Goal: Task Accomplishment & Management: Use online tool/utility

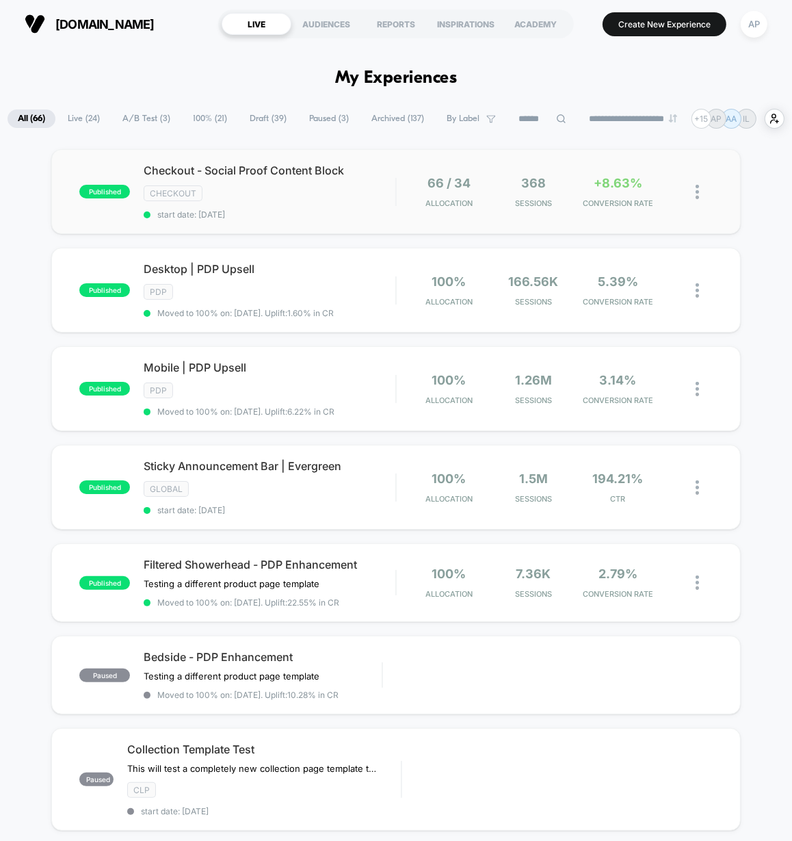
click at [343, 228] on div "published Checkout - Social Proof Content Block CHECKOUT start date: 10/1/2025 …" at bounding box center [395, 191] width 689 height 85
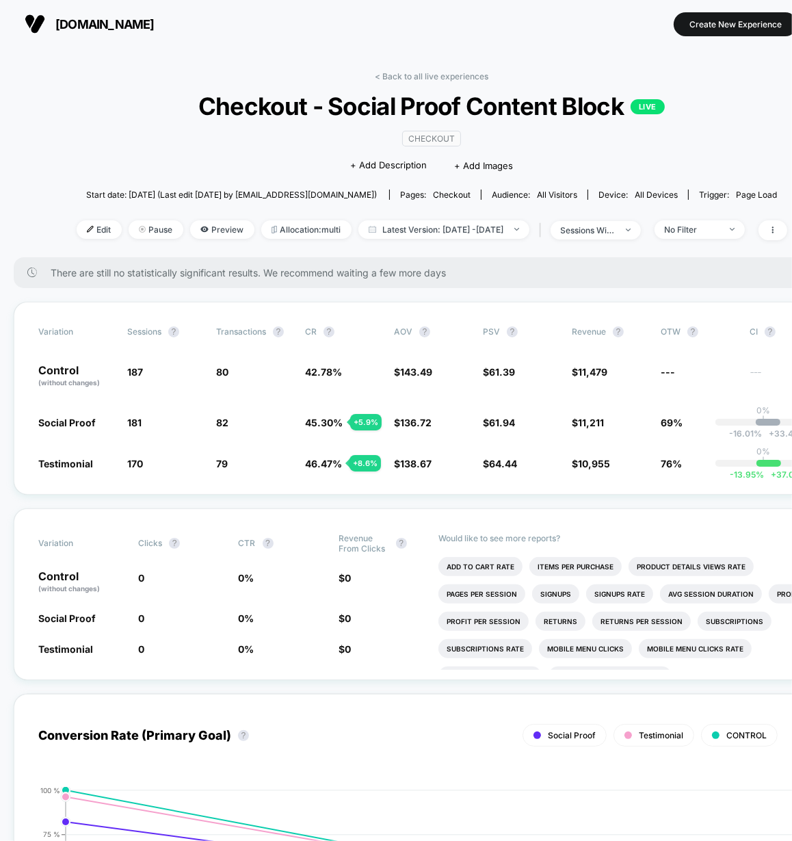
click at [399, 76] on link "< Back to all live experiences" at bounding box center [432, 76] width 114 height 10
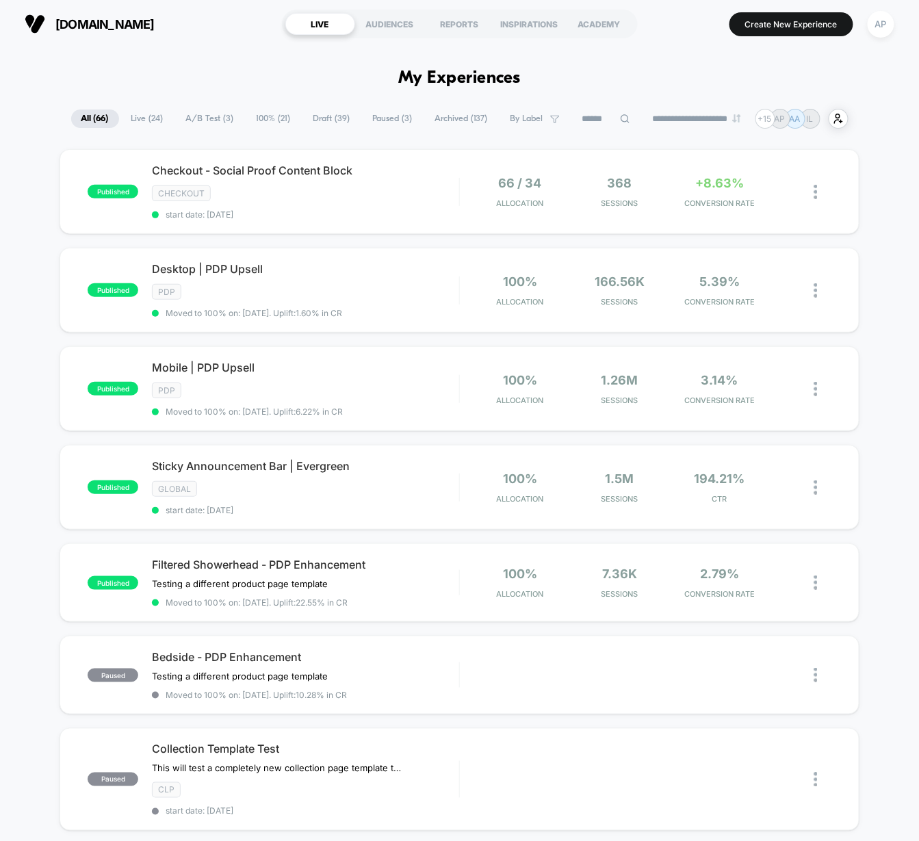
click at [209, 118] on span "A/B Test ( 3 )" at bounding box center [210, 118] width 68 height 18
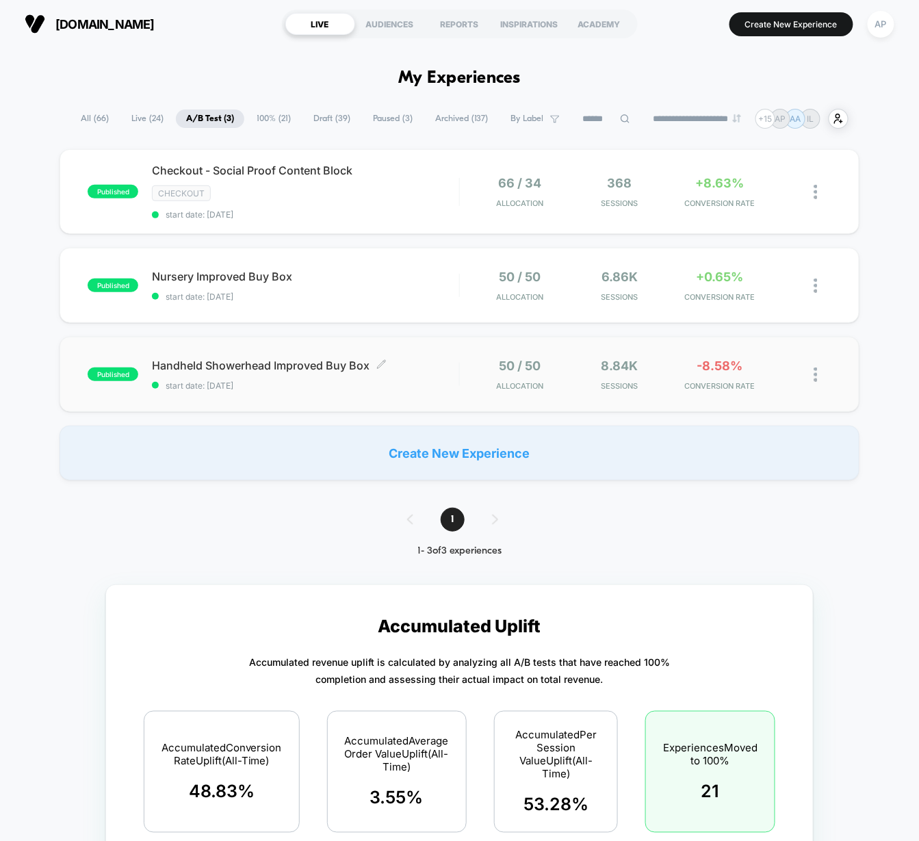
click at [417, 386] on span "start date: [DATE]" at bounding box center [305, 385] width 306 height 10
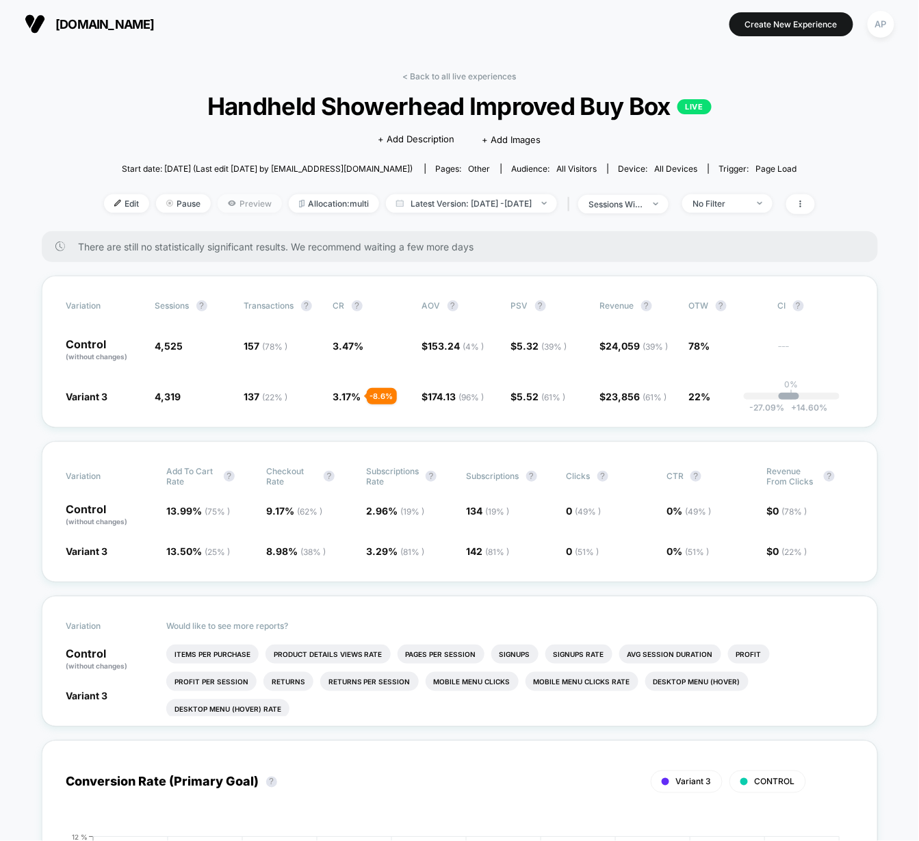
click at [243, 204] on span "Preview" at bounding box center [249, 203] width 64 height 18
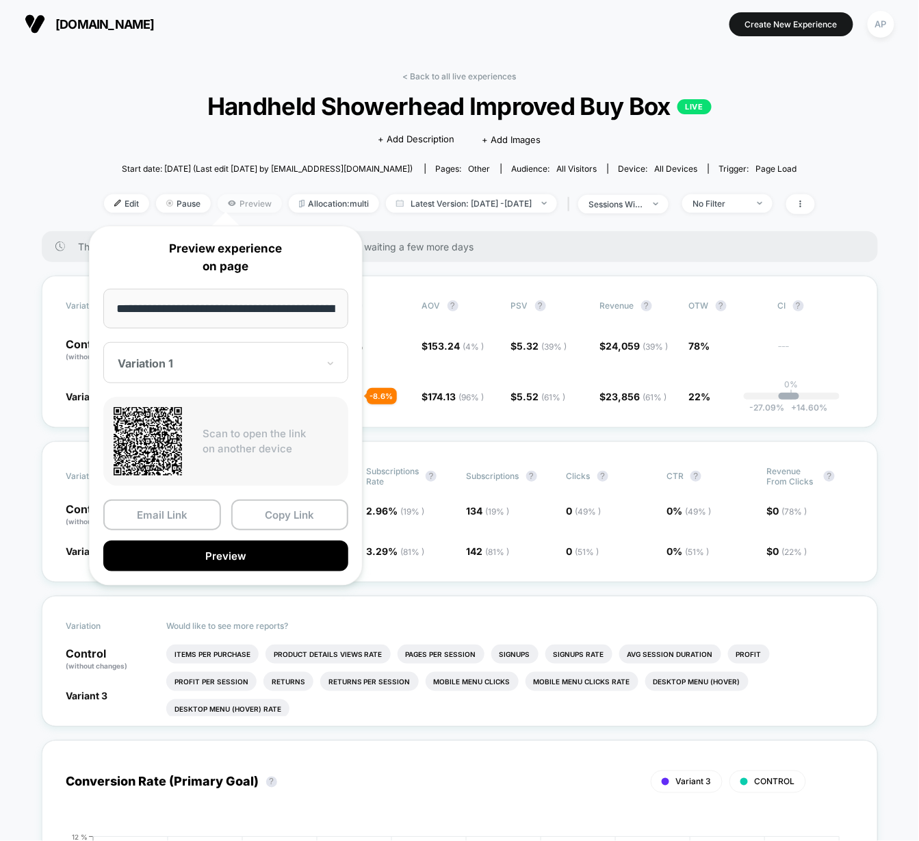
scroll to position [0, 106]
click at [183, 363] on div at bounding box center [218, 363] width 200 height 14
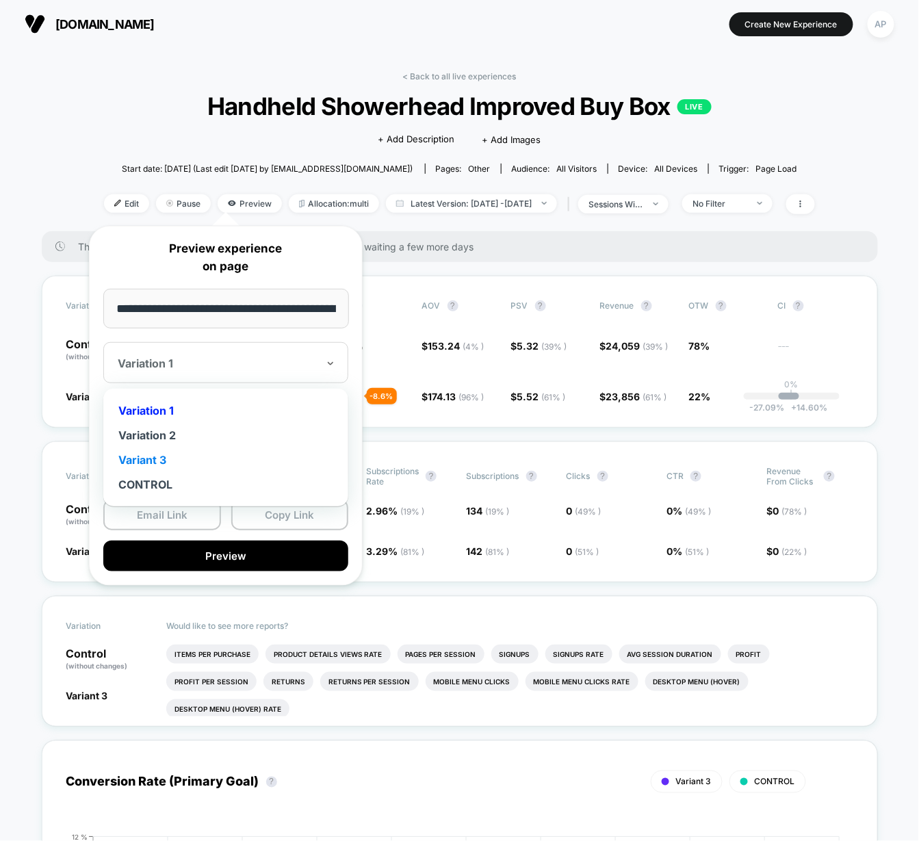
click at [154, 455] on div "Variant 3" at bounding box center [225, 459] width 231 height 25
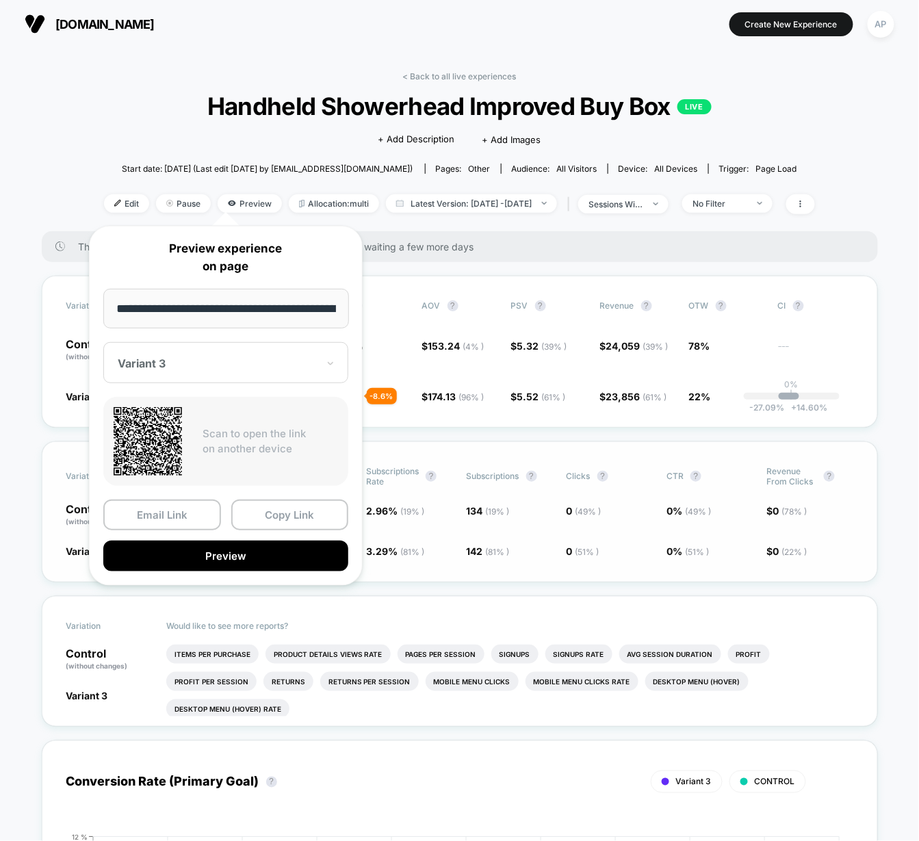
click at [224, 556] on button "Preview" at bounding box center [225, 555] width 245 height 31
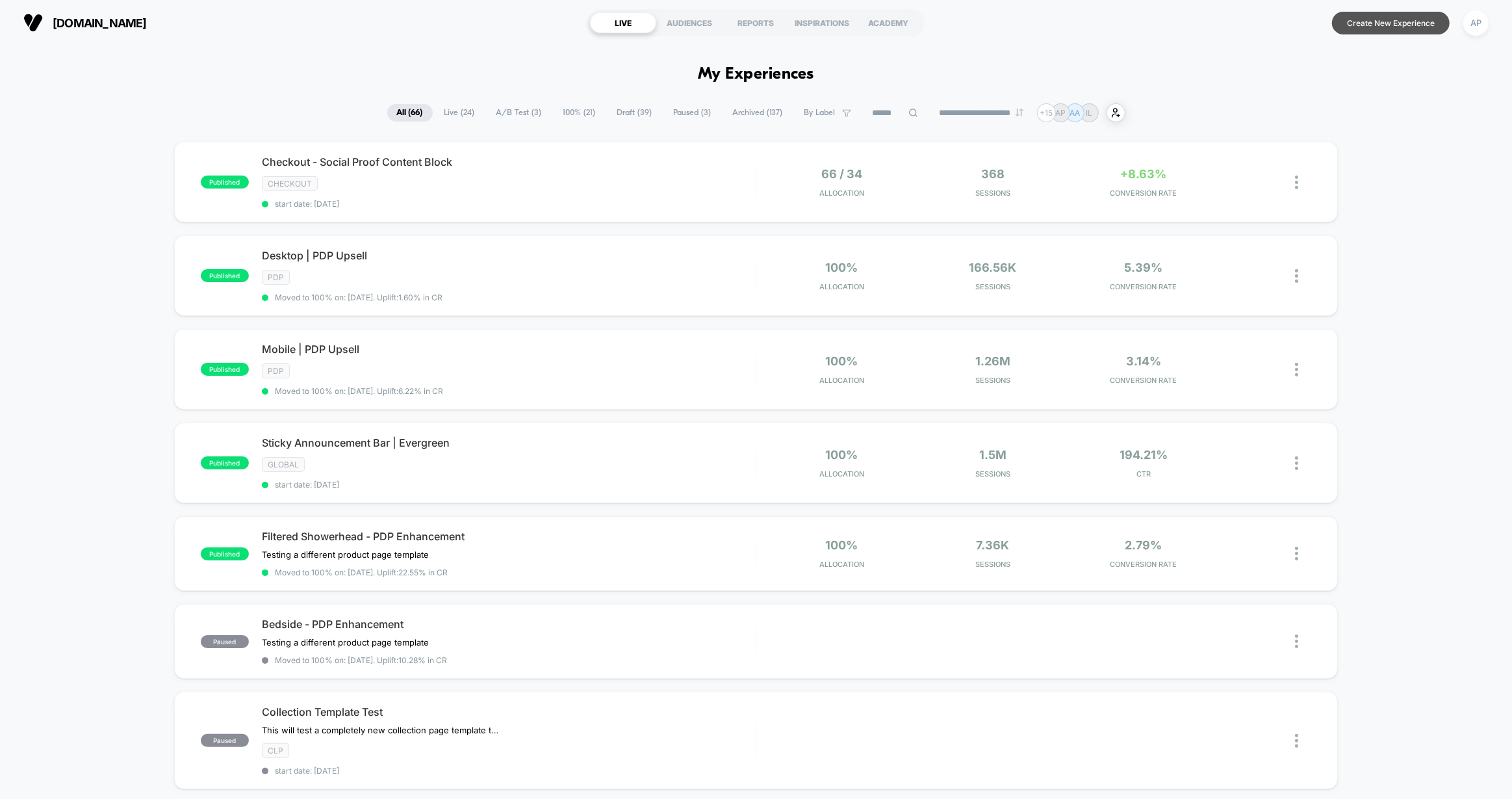
click at [1374, 20] on button "Create New Experience" at bounding box center [1391, 23] width 118 height 23
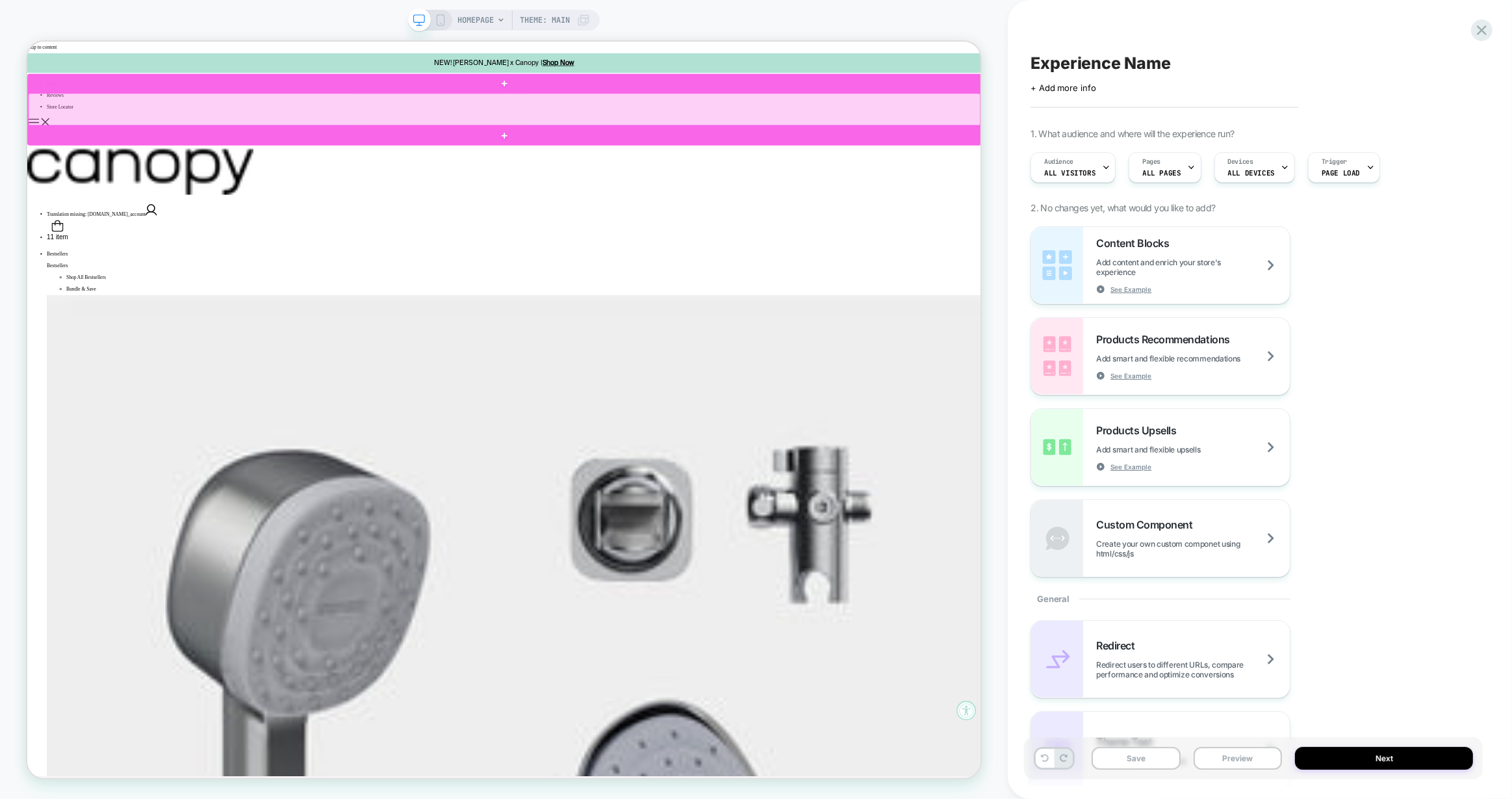
click at [904, 126] on div at bounding box center [663, 131] width 1270 height 43
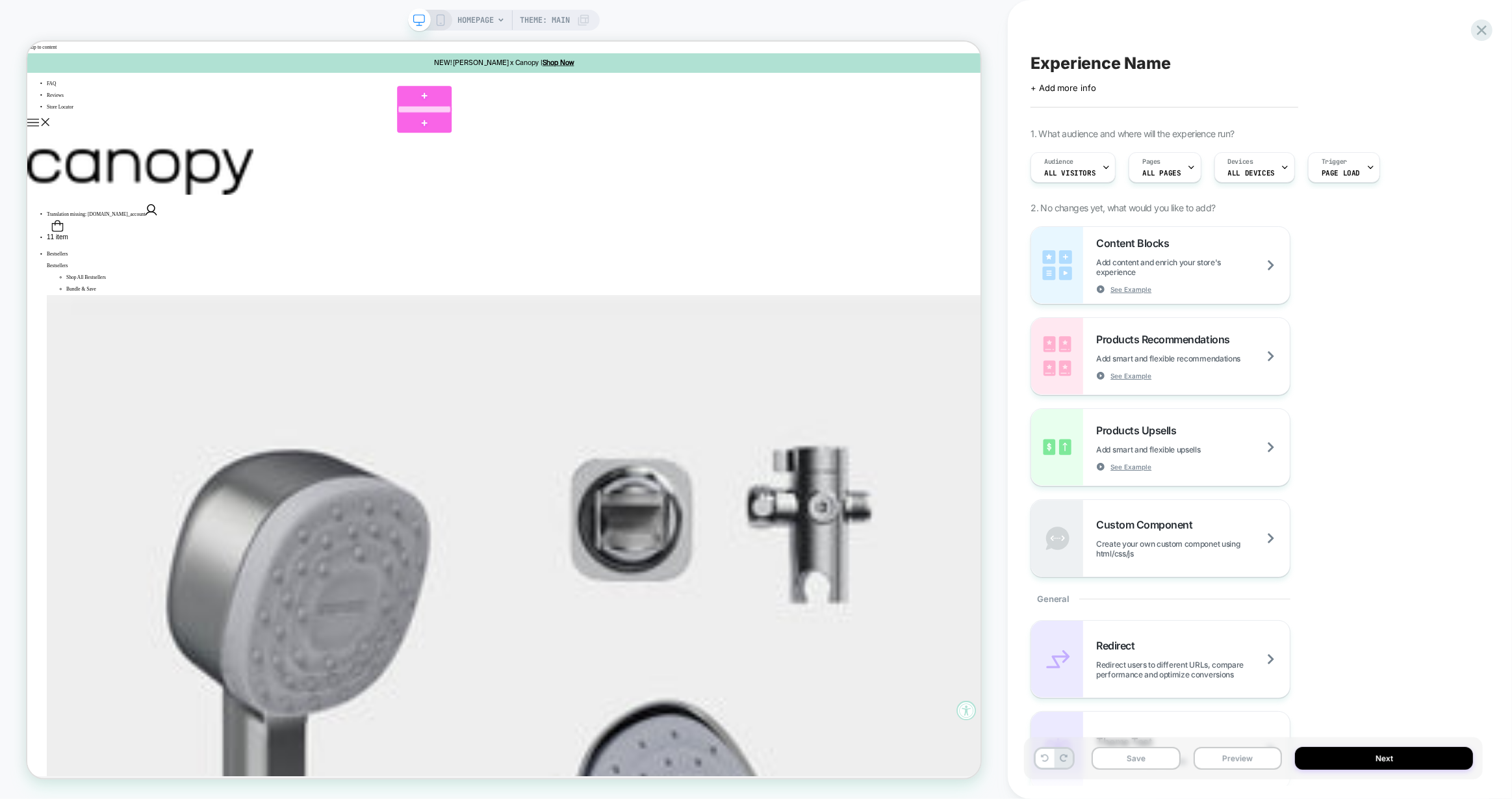
click at [568, 132] on div at bounding box center [557, 132] width 70 height 10
click at [635, 428] on div "Remove" at bounding box center [642, 425] width 79 height 15
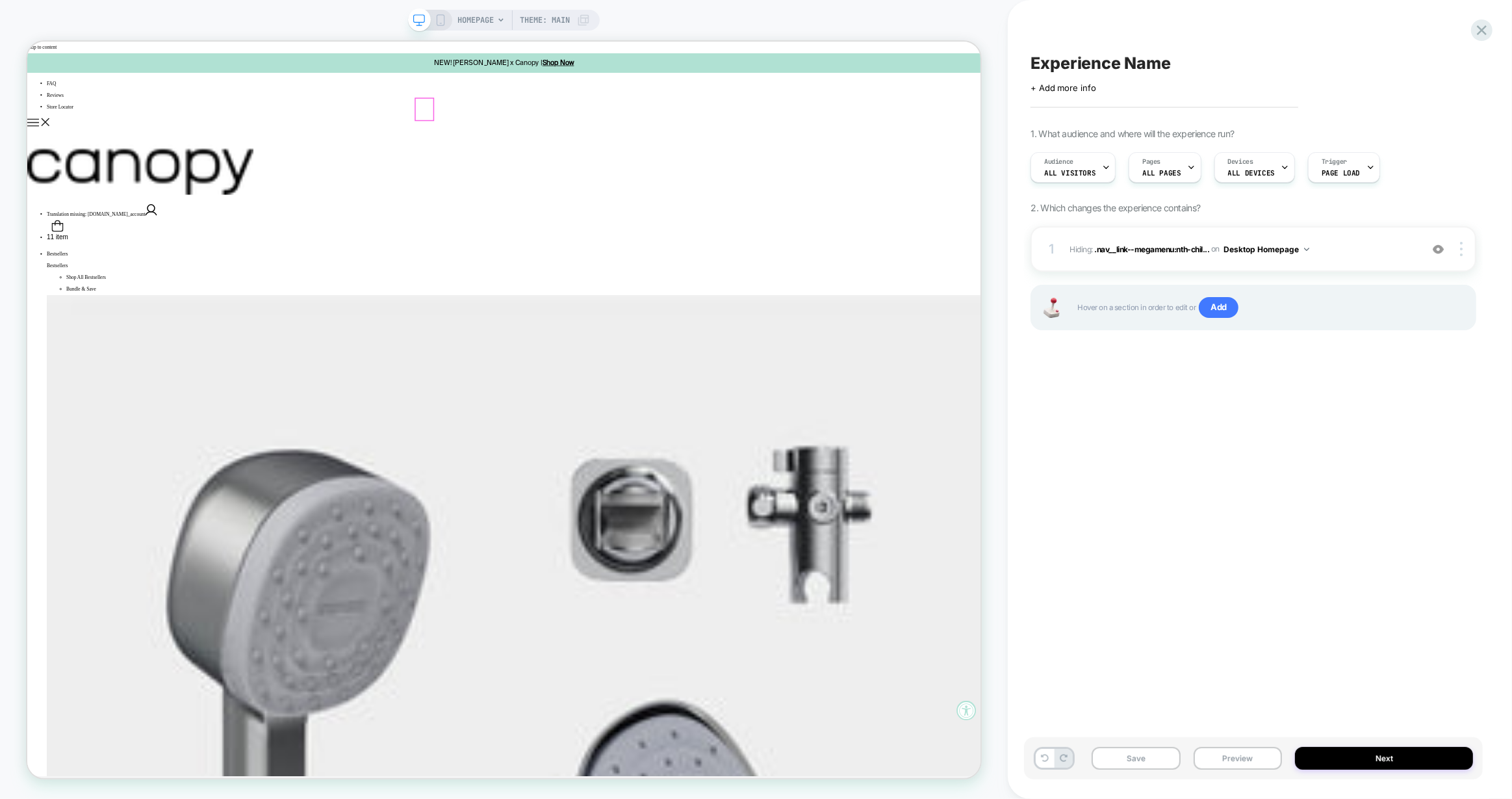
click at [554, 129] on div at bounding box center [557, 132] width 24 height 29
click at [602, 342] on div "Remove" at bounding box center [616, 353] width 124 height 34
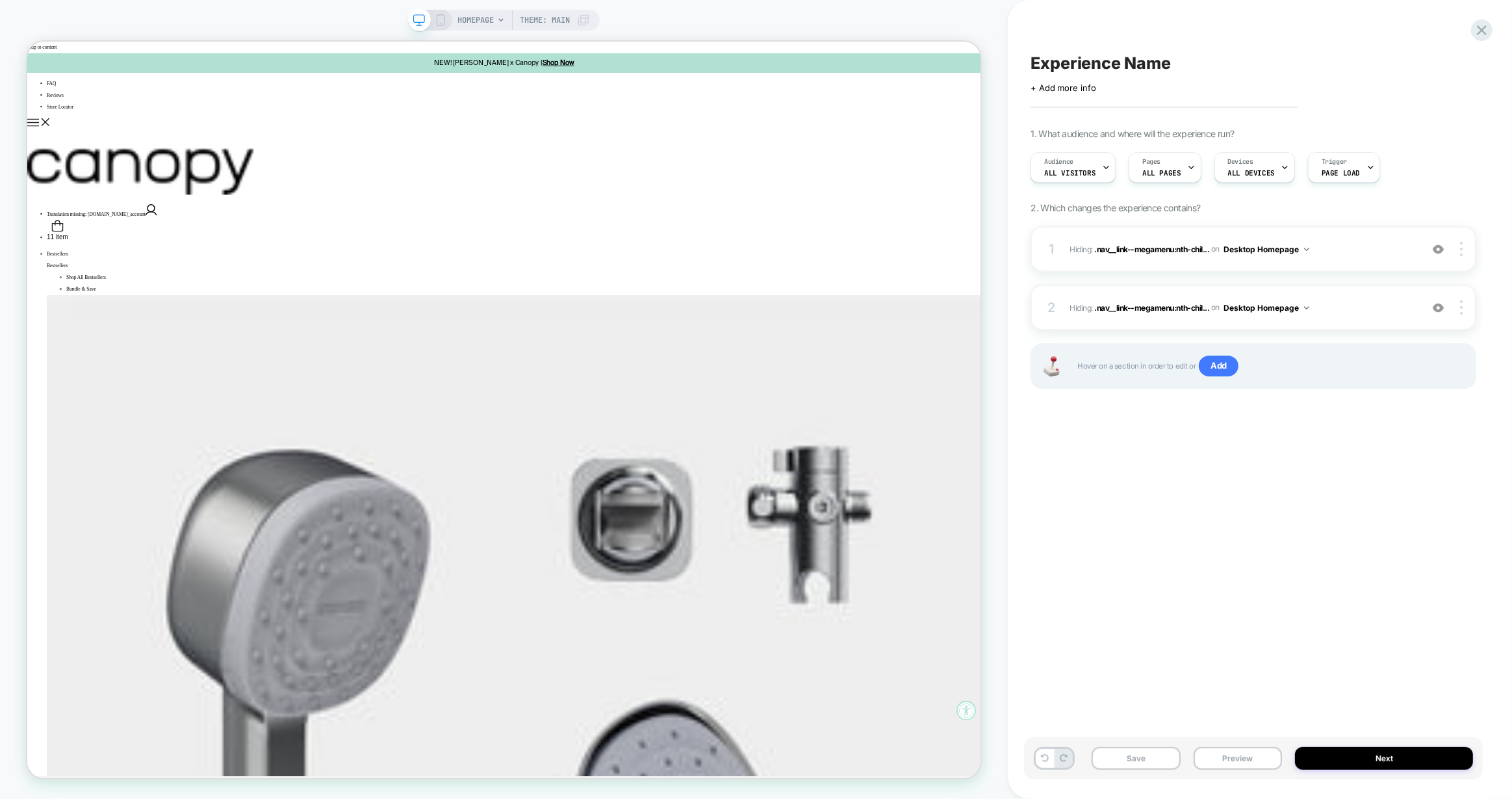
click at [1158, 65] on span "Experience Name" at bounding box center [1101, 63] width 140 height 20
click at [1101, 63] on textarea "**********" at bounding box center [1199, 63] width 337 height 20
click at [1109, 63] on textarea "**********" at bounding box center [1199, 63] width 337 height 20
type textarea "**********"
click at [1451, 60] on icon at bounding box center [1448, 63] width 16 height 16
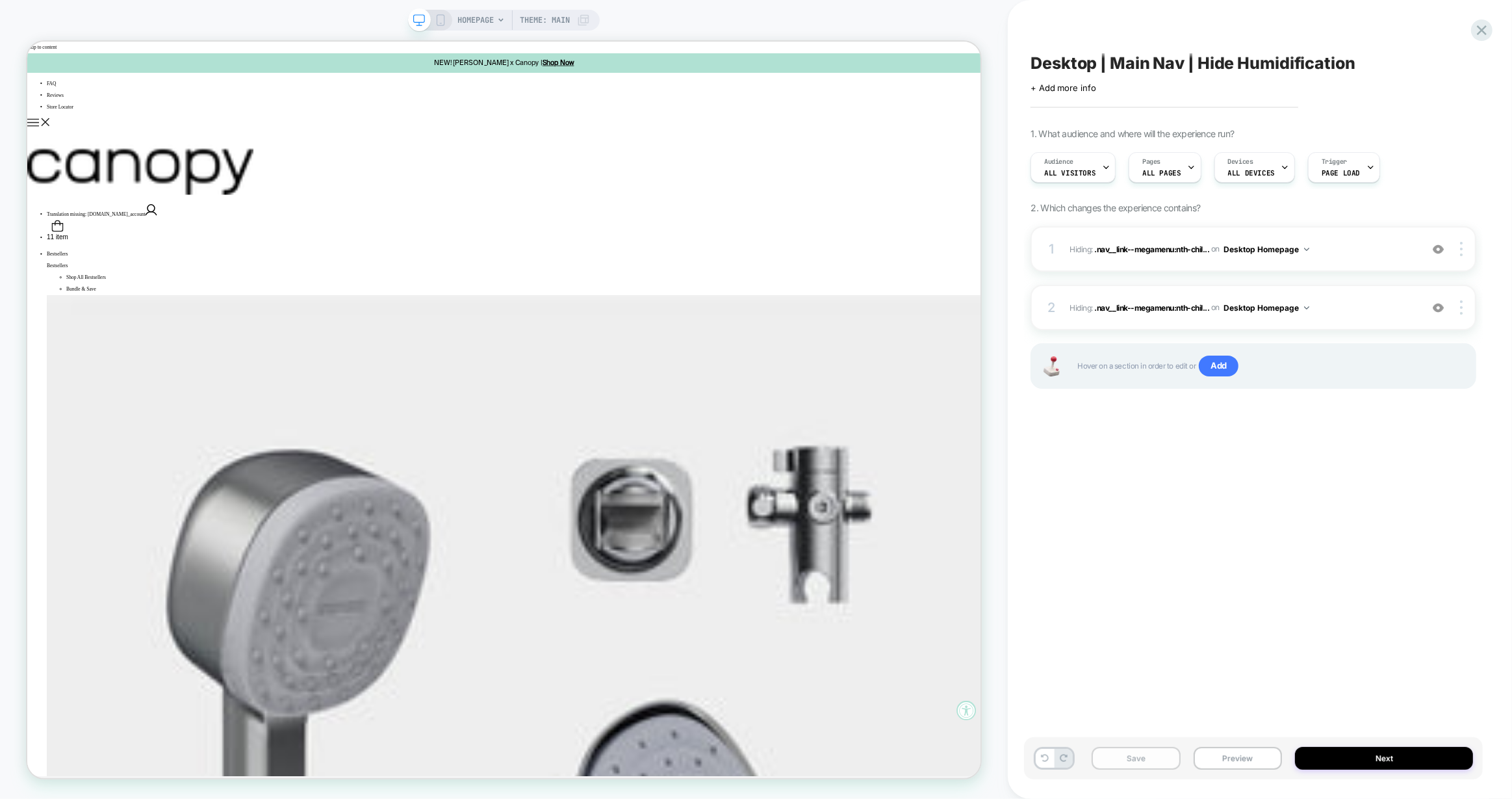
click at [1104, 762] on button "Save" at bounding box center [1137, 758] width 89 height 23
click at [1218, 753] on button "Preview" at bounding box center [1238, 758] width 89 height 23
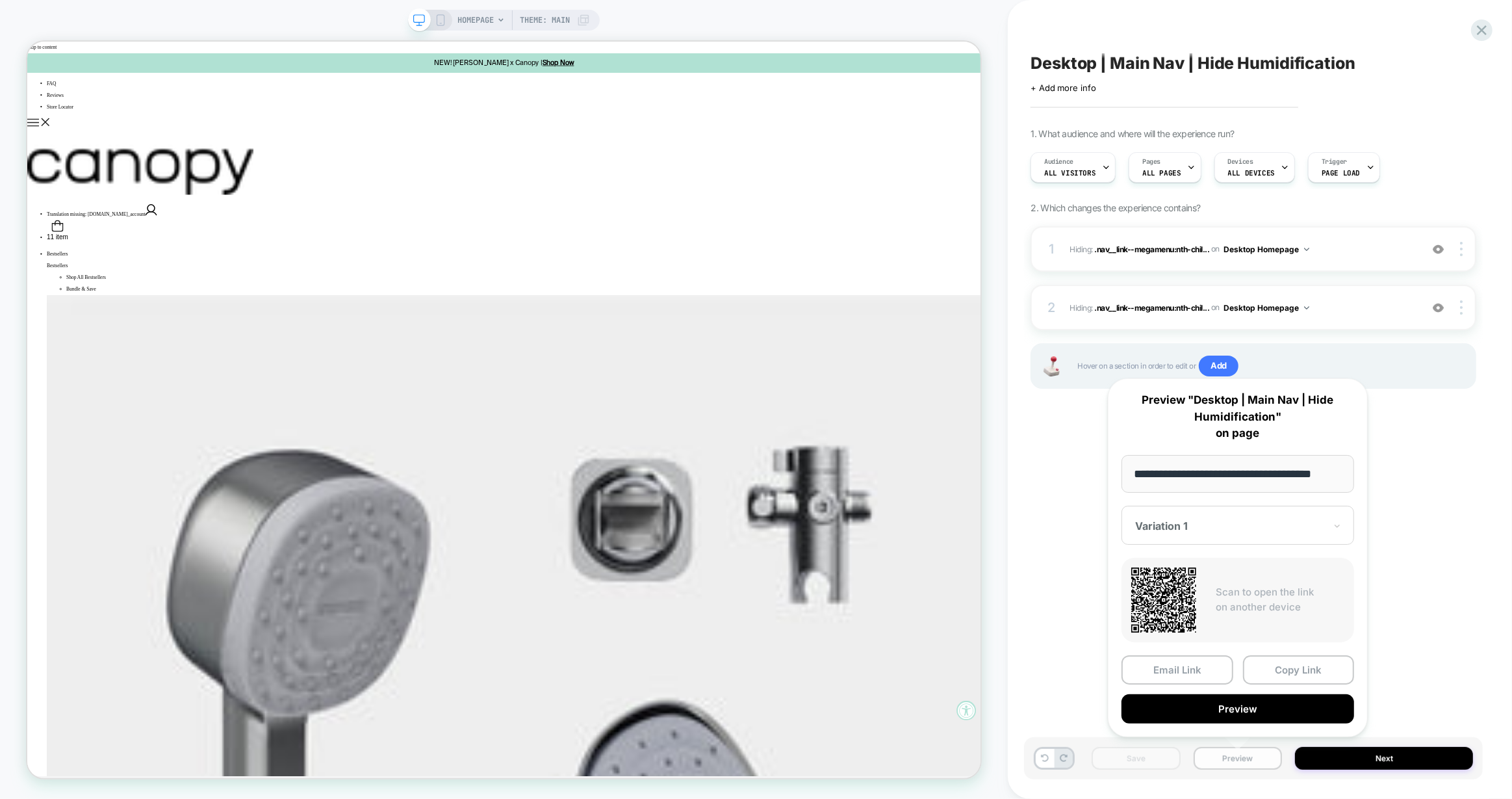
scroll to position [0, 7]
click at [1287, 662] on button "Copy Link" at bounding box center [1299, 669] width 112 height 29
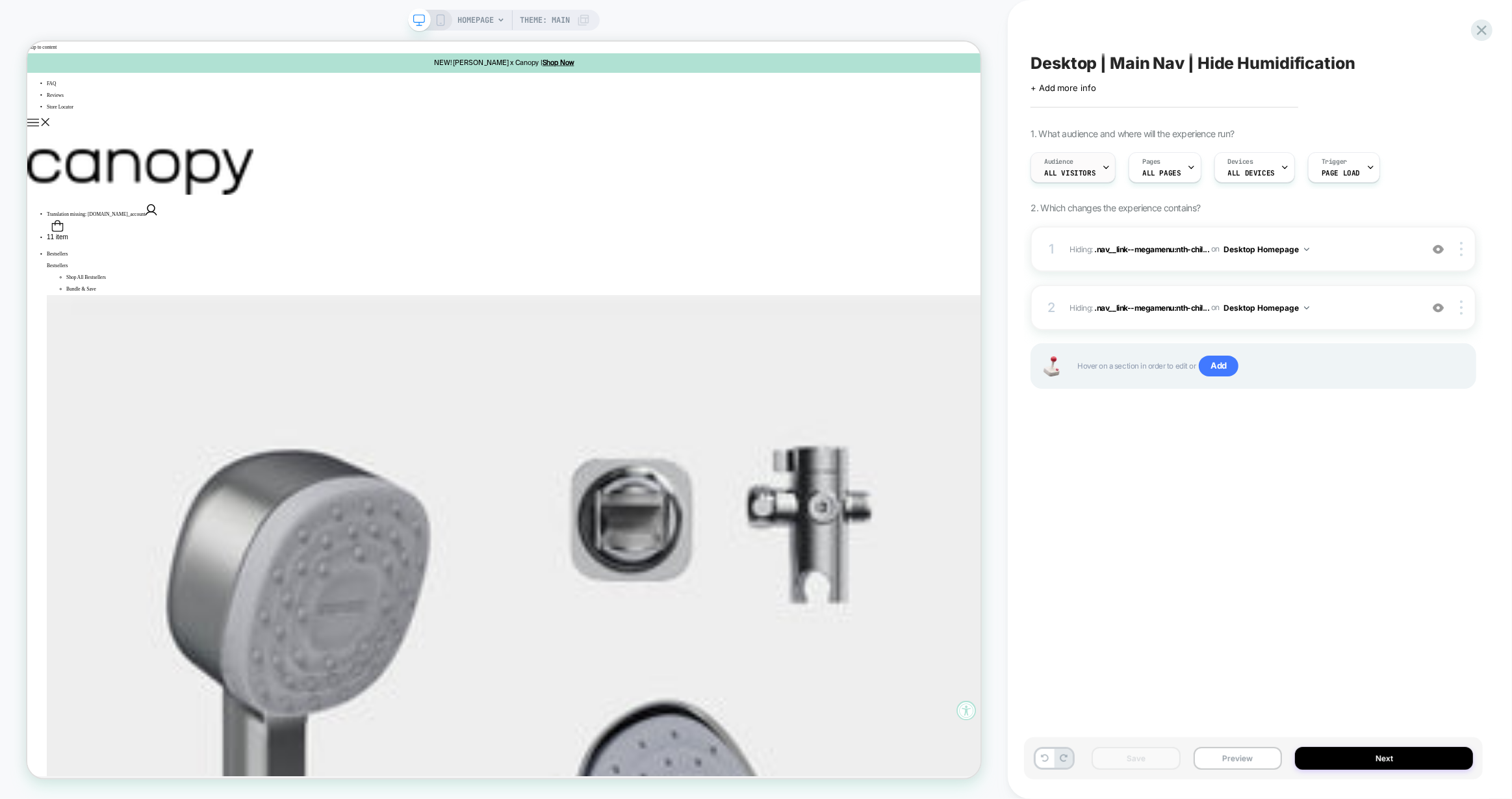
click at [1084, 174] on span "All Visitors" at bounding box center [1070, 173] width 51 height 10
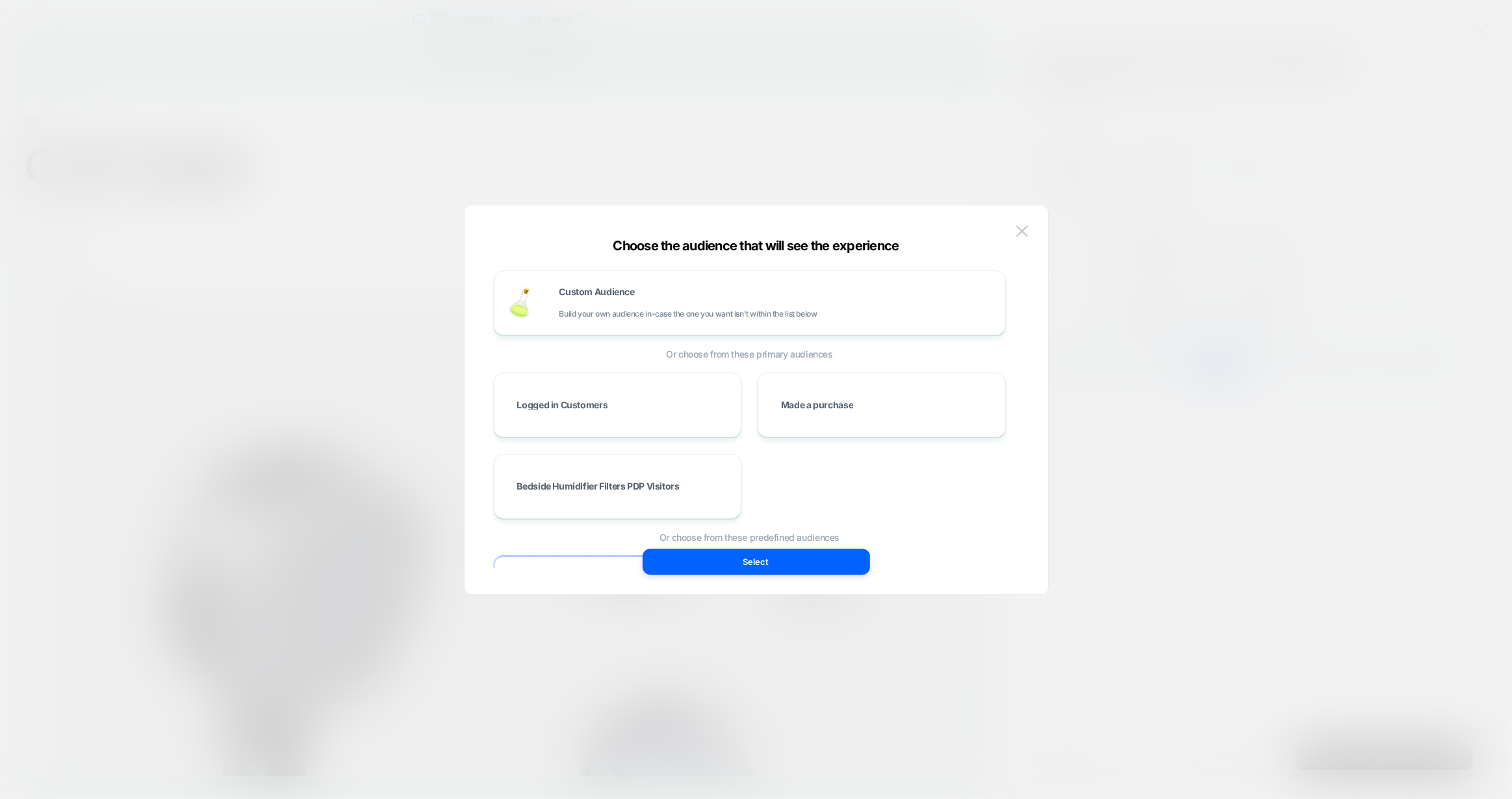
click at [1084, 174] on div at bounding box center [756, 399] width 1512 height 799
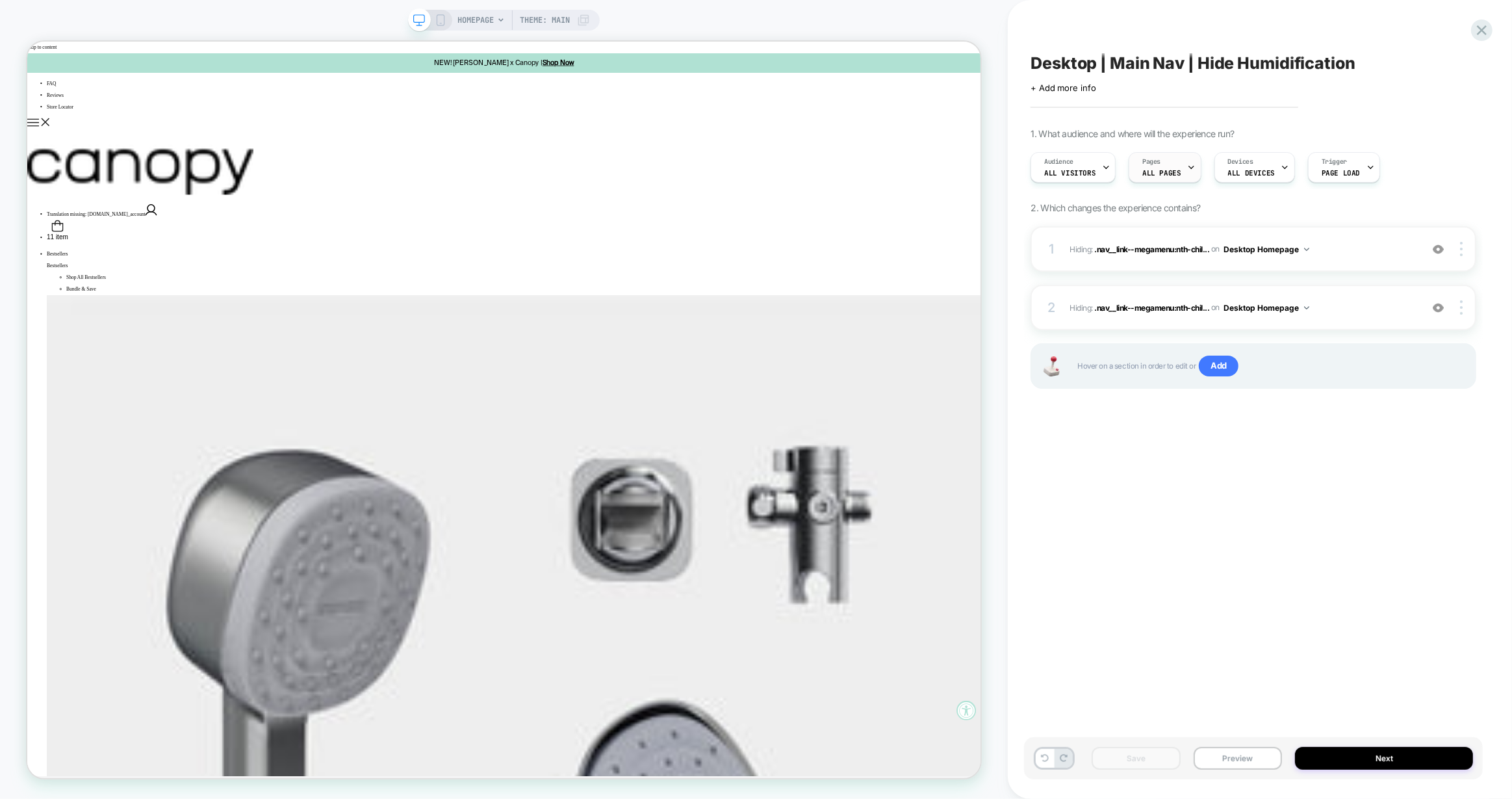
click at [1158, 169] on span "ALL PAGES" at bounding box center [1161, 173] width 38 height 10
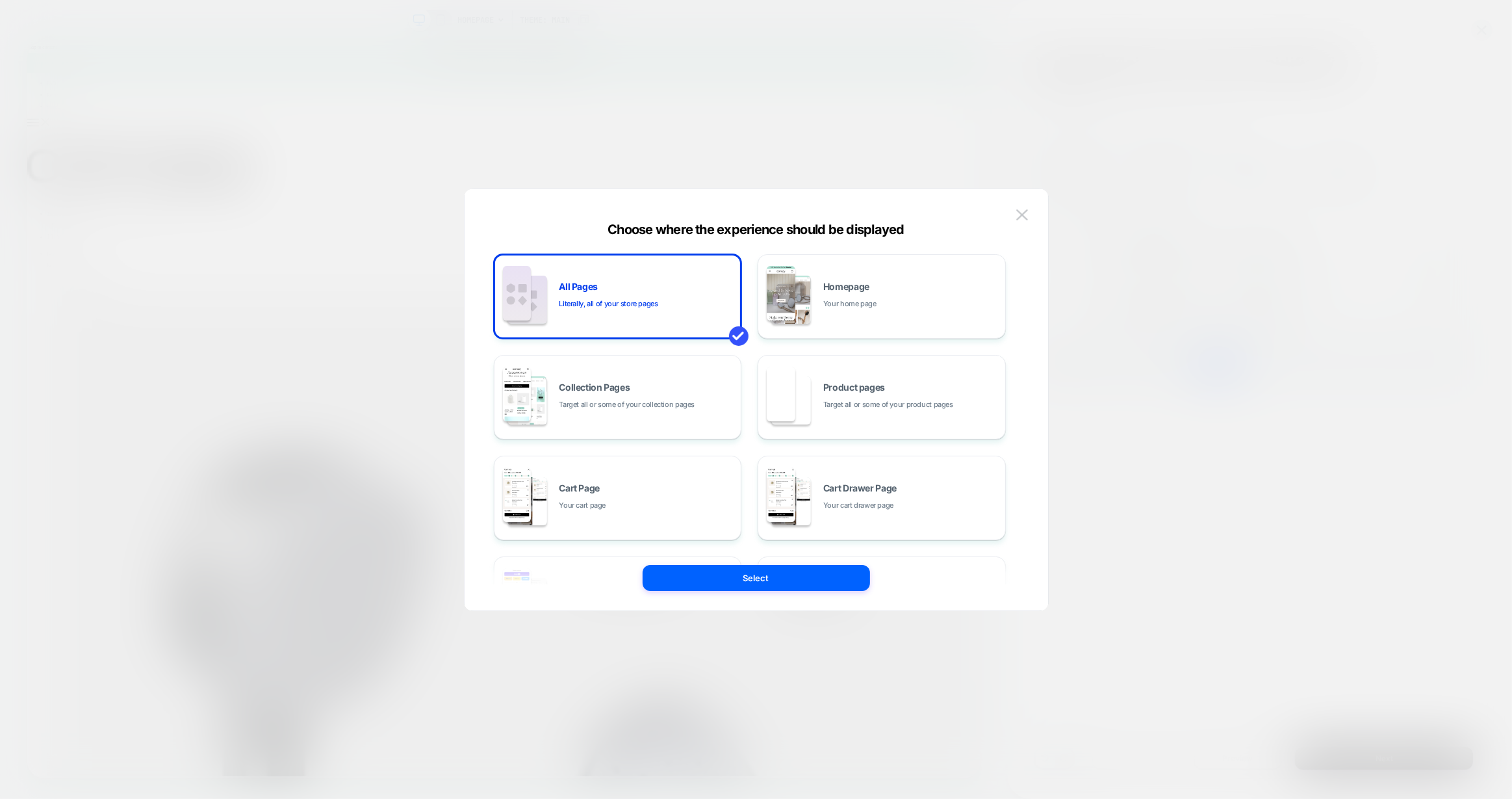
click at [1212, 381] on div at bounding box center [756, 399] width 1512 height 799
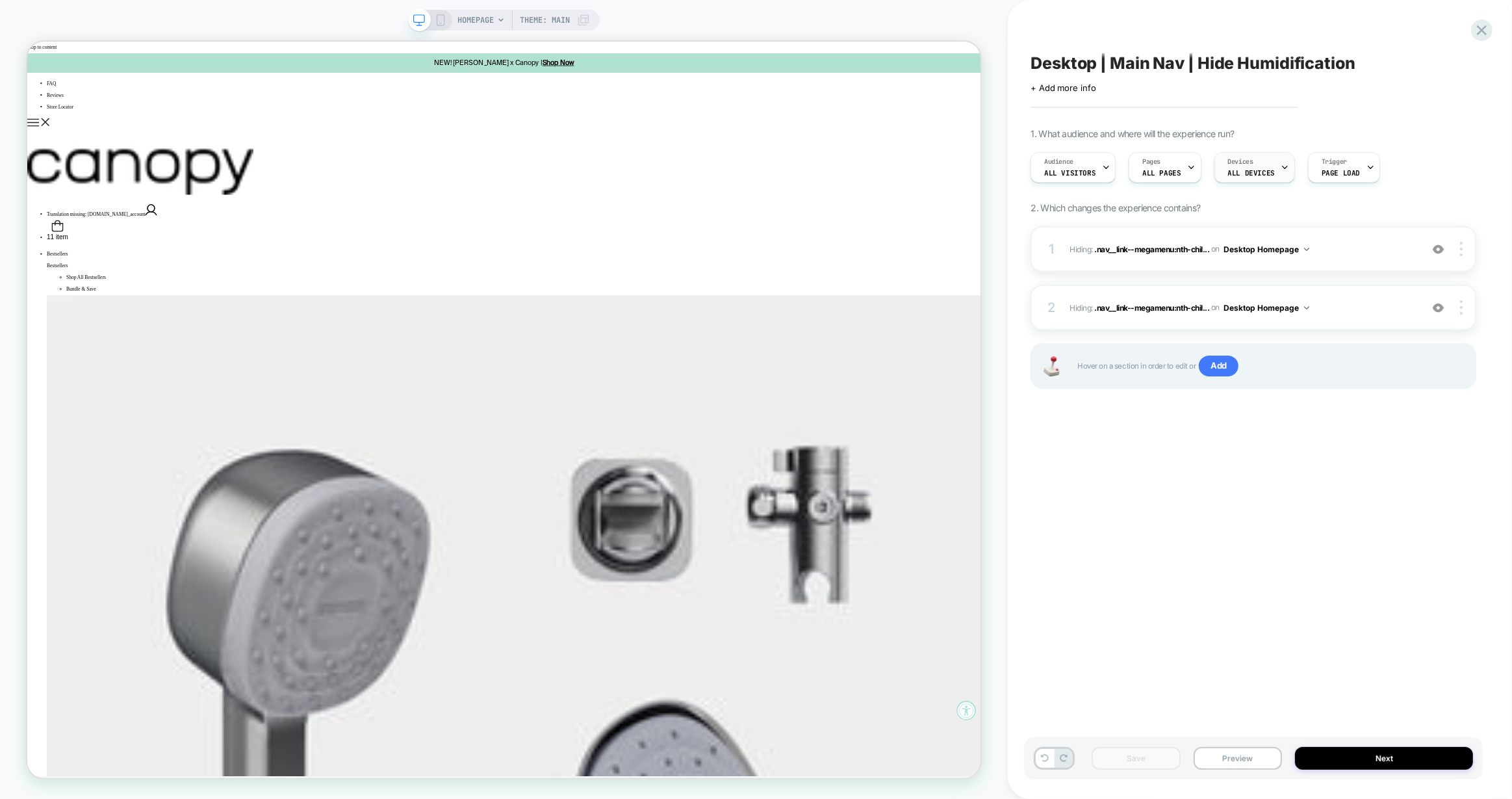
click at [1255, 168] on span "ALL DEVICES" at bounding box center [1252, 173] width 47 height 10
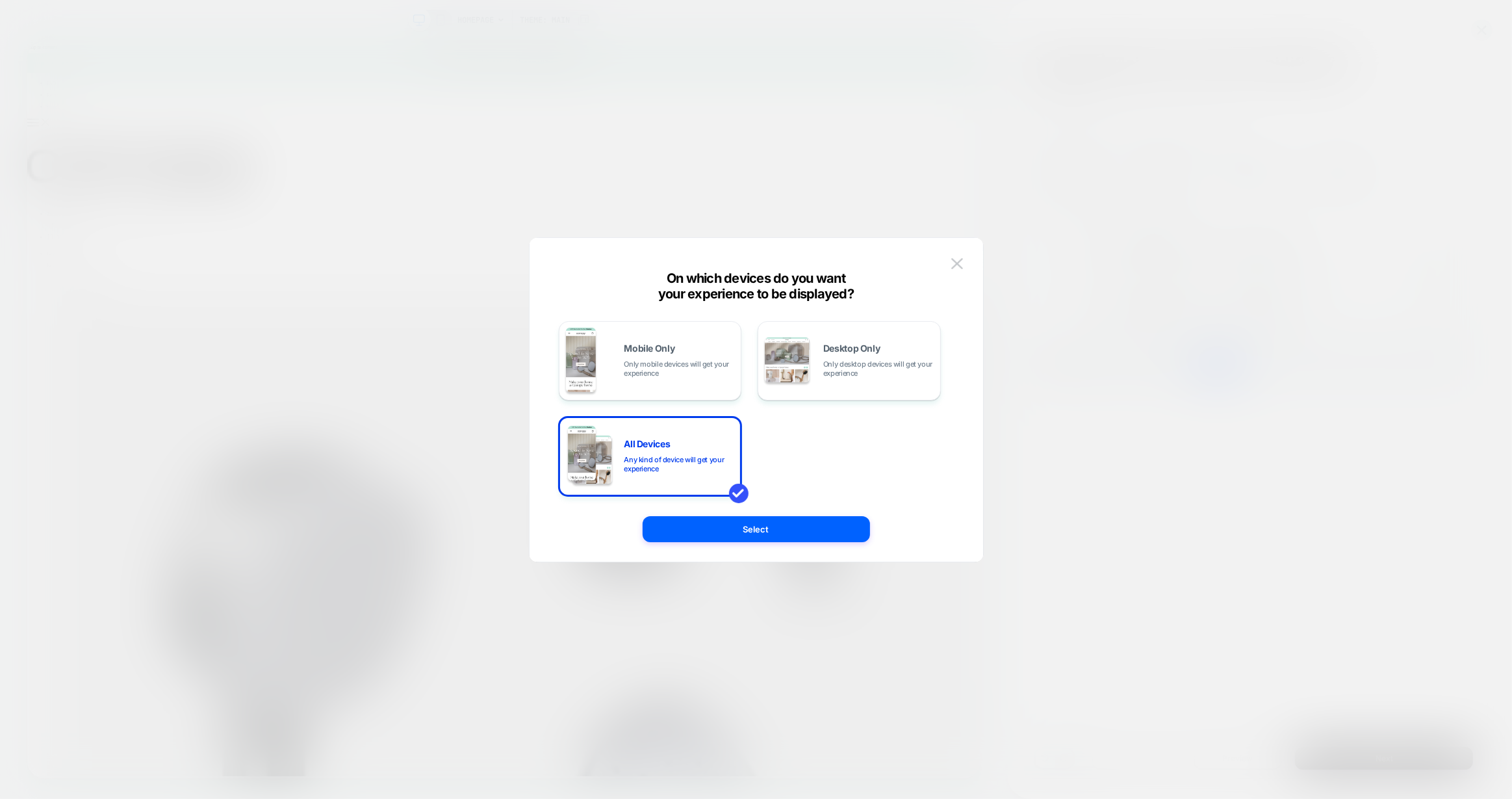
click at [1255, 168] on div at bounding box center [756, 399] width 1512 height 799
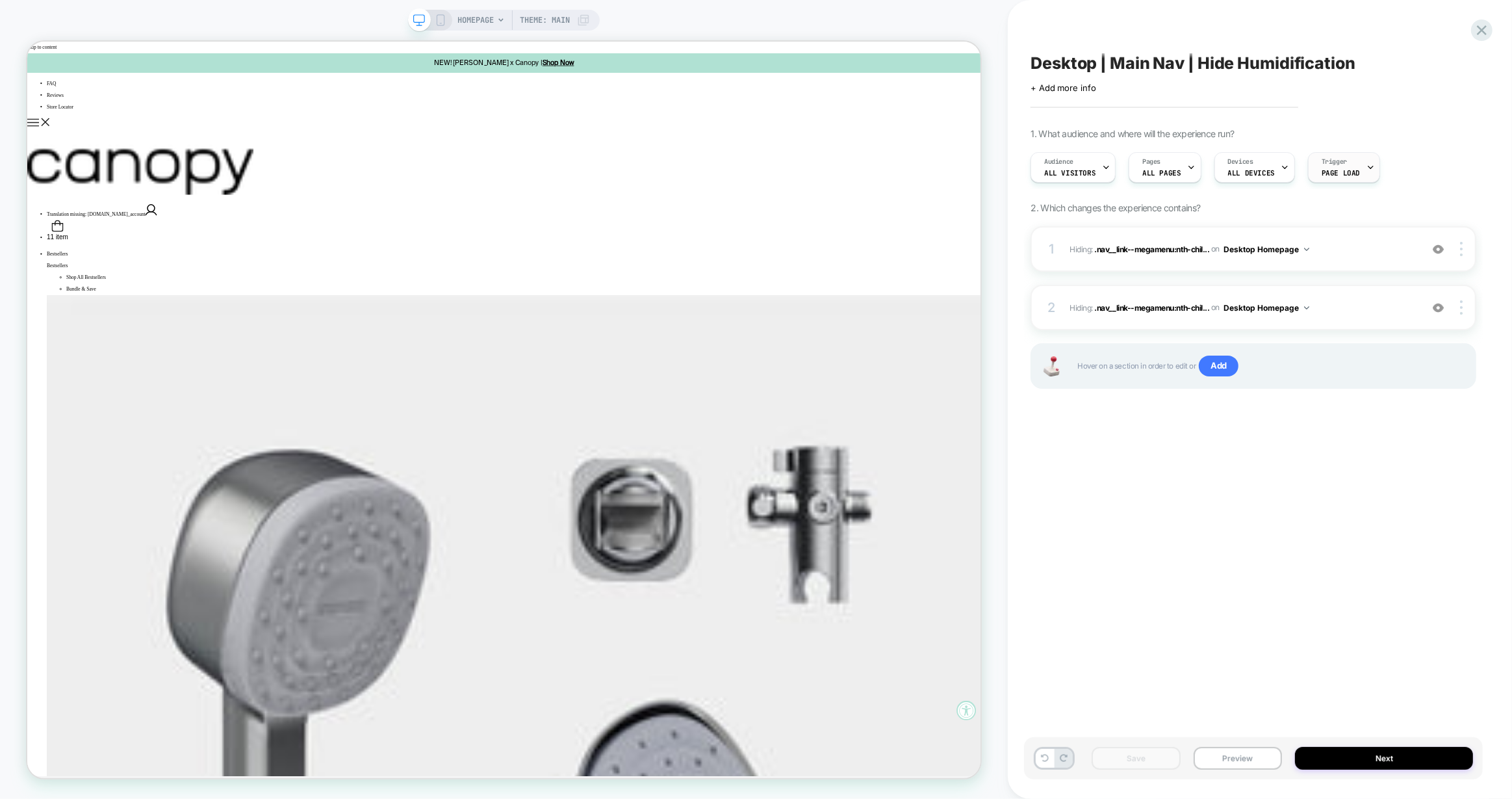
click at [1336, 168] on span "Page Load" at bounding box center [1341, 173] width 38 height 10
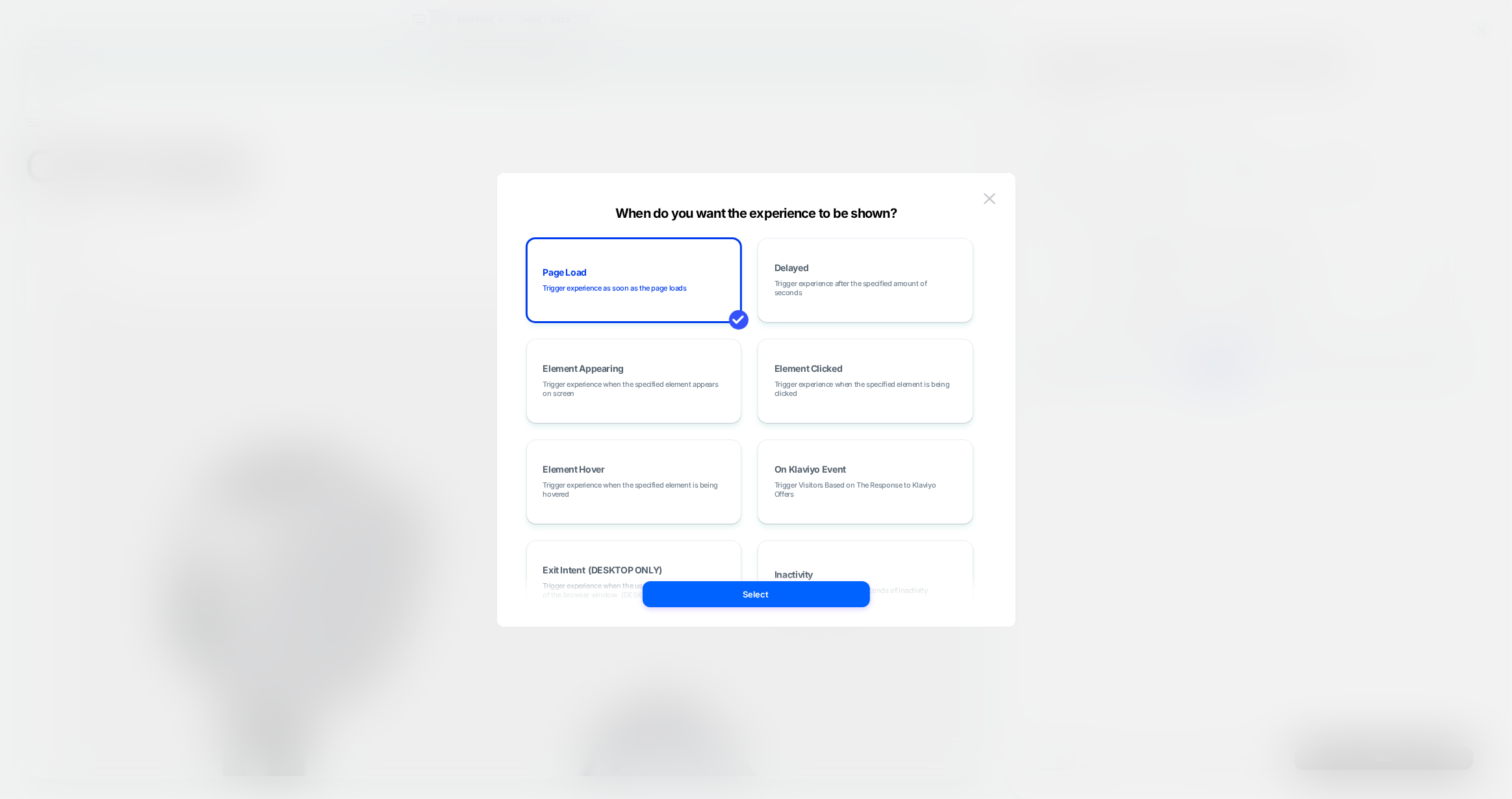
click at [1336, 177] on div at bounding box center [756, 399] width 1512 height 799
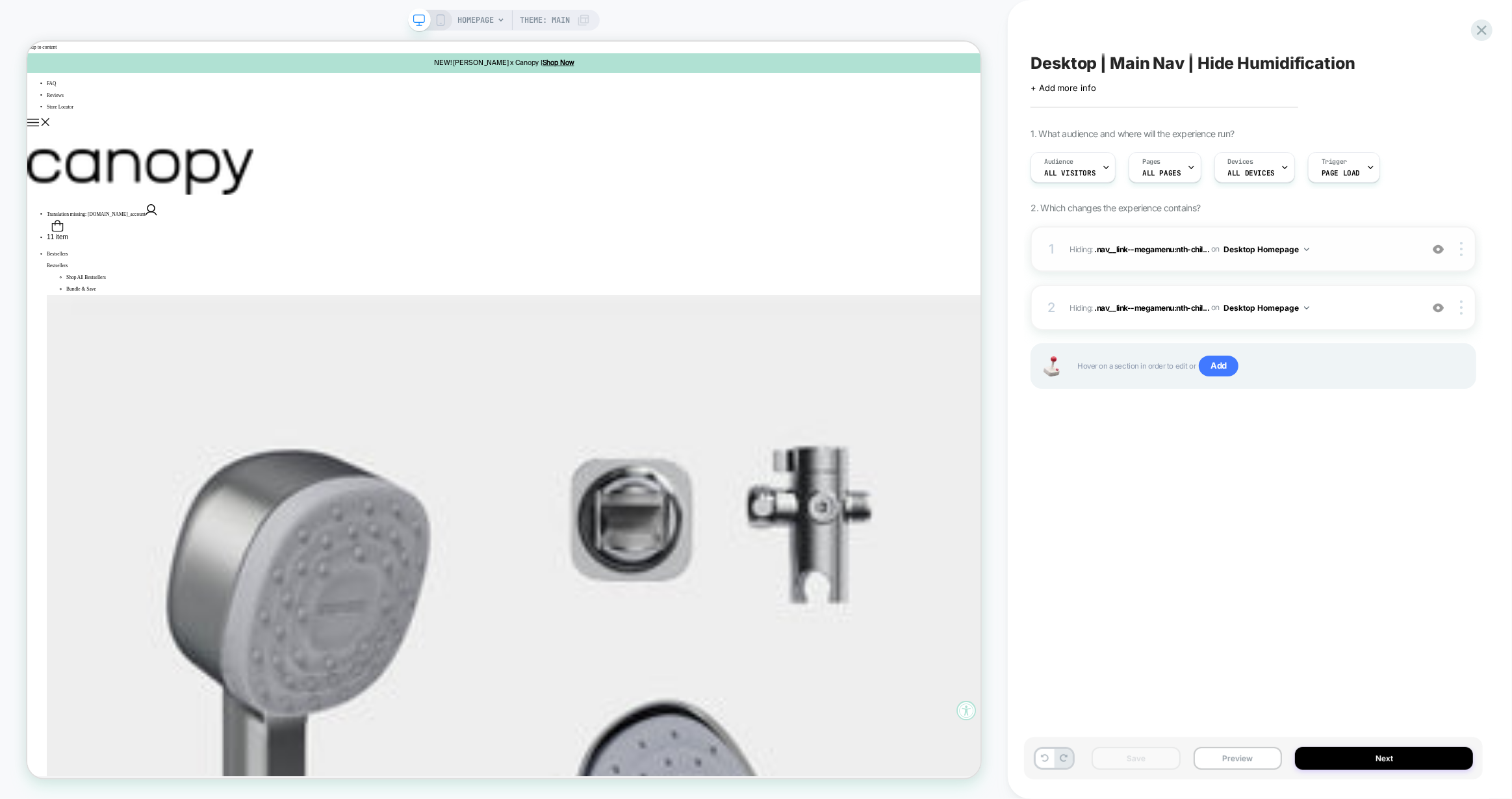
click at [1340, 249] on span "Hiding : .nav__link--megamenu:nth-chil... .nav__link--megamenu:nth-child(2) > a…" at bounding box center [1242, 249] width 345 height 16
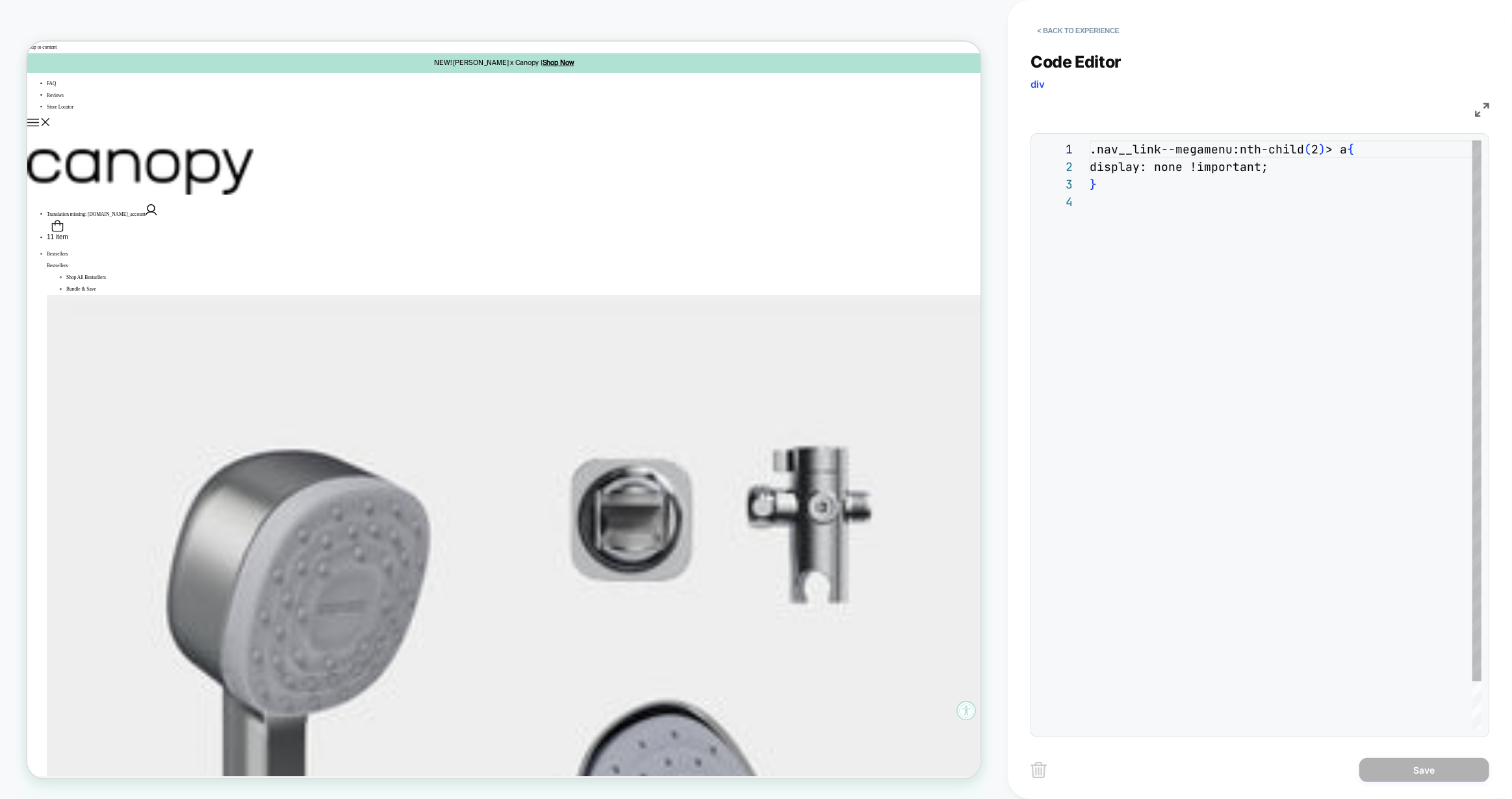
scroll to position [52, 0]
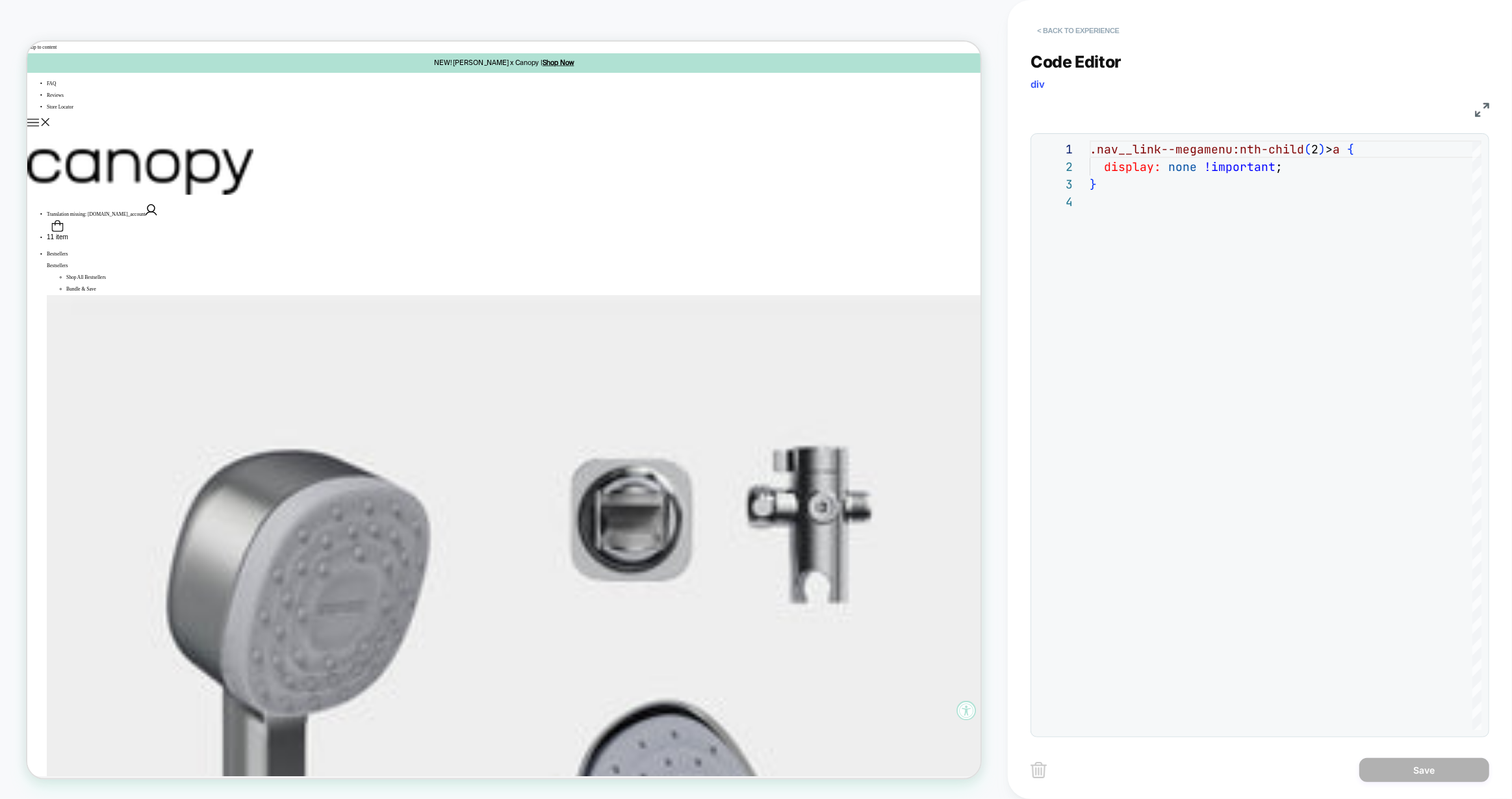
click at [1093, 30] on button "< Back to experience" at bounding box center [1079, 30] width 95 height 21
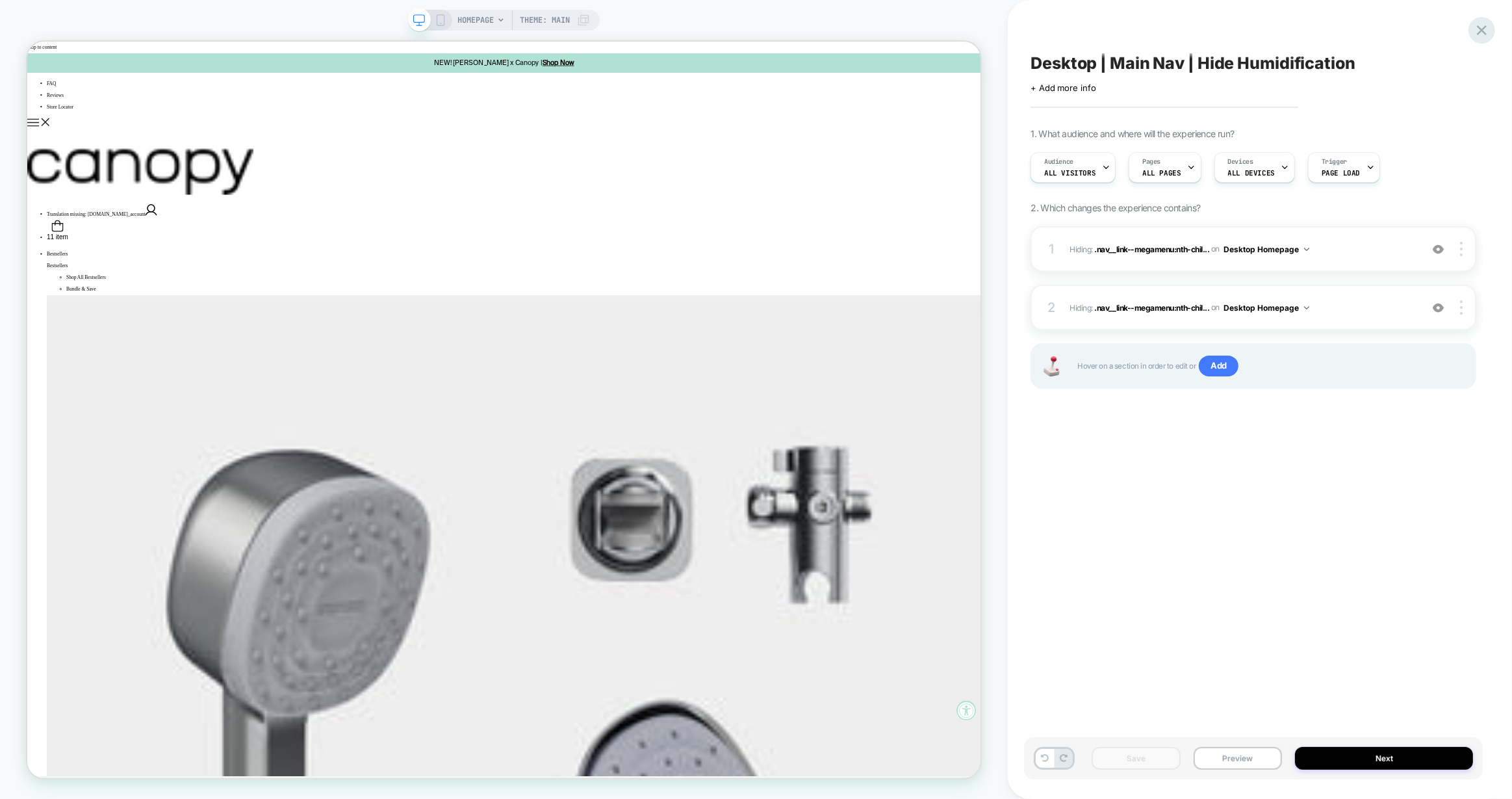
click at [1490, 29] on icon at bounding box center [1482, 30] width 17 height 17
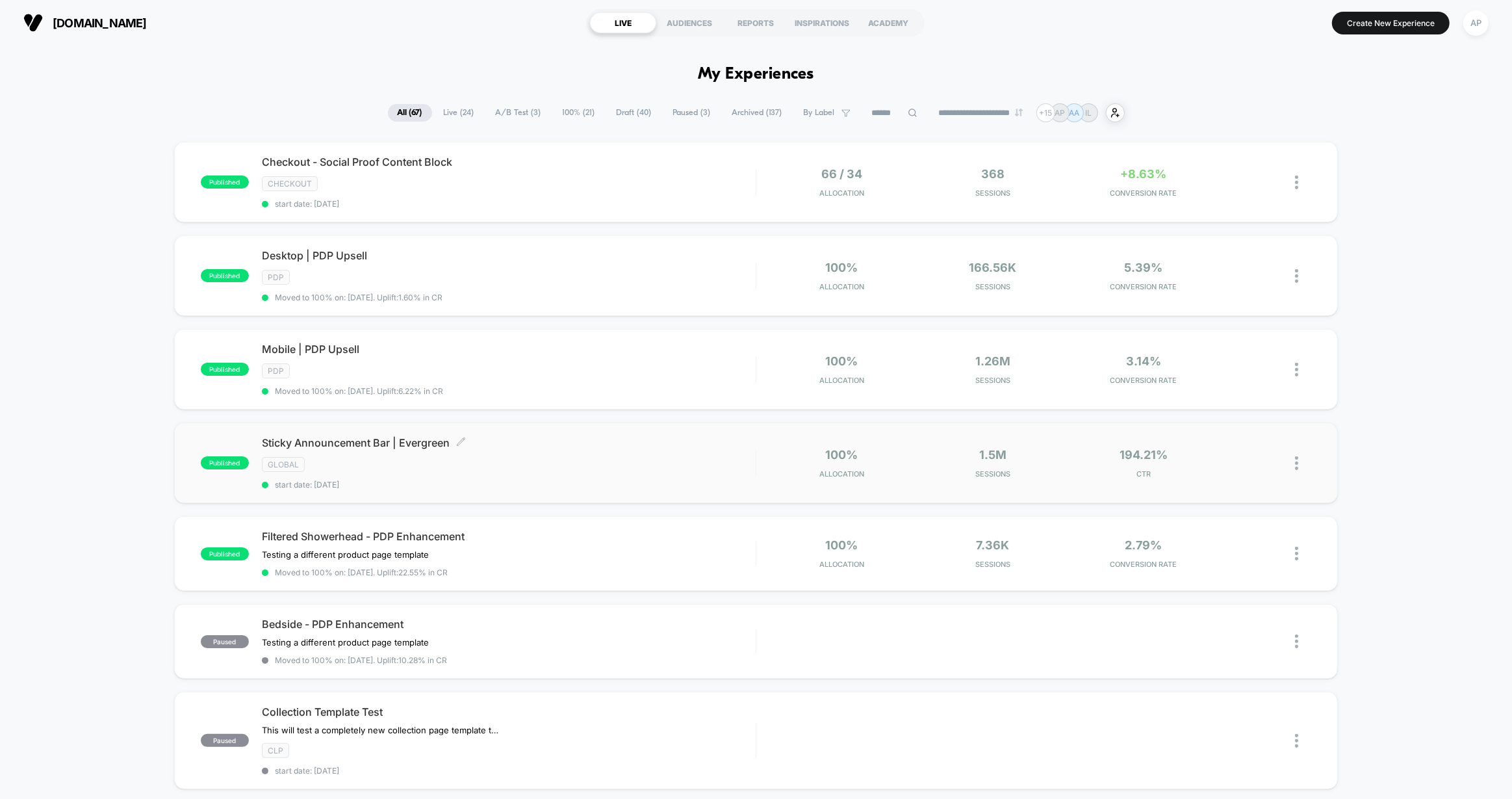
click at [594, 472] on div "Sticky Announcement Bar | Evergreen Click to edit experience details Click to e…" at bounding box center [509, 463] width 494 height 53
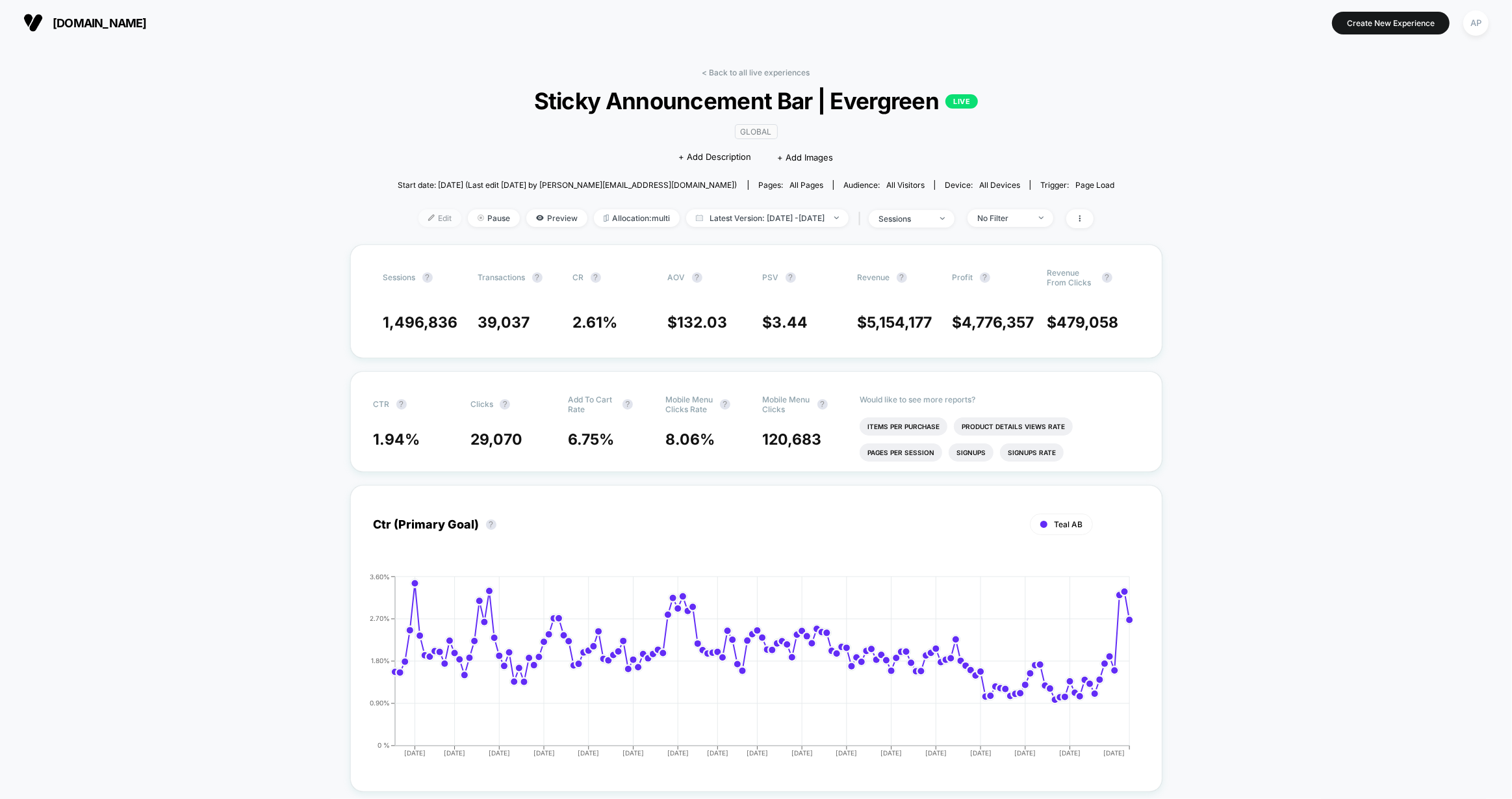
click at [429, 215] on img at bounding box center [431, 218] width 7 height 7
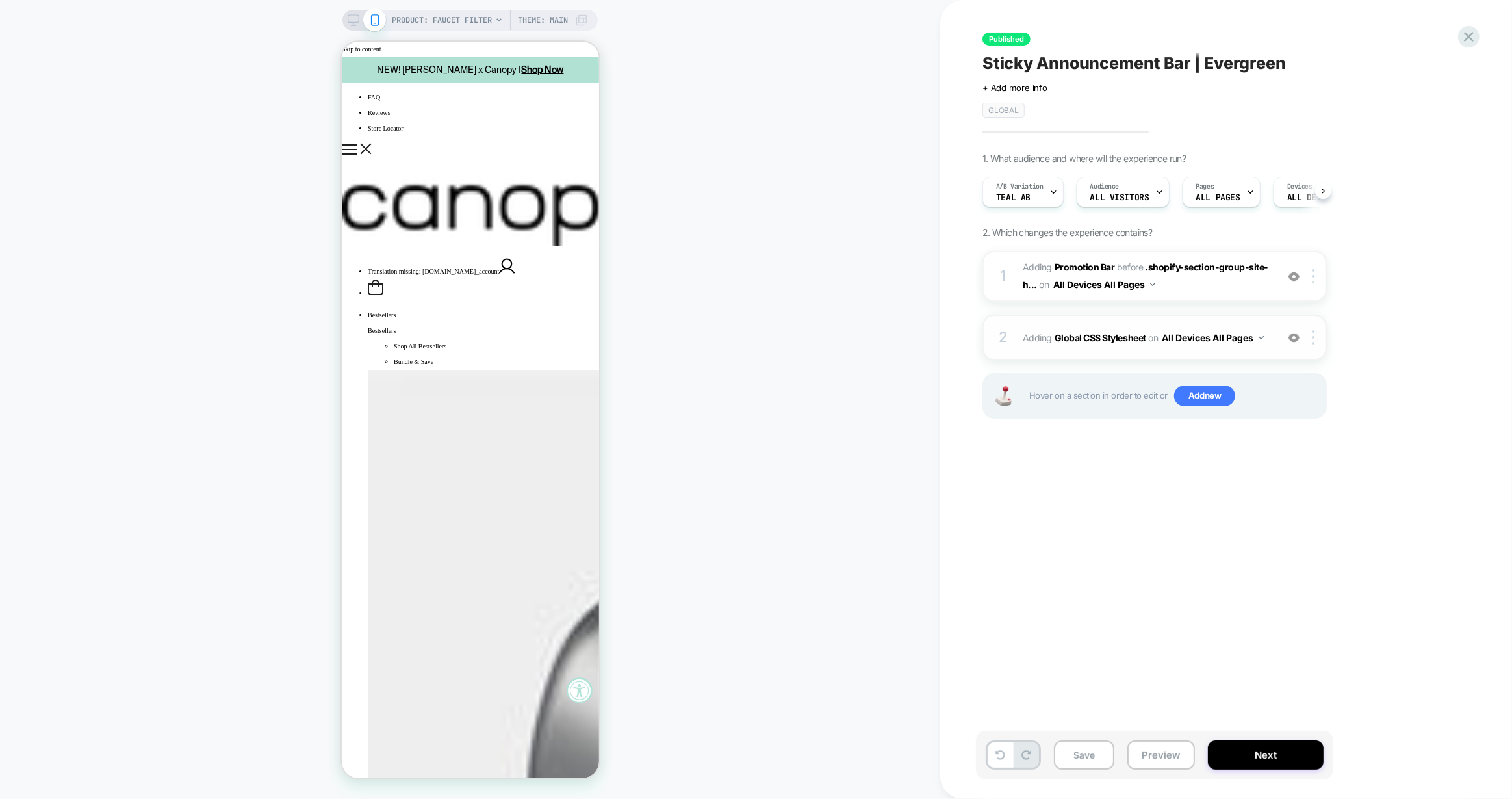
click at [1058, 350] on div "2 Adding Global CSS Stylesheet on All Devices All Pages Add Before Add After Ta…" at bounding box center [1155, 337] width 344 height 46
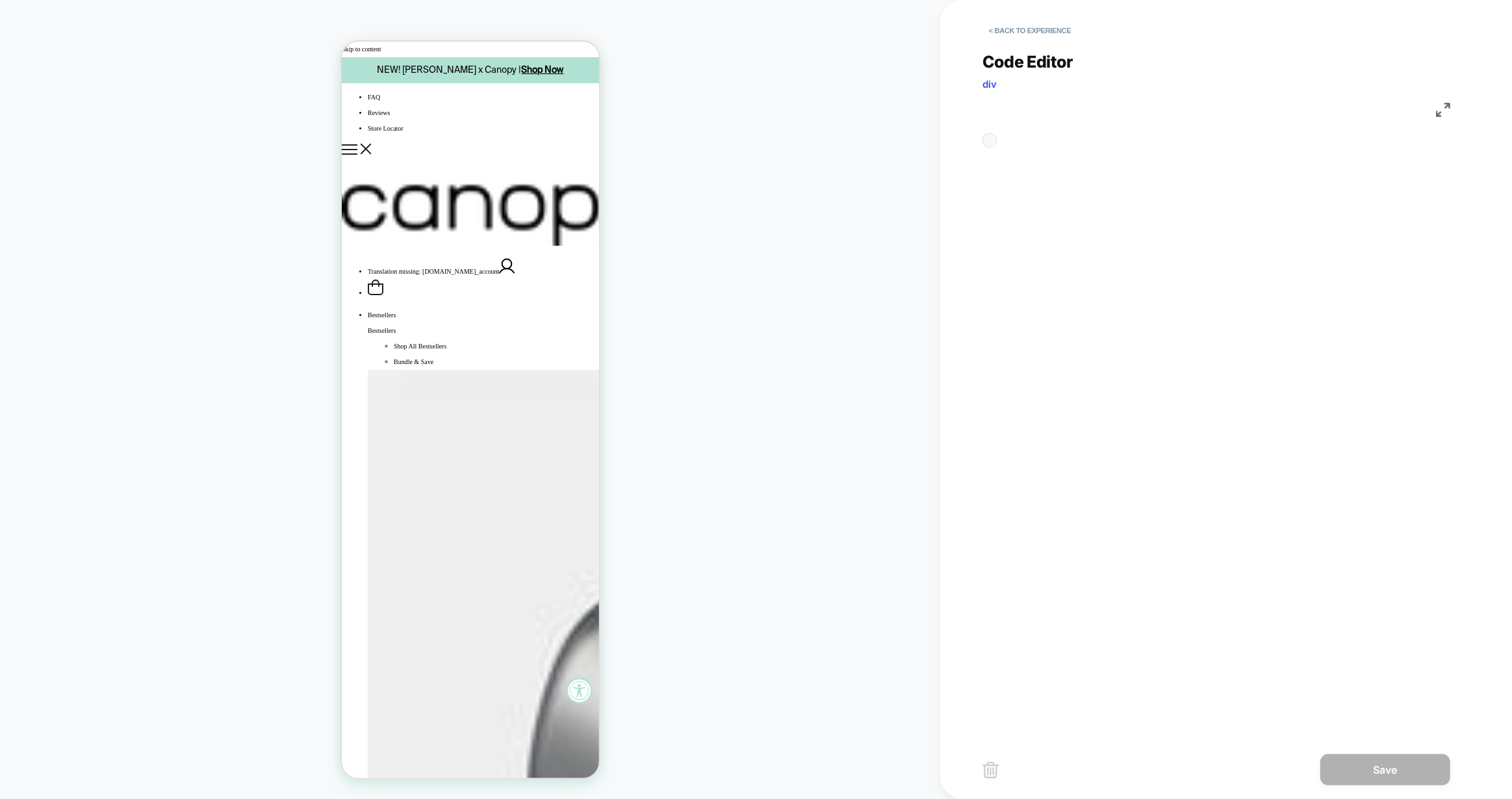
scroll to position [52, 0]
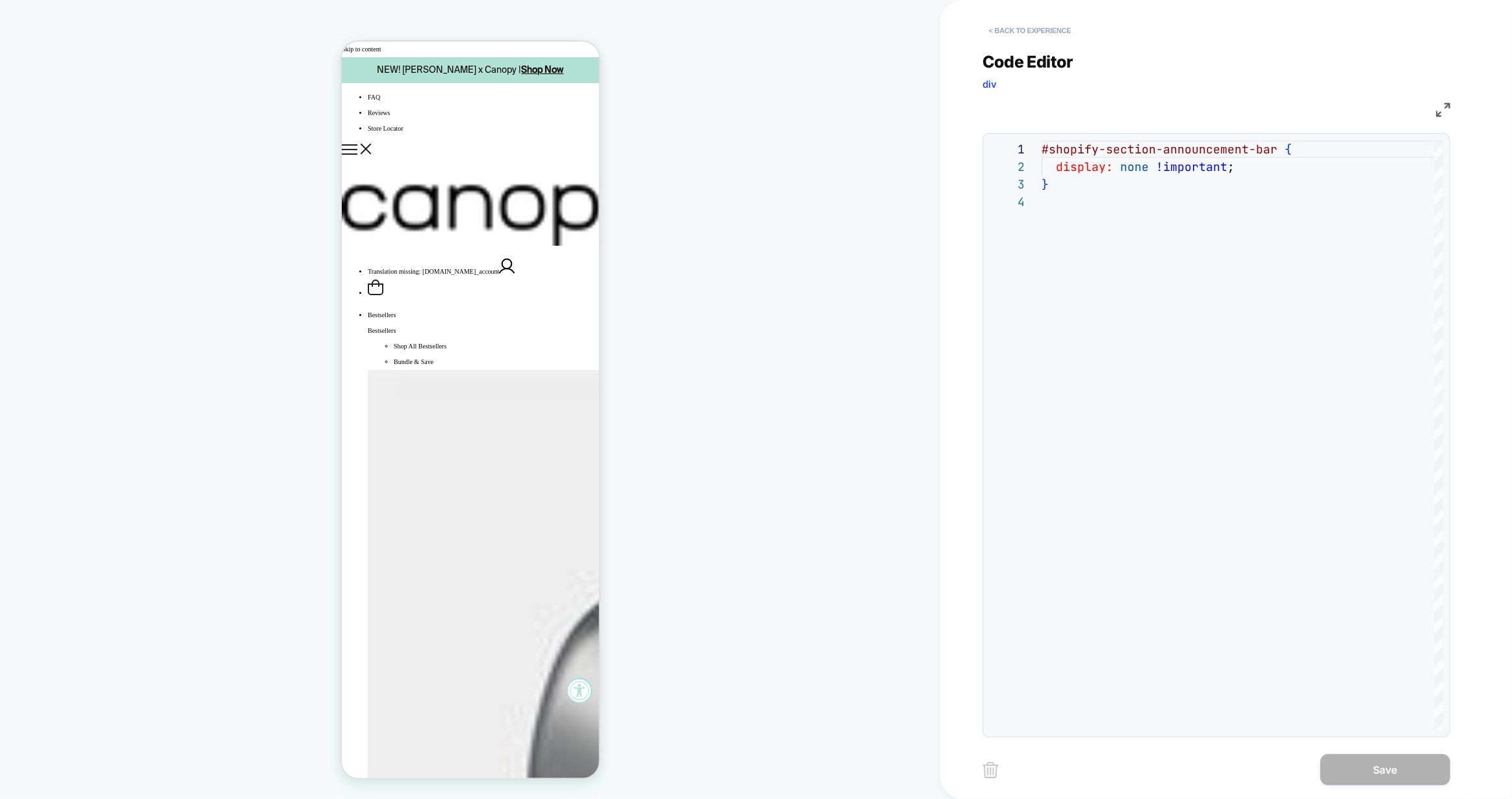
click at [1004, 26] on button "< Back to experience" at bounding box center [1030, 30] width 95 height 21
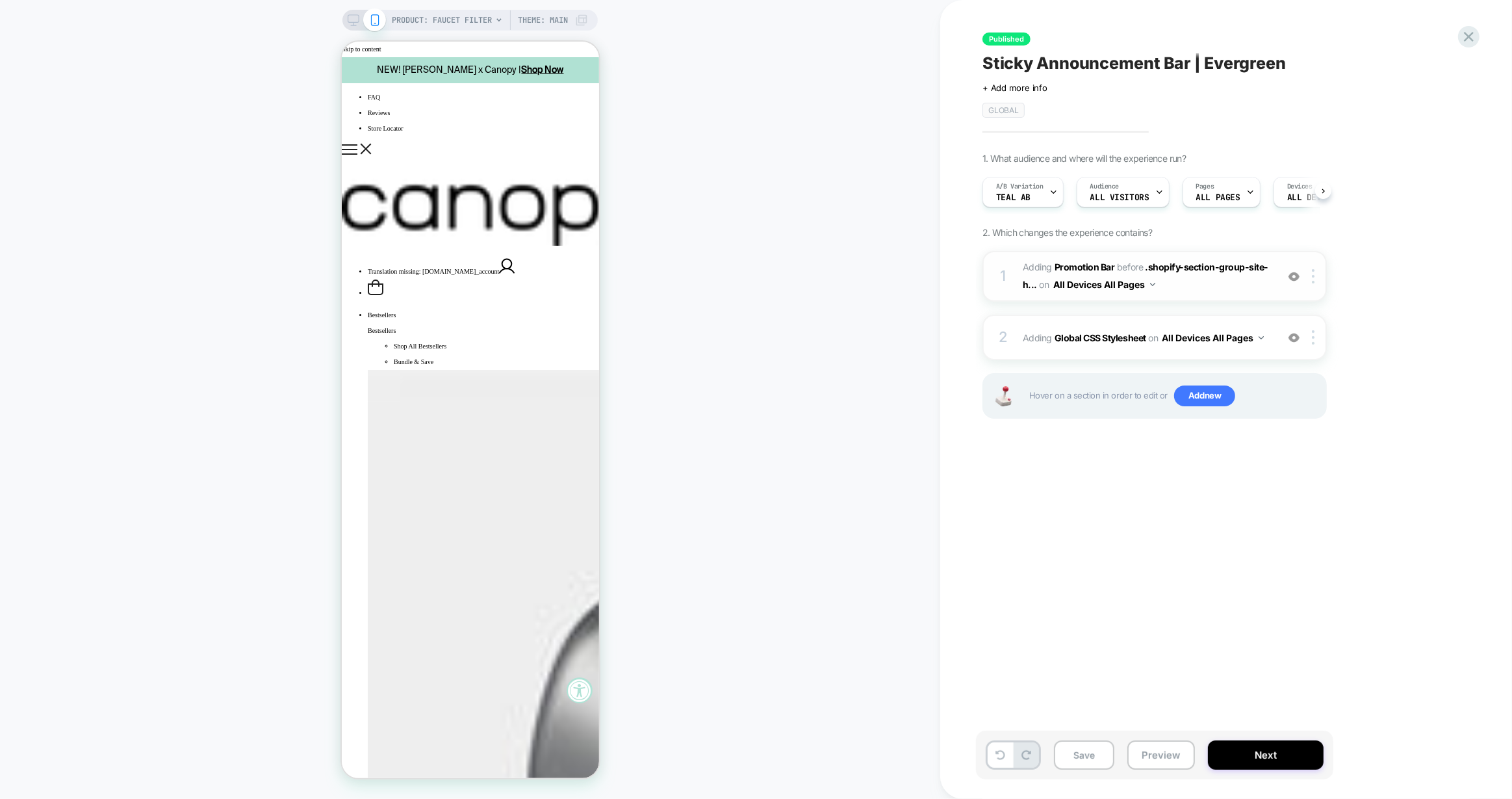
scroll to position [0, 0]
click at [1215, 293] on div "1 #_loomi_addon_1730835540714_dup1732142624_dup1732717452_dup1733494637_dup1735…" at bounding box center [1155, 276] width 344 height 50
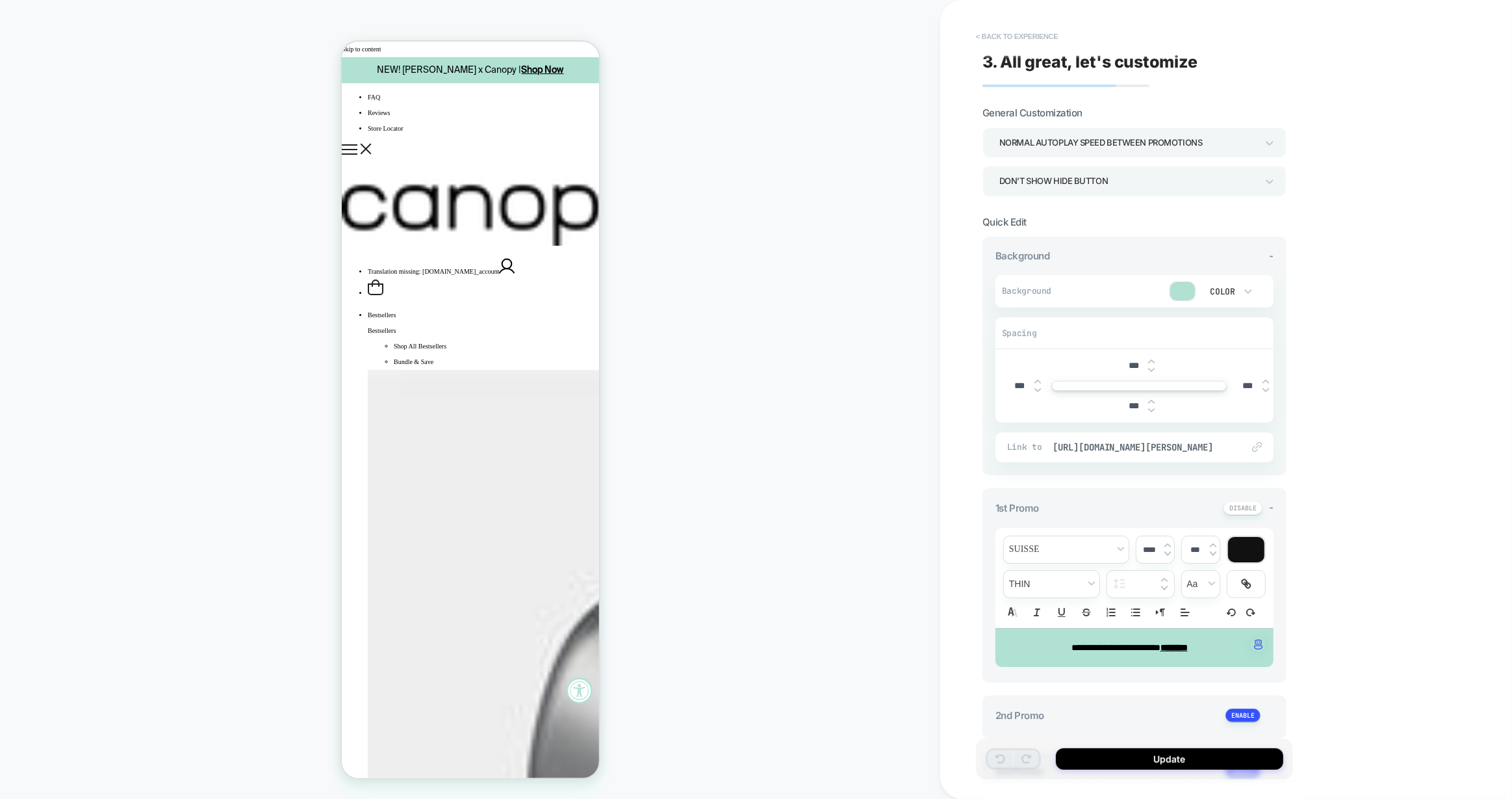
click at [994, 33] on button "< Back to experience" at bounding box center [1017, 36] width 95 height 21
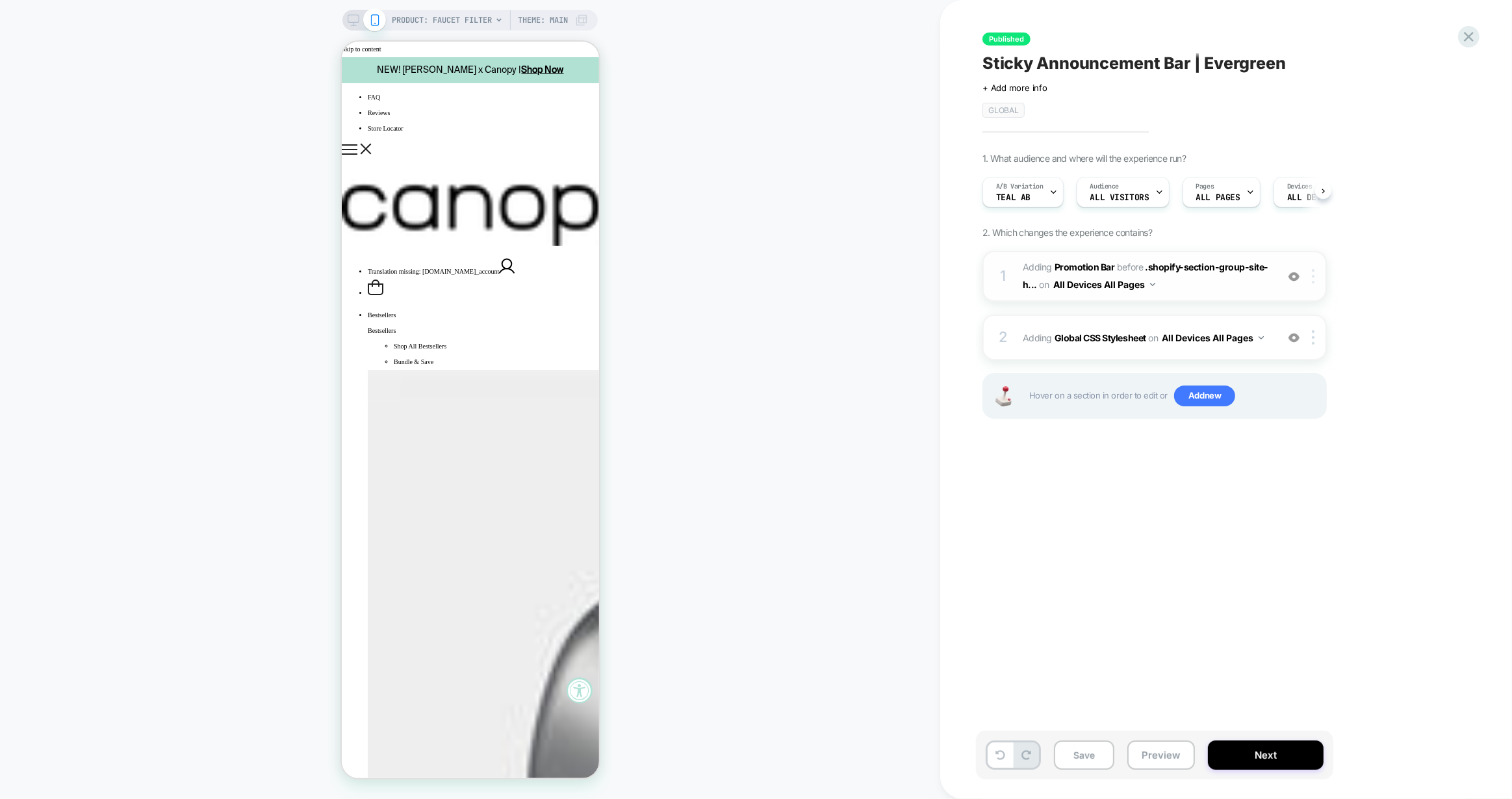
click at [1313, 271] on img at bounding box center [1313, 276] width 3 height 14
click at [1133, 488] on div "Published Sticky Announcement Bar | Evergreen Click to edit experience details …" at bounding box center [1219, 399] width 488 height 772
click at [1103, 344] on span "Adding Global CSS Stylesheet on All Devices All Pages" at bounding box center [1146, 337] width 248 height 19
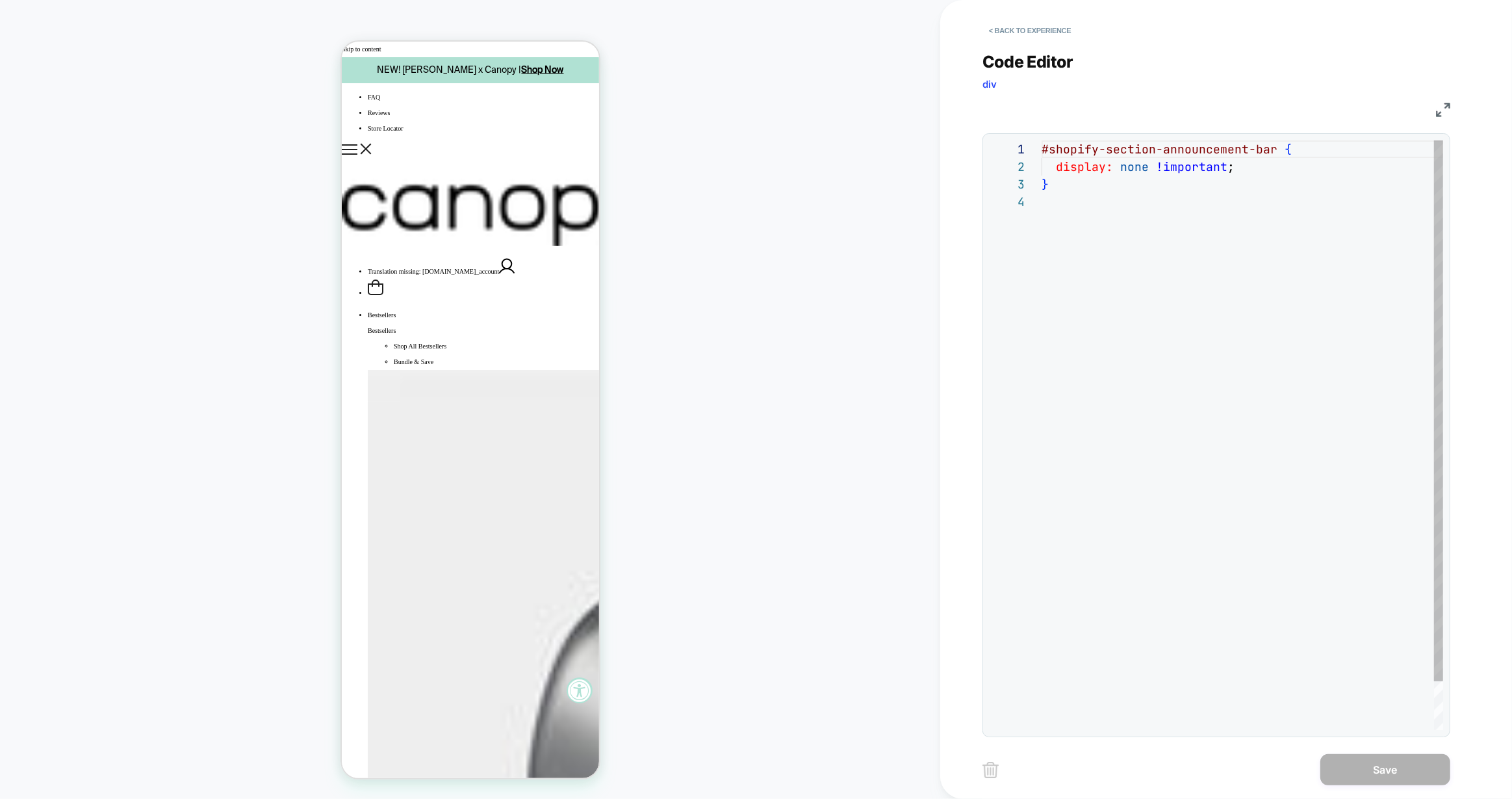
scroll to position [52, 0]
click at [1031, 24] on button "< Back to experience" at bounding box center [1030, 30] width 95 height 21
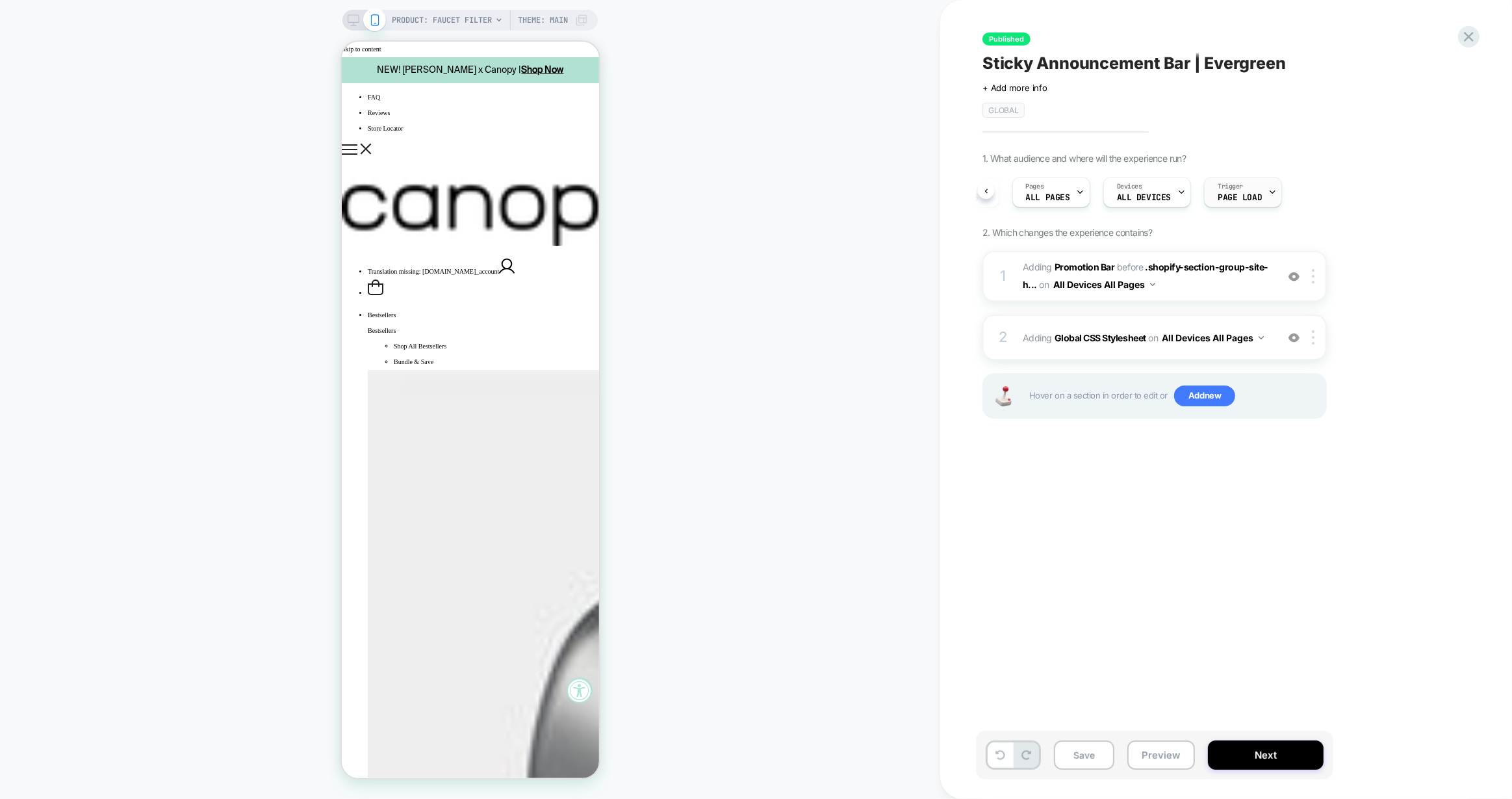
scroll to position [0, 172]
click at [1464, 37] on icon at bounding box center [1469, 36] width 17 height 17
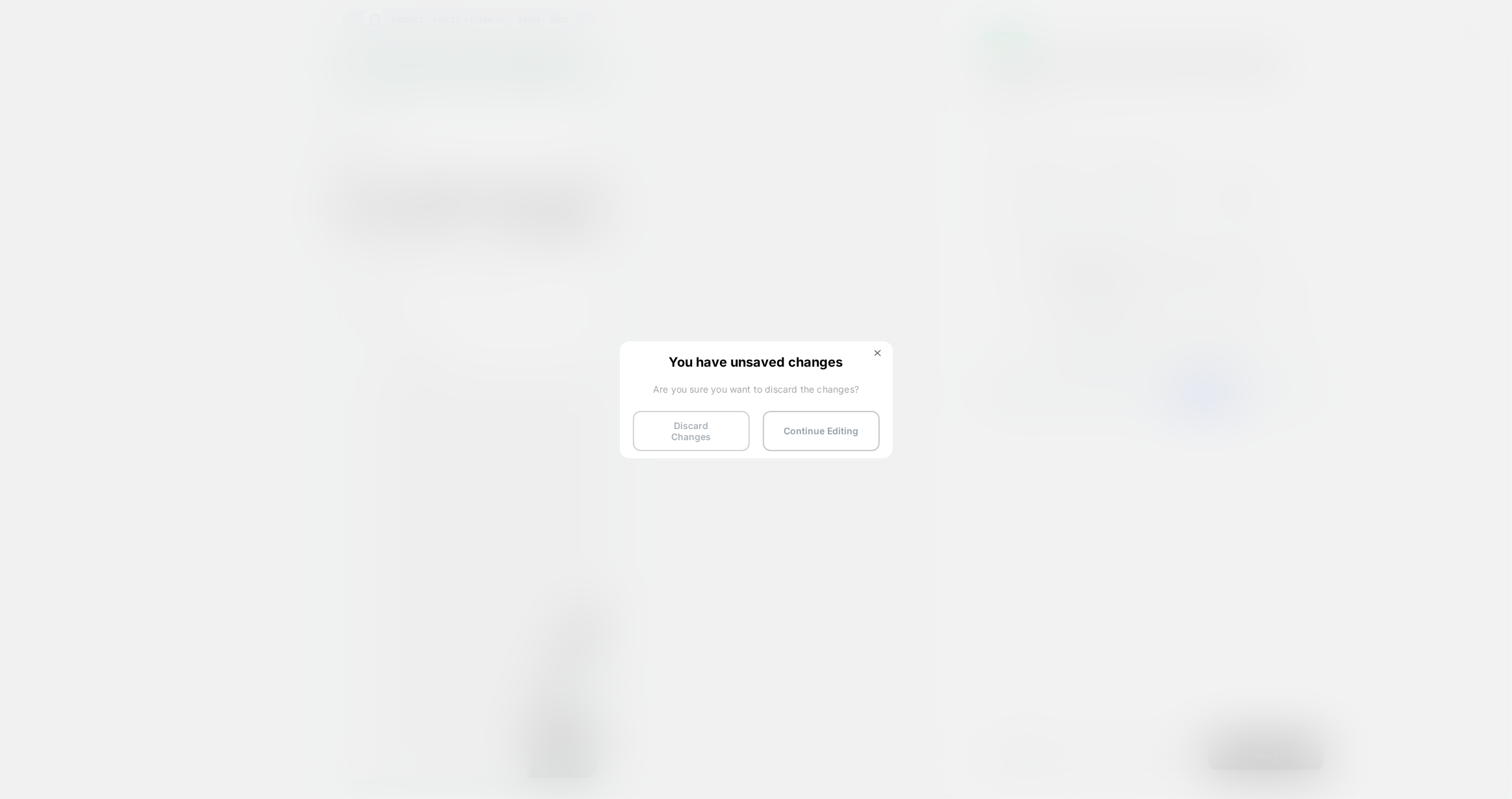
click at [718, 421] on button "Discard Changes" at bounding box center [691, 430] width 117 height 40
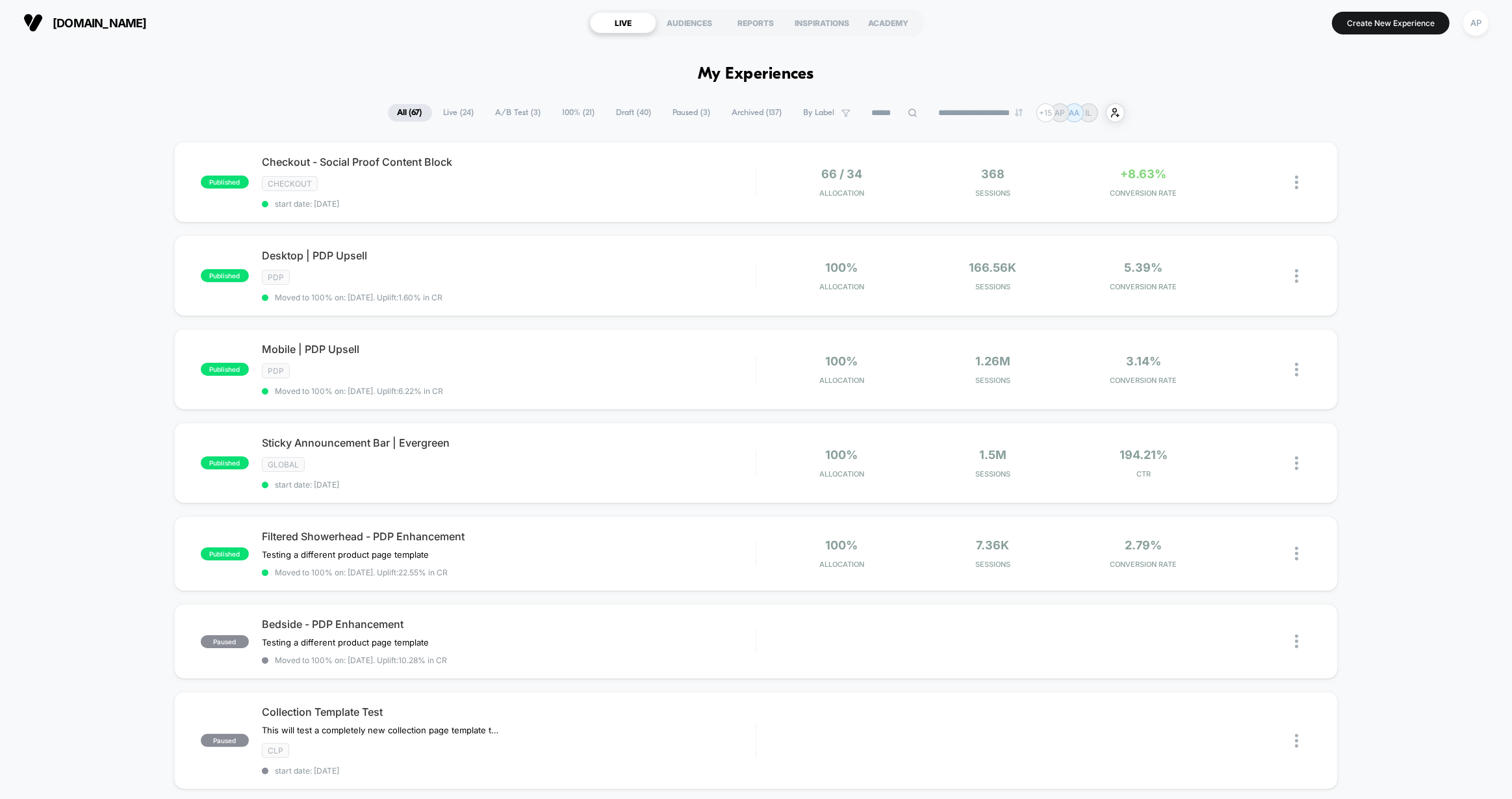
click at [690, 114] on span "Paused ( 3 )" at bounding box center [692, 112] width 57 height 17
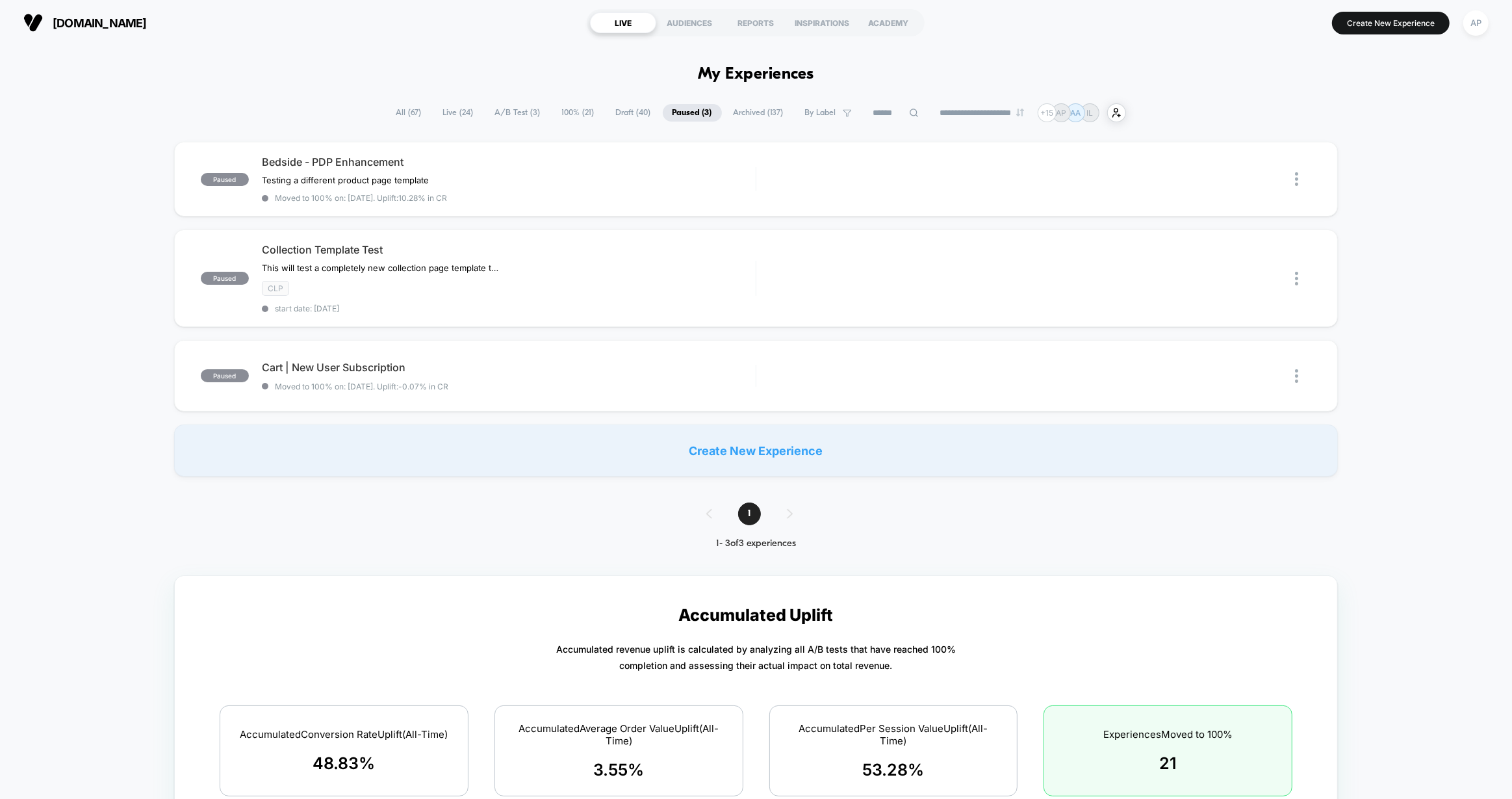
click at [606, 108] on span "Draft ( 40 )" at bounding box center [633, 112] width 54 height 17
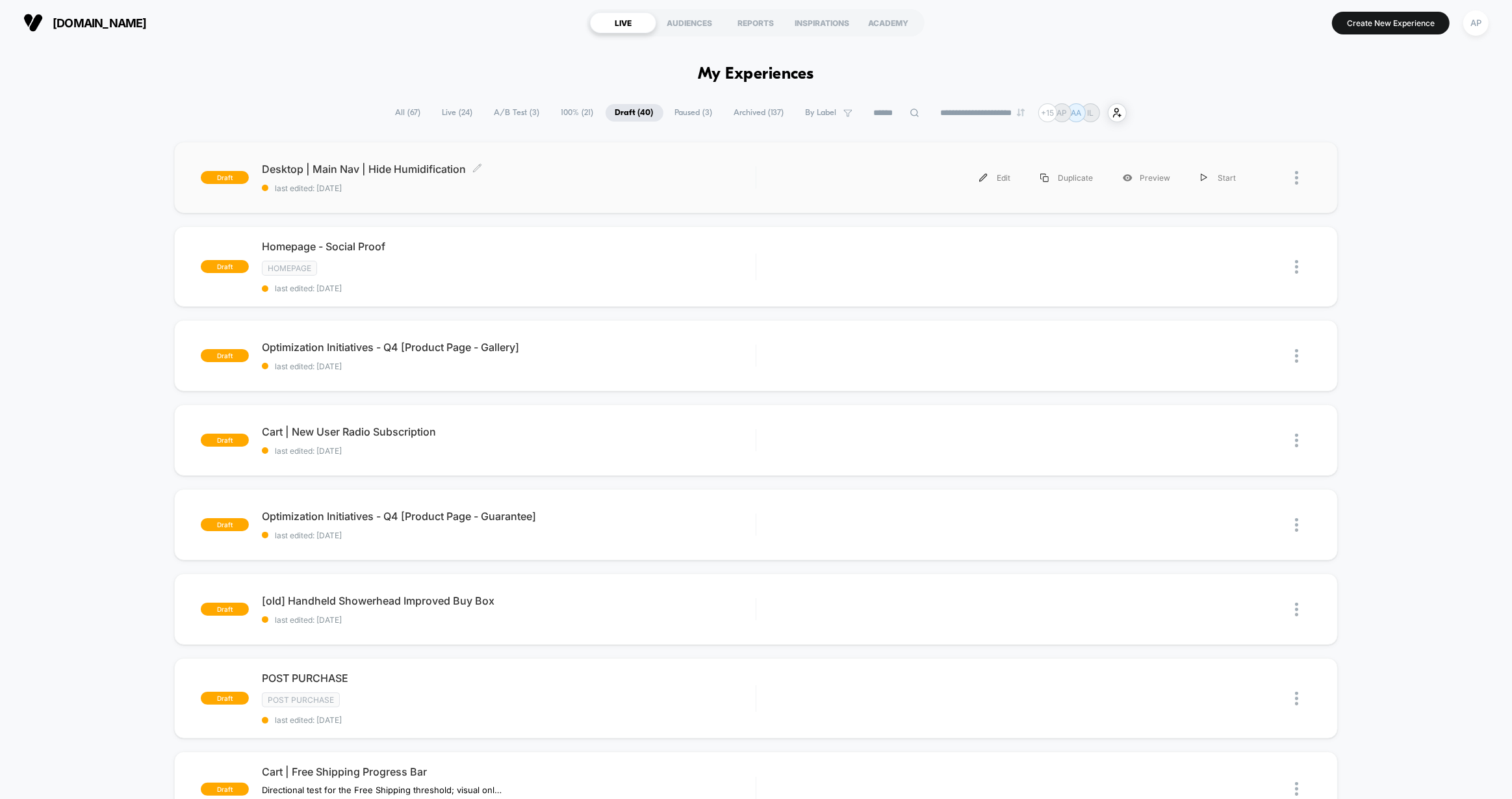
click at [612, 188] on span "last edited: 10/2/2025" at bounding box center [509, 188] width 494 height 10
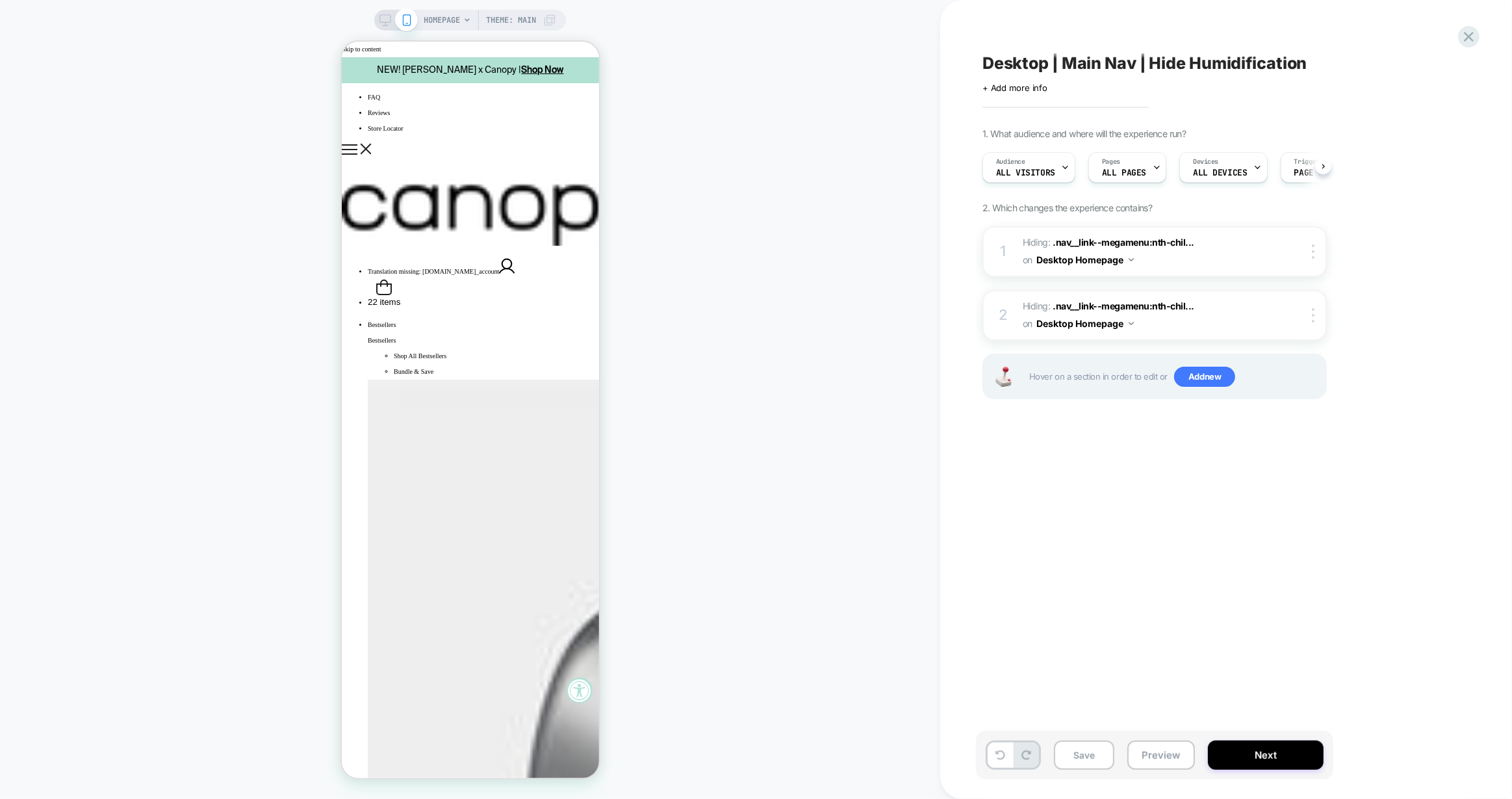
click at [388, 17] on icon at bounding box center [385, 20] width 11 height 11
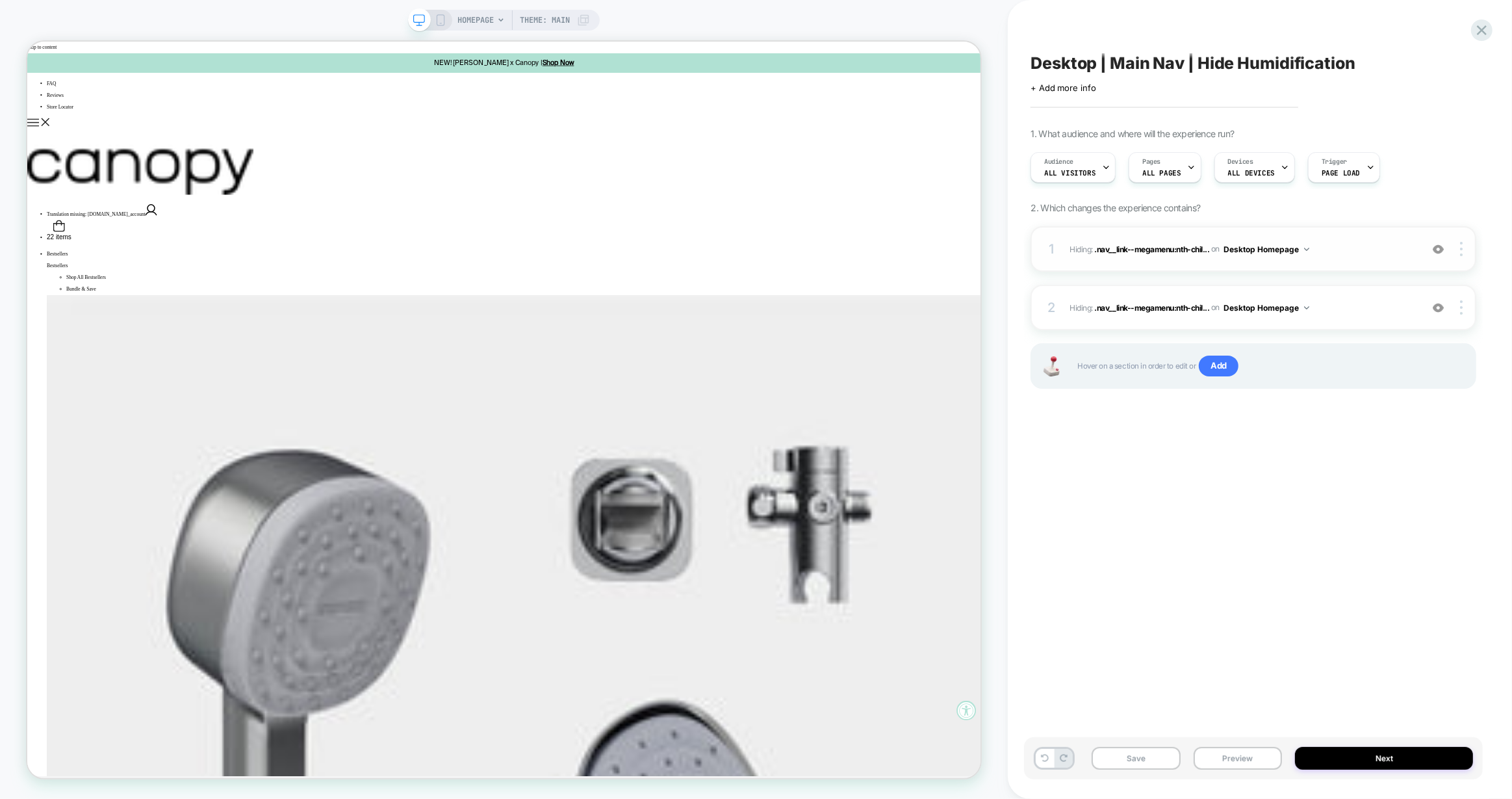
click at [1245, 246] on button "Desktop Homepage" at bounding box center [1267, 249] width 86 height 16
click at [1264, 451] on div "Desktop All Pages" at bounding box center [1270, 444] width 163 height 28
click at [1252, 307] on button "Desktop Homepage" at bounding box center [1267, 307] width 86 height 16
click at [1266, 504] on div "Desktop All Pages" at bounding box center [1270, 503] width 163 height 28
click at [1145, 765] on button "Save" at bounding box center [1137, 758] width 89 height 23
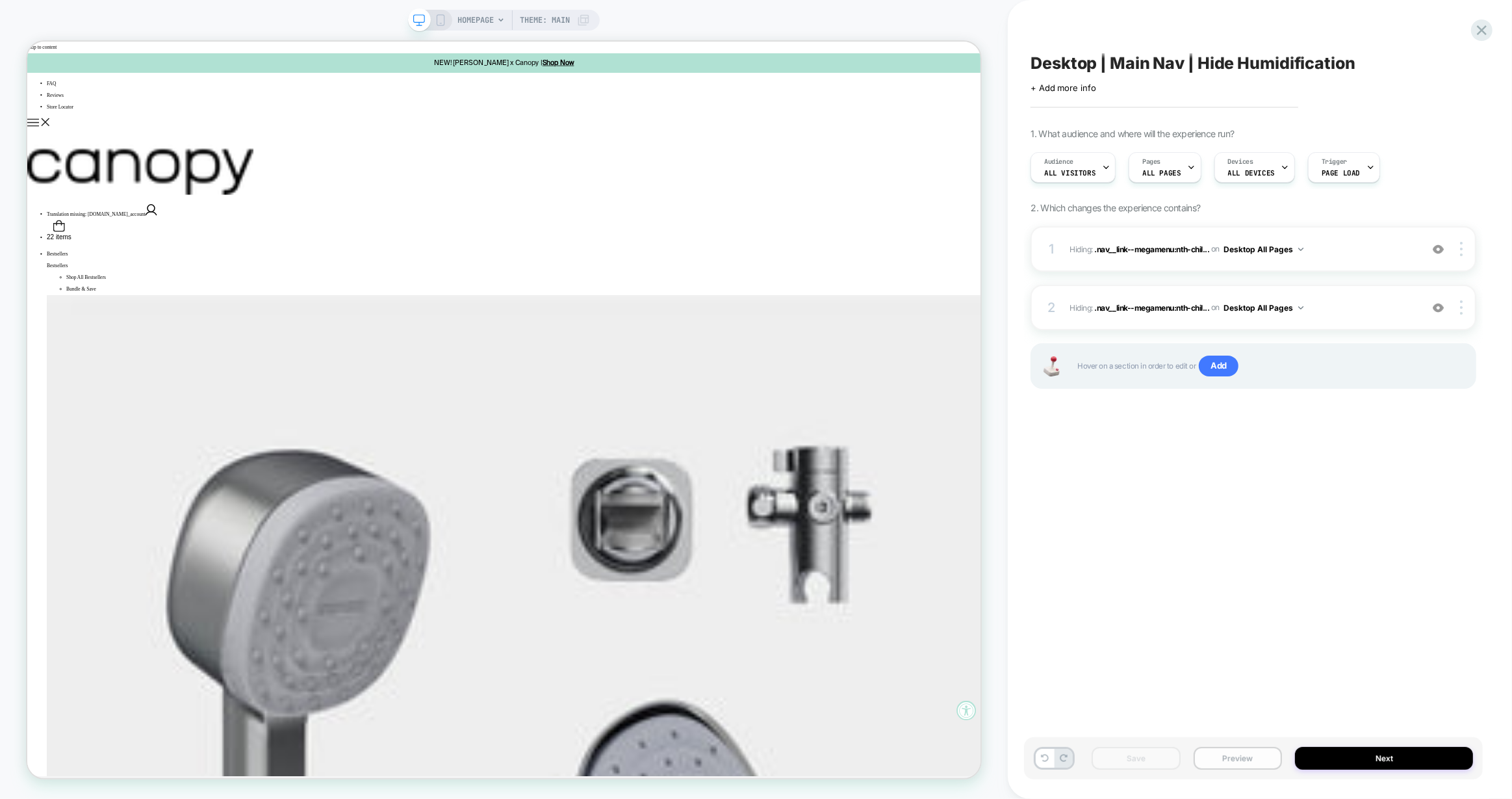
click at [1232, 758] on button "Preview" at bounding box center [1238, 758] width 89 height 23
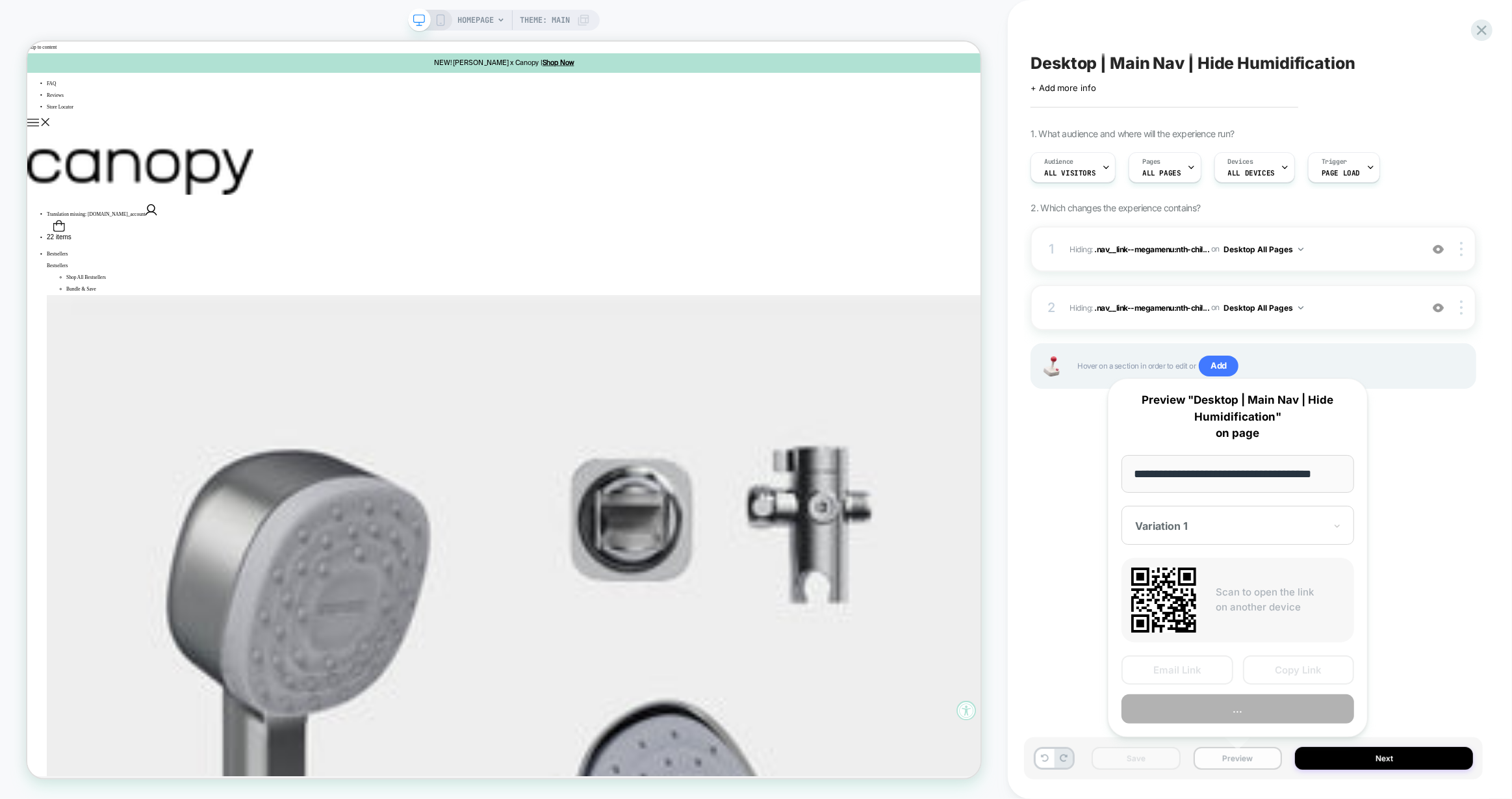
scroll to position [0, 7]
click at [1276, 669] on button "Copy Link" at bounding box center [1299, 669] width 112 height 29
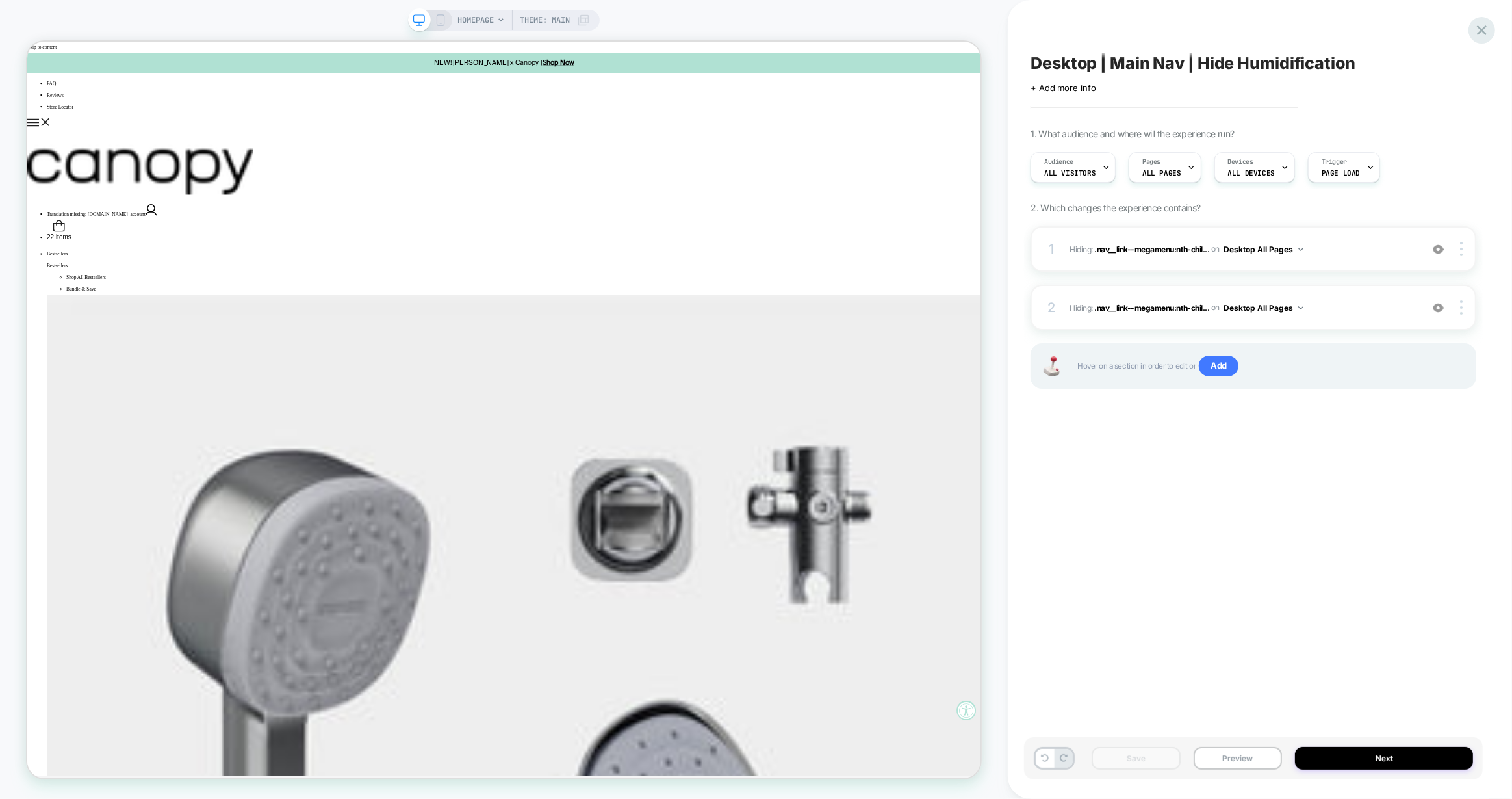
click at [1488, 29] on icon at bounding box center [1482, 30] width 17 height 17
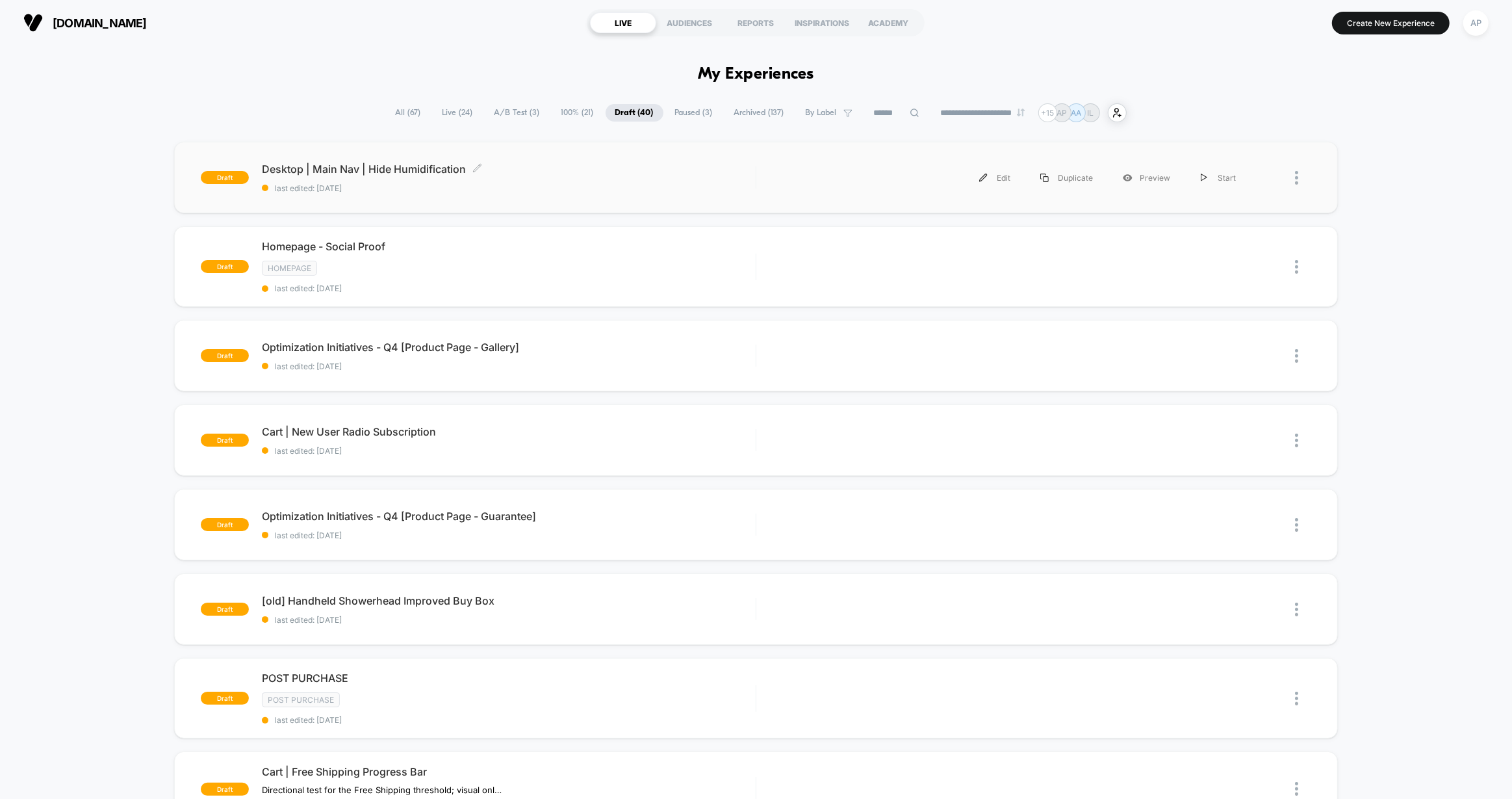
click at [509, 165] on span "Desktop | Main Nav | Hide Humidification Click to edit experience details" at bounding box center [509, 169] width 494 height 13
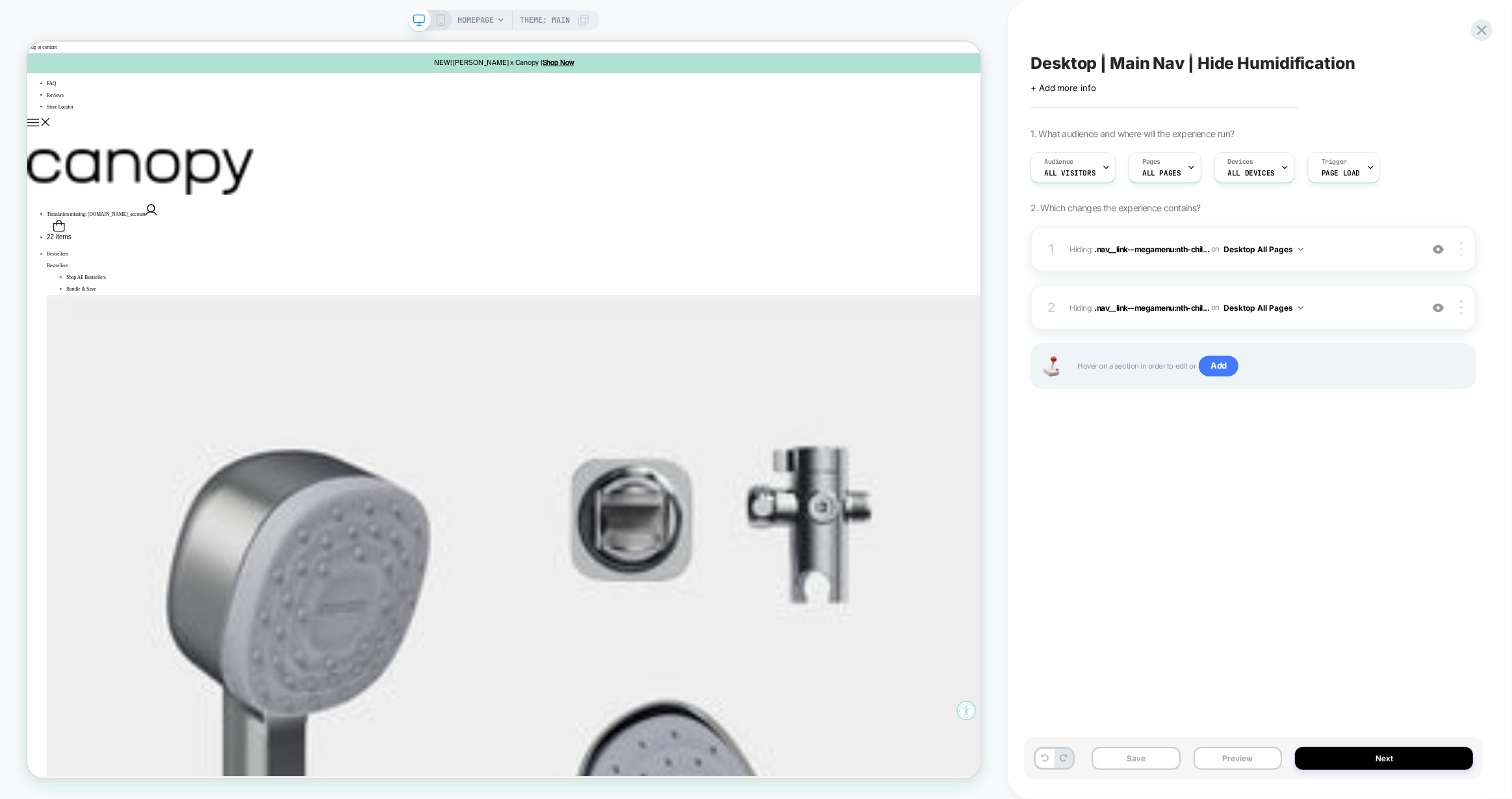
click at [1464, 242] on div at bounding box center [1464, 248] width 25 height 14
click at [1416, 355] on div "Delete" at bounding box center [1385, 355] width 116 height 35
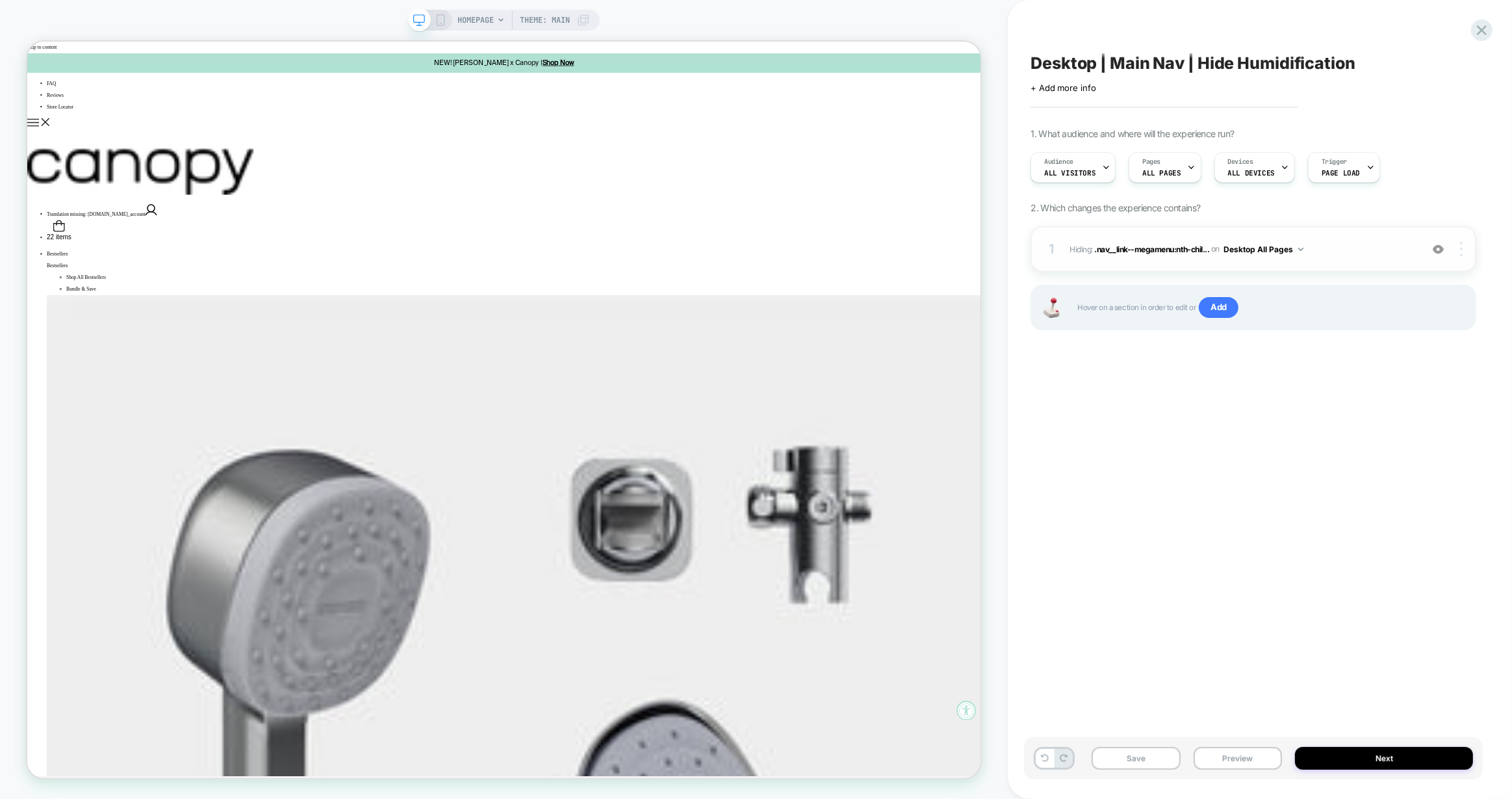
click at [1464, 248] on div at bounding box center [1464, 248] width 25 height 14
click at [1378, 347] on div "Delete" at bounding box center [1385, 355] width 116 height 35
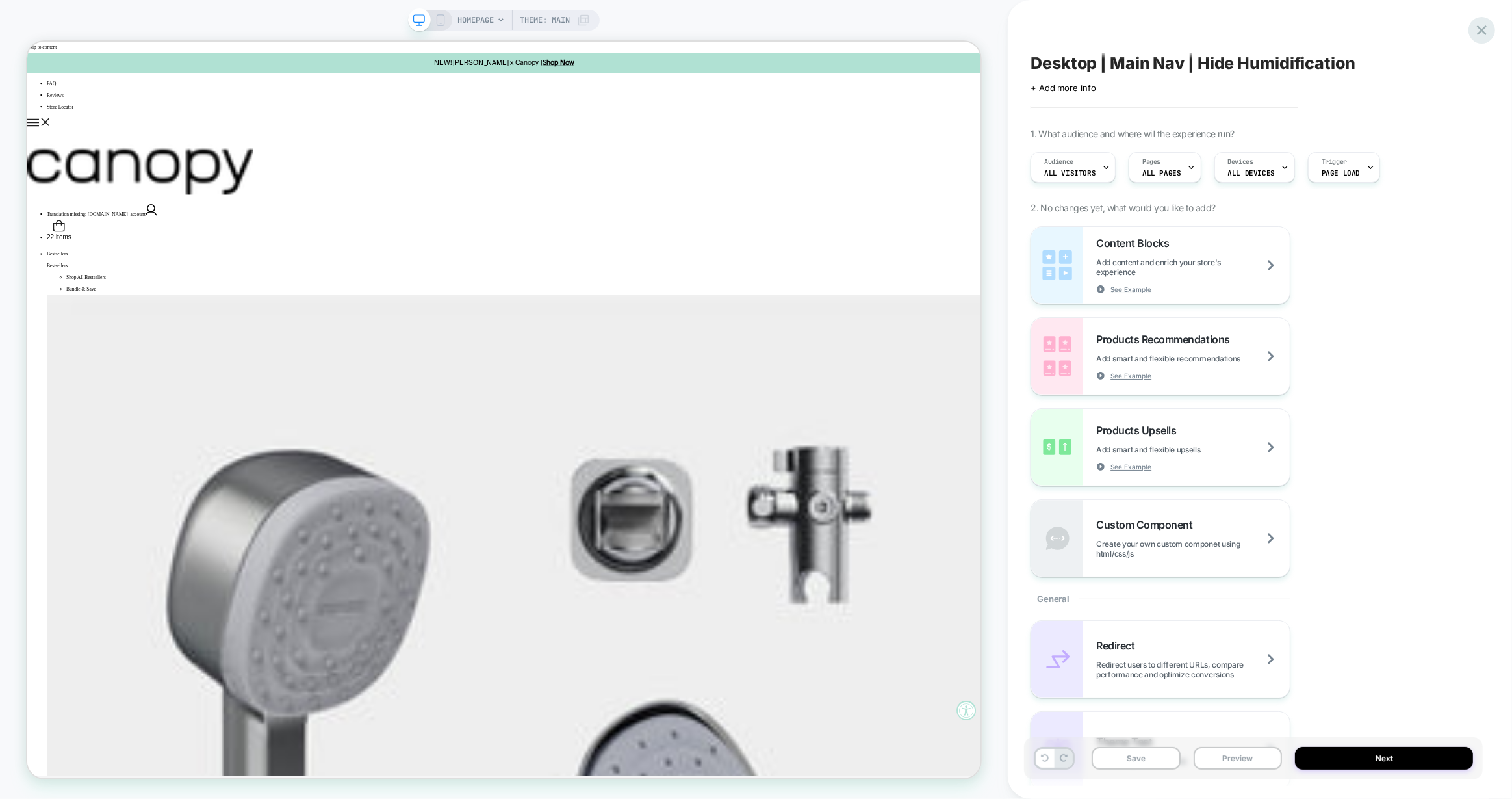
click at [1480, 26] on icon at bounding box center [1482, 30] width 17 height 17
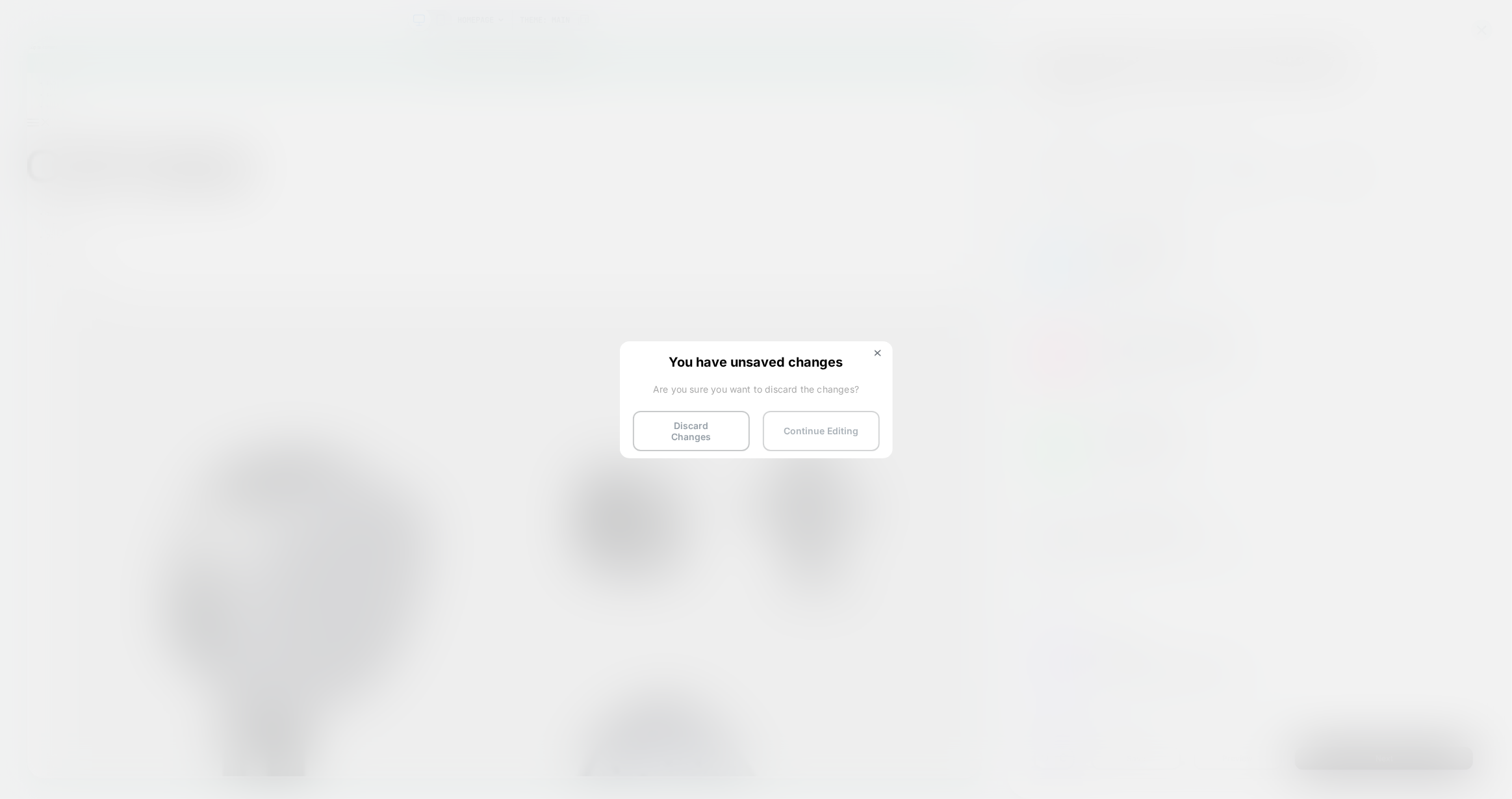
click at [844, 437] on button "Continue Editing" at bounding box center [821, 430] width 117 height 40
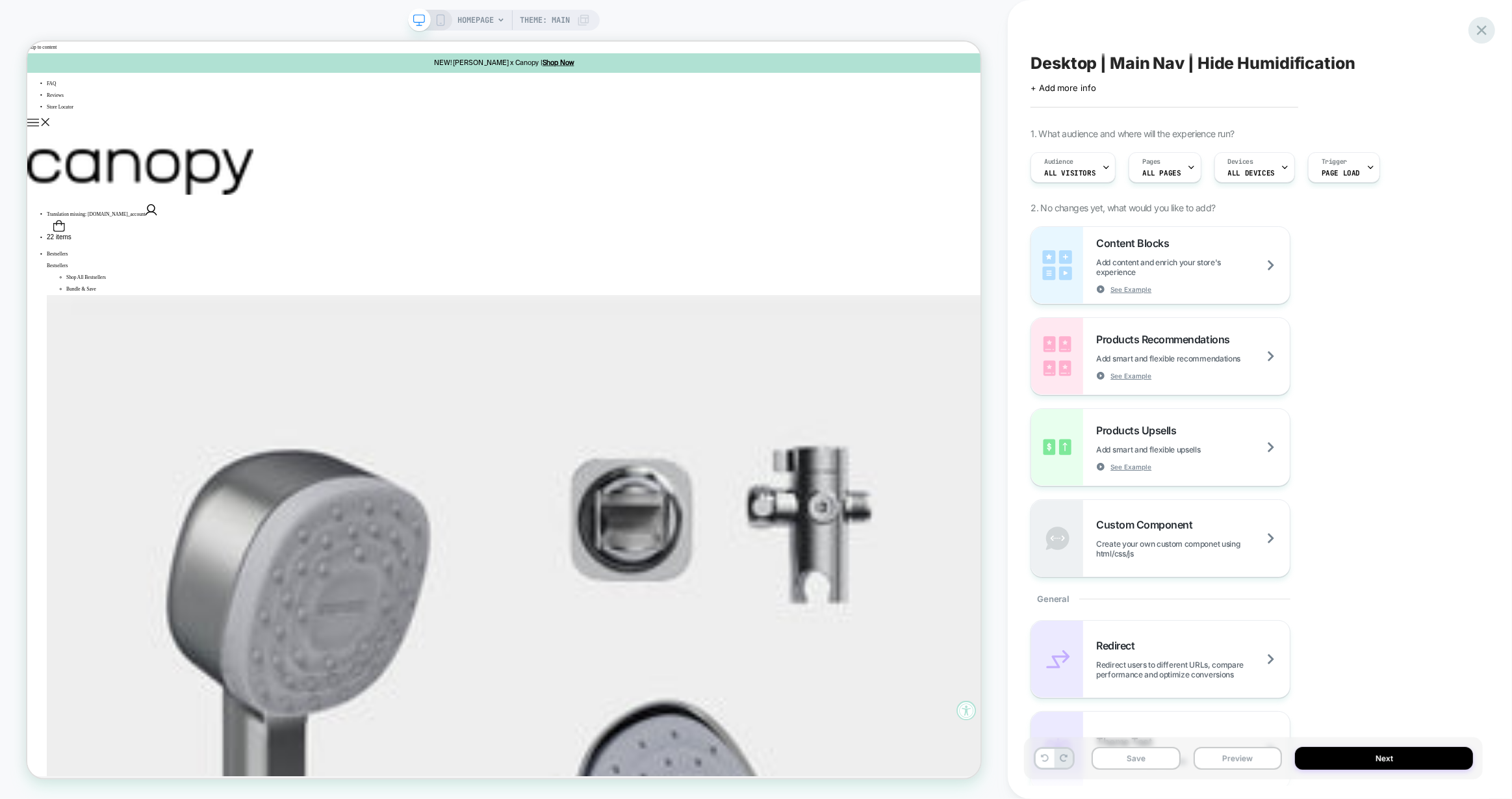
click at [1490, 33] on icon at bounding box center [1482, 30] width 17 height 17
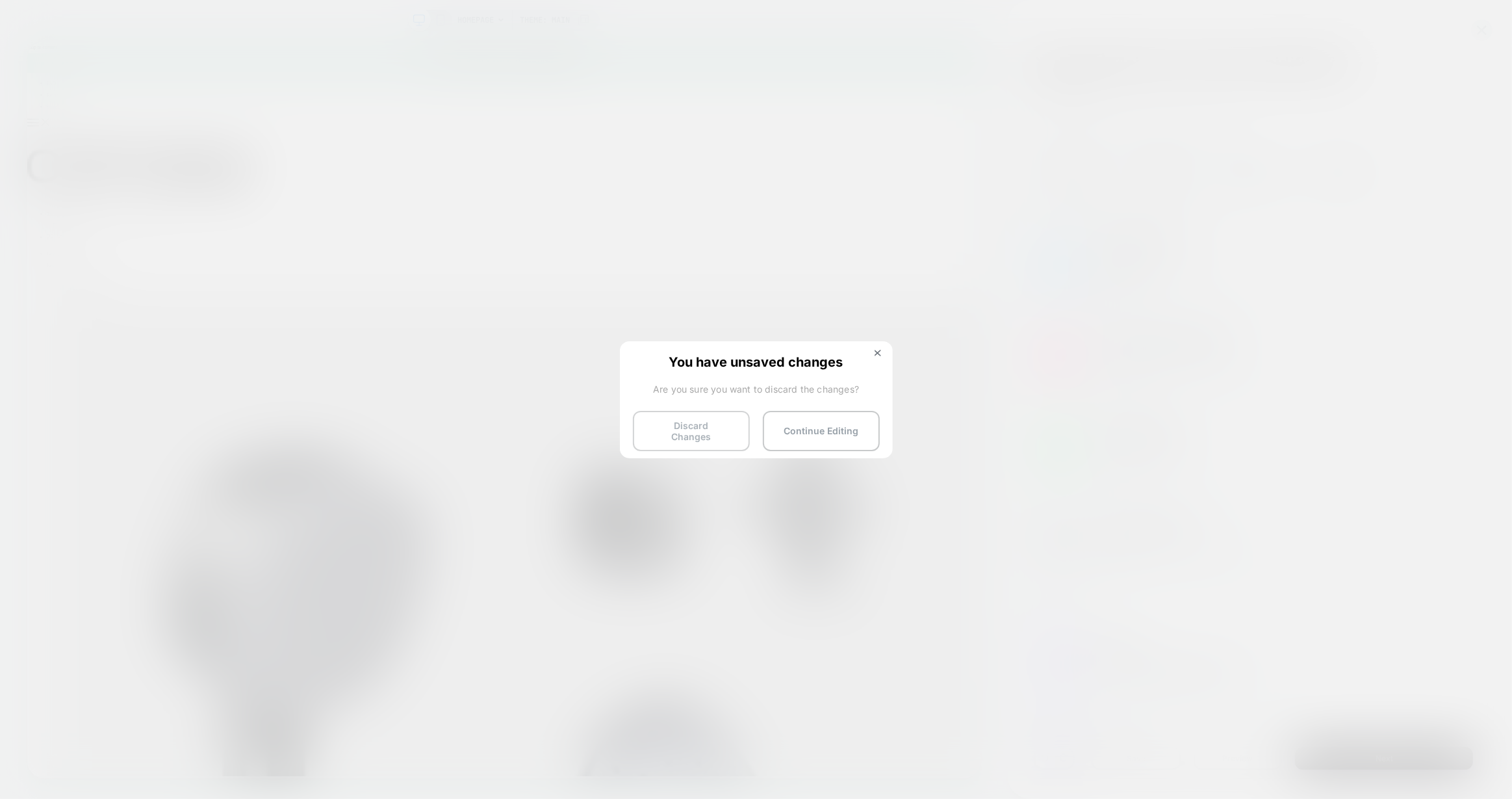
click at [704, 426] on button "Discard Changes" at bounding box center [691, 430] width 117 height 40
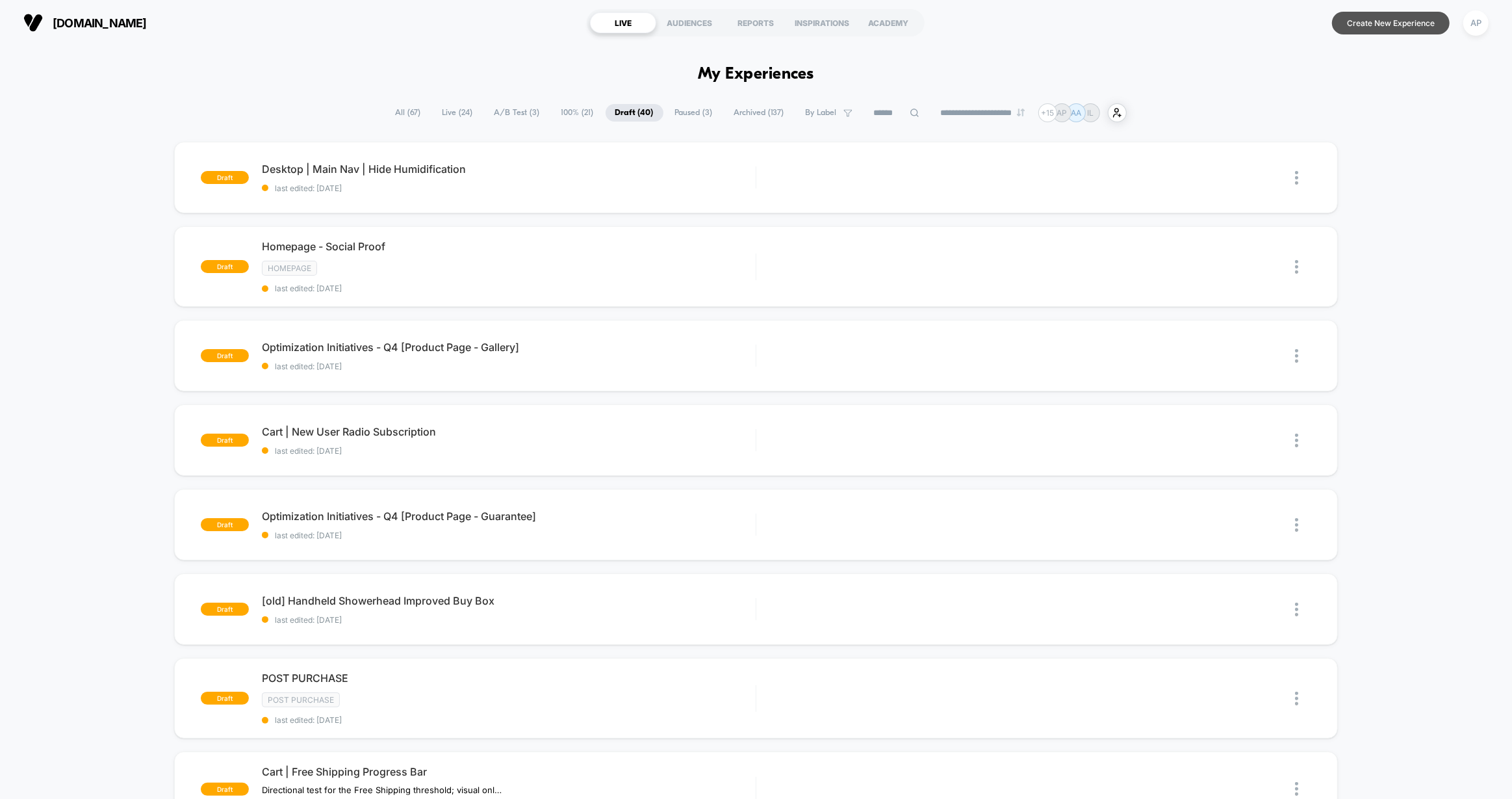
click at [1335, 29] on button "Create New Experience" at bounding box center [1391, 23] width 118 height 23
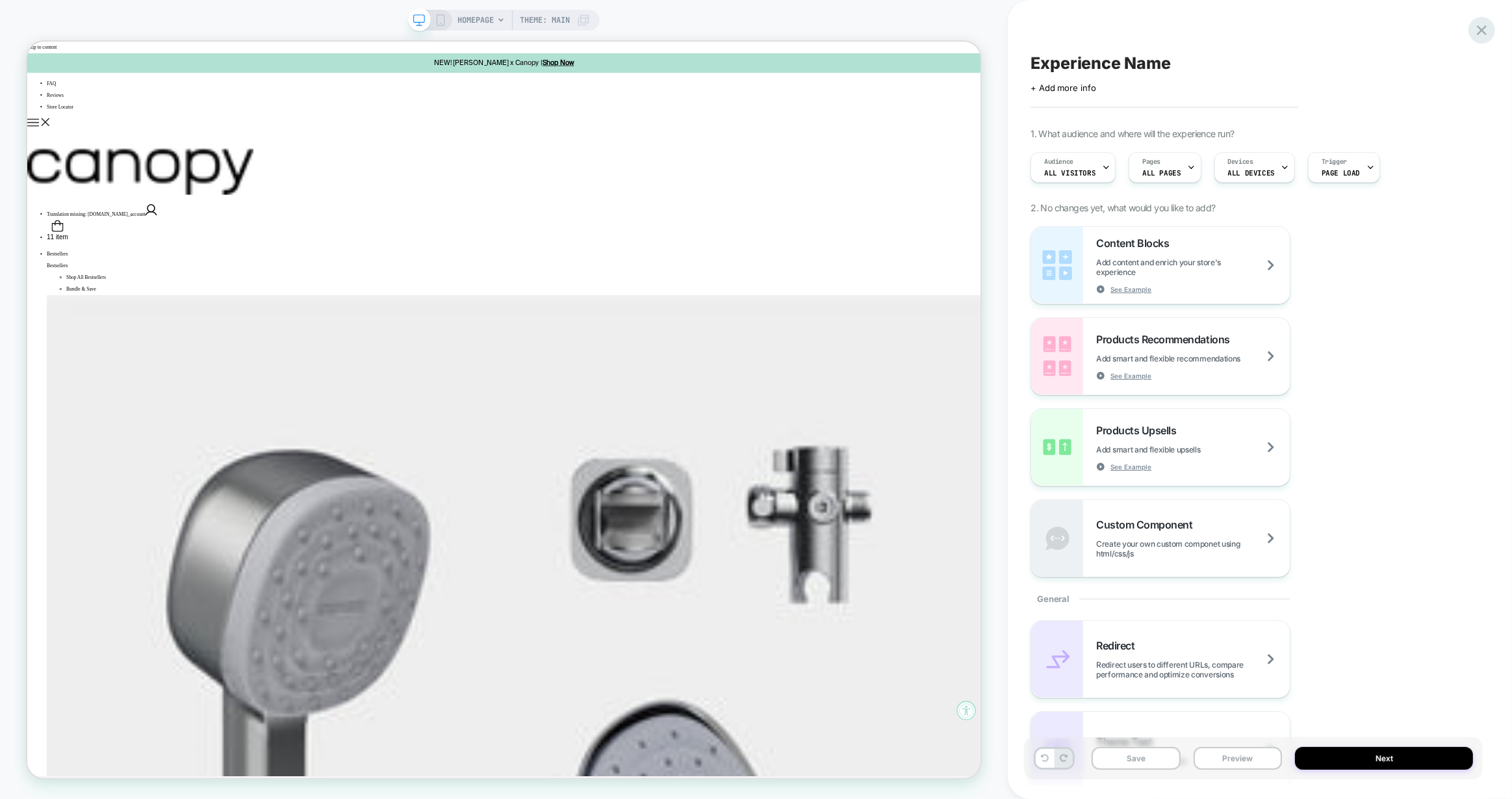
click at [1475, 29] on icon at bounding box center [1482, 30] width 17 height 17
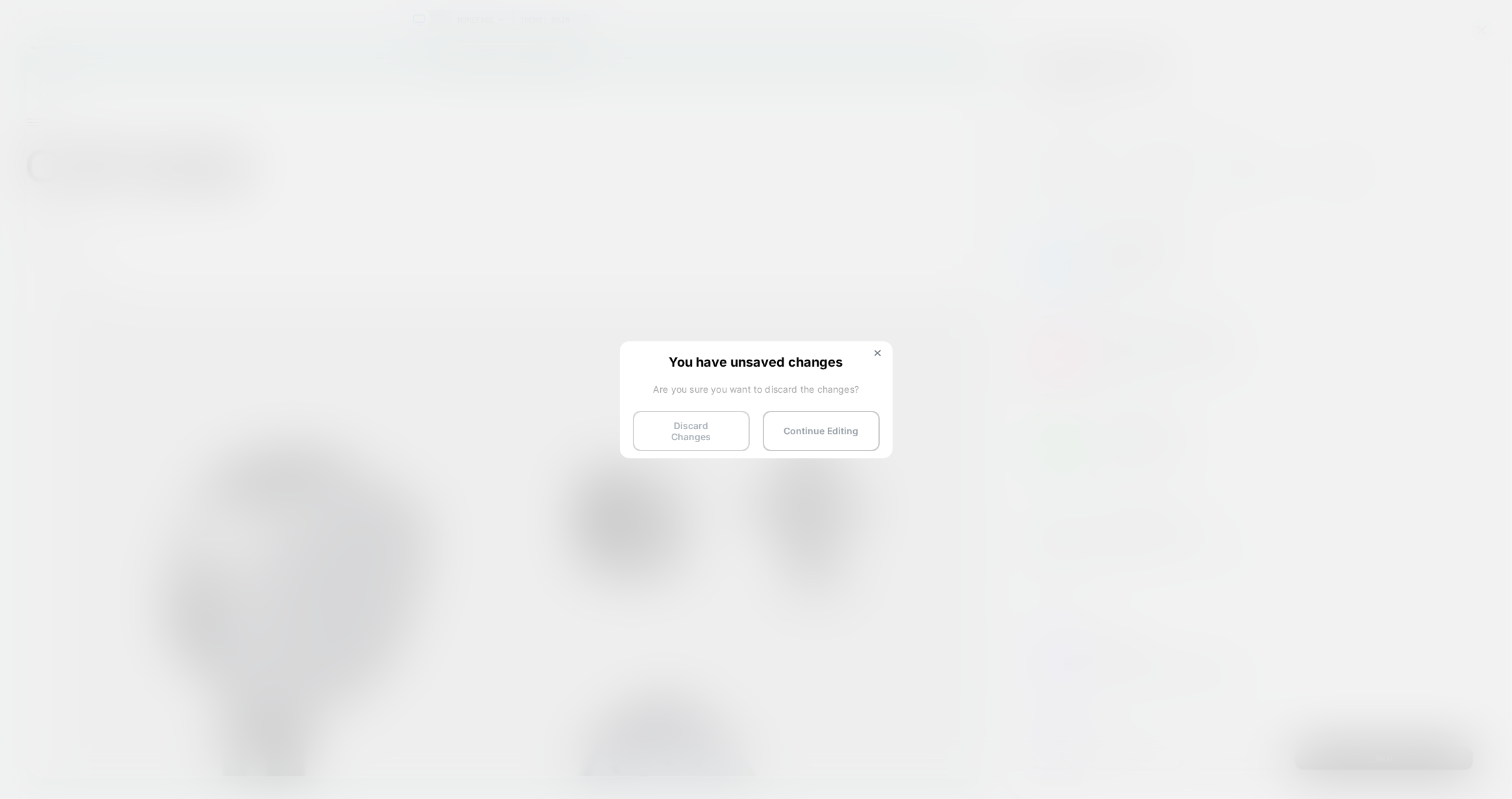
click at [715, 432] on button "Discard Changes" at bounding box center [691, 430] width 117 height 40
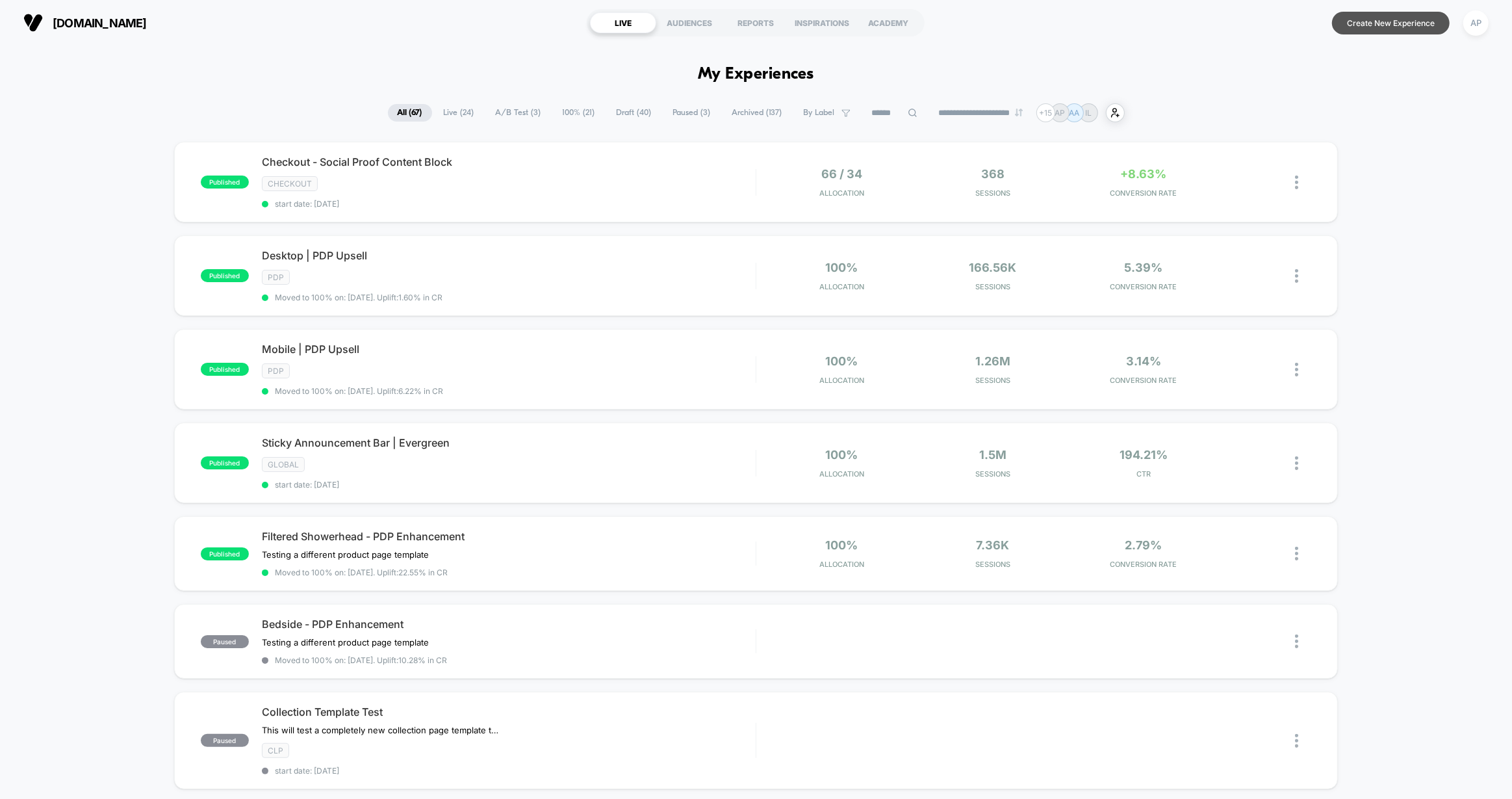
click at [1358, 22] on button "Create New Experience" at bounding box center [1391, 23] width 118 height 23
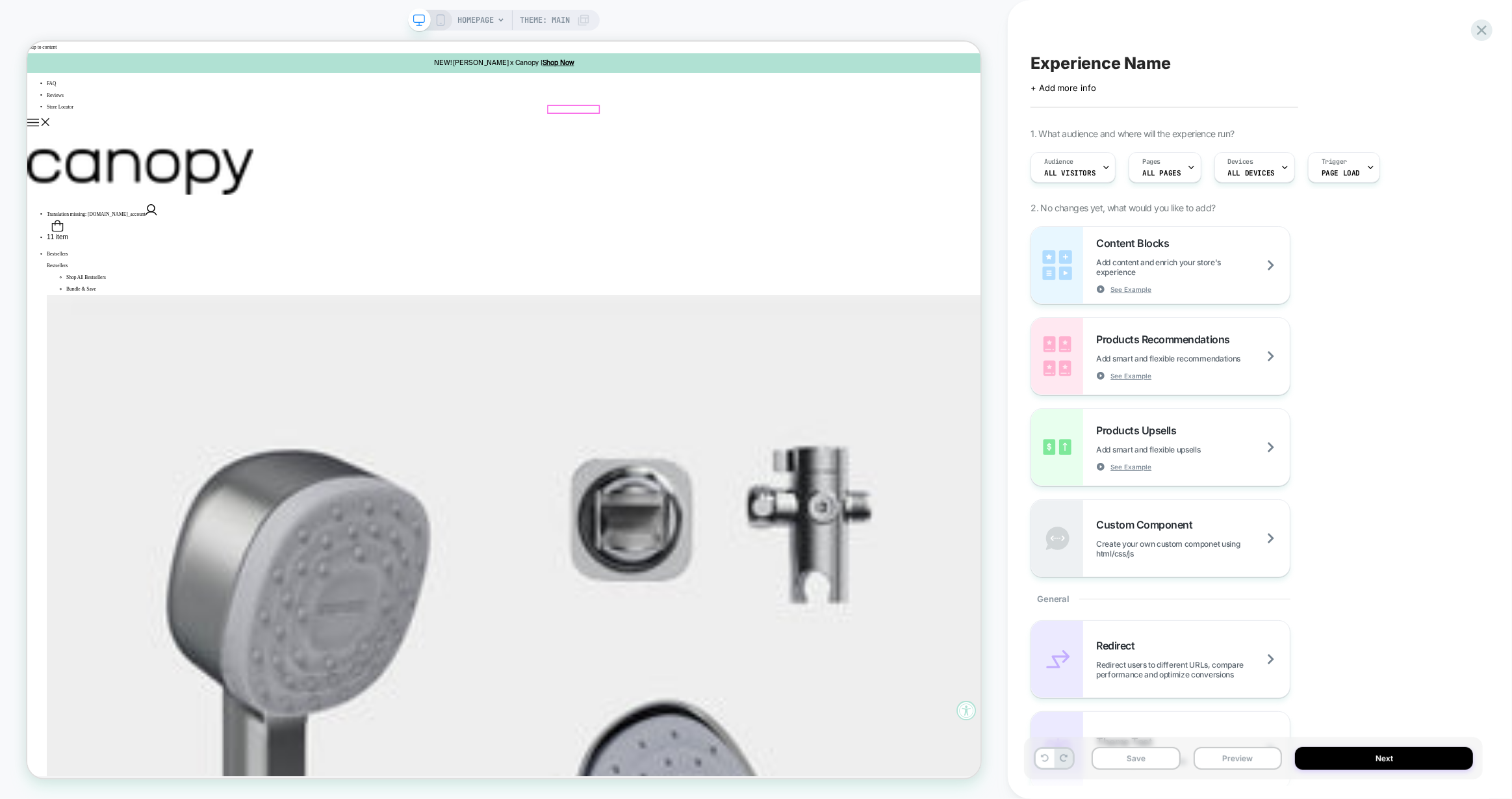
click at [779, 131] on div at bounding box center [756, 132] width 67 height 10
click at [824, 141] on div "Go to link" at bounding box center [853, 148] width 79 height 15
click at [519, 14] on span "COLLECTION: Aromatherapy (Category)" at bounding box center [476, 20] width 124 height 21
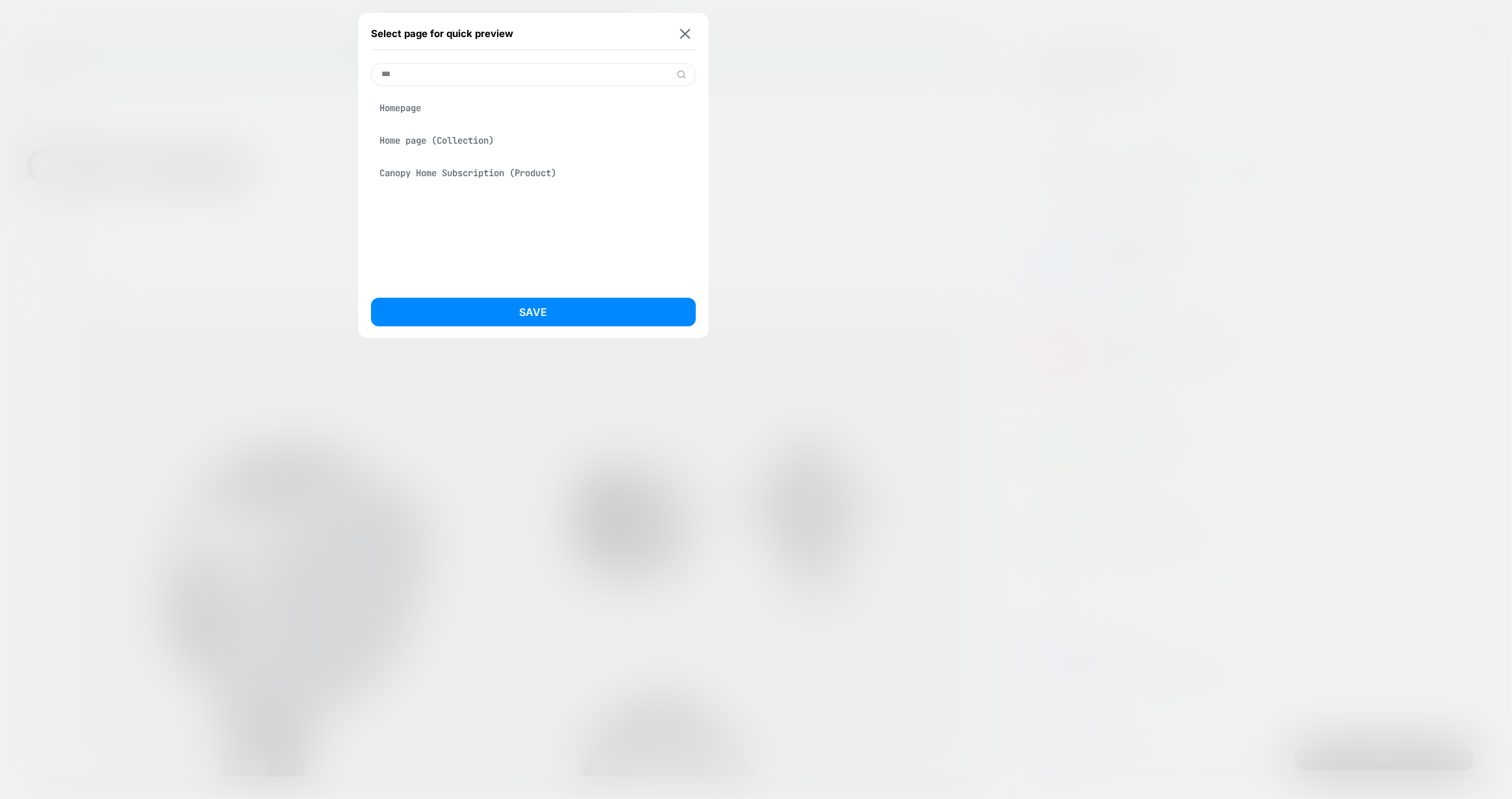
type input "***"
click at [487, 115] on div "Homepage" at bounding box center [534, 108] width 325 height 25
click at [593, 307] on button "Save" at bounding box center [534, 312] width 325 height 29
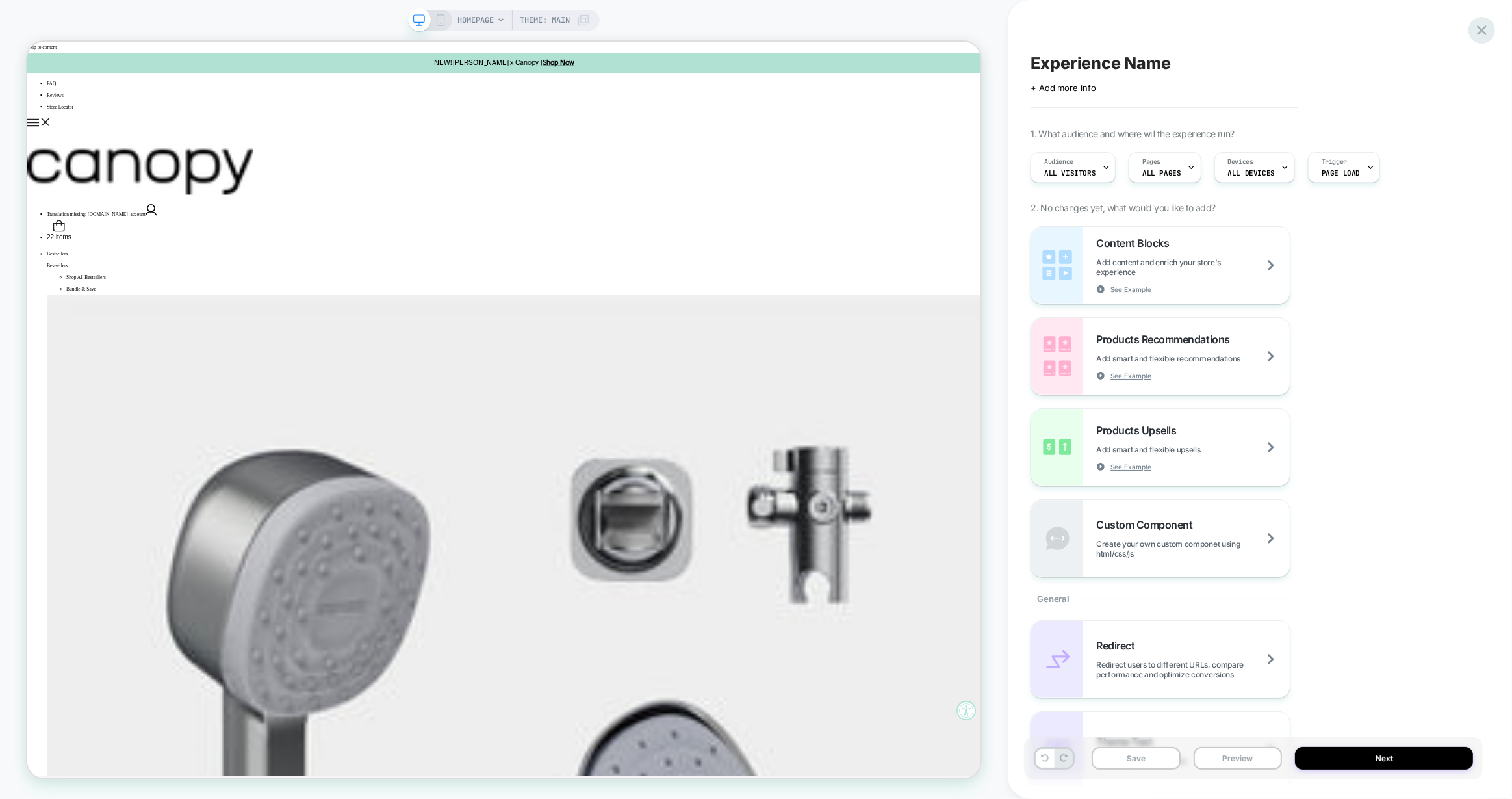
click at [1490, 23] on icon at bounding box center [1482, 30] width 17 height 17
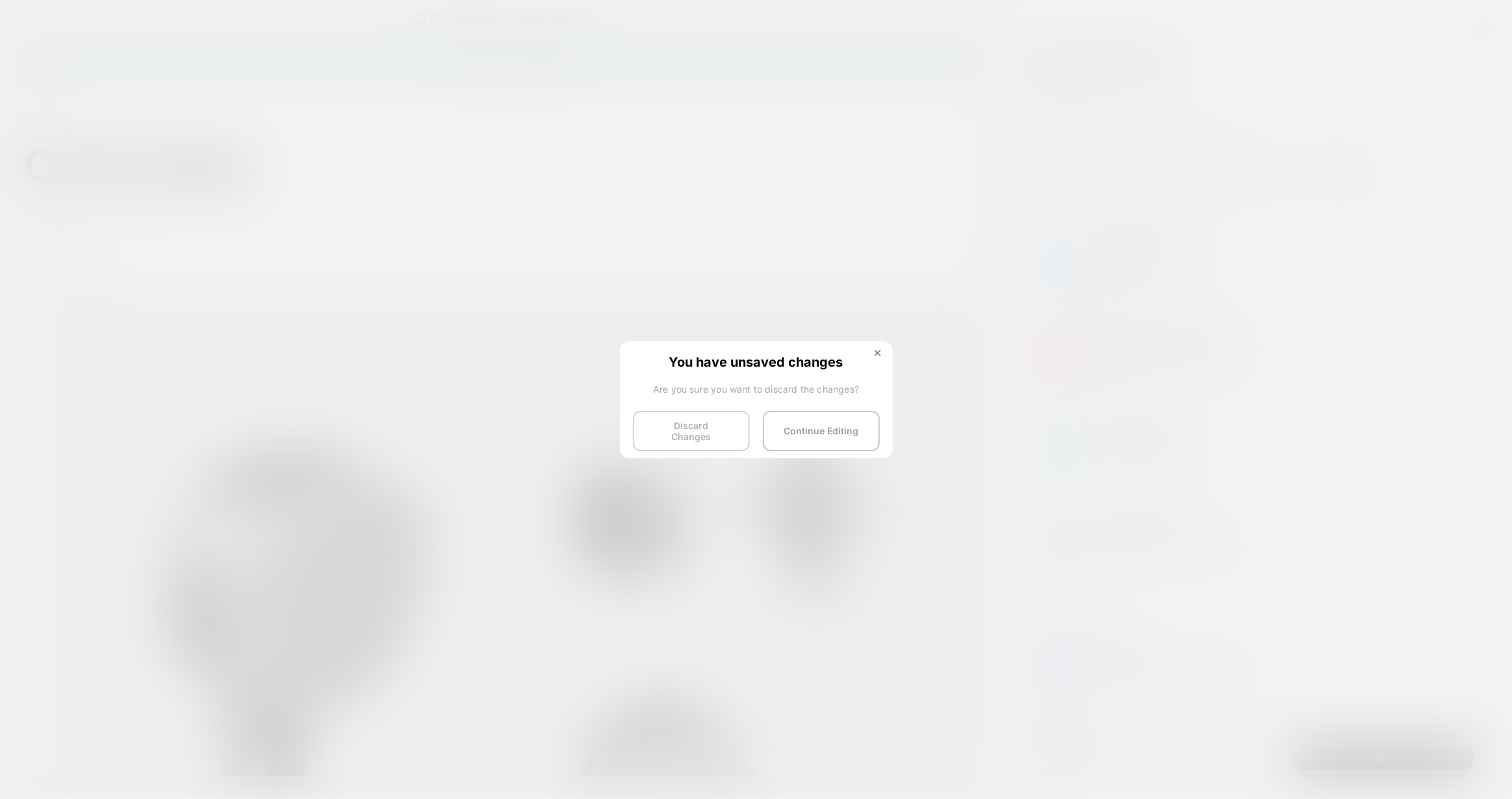
click at [706, 430] on button "Discard Changes" at bounding box center [691, 430] width 117 height 40
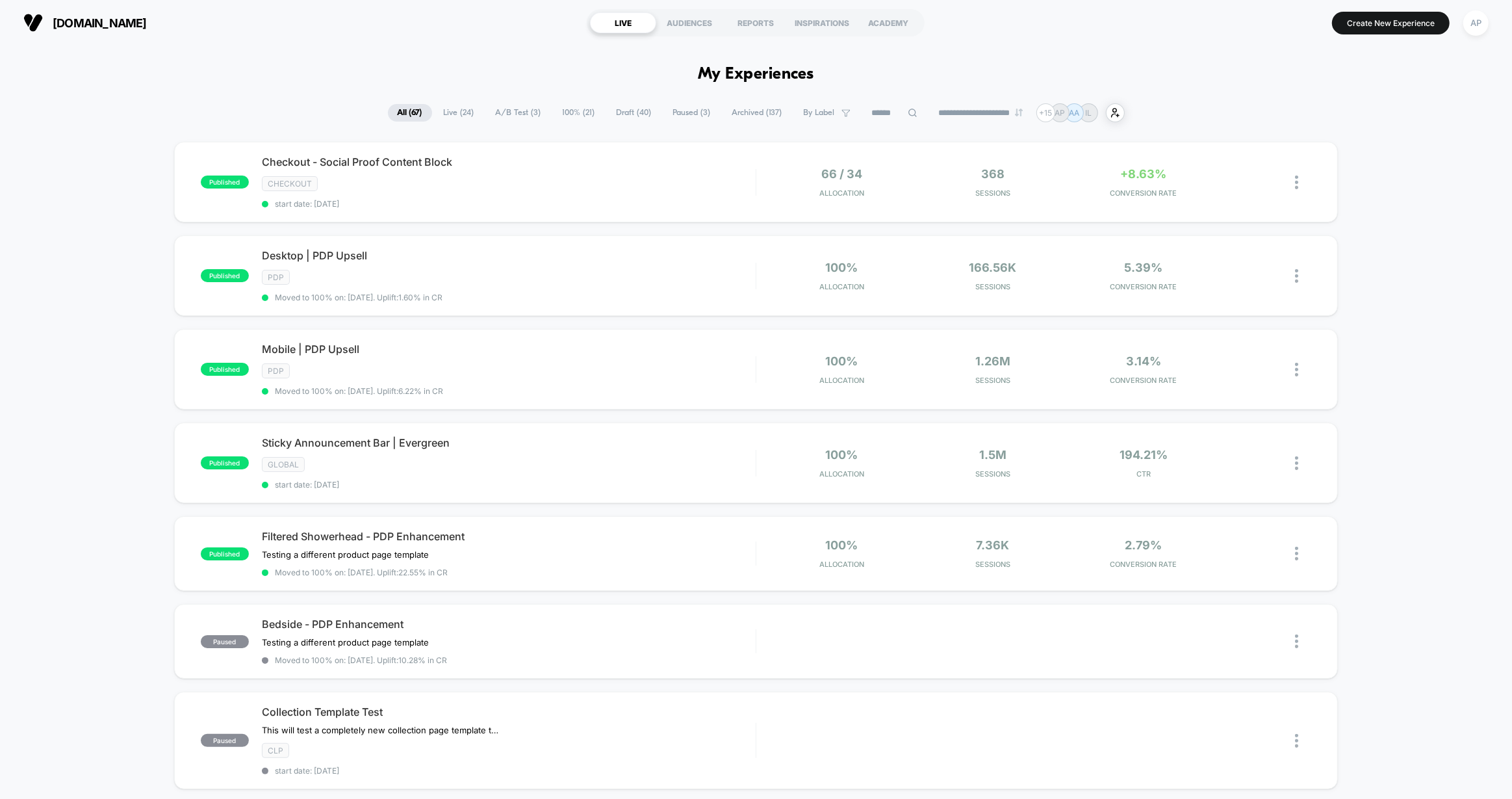
click at [630, 114] on span "Draft ( 40 )" at bounding box center [634, 112] width 54 height 17
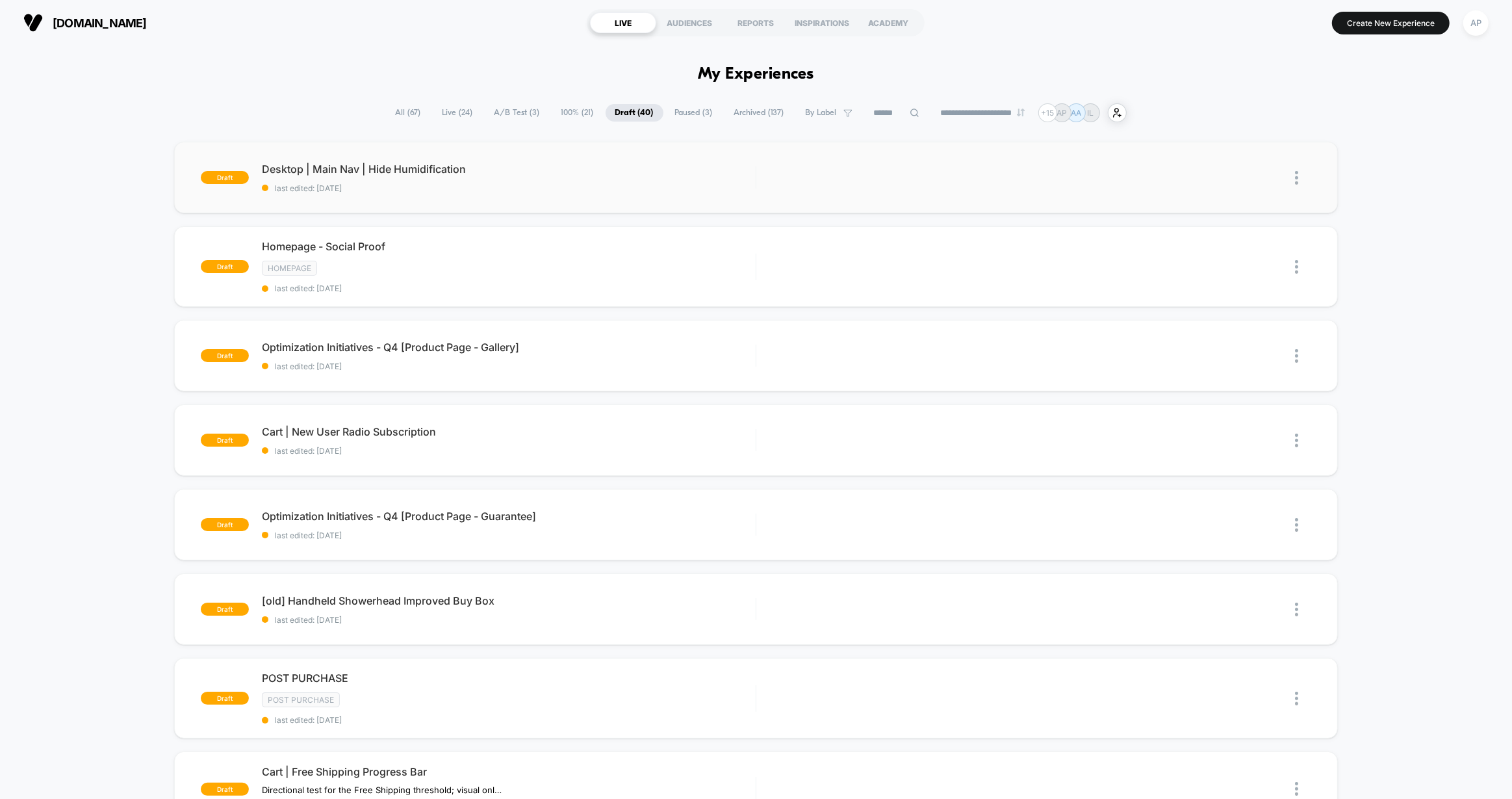
click at [1296, 172] on img at bounding box center [1296, 178] width 3 height 13
click at [1230, 234] on div "Delete" at bounding box center [1231, 238] width 117 height 29
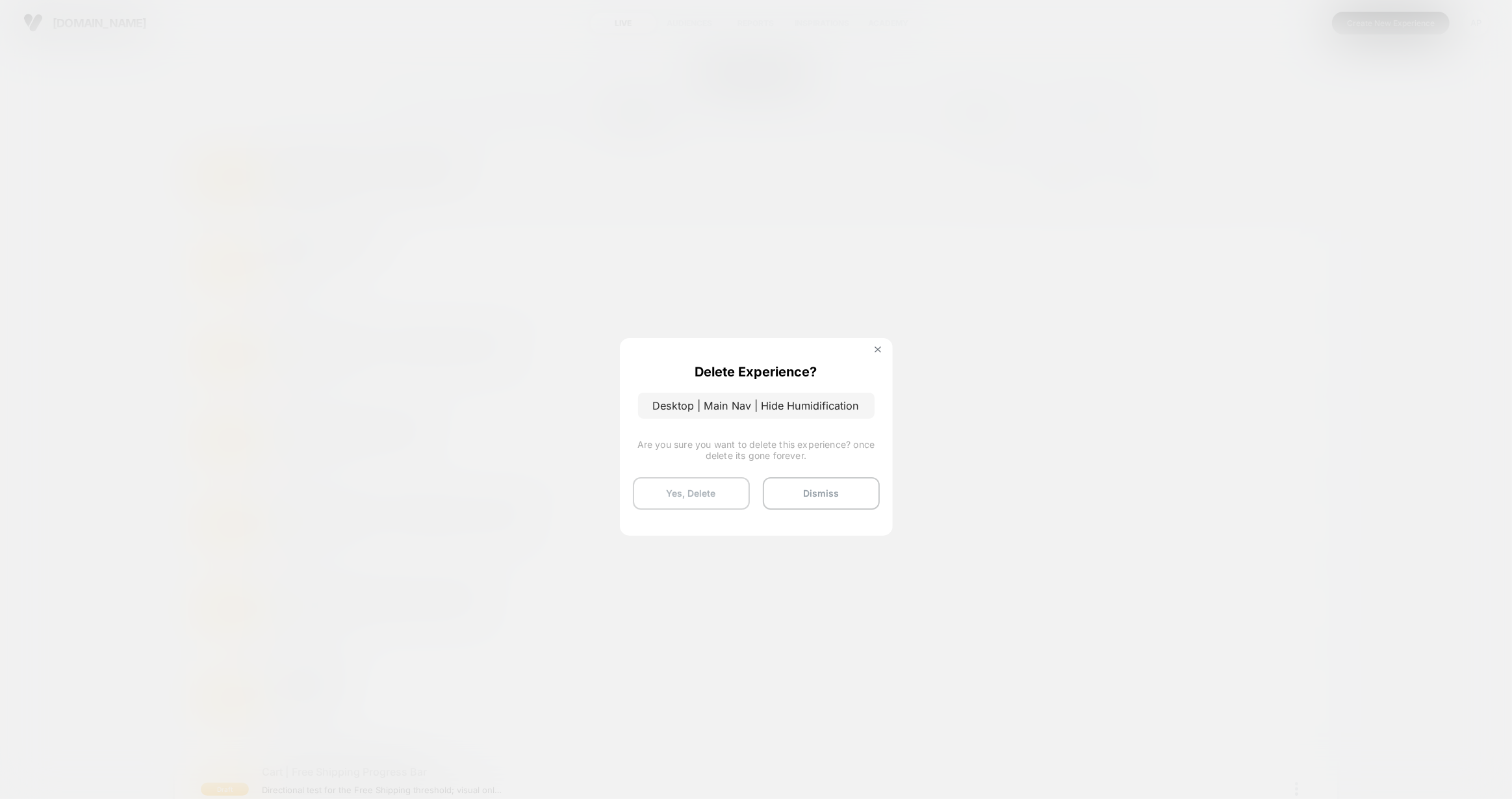
click at [717, 487] on button "Yes, Delete" at bounding box center [691, 493] width 117 height 32
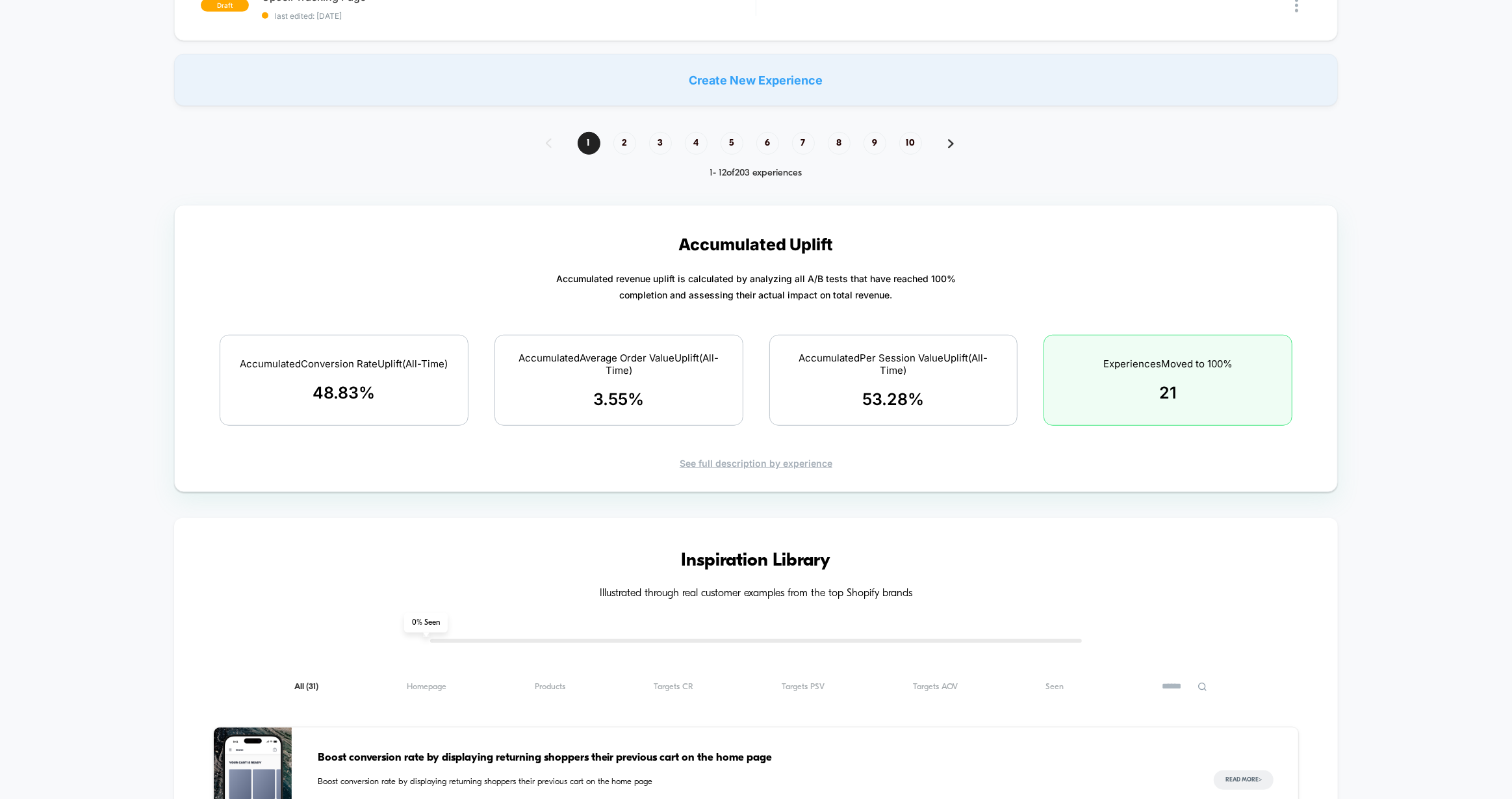
scroll to position [1039, 0]
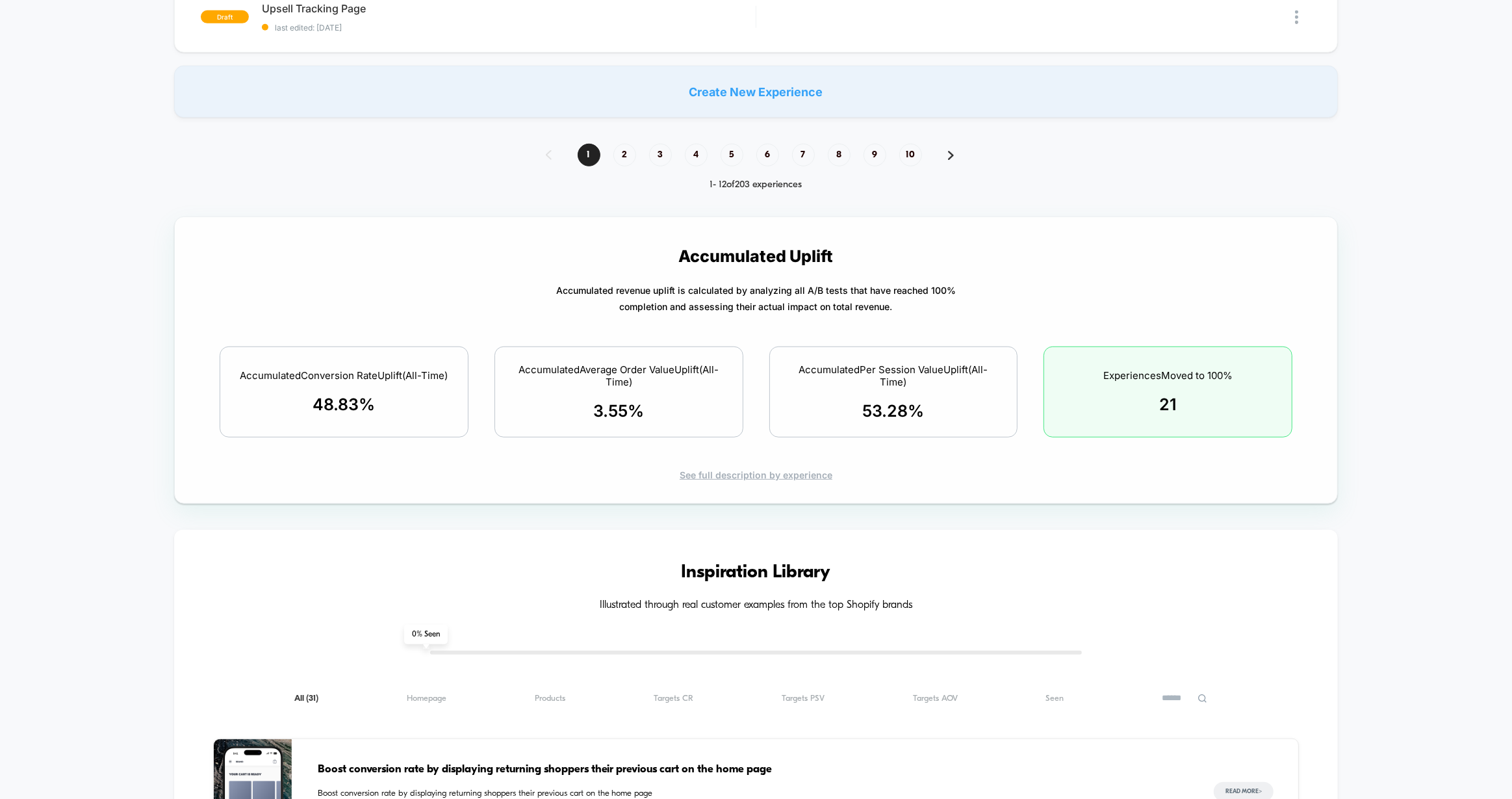
click at [709, 469] on div "See full description by experience" at bounding box center [756, 475] width 1118 height 11
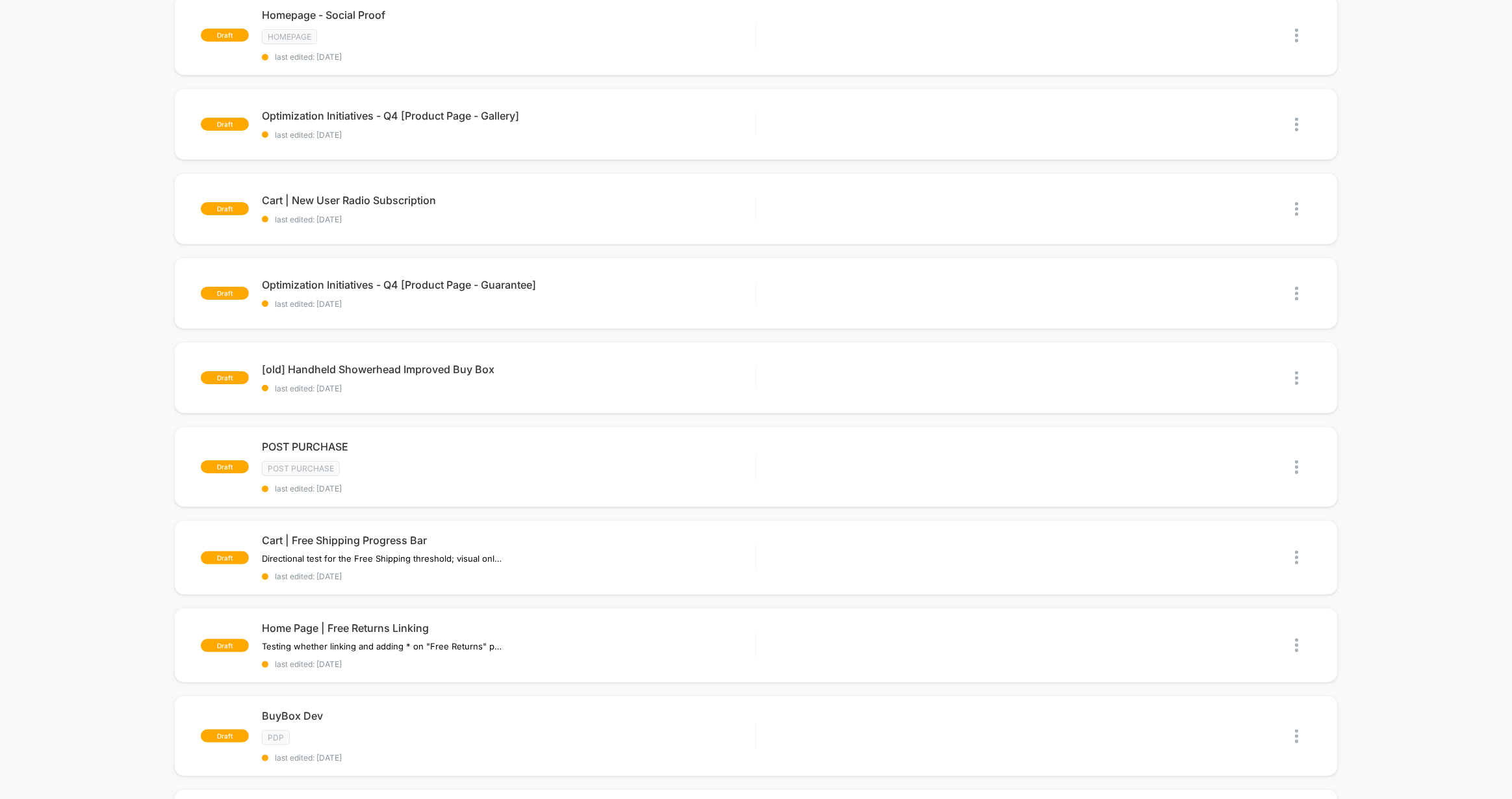
scroll to position [0, 0]
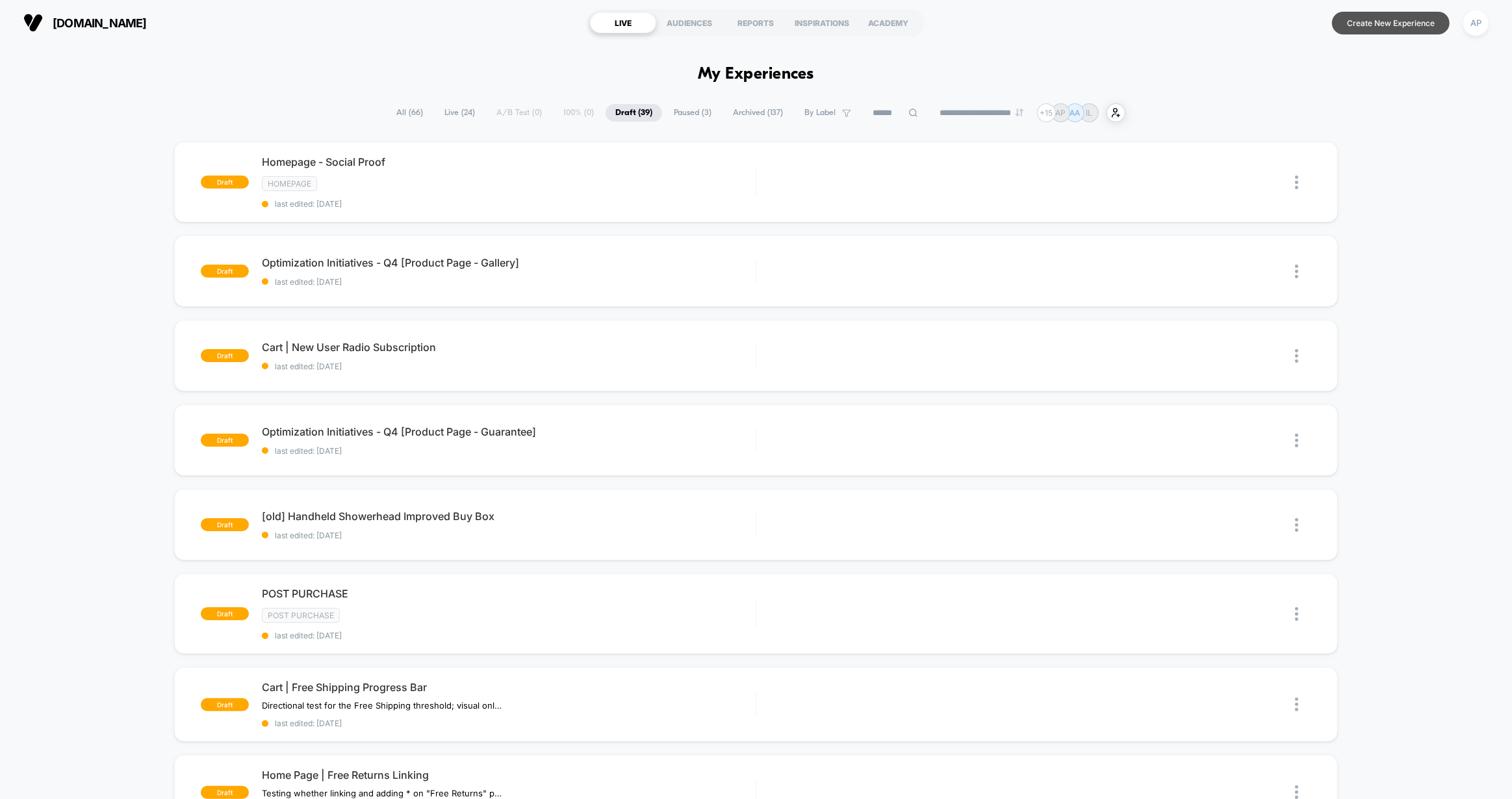
click at [1430, 22] on button "Create New Experience" at bounding box center [1391, 23] width 118 height 23
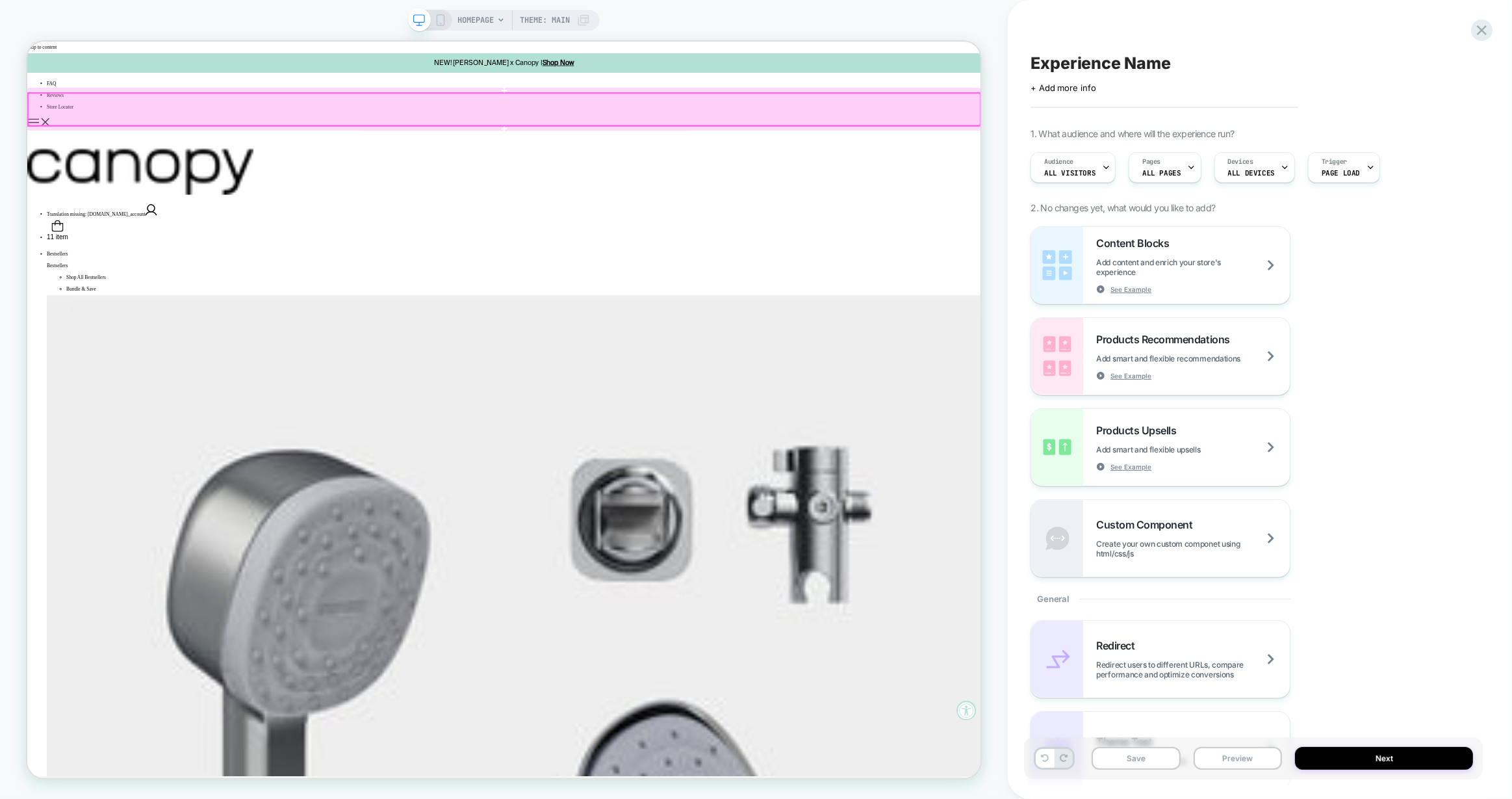
click at [964, 133] on div at bounding box center [663, 131] width 1270 height 43
click at [934, 124] on div at bounding box center [663, 132] width 1273 height 46
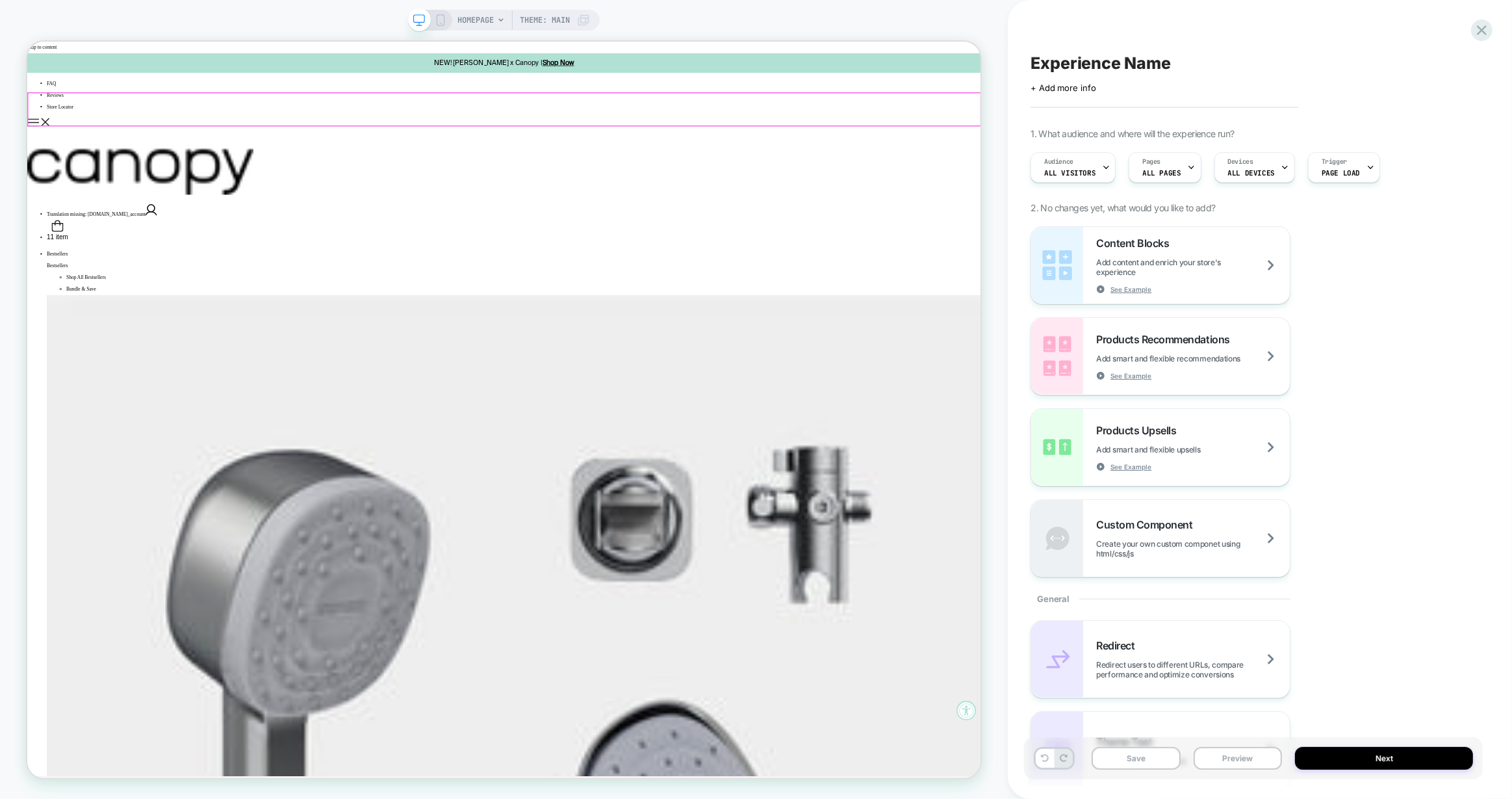
click at [938, 124] on div at bounding box center [663, 131] width 1270 height 43
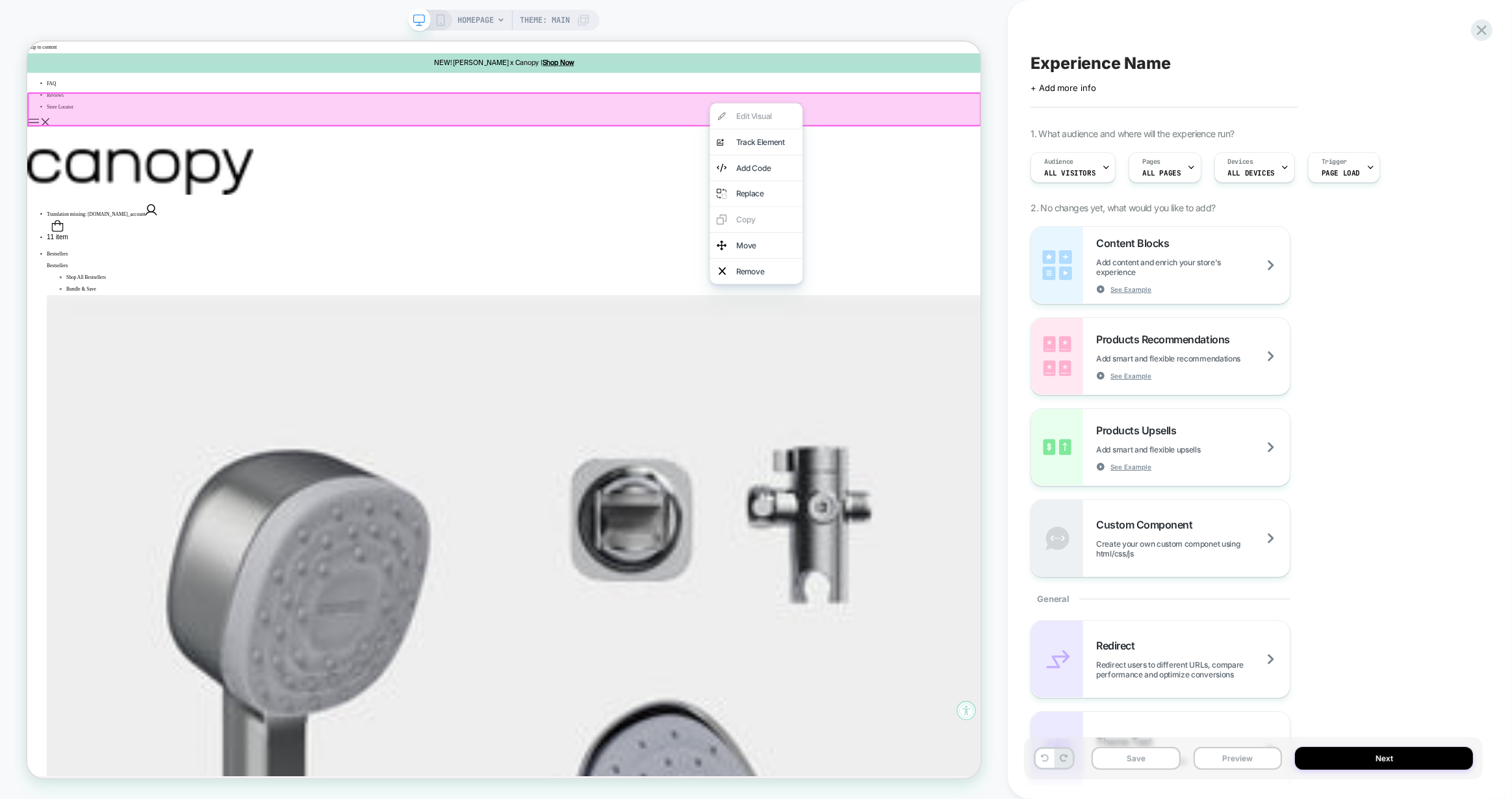
click at [809, 137] on div at bounding box center [663, 132] width 1273 height 46
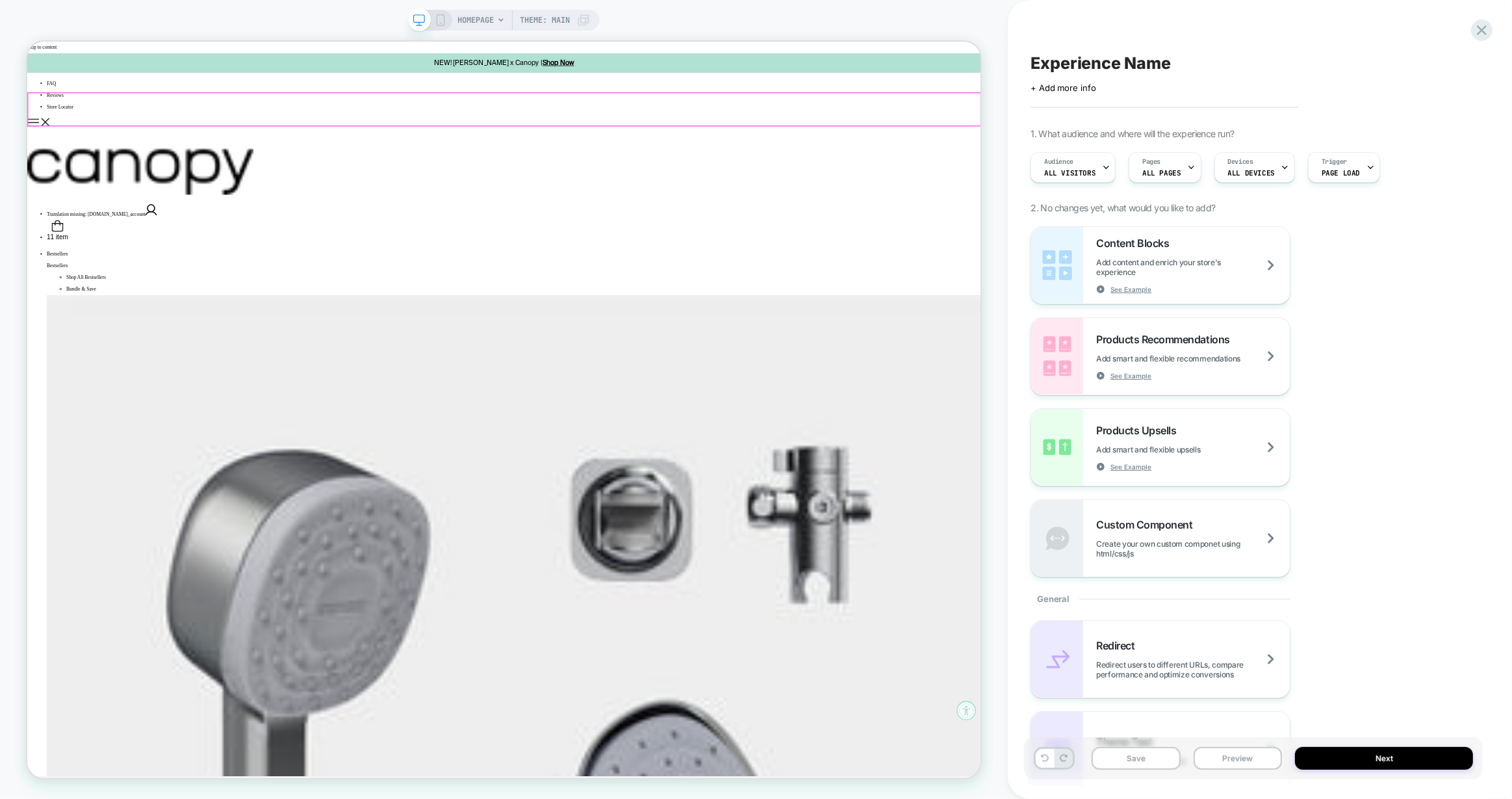
click at [836, 131] on div at bounding box center [663, 131] width 1270 height 43
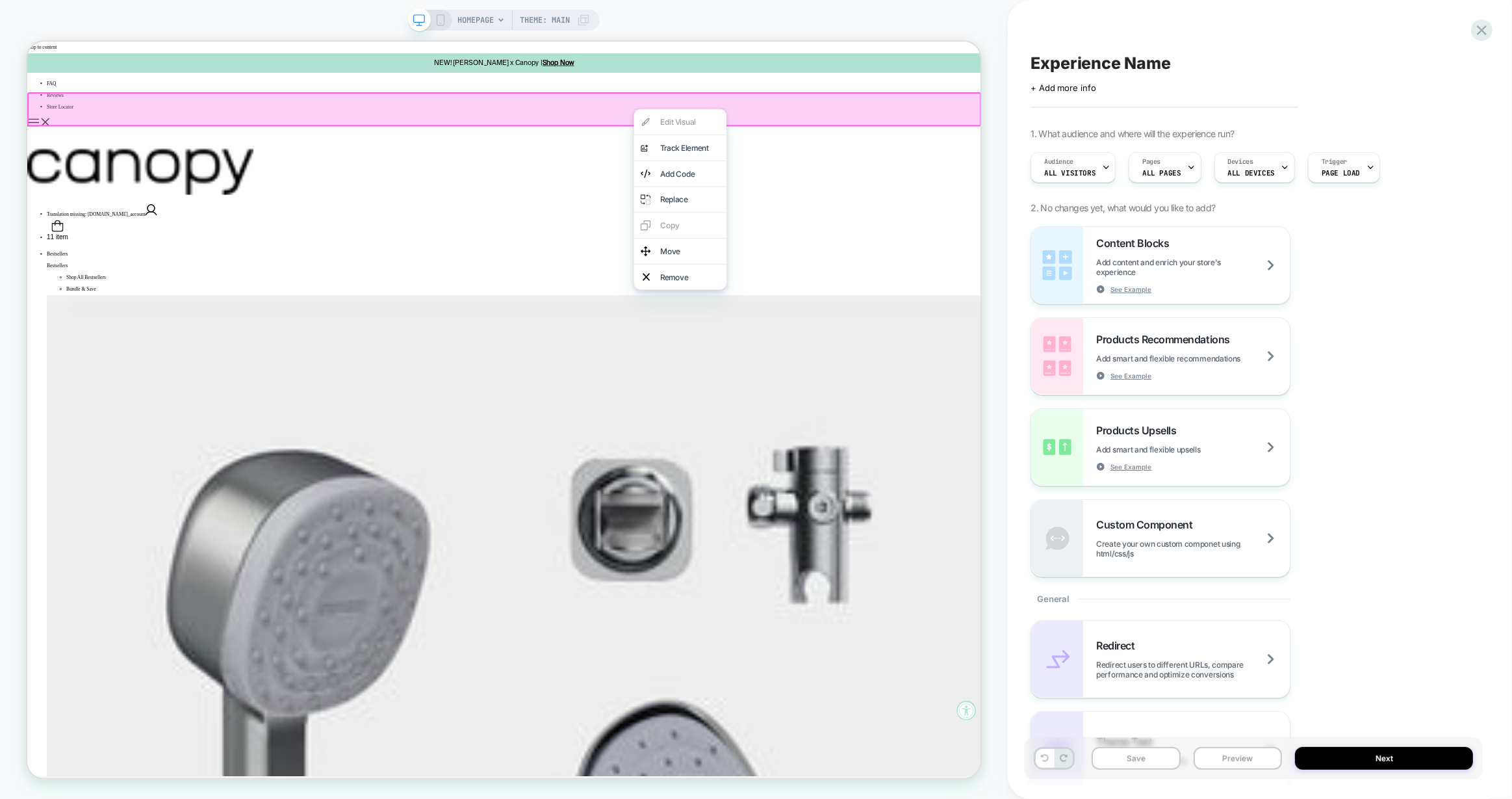
click at [720, 139] on div at bounding box center [663, 132] width 1273 height 46
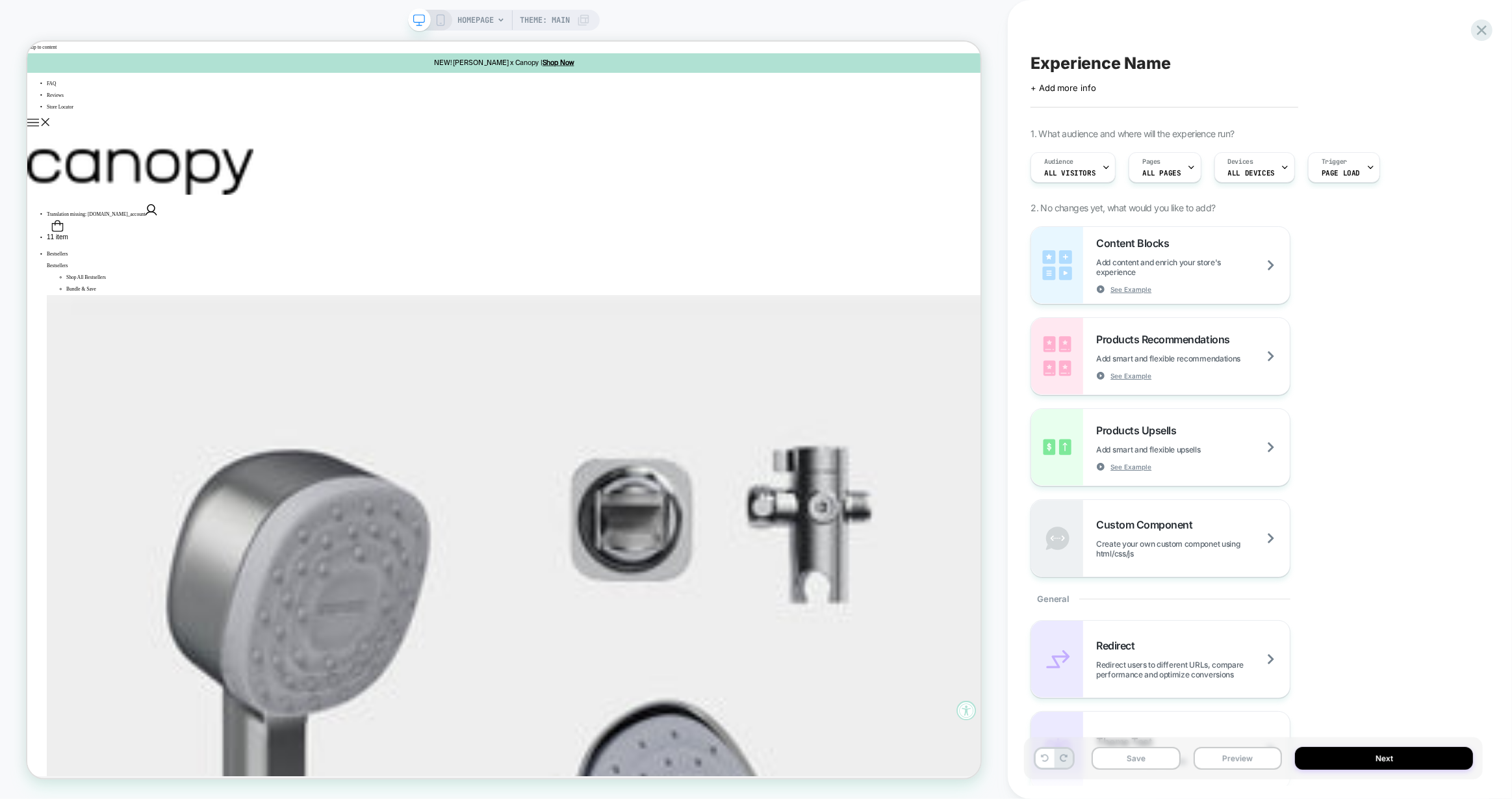
click at [435, 19] on icon at bounding box center [441, 20] width 11 height 11
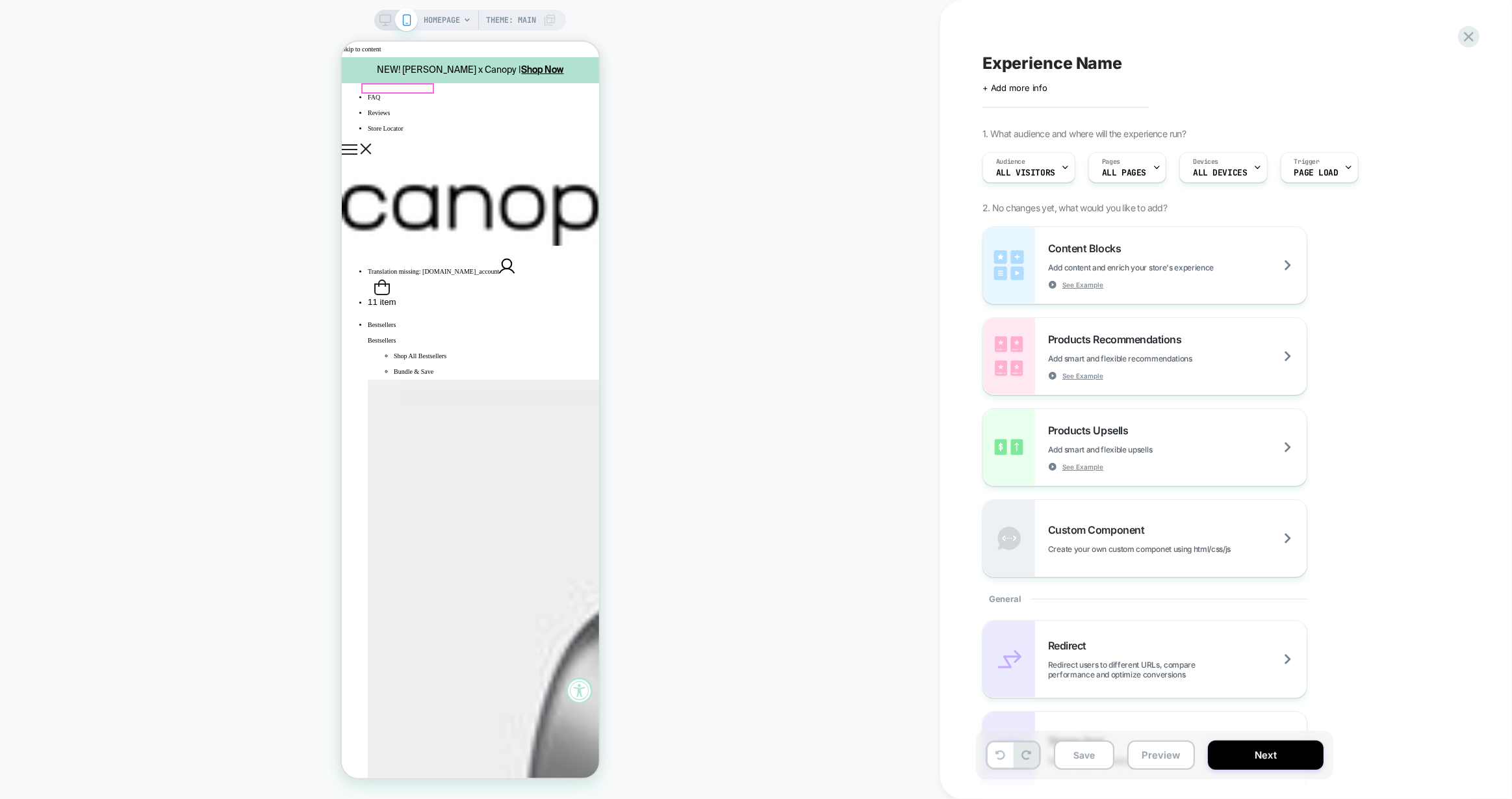
click at [356, 144] on icon "Show mobile navigation" at bounding box center [349, 149] width 15 height 10
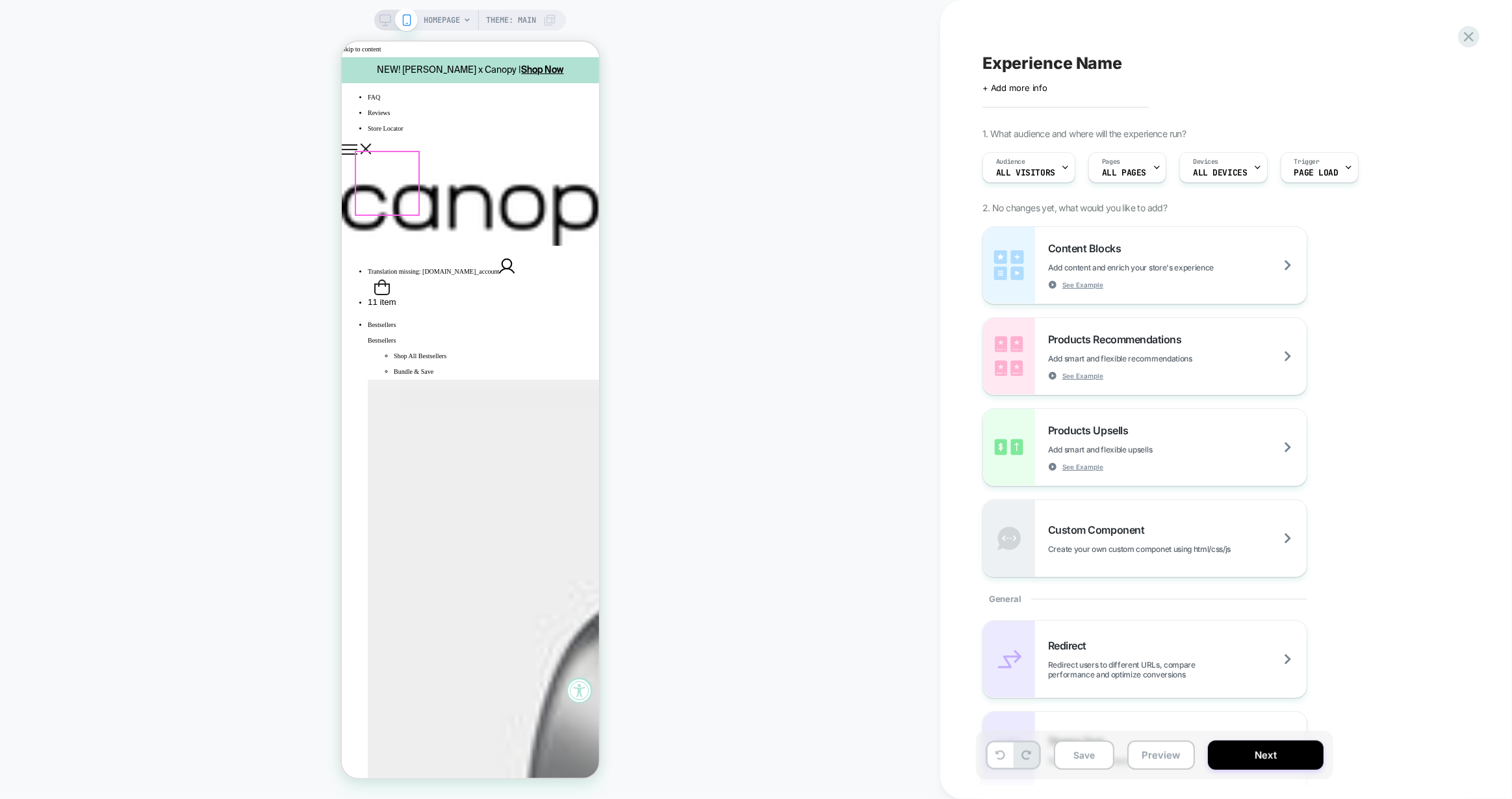
click at [374, 89] on div "FAQ Reviews Store Locator" at bounding box center [469, 124] width 258 height 71
click at [369, 143] on icon "Show mobile navigation" at bounding box center [365, 148] width 11 height 11
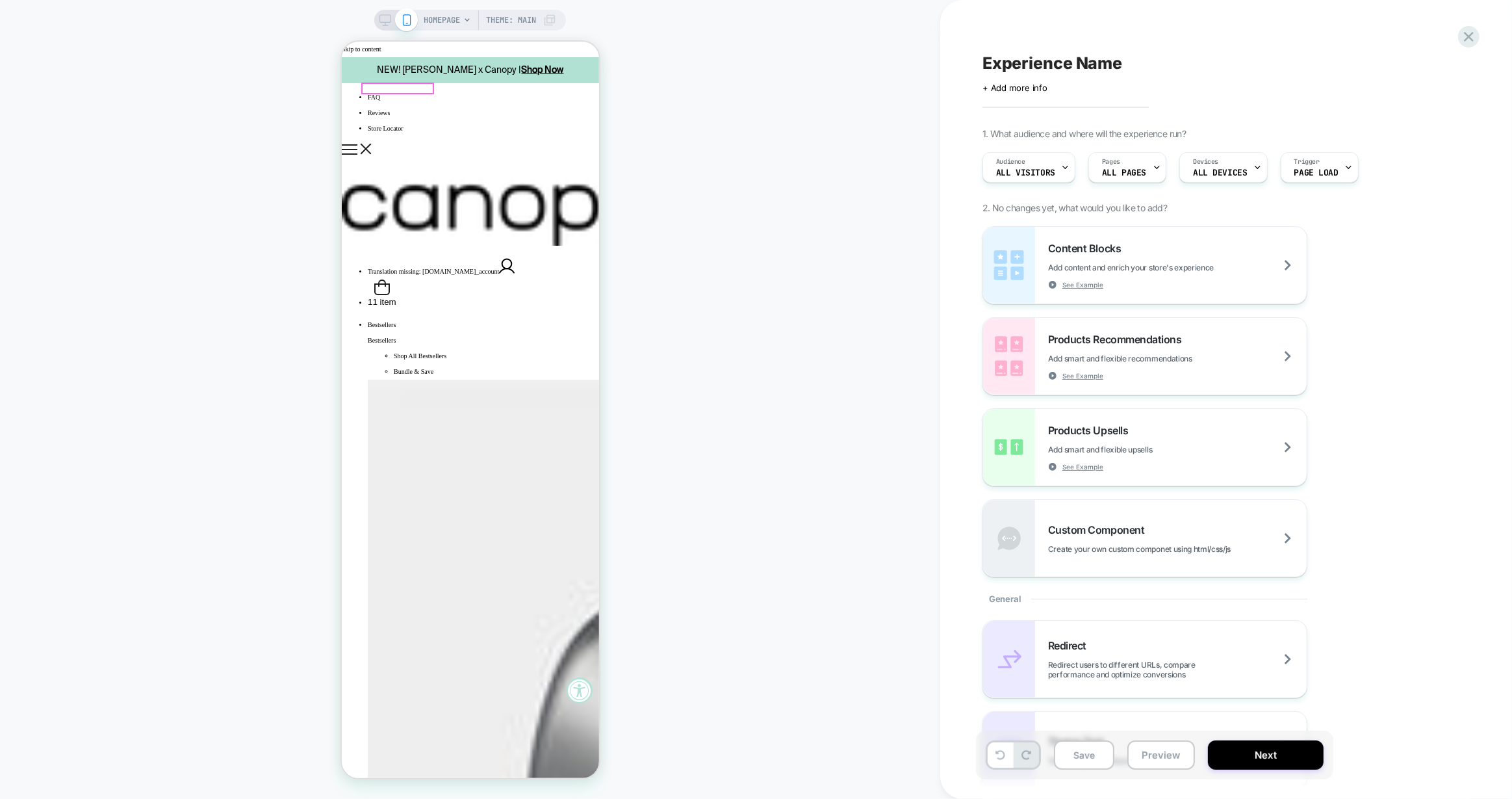
click at [356, 144] on icon "Show mobile navigation" at bounding box center [349, 149] width 15 height 10
click at [368, 144] on icon "Show mobile navigation" at bounding box center [366, 149] width 10 height 10
click at [381, 20] on icon at bounding box center [385, 20] width 11 height 11
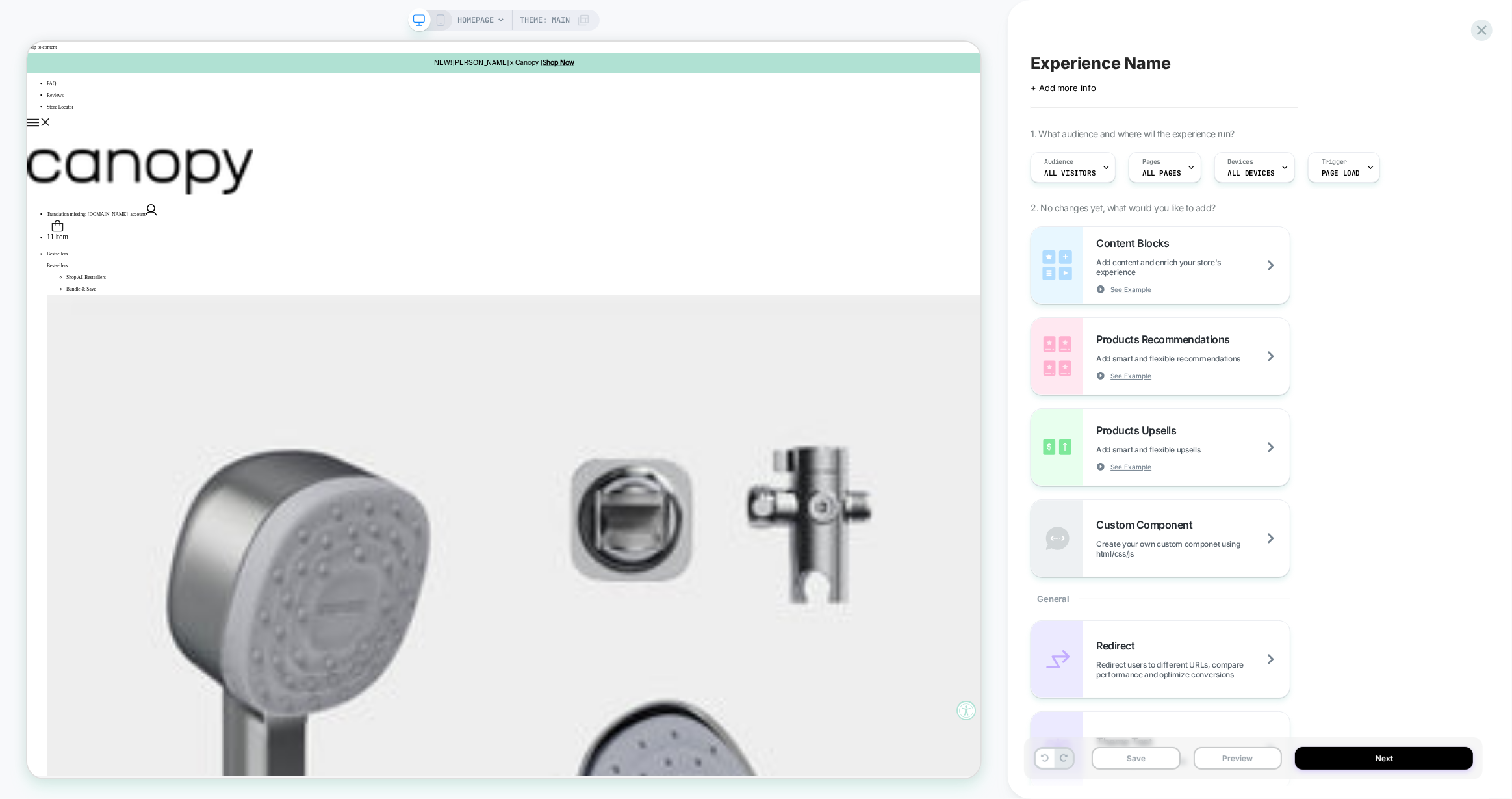
click at [481, 18] on span "HOMEPAGE" at bounding box center [475, 20] width 36 height 21
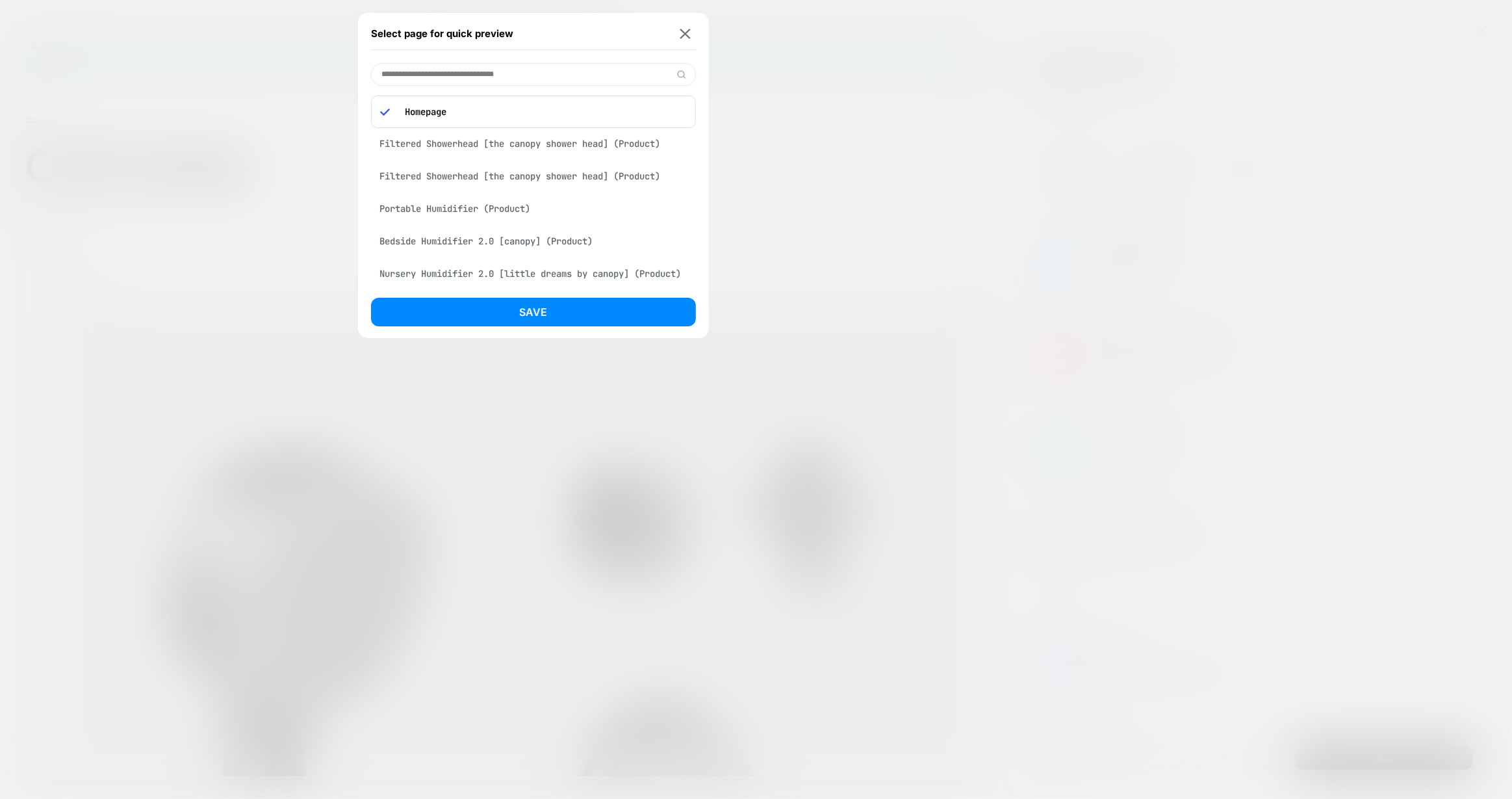
click at [488, 139] on div "Filtered Showerhead [the canopy shower head] (Product)" at bounding box center [534, 143] width 325 height 25
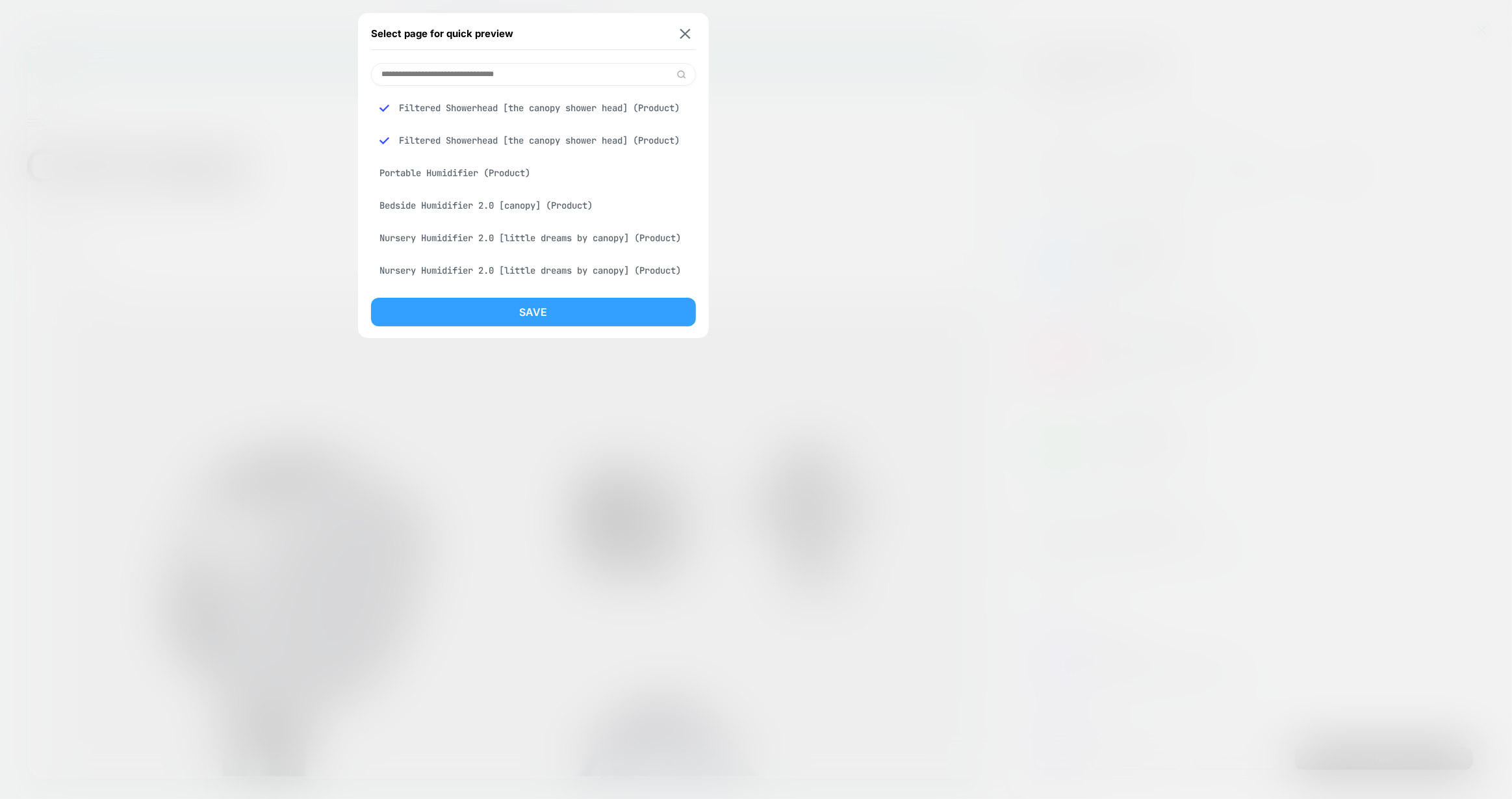
click at [656, 318] on button "Save" at bounding box center [534, 312] width 325 height 29
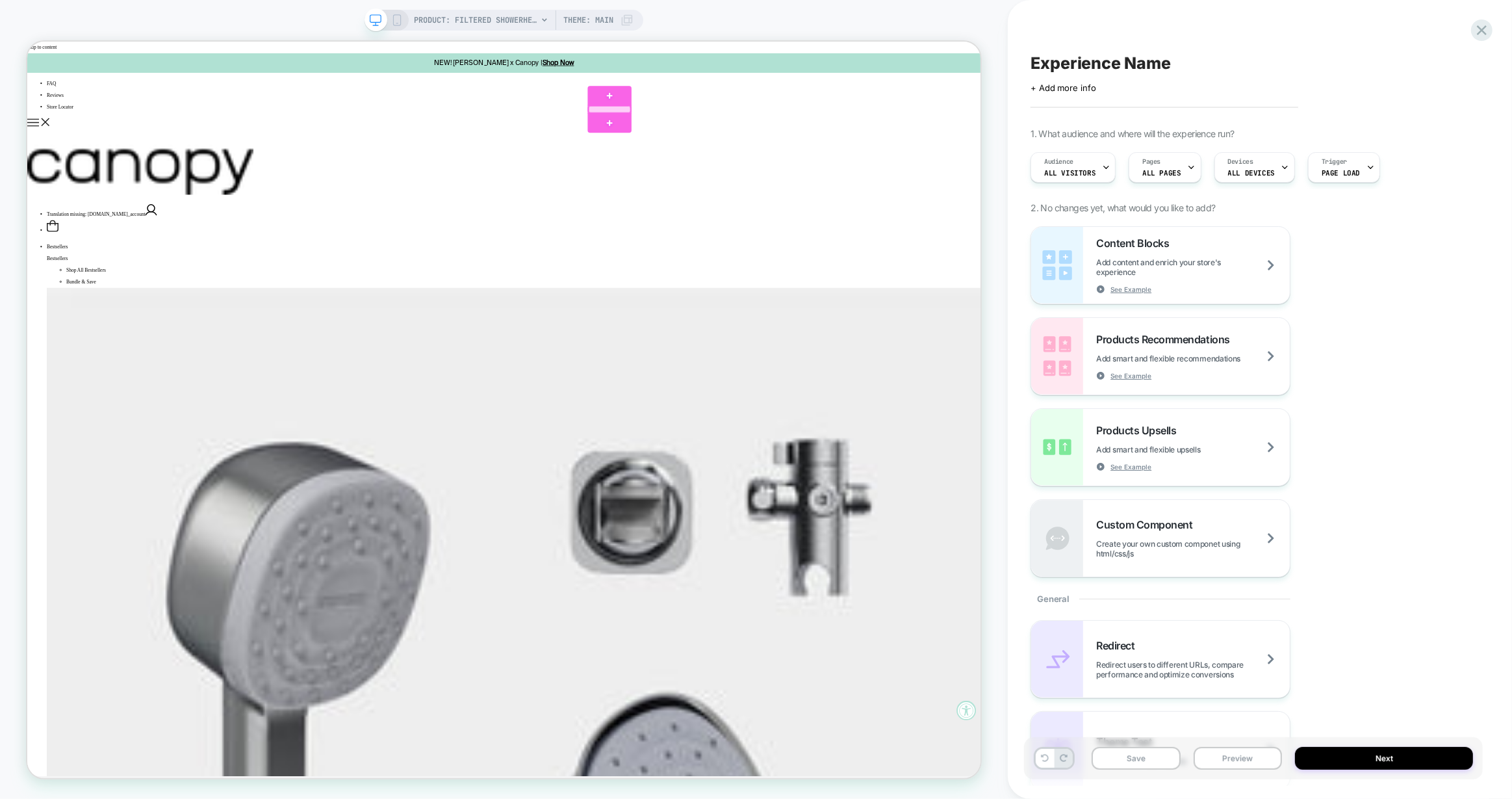
click at [822, 132] on div at bounding box center [804, 132] width 56 height 10
click at [890, 416] on div "Remove" at bounding box center [884, 426] width 124 height 34
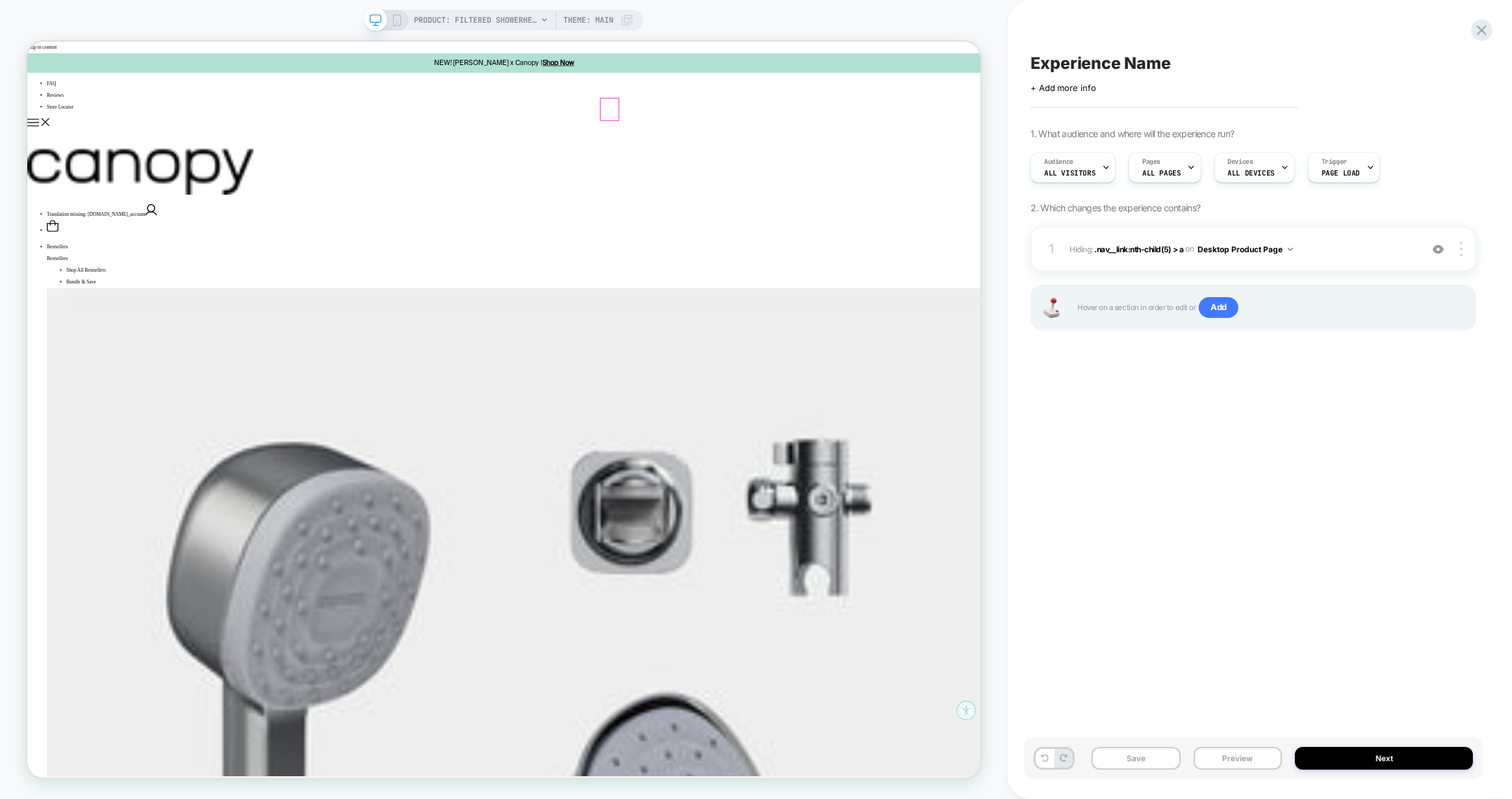
click at [804, 133] on div at bounding box center [804, 132] width 24 height 29
click at [886, 346] on div "Remove" at bounding box center [866, 357] width 124 height 34
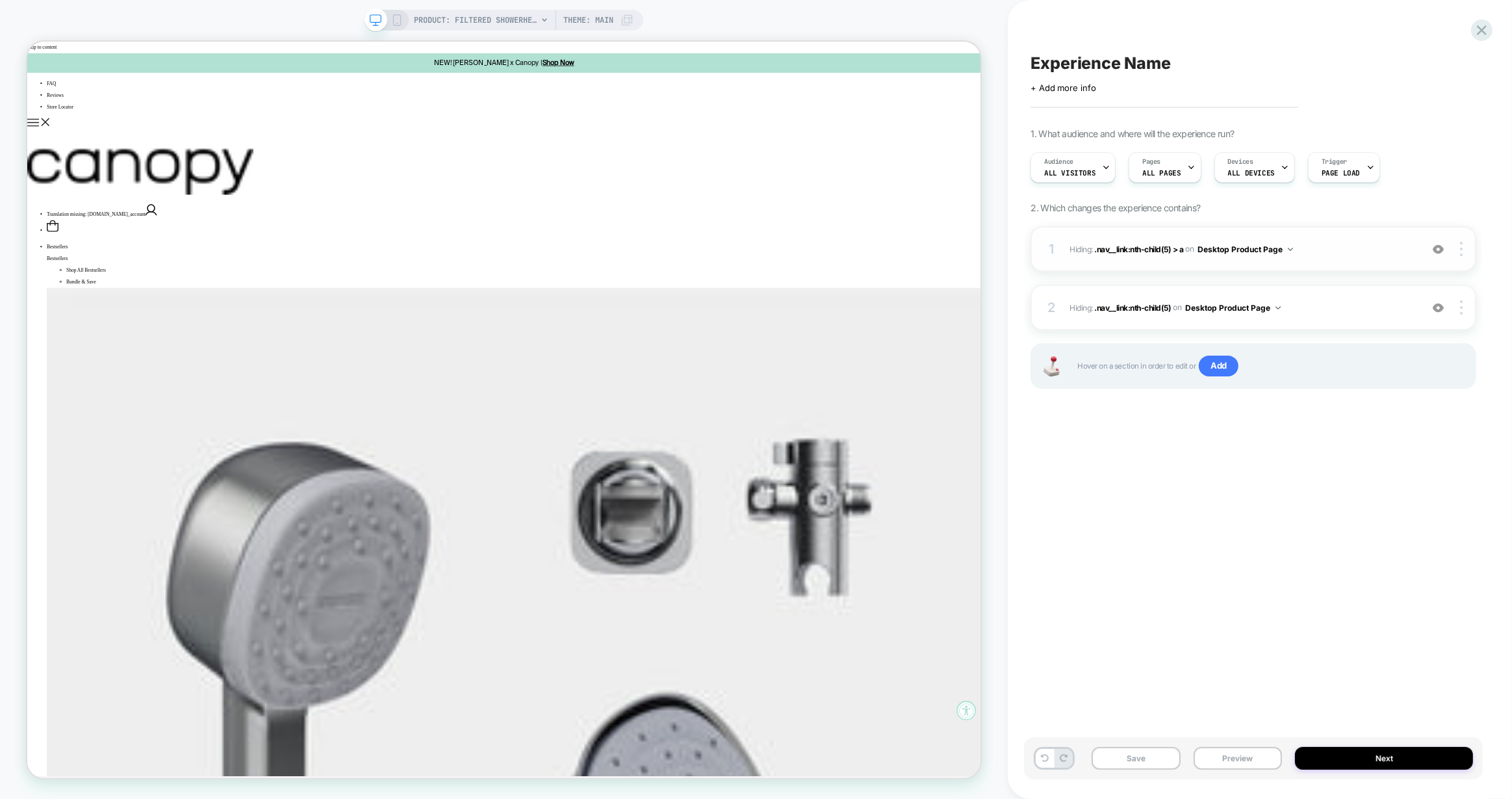
click at [1266, 248] on button "Desktop Product Page" at bounding box center [1245, 249] width 96 height 16
click at [1247, 445] on div "Desktop All Pages" at bounding box center [1249, 444] width 163 height 28
click at [1225, 309] on button "Desktop Product Page" at bounding box center [1233, 307] width 96 height 16
click at [1242, 507] on div "Desktop All Pages" at bounding box center [1236, 503] width 163 height 28
click at [1093, 56] on span "Experience Name" at bounding box center [1101, 63] width 140 height 20
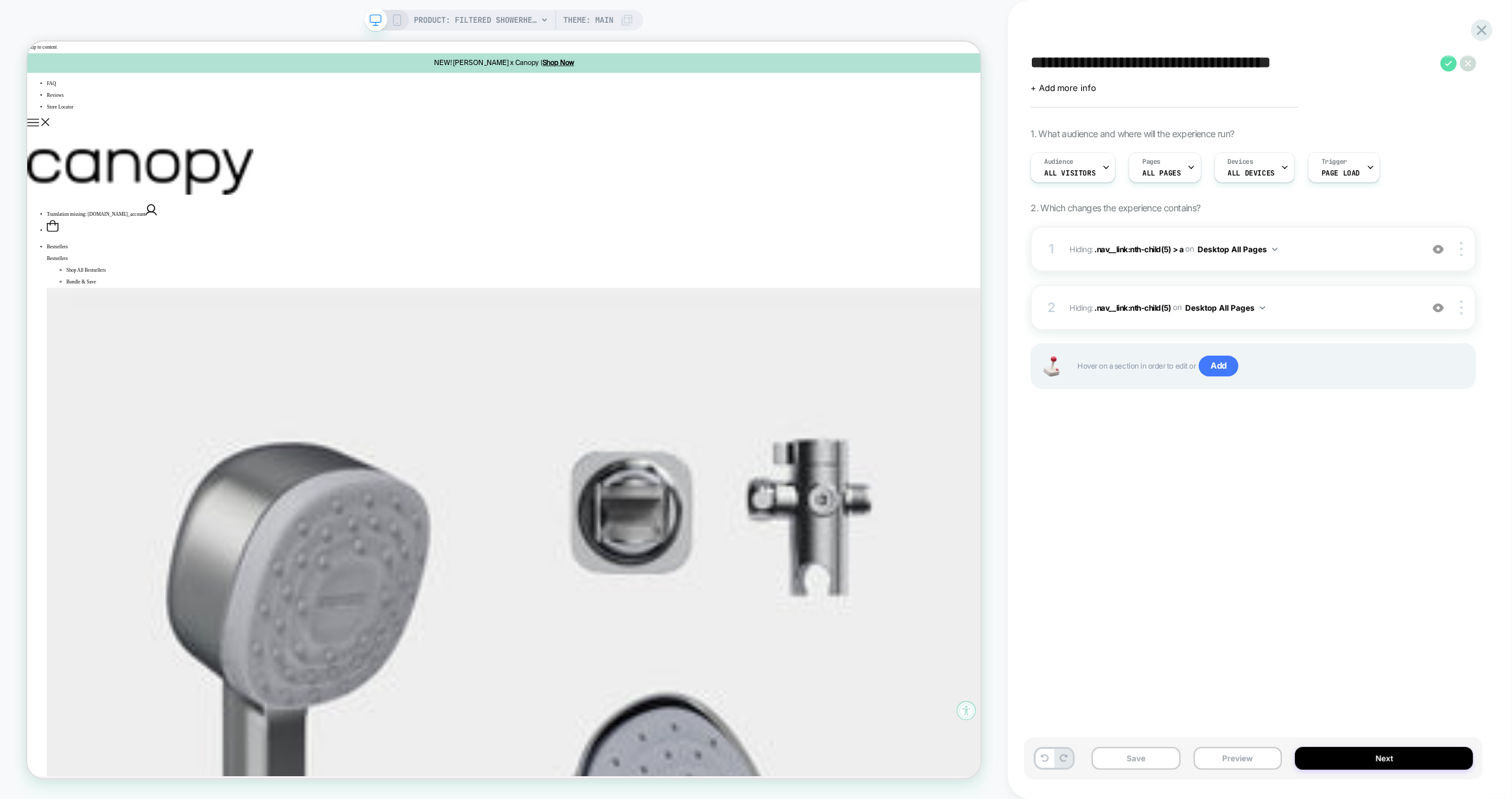
type textarea "**********"
click at [1451, 63] on icon at bounding box center [1448, 63] width 16 height 16
click at [1152, 770] on div "Save Preview Next" at bounding box center [1254, 758] width 459 height 42
click at [1146, 758] on button "Save" at bounding box center [1137, 758] width 89 height 23
click at [1258, 764] on button "Preview" at bounding box center [1238, 758] width 89 height 23
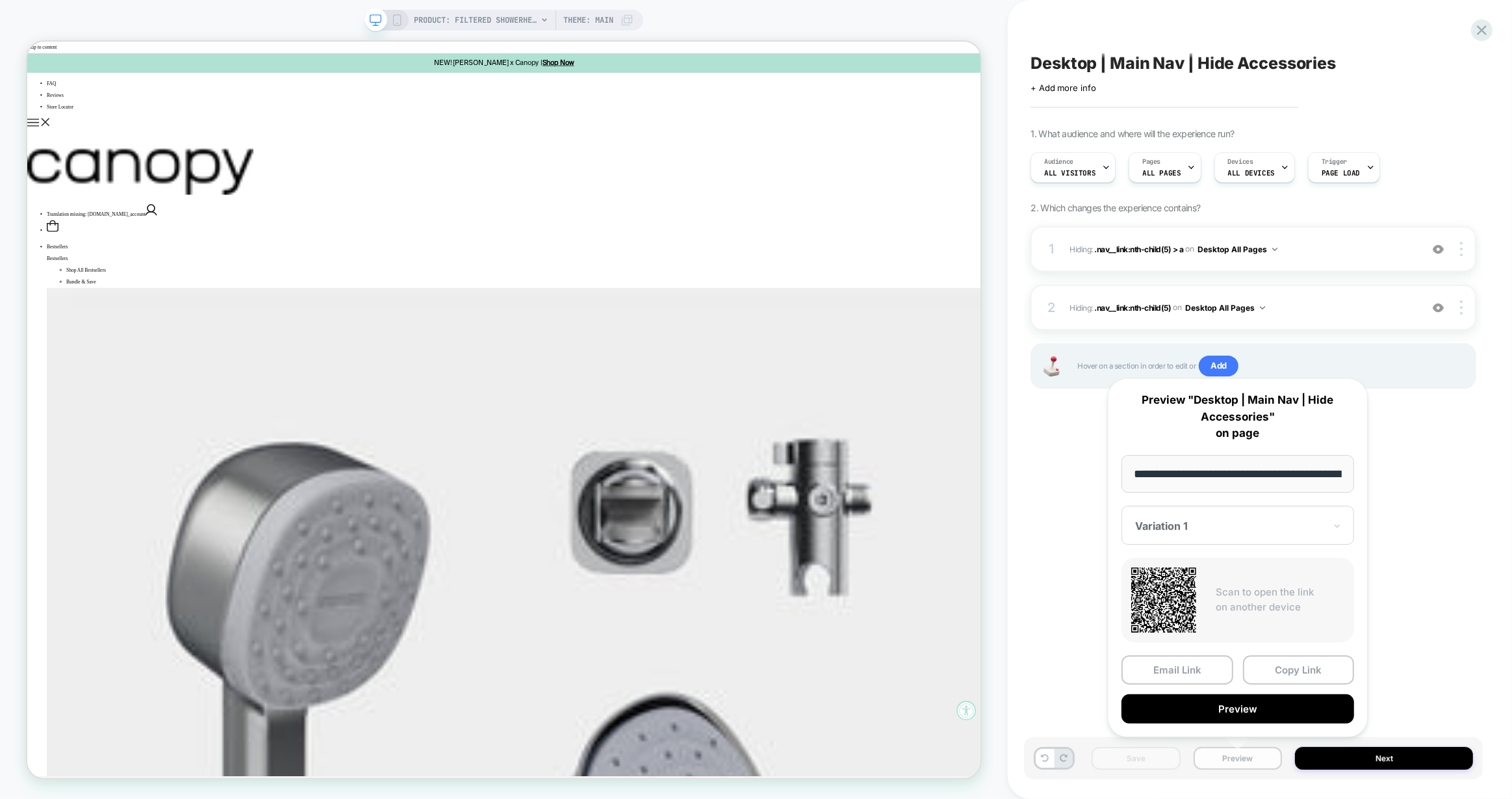
scroll to position [0, 223]
click at [1271, 675] on button "Copy Link" at bounding box center [1299, 669] width 112 height 29
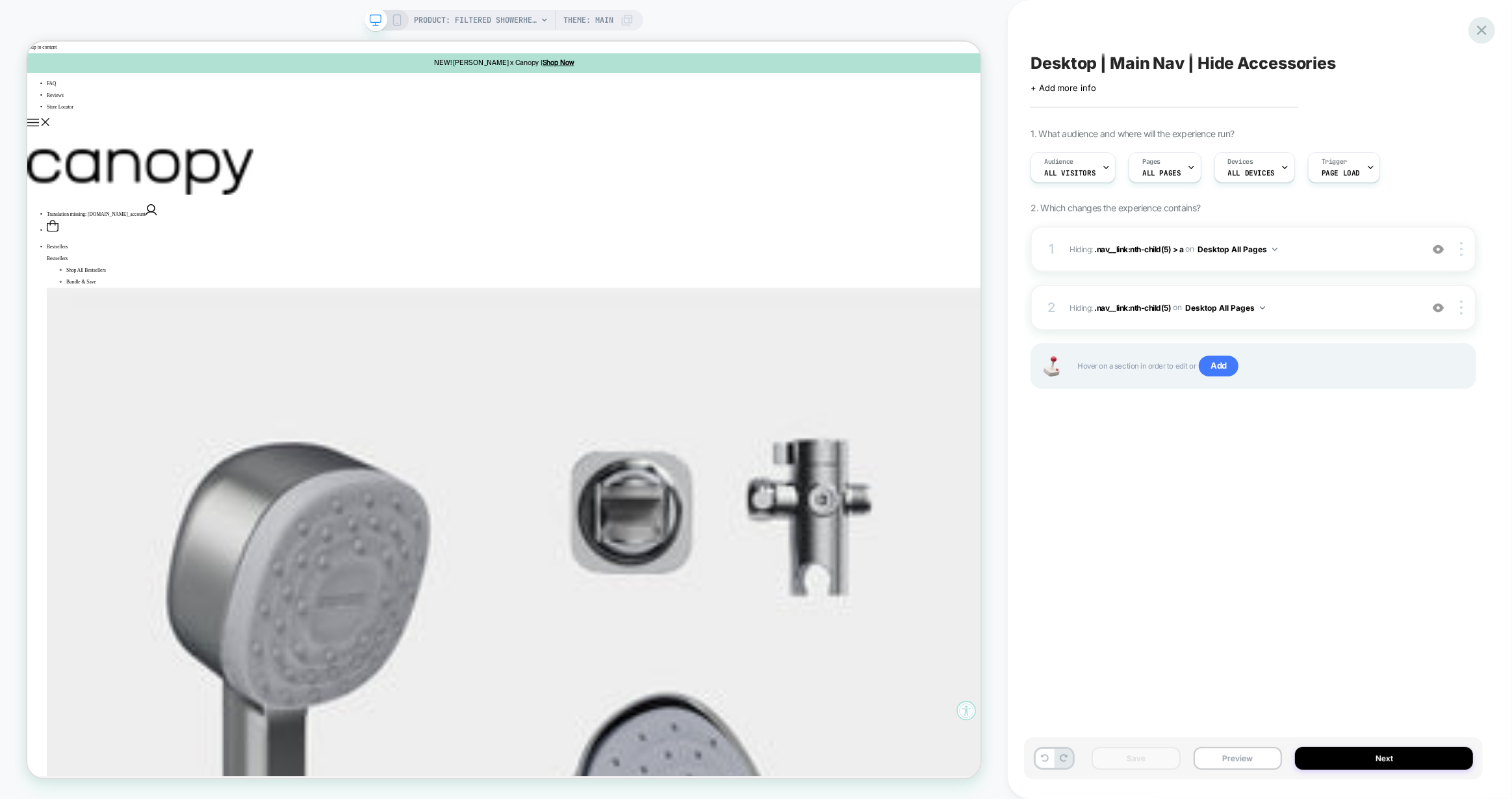
click at [1482, 29] on icon at bounding box center [1483, 30] width 10 height 10
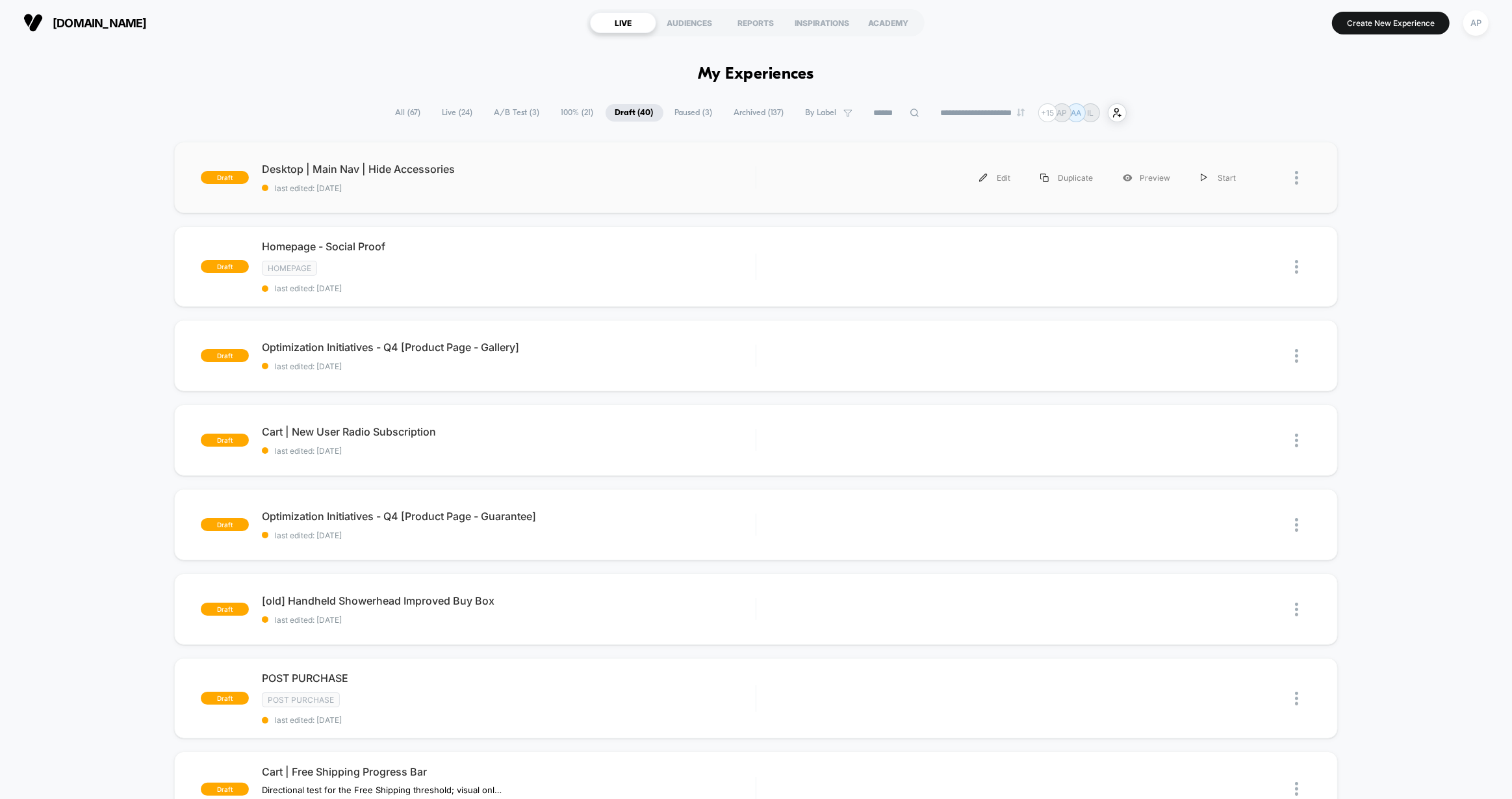
click at [1300, 178] on div at bounding box center [1303, 178] width 16 height 29
click at [1218, 147] on div "Duplicate" at bounding box center [1231, 148] width 117 height 29
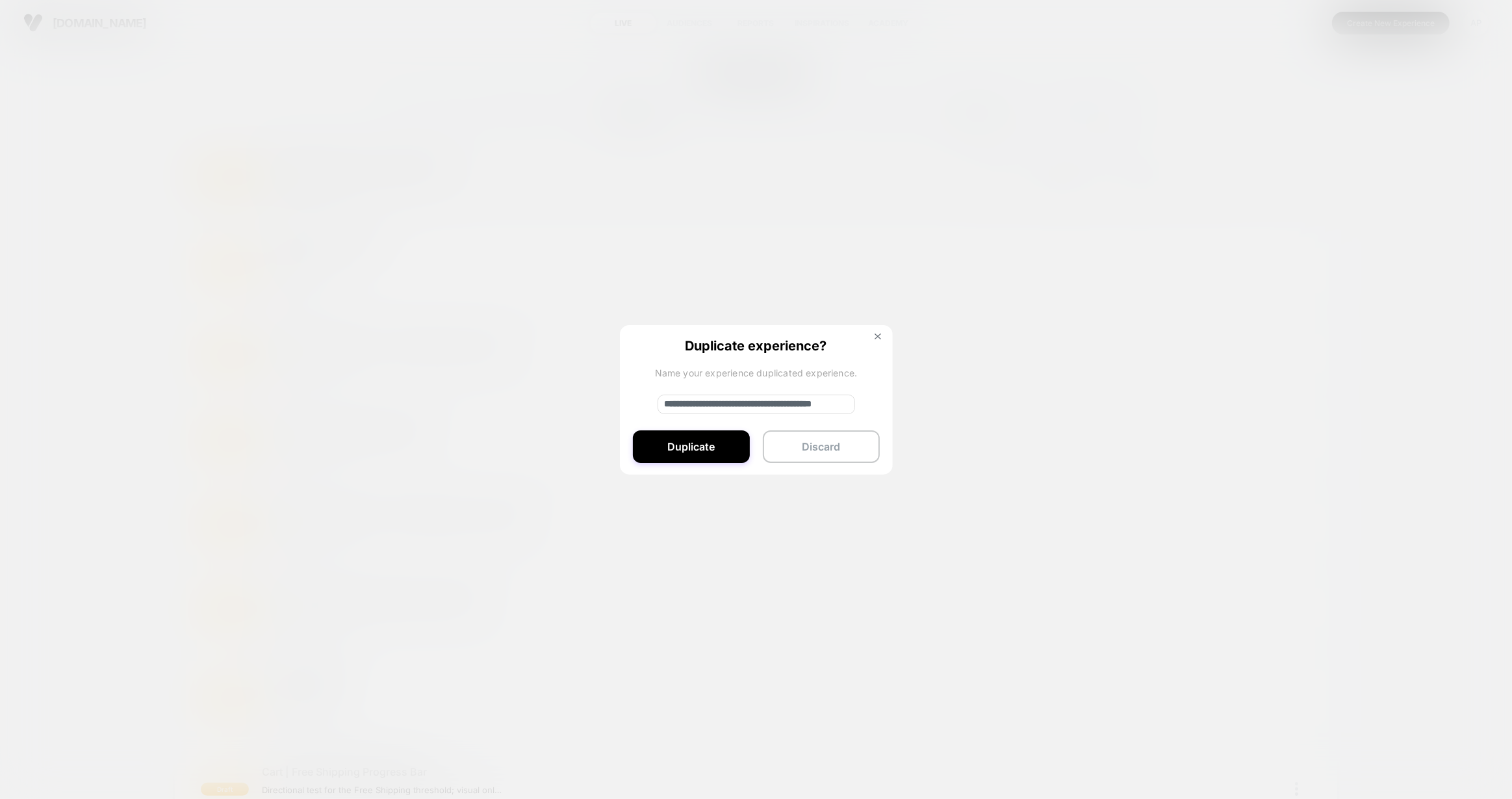
drag, startPoint x: 733, startPoint y: 403, endPoint x: 656, endPoint y: 400, distance: 77.1
click at [658, 401] on input "**********" at bounding box center [756, 404] width 198 height 20
type input "**********"
click at [725, 446] on button "Duplicate" at bounding box center [691, 447] width 117 height 32
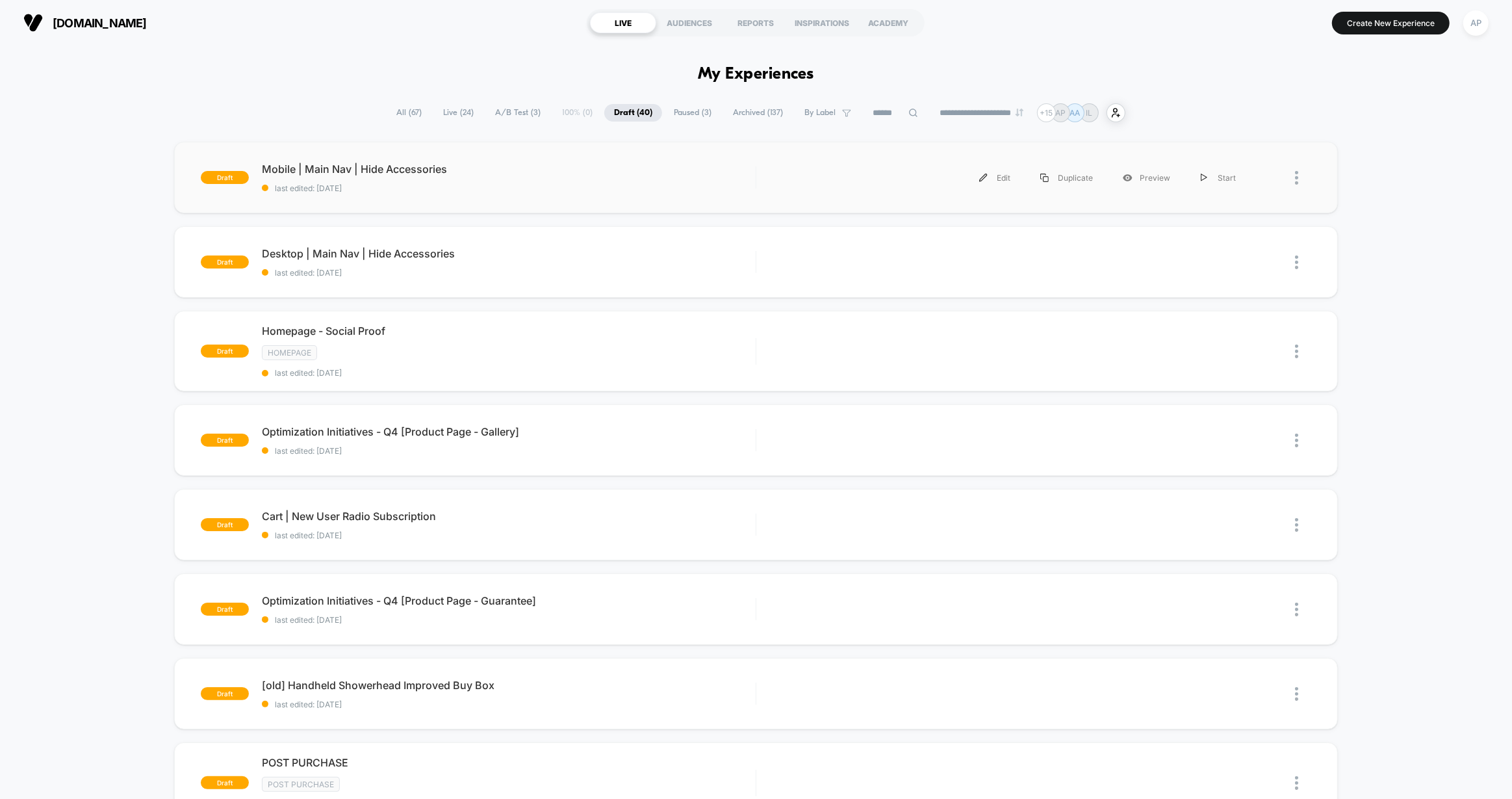
click at [523, 195] on div "draft Mobile | Main Nav | Hide Accessories last edited: 10/2/2025 Edit Duplicat…" at bounding box center [756, 177] width 1165 height 71
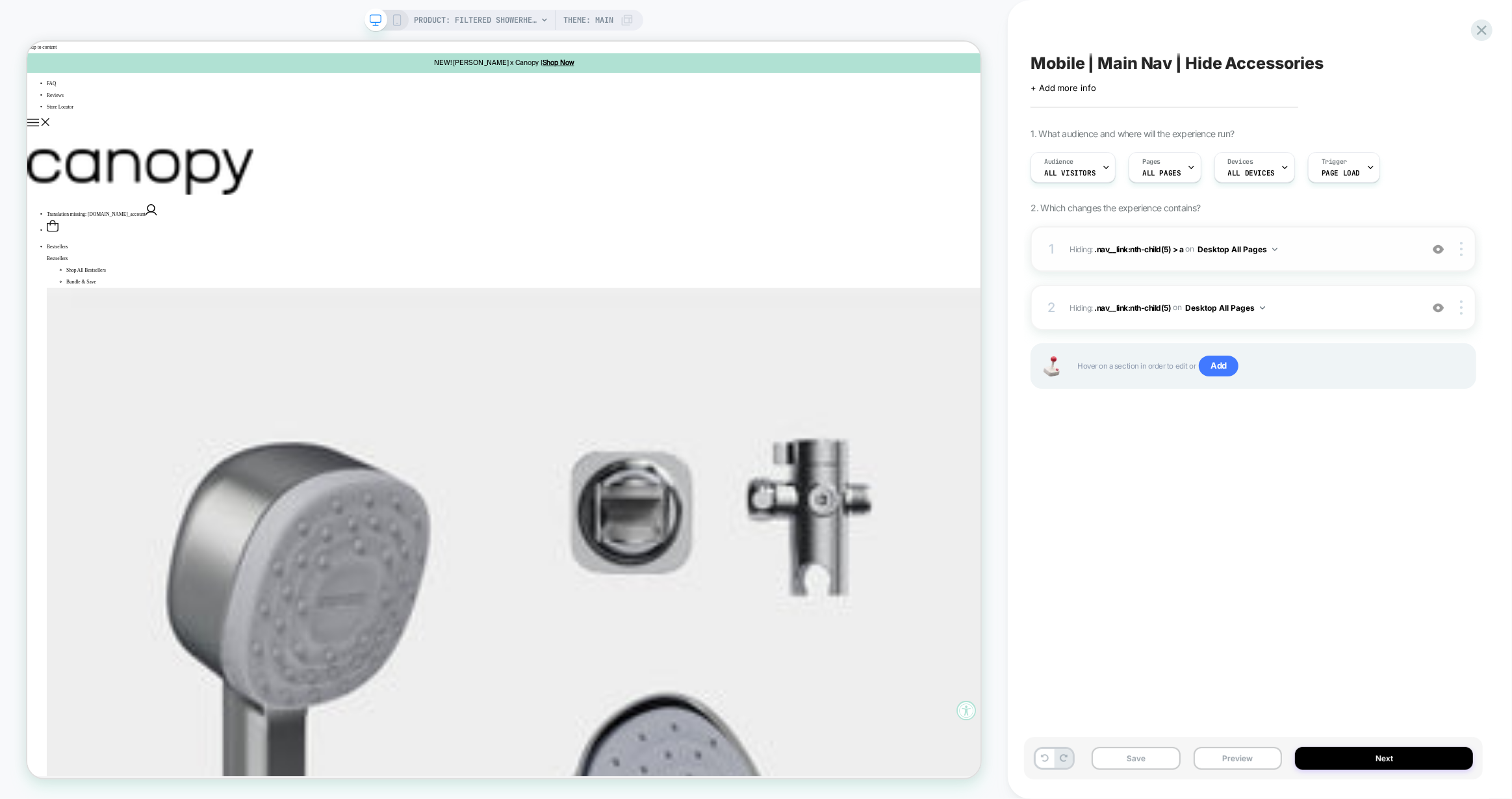
click at [1256, 248] on button "Desktop All Pages" at bounding box center [1237, 249] width 80 height 16
click at [1464, 246] on div at bounding box center [1464, 248] width 25 height 14
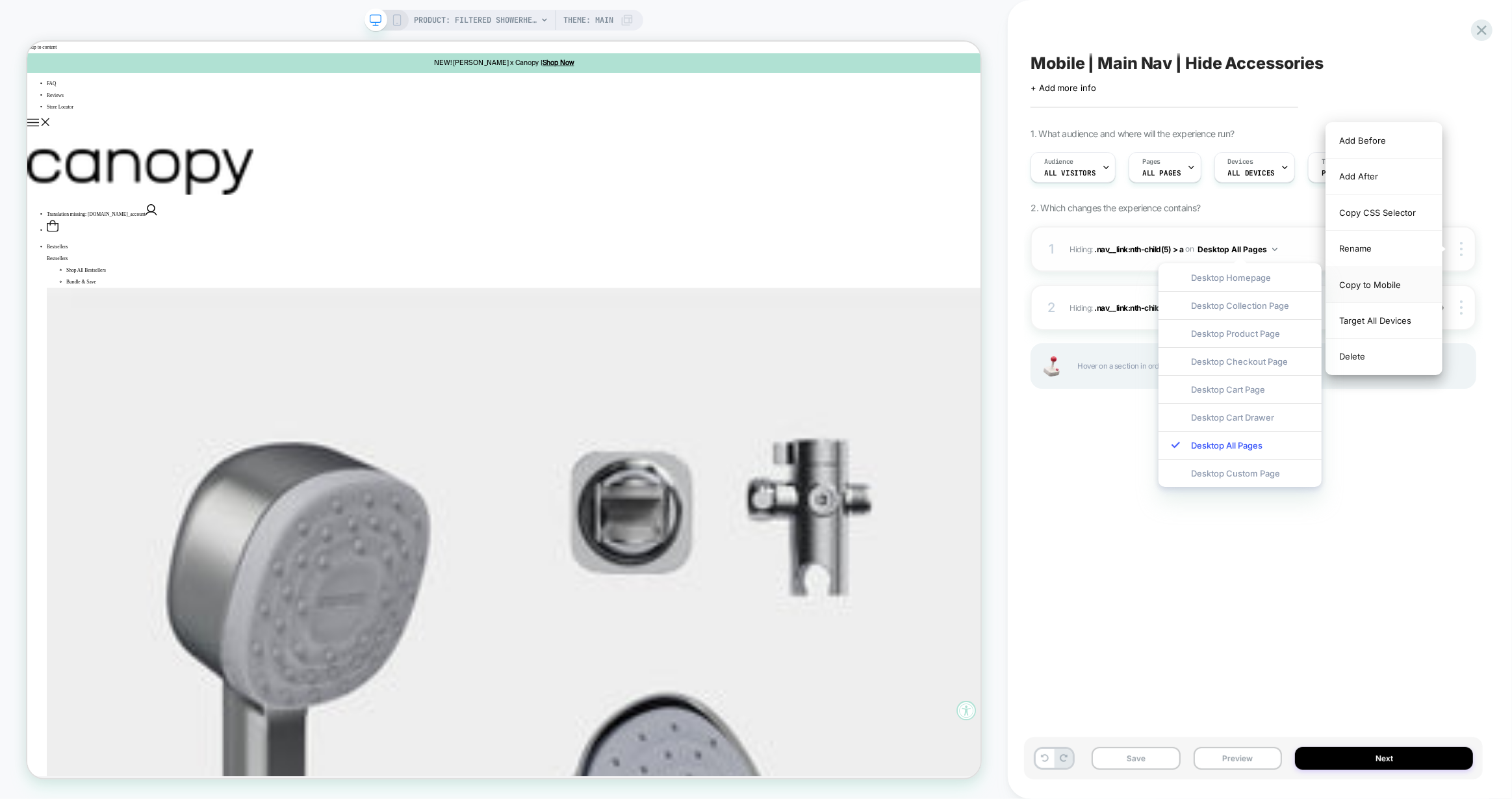
click at [1402, 290] on div "Copy to Mobile" at bounding box center [1385, 285] width 116 height 36
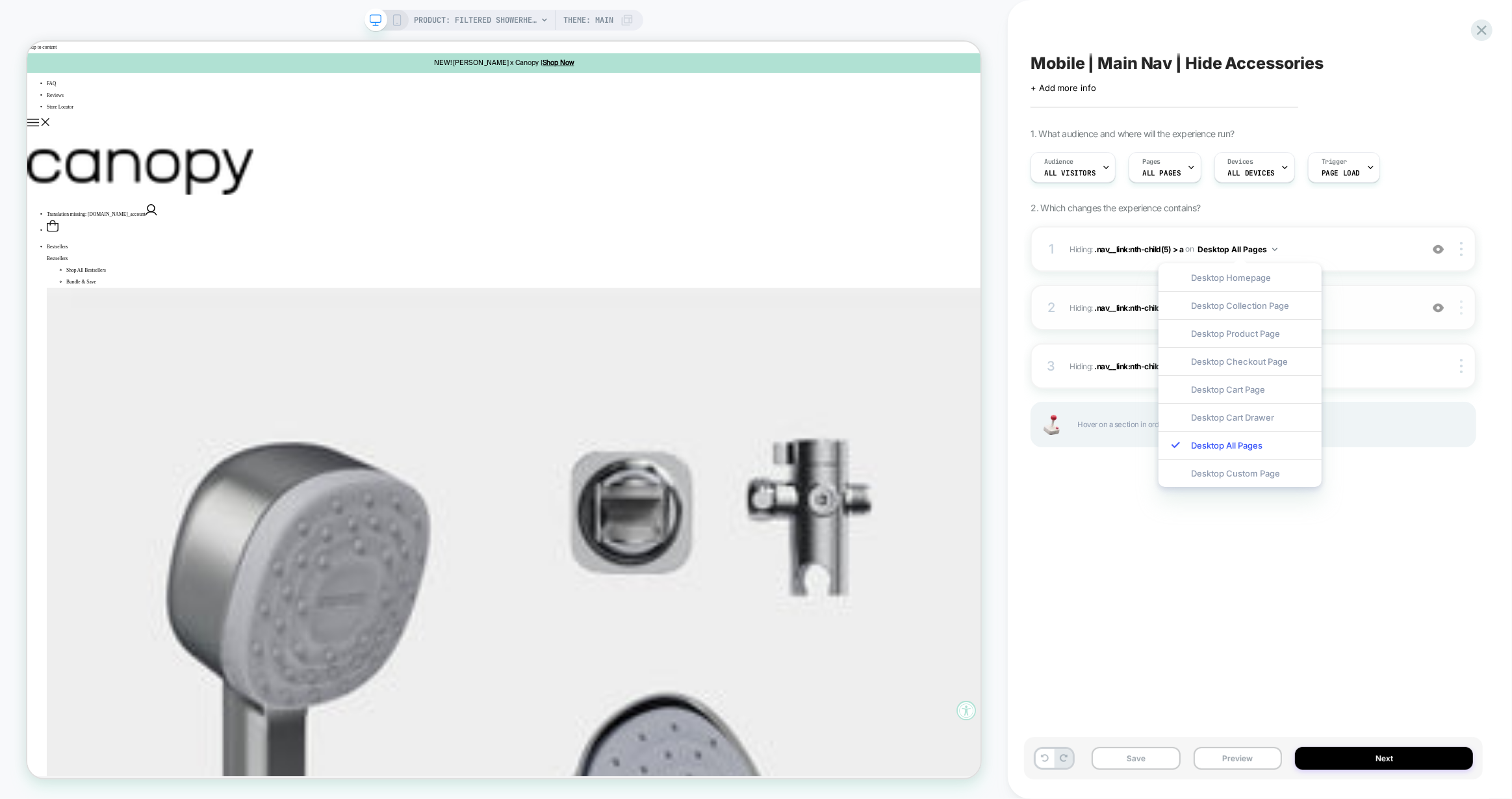
click at [1462, 309] on img at bounding box center [1462, 307] width 3 height 14
click at [1406, 336] on div "Copy to Mobile" at bounding box center [1385, 344] width 116 height 36
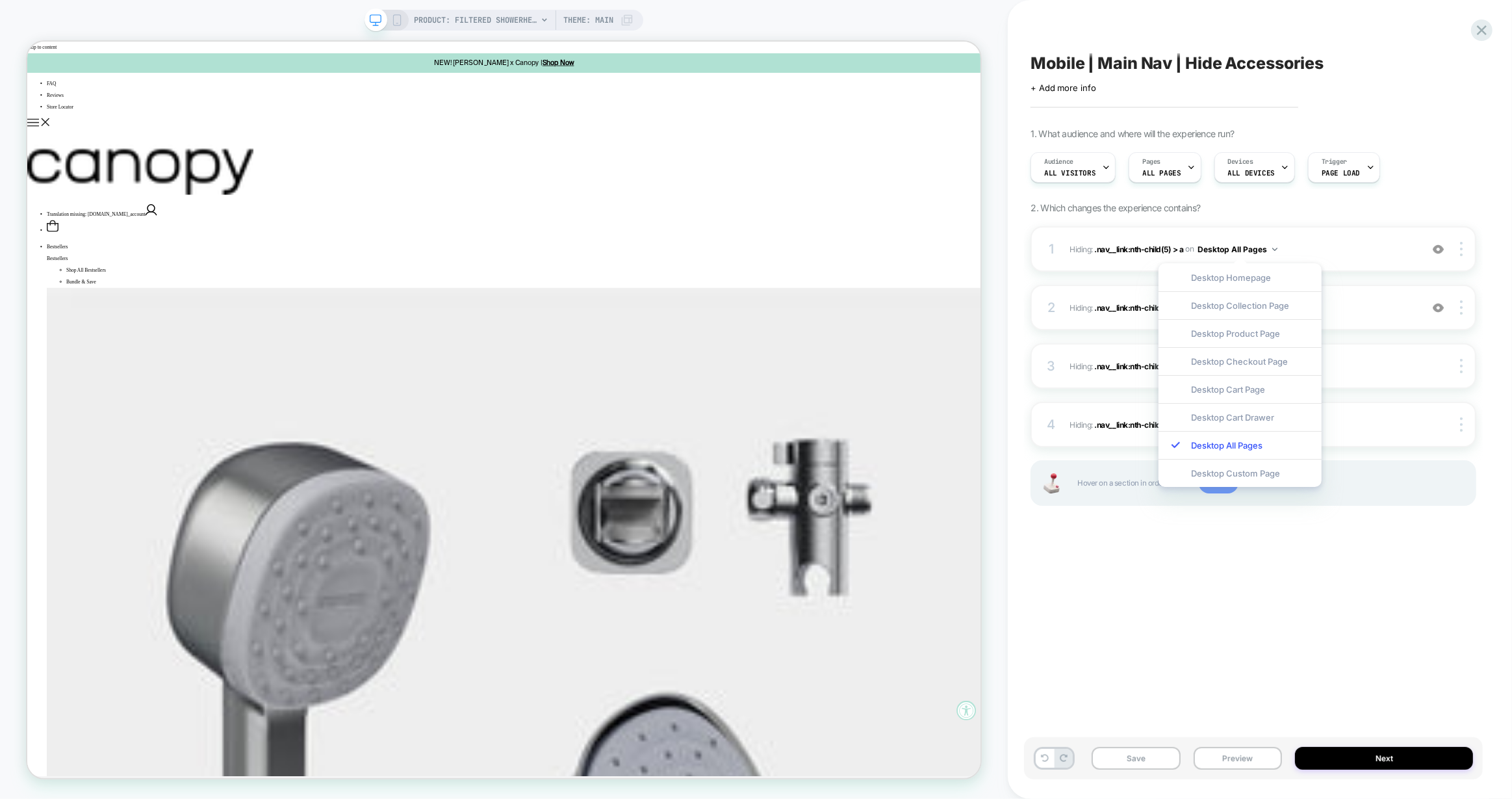
click at [1389, 210] on div "1. What audience and where will the experience run? Audience All Visitors Pages…" at bounding box center [1254, 333] width 446 height 410
click at [395, 15] on icon at bounding box center [397, 20] width 11 height 11
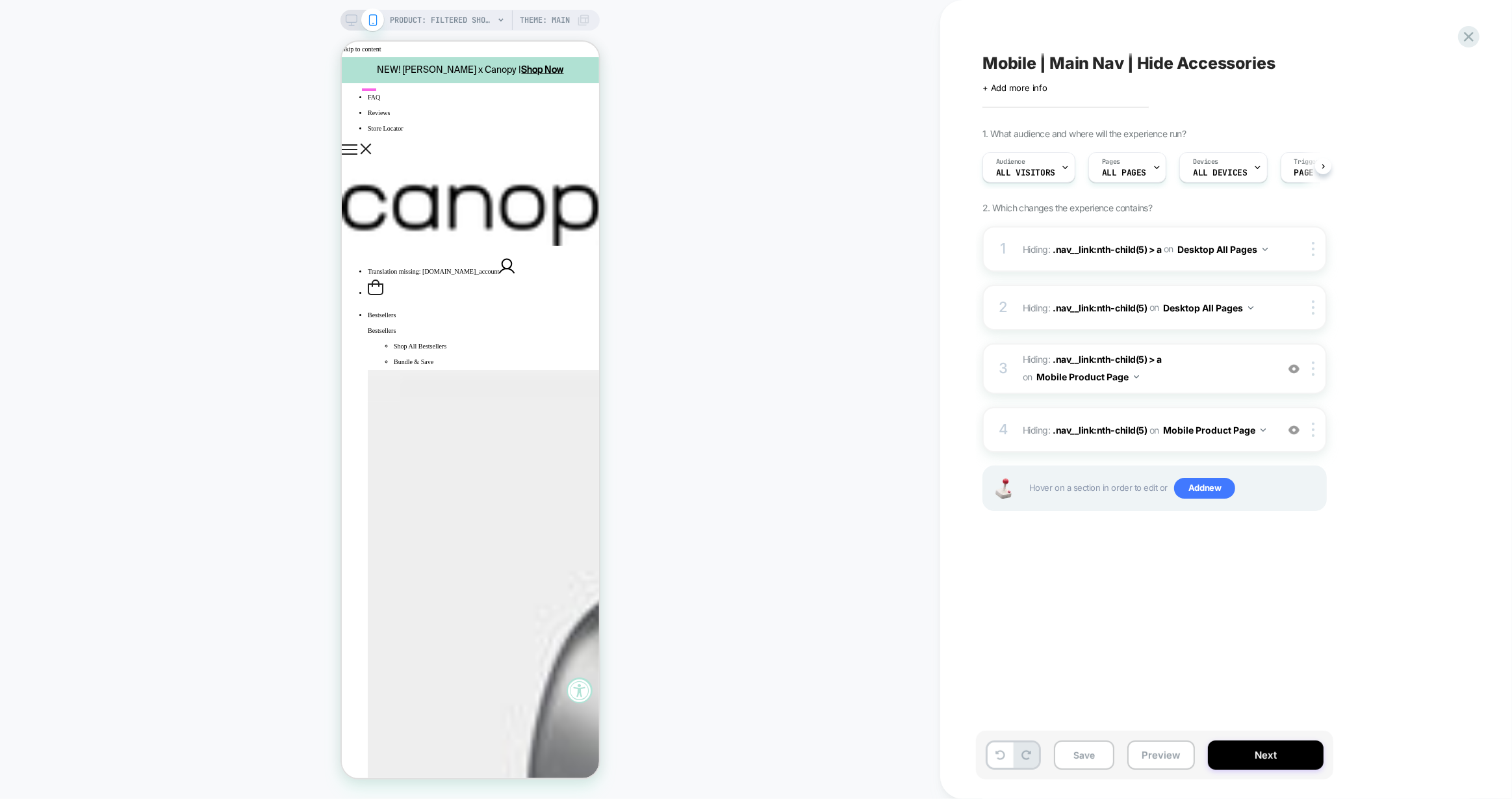
click at [356, 149] on icon "Show mobile navigation" at bounding box center [349, 149] width 14 height 0
click at [1294, 367] on img at bounding box center [1294, 369] width 11 height 11
click at [1294, 369] on img at bounding box center [1294, 369] width 11 height 11
click at [1294, 370] on img at bounding box center [1294, 369] width 11 height 11
click at [1296, 427] on img at bounding box center [1294, 430] width 11 height 11
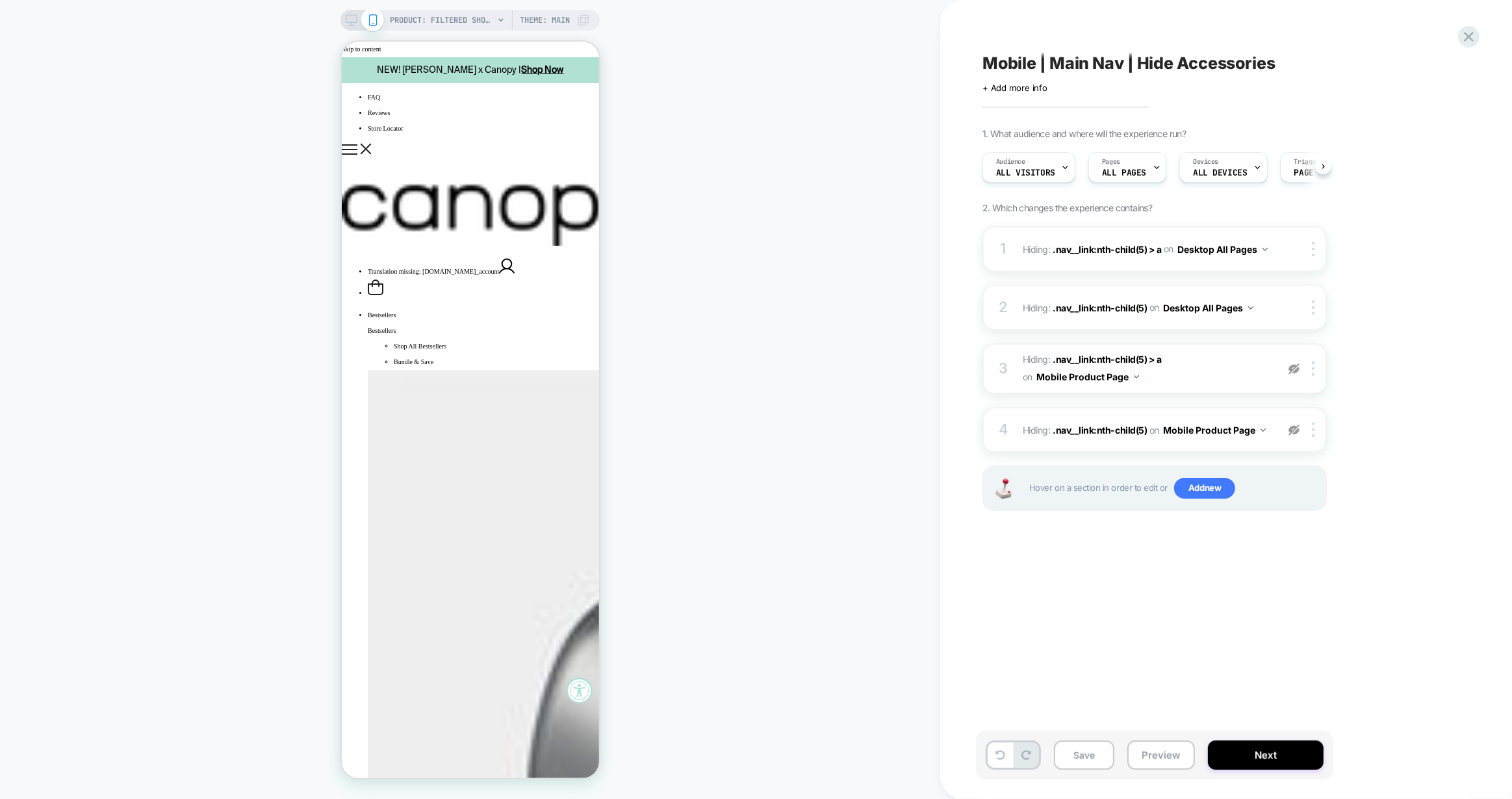
click at [1296, 427] on img at bounding box center [1294, 430] width 11 height 11
click at [1291, 367] on img at bounding box center [1294, 369] width 11 height 11
click at [1226, 172] on span "ALL DEVICES" at bounding box center [1220, 173] width 54 height 10
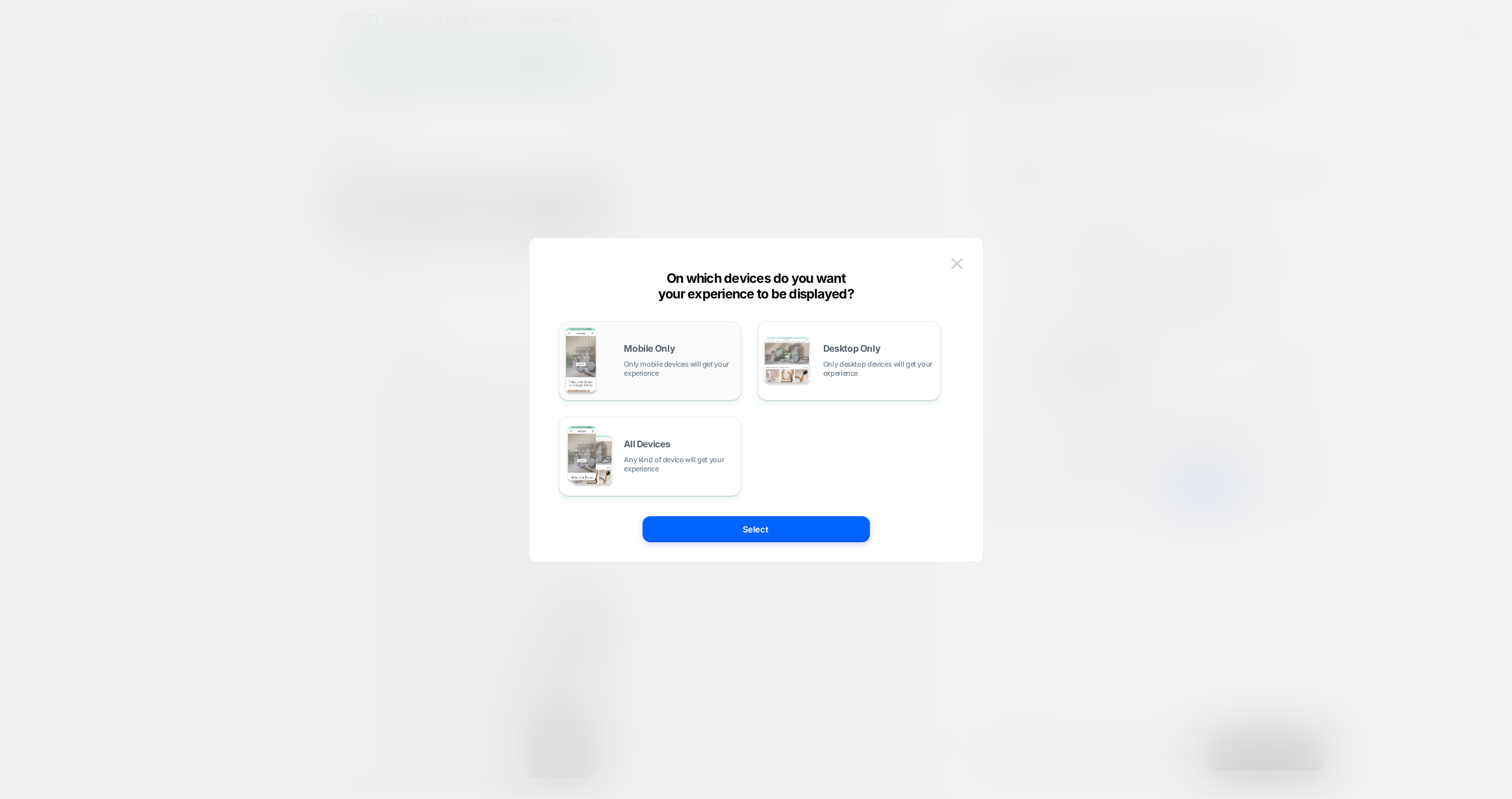
click at [671, 371] on span "Only mobile devices will get your experience" at bounding box center [679, 368] width 110 height 18
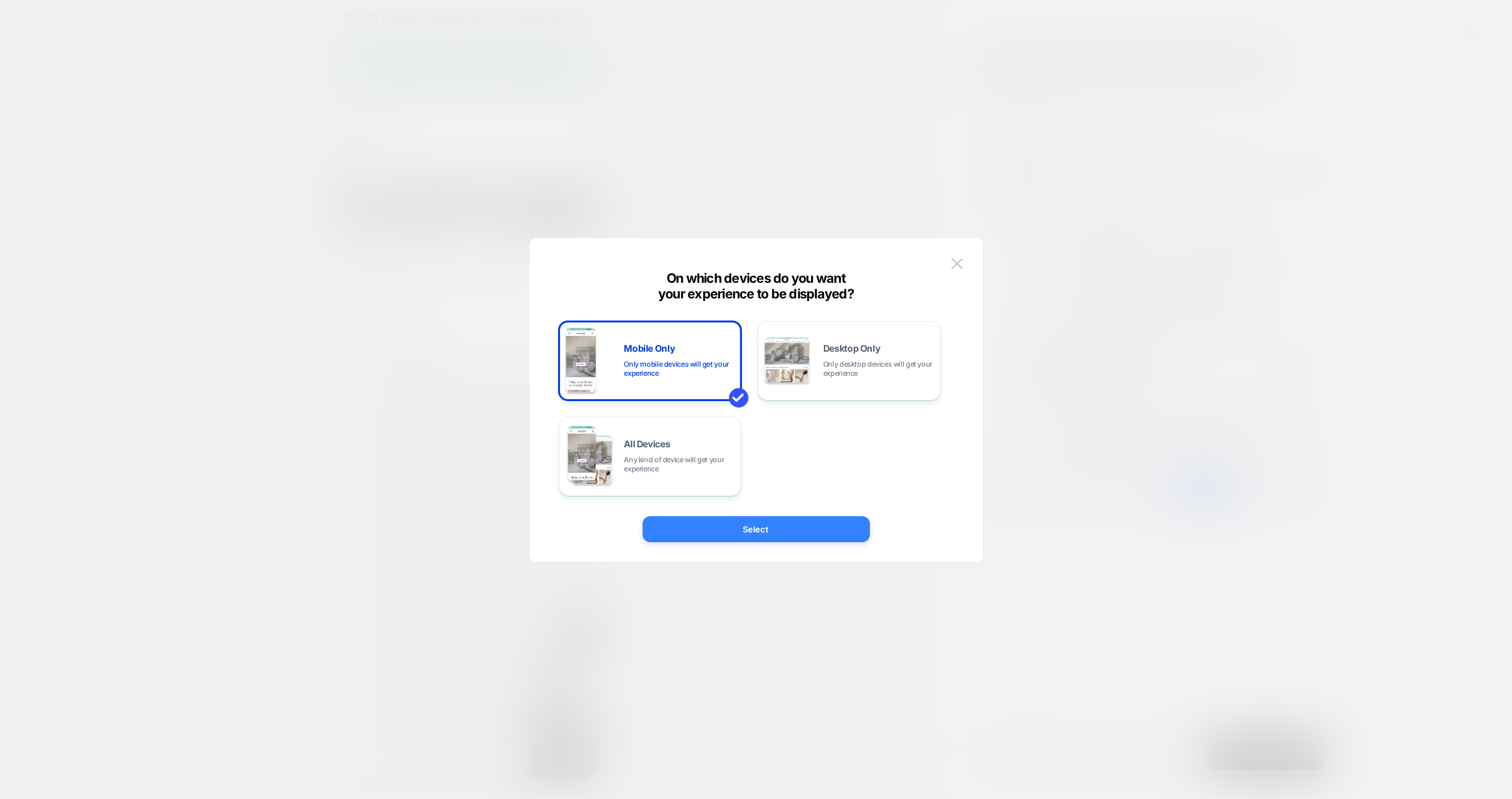
click at [775, 532] on button "Select" at bounding box center [756, 528] width 227 height 26
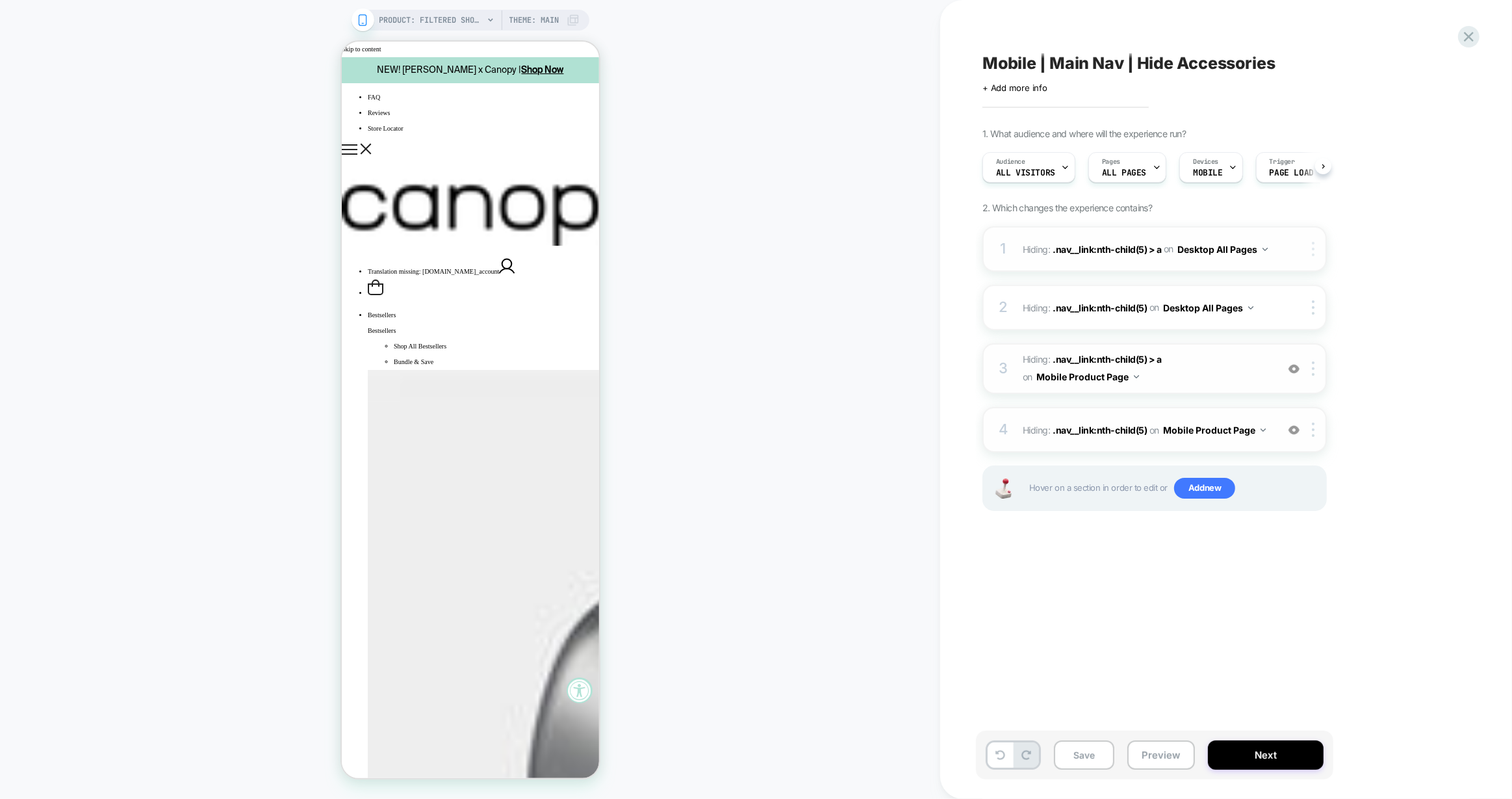
click at [1314, 246] on img at bounding box center [1313, 248] width 3 height 14
click at [1291, 421] on div "Delete" at bounding box center [1315, 423] width 116 height 35
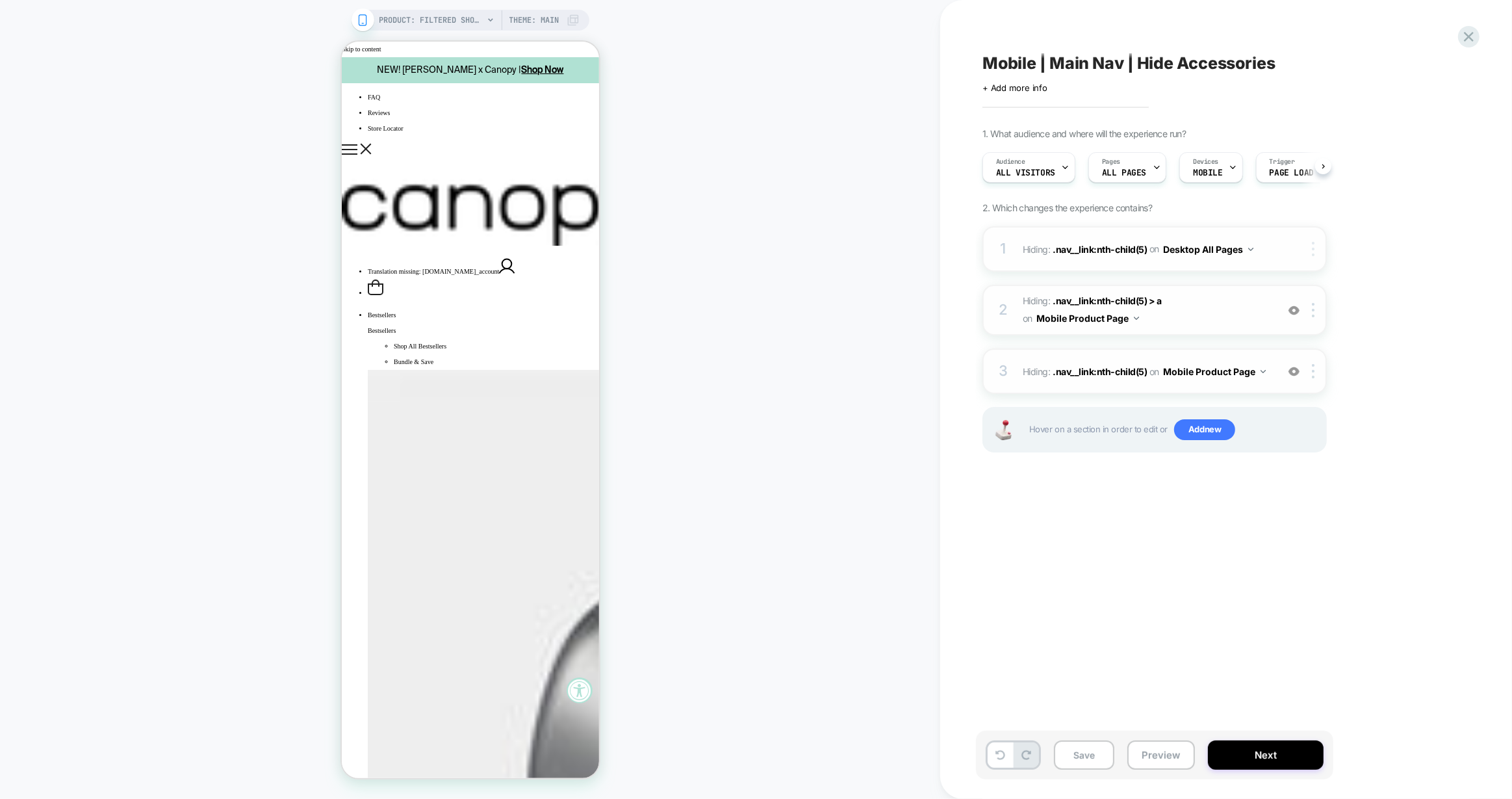
click at [1313, 244] on img at bounding box center [1313, 248] width 3 height 14
click at [1290, 421] on div "Delete" at bounding box center [1315, 423] width 116 height 35
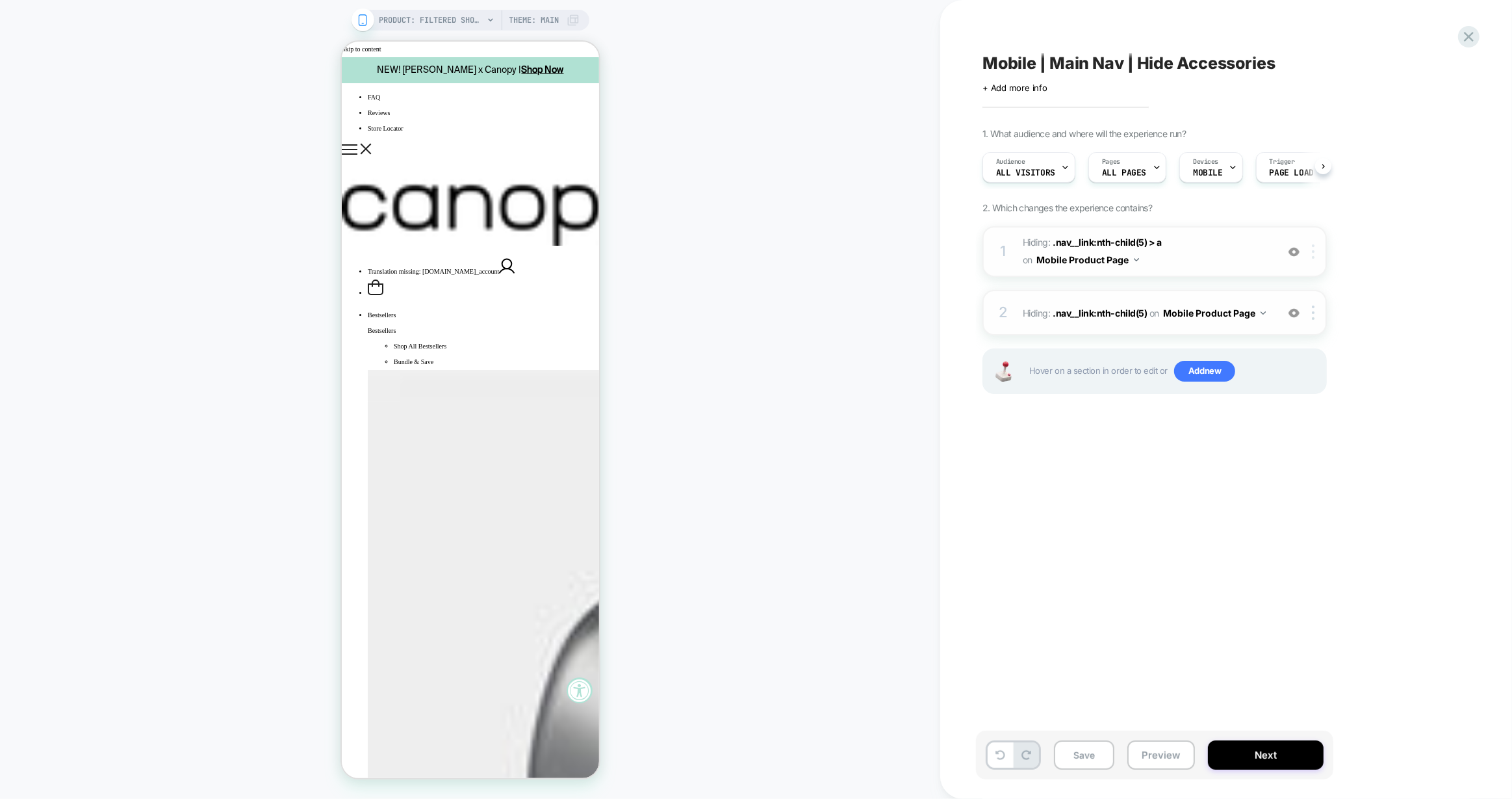
click at [1315, 249] on img at bounding box center [1313, 251] width 3 height 14
click at [1313, 250] on img at bounding box center [1313, 251] width 3 height 14
click at [1315, 256] on div at bounding box center [1315, 251] width 22 height 14
click at [1092, 267] on button "Mobile Product Page" at bounding box center [1088, 259] width 103 height 19
click at [1071, 462] on div "Mobile All Pages" at bounding box center [1088, 456] width 158 height 28
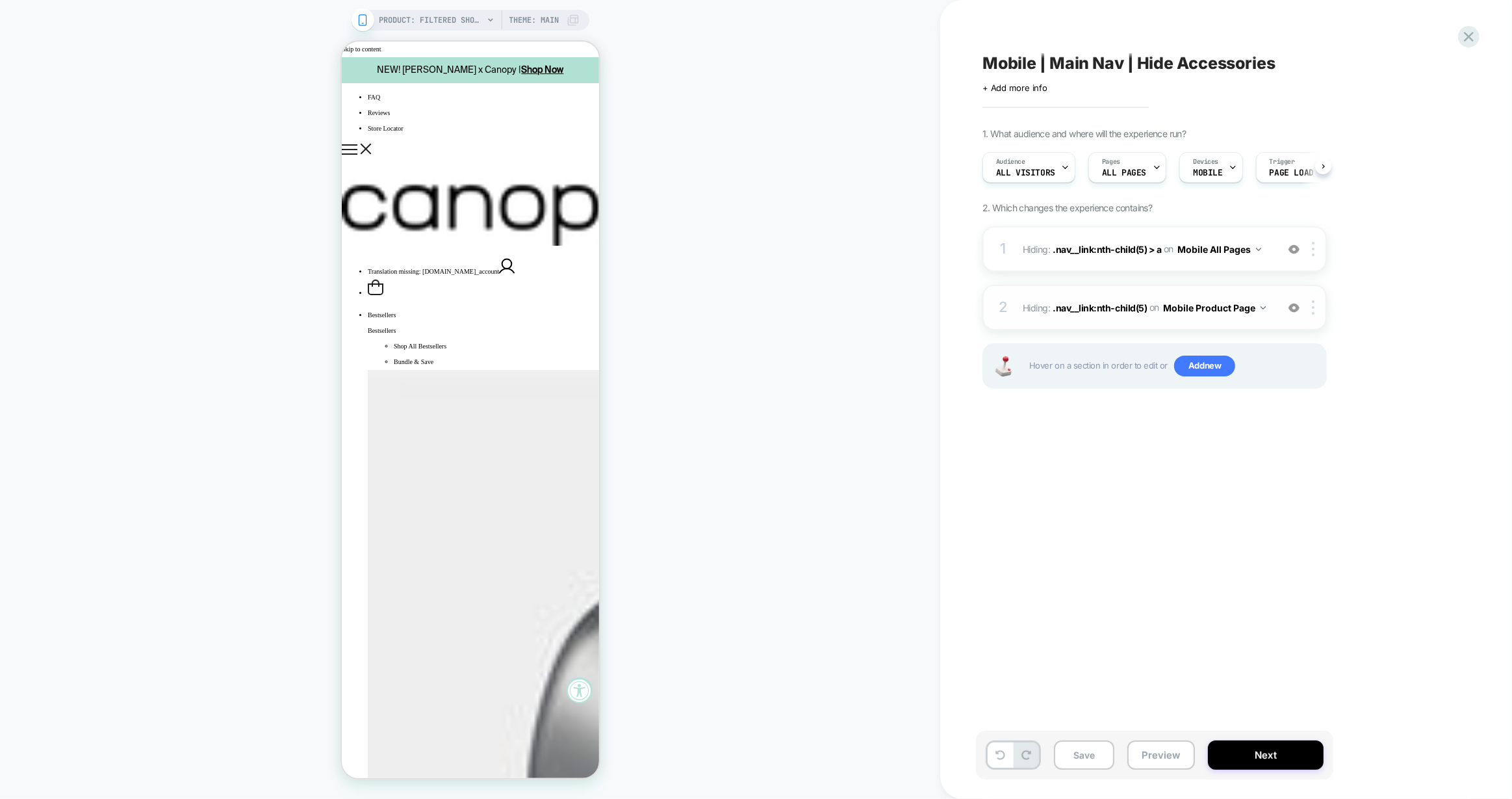
click at [1210, 305] on button "Mobile Product Page" at bounding box center [1215, 308] width 103 height 19
click at [1199, 501] on div "Mobile All Pages" at bounding box center [1214, 504] width 158 height 28
click at [1077, 762] on button "Save" at bounding box center [1084, 754] width 61 height 29
click at [372, 143] on icon "Show mobile navigation" at bounding box center [365, 148] width 11 height 11
click at [472, 161] on img at bounding box center [491, 203] width 301 height 86
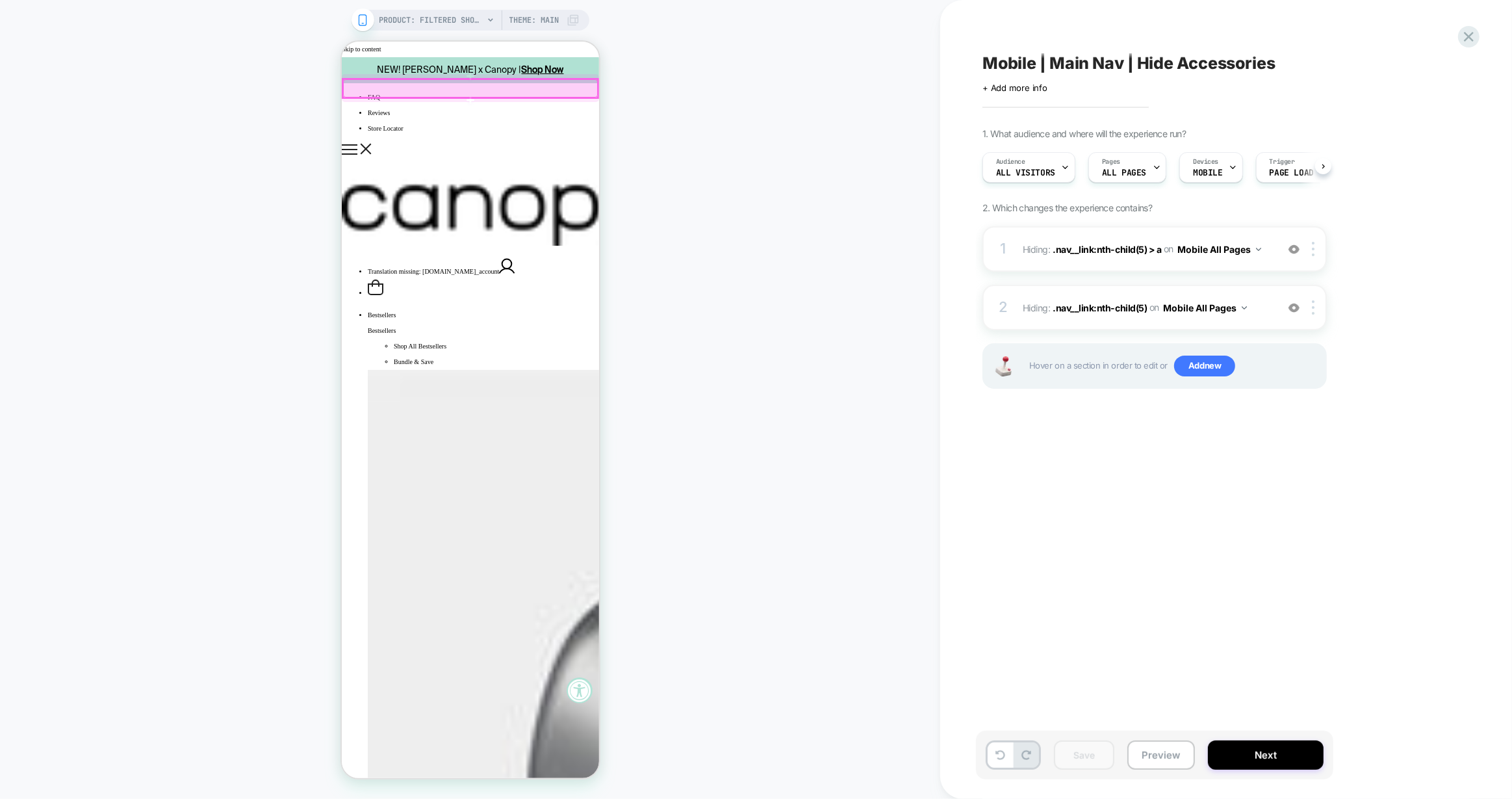
click at [472, 89] on div at bounding box center [469, 87] width 255 height 17
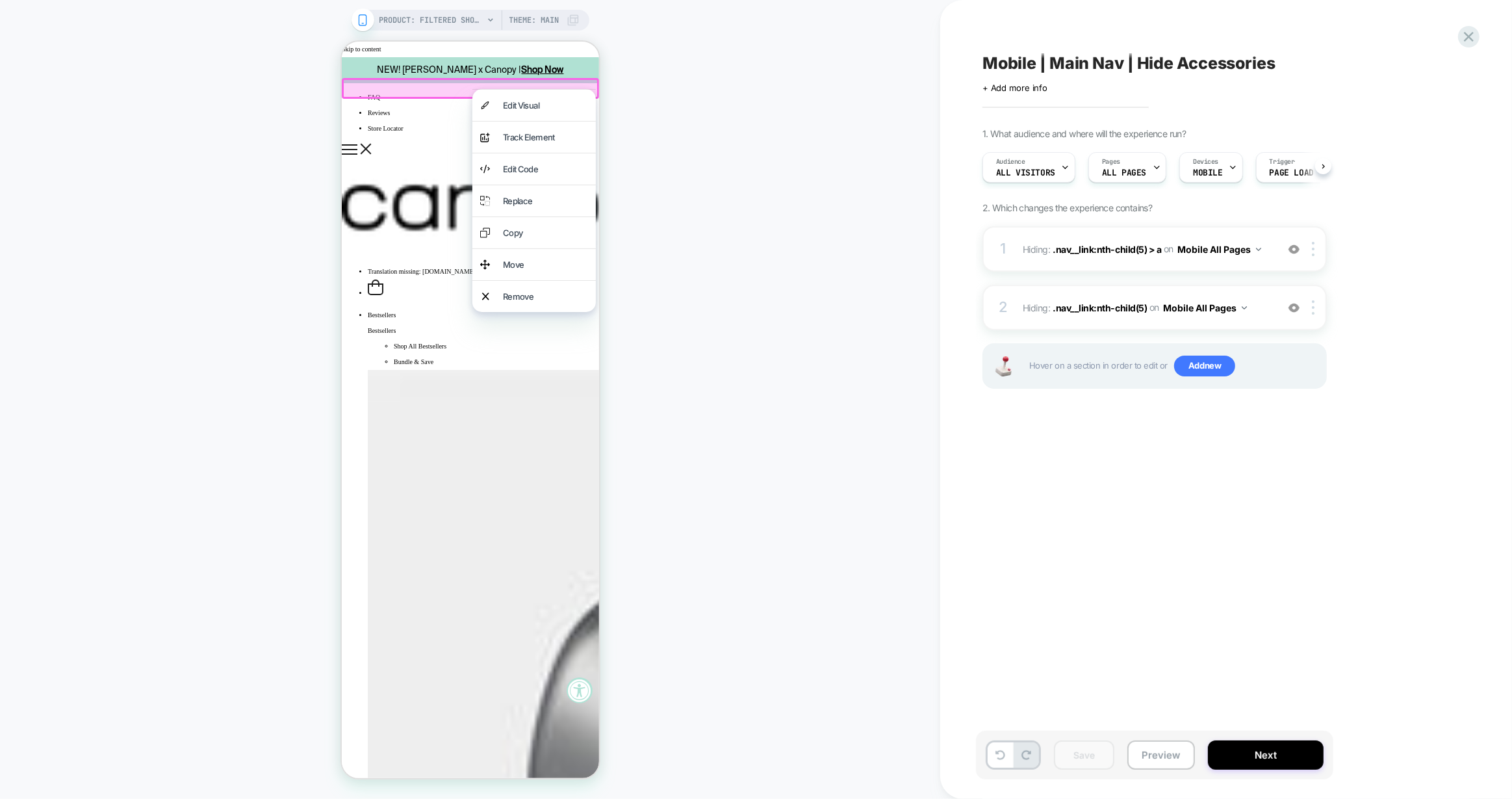
click at [461, 86] on div at bounding box center [469, 87] width 258 height 20
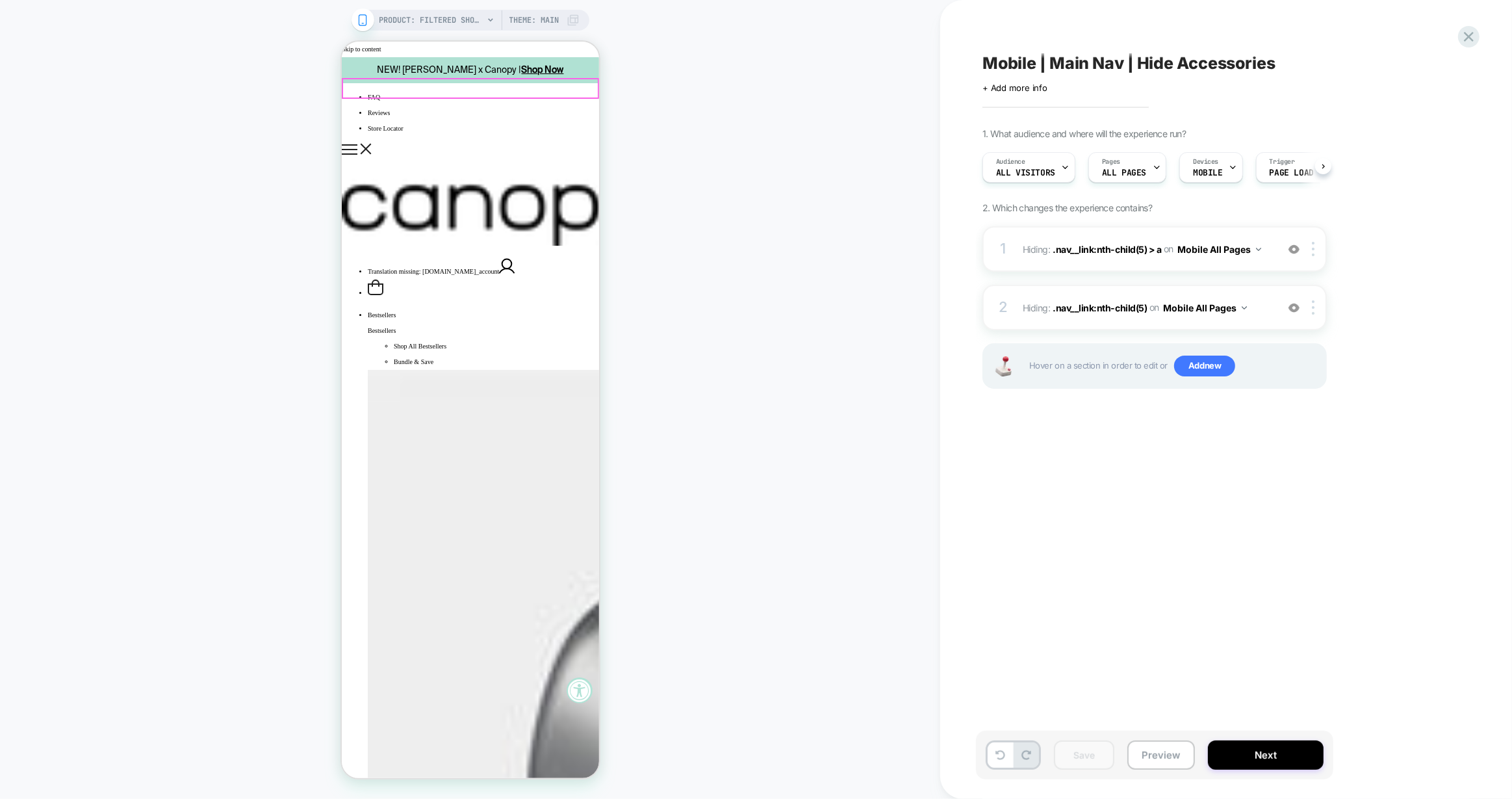
click at [458, 88] on div at bounding box center [469, 87] width 255 height 17
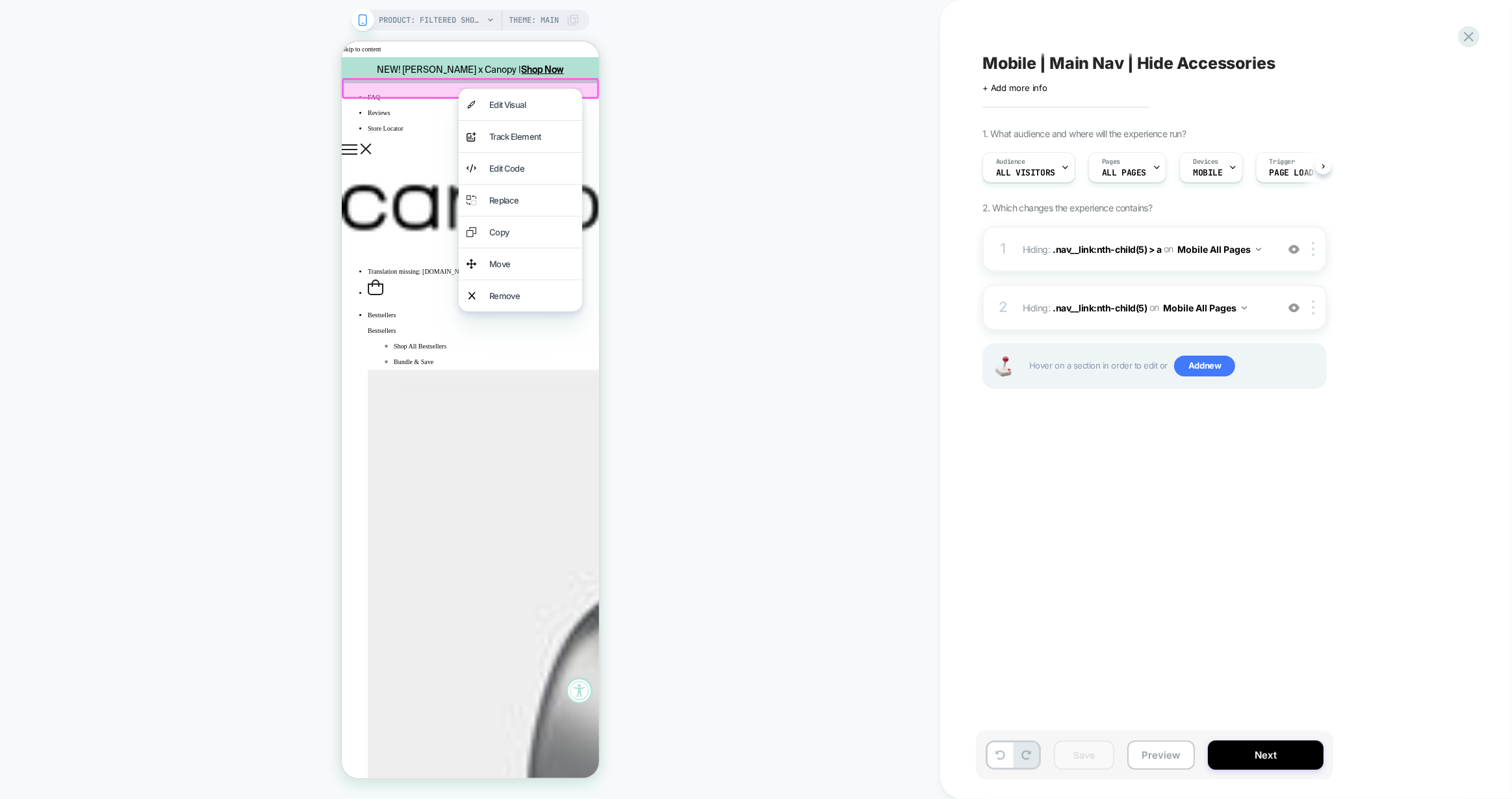
click at [458, 88] on div at bounding box center [520, 88] width 124 height 1
click at [361, 85] on div at bounding box center [469, 87] width 258 height 20
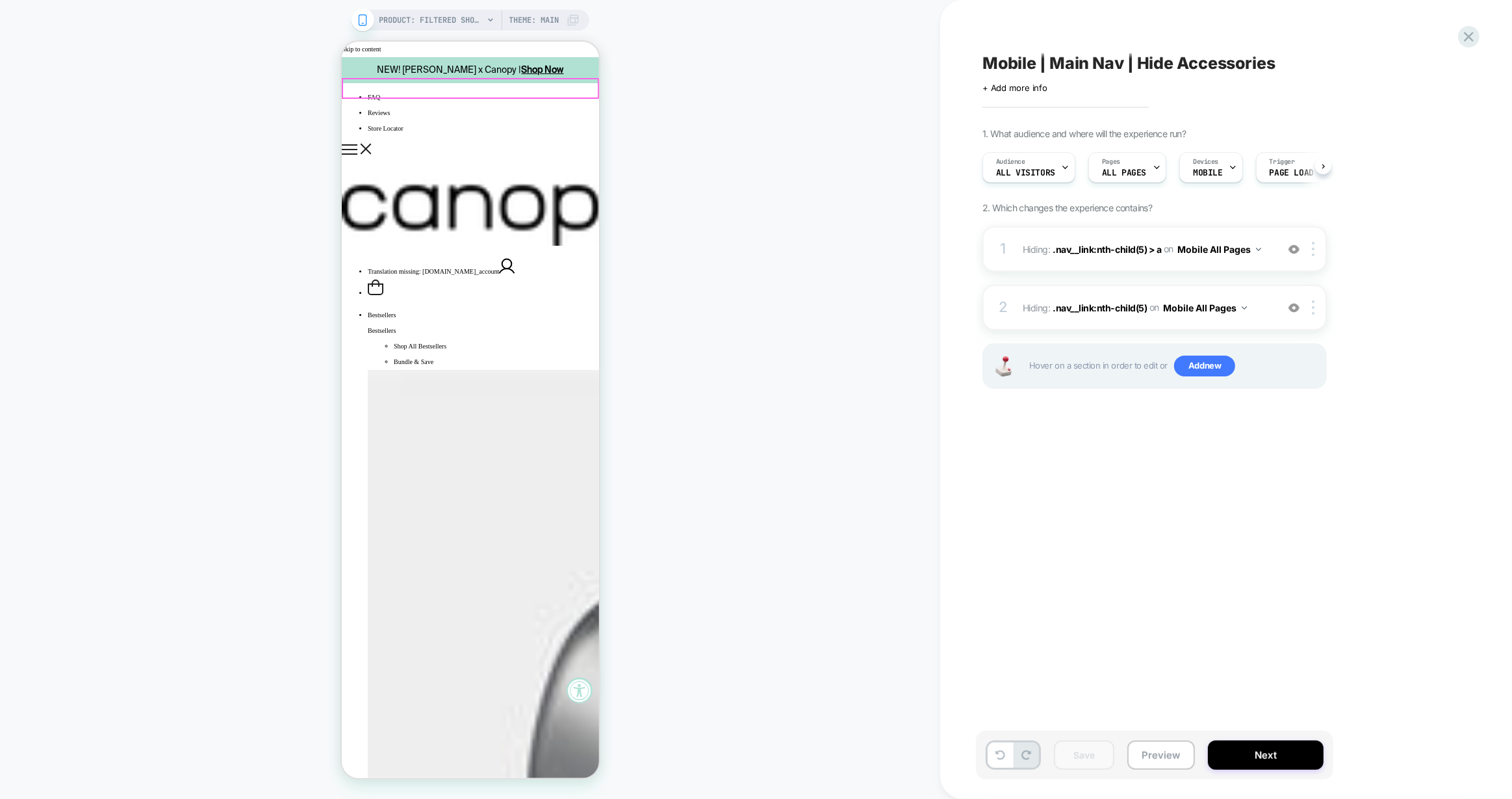
click at [367, 87] on div at bounding box center [469, 87] width 255 height 17
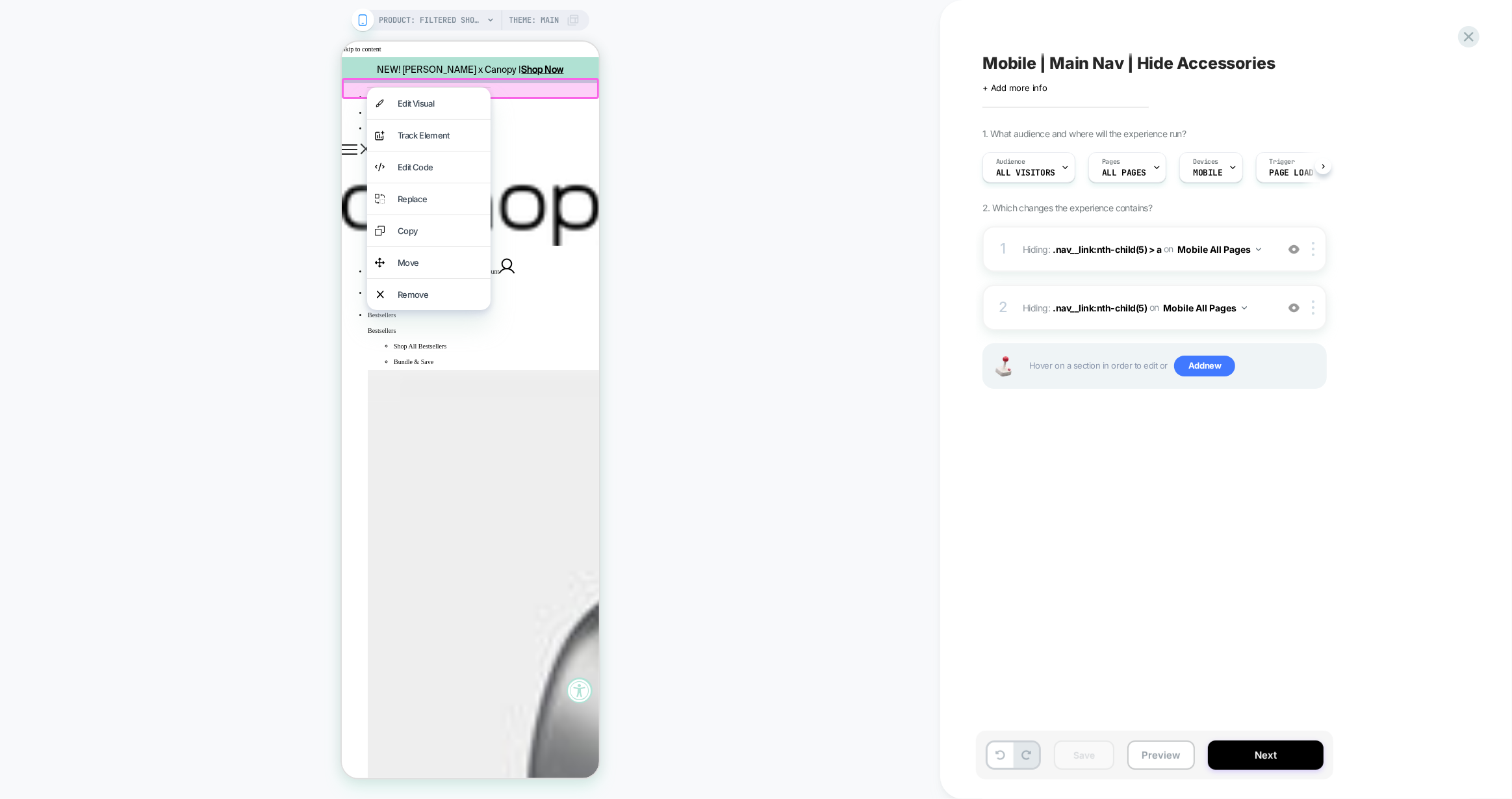
click at [363, 87] on div at bounding box center [469, 87] width 258 height 20
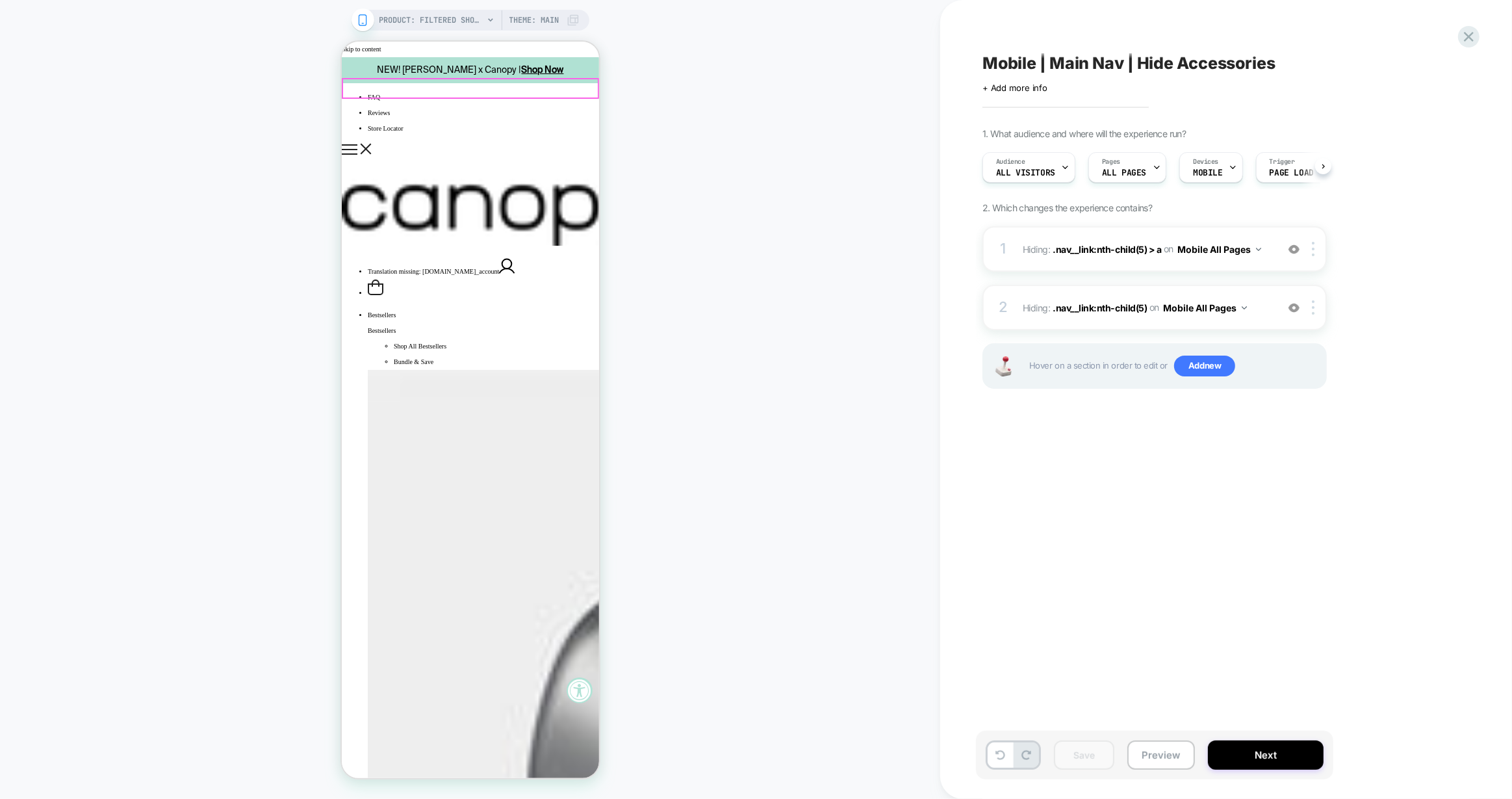
click at [367, 84] on div at bounding box center [469, 87] width 255 height 17
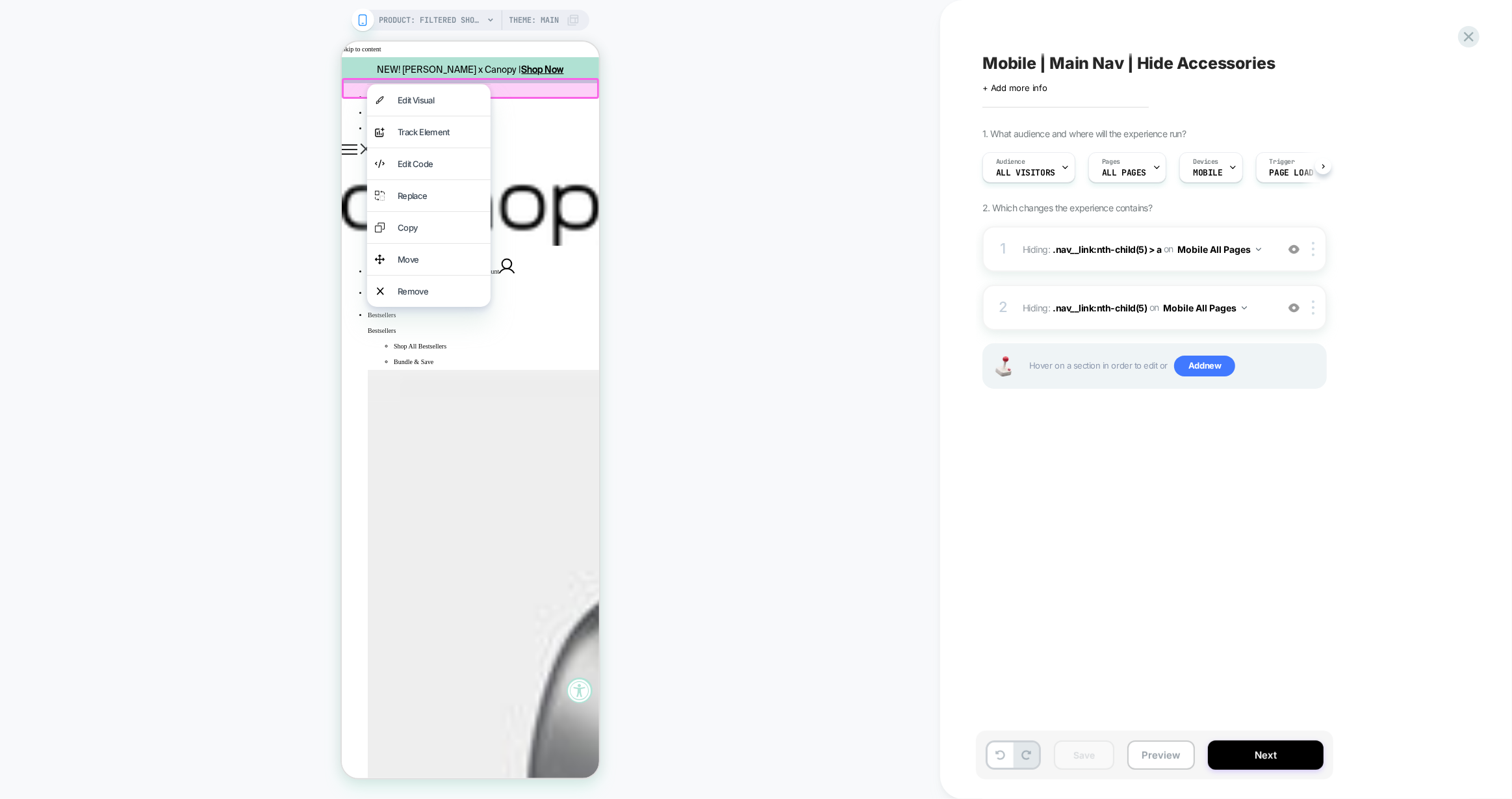
click at [605, 209] on div "PRODUCT: Filtered Showerhead [the canopy shower head] PRODUCT: Filtered Showerh…" at bounding box center [470, 399] width 941 height 772
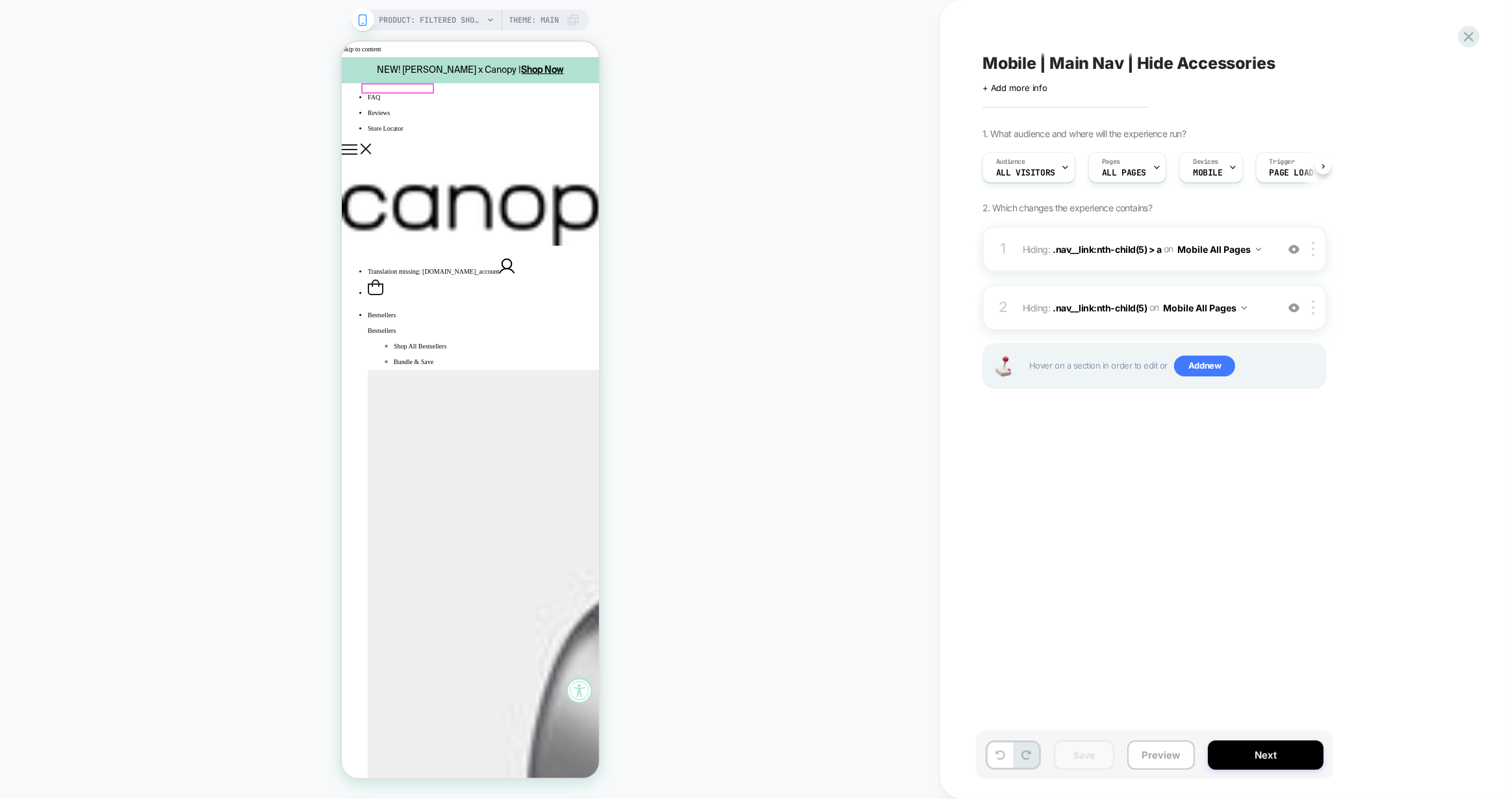
click at [356, 144] on icon "Show mobile navigation" at bounding box center [349, 149] width 15 height 10
click at [1315, 248] on img at bounding box center [1313, 248] width 3 height 14
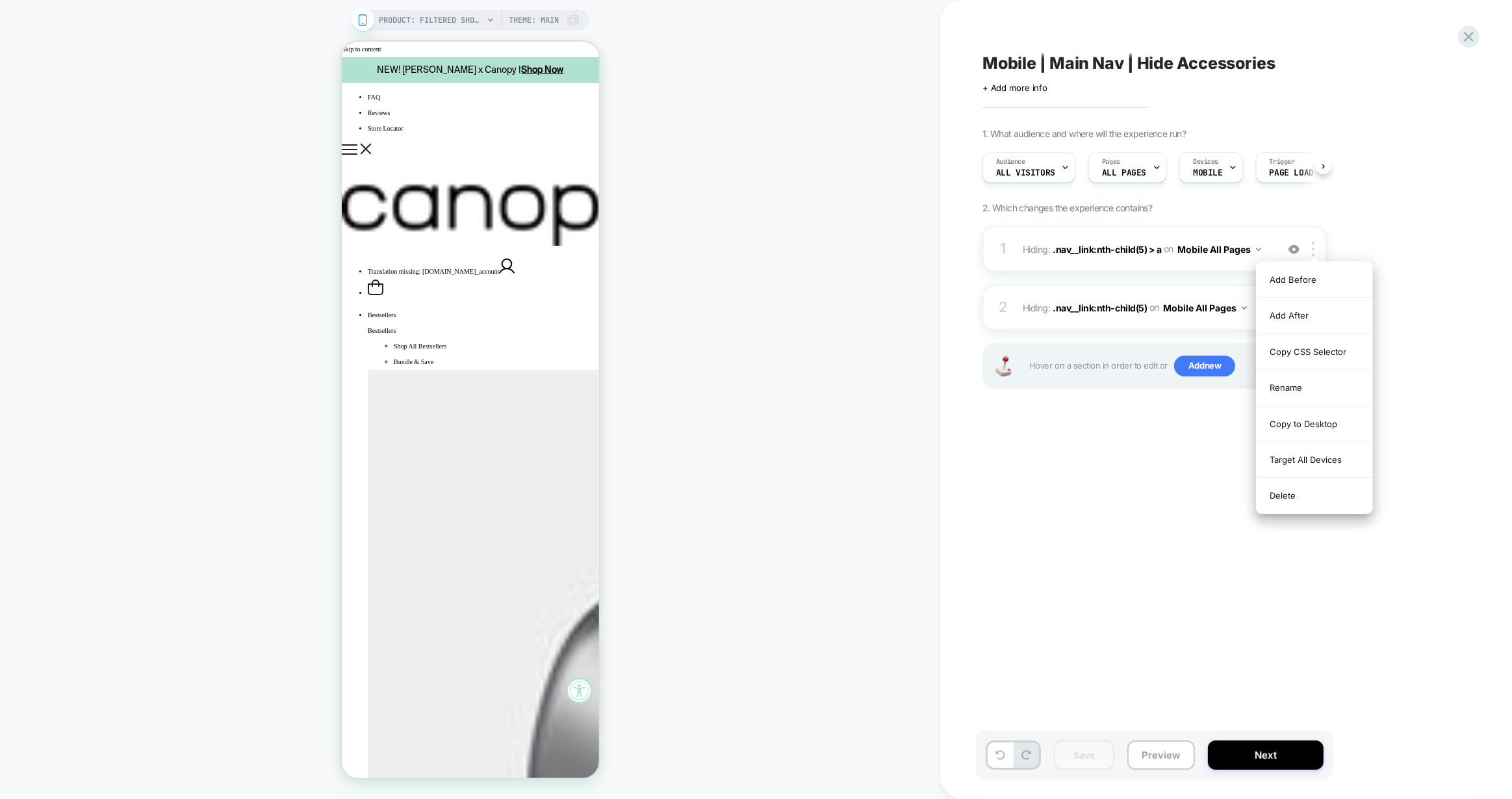
click at [1314, 492] on div "Delete" at bounding box center [1315, 495] width 116 height 35
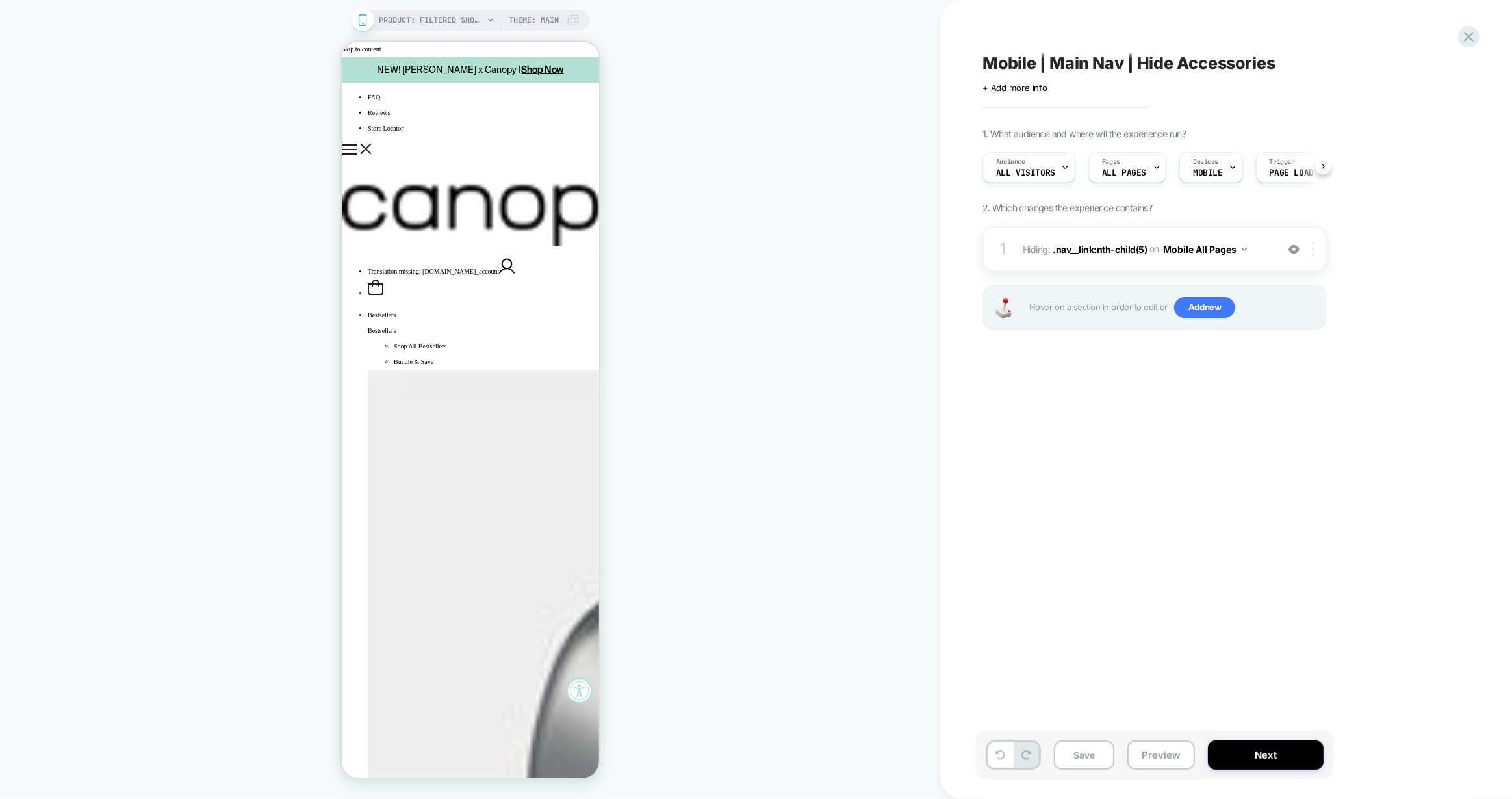
click at [1314, 248] on img at bounding box center [1313, 248] width 3 height 14
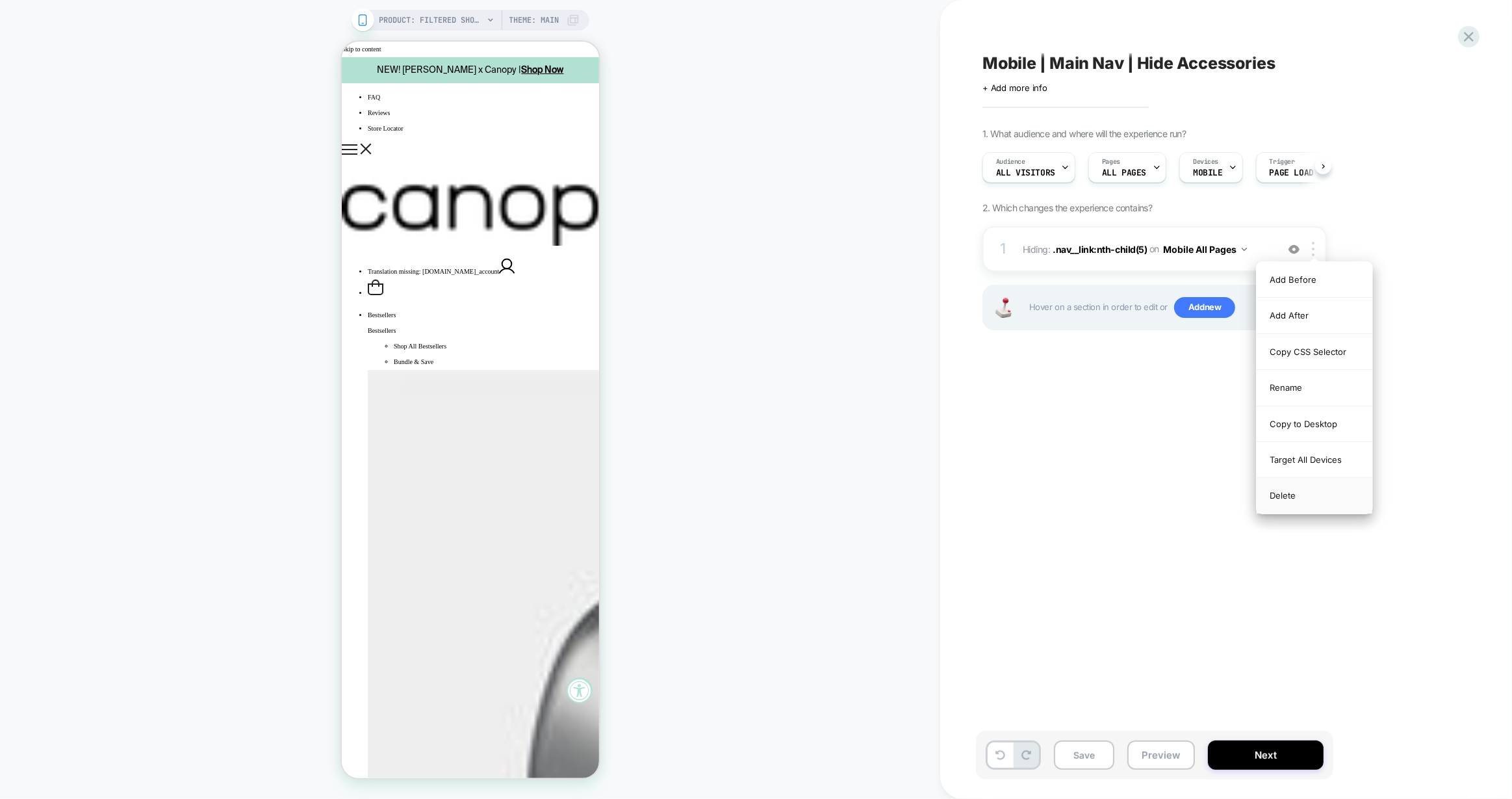
click at [1282, 487] on div "Delete" at bounding box center [1315, 495] width 116 height 35
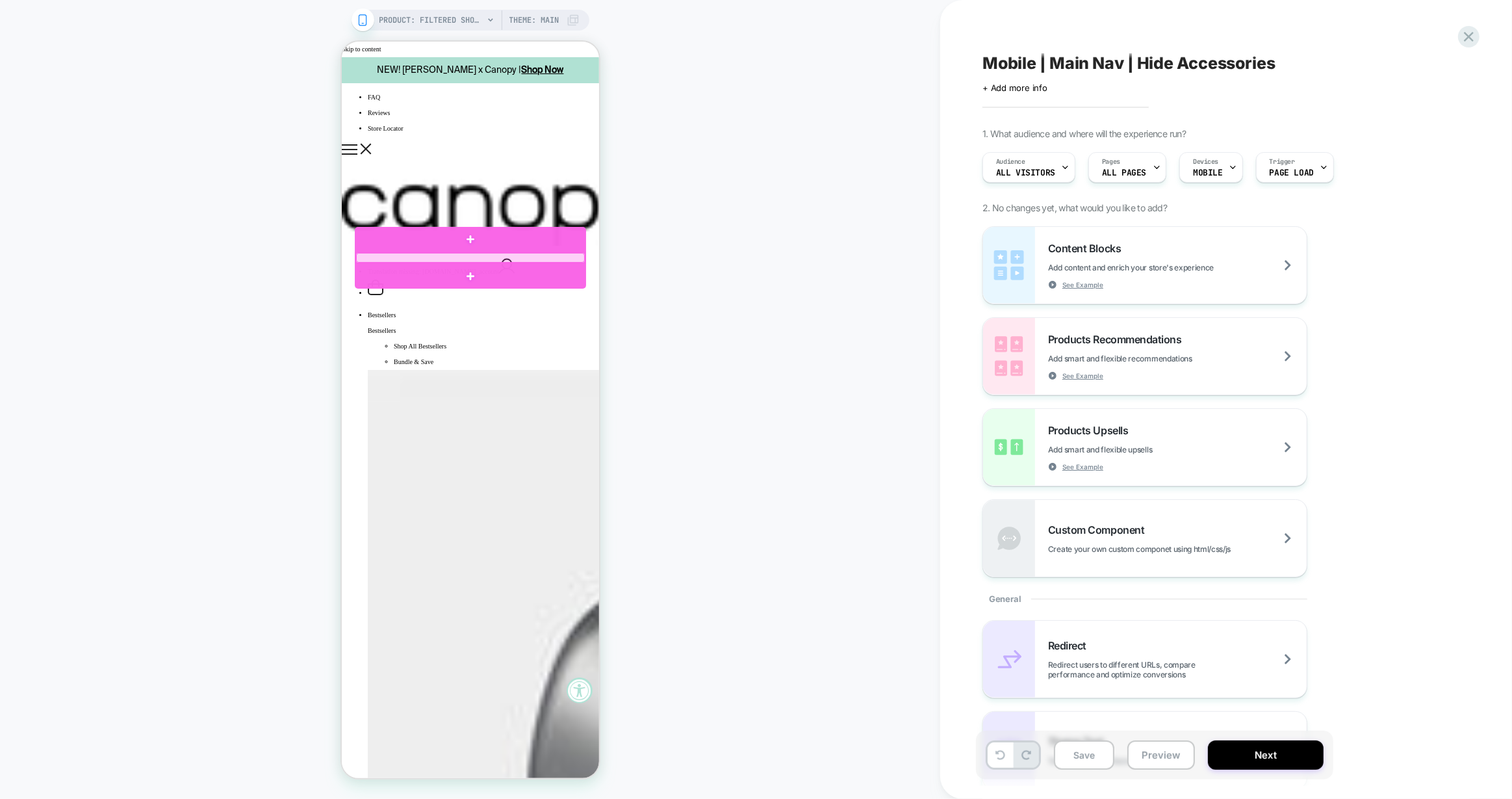
click at [443, 259] on div at bounding box center [469, 257] width 229 height 10
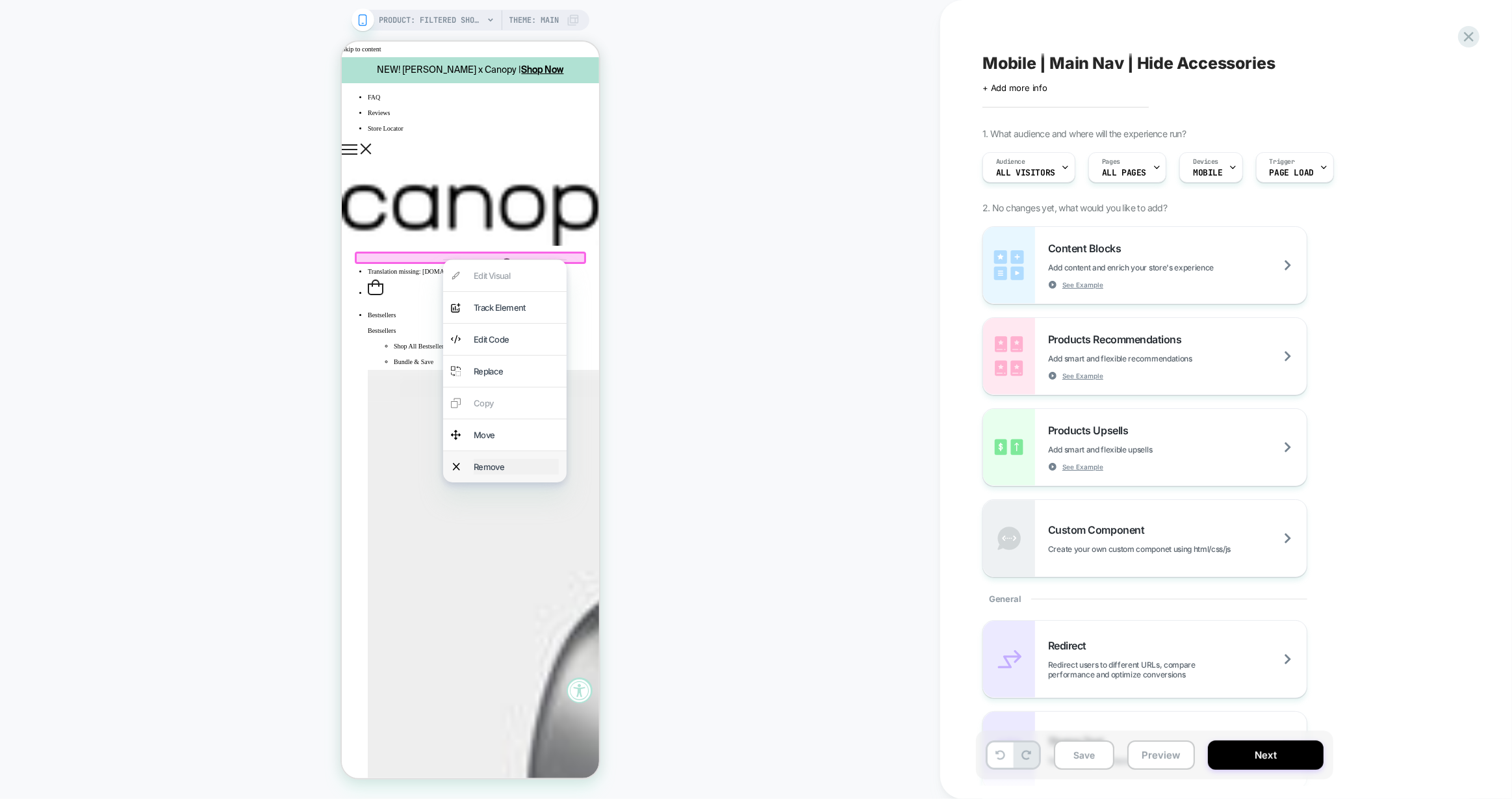
click at [503, 464] on div "Remove" at bounding box center [516, 466] width 86 height 15
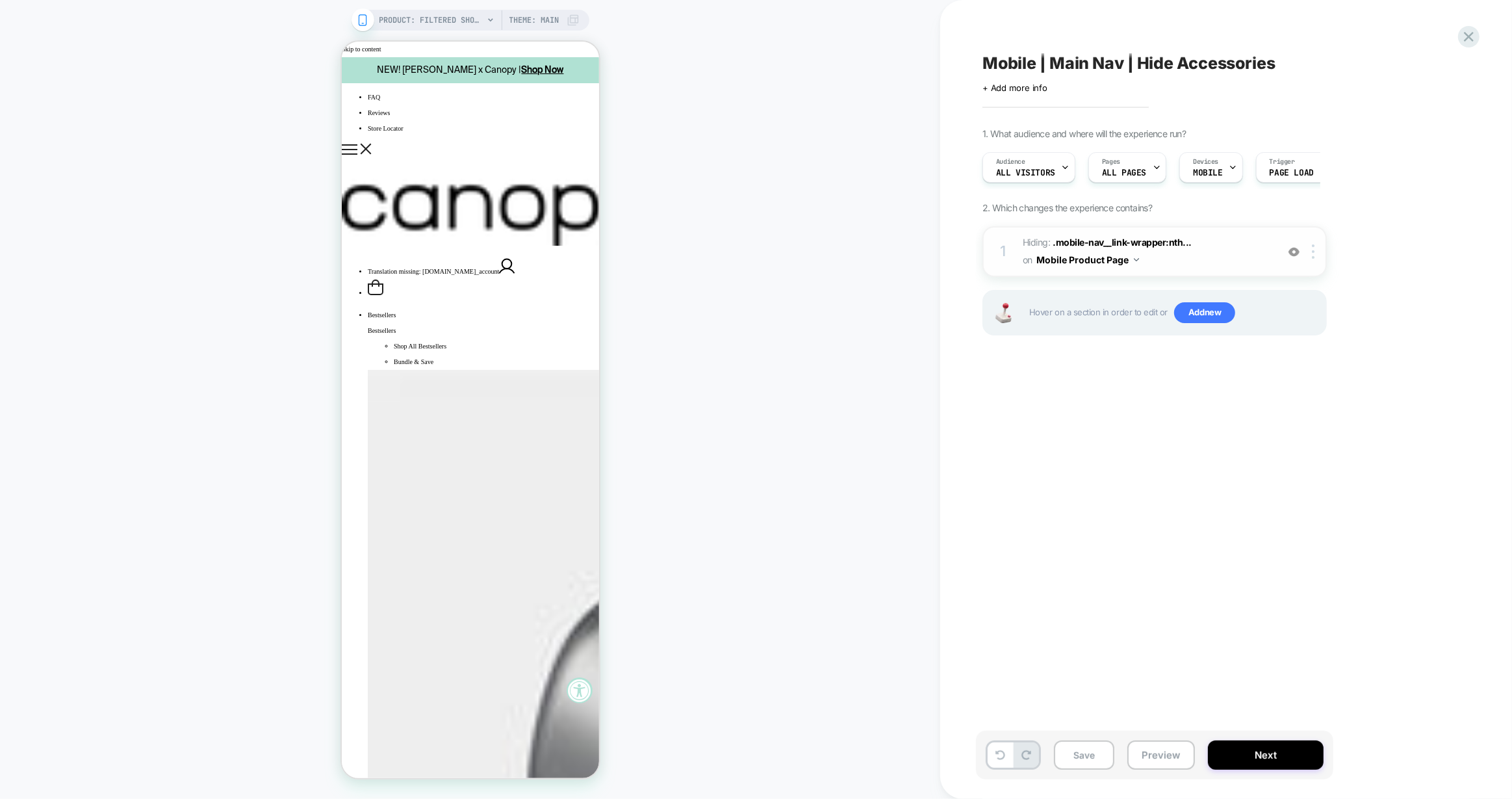
click at [1120, 261] on button "Mobile Product Page" at bounding box center [1088, 259] width 103 height 19
click at [1096, 464] on div "Mobile All Pages" at bounding box center [1088, 456] width 158 height 28
click at [1081, 753] on button "Save" at bounding box center [1084, 754] width 61 height 29
click at [1162, 750] on button "Preview" at bounding box center [1161, 754] width 67 height 29
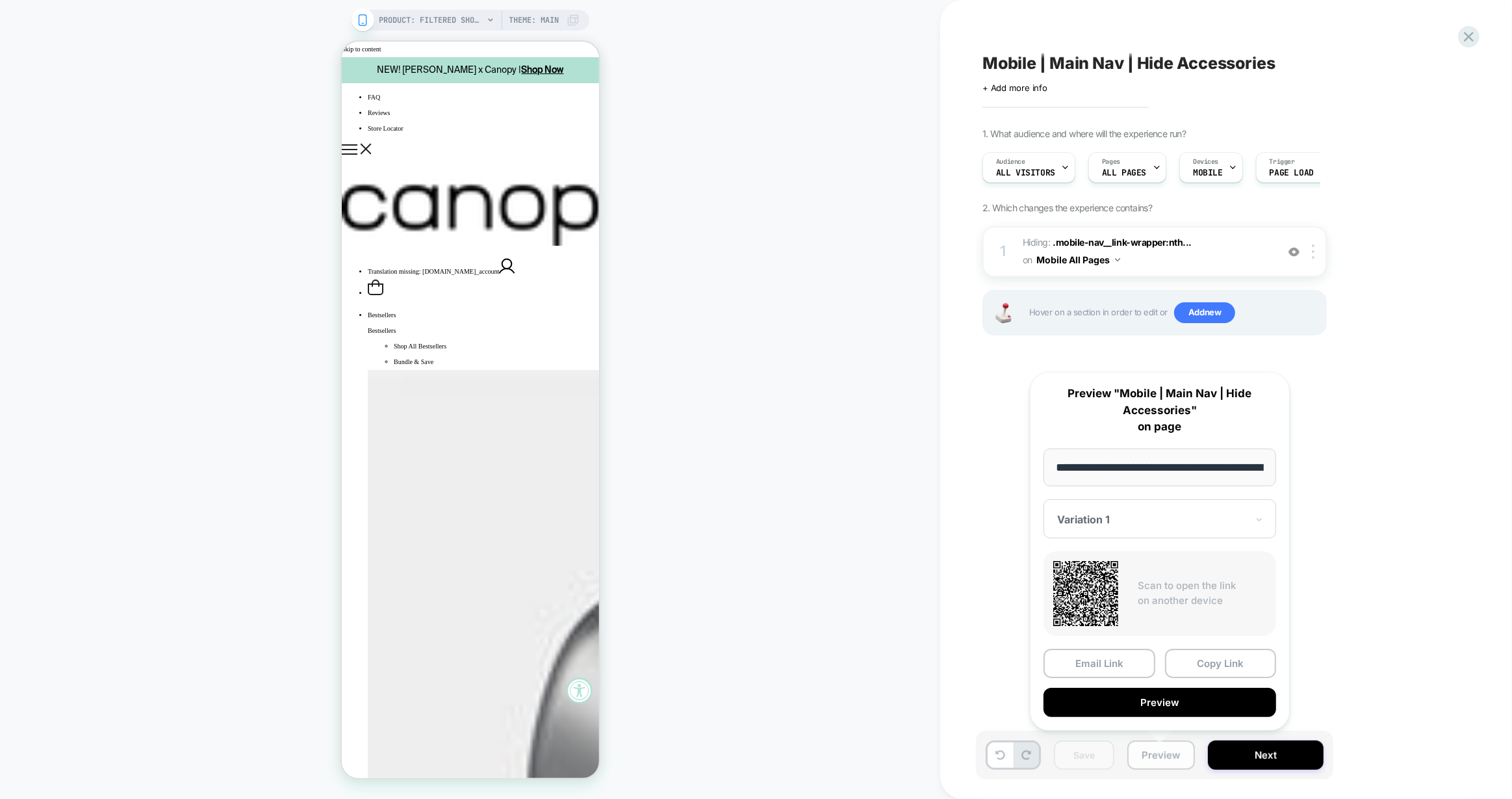
scroll to position [0, 223]
click at [1189, 666] on button "Copy Link" at bounding box center [1221, 663] width 112 height 29
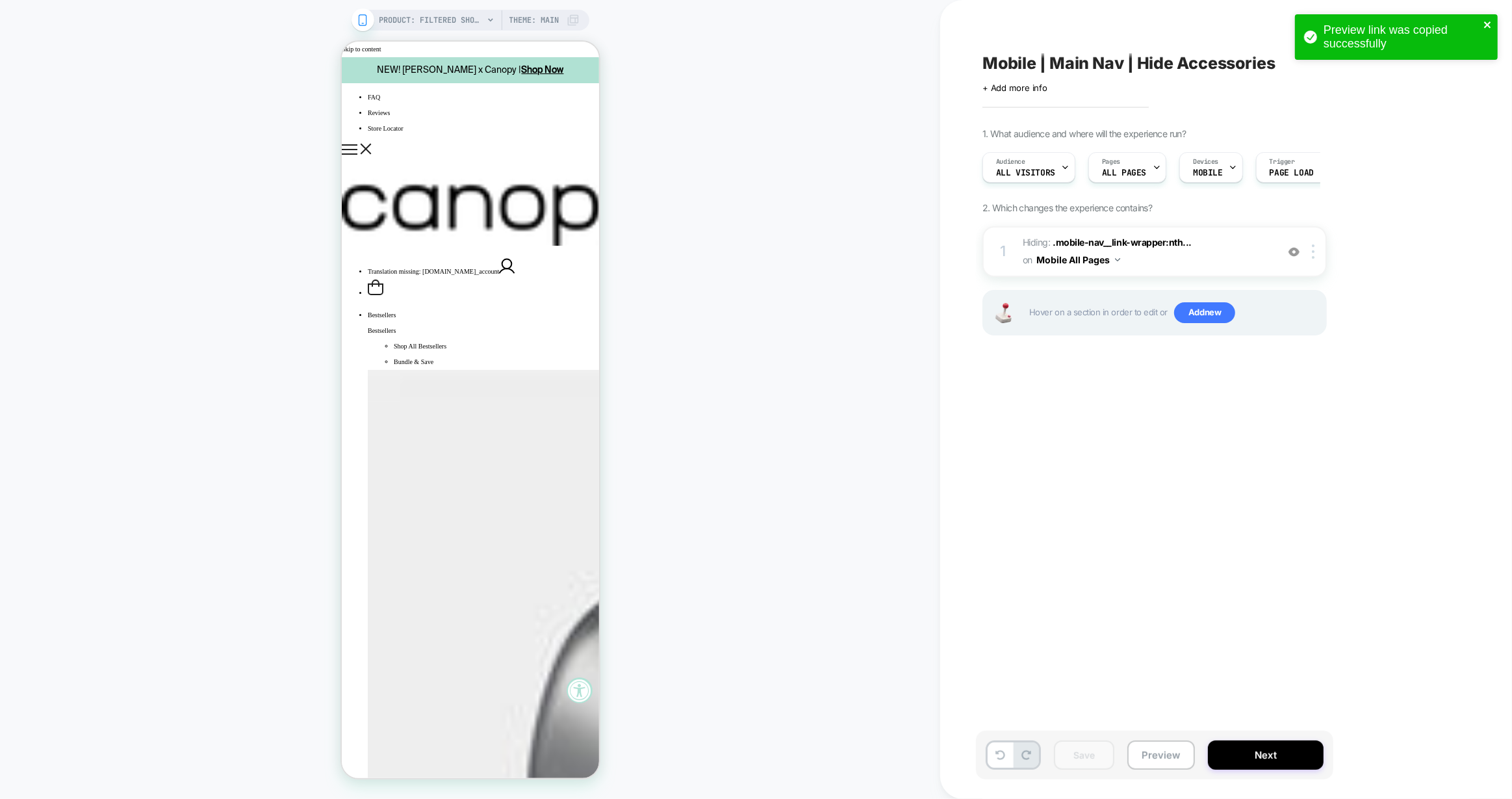
click at [1488, 21] on icon "close" at bounding box center [1488, 25] width 10 height 10
click at [1476, 36] on icon at bounding box center [1469, 36] width 17 height 17
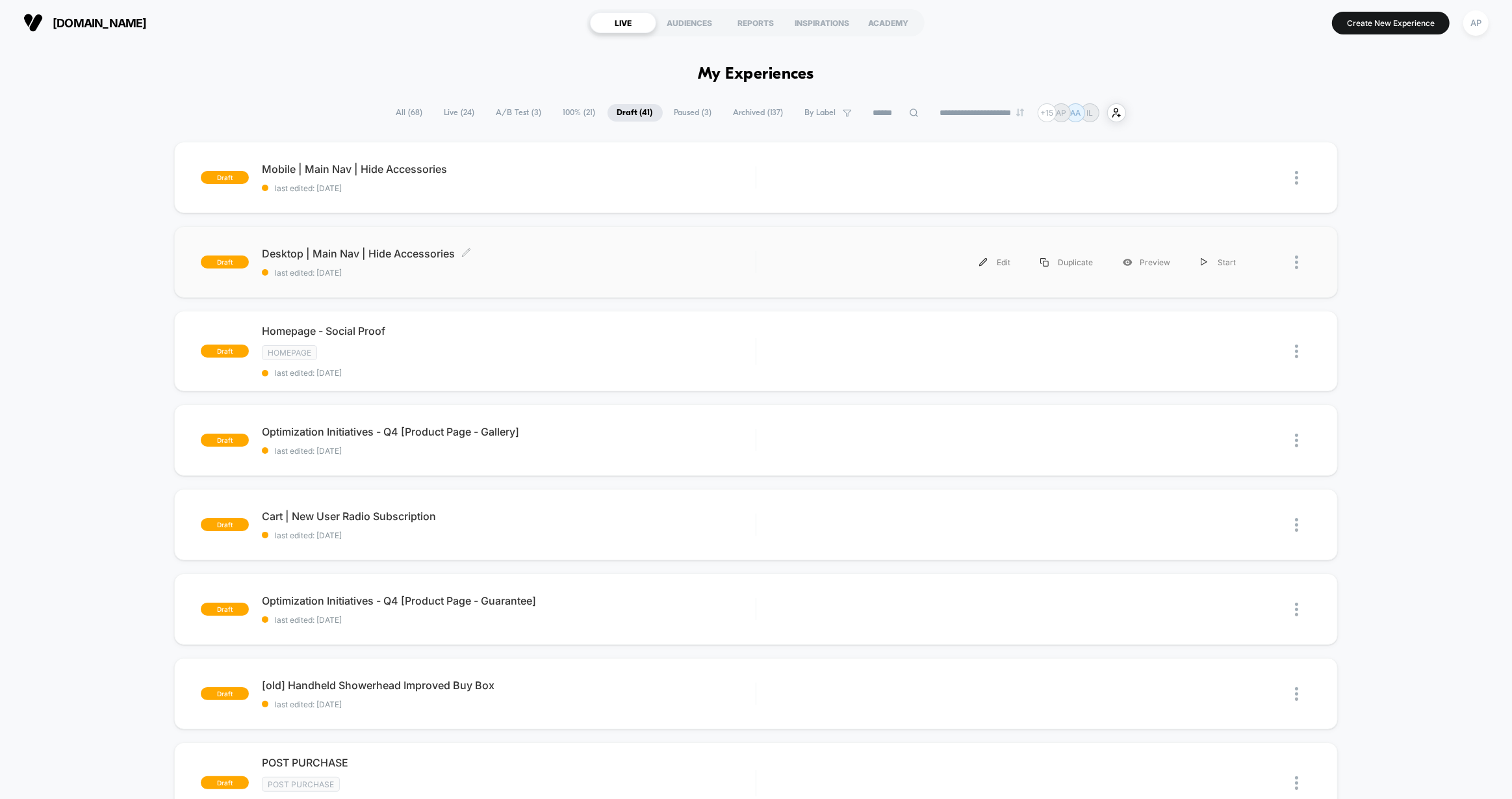
click at [558, 268] on span "last edited: 10/2/2025" at bounding box center [509, 273] width 494 height 10
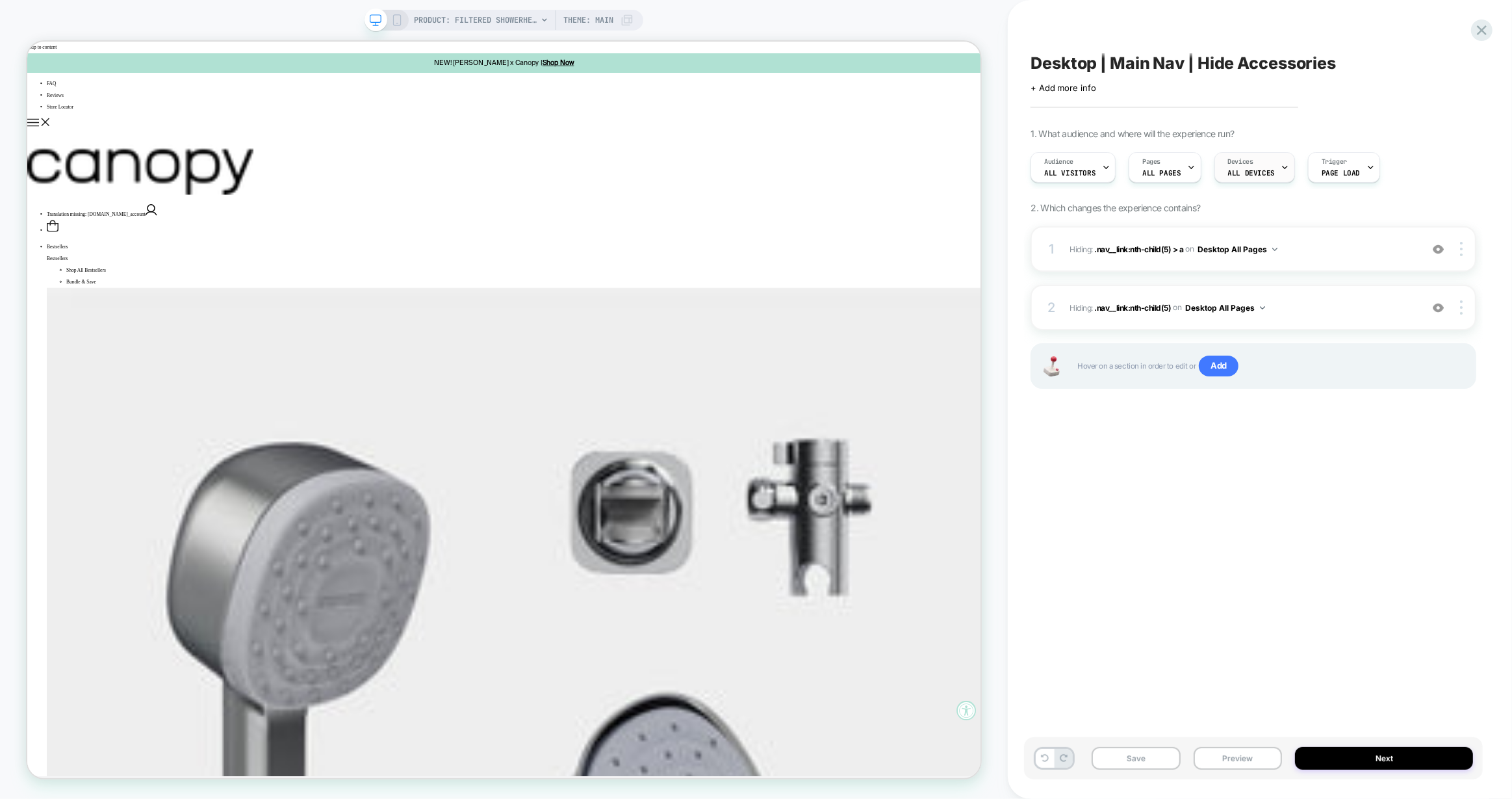
click at [1257, 162] on div "Devices ALL DEVICES" at bounding box center [1252, 167] width 73 height 29
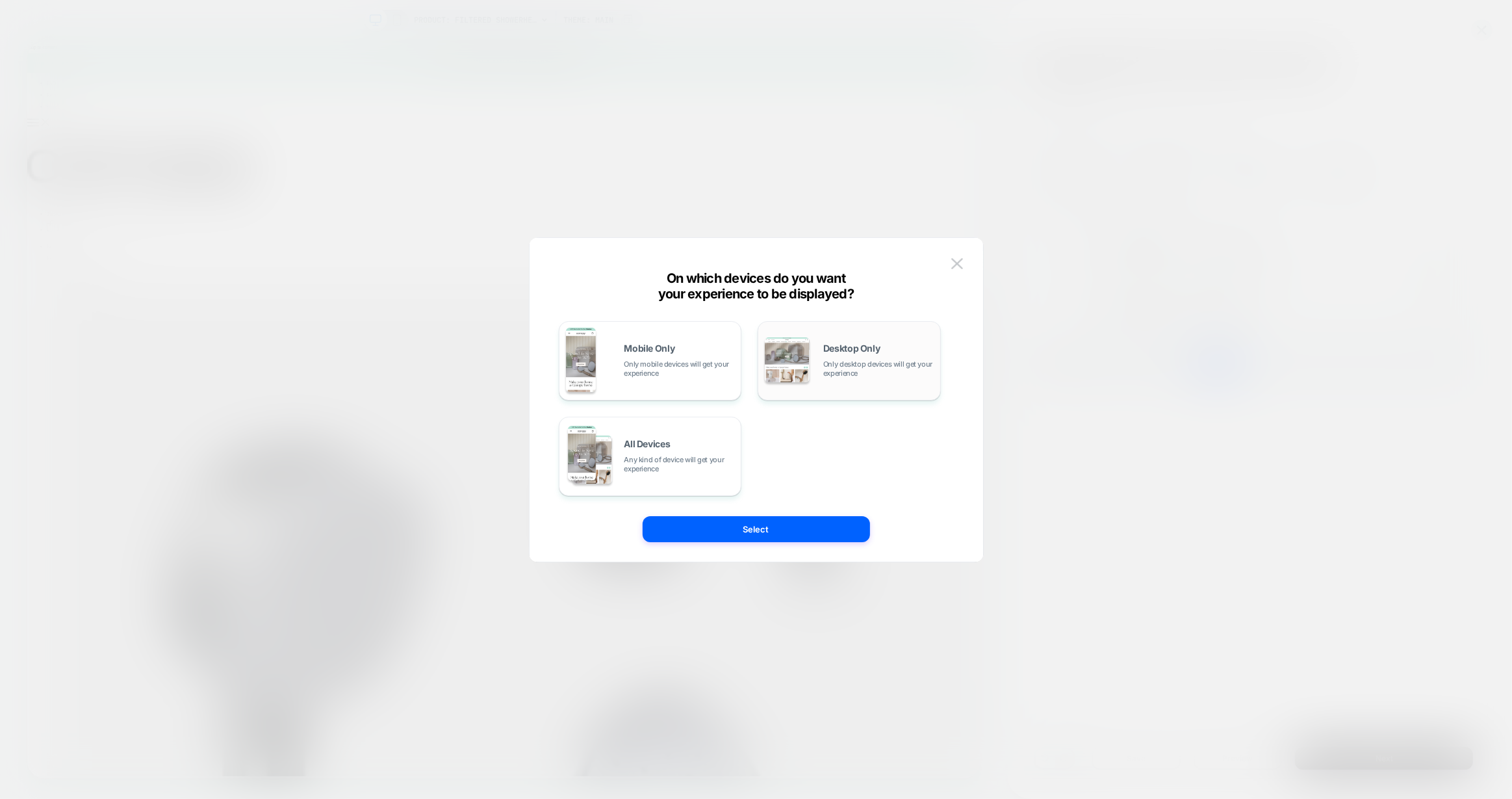
click at [877, 352] on span "Desktop Only" at bounding box center [852, 349] width 57 height 10
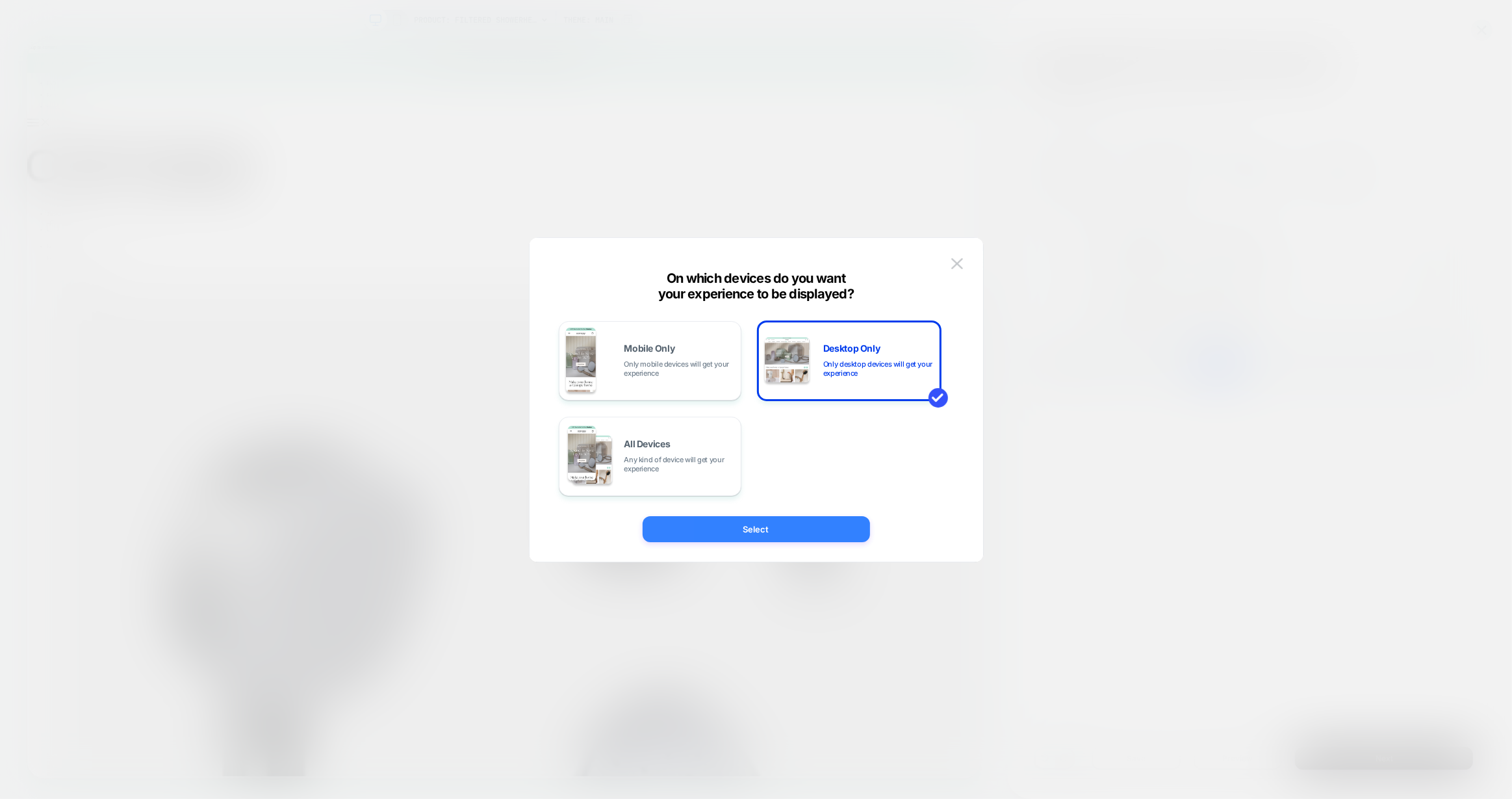
click at [825, 529] on button "Select" at bounding box center [756, 528] width 227 height 26
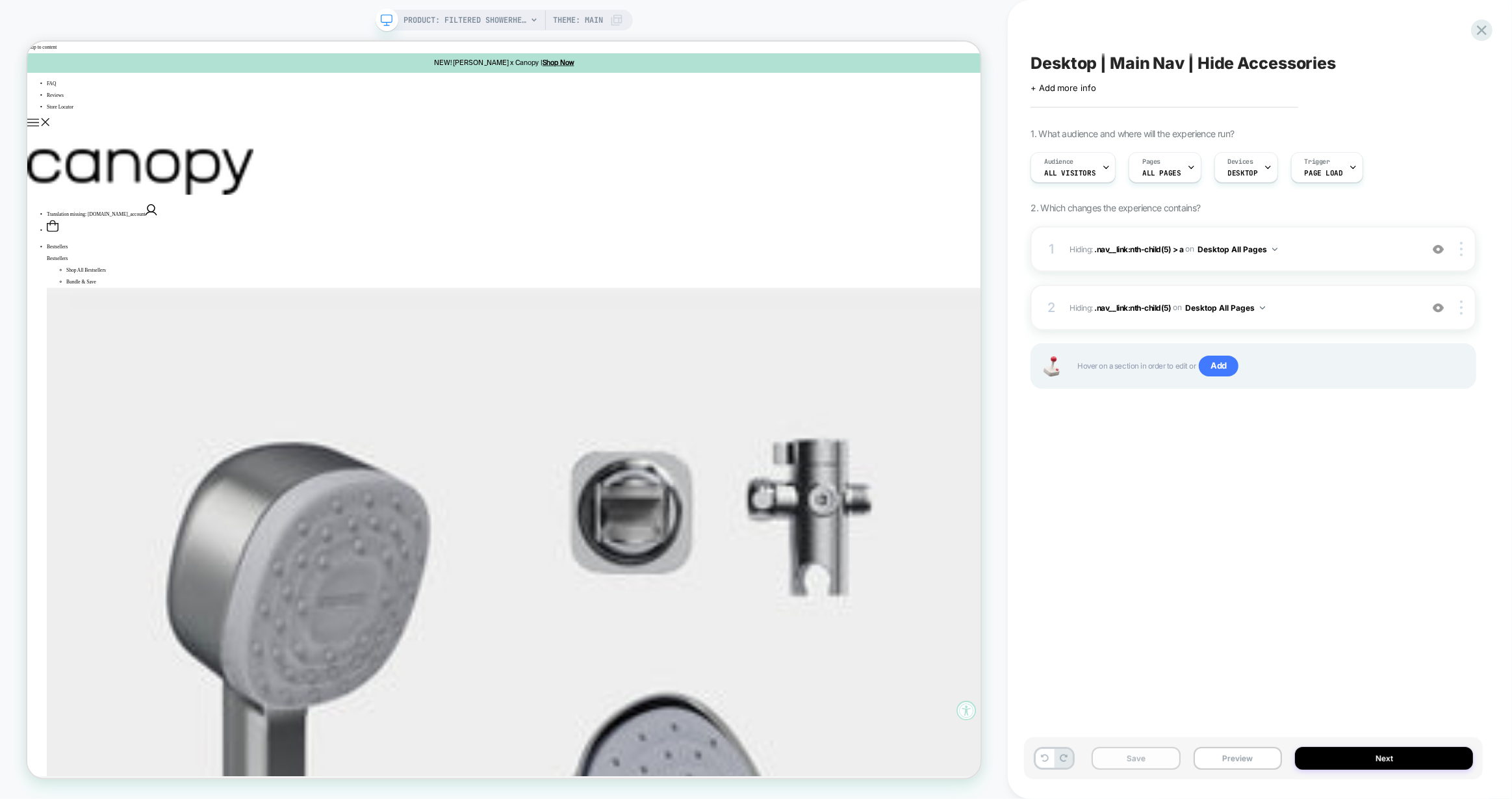
click at [1140, 751] on button "Save" at bounding box center [1137, 758] width 89 height 23
click at [1485, 31] on icon at bounding box center [1482, 30] width 17 height 17
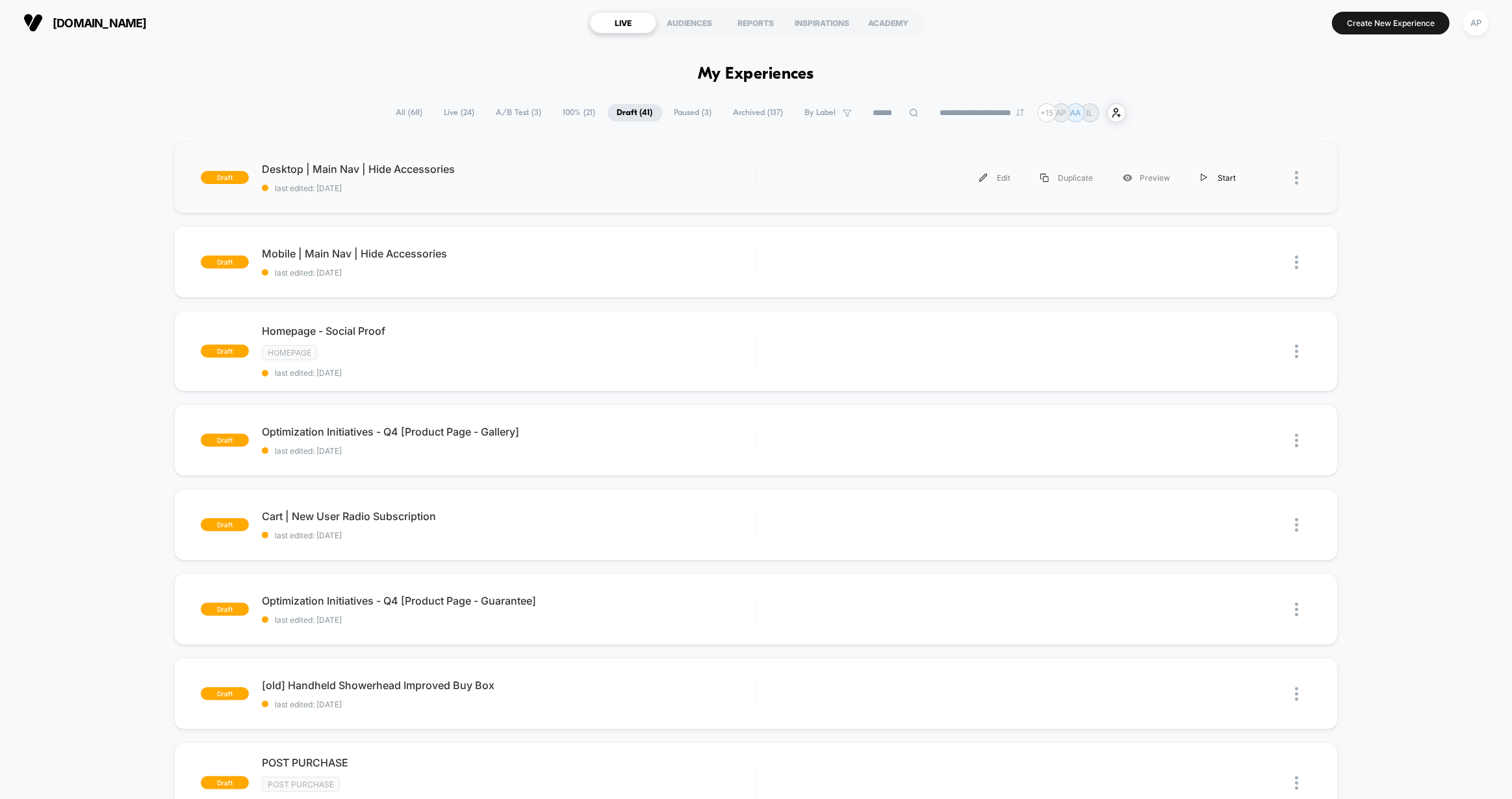
click at [1222, 176] on div "Start" at bounding box center [1218, 178] width 66 height 29
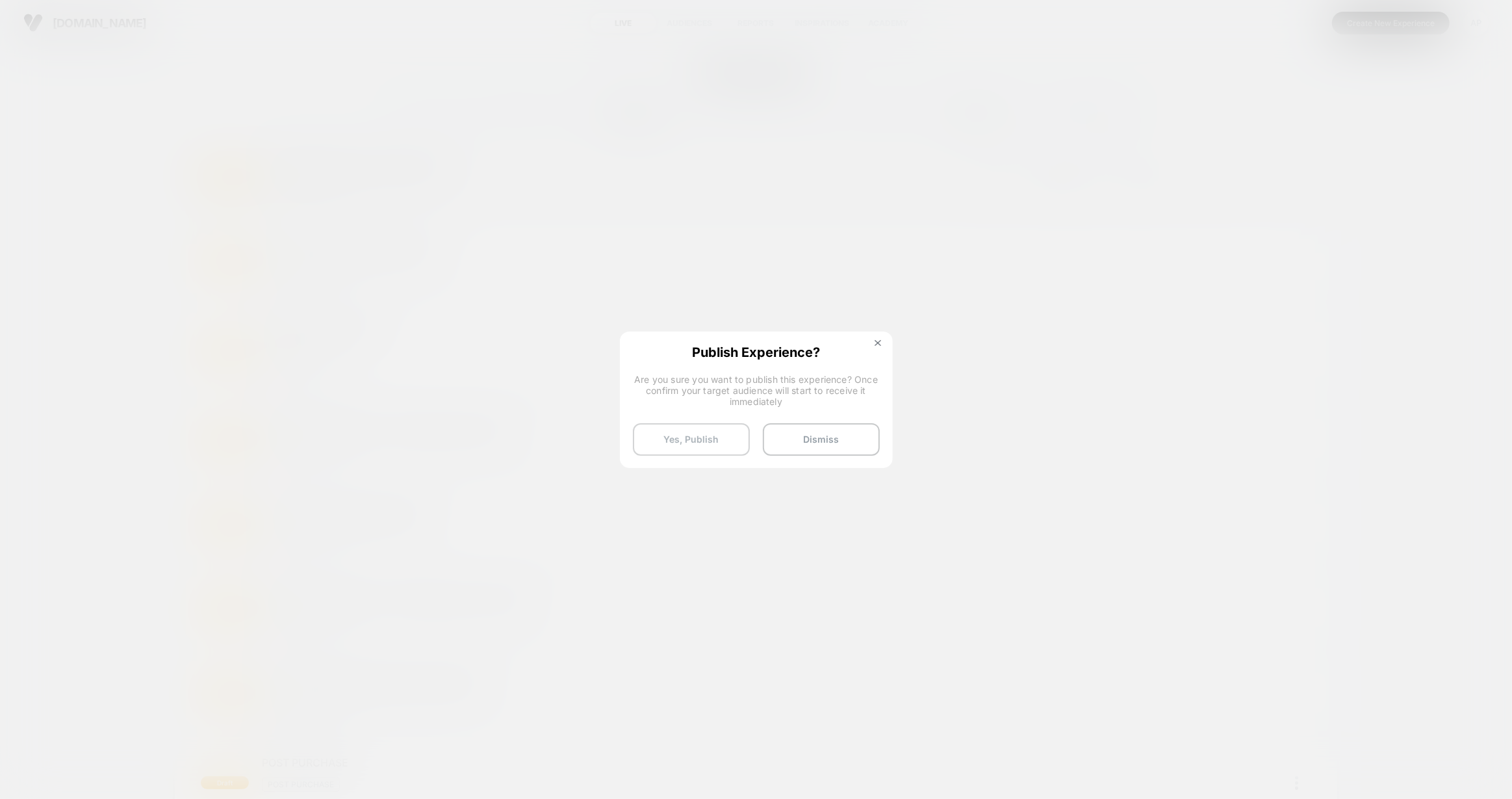
click at [702, 437] on button "Yes, Publish" at bounding box center [691, 439] width 117 height 32
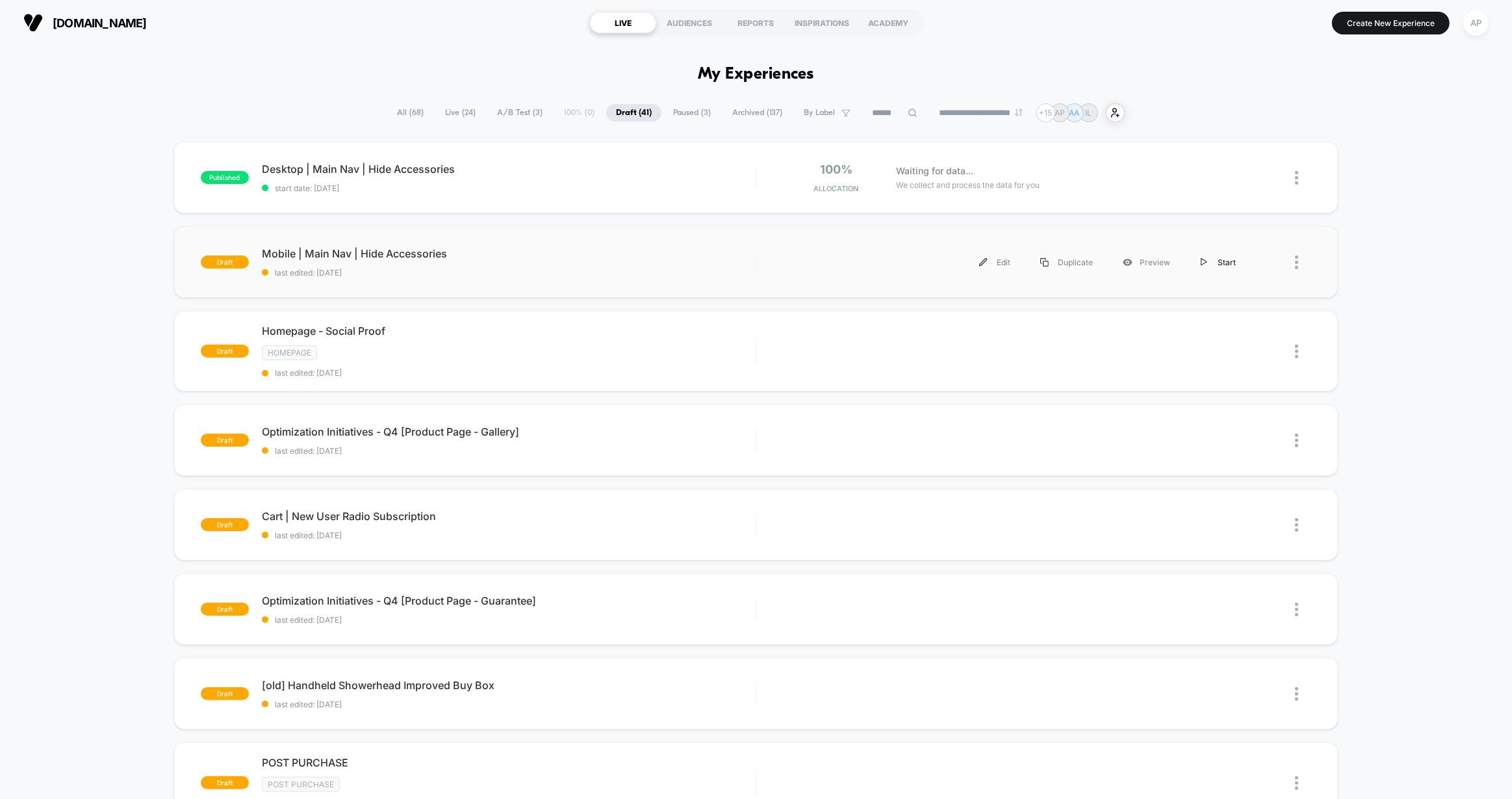
click at [1216, 259] on div "Start" at bounding box center [1218, 262] width 66 height 29
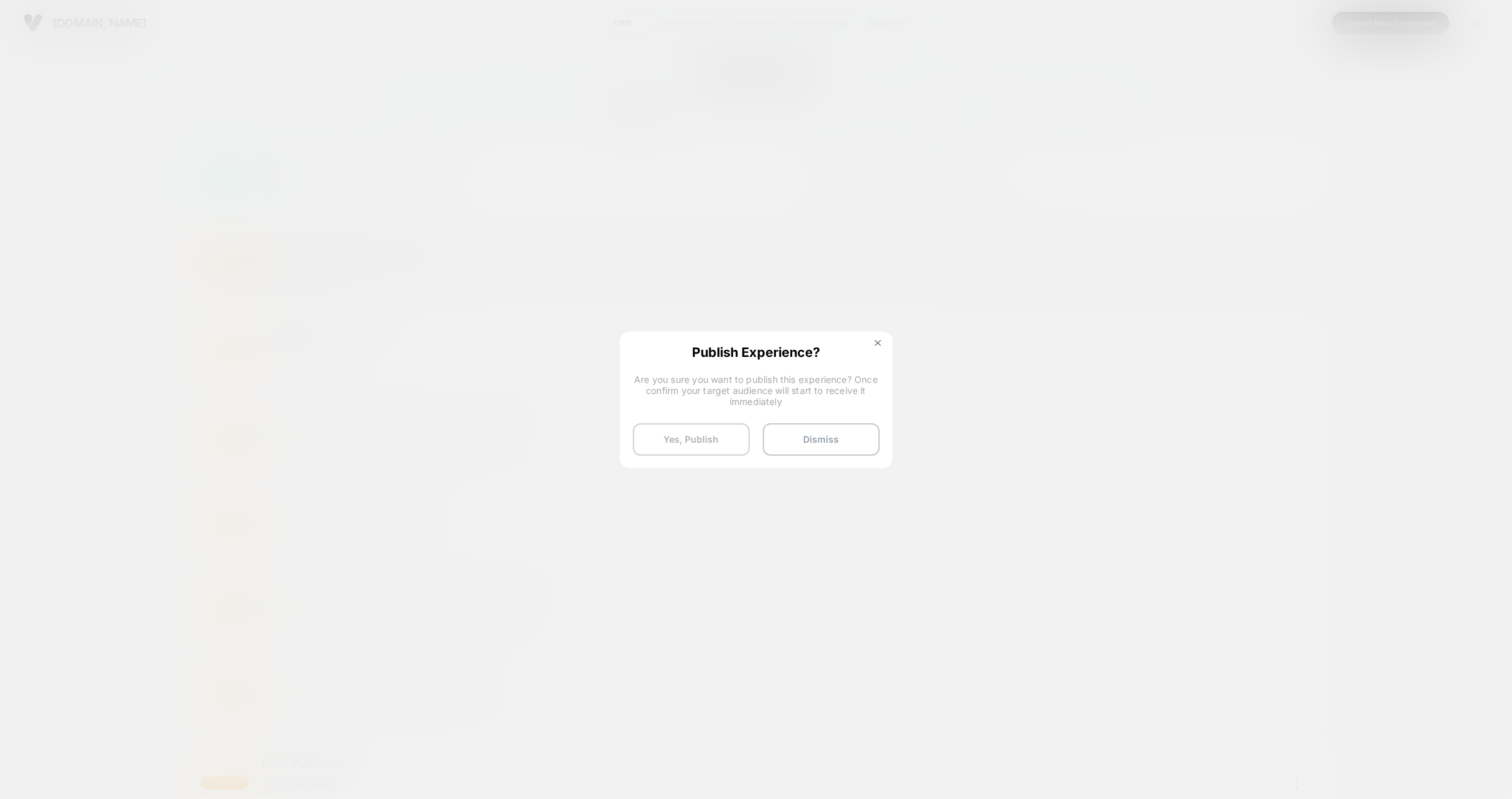
click at [699, 436] on button "Yes, Publish" at bounding box center [691, 439] width 117 height 32
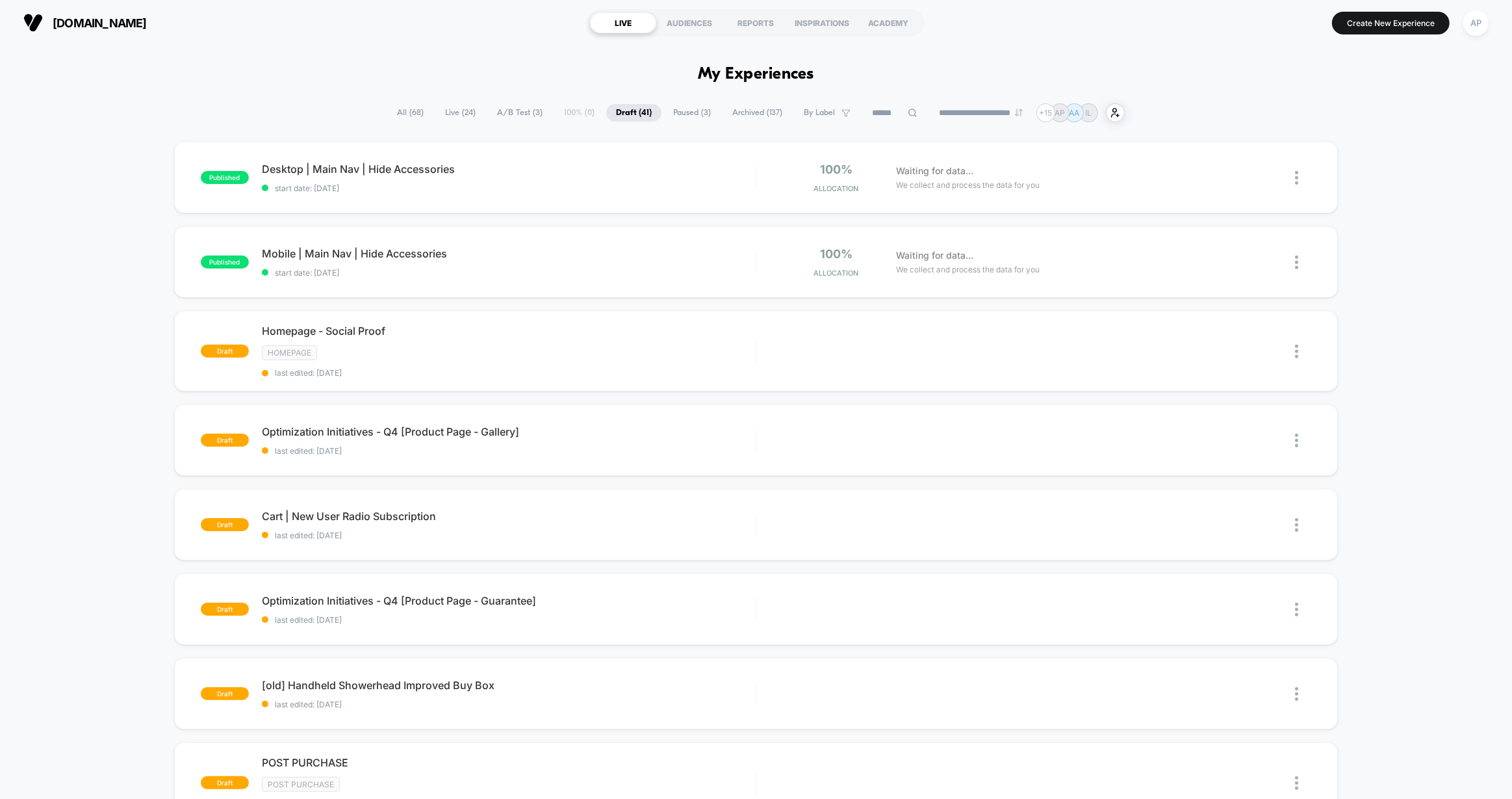
click at [802, 79] on h1 "My Experiences" at bounding box center [756, 74] width 116 height 19
click at [411, 110] on span "All ( 68 )" at bounding box center [411, 112] width 47 height 17
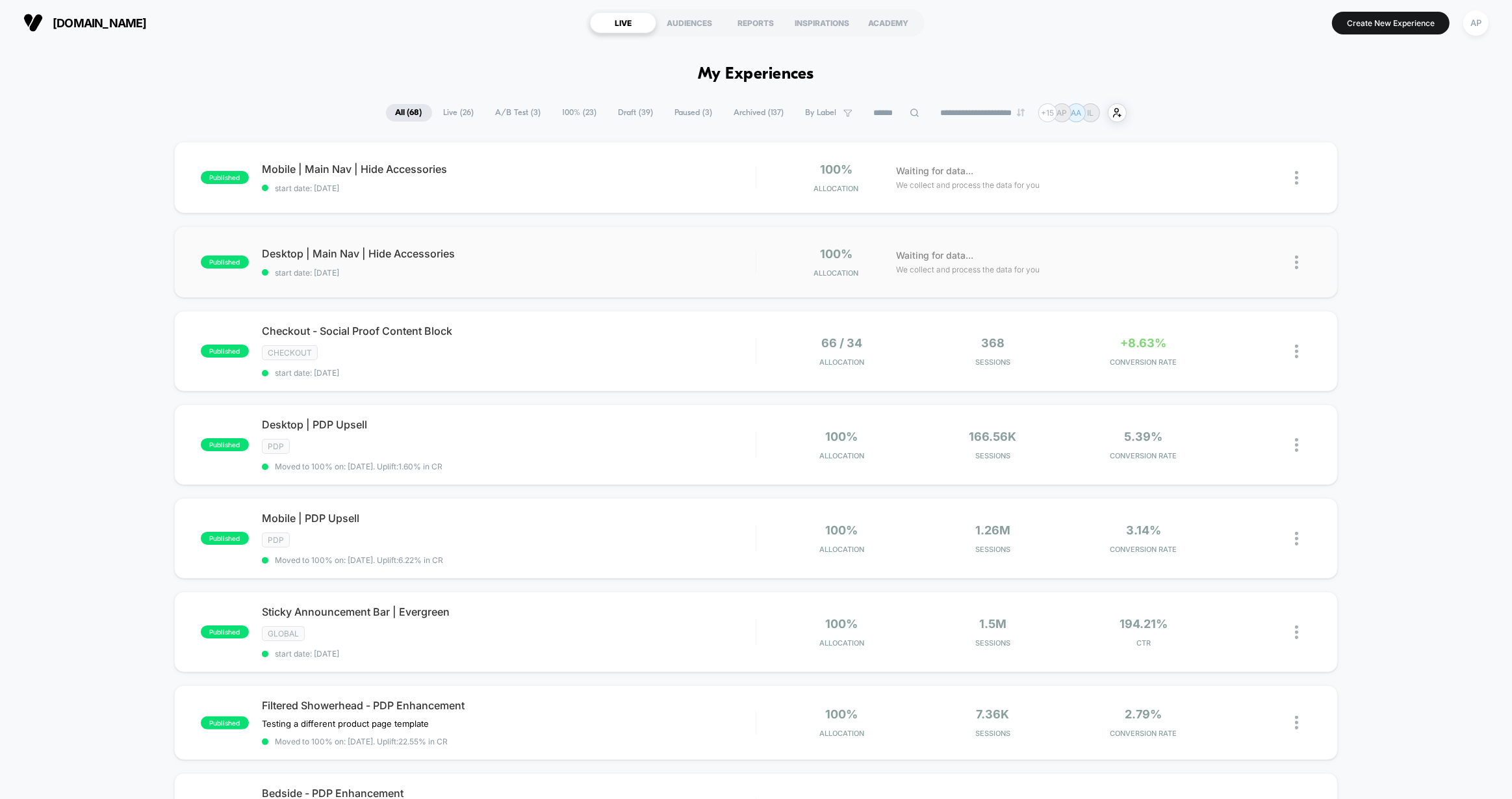
click at [1295, 258] on img at bounding box center [1296, 262] width 3 height 13
click at [1229, 275] on div "Preview Link" at bounding box center [1231, 277] width 117 height 29
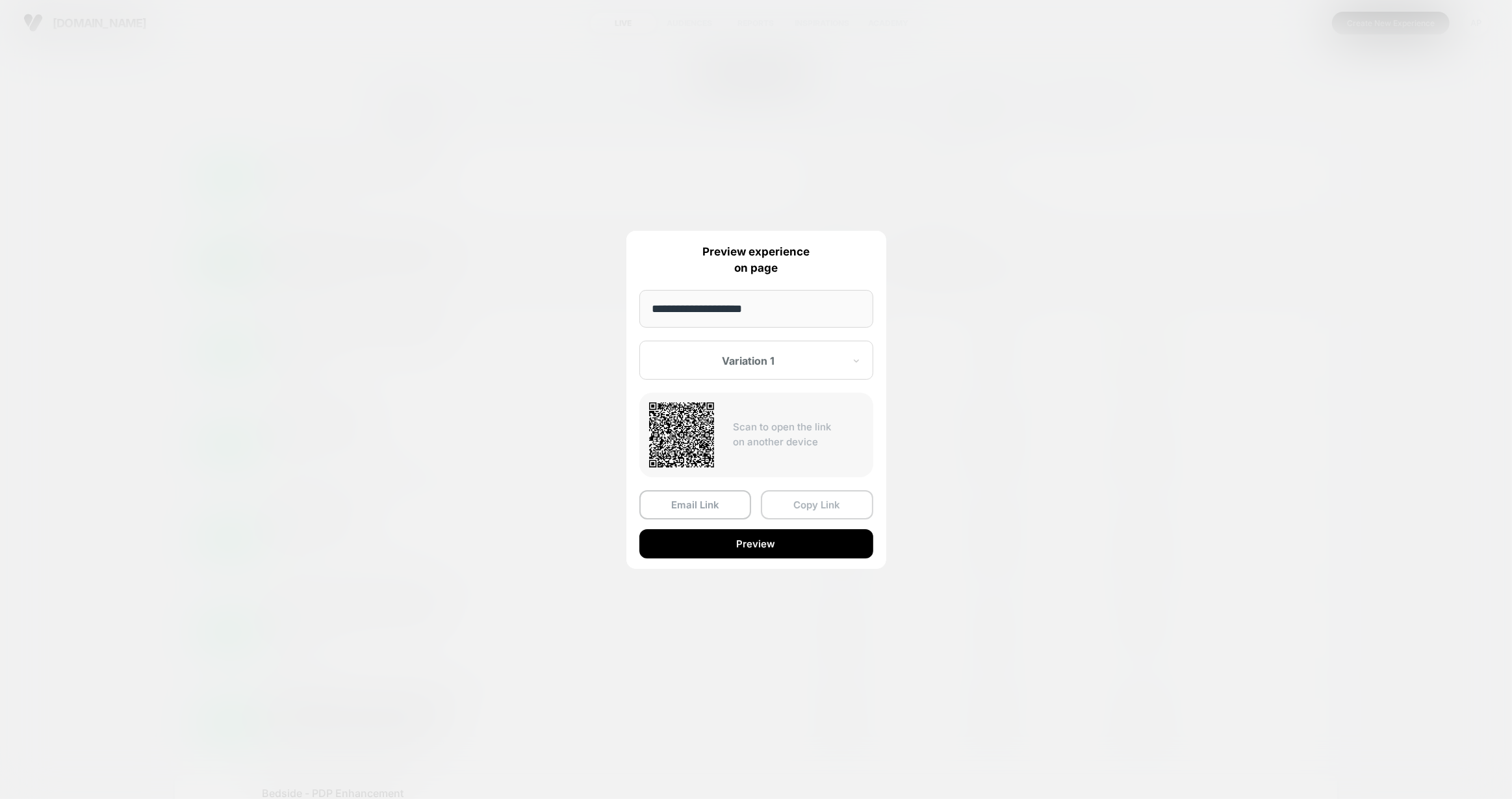
click at [795, 504] on button "Copy Link" at bounding box center [817, 504] width 112 height 29
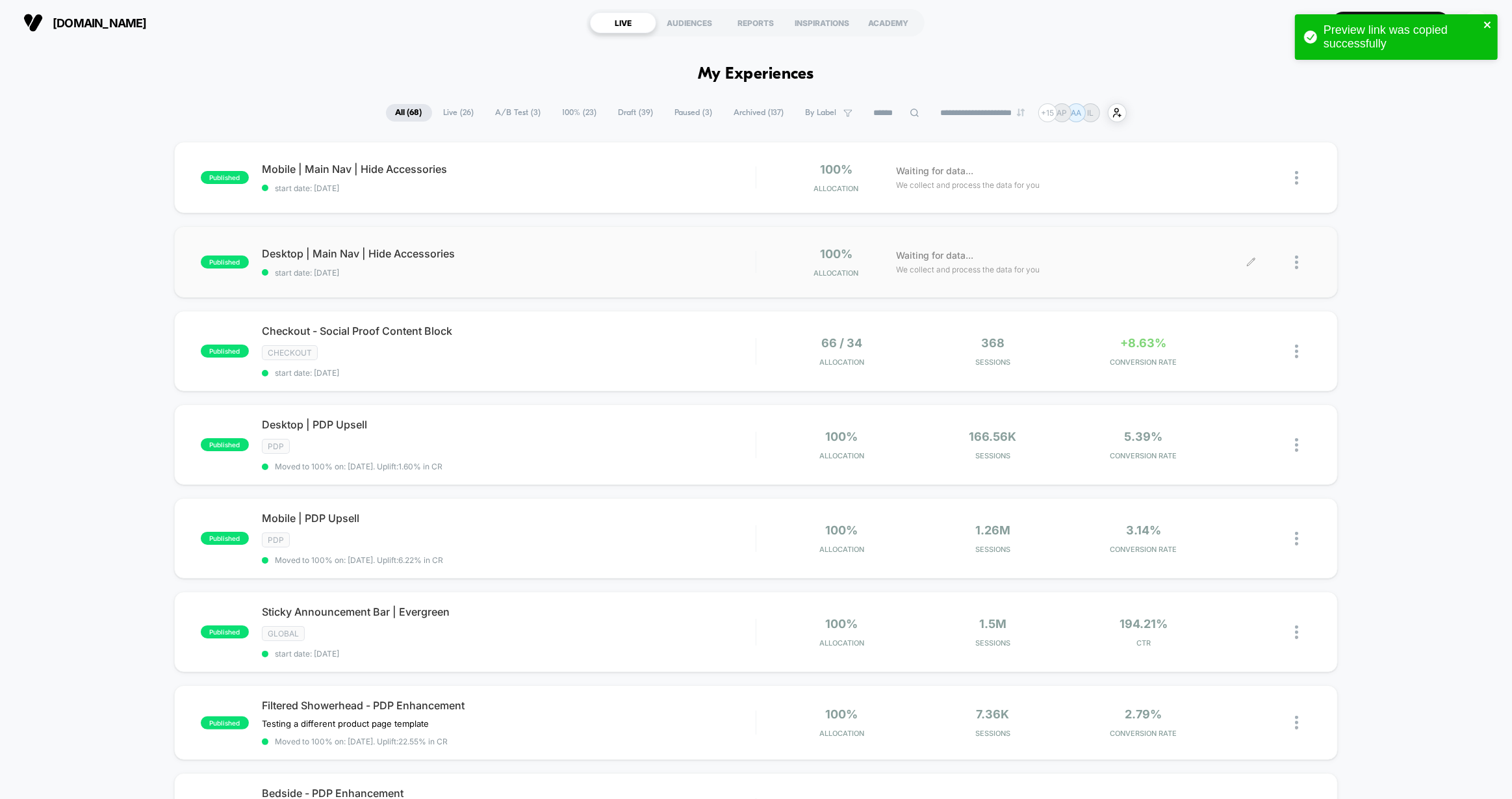
click at [1488, 26] on icon "close" at bounding box center [1487, 25] width 7 height 7
click at [1426, 27] on button "Create New Experience" at bounding box center [1391, 23] width 118 height 23
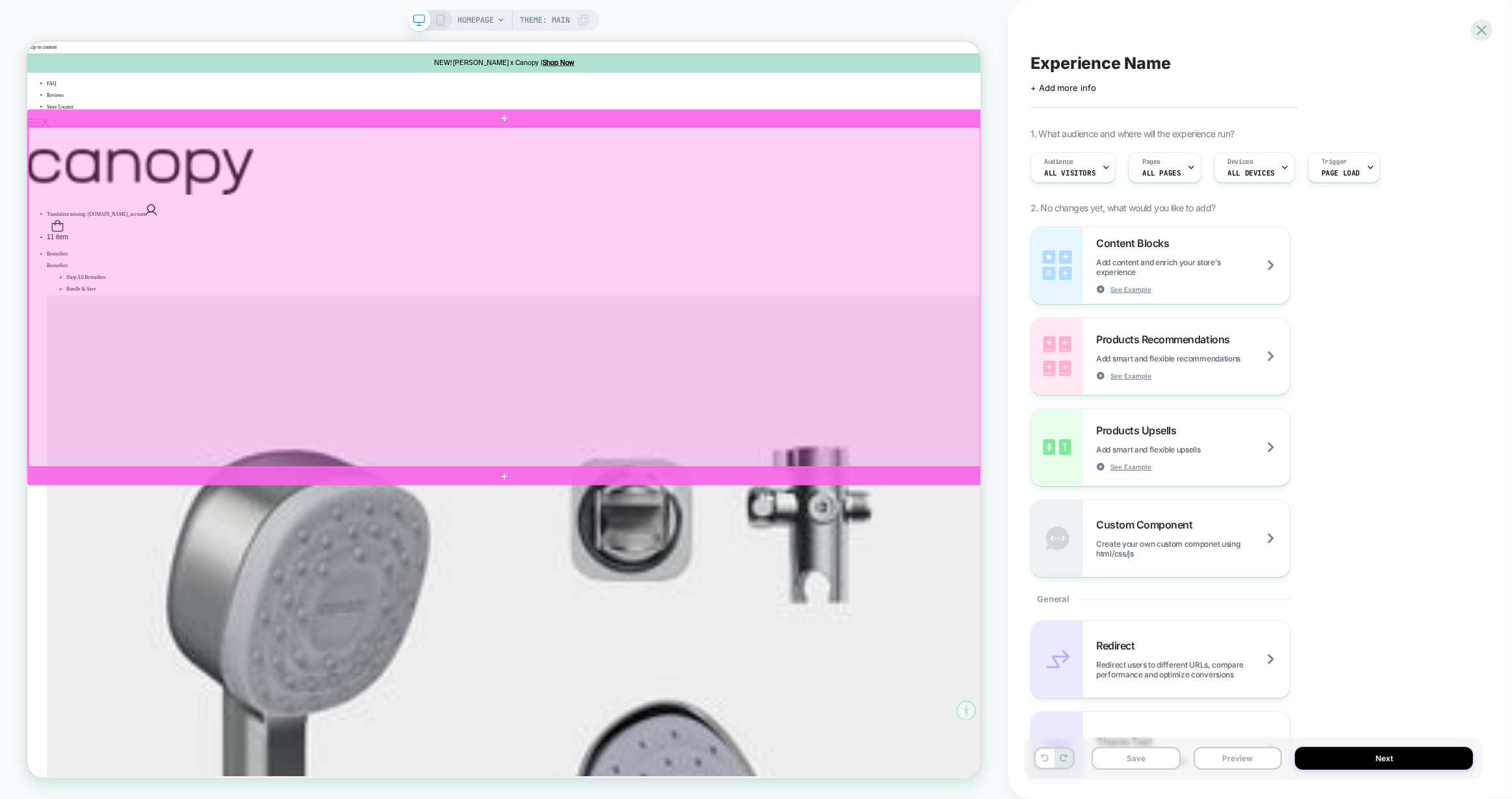
click at [698, 577] on div at bounding box center [663, 382] width 1270 height 452
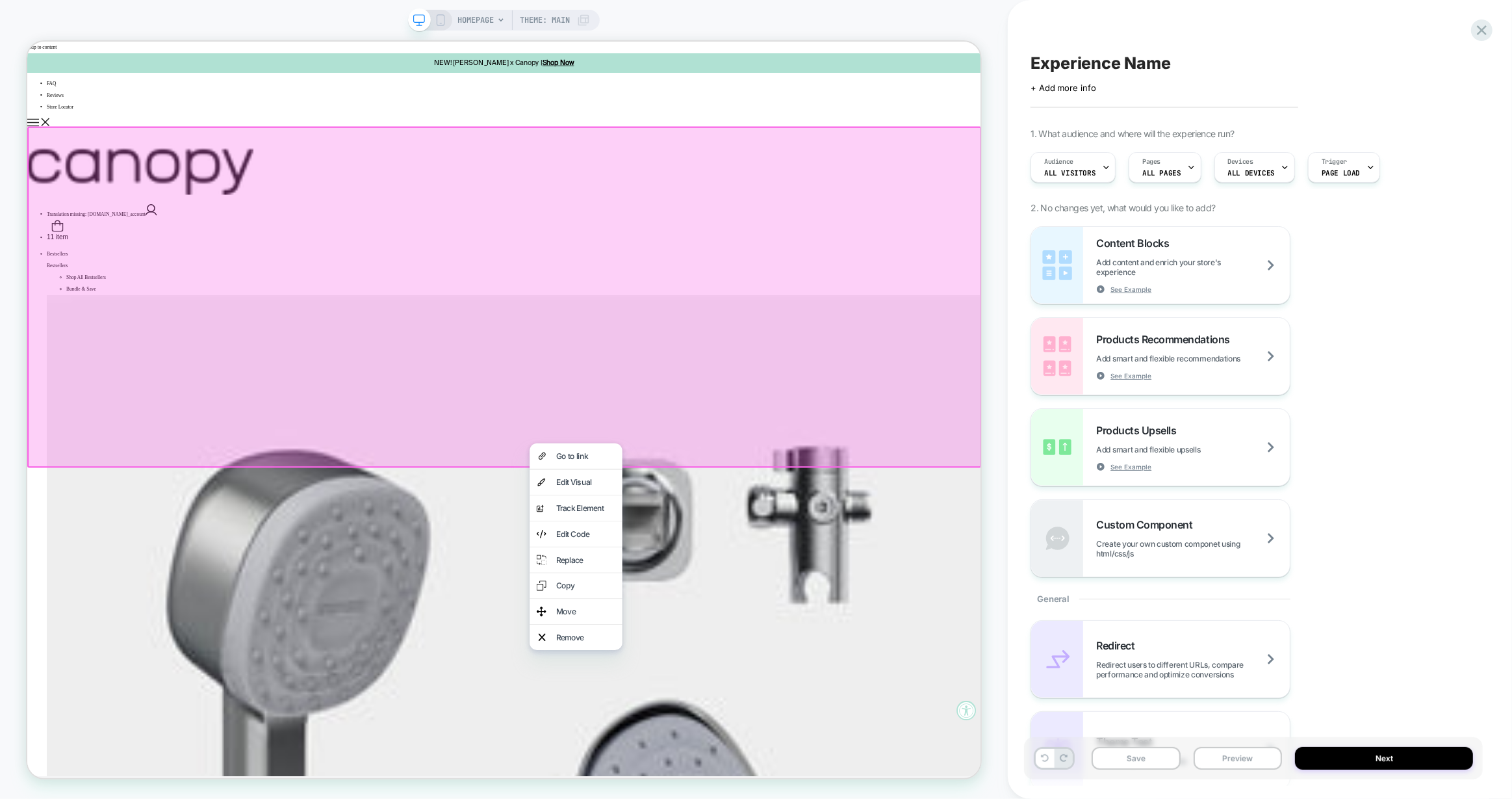
click at [698, 577] on div "Go to link" at bounding box center [759, 594] width 124 height 34
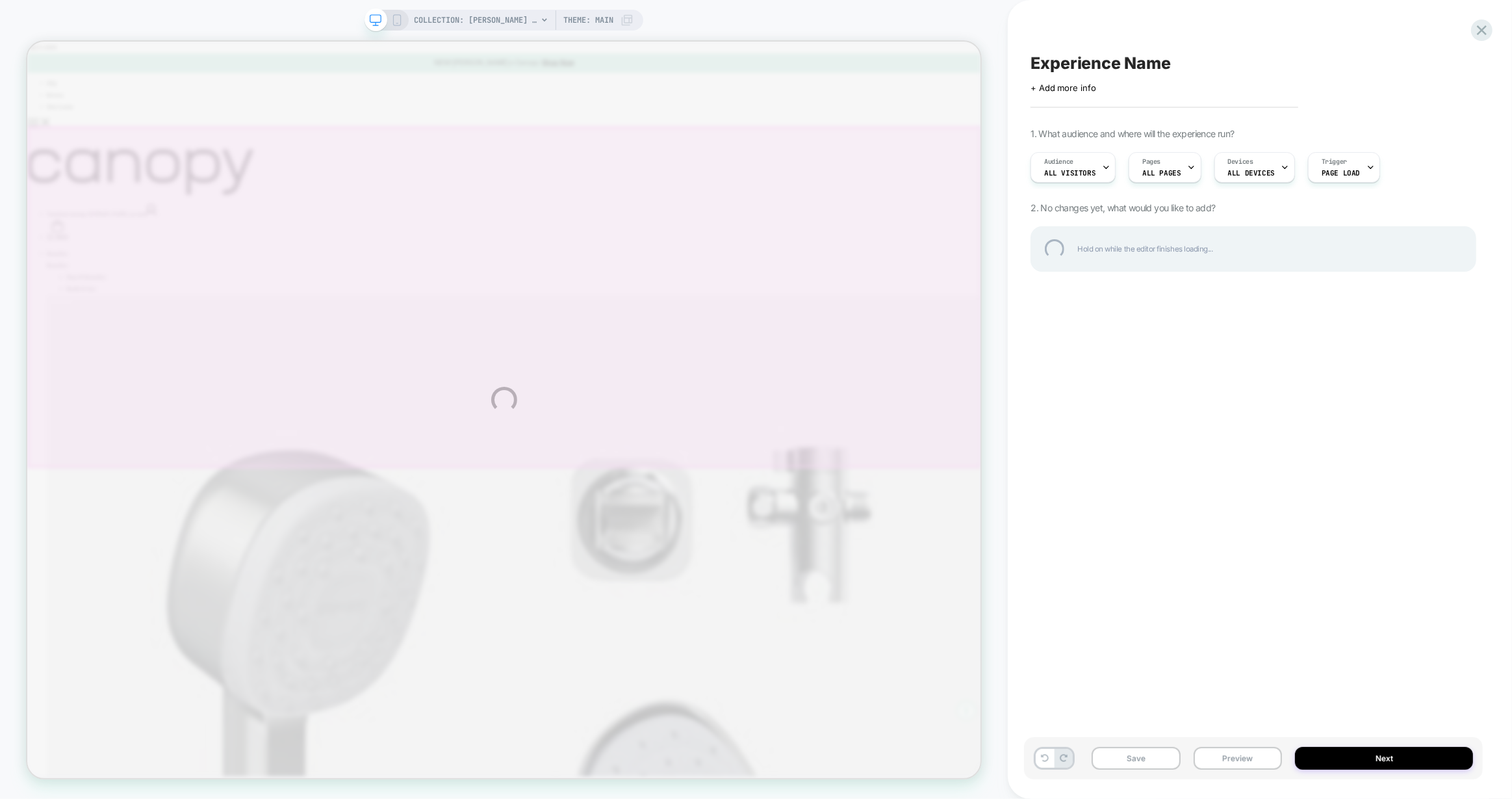
click at [507, 20] on div "COLLECTION: Tubby Todd x Canopy (Category) COLLECTION: Tubby Todd x Canopy (Cat…" at bounding box center [756, 399] width 1512 height 799
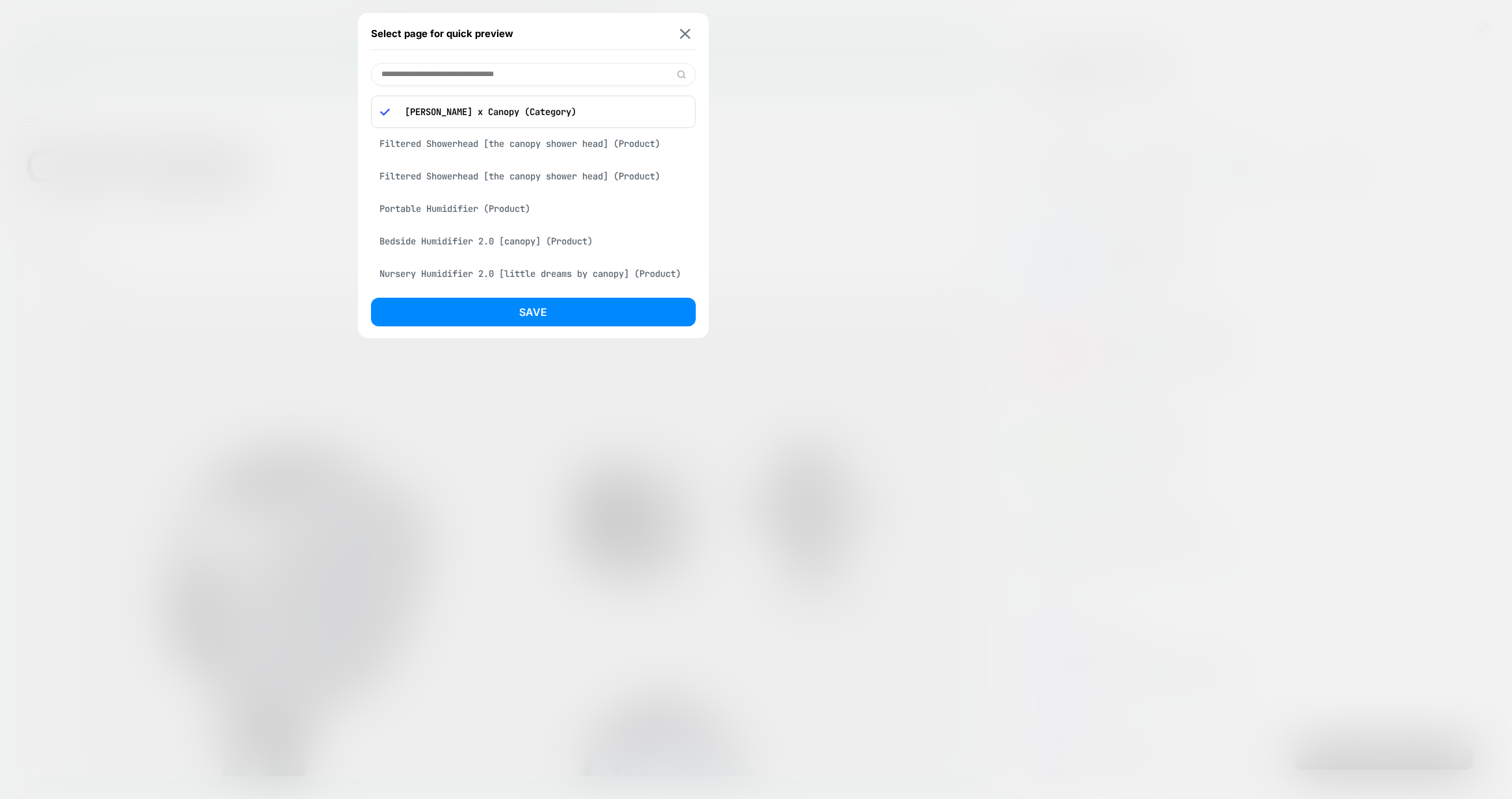
click at [686, 30] on img at bounding box center [684, 33] width 10 height 10
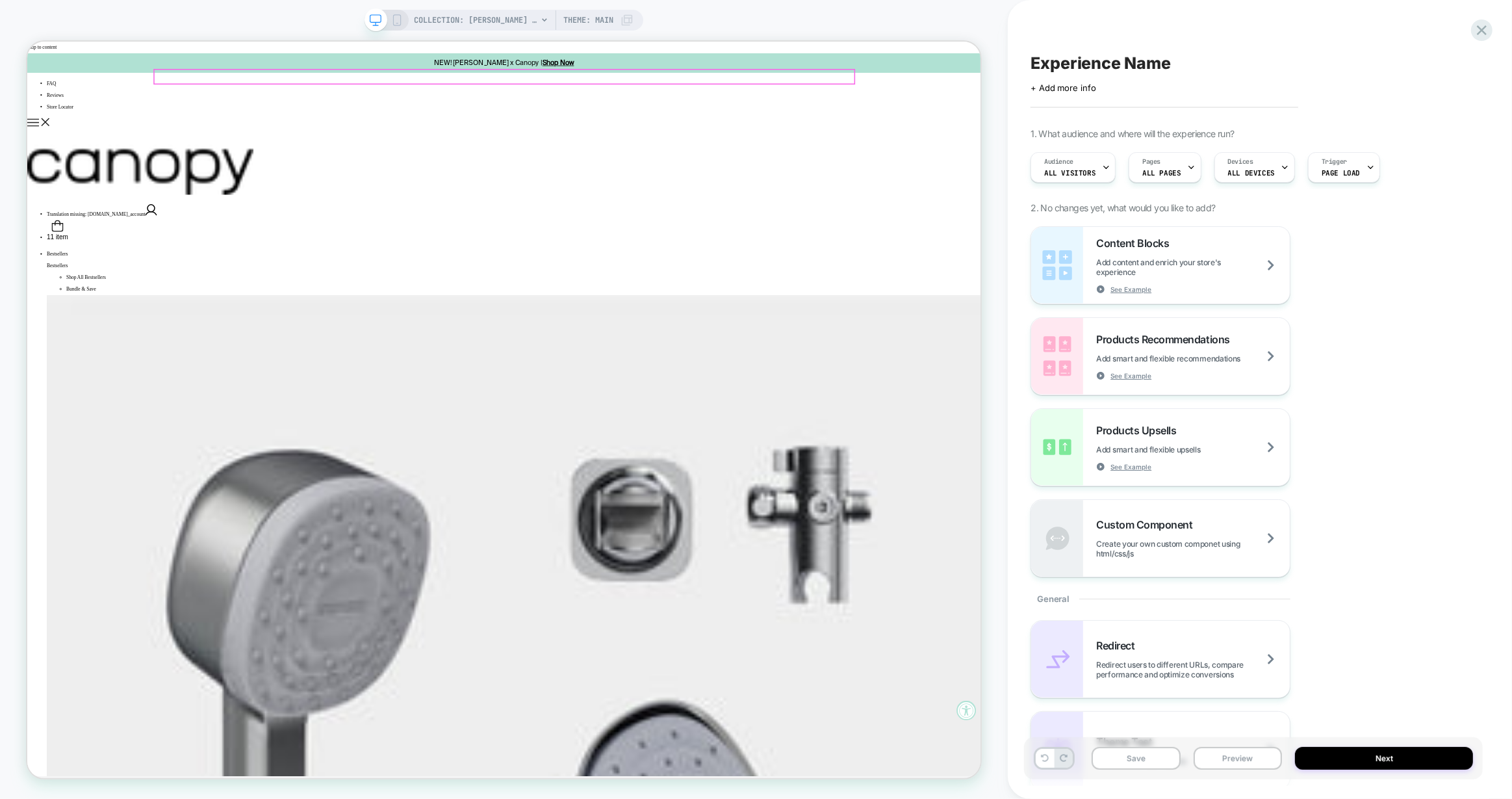
click at [329, 161] on img at bounding box center [178, 203] width 301 height 86
click at [497, 14] on span "COLLECTION: [PERSON_NAME] x Canopy (Category)" at bounding box center [476, 20] width 124 height 21
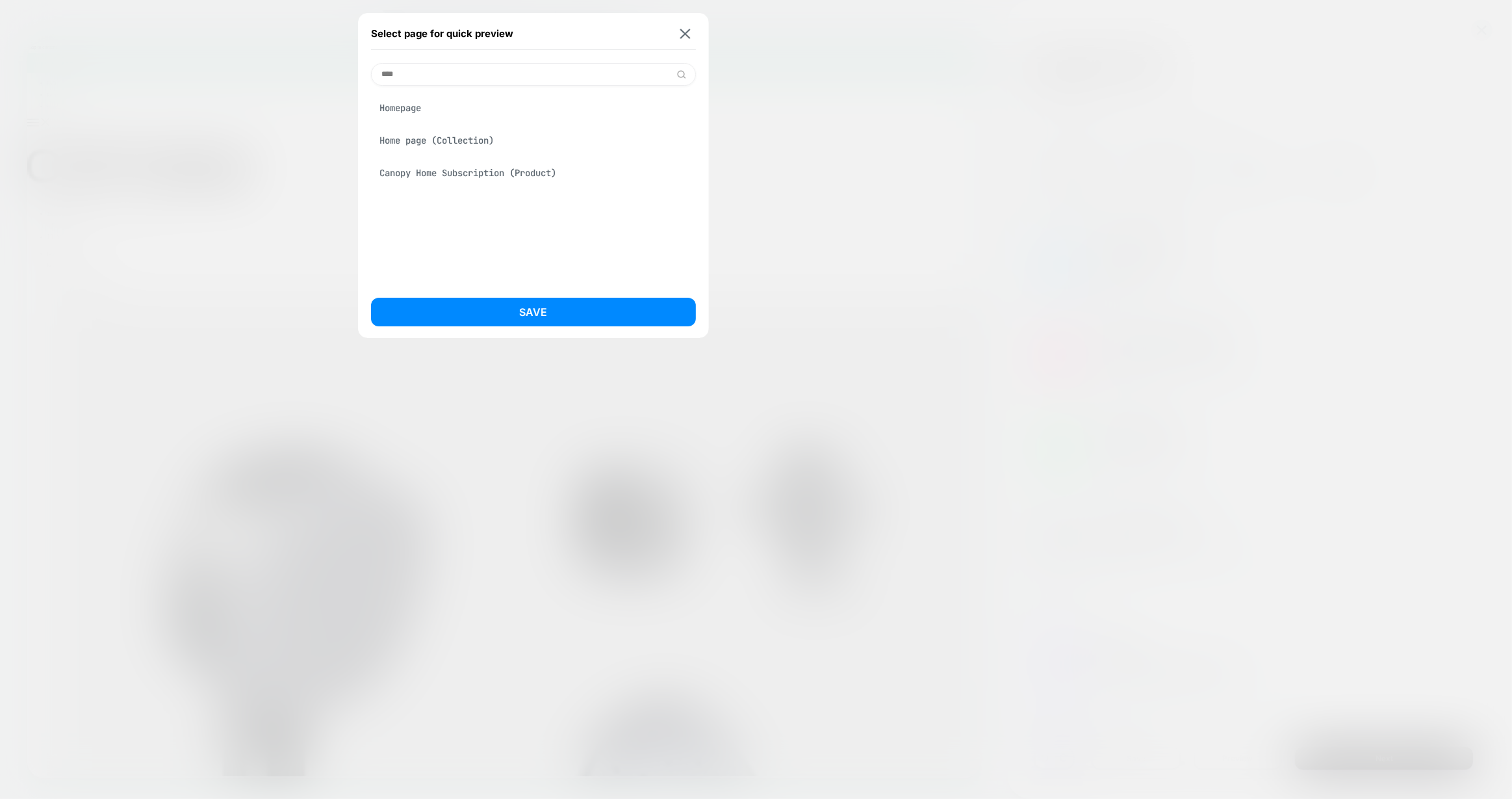
type input "****"
click at [467, 113] on div "Homepage" at bounding box center [534, 108] width 325 height 25
click at [569, 309] on button "Save" at bounding box center [534, 312] width 325 height 29
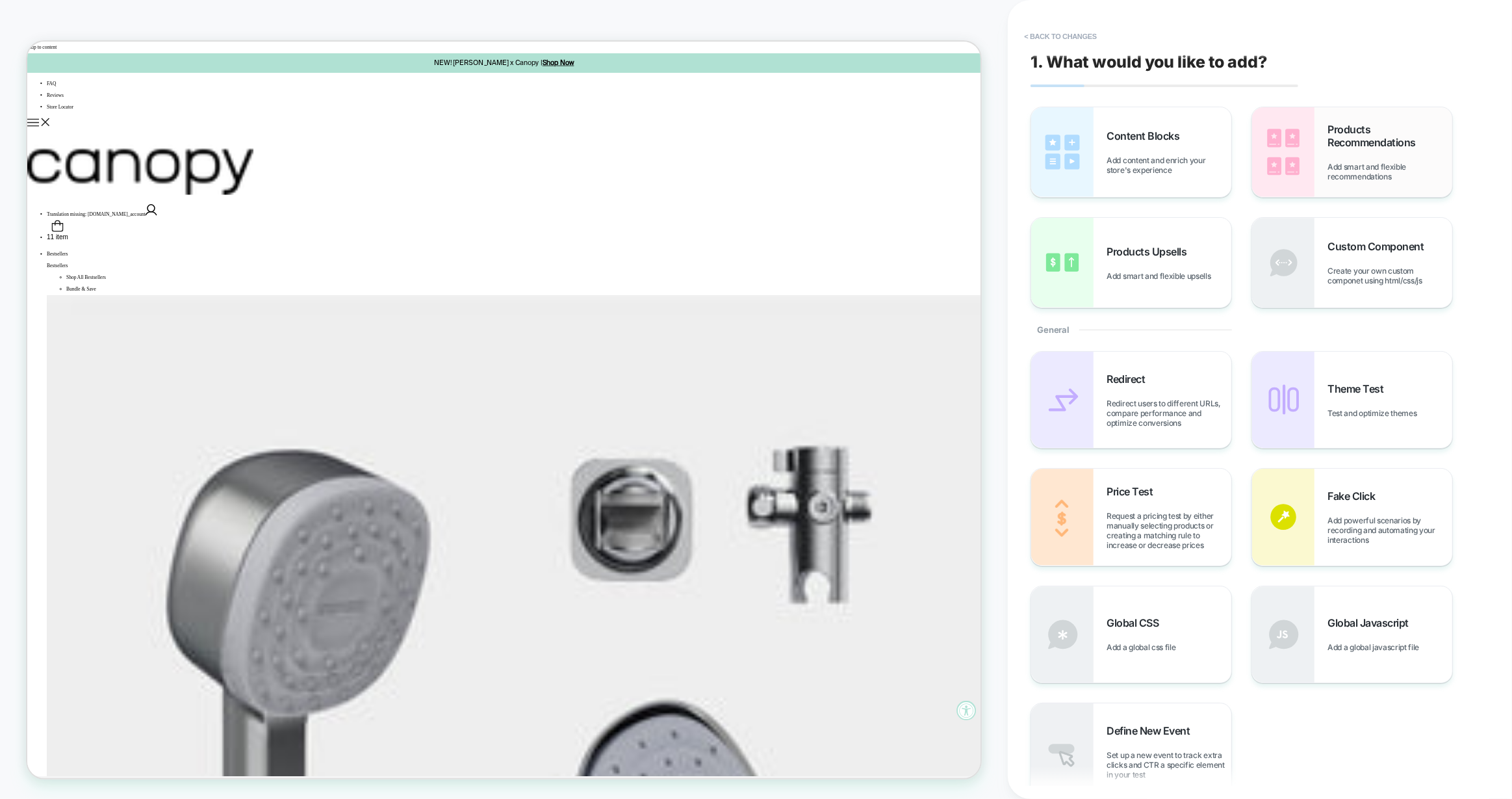
click at [1370, 155] on div "Products Recommendations Add smart and flexible recommendations" at bounding box center [1389, 152] width 124 height 59
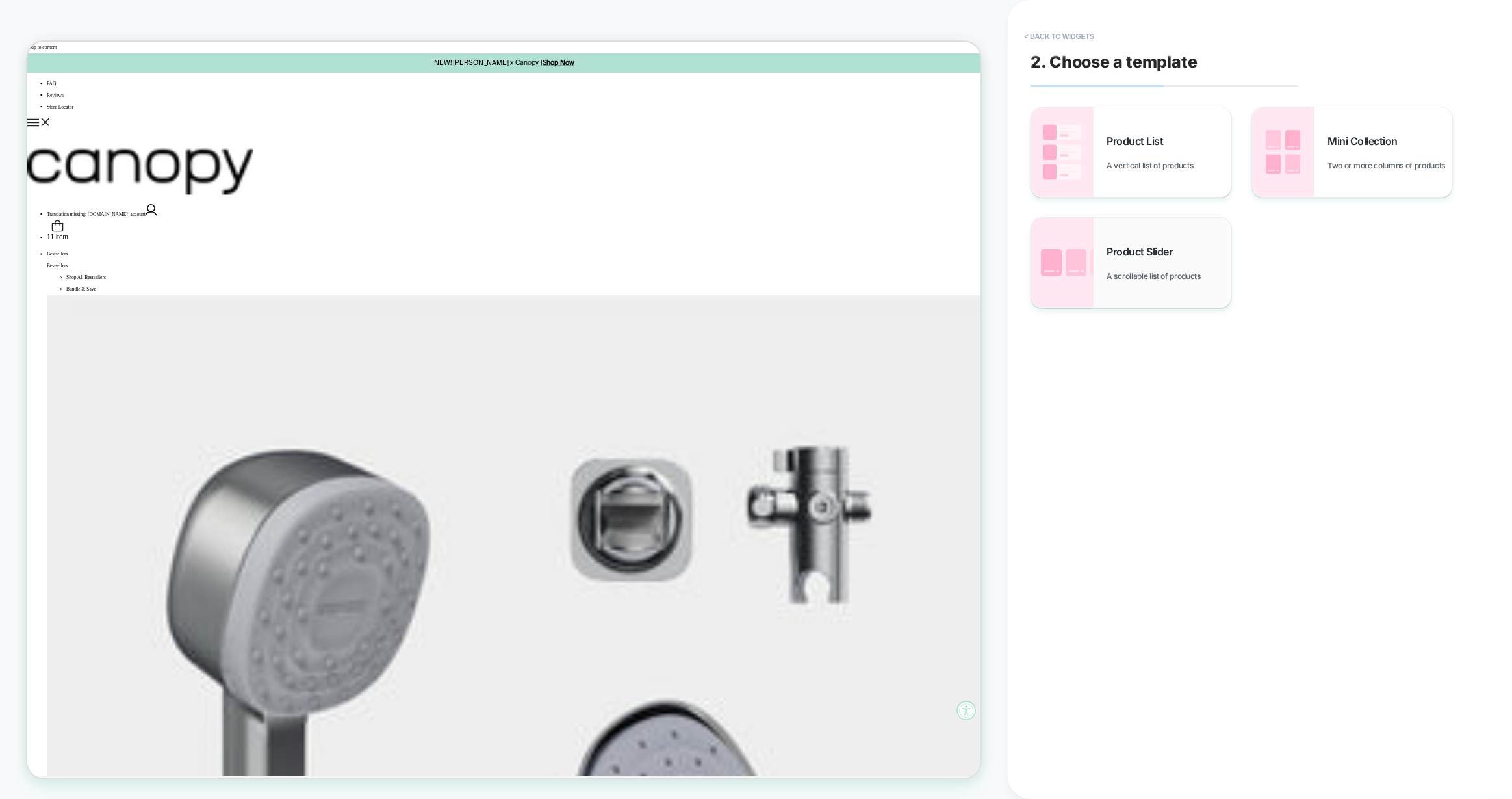
click at [1155, 266] on div "Product Slider A scrollable list of products" at bounding box center [1169, 263] width 124 height 36
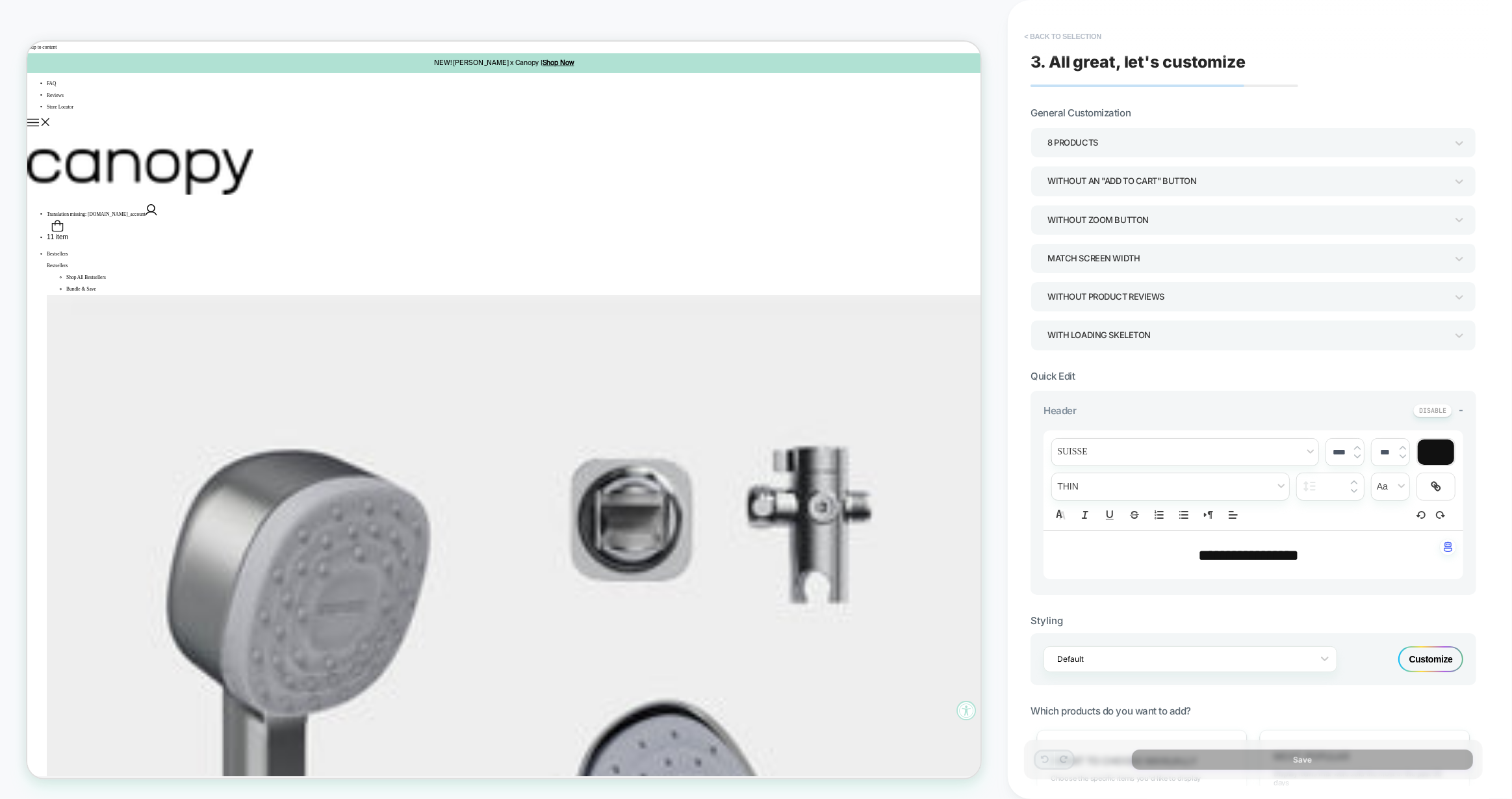
click at [1078, 40] on button "< Back to selection" at bounding box center [1062, 36] width 90 height 21
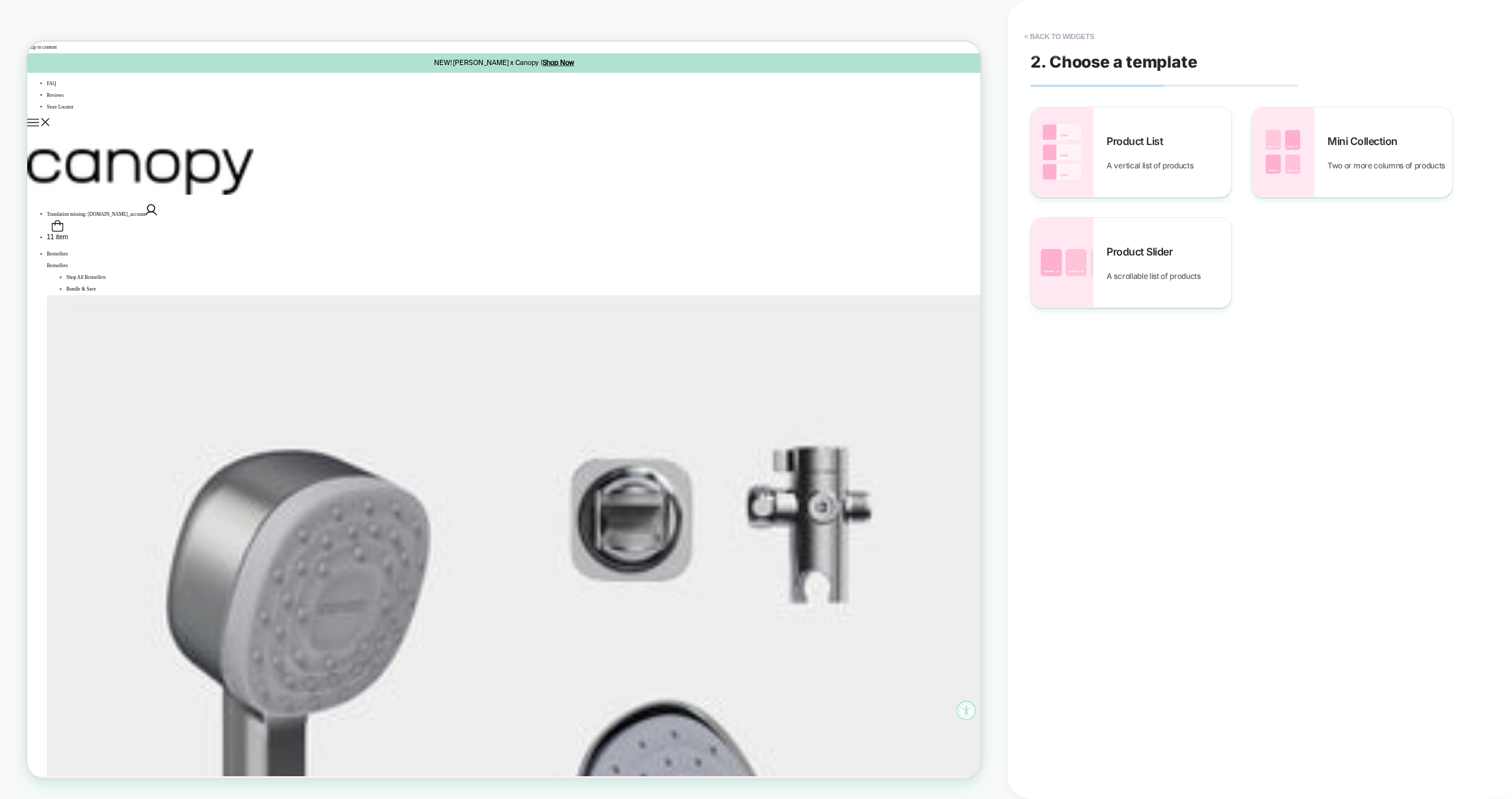
click at [1079, 40] on button "< Back to widgets" at bounding box center [1060, 36] width 84 height 21
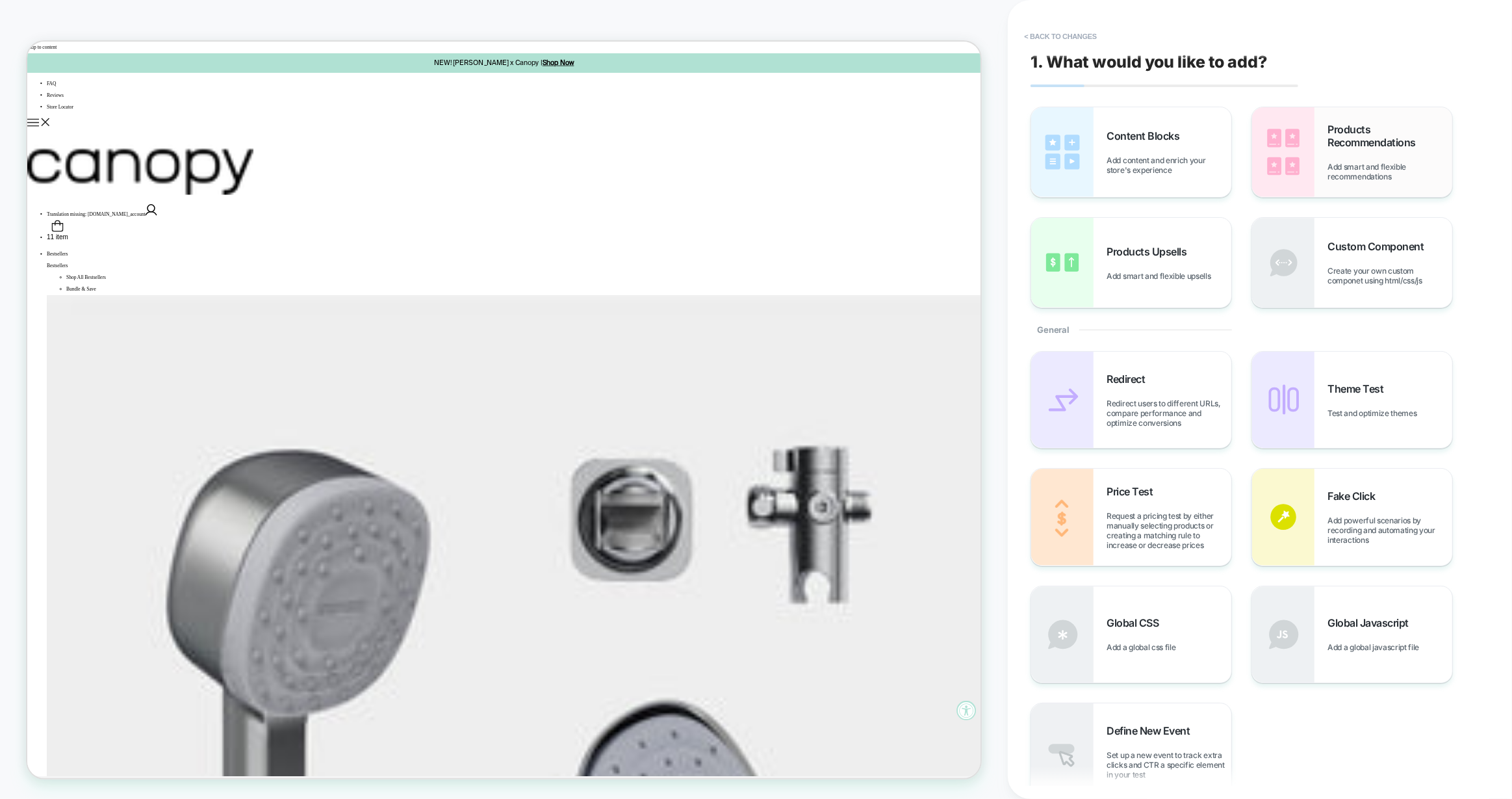
click at [1343, 153] on div "Products Recommendations Add smart and flexible recommendations" at bounding box center [1389, 152] width 124 height 59
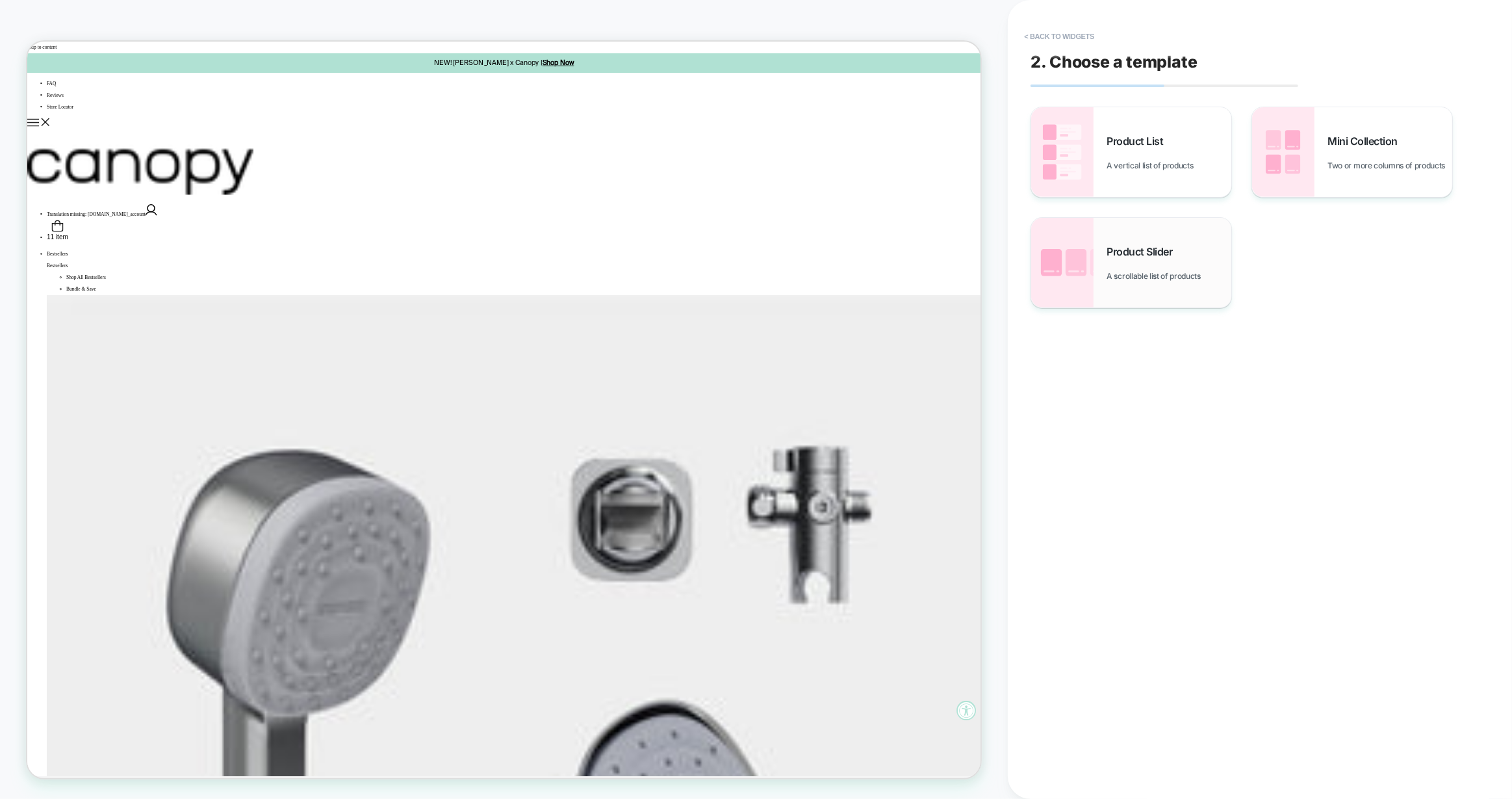
click at [1200, 234] on div "Product Slider A scrollable list of products" at bounding box center [1131, 262] width 201 height 89
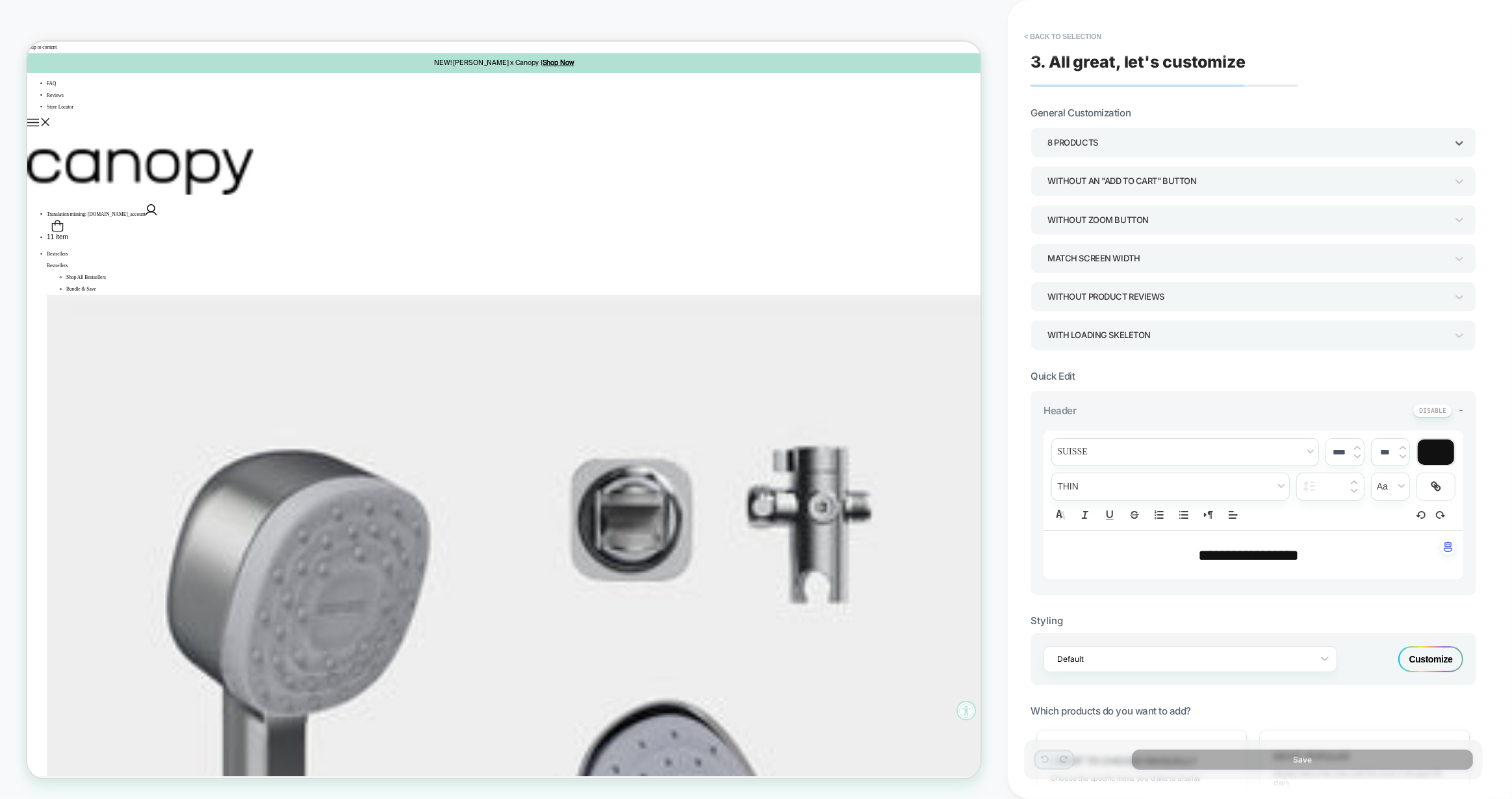
click at [1079, 139] on div "8 Products" at bounding box center [1247, 143] width 399 height 17
click at [1066, 281] on div "5 Products" at bounding box center [1254, 284] width 435 height 27
click at [1075, 143] on div "5 Products" at bounding box center [1247, 143] width 399 height 17
click at [1274, 91] on div at bounding box center [756, 399] width 1512 height 799
click at [1158, 178] on div "Without an "add to cart" button" at bounding box center [1247, 181] width 399 height 17
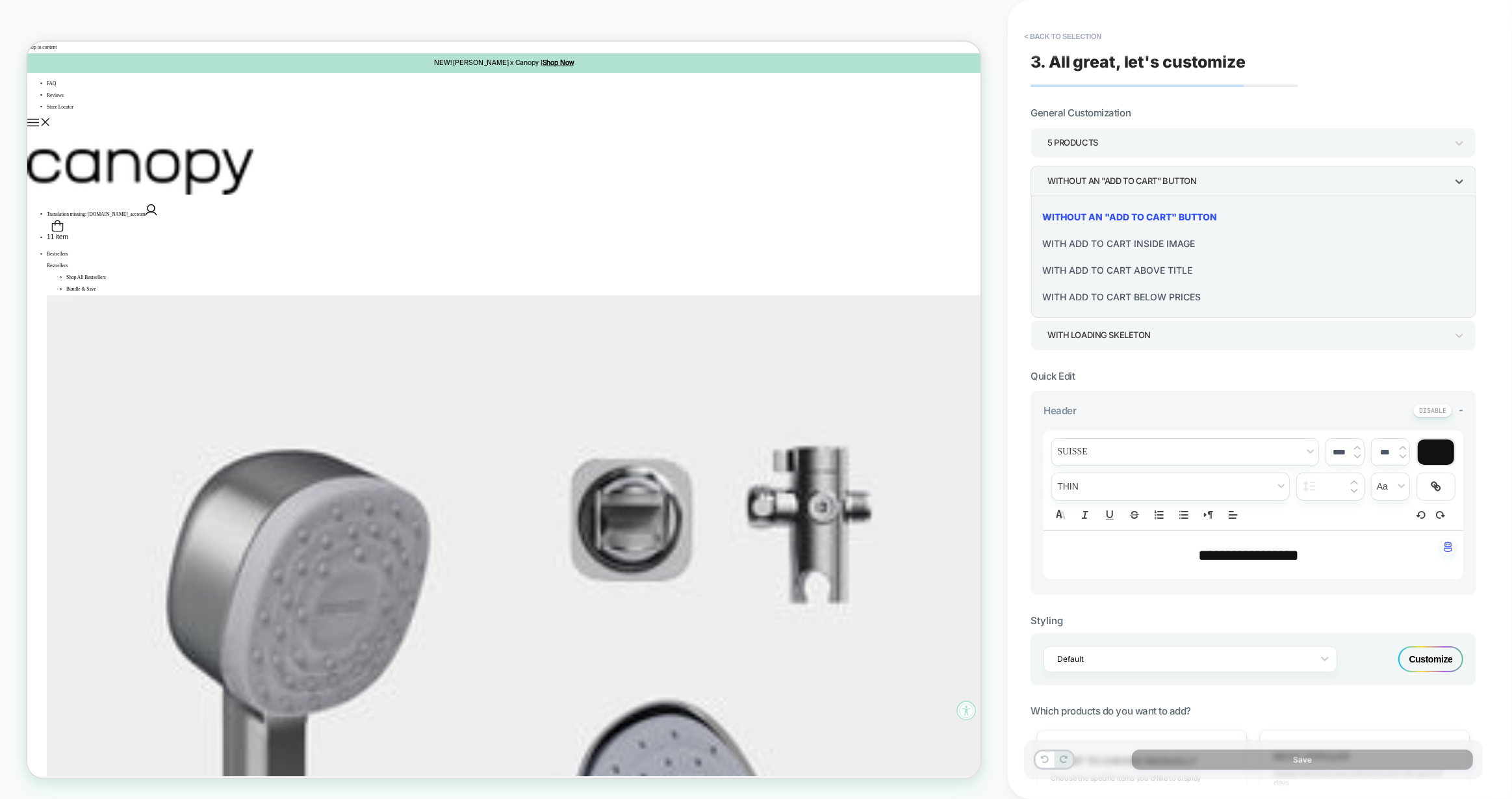
click at [1174, 295] on div "With add to cart below prices" at bounding box center [1254, 296] width 435 height 27
click at [1128, 184] on div "With add to cart below prices" at bounding box center [1247, 181] width 399 height 17
click at [1125, 216] on div "Without an "add to cart" button" at bounding box center [1254, 217] width 435 height 27
click at [1125, 216] on div "Without Zoom Button" at bounding box center [1247, 219] width 399 height 17
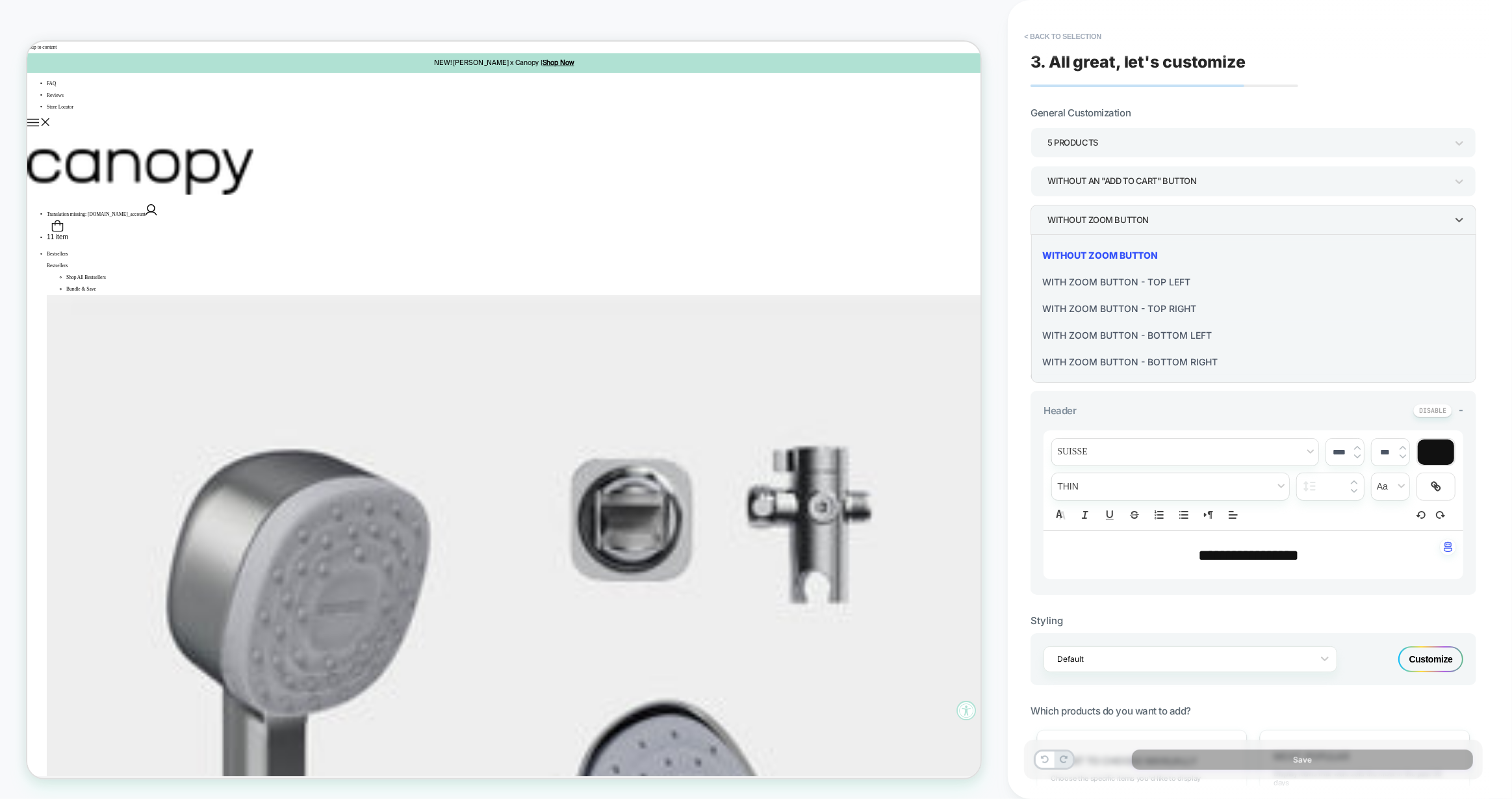
click at [1125, 216] on div at bounding box center [756, 399] width 1512 height 799
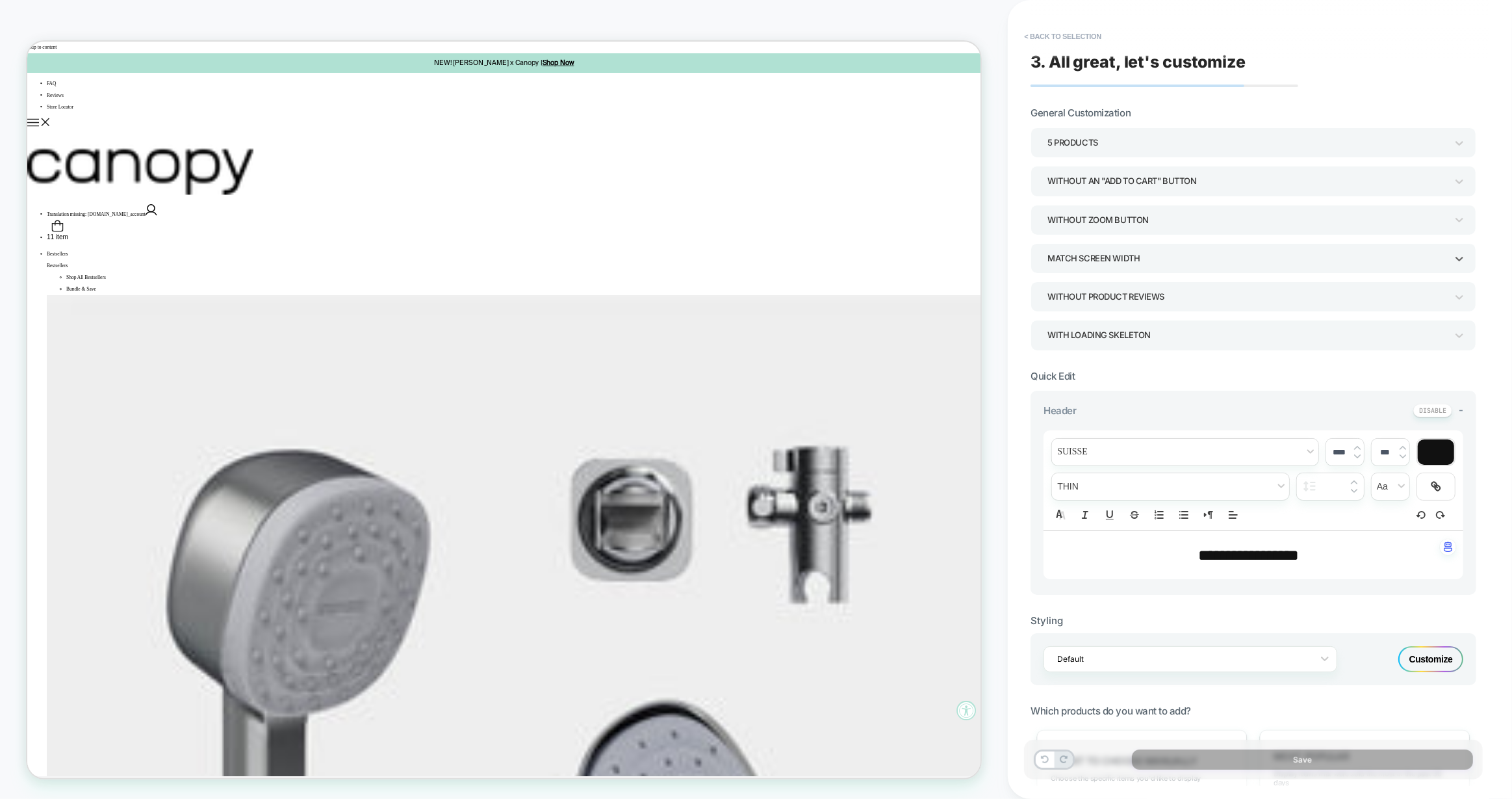
click at [1134, 256] on div "Match Screen Width" at bounding box center [1247, 258] width 399 height 17
click at [1123, 316] on div "Match Parent Width" at bounding box center [1254, 320] width 435 height 27
click at [1091, 255] on div "Match Parent Width" at bounding box center [1247, 258] width 399 height 17
click at [1096, 293] on div "Match Screen Width" at bounding box center [1254, 294] width 435 height 27
click at [1096, 293] on div "Without Product Reviews" at bounding box center [1247, 296] width 399 height 17
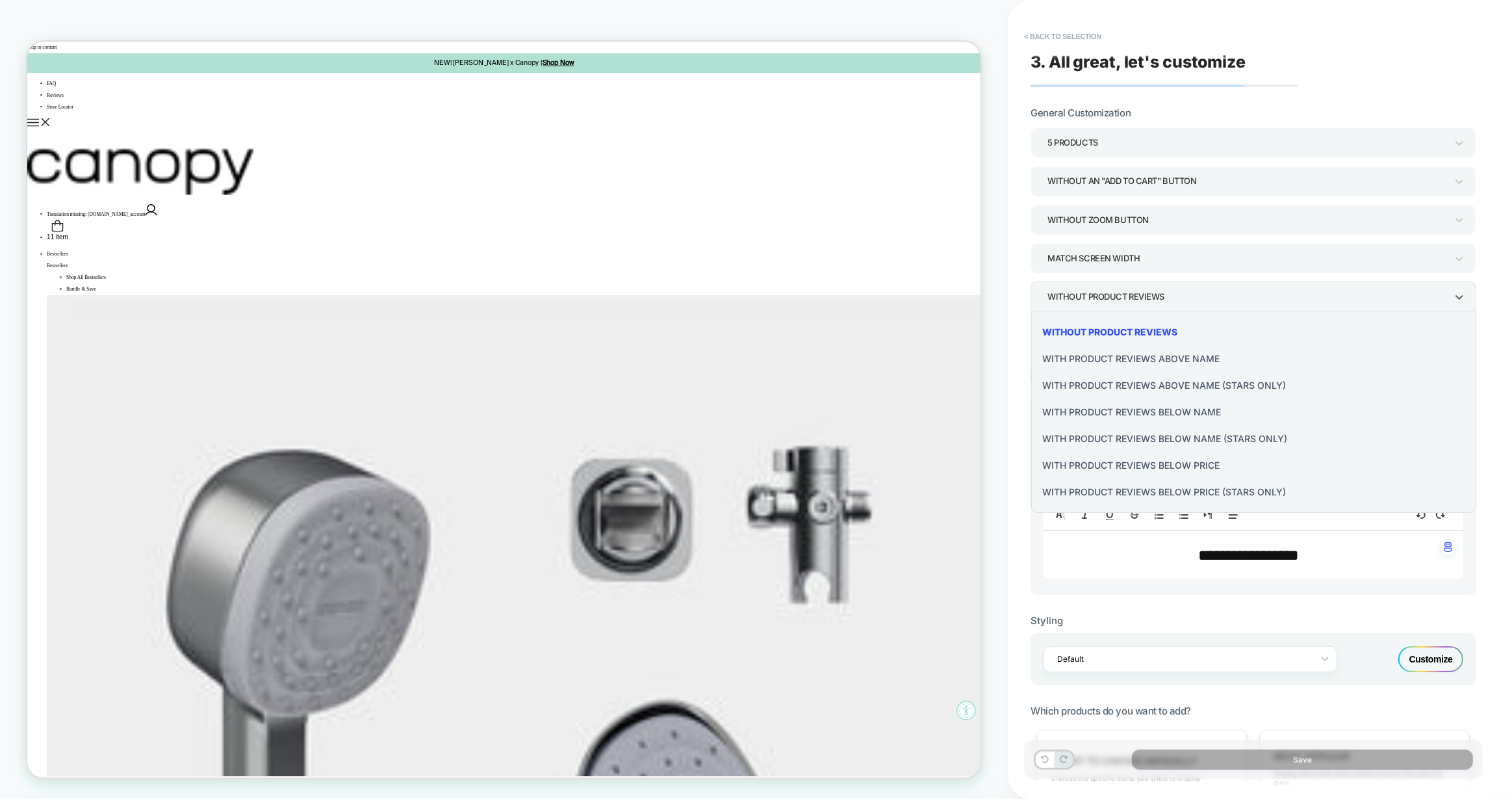
click at [1139, 361] on div "With Product Reviews Above Name" at bounding box center [1254, 358] width 435 height 27
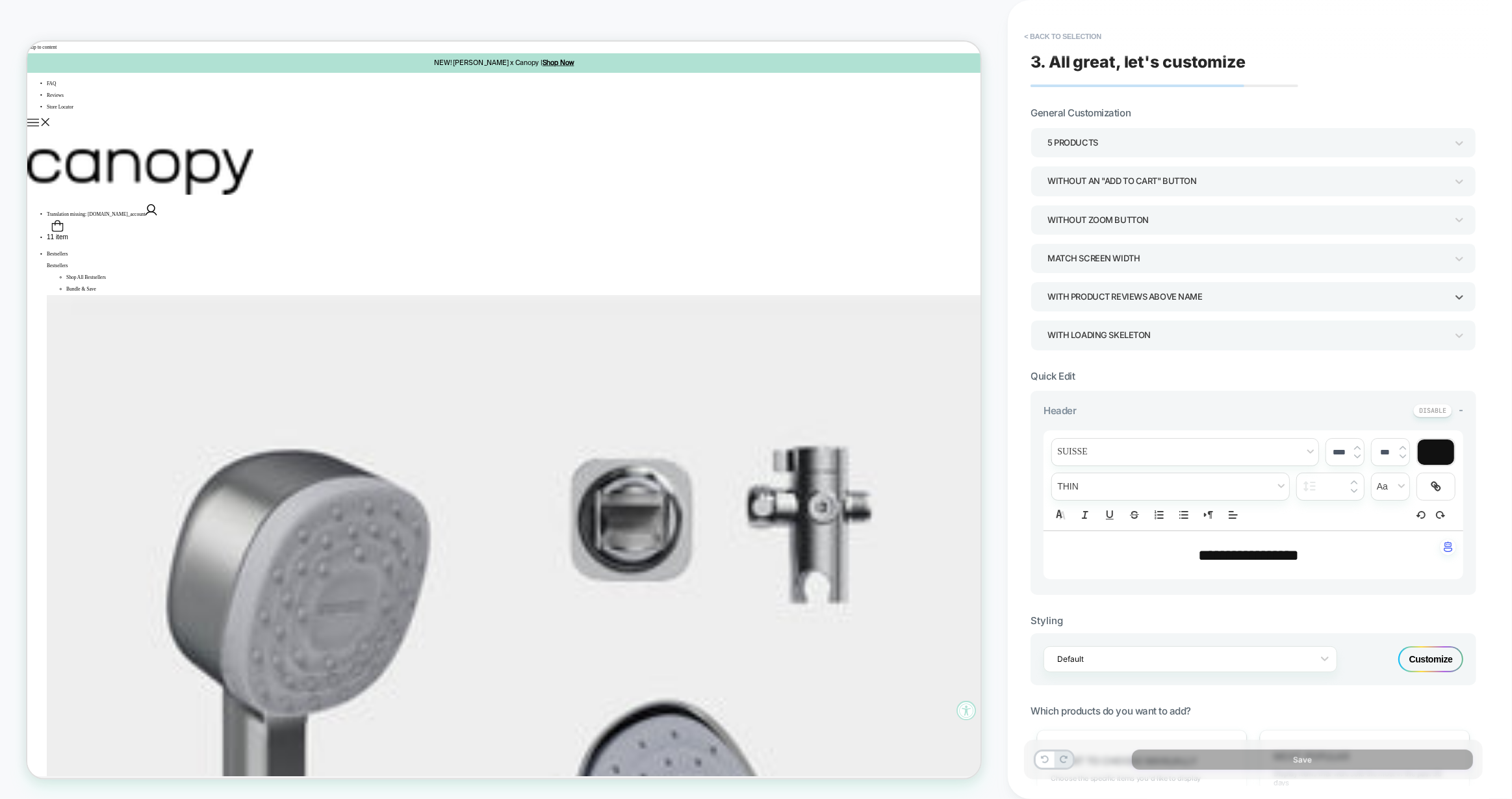
click at [1110, 332] on div "WITH LOADING SKELETON" at bounding box center [1247, 334] width 399 height 17
click at [1136, 393] on div "WITHOUT LOADING SKELETON" at bounding box center [1254, 397] width 435 height 27
click at [1099, 339] on div "WITHOUT LOADING SKELETON" at bounding box center [1247, 334] width 399 height 17
click at [1109, 372] on div "WITH LOADING SKELETON" at bounding box center [1254, 370] width 435 height 27
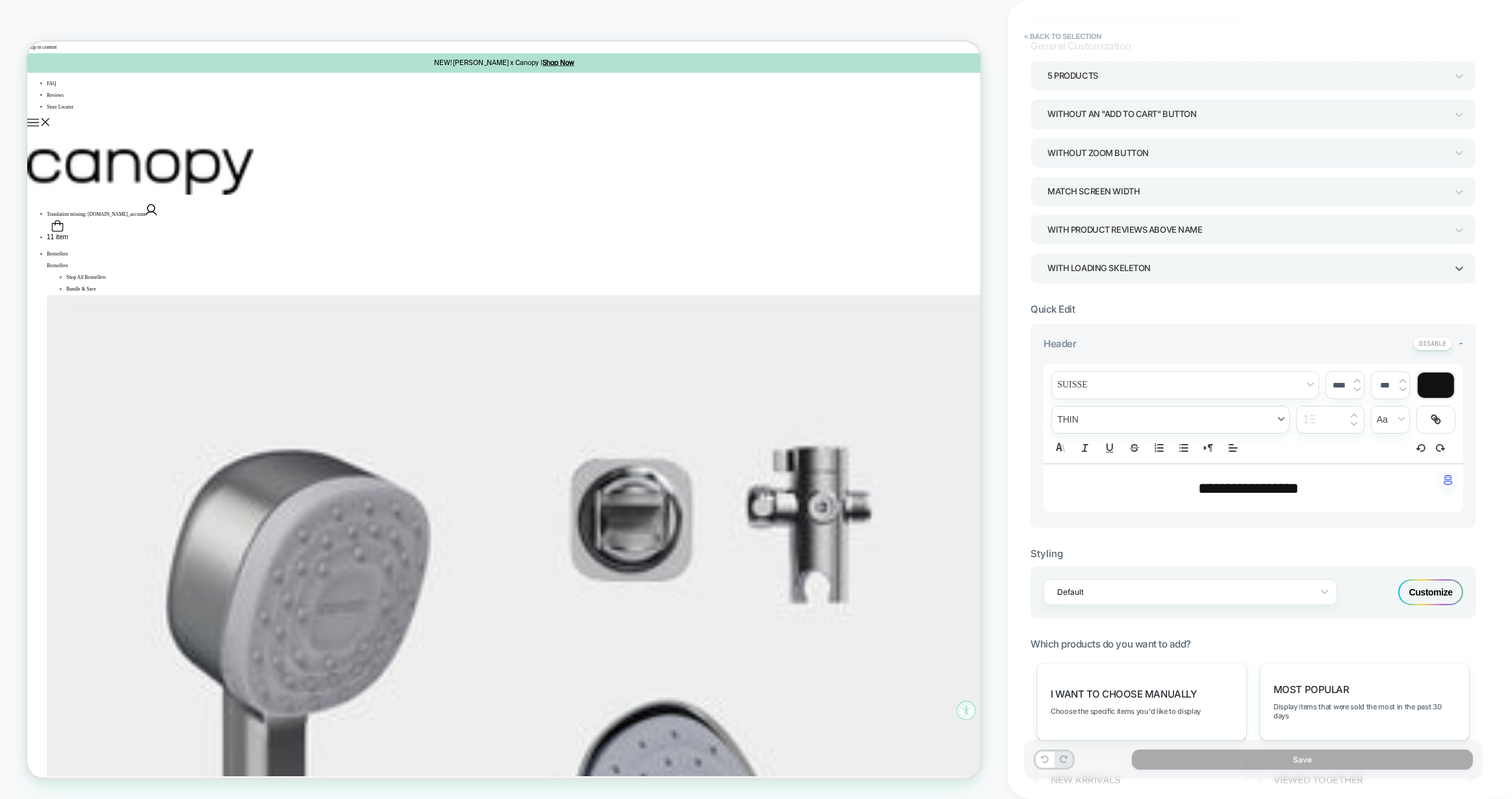
scroll to position [73, 0]
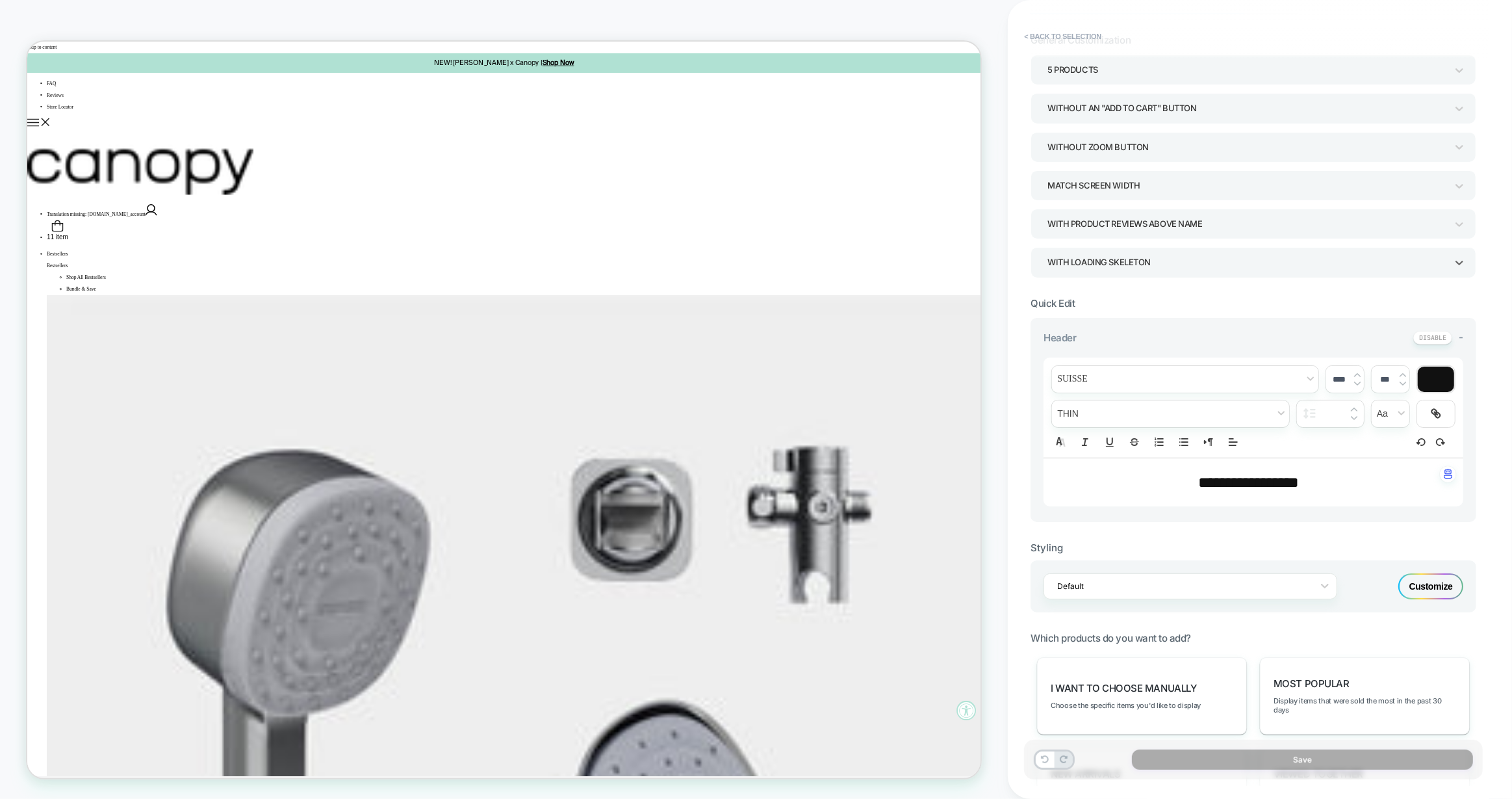
click at [1277, 484] on span "**********" at bounding box center [1249, 482] width 101 height 15
type input "****"
drag, startPoint x: 1318, startPoint y: 477, endPoint x: 1185, endPoint y: 476, distance: 133.0
click at [1184, 477] on p "**********" at bounding box center [1249, 482] width 384 height 22
click at [1087, 377] on span "font" at bounding box center [1185, 379] width 266 height 27
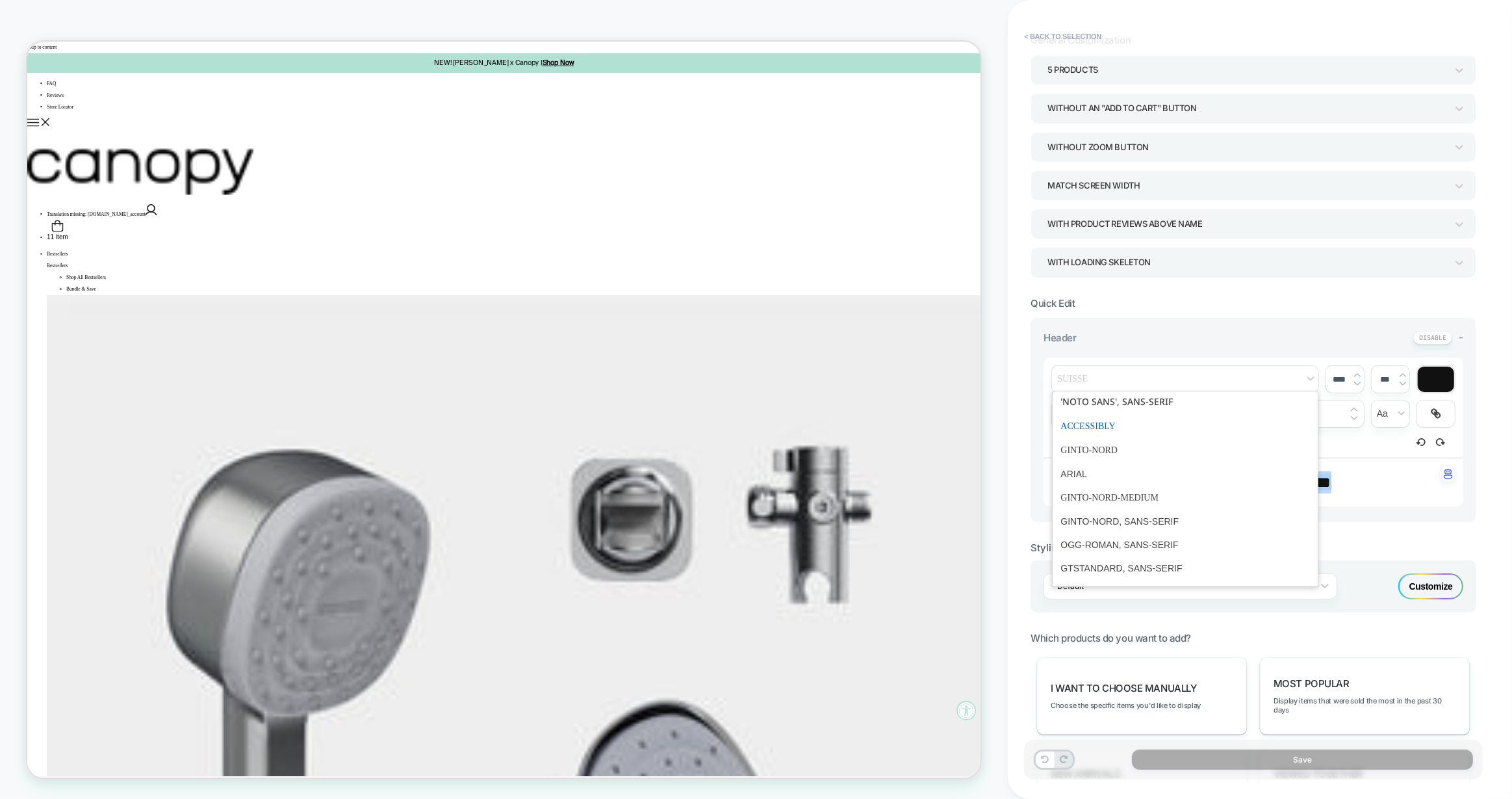
scroll to position [99, 0]
click at [1137, 522] on span "font" at bounding box center [1185, 523] width 250 height 24
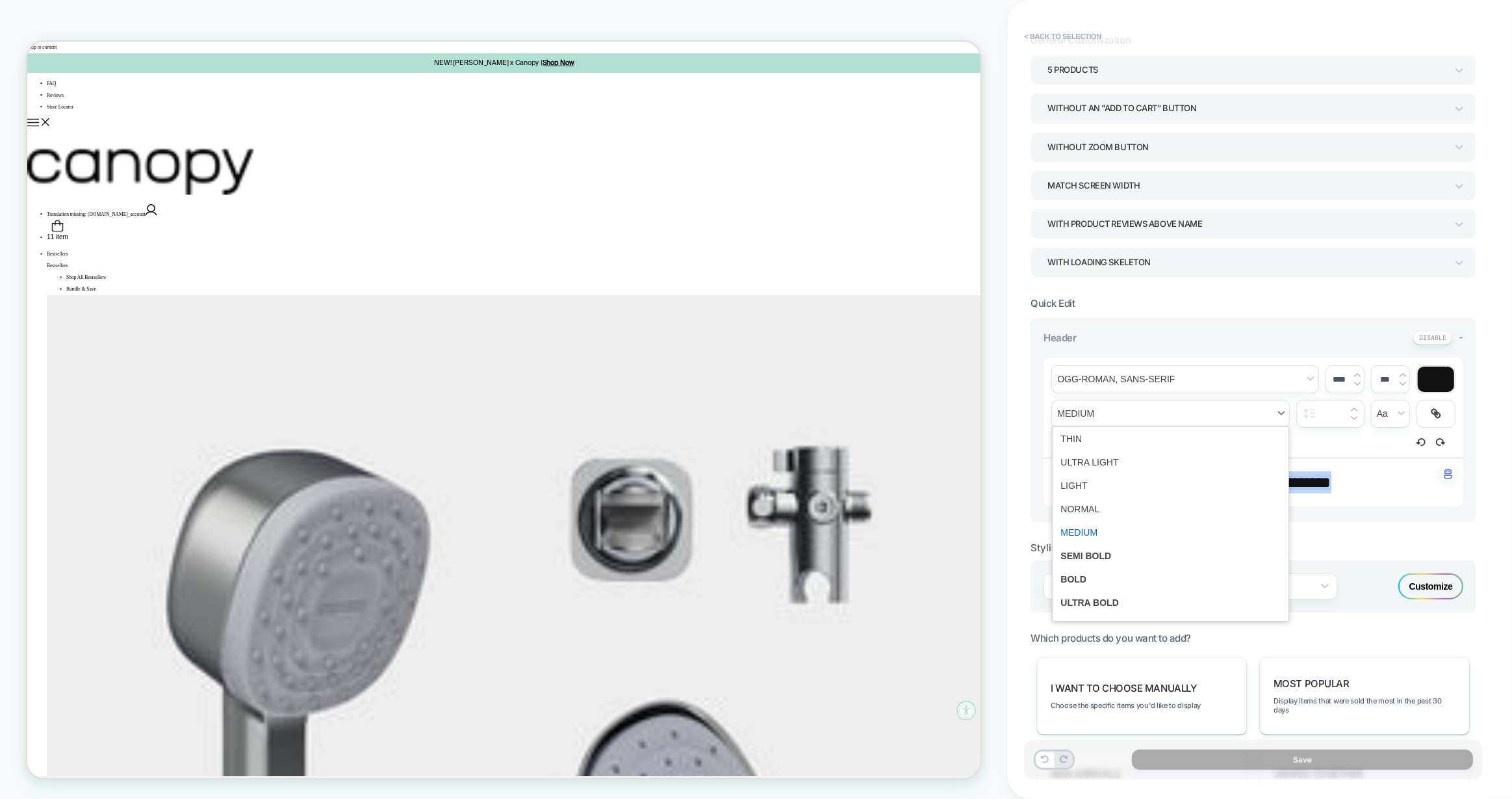
click at [1235, 402] on span "fontWeight" at bounding box center [1171, 413] width 238 height 27
click at [1098, 504] on span "fontWeight" at bounding box center [1171, 508] width 220 height 24
click at [1234, 437] on icon "Align" at bounding box center [1234, 442] width 11 height 11
click at [1234, 453] on icon "Align" at bounding box center [1233, 458] width 10 height 10
drag, startPoint x: 1342, startPoint y: 374, endPoint x: 1330, endPoint y: 374, distance: 12.0
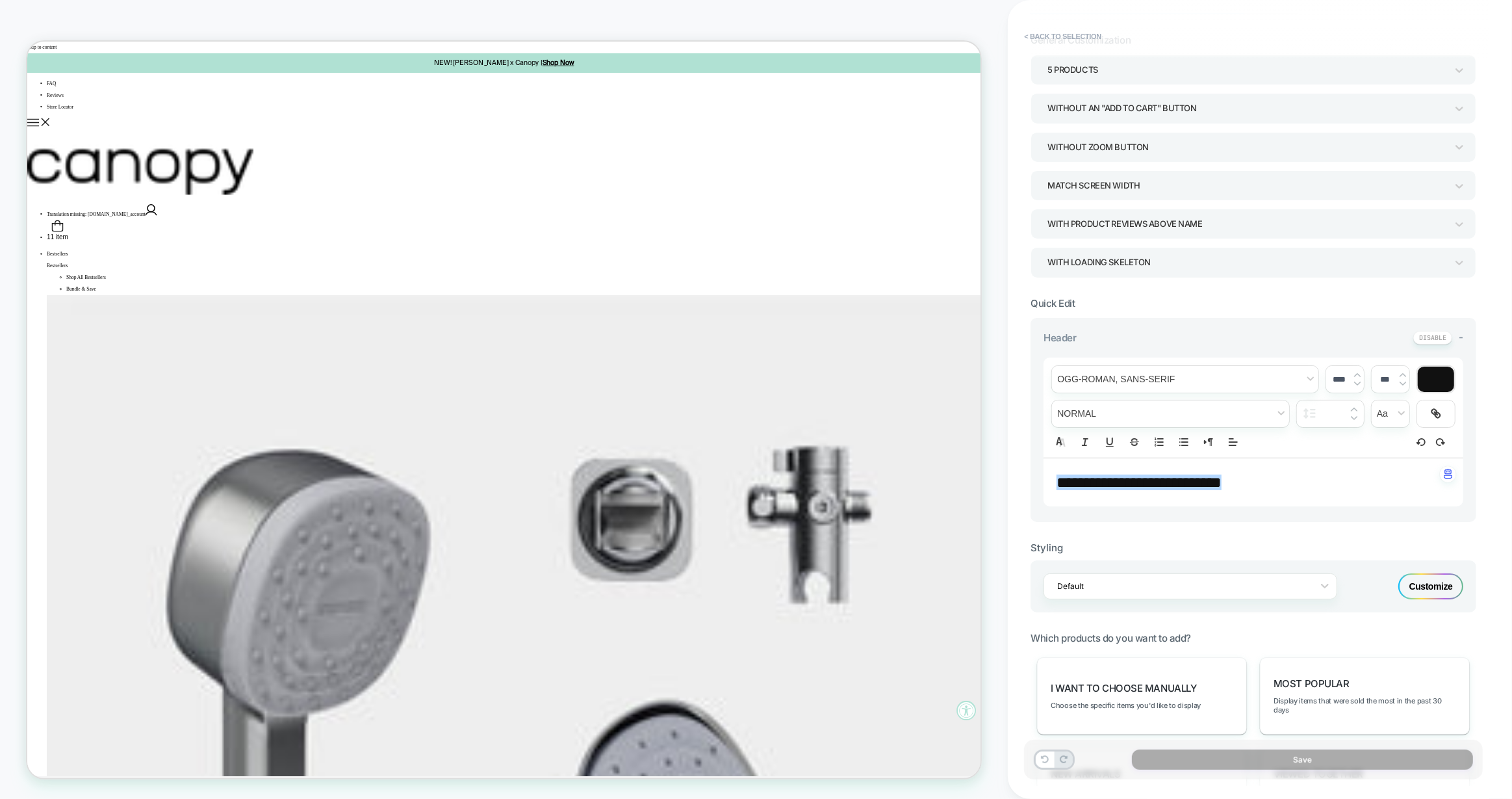
click at [1330, 374] on input "****" at bounding box center [1340, 379] width 27 height 10
type input "****"
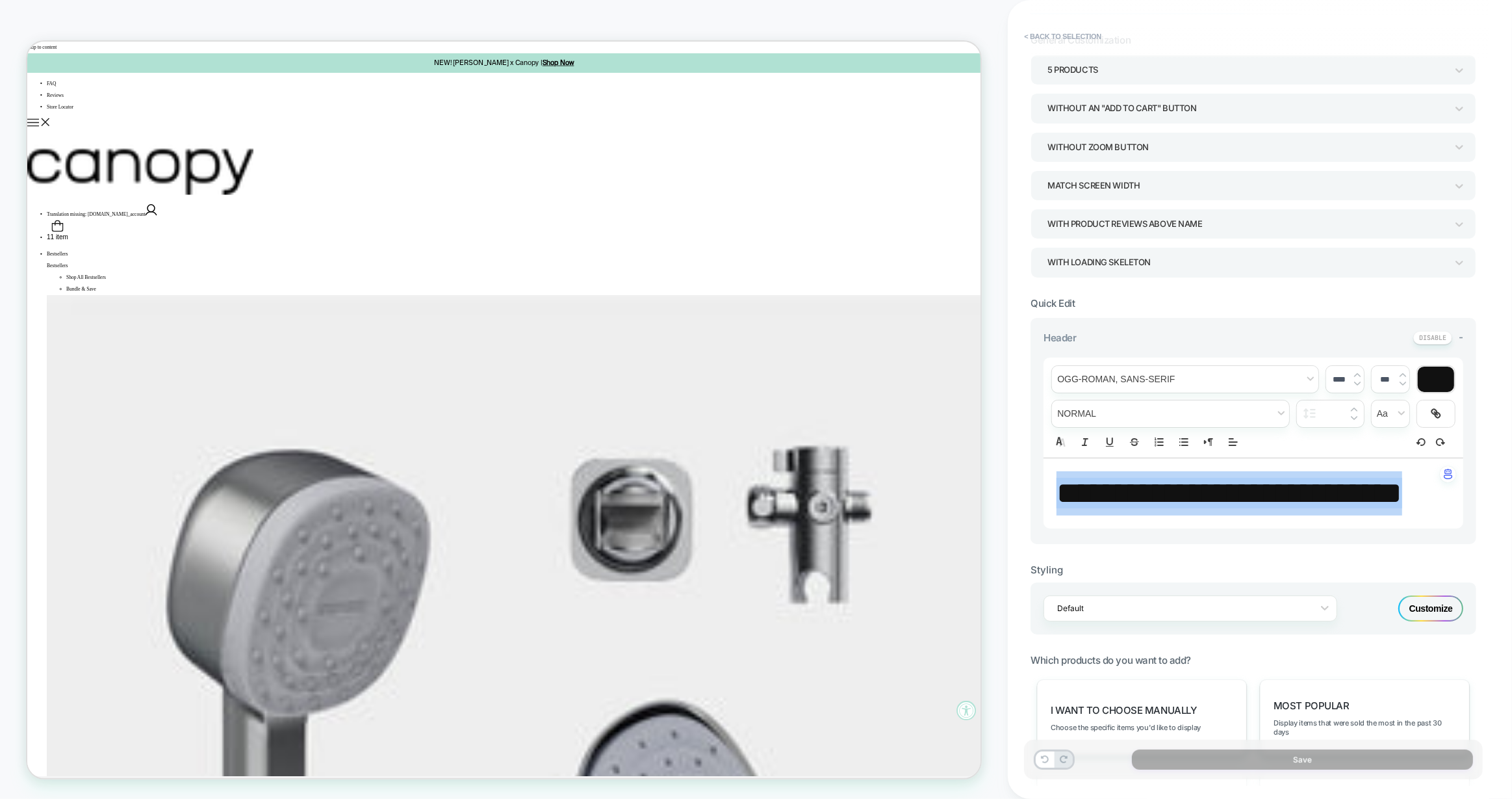
click at [1325, 488] on span "**********" at bounding box center [1230, 493] width 346 height 30
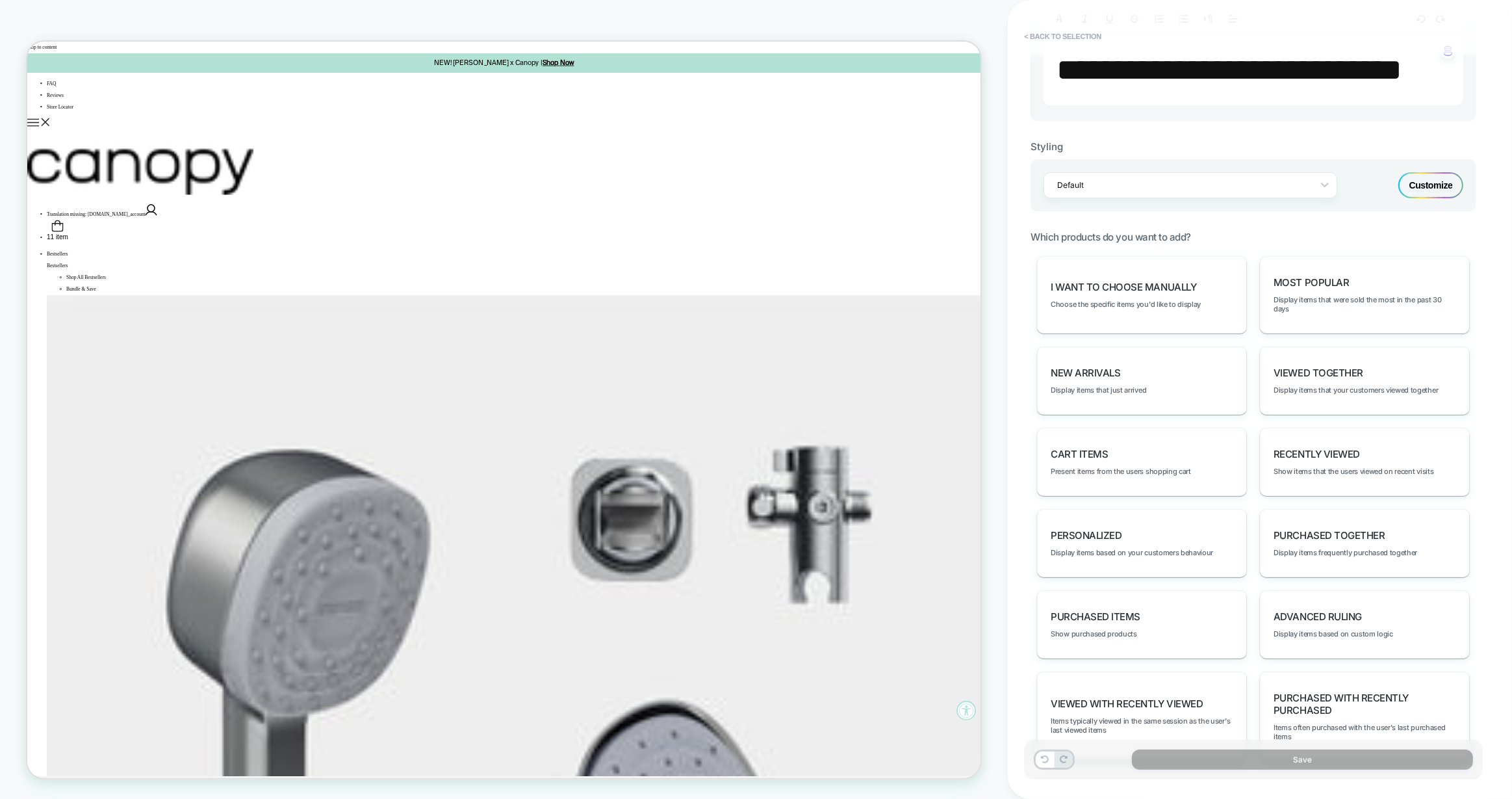
scroll to position [499, 0]
click at [1316, 310] on span "Display items that were sold the most in the past 30 days" at bounding box center [1365, 300] width 182 height 18
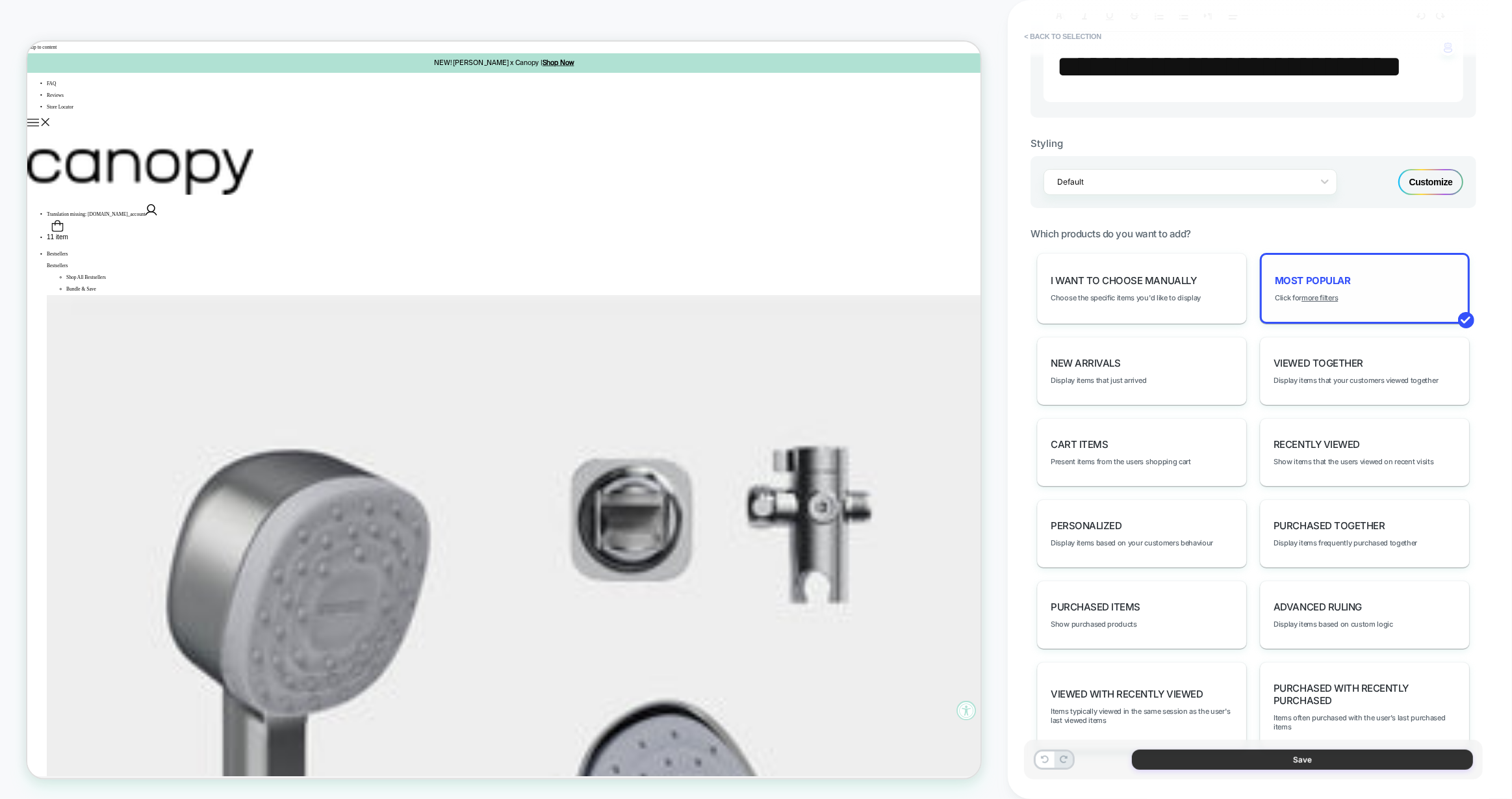
click at [1254, 756] on button "Save" at bounding box center [1302, 759] width 341 height 20
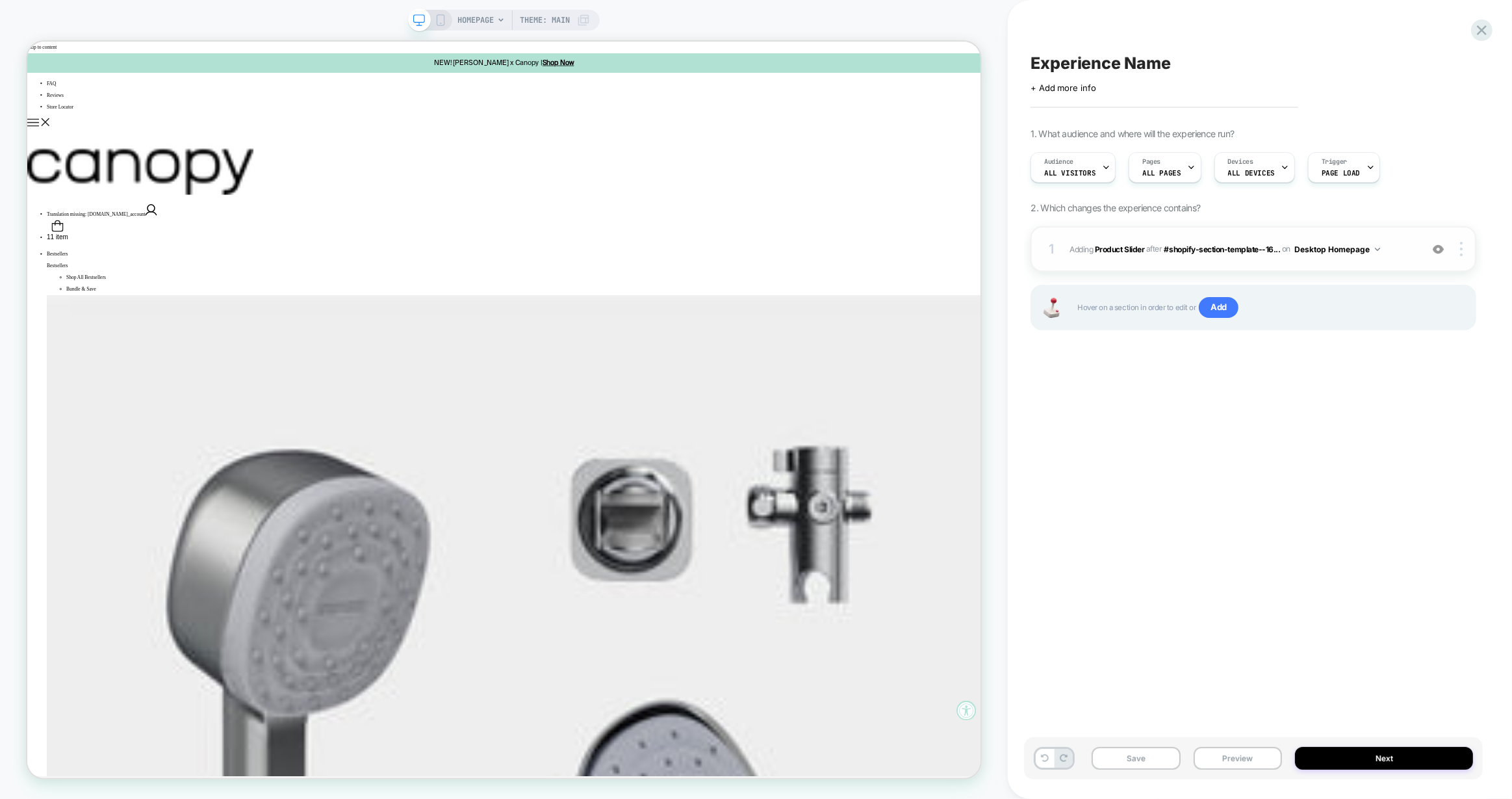
click at [1354, 260] on div "1 #_loomi_addon_1759426347692 Adding Product Slider AFTER #shopify-section-temp…" at bounding box center [1254, 249] width 446 height 46
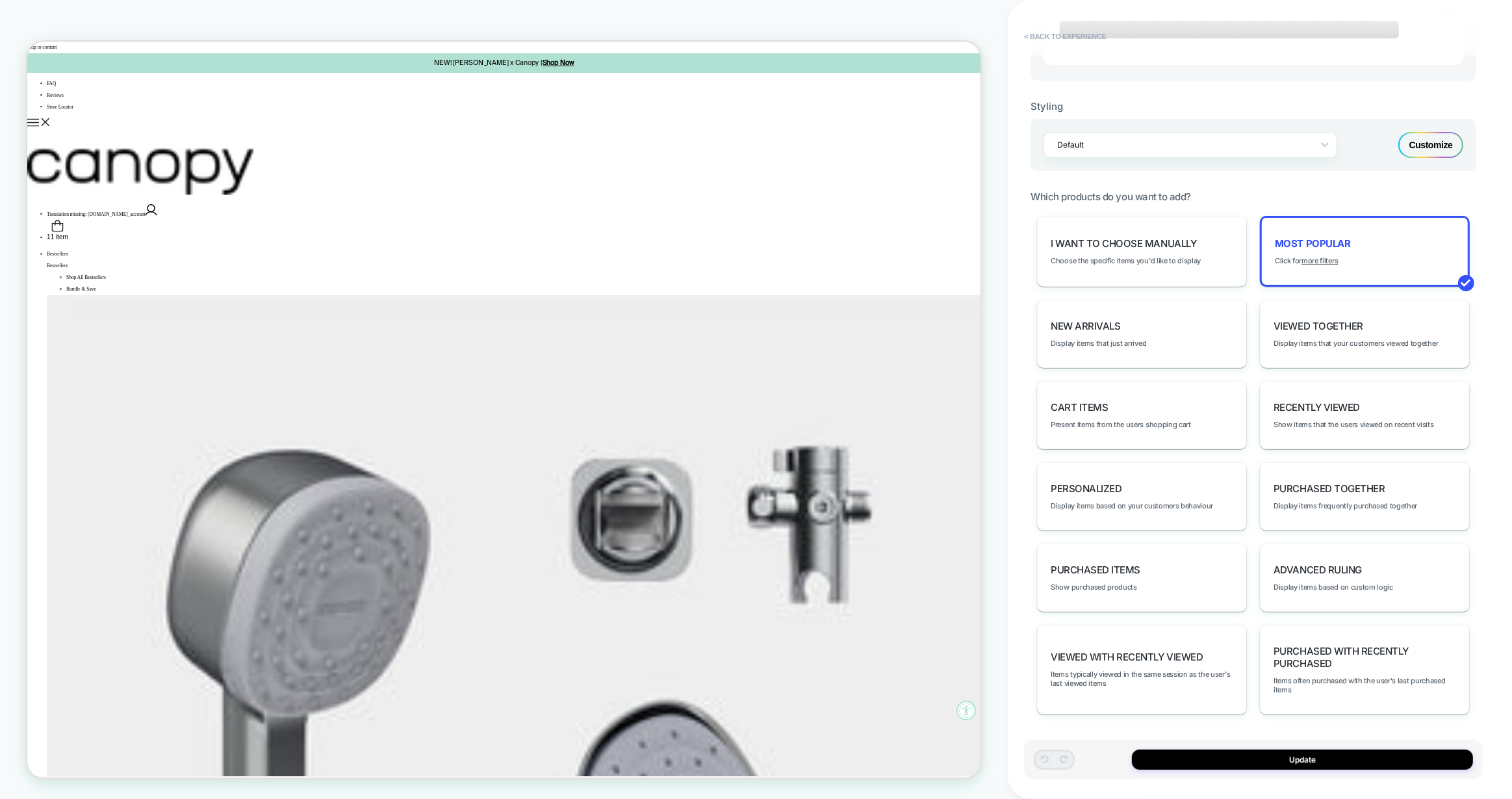
scroll to position [565, 0]
click at [1181, 502] on div "personalized Display items based on your customers behaviour" at bounding box center [1142, 496] width 210 height 68
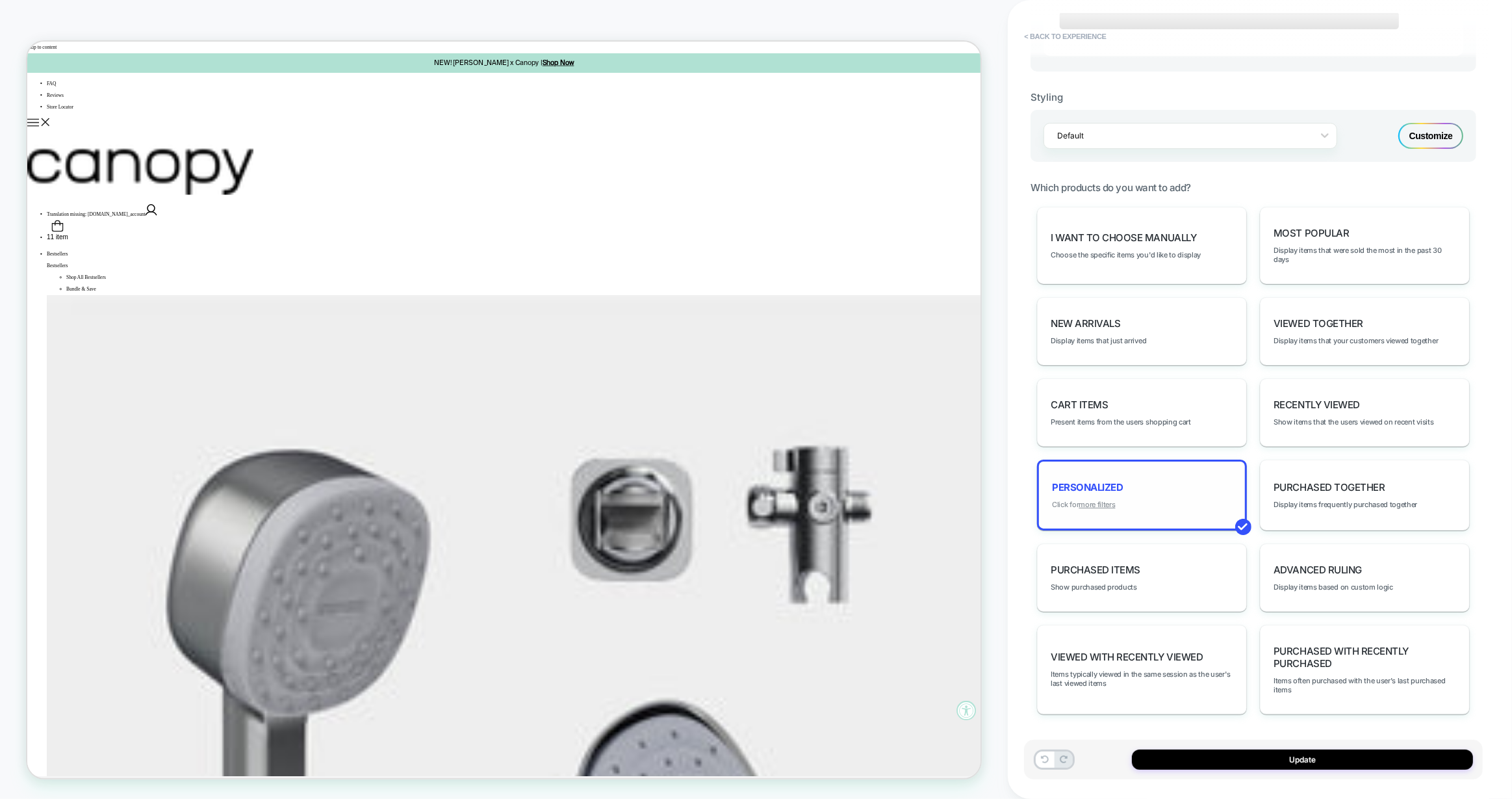
click at [1105, 508] on u "more filters" at bounding box center [1097, 504] width 36 height 10
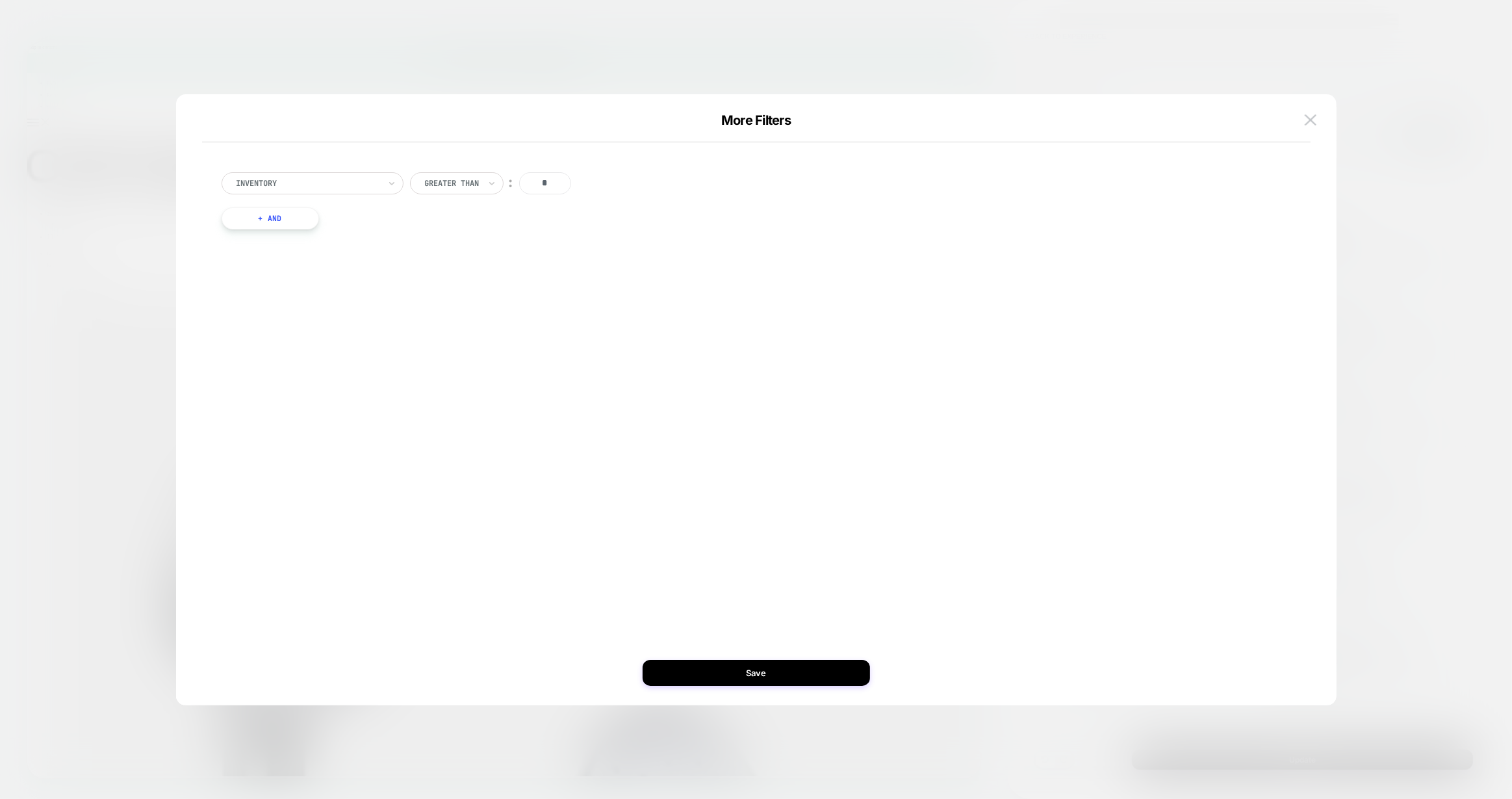
click at [257, 215] on button "+ And" at bounding box center [270, 218] width 98 height 22
click at [315, 234] on div at bounding box center [340, 231] width 143 height 11
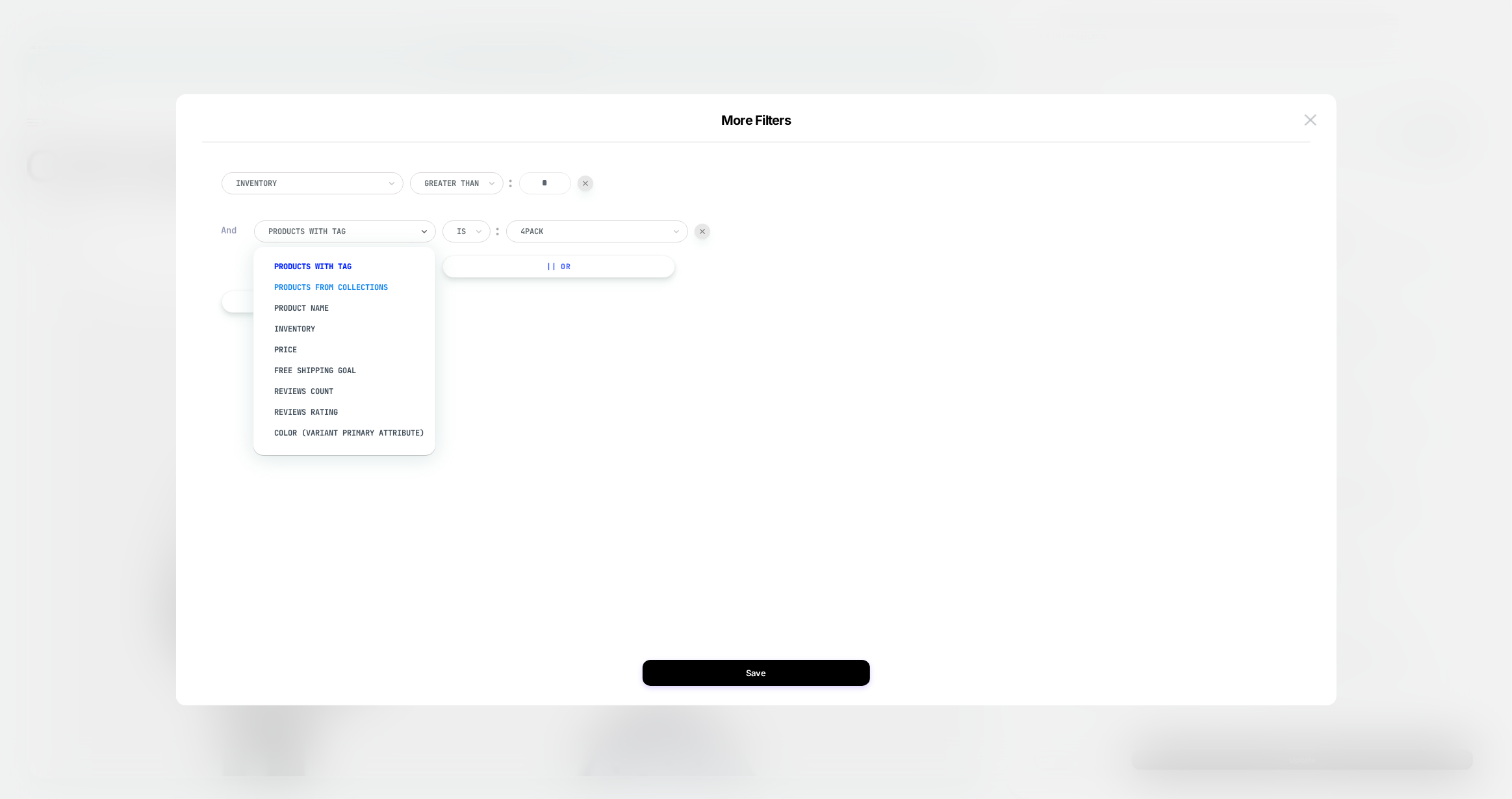
click at [317, 290] on div "products from collections" at bounding box center [351, 287] width 169 height 21
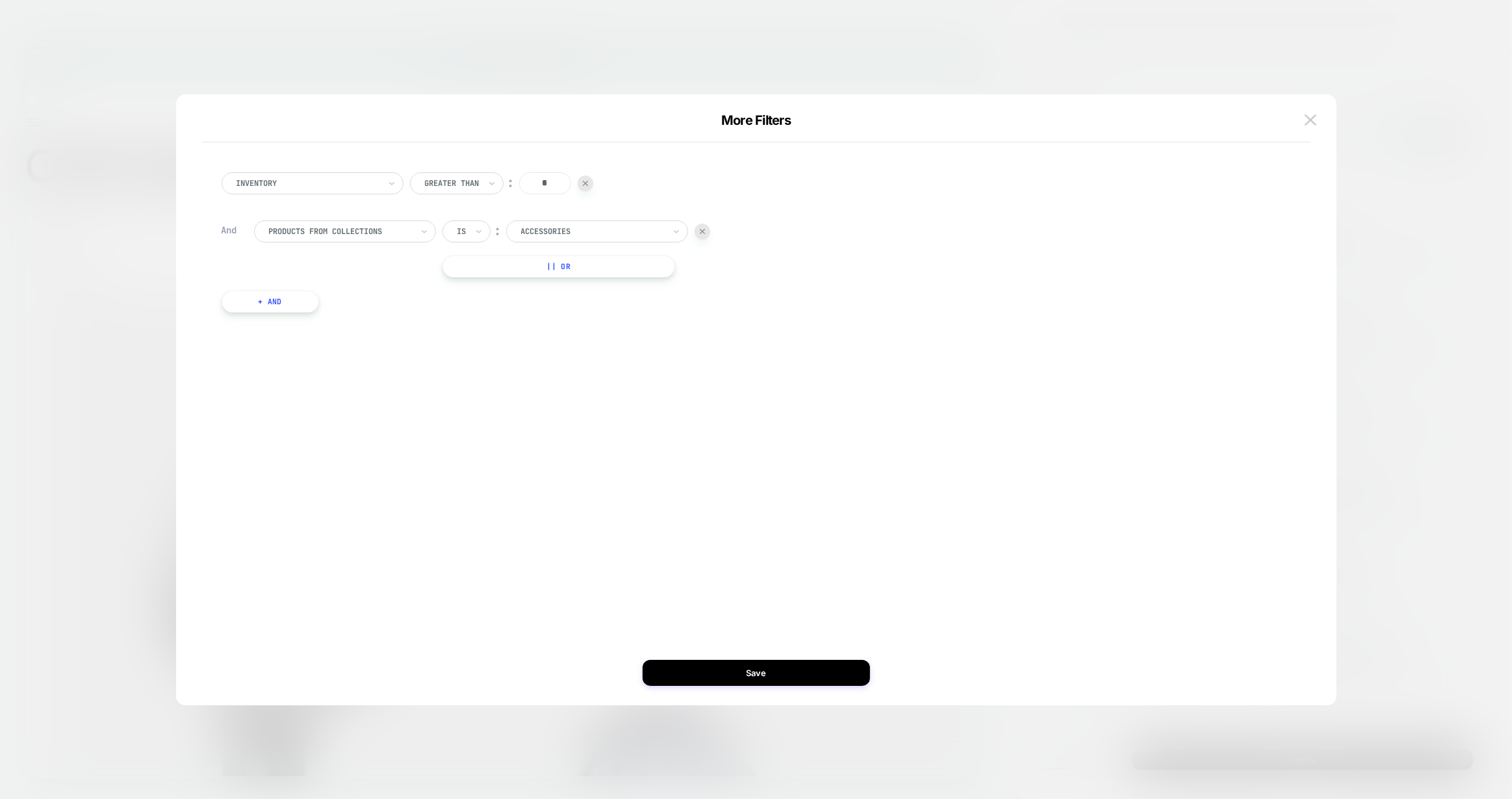
click at [538, 227] on div at bounding box center [593, 231] width 143 height 11
click at [548, 303] on div "Shop All" at bounding box center [604, 308] width 169 height 21
click at [281, 296] on button "+ And" at bounding box center [270, 301] width 98 height 22
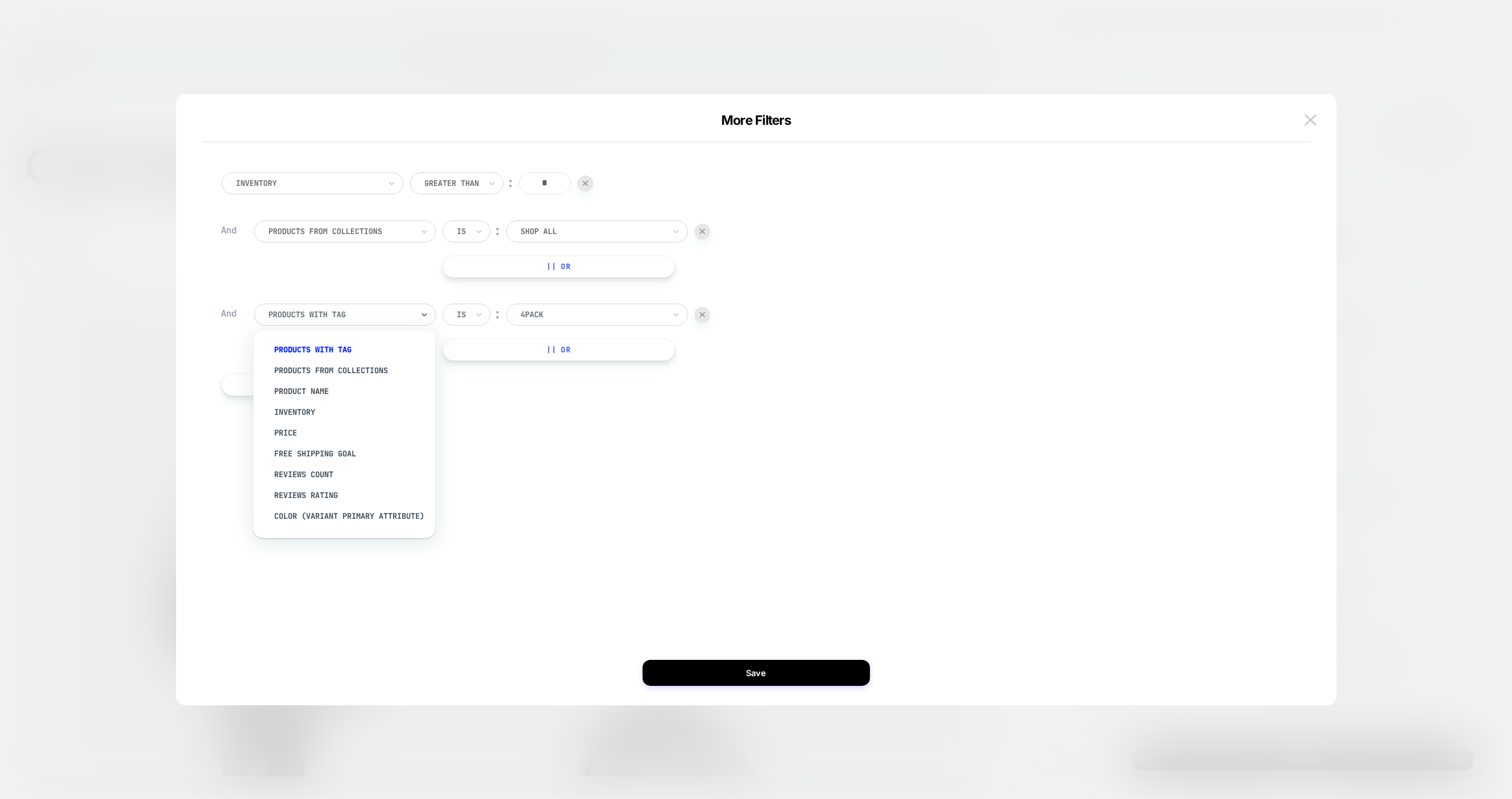
click at [338, 312] on div at bounding box center [340, 314] width 143 height 11
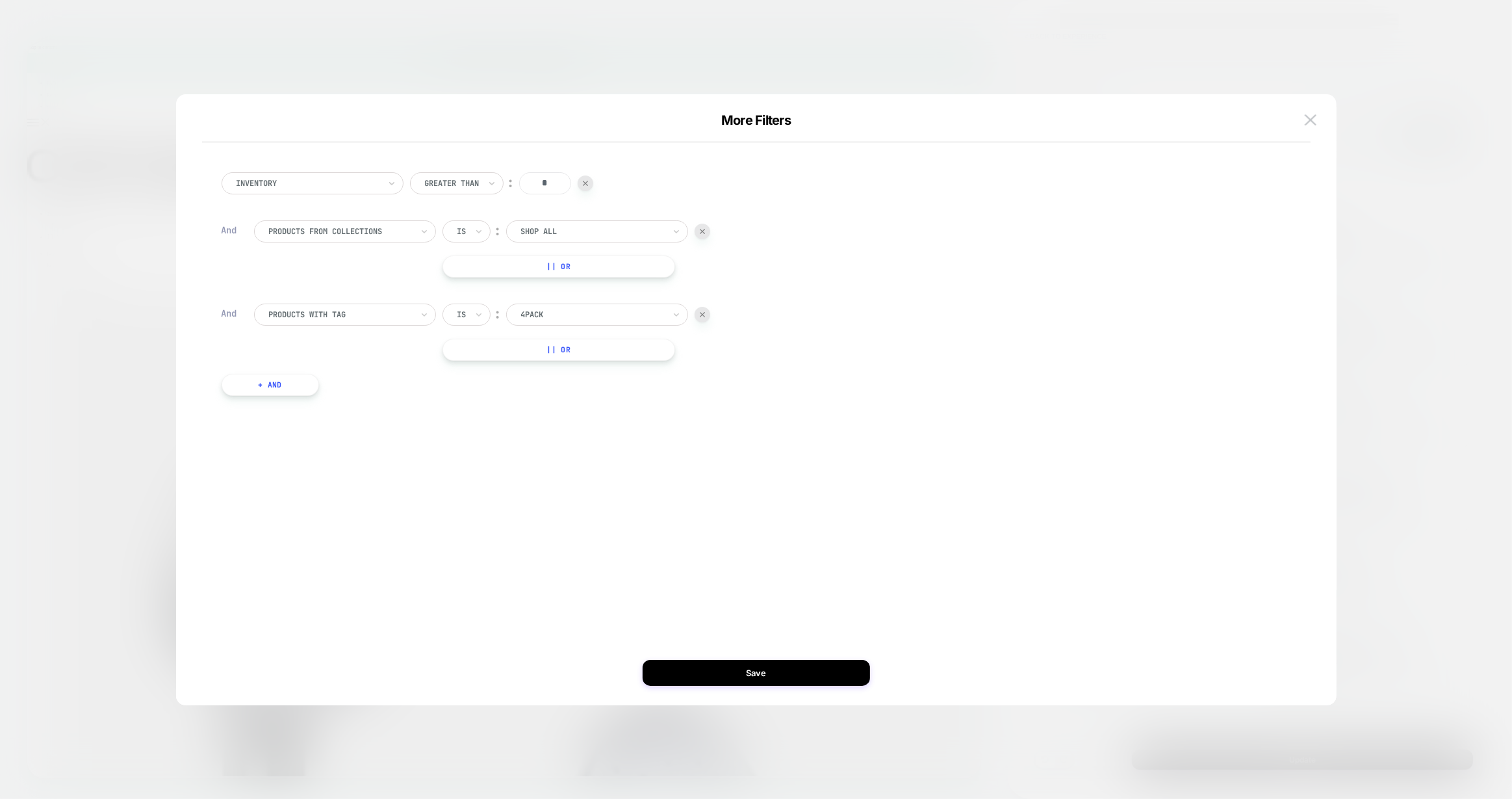
click at [361, 266] on div "products from collections Is ︰ Shop All || Or" at bounding box center [766, 249] width 1024 height 57
click at [706, 316] on div at bounding box center [702, 314] width 15 height 15
click at [354, 227] on div at bounding box center [340, 231] width 143 height 11
drag, startPoint x: 327, startPoint y: 306, endPoint x: 338, endPoint y: 260, distance: 47.3
click at [338, 260] on div "products with tag products from collections Product Name Inventory Price free s…" at bounding box center [345, 351] width 169 height 195
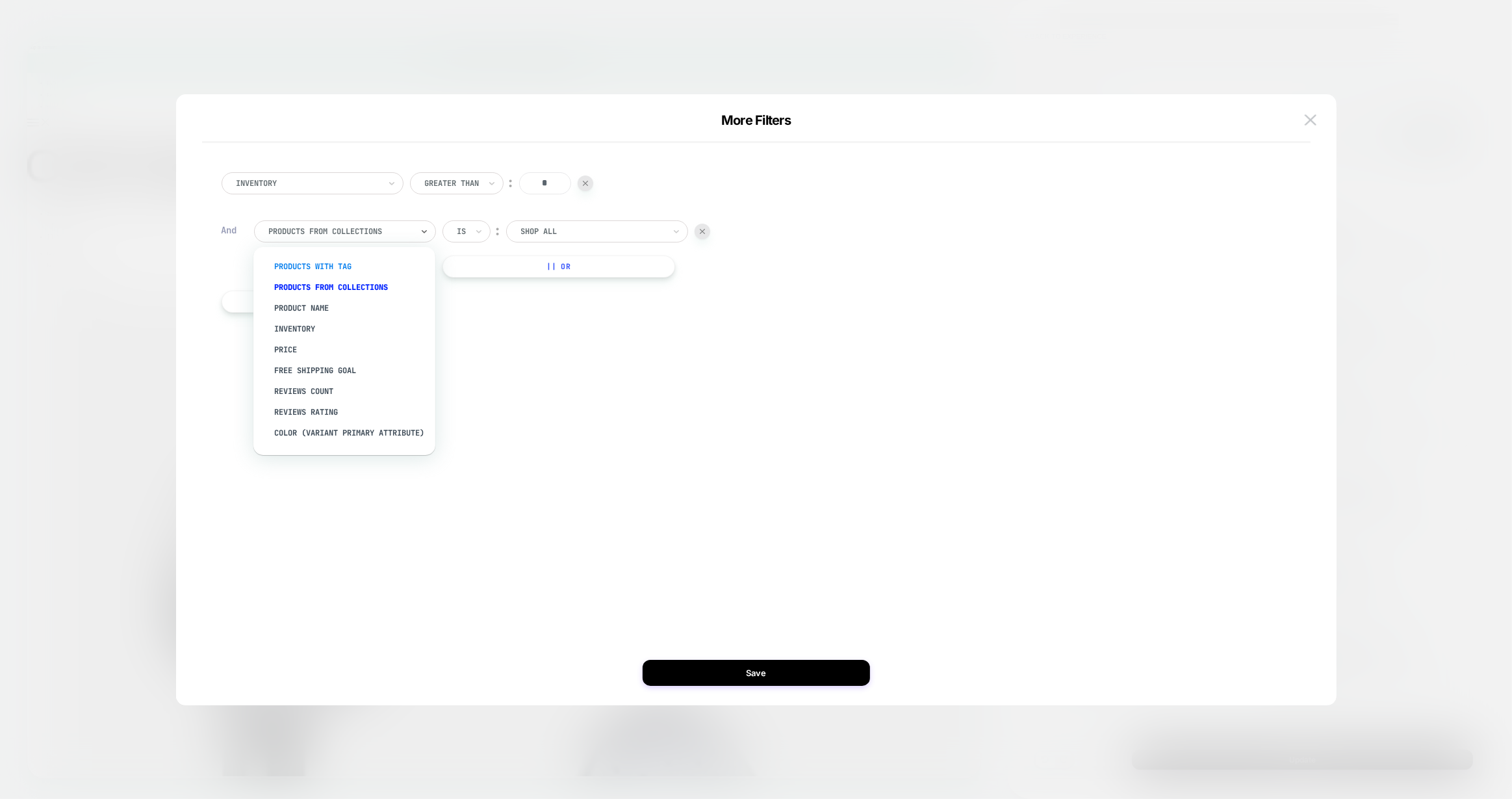
click at [338, 258] on div "products with tag" at bounding box center [351, 266] width 169 height 21
click at [512, 232] on div "4pack" at bounding box center [597, 231] width 182 height 22
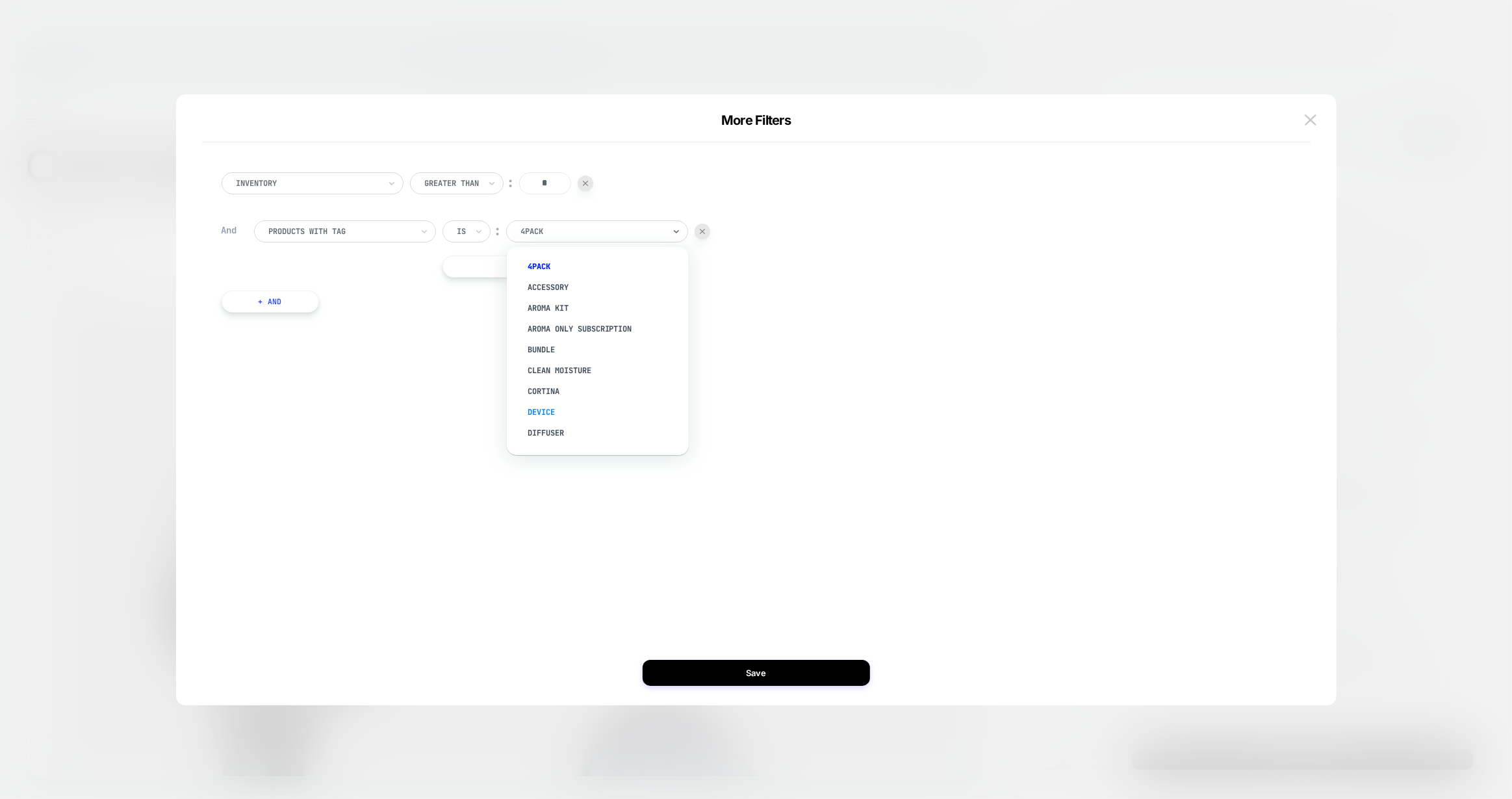
click at [545, 411] on div "Device" at bounding box center [604, 412] width 169 height 21
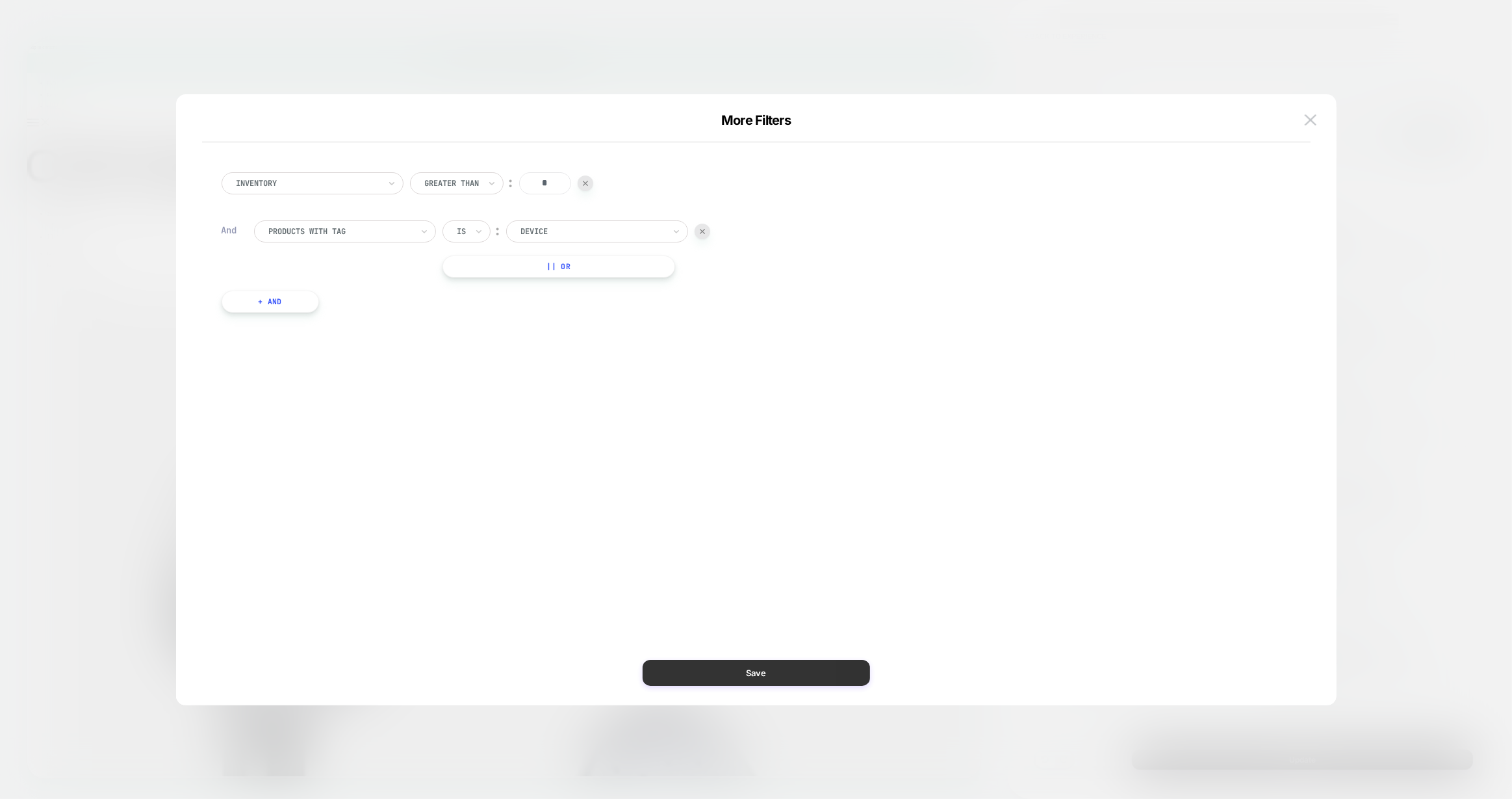
click at [735, 677] on button "Save" at bounding box center [756, 672] width 227 height 26
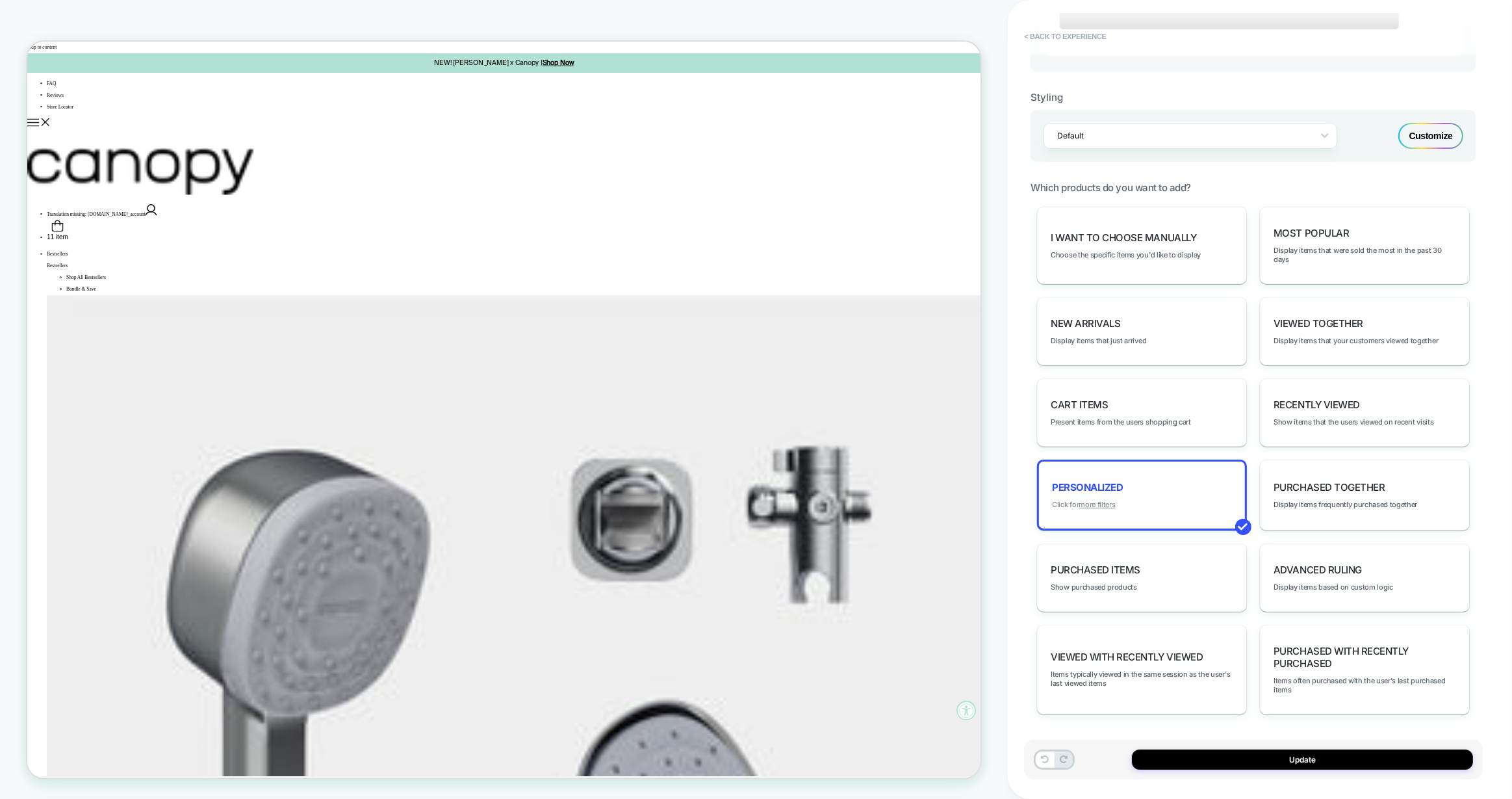
click at [1105, 506] on u "more filters" at bounding box center [1097, 504] width 36 height 10
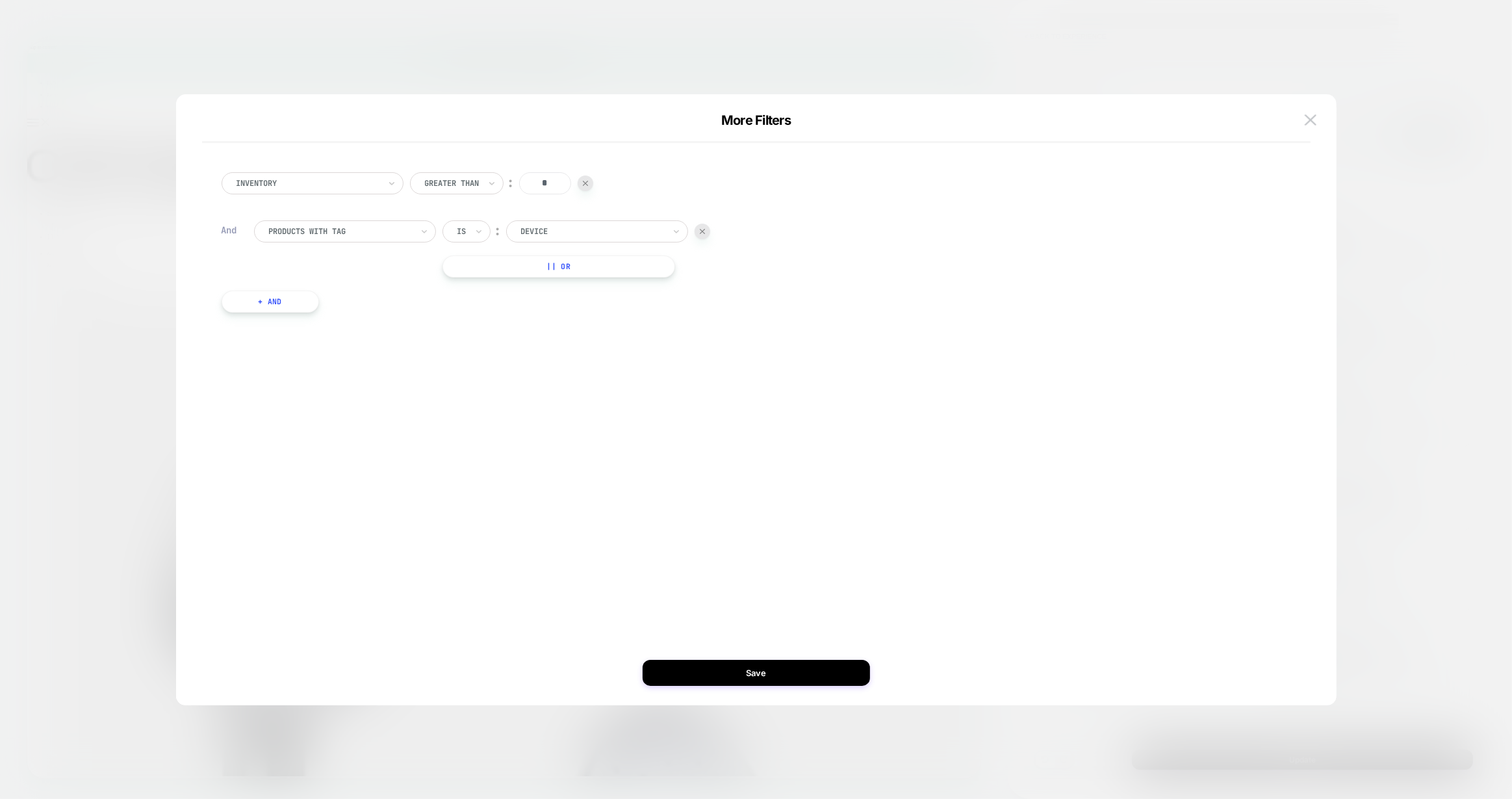
click at [265, 298] on button "+ And" at bounding box center [270, 301] width 98 height 22
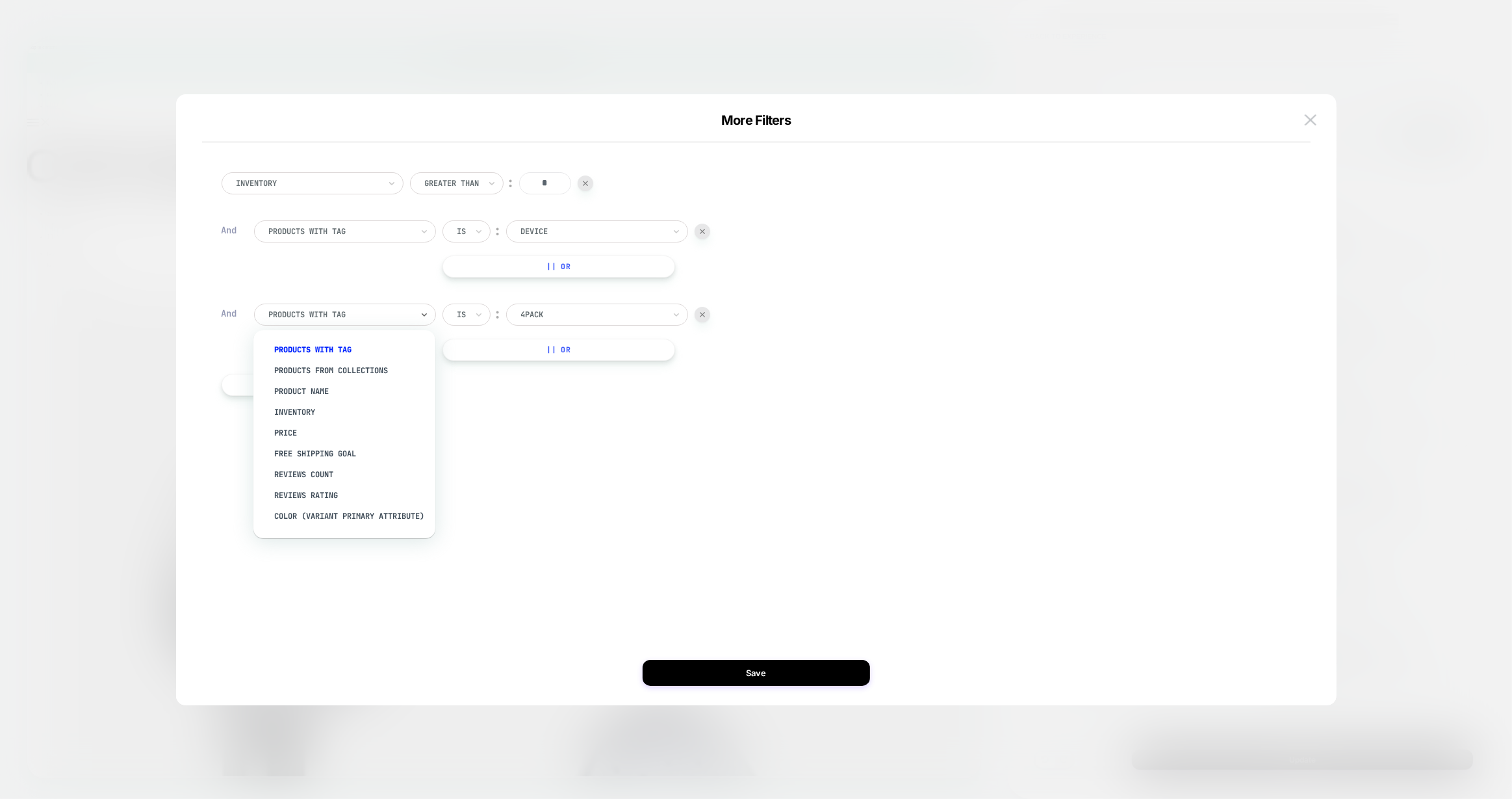
click at [301, 310] on div at bounding box center [340, 314] width 143 height 11
click at [312, 447] on div "color (Variant primary attribute)" at bounding box center [351, 445] width 169 height 21
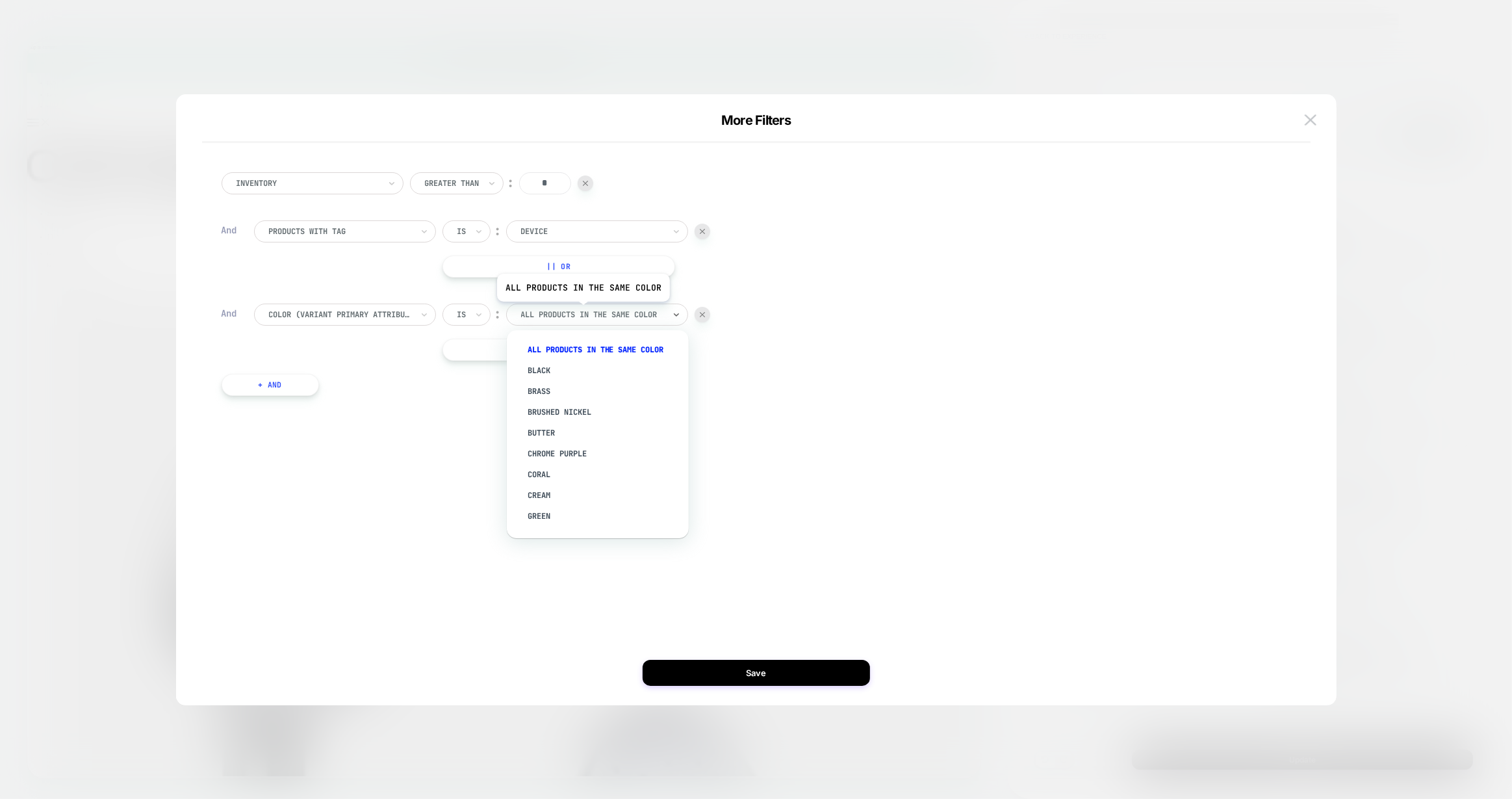
click at [582, 312] on div at bounding box center [593, 314] width 143 height 11
click at [812, 447] on div "Inventory Greater Than ︰ * And products with tag Is ︰ Device || Or And color (V…" at bounding box center [750, 400] width 1121 height 559
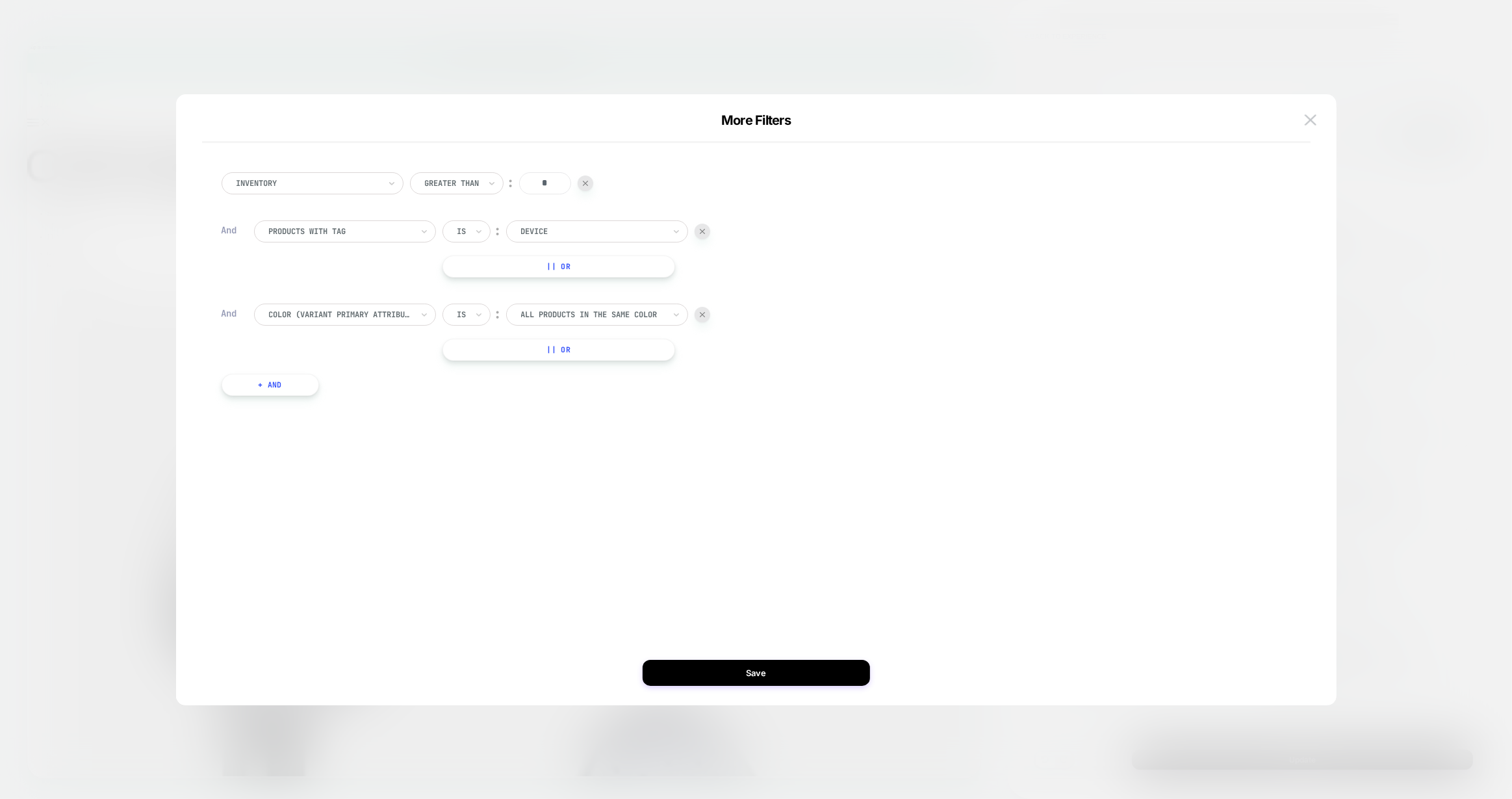
click at [756, 656] on div "Inventory Greater Than ︰ * And products with tag Is ︰ Device || Or And color (V…" at bounding box center [750, 400] width 1121 height 559
click at [756, 672] on button "Save" at bounding box center [756, 672] width 227 height 26
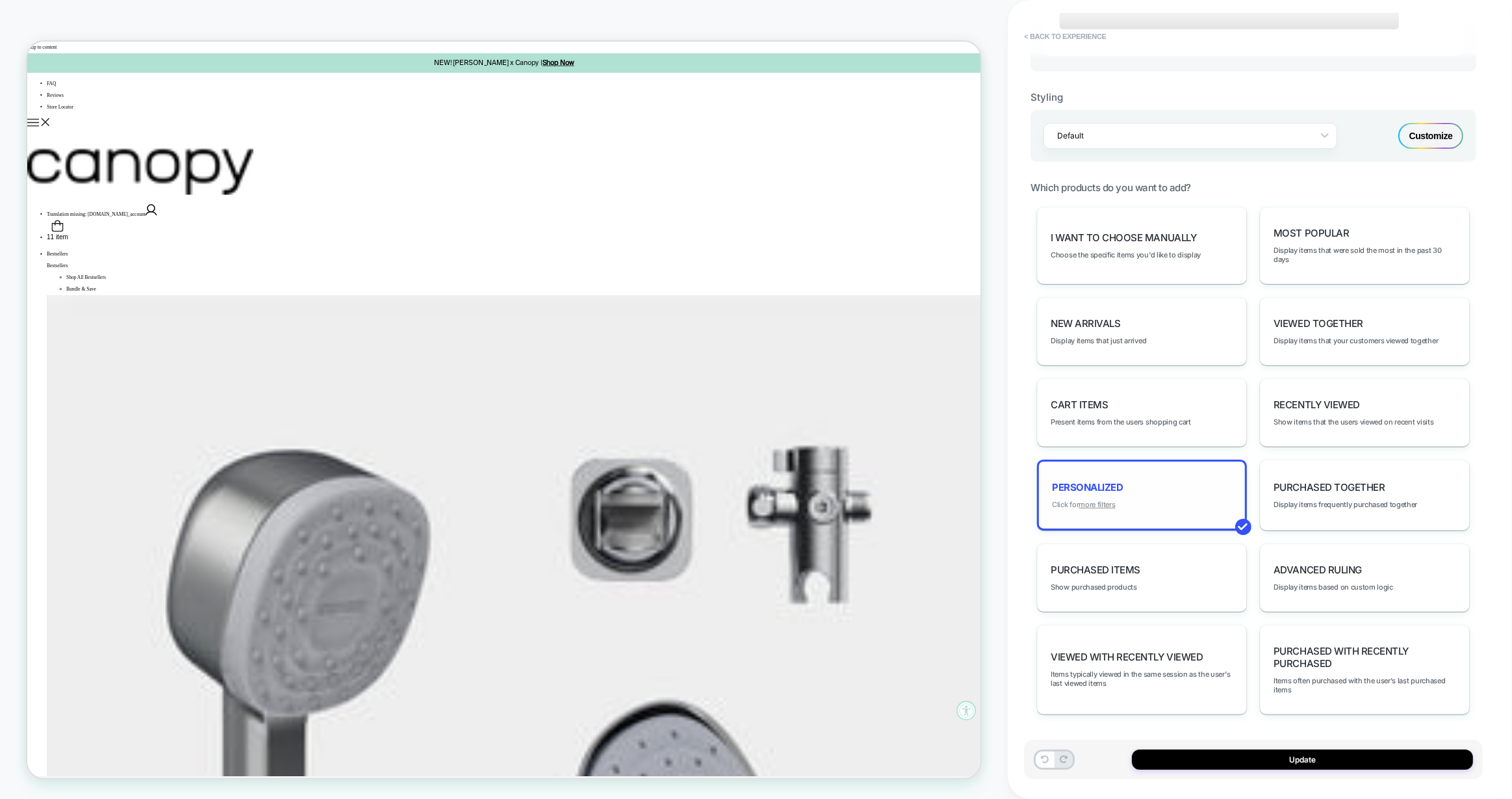
click at [1105, 506] on u "more filters" at bounding box center [1097, 504] width 36 height 10
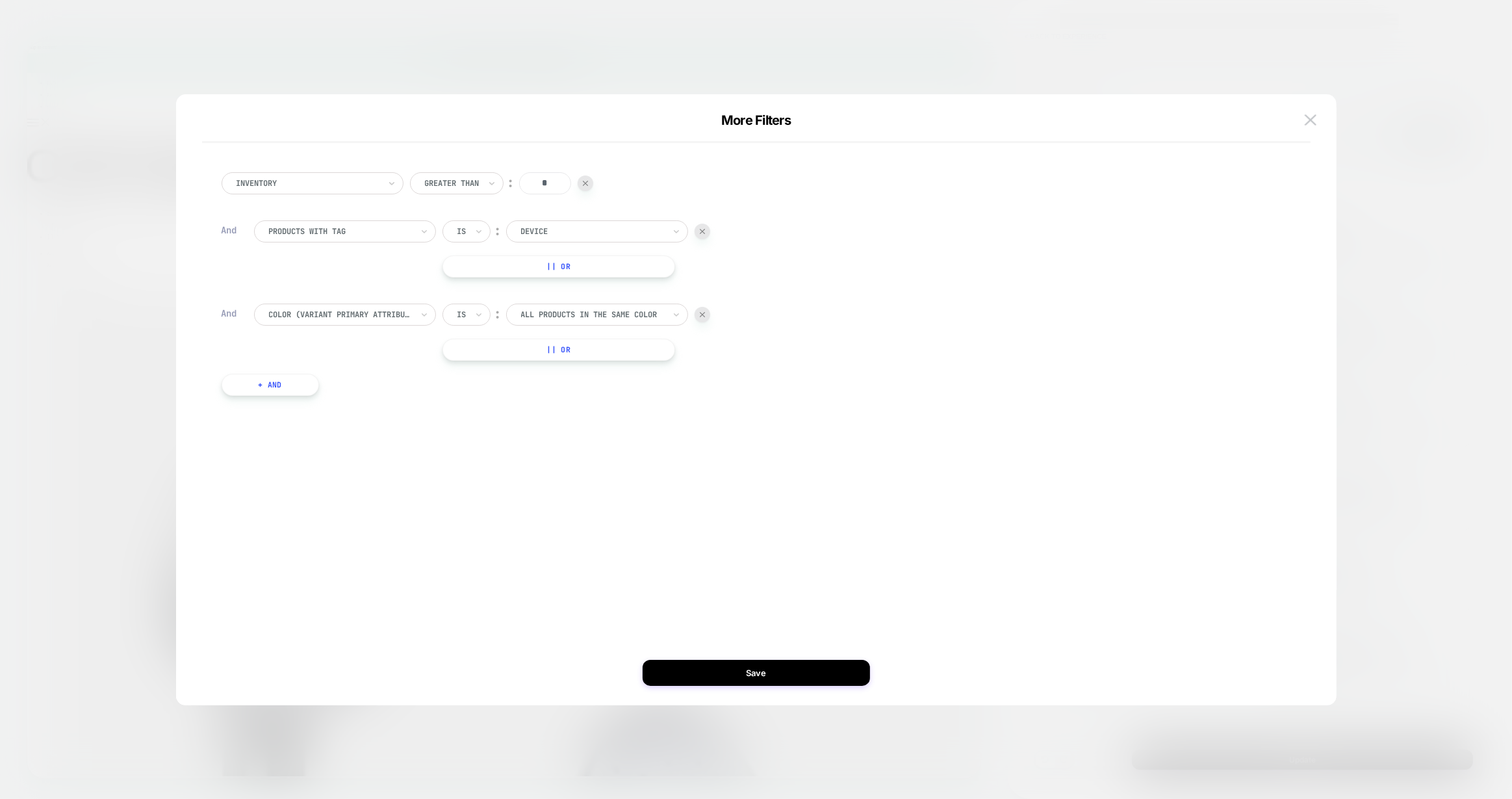
click at [695, 312] on div at bounding box center [702, 314] width 15 height 15
click at [264, 291] on button "+ And" at bounding box center [270, 301] width 98 height 22
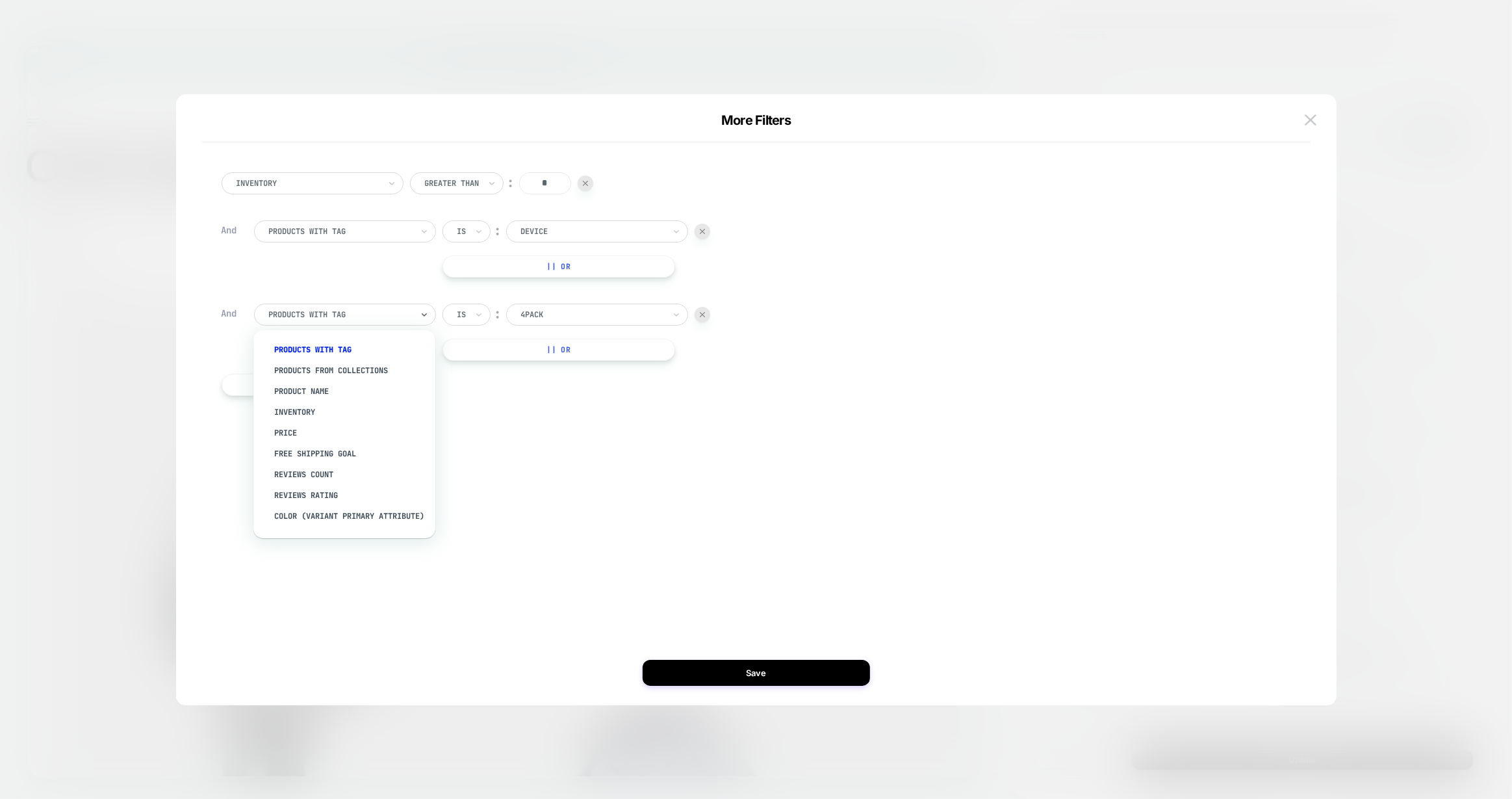
click at [278, 304] on div "products with tag" at bounding box center [344, 314] width 182 height 22
click at [377, 497] on div "Separate out color variants" at bounding box center [351, 498] width 169 height 21
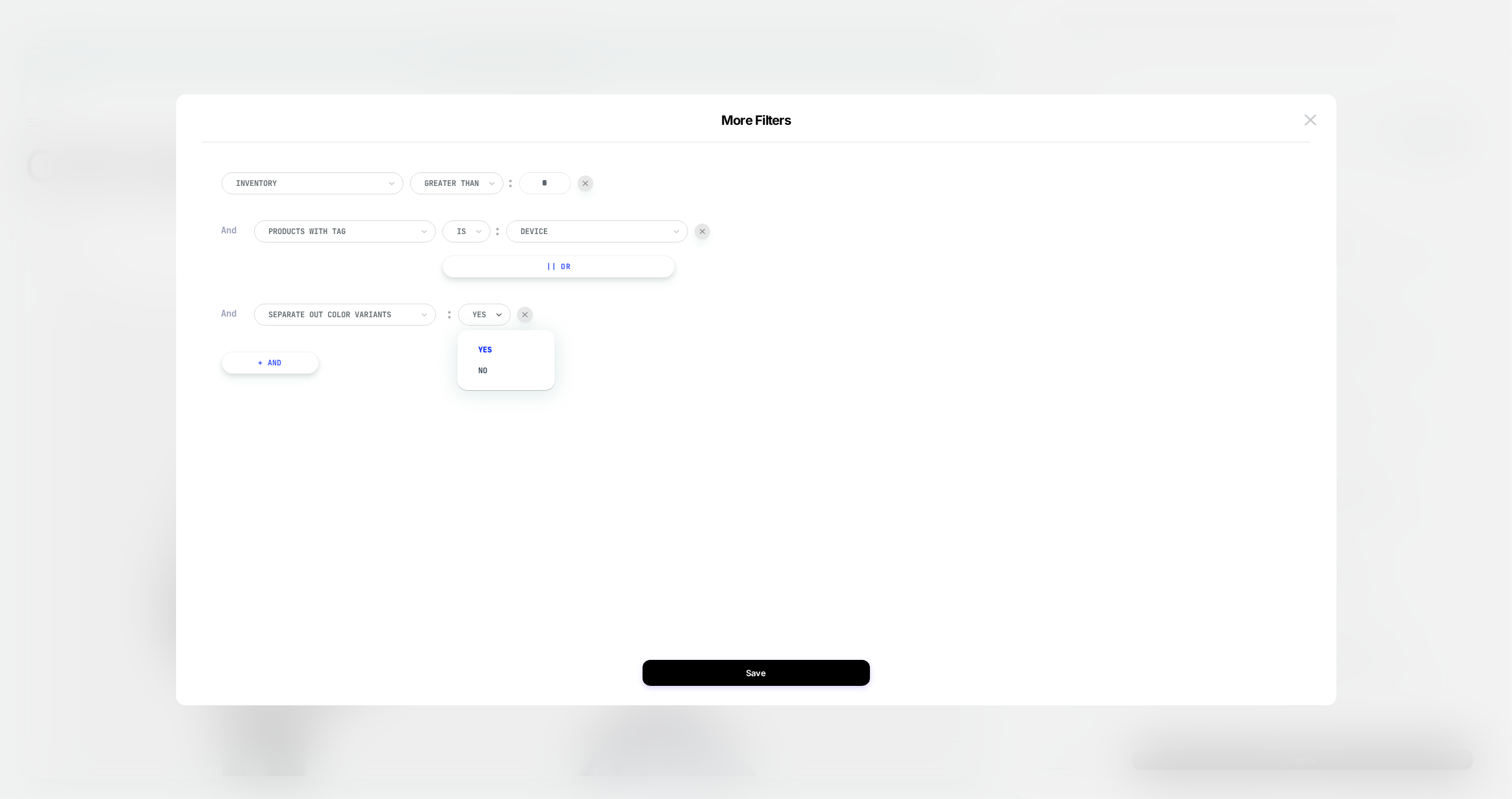
click at [487, 320] on div "yes" at bounding box center [480, 314] width 16 height 14
click at [488, 371] on div "no" at bounding box center [512, 371] width 85 height 21
click at [717, 667] on button "Save" at bounding box center [756, 672] width 227 height 26
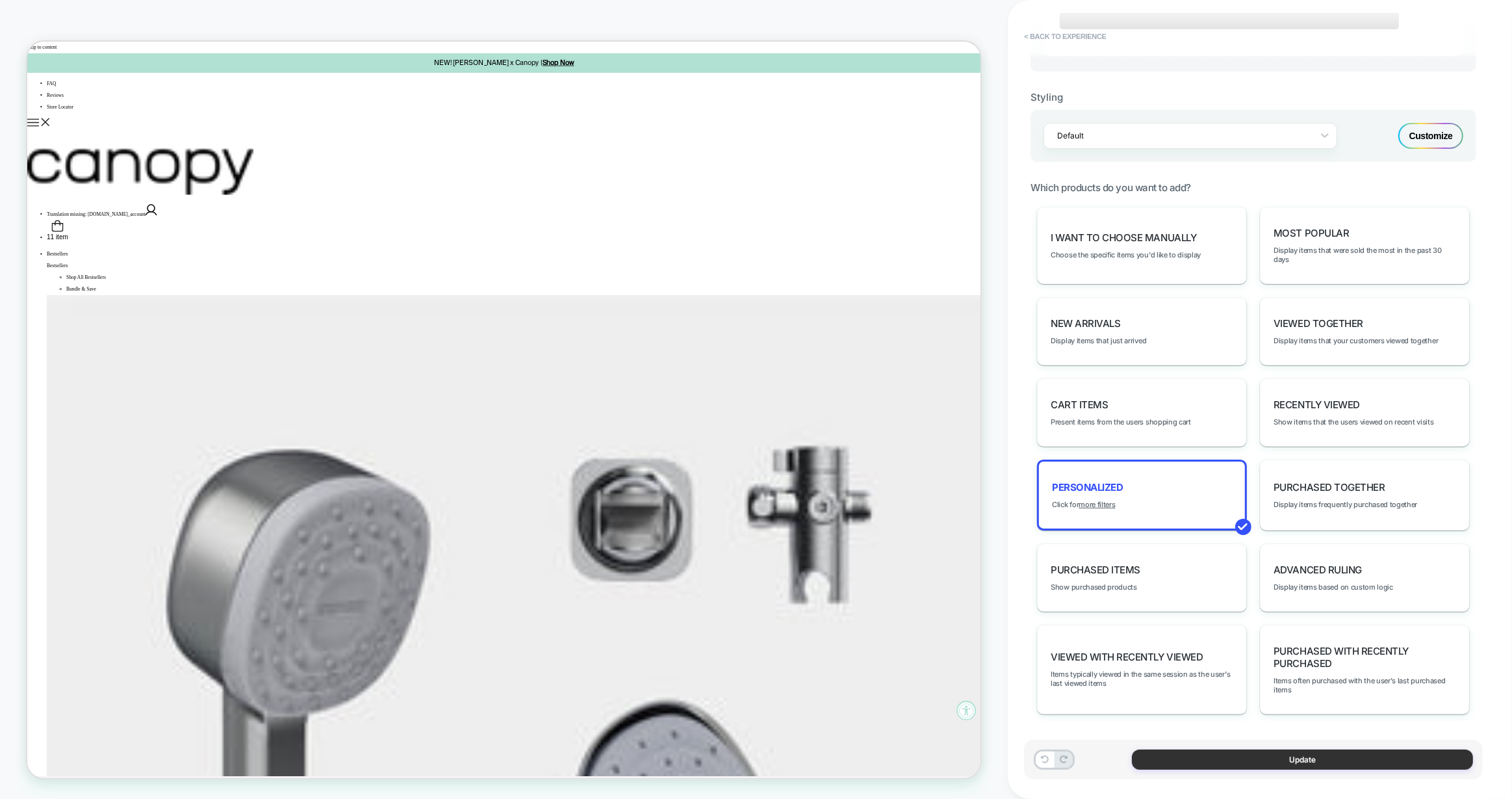
click at [1297, 762] on button "Update" at bounding box center [1302, 759] width 341 height 20
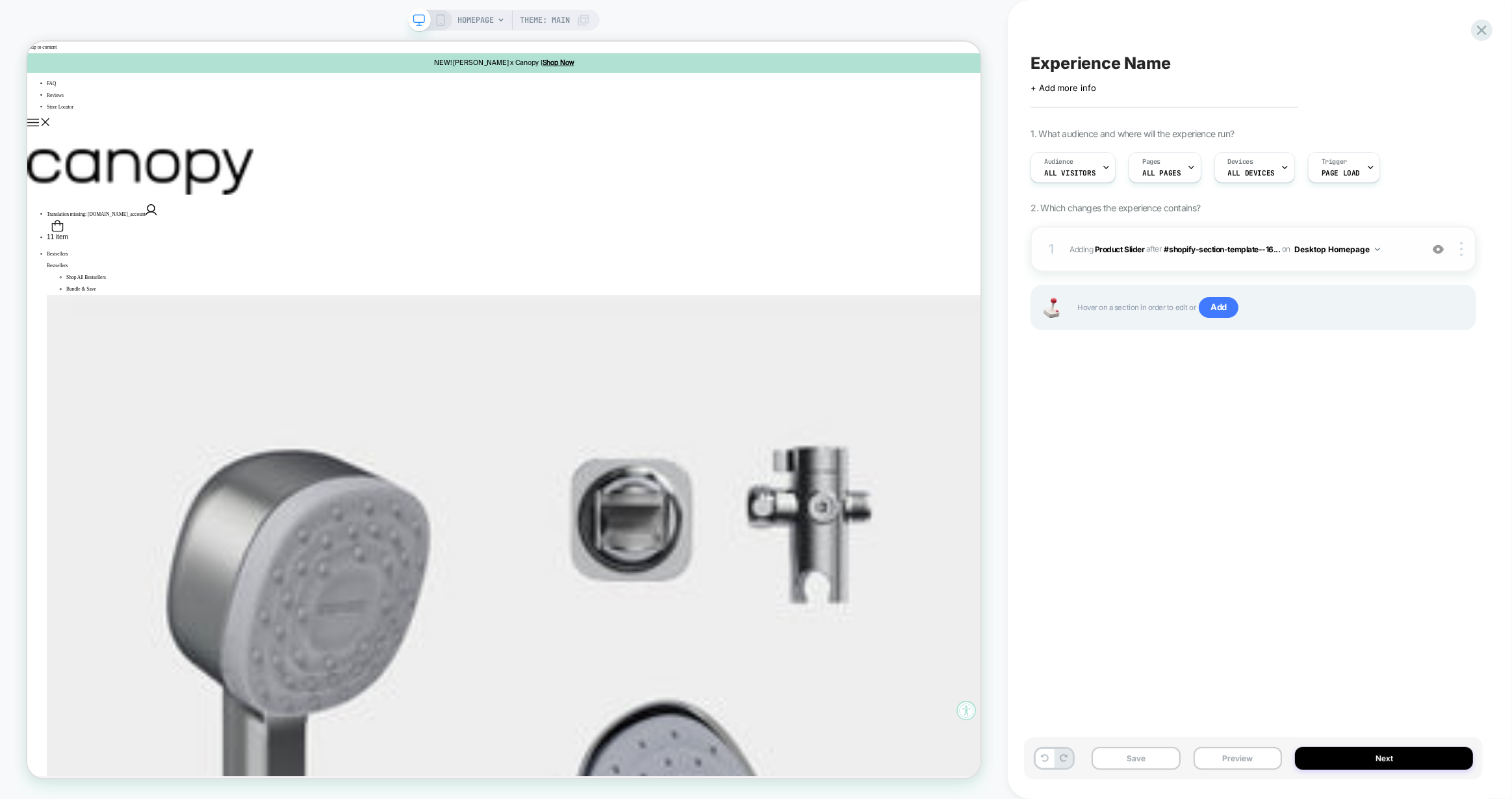
click at [1383, 256] on span "#_loomi_addon_1759426347692 Adding Product Slider AFTER #shopify-section-templa…" at bounding box center [1242, 249] width 345 height 16
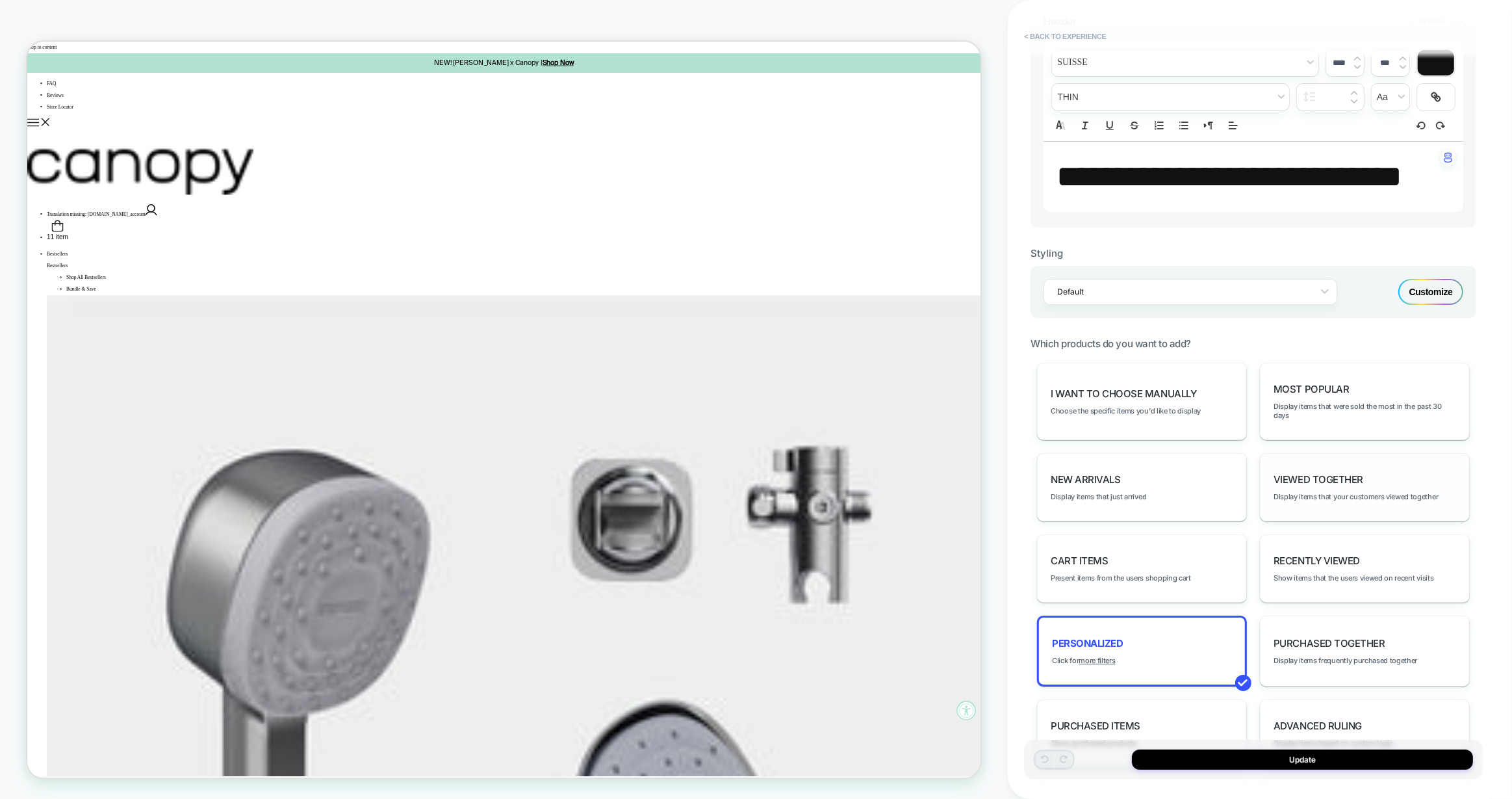
scroll to position [565, 0]
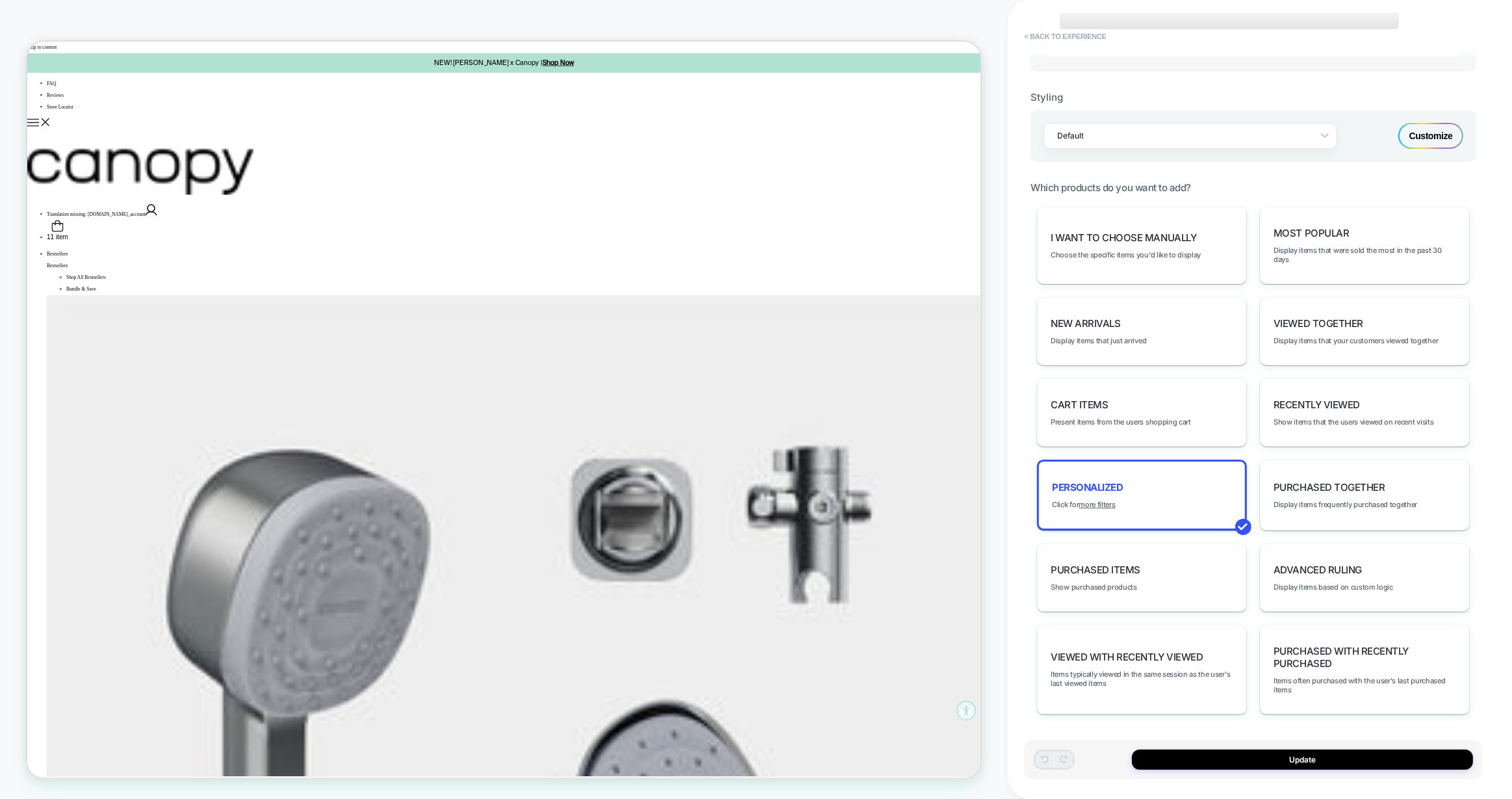
click at [1416, 149] on div "Customize" at bounding box center [1431, 135] width 65 height 26
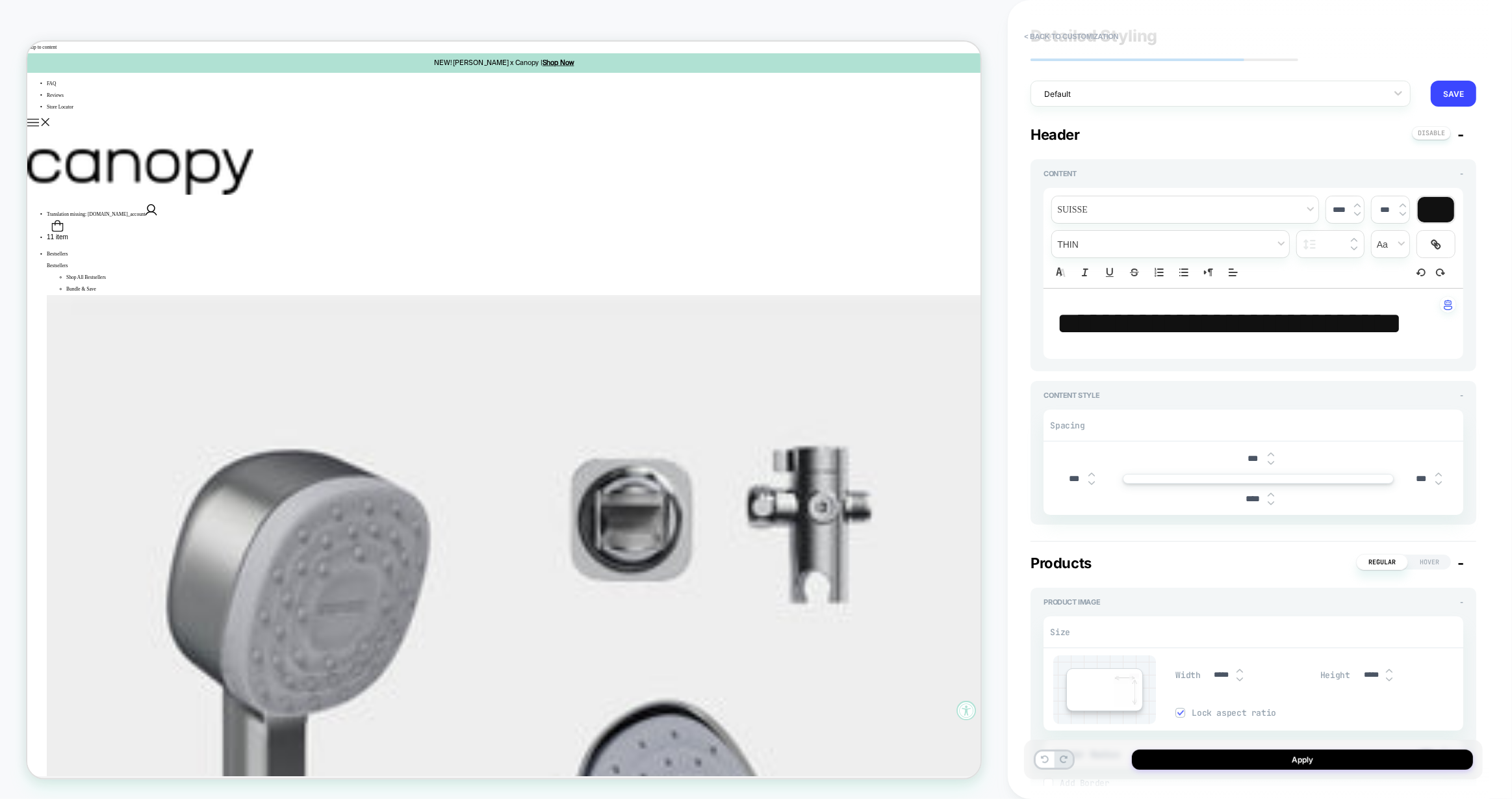
scroll to position [0, 0]
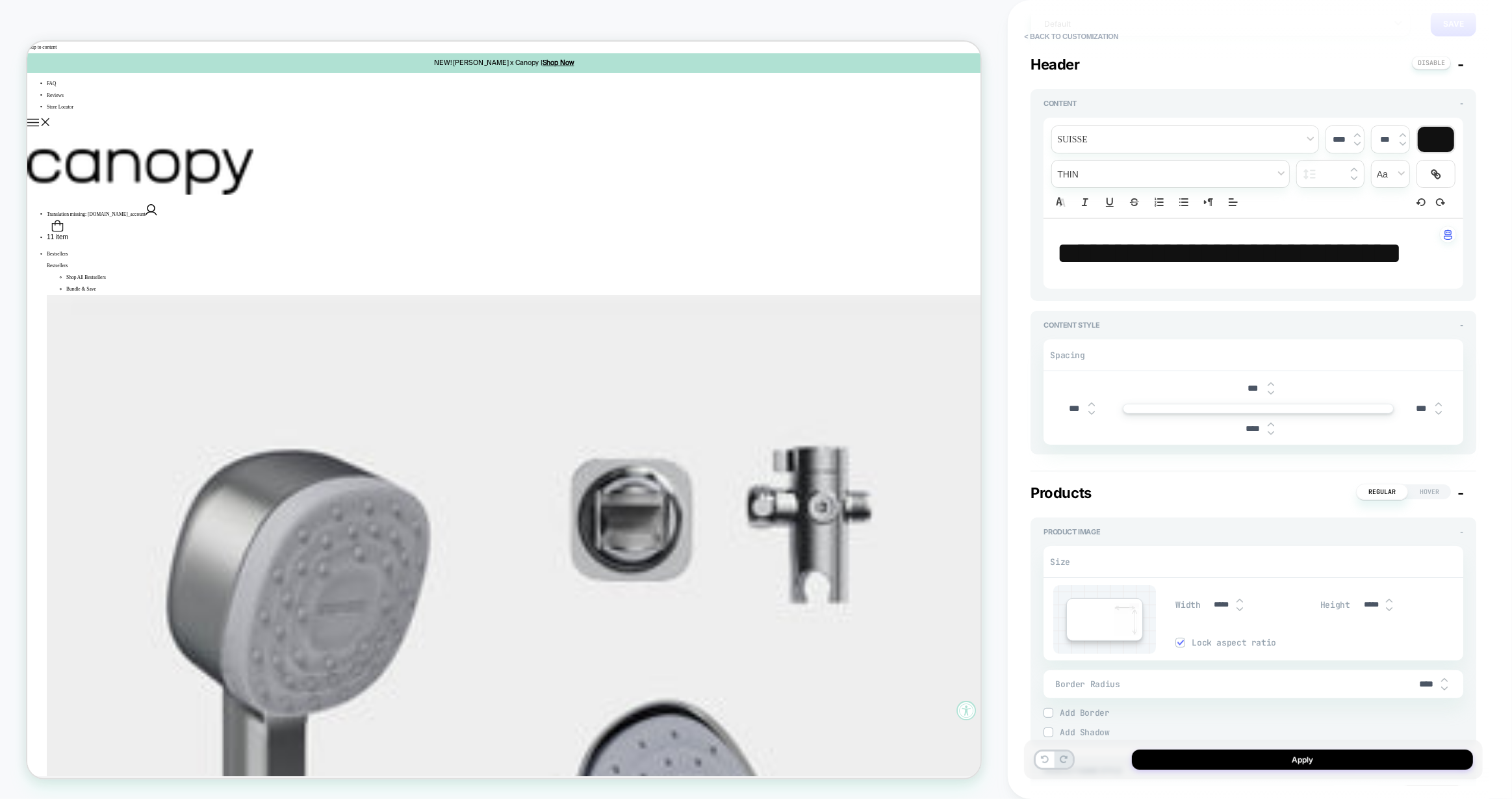
type textarea "*"
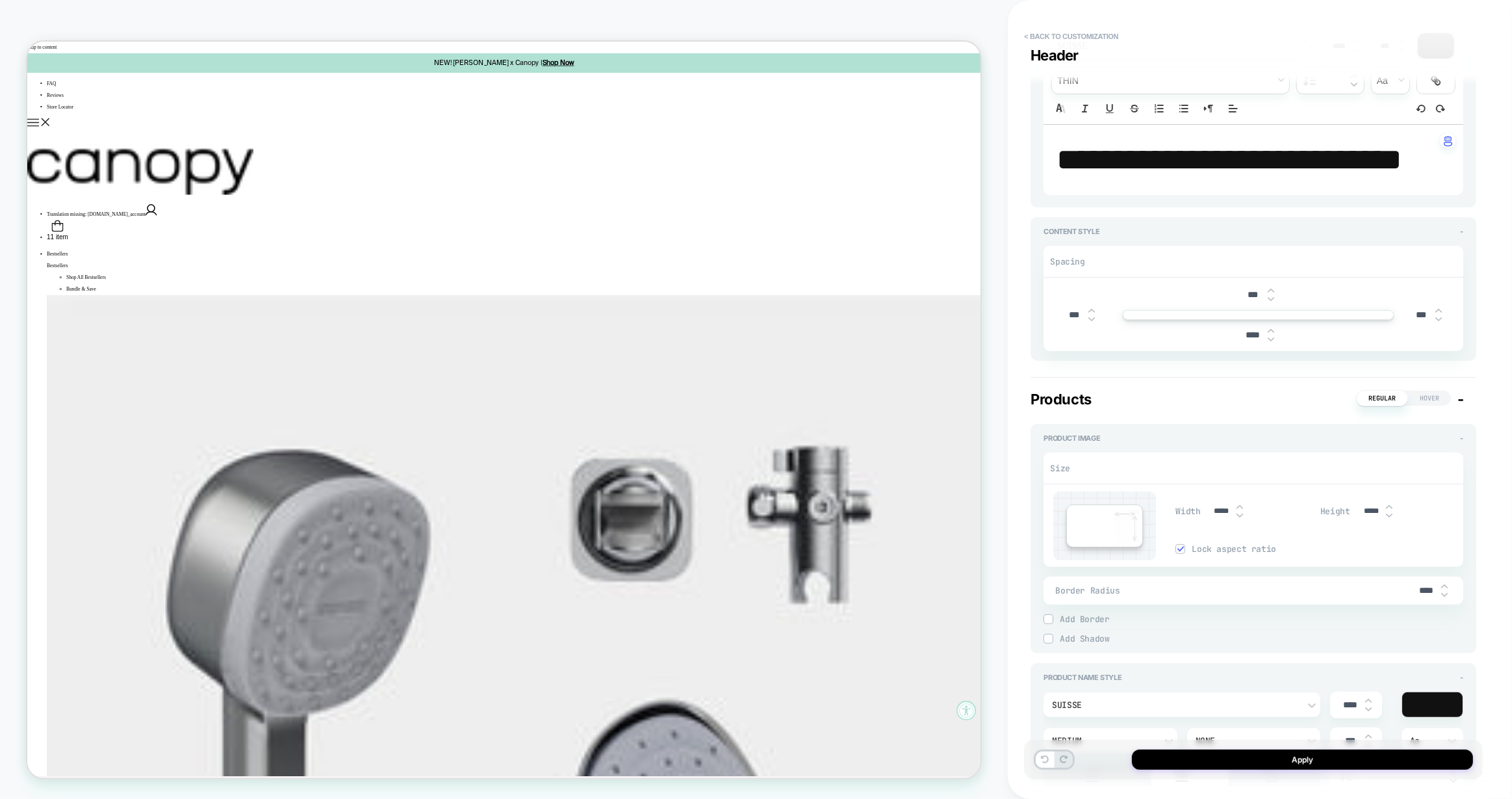
scroll to position [229, 0]
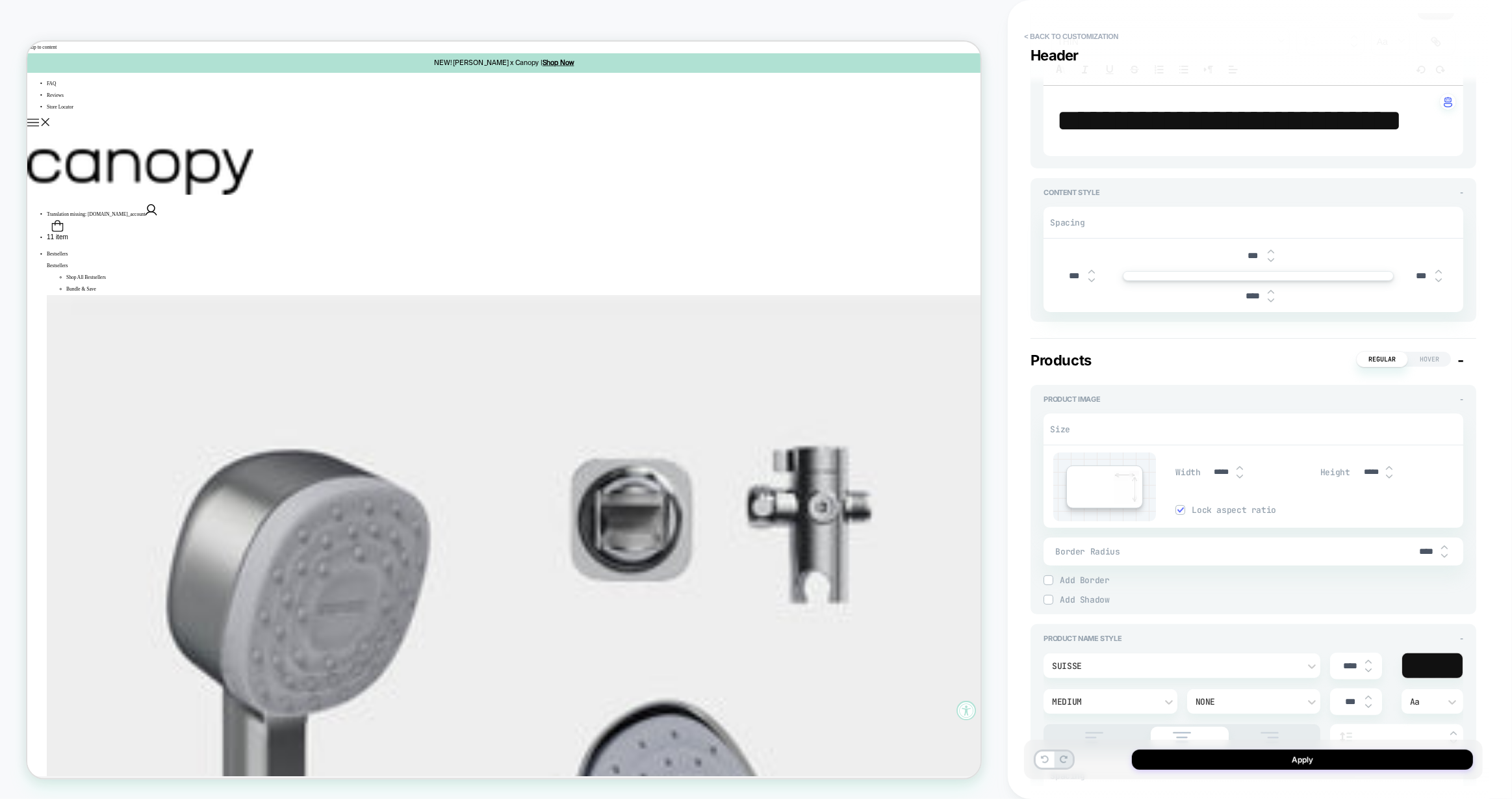
drag, startPoint x: 1071, startPoint y: 317, endPoint x: 1062, endPoint y: 317, distance: 9.0
click at [1062, 281] on input "***" at bounding box center [1074, 276] width 29 height 11
type input "***"
type textarea "*"
type input "****"
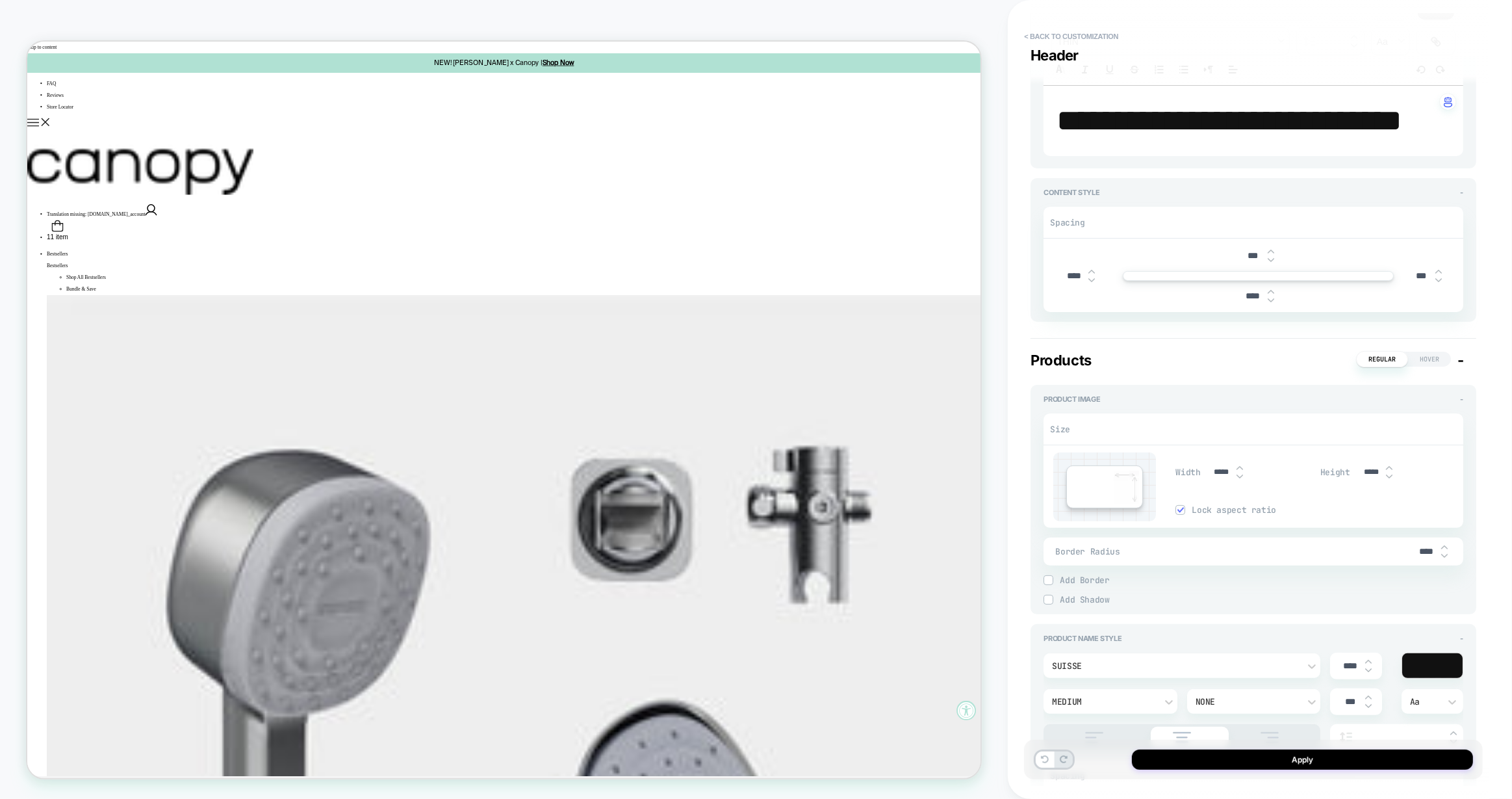
type textarea "*"
click at [1088, 322] on div "Content Style - Spacing *** **** *** ****" at bounding box center [1254, 249] width 446 height 143
drag, startPoint x: 1076, startPoint y: 317, endPoint x: 1063, endPoint y: 317, distance: 13.0
click at [1063, 281] on input "****" at bounding box center [1074, 276] width 29 height 11
type input "***"
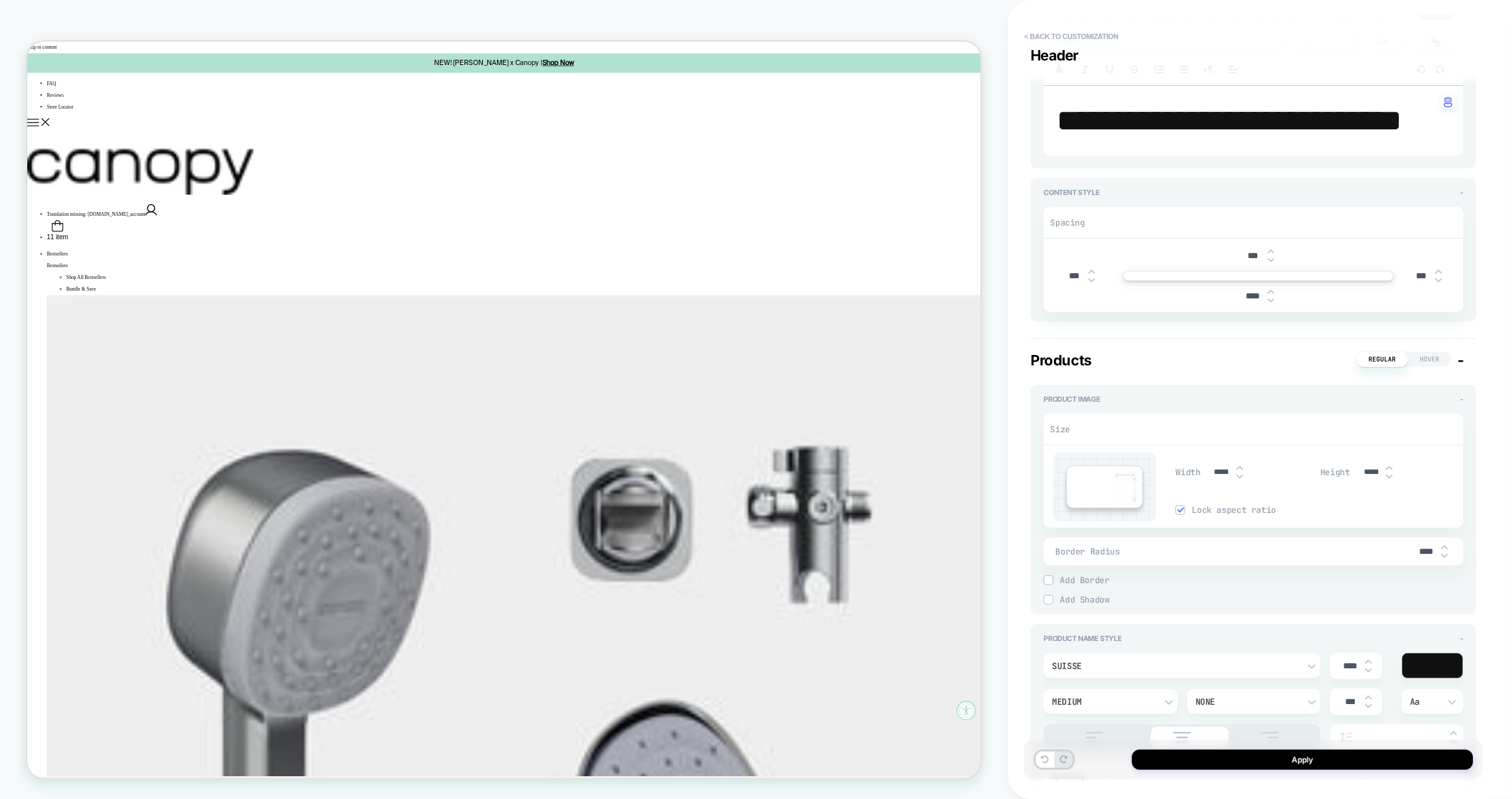
type textarea "*"
type input "***"
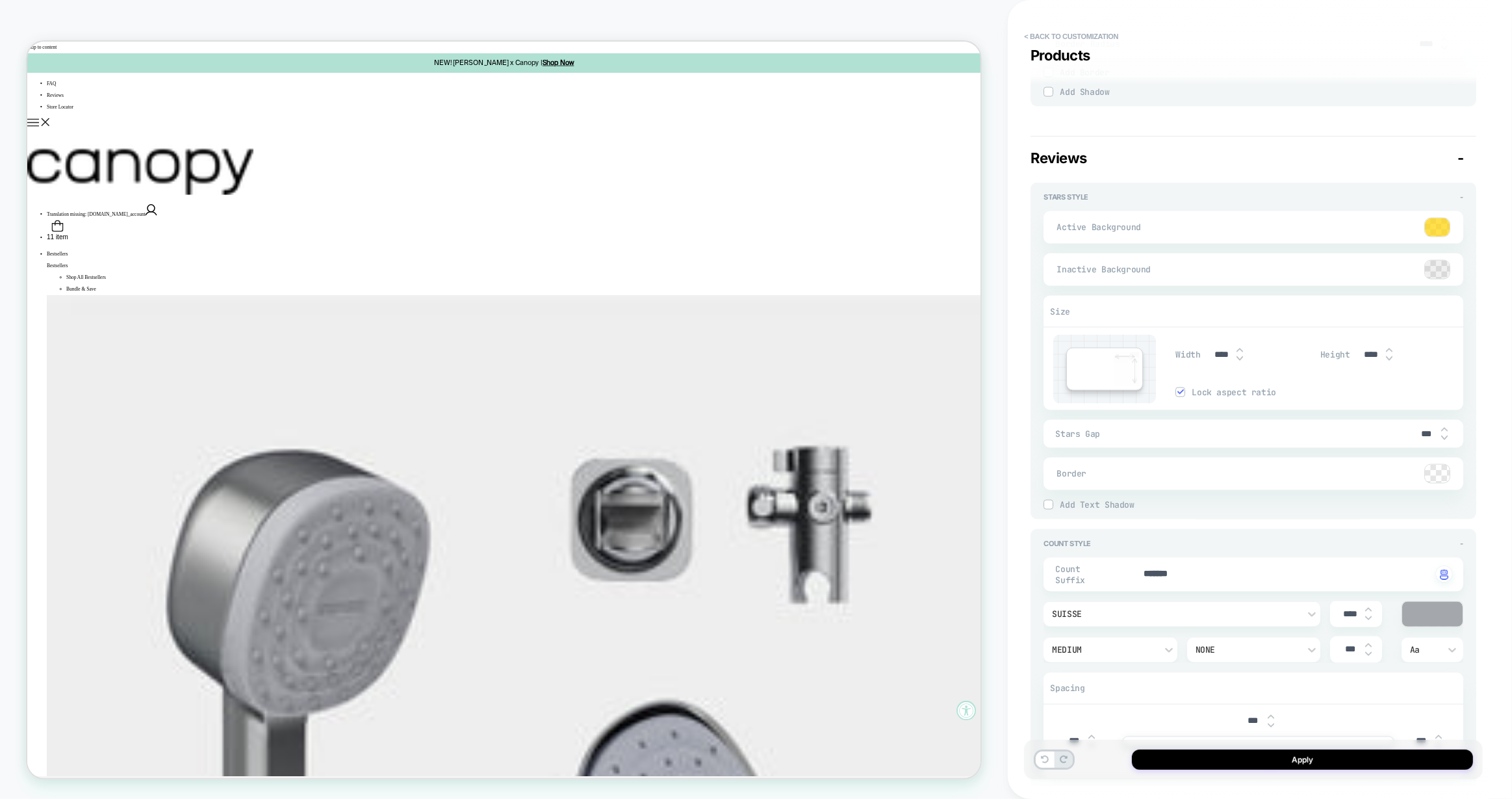
scroll to position [2175, 0]
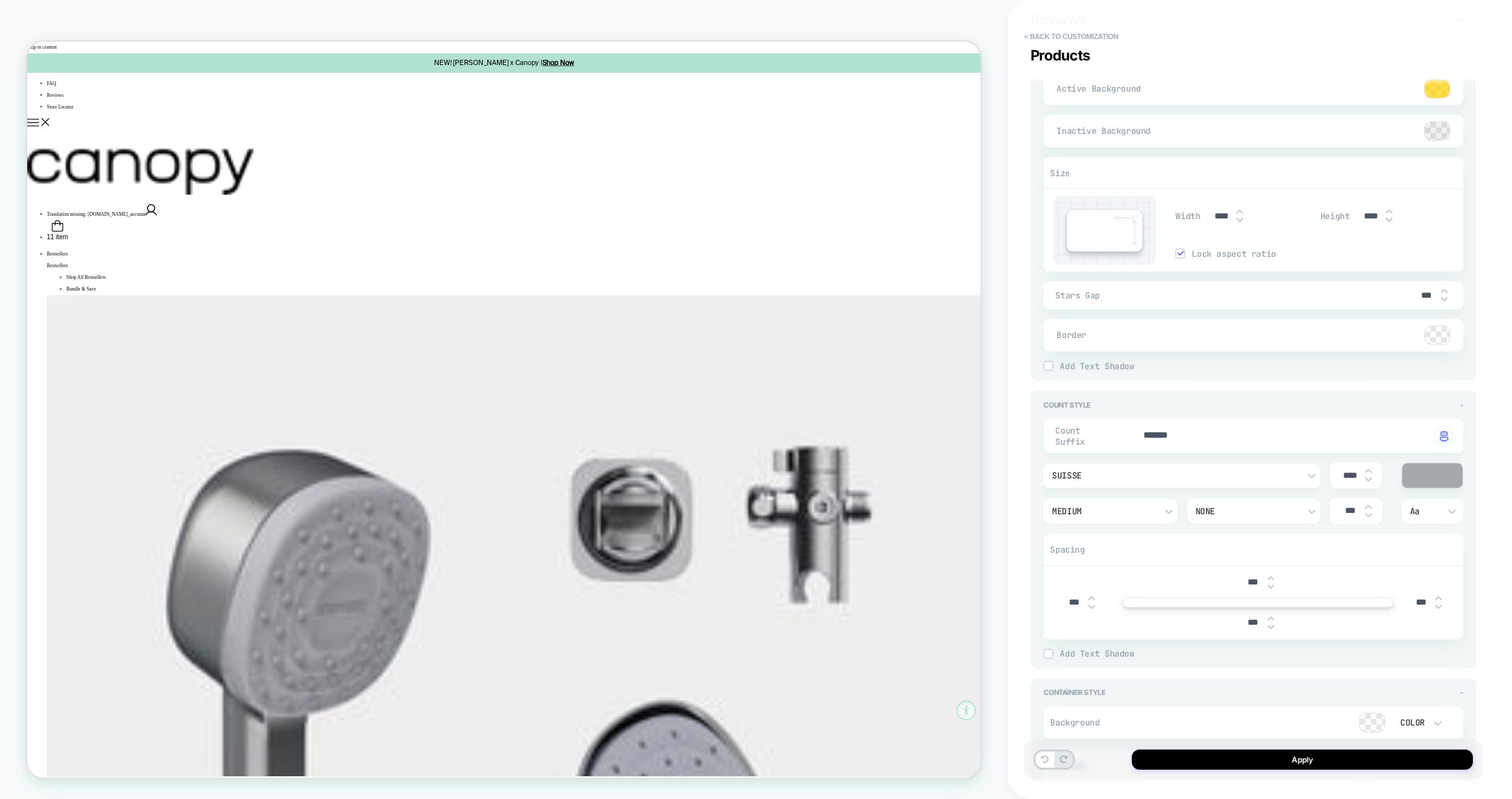
type textarea "*"
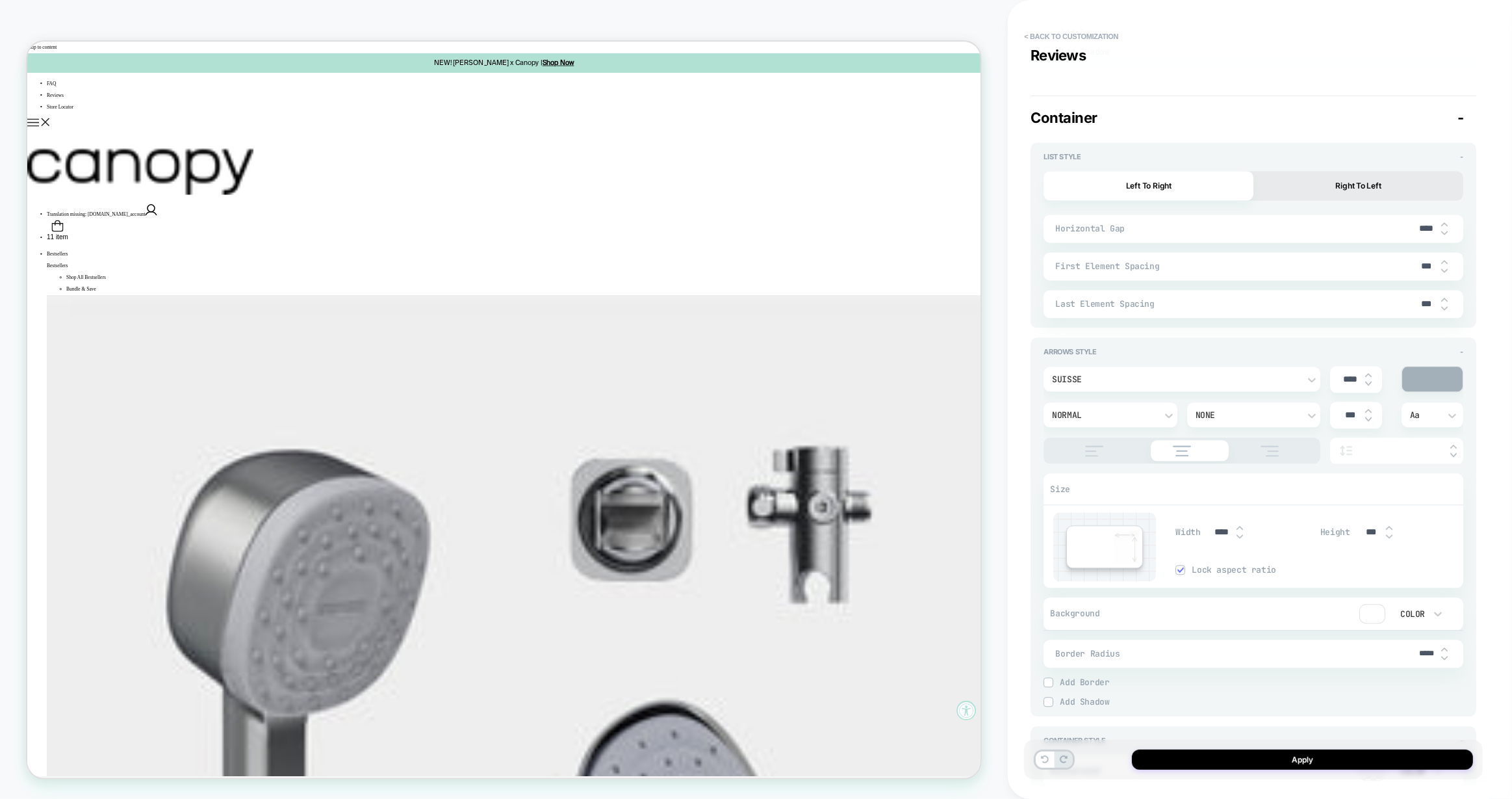
scroll to position [3200, 0]
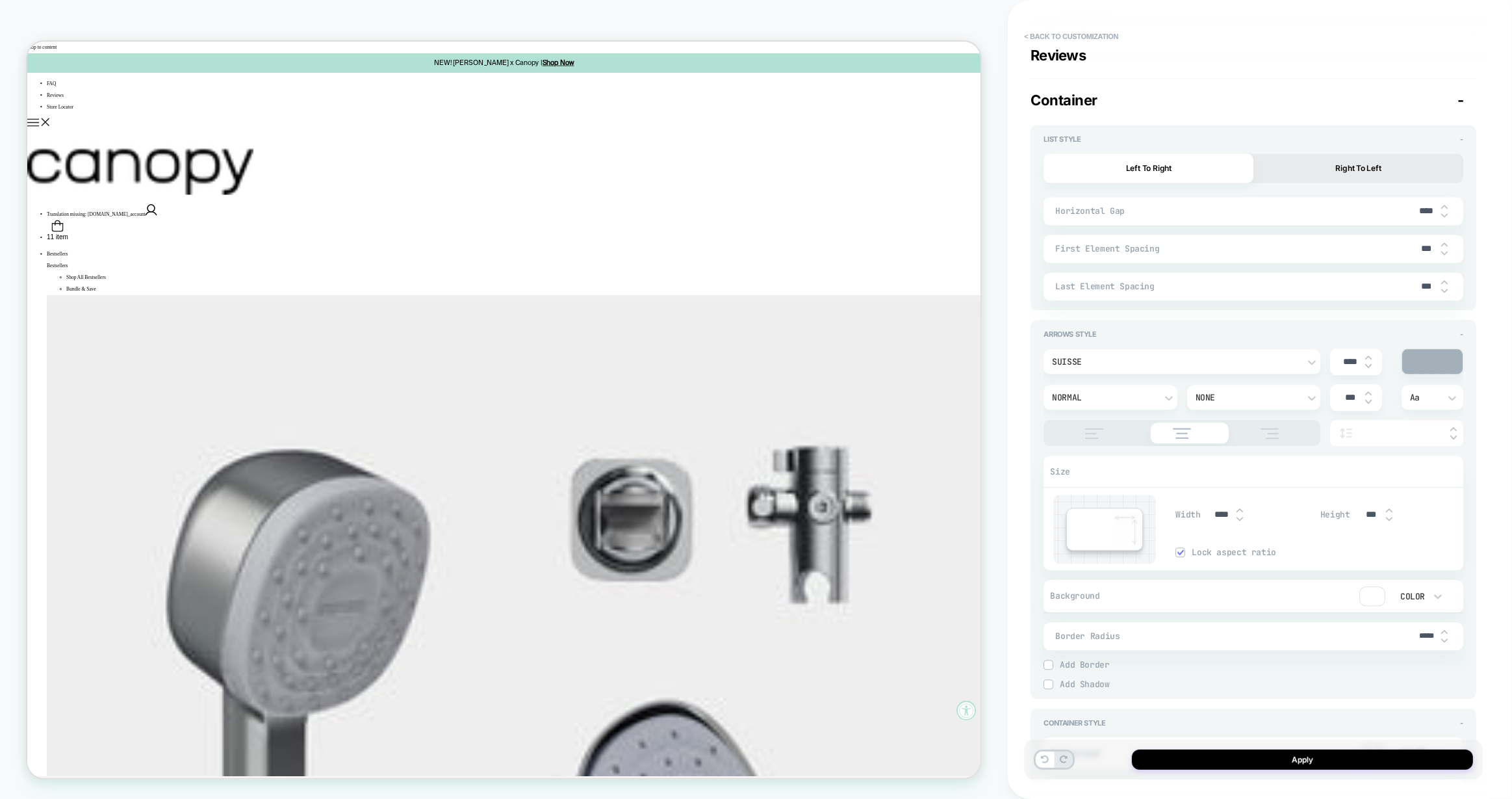
drag, startPoint x: 1418, startPoint y: 280, endPoint x: 1411, endPoint y: 280, distance: 7.0
click at [1412, 254] on input "***" at bounding box center [1426, 249] width 29 height 11
type input "***"
type textarea "*"
type input "****"
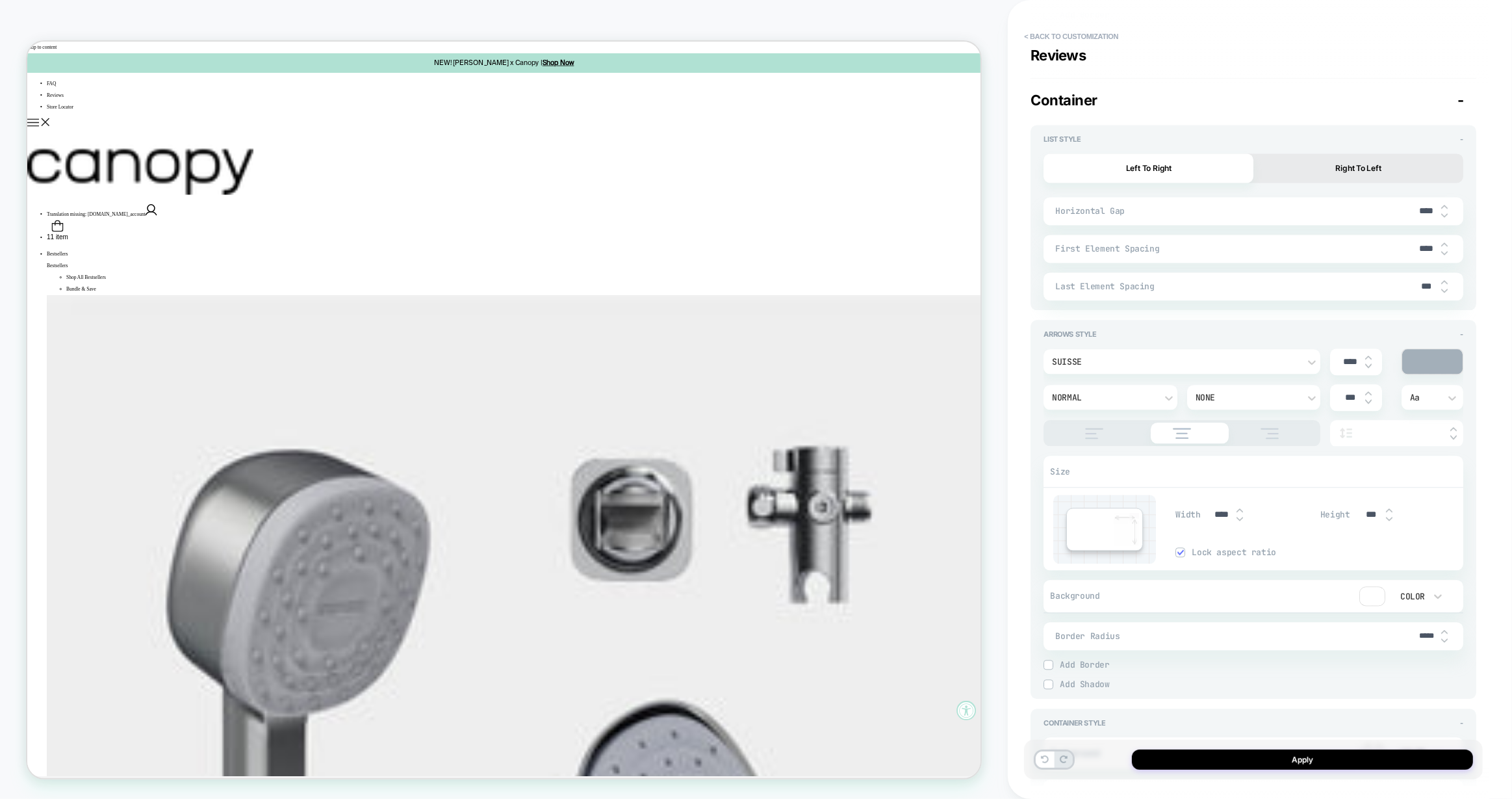
type textarea "*"
type input "***"
type textarea "*"
type input "***"
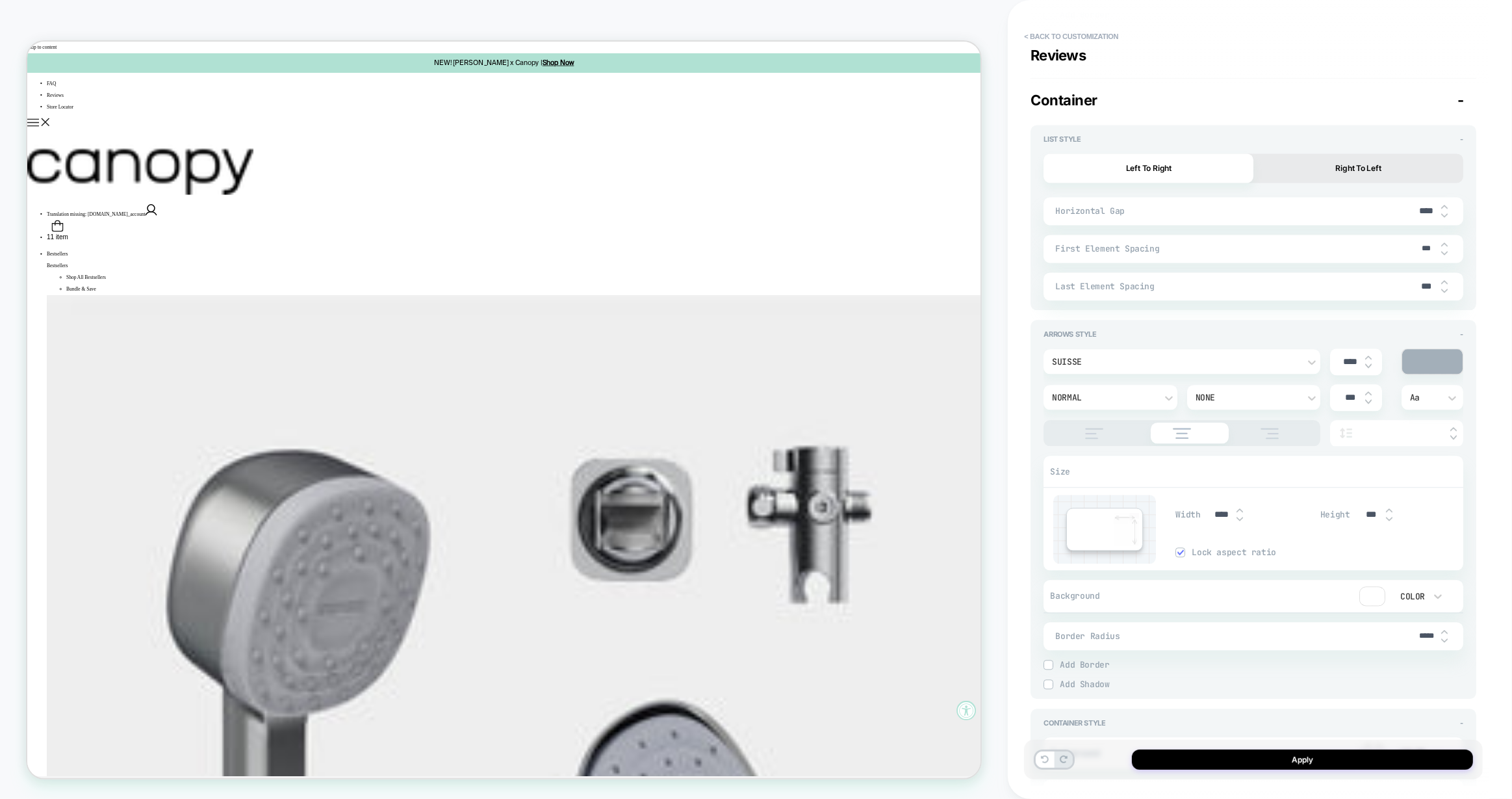
type textarea "*"
type input "****"
type textarea "*"
type input "*****"
type textarea "*"
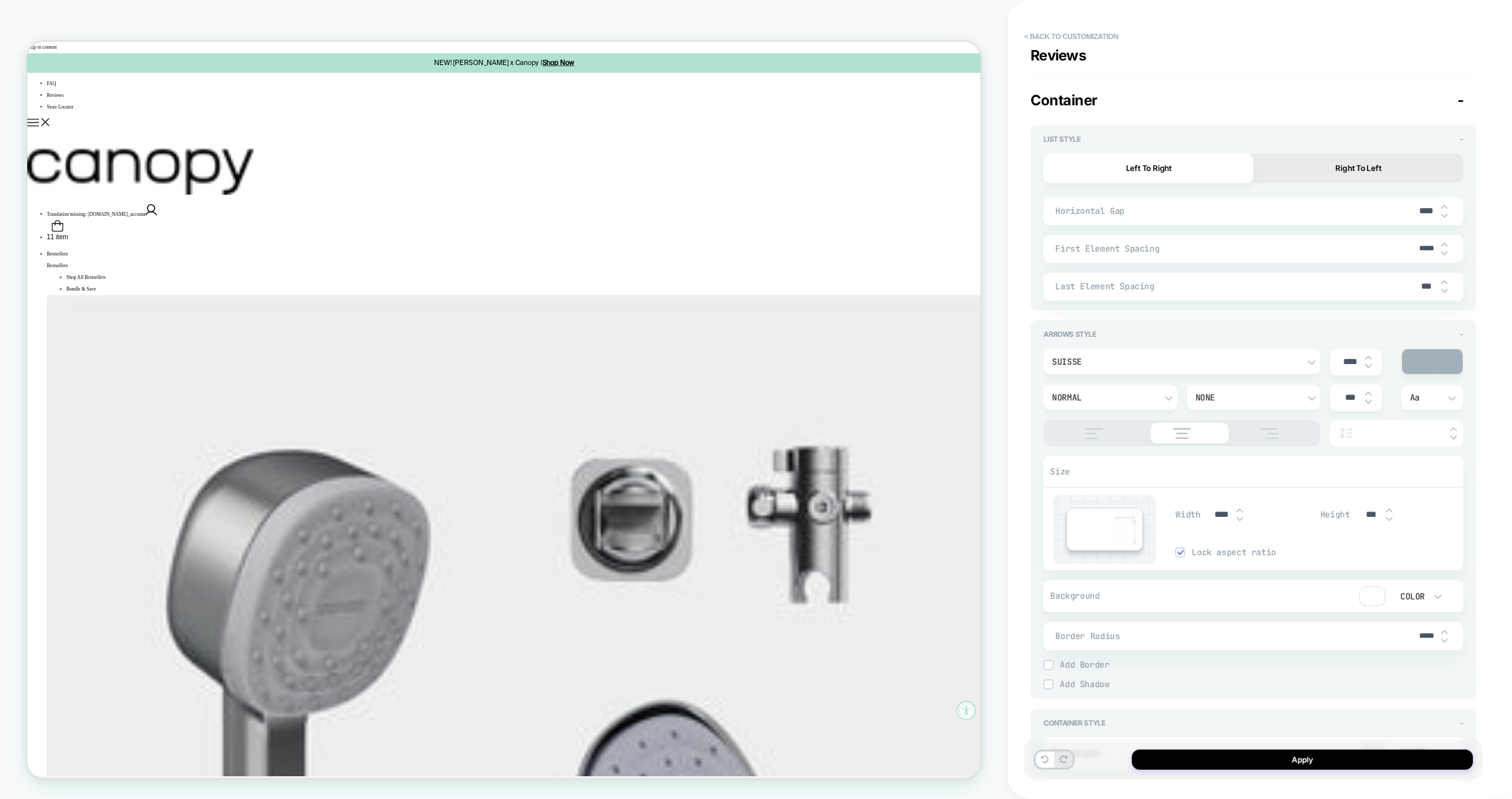
type input "****"
type textarea "*"
type input "***"
type textarea "*"
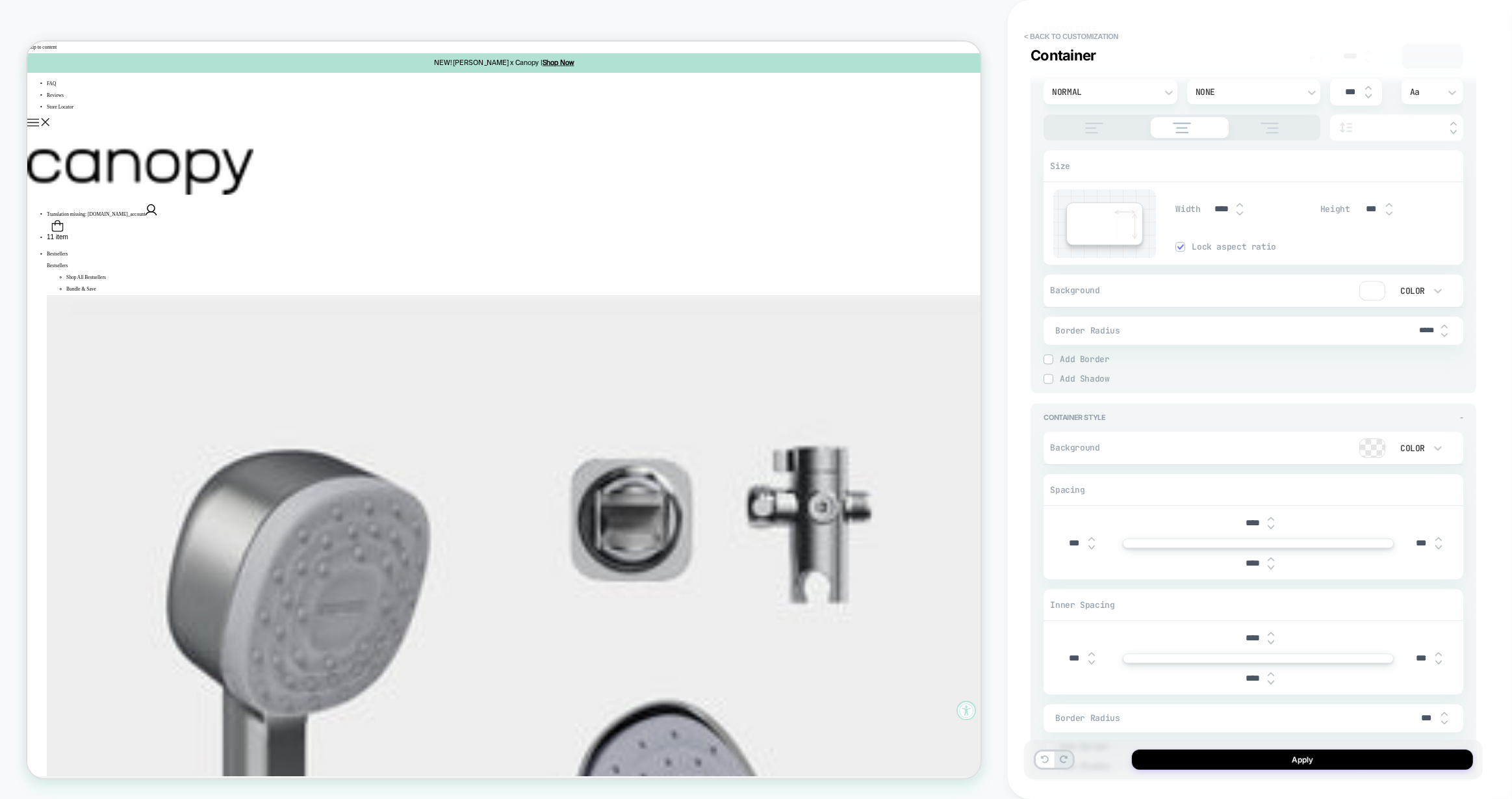
scroll to position [3617, 0]
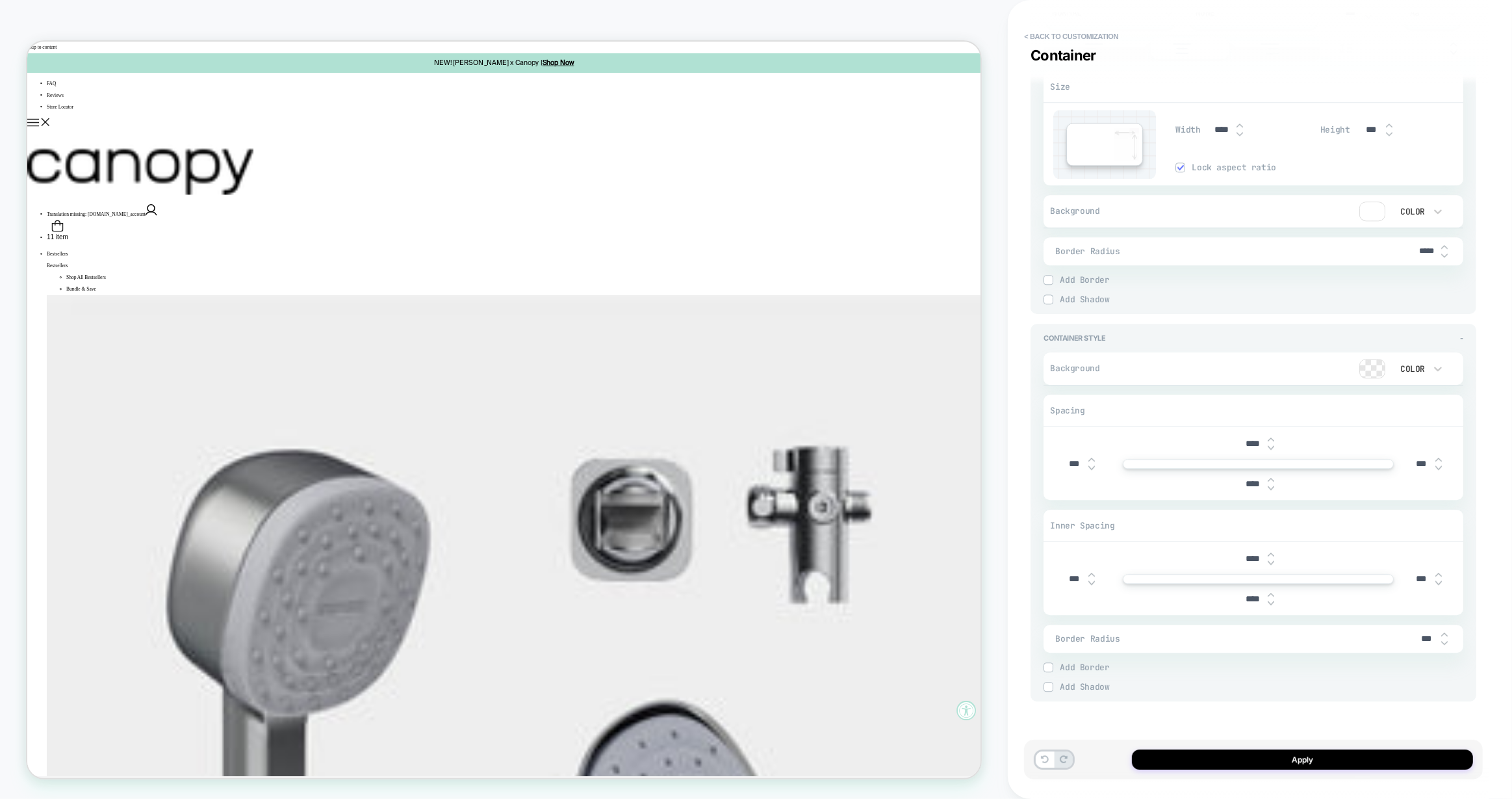
drag, startPoint x: 1072, startPoint y: 462, endPoint x: 1064, endPoint y: 461, distance: 8.1
click at [1064, 461] on input "***" at bounding box center [1074, 464] width 29 height 11
type input "****"
type textarea "*"
type input "***"
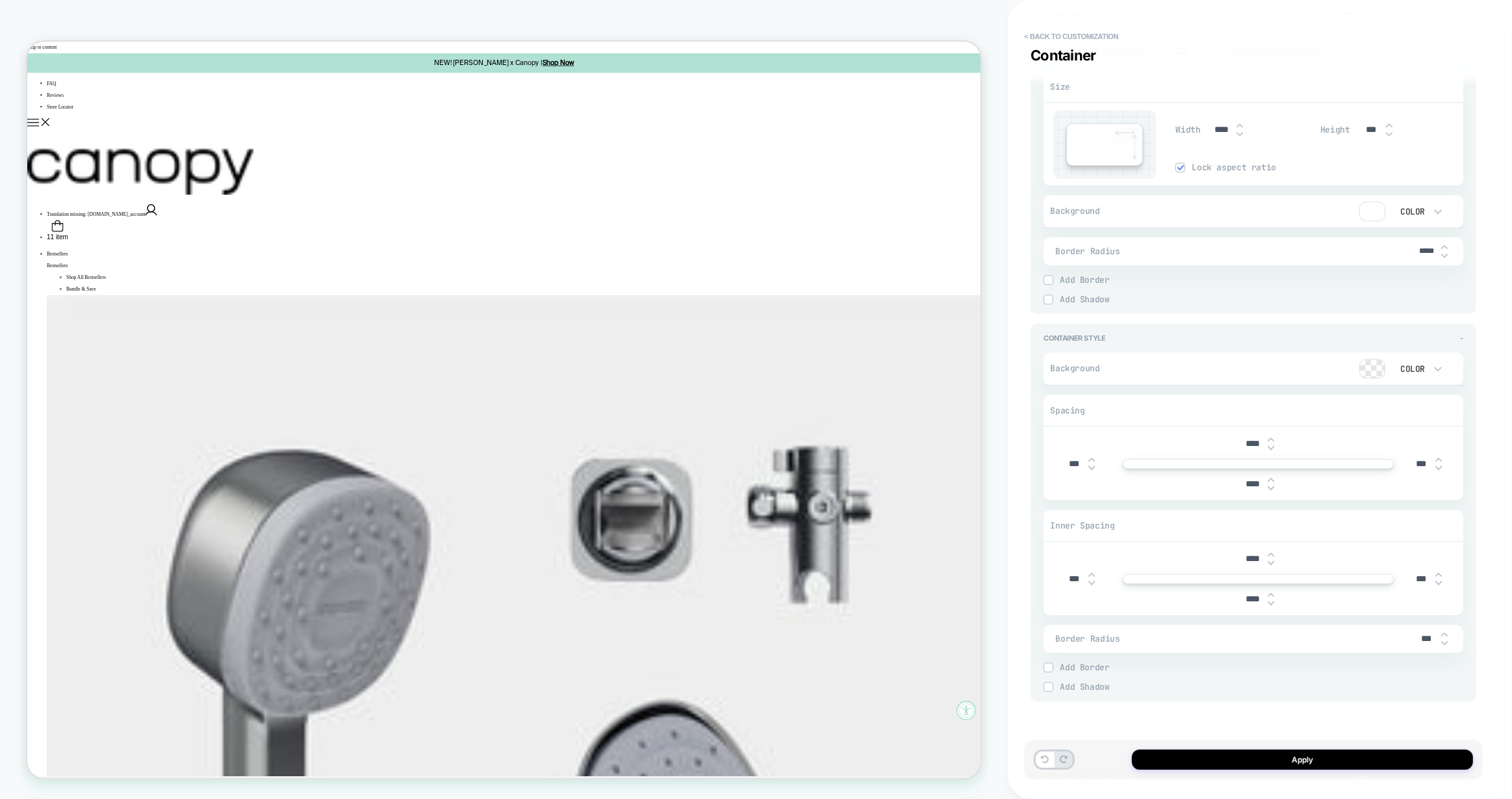
type textarea "*"
type input "***"
type textarea "*"
type input "****"
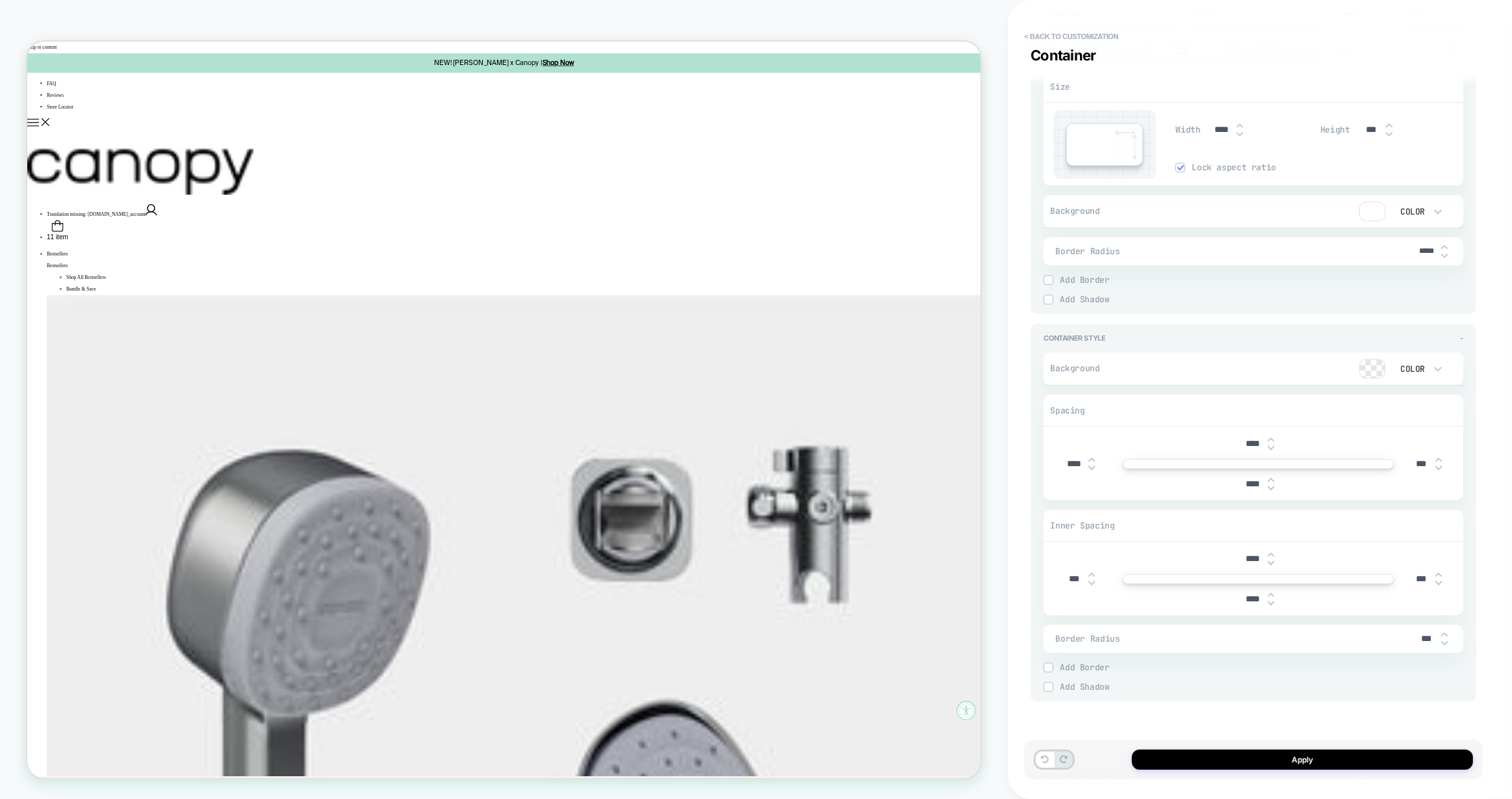
type textarea "*"
type input "*****"
type textarea "*"
type input "****"
type textarea "*"
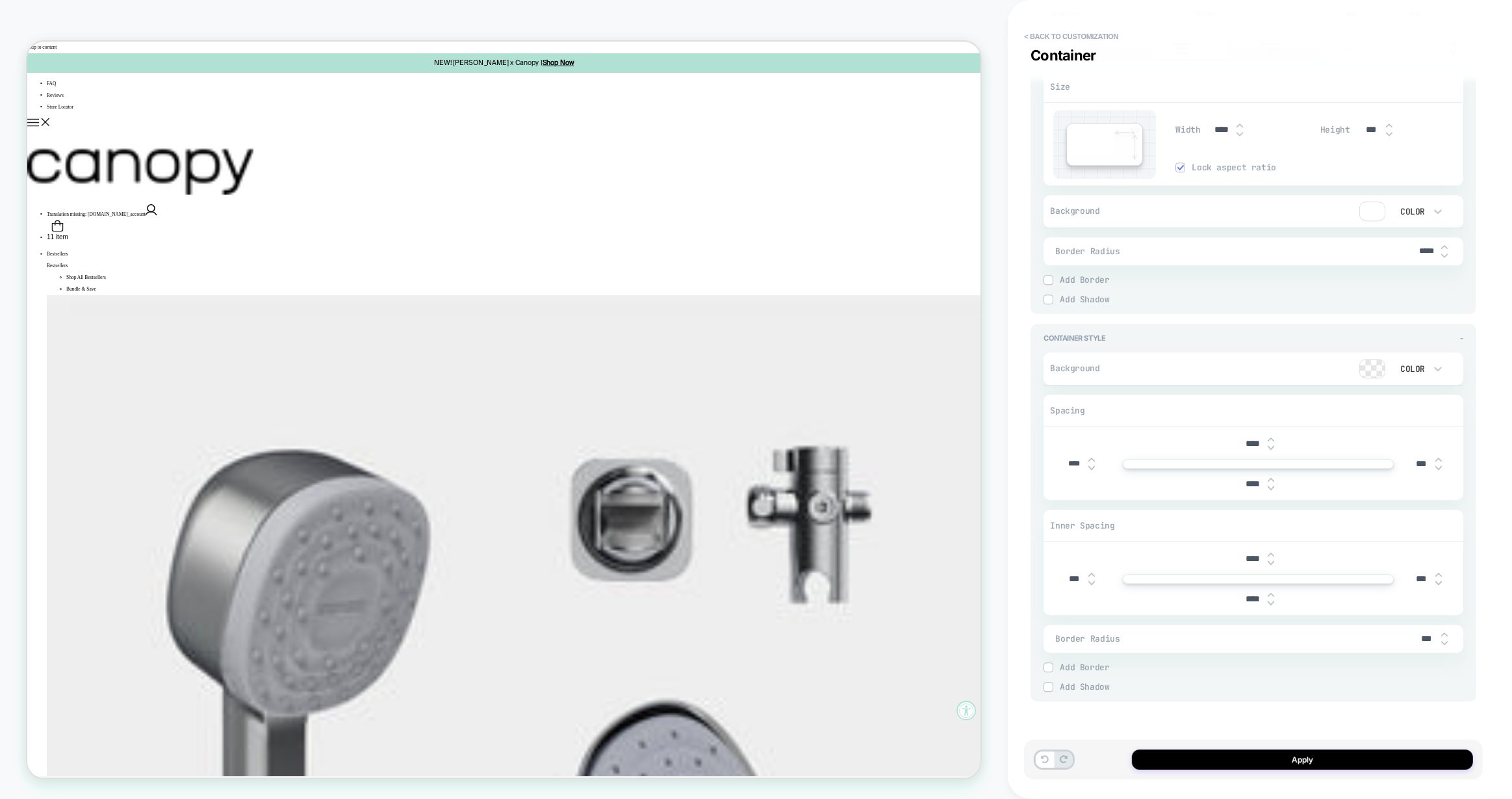
type input "***"
type textarea "*"
type input "****"
type textarea "*"
type input "*****"
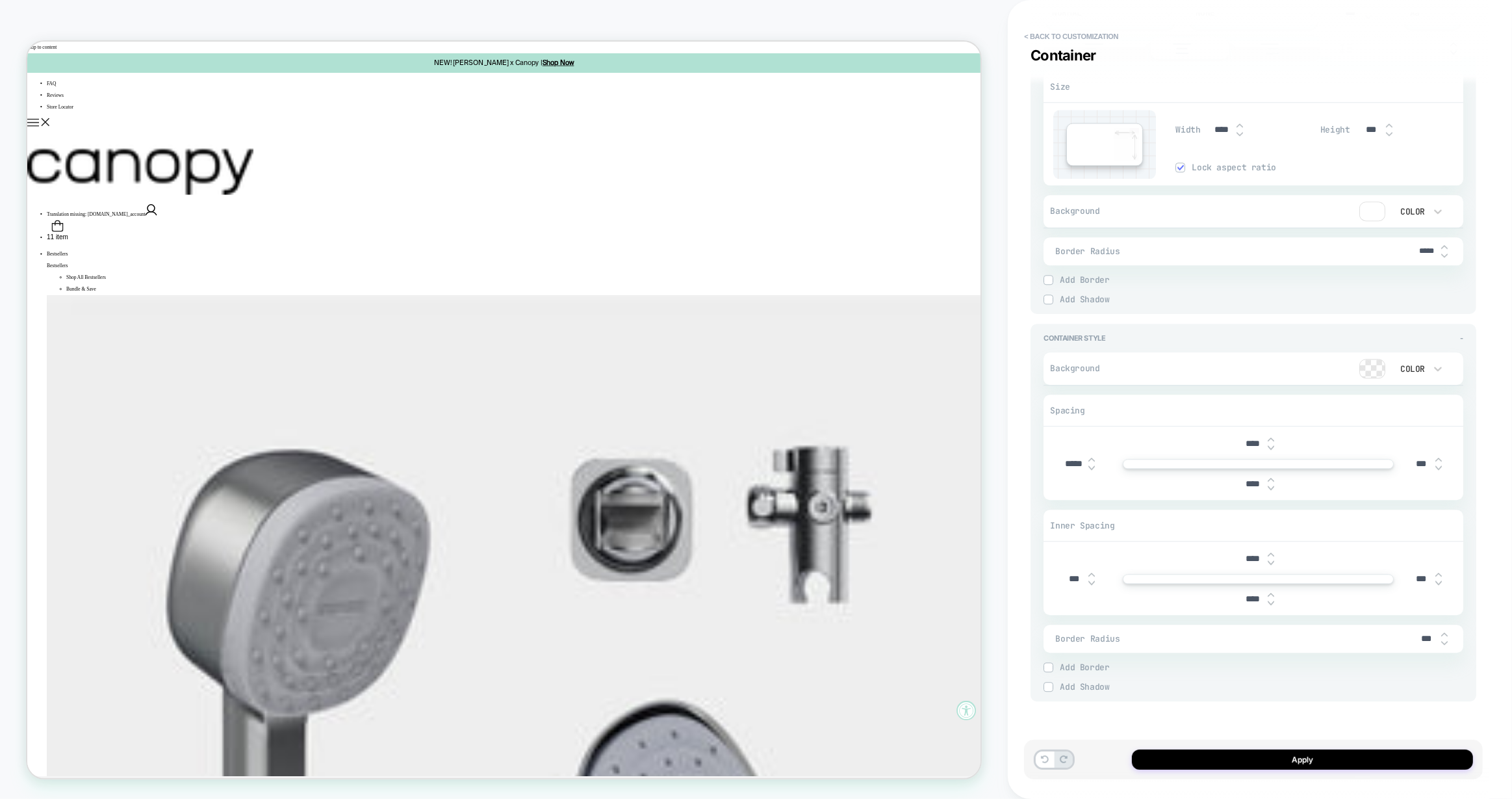
type textarea "*"
type input "****"
type textarea "*"
type input "***"
type textarea "*"
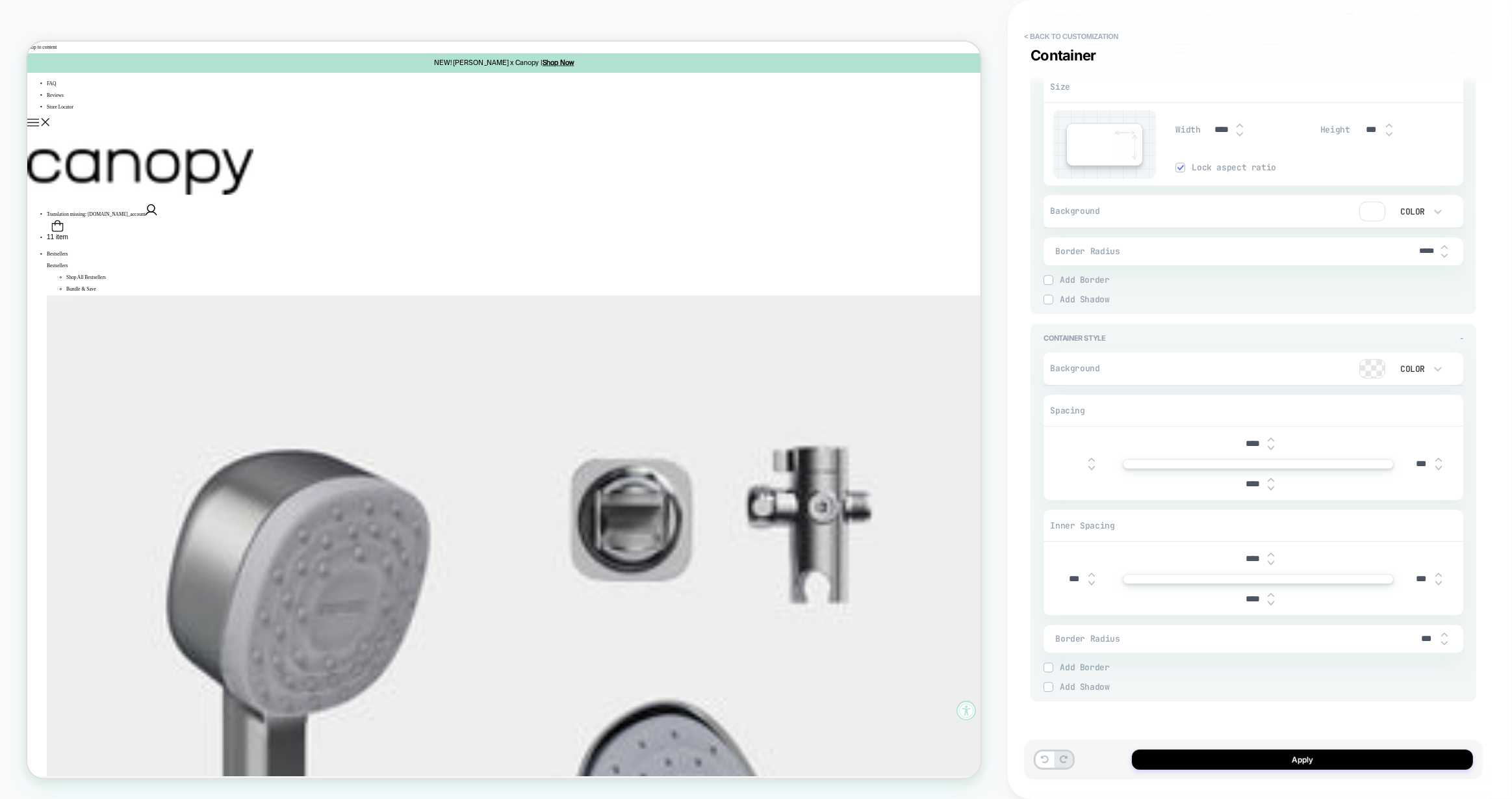
type textarea "*"
type input "***"
type textarea "*"
type input "****"
type textarea "*"
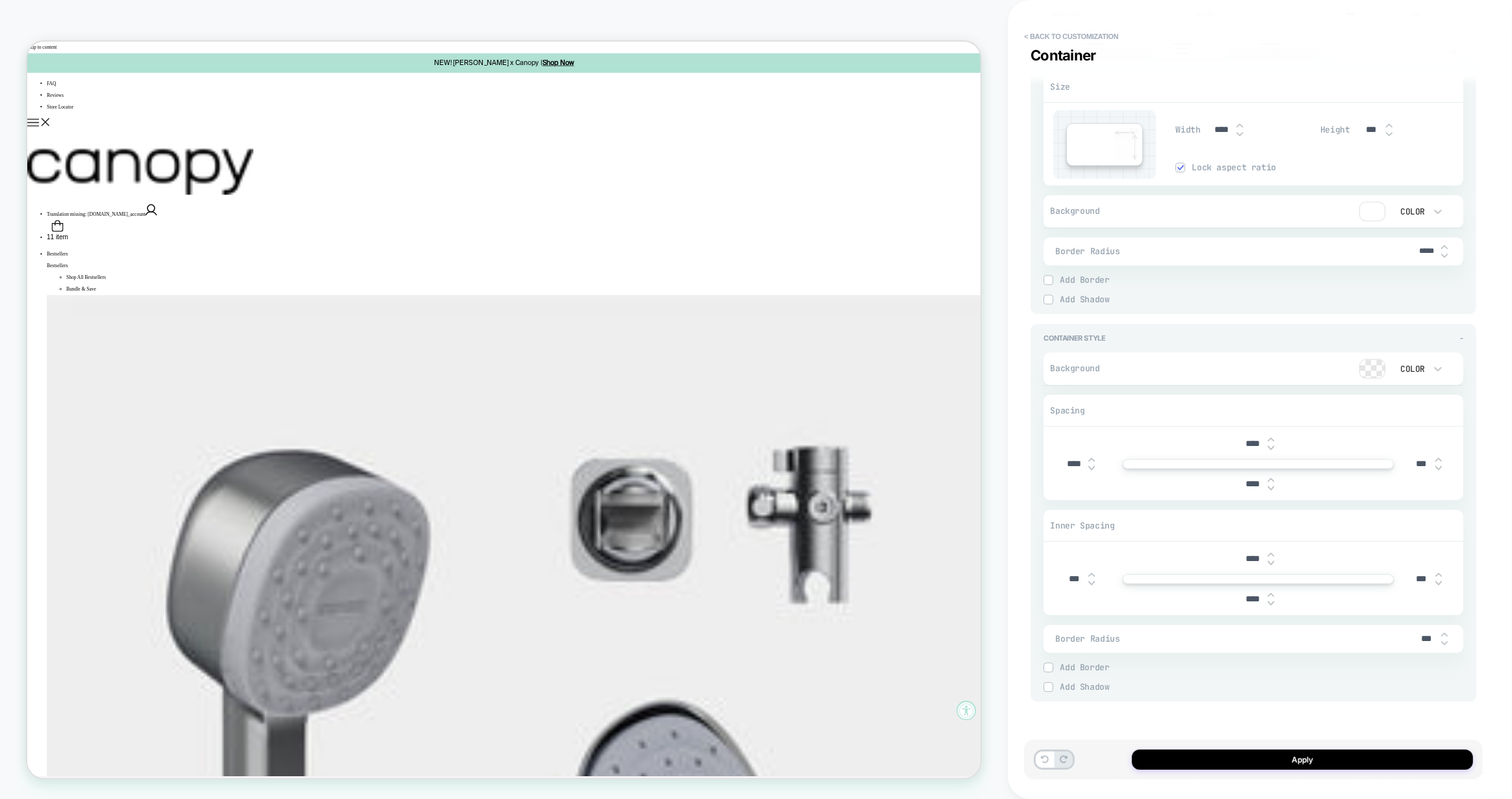
type input "*****"
type textarea "*"
type input "*****"
click at [1412, 462] on input "***" at bounding box center [1421, 464] width 29 height 11
type input "***"
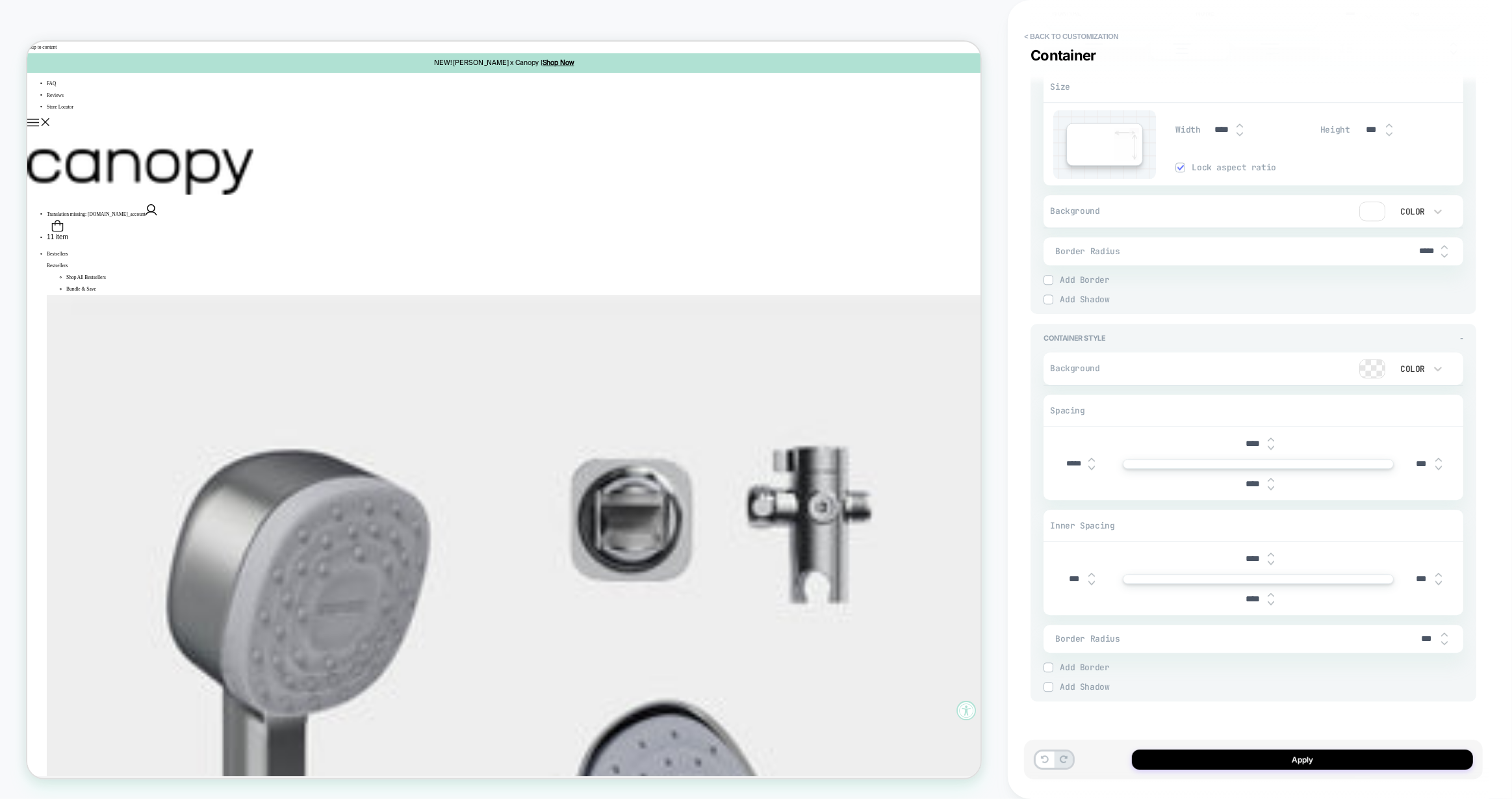
type textarea "*"
type input "****"
type textarea "*"
type input "*****"
type textarea "*"
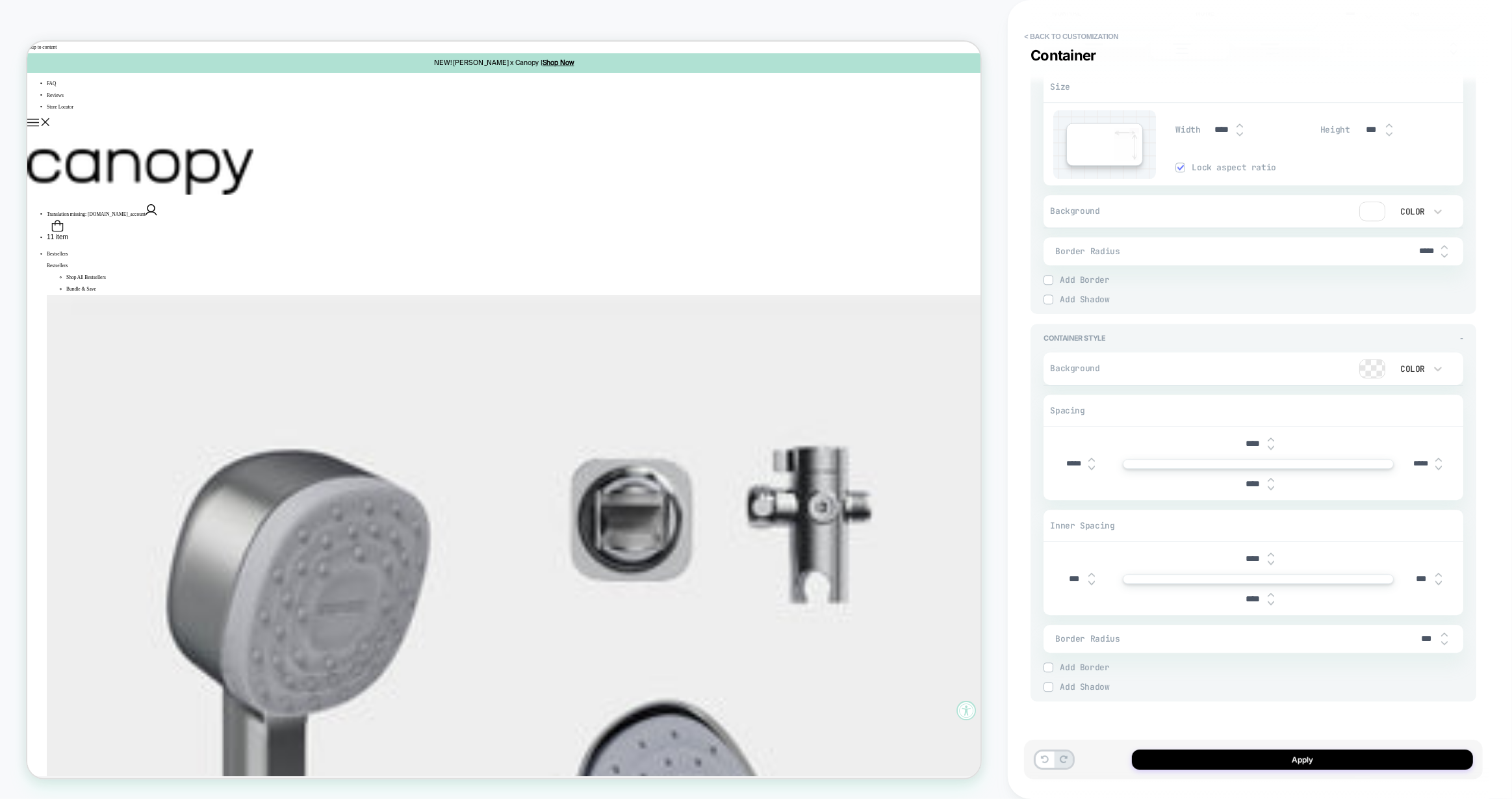
type input "****"
type textarea "*"
type input "***"
type textarea "*"
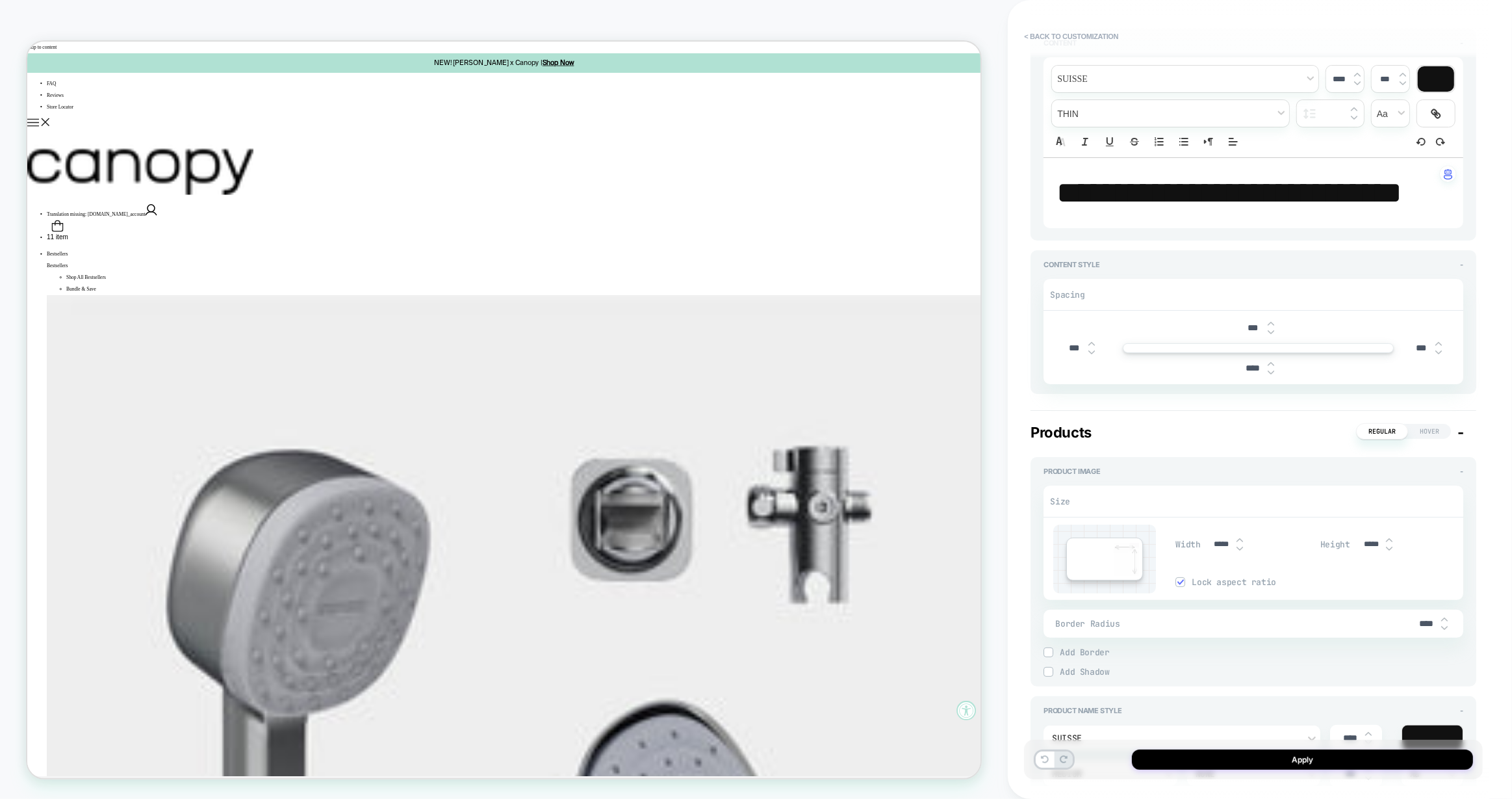
scroll to position [0, 0]
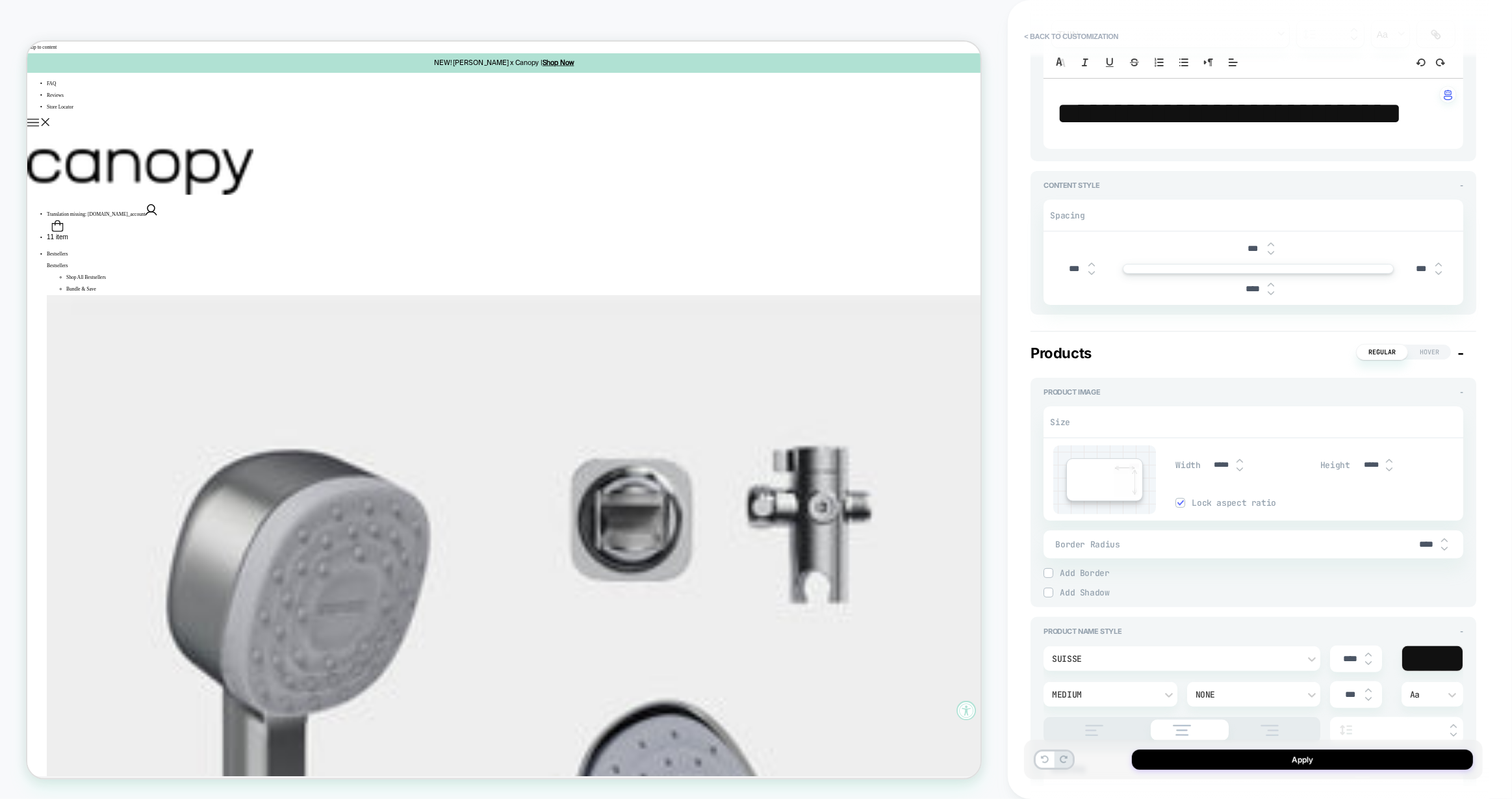
type textarea "*"
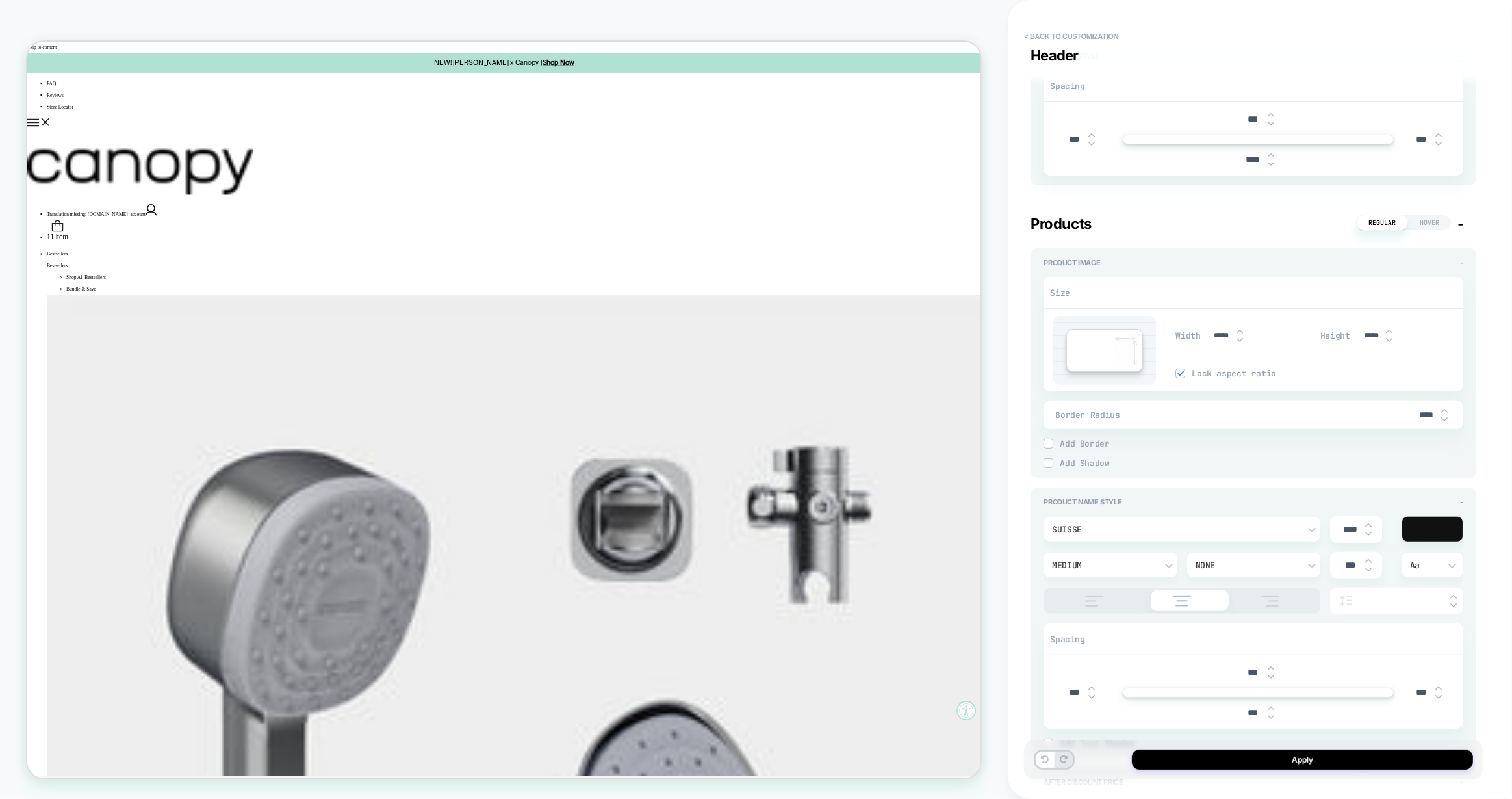
scroll to position [499, 0]
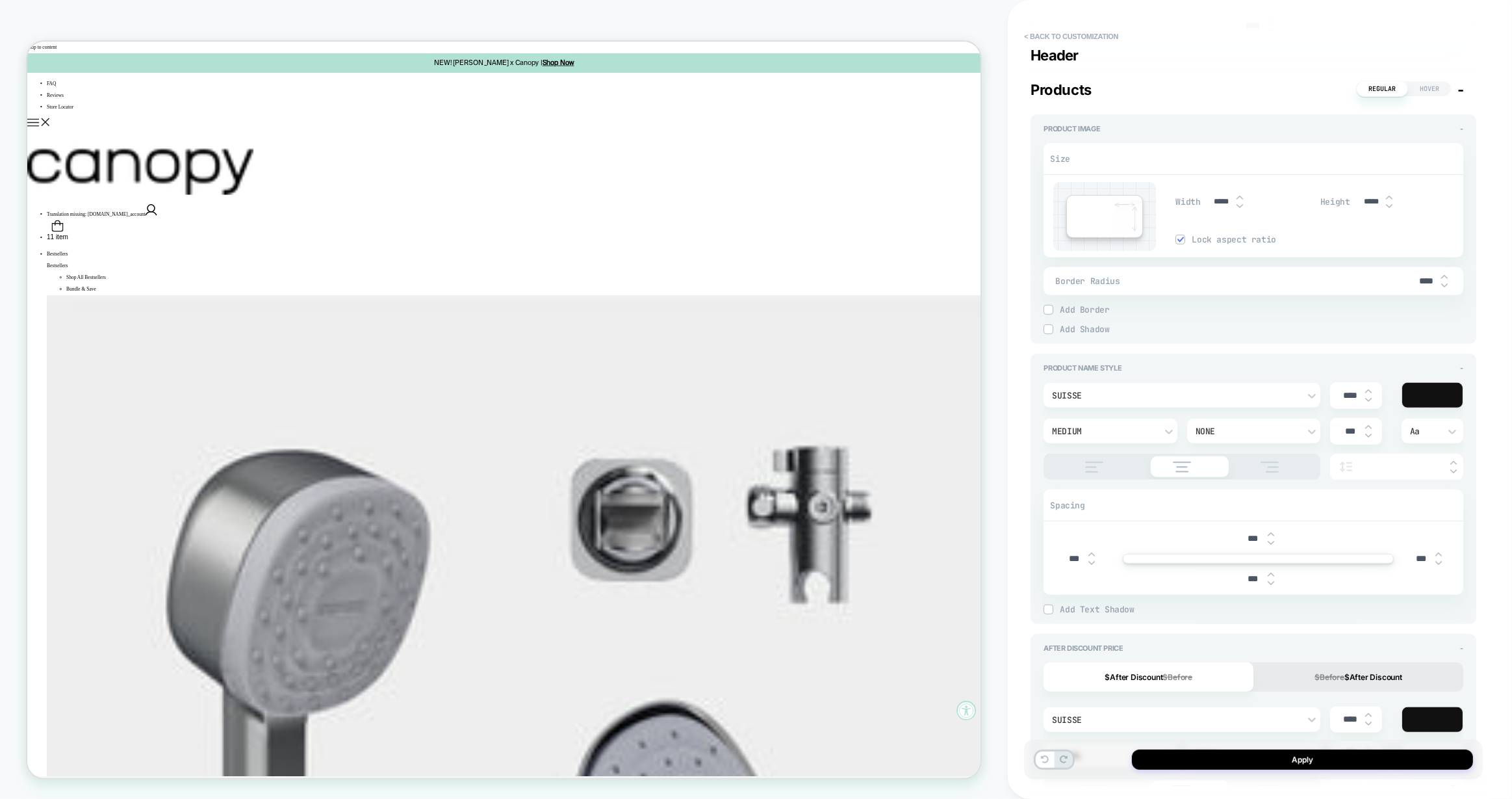
click at [1098, 401] on div "suisse" at bounding box center [1175, 395] width 246 height 11
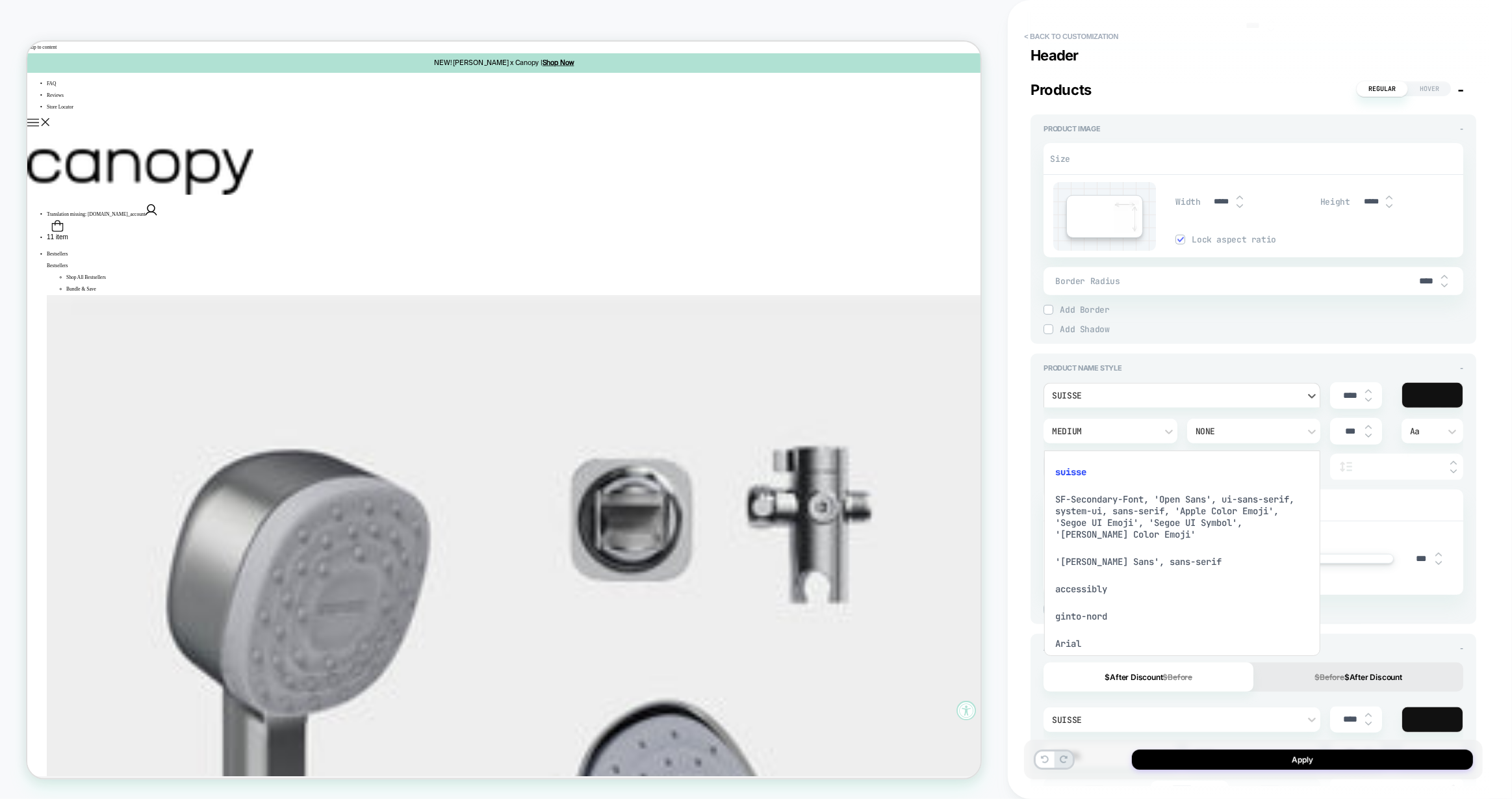
click at [1096, 618] on div "ginto-nord" at bounding box center [1183, 616] width 266 height 28
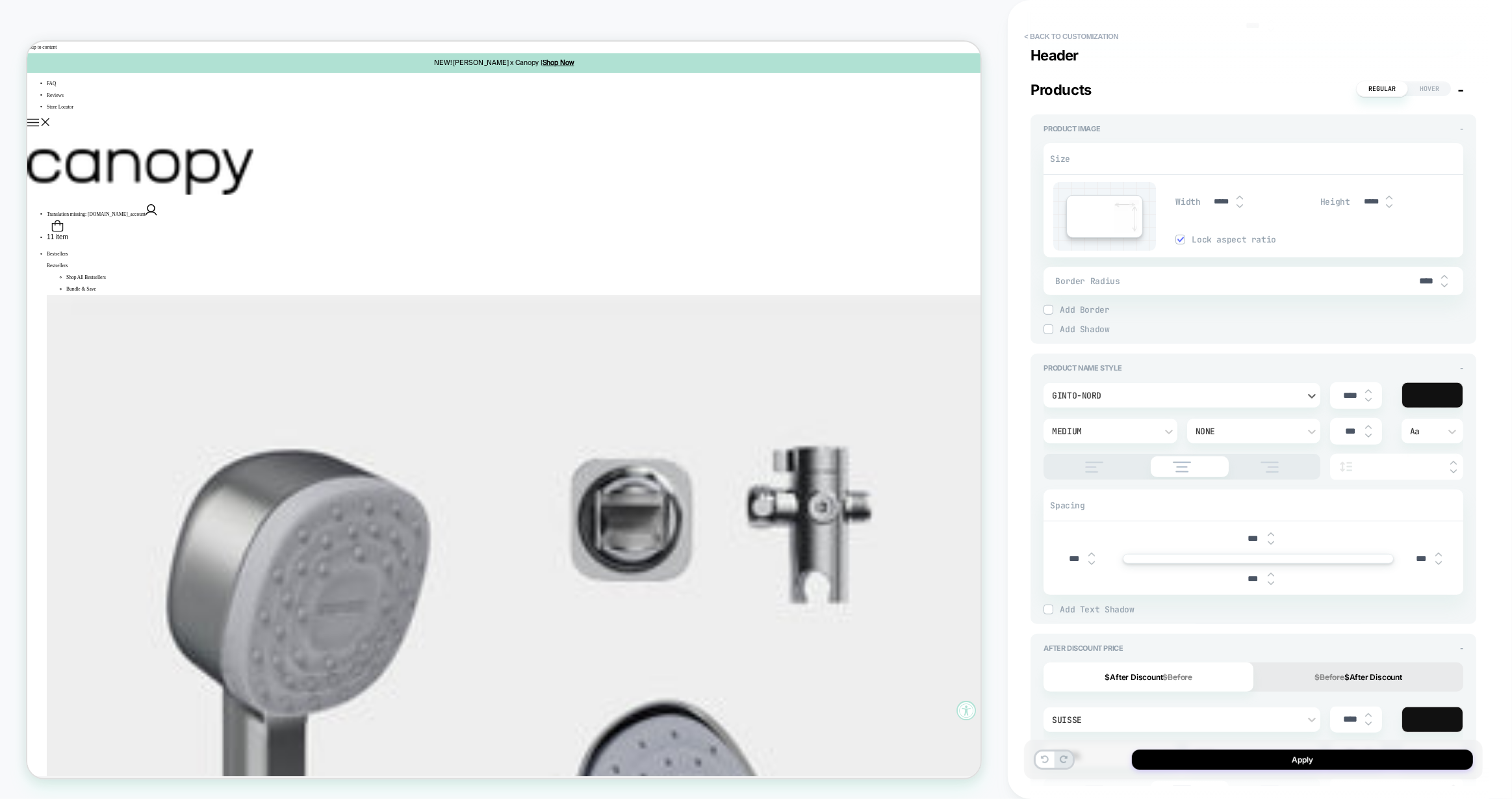
click at [1108, 437] on div "Medium" at bounding box center [1103, 431] width 104 height 11
click at [1097, 640] on div "Semi Bold" at bounding box center [1111, 643] width 123 height 28
click at [1093, 437] on div "Semi Bold" at bounding box center [1103, 431] width 104 height 11
click at [1083, 615] on div "Medium" at bounding box center [1111, 617] width 123 height 28
click at [1088, 437] on div "Medium" at bounding box center [1103, 431] width 104 height 11
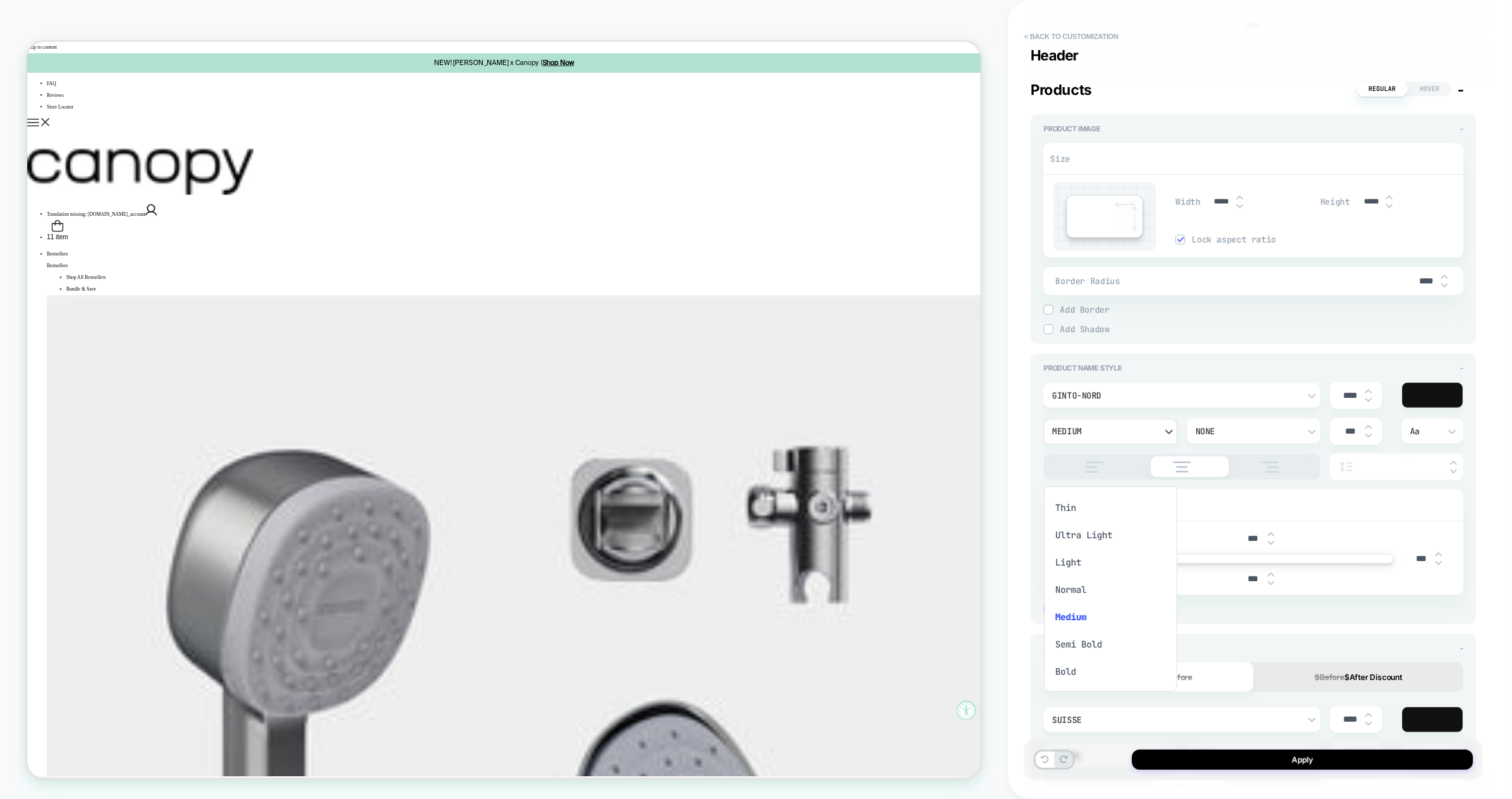
click at [1072, 665] on div "Bold" at bounding box center [1111, 671] width 123 height 28
click at [1102, 437] on div "Bold" at bounding box center [1103, 431] width 104 height 11
click at [1087, 644] on div "Semi Bold" at bounding box center [1111, 643] width 123 height 28
click at [1370, 409] on div "****" at bounding box center [1356, 395] width 52 height 27
click at [1369, 393] on img at bounding box center [1368, 390] width 7 height 5
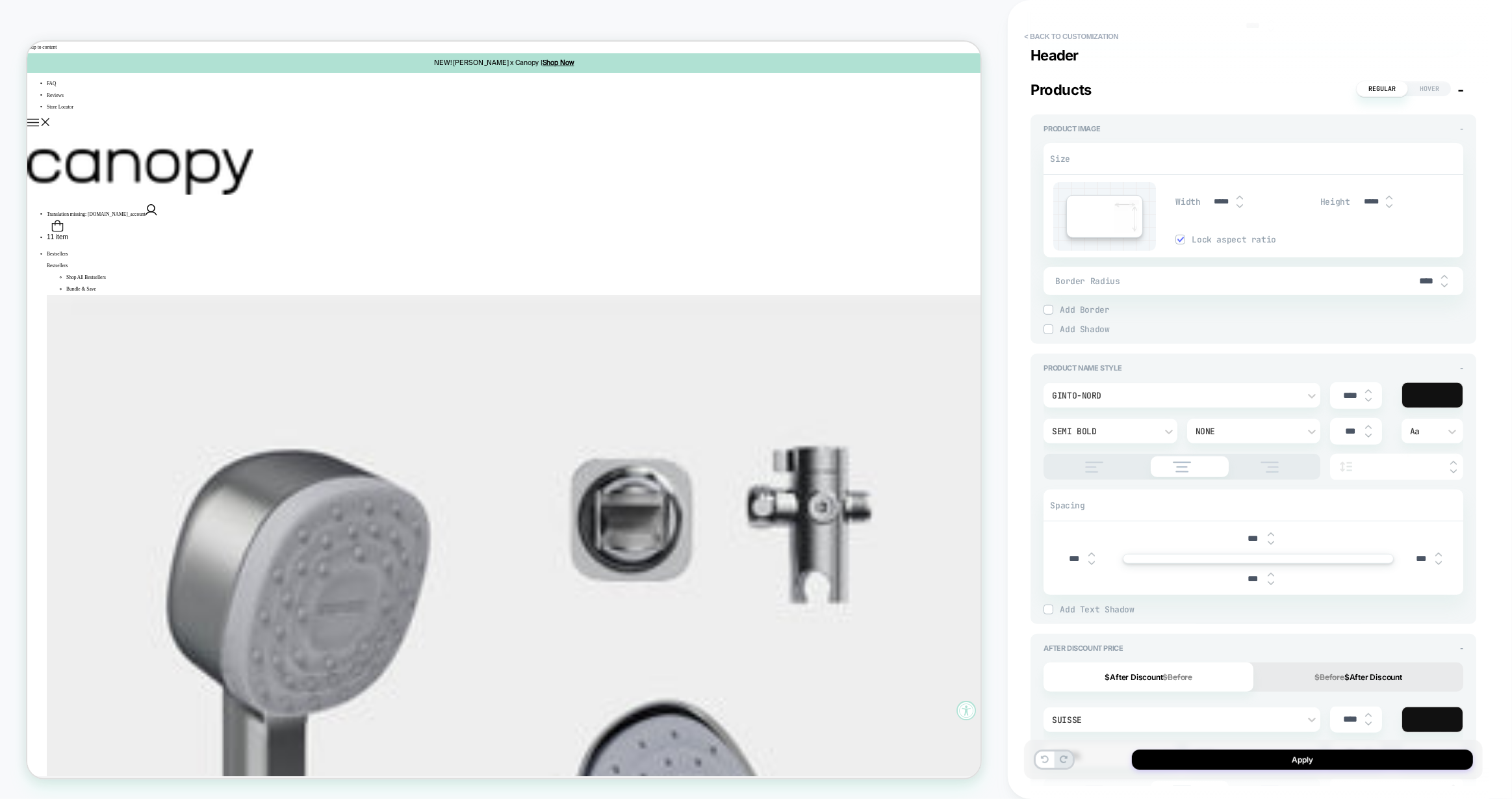
type textarea "*"
type input "****"
click at [1369, 393] on img at bounding box center [1368, 390] width 7 height 5
type textarea "*"
type input "****"
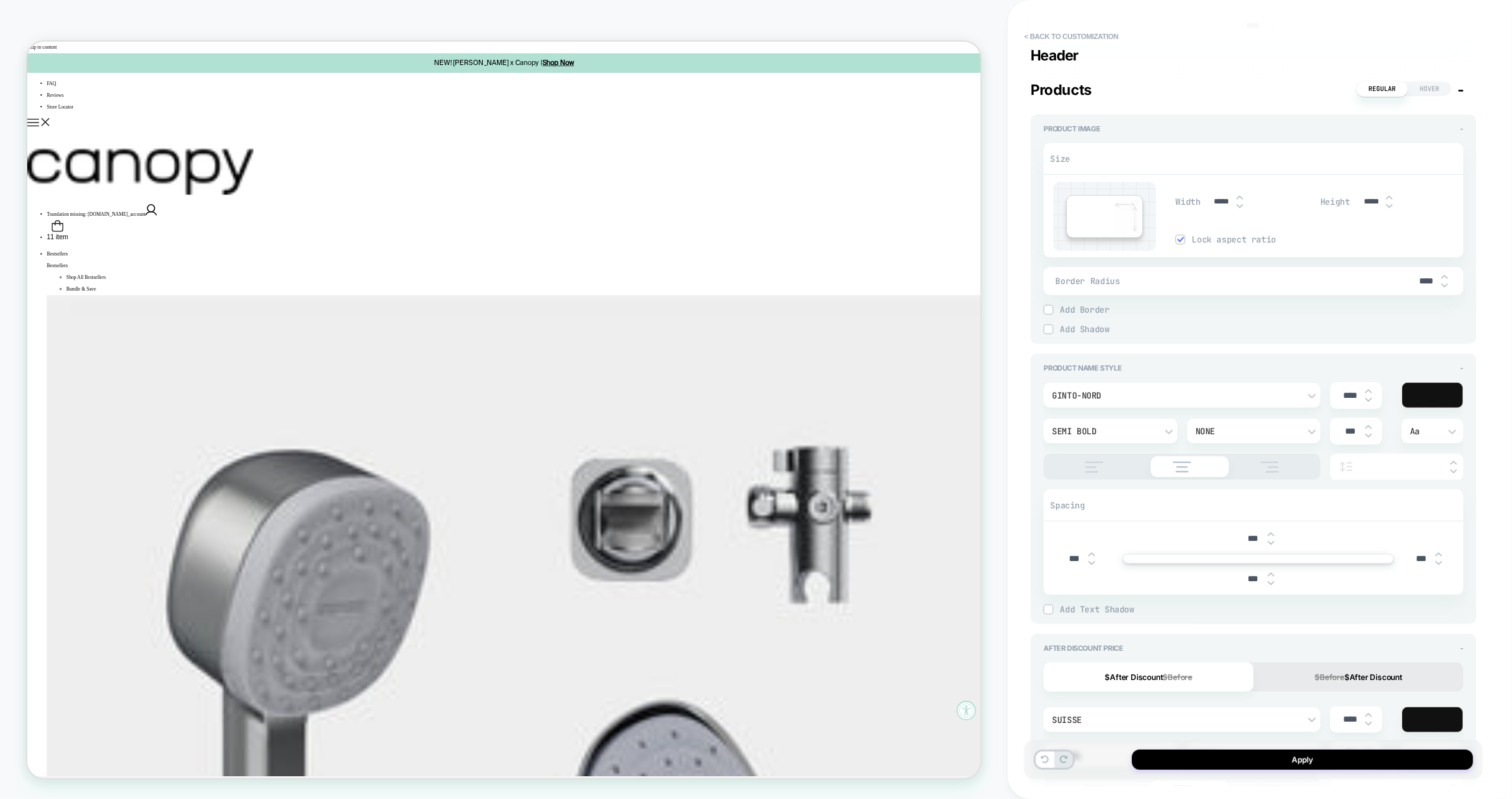
click at [1369, 393] on img at bounding box center [1368, 390] width 7 height 5
type textarea "*"
type input "****"
click at [1369, 393] on img at bounding box center [1368, 390] width 7 height 5
type textarea "*"
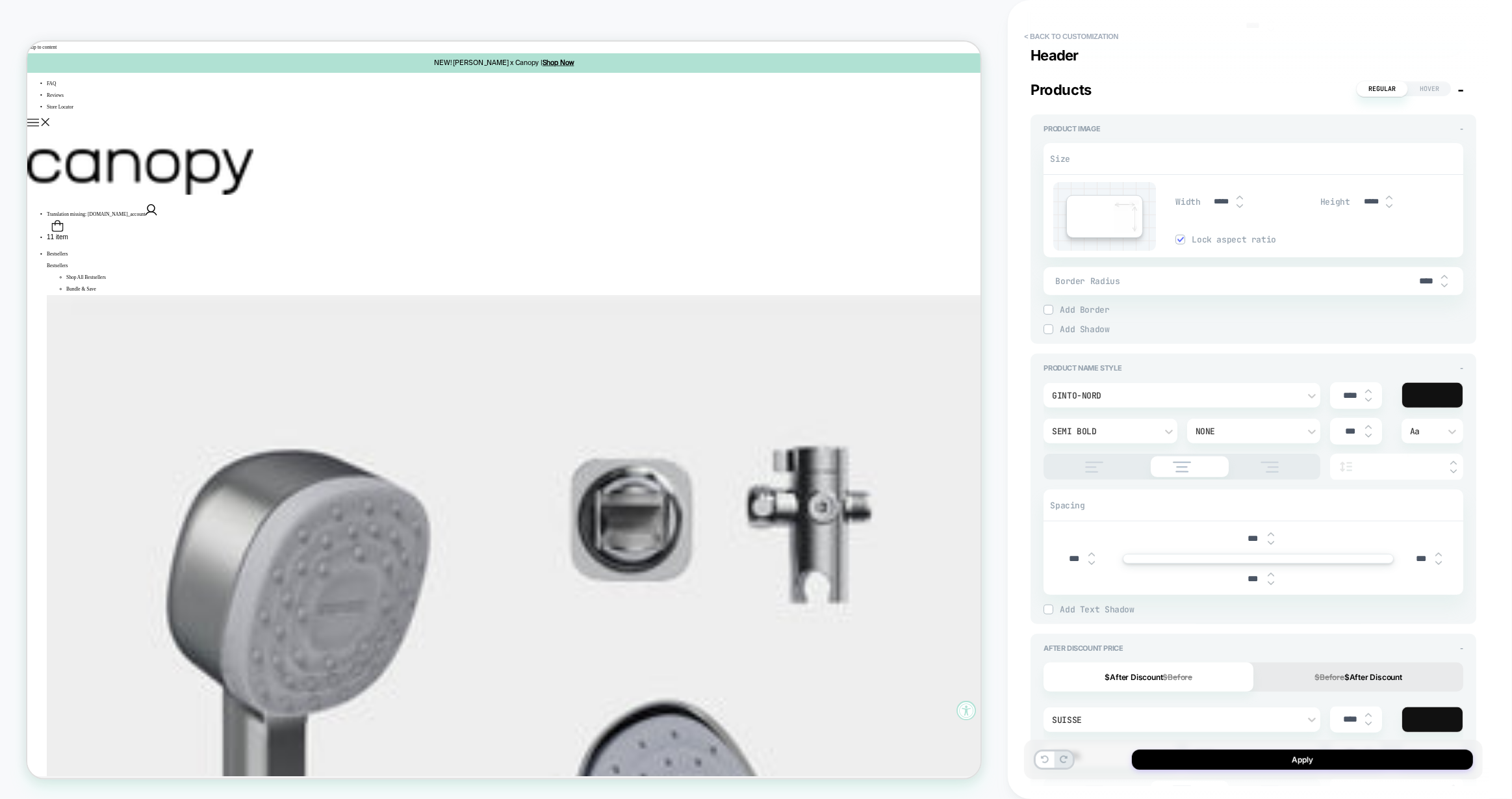
type input "****"
click at [1141, 437] on div "Semi Bold" at bounding box center [1103, 431] width 104 height 11
click at [1071, 618] on div "Medium" at bounding box center [1111, 617] width 123 height 28
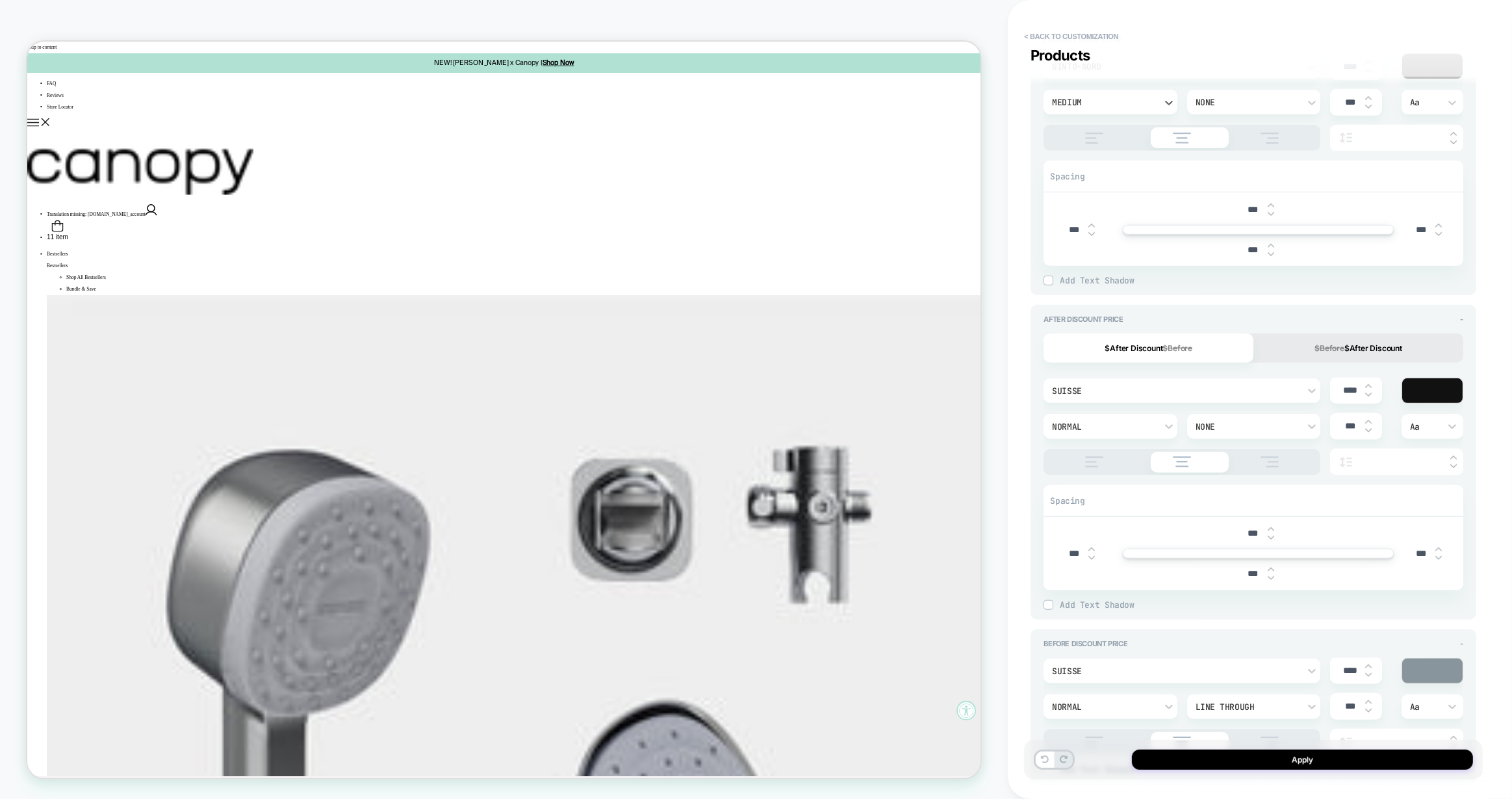
scroll to position [828, 0]
click at [1368, 388] on img at bounding box center [1368, 385] width 7 height 5
type textarea "*"
type input "****"
click at [1368, 388] on img at bounding box center [1368, 385] width 7 height 5
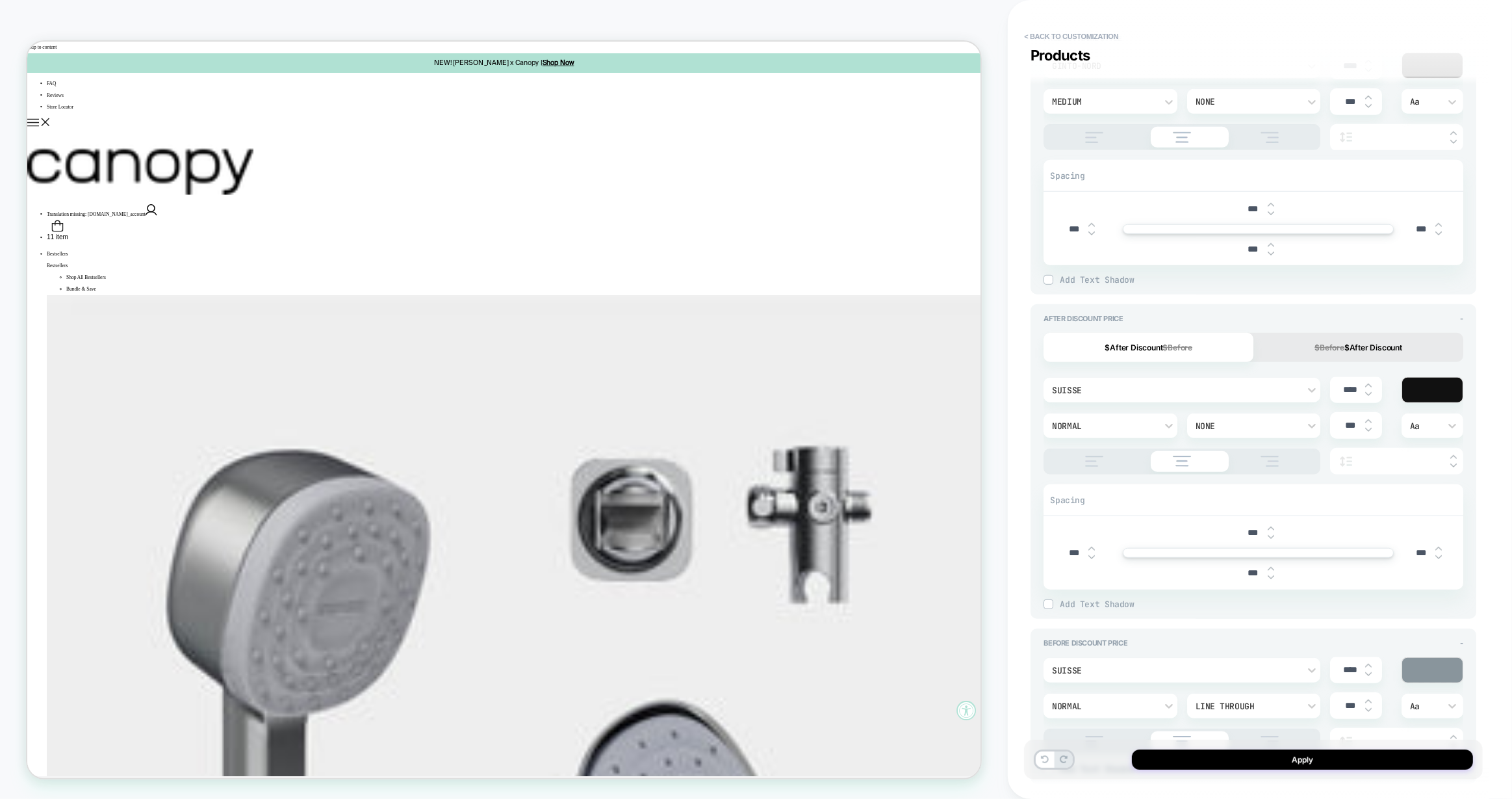
type textarea "*"
type input "****"
click at [1368, 388] on img at bounding box center [1368, 385] width 7 height 5
type textarea "*"
type input "****"
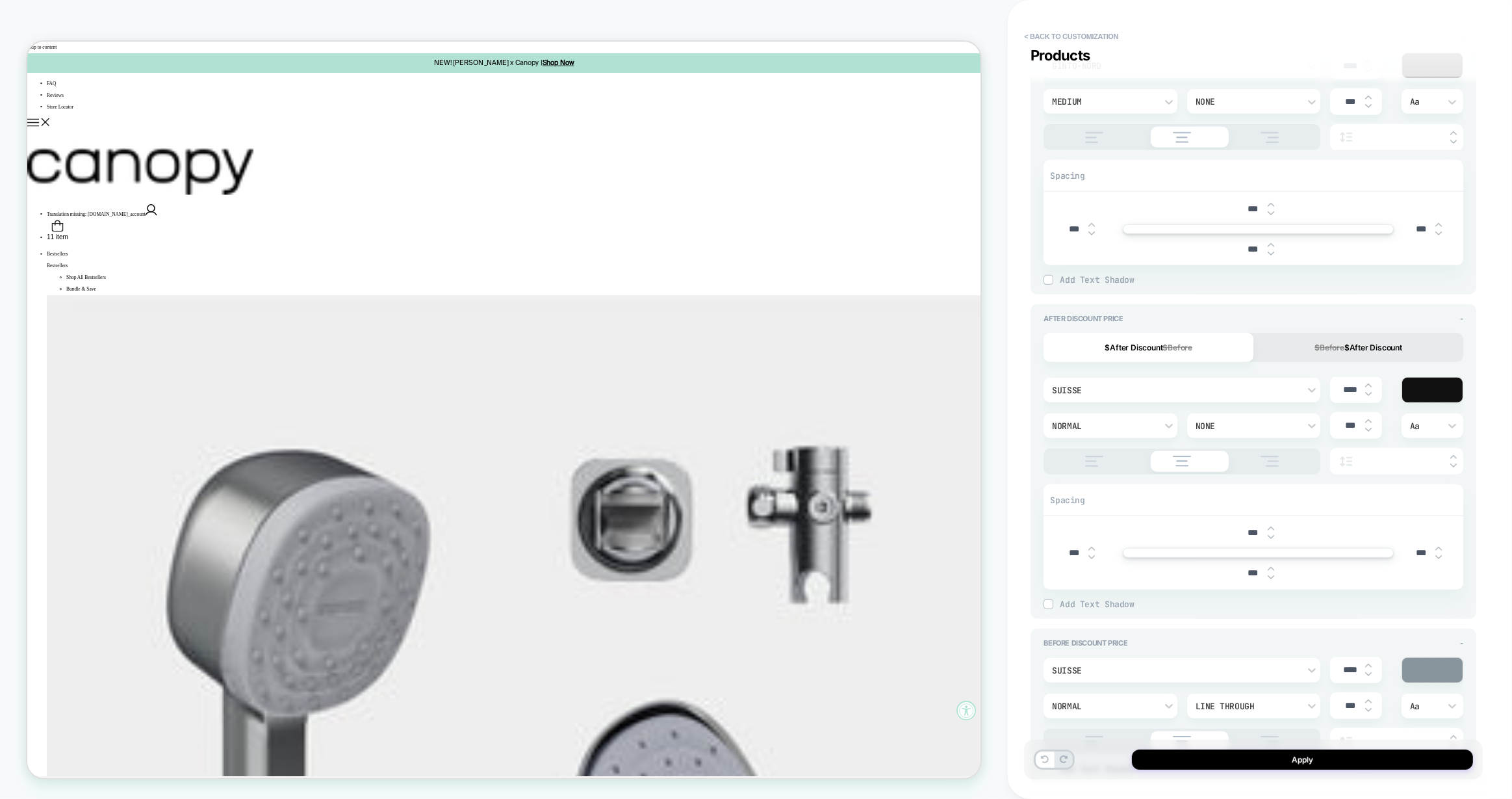
click at [1307, 362] on button "$Before $After Discount" at bounding box center [1358, 347] width 210 height 29
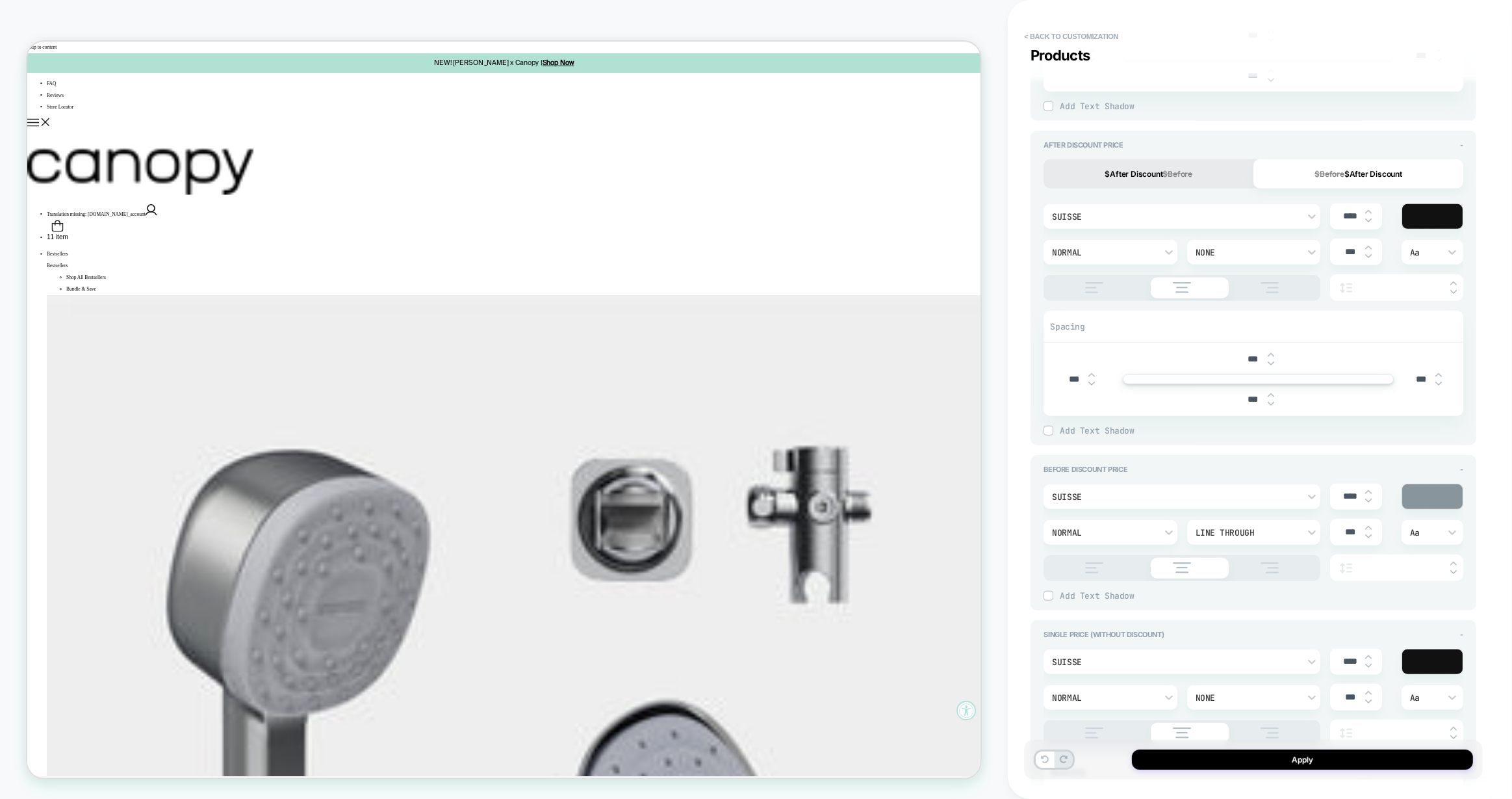
scroll to position [1072, 0]
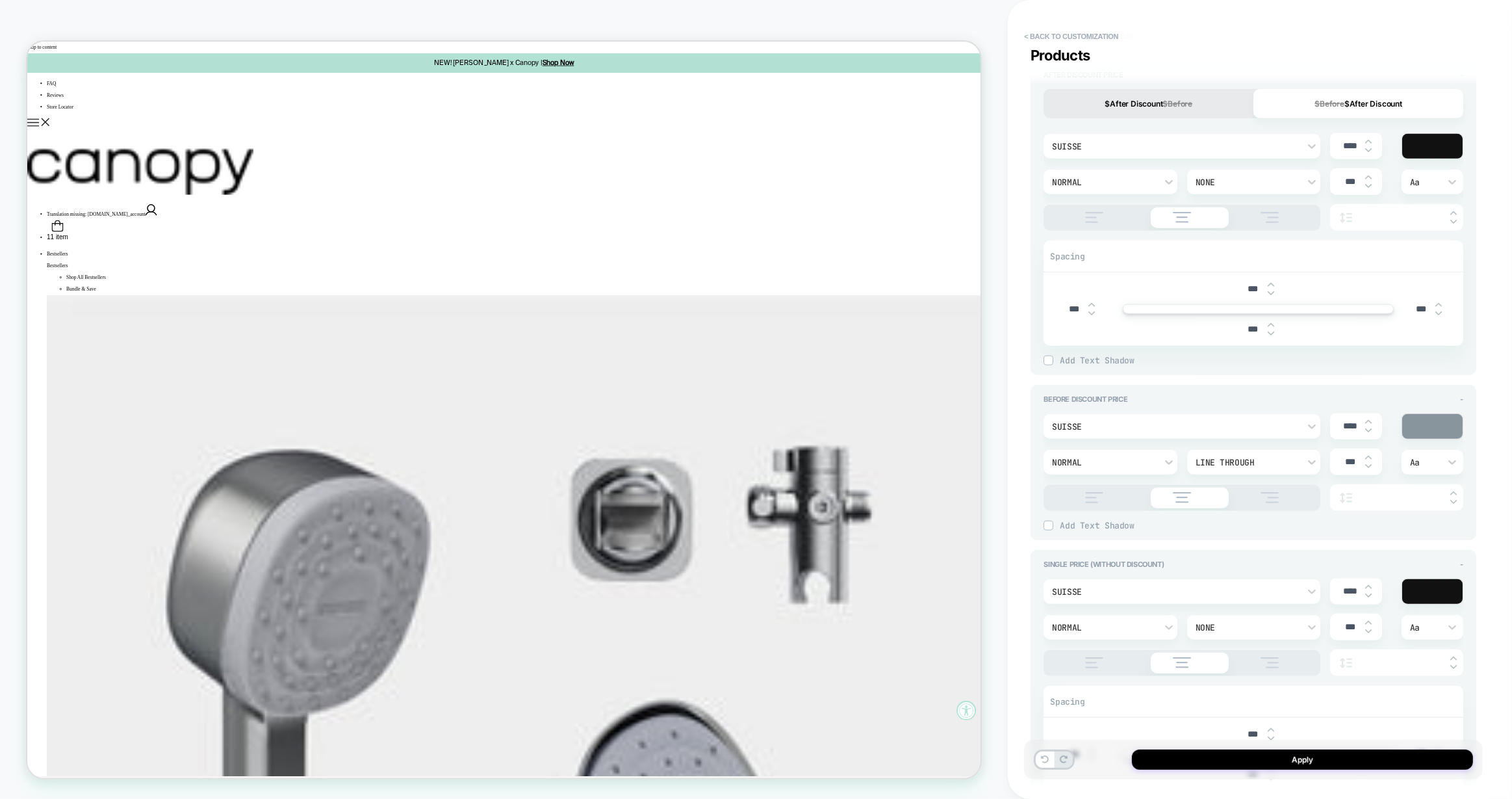
click at [1370, 425] on img at bounding box center [1368, 421] width 7 height 5
type textarea "*"
type input "****"
type textarea "*"
type input "****"
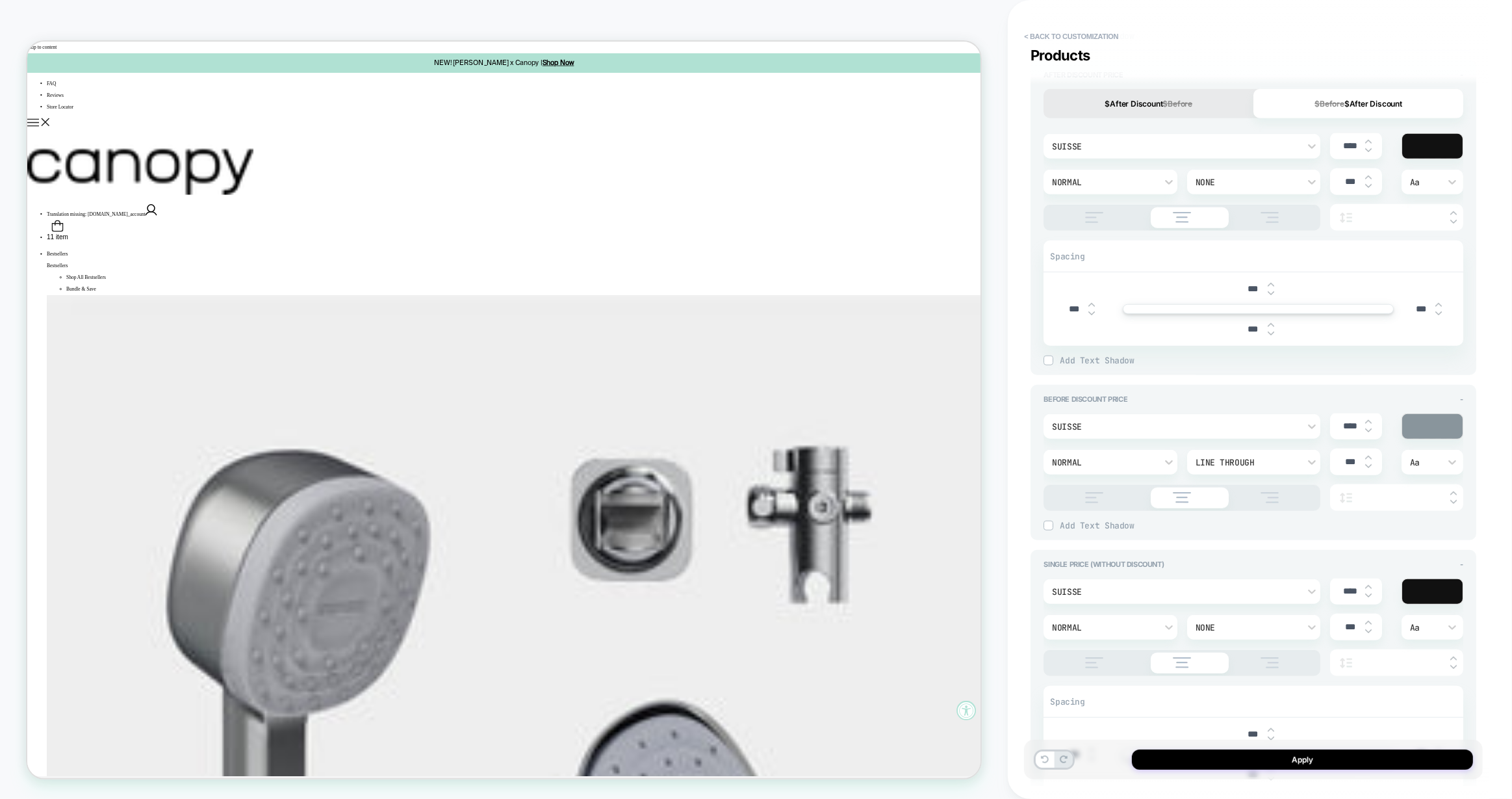
click at [1370, 425] on img at bounding box center [1368, 421] width 7 height 5
type textarea "*"
type input "****"
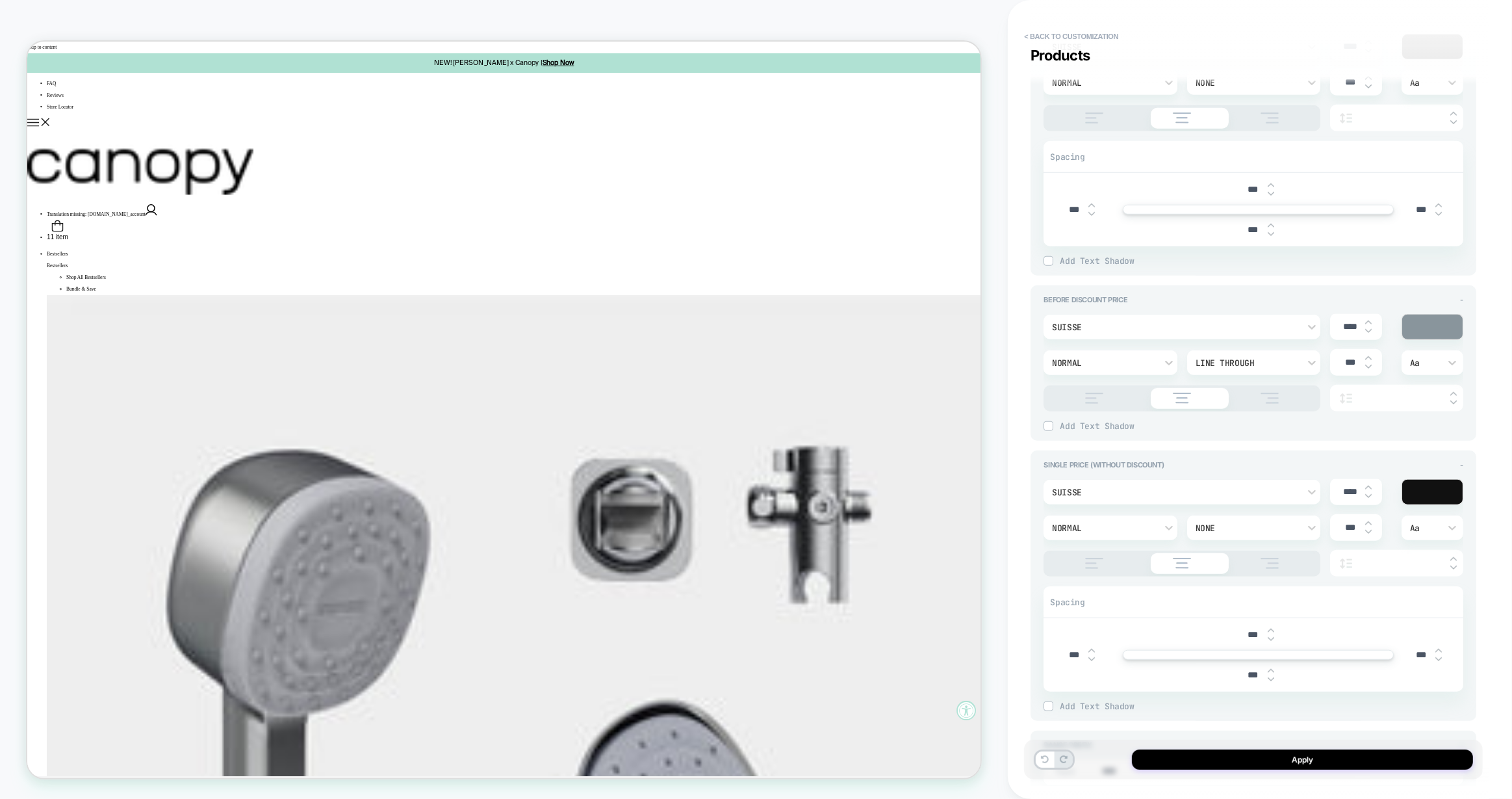
scroll to position [1174, 0]
click at [1368, 503] on div "****" at bounding box center [1356, 489] width 52 height 27
click at [1369, 487] on img at bounding box center [1368, 484] width 7 height 5
type textarea "*"
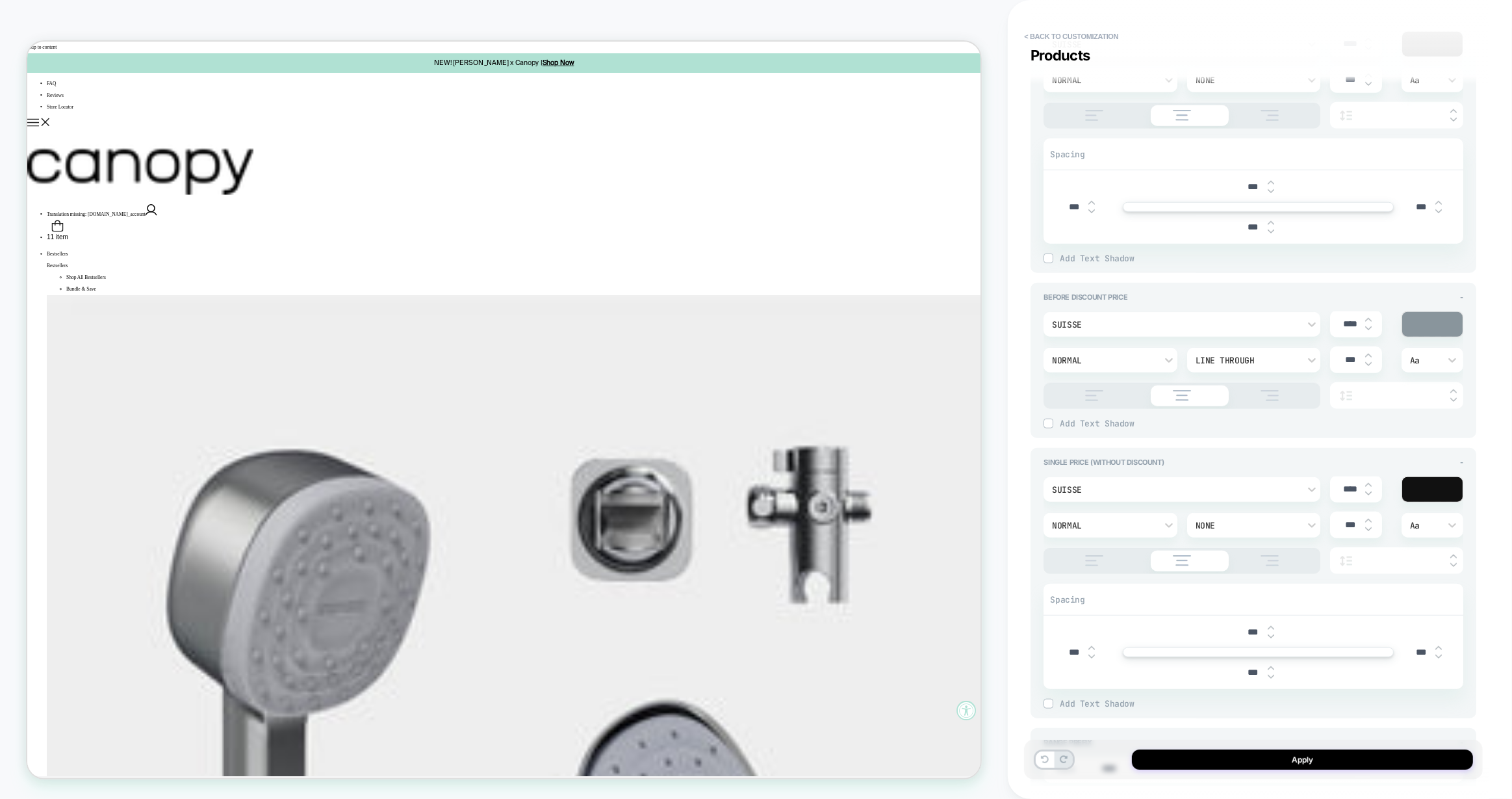
type input "****"
click at [1369, 487] on img at bounding box center [1368, 484] width 7 height 5
type textarea "*"
type input "****"
click at [1369, 487] on img at bounding box center [1368, 484] width 7 height 5
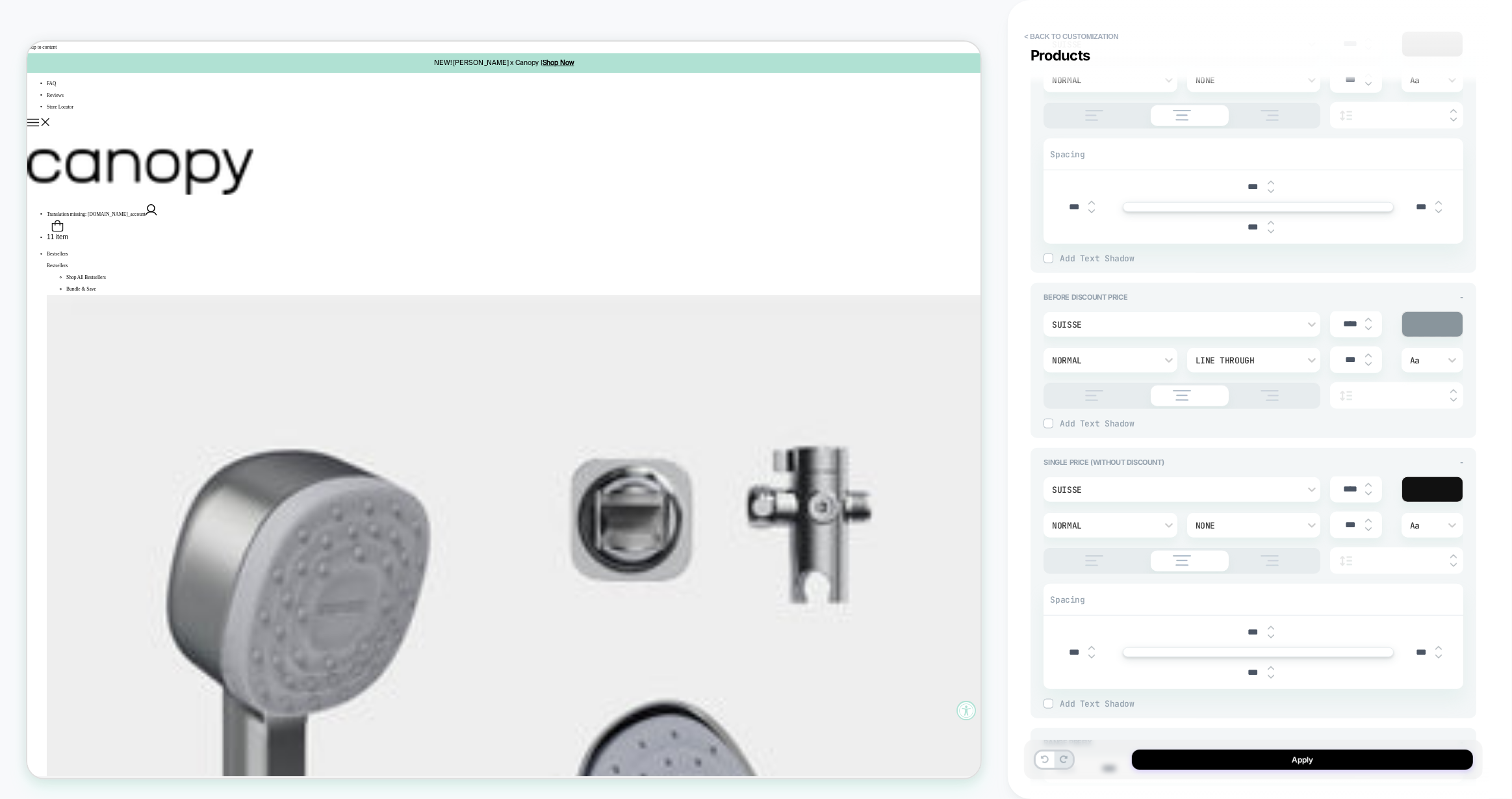
type textarea "*"
type input "****"
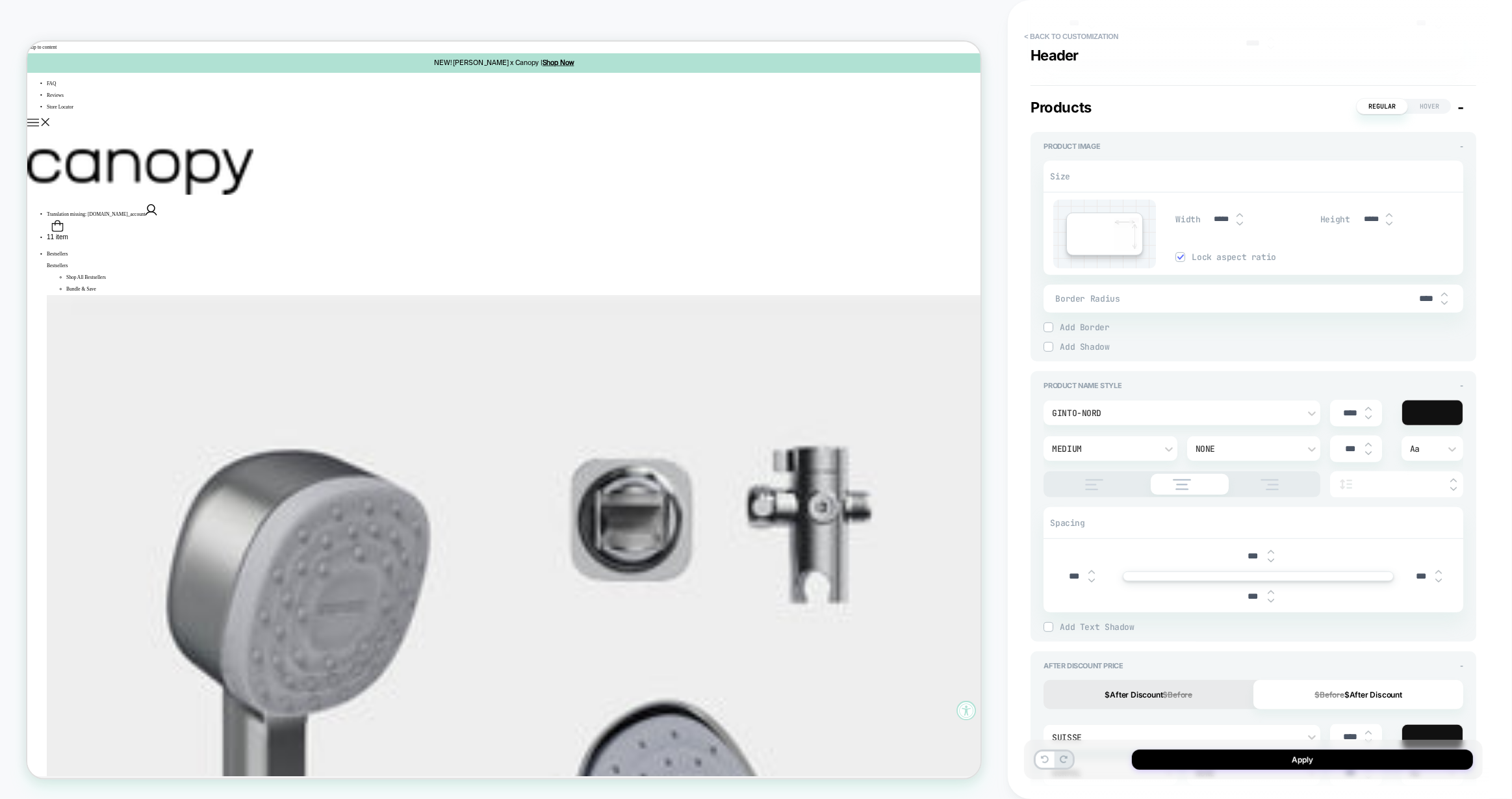
scroll to position [482, 0]
click at [1370, 410] on img at bounding box center [1368, 408] width 7 height 5
type textarea "*"
type input "****"
click at [1370, 410] on img at bounding box center [1368, 408] width 7 height 5
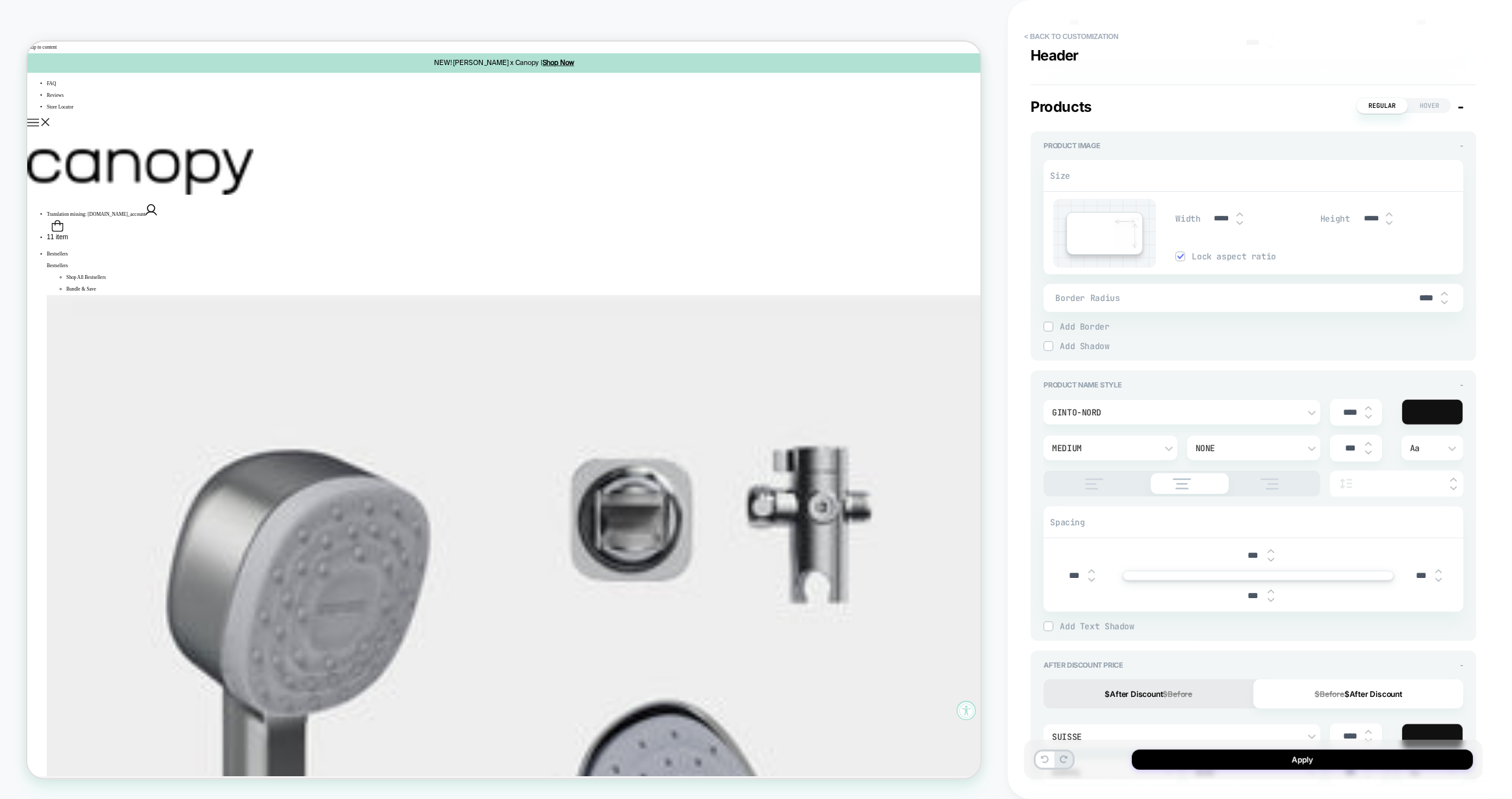
type textarea "*"
type input "****"
click at [1368, 419] on div at bounding box center [1368, 412] width 7 height 13
click at [1370, 419] on img at bounding box center [1368, 416] width 7 height 5
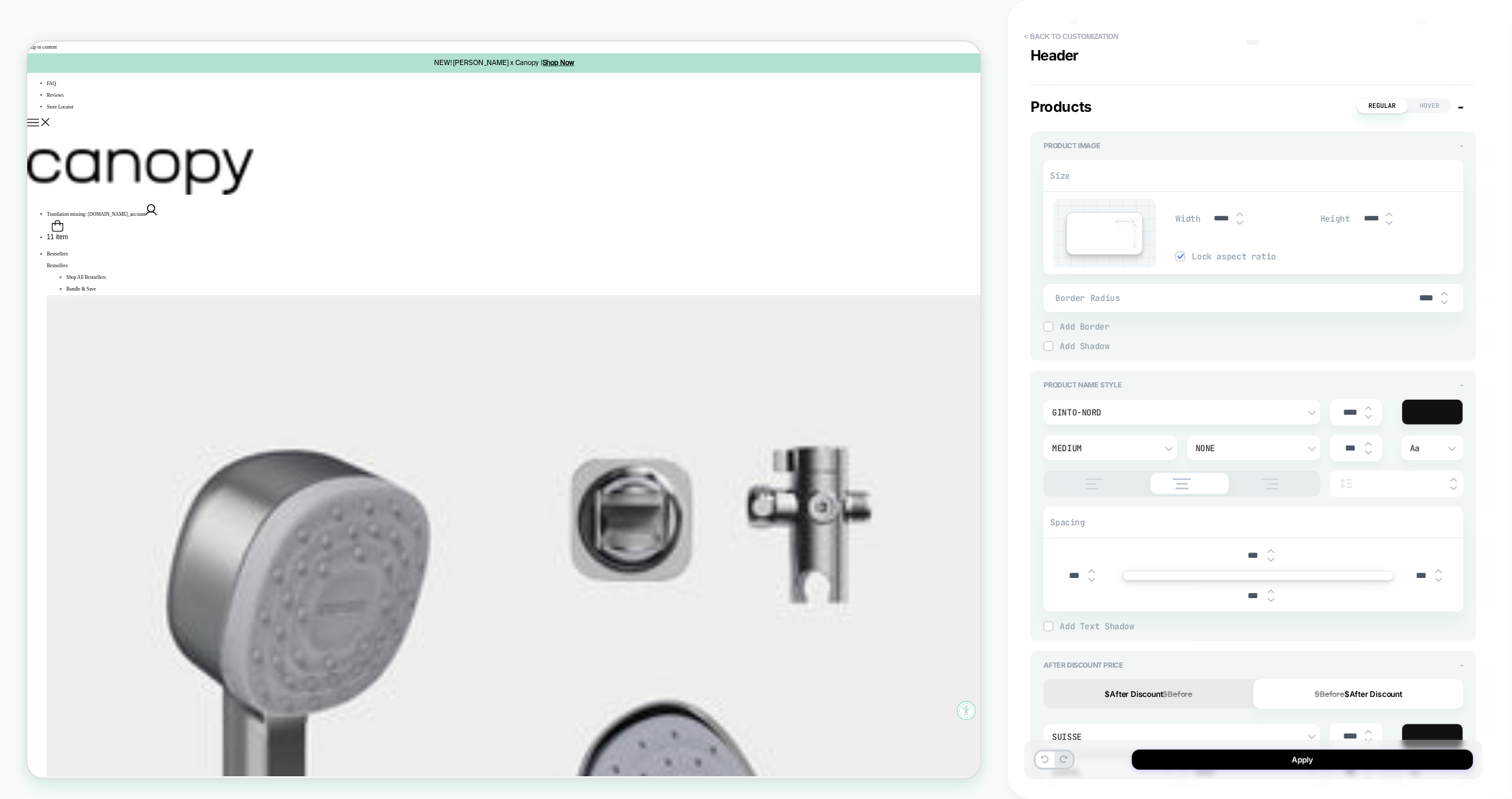
type textarea "*"
type input "****"
click at [1370, 419] on img at bounding box center [1368, 416] width 7 height 5
type textarea "*"
type input "****"
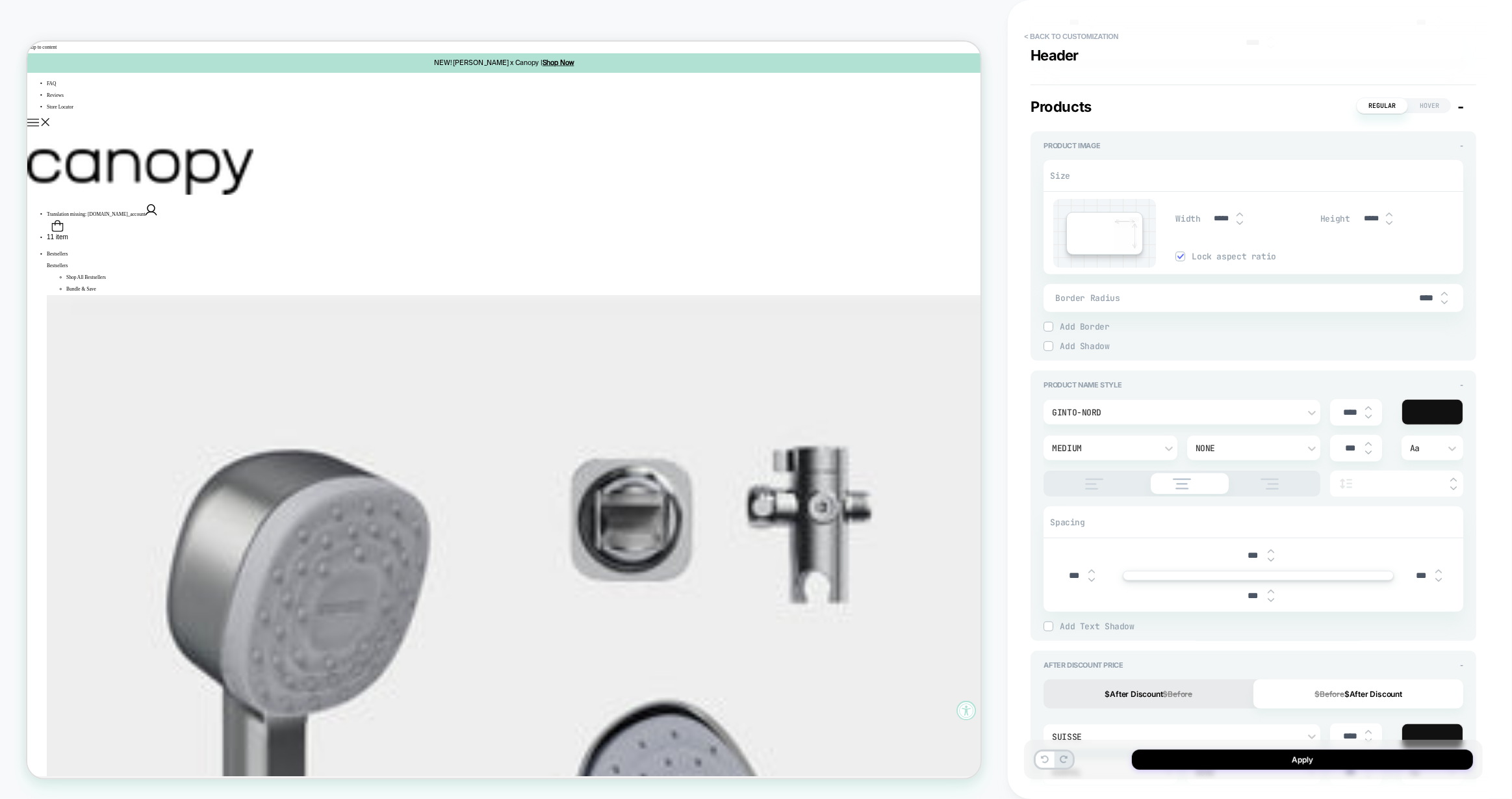
click at [1370, 419] on img at bounding box center [1368, 416] width 7 height 5
type textarea "*"
type input "****"
click at [1370, 419] on img at bounding box center [1368, 416] width 7 height 5
type textarea "*"
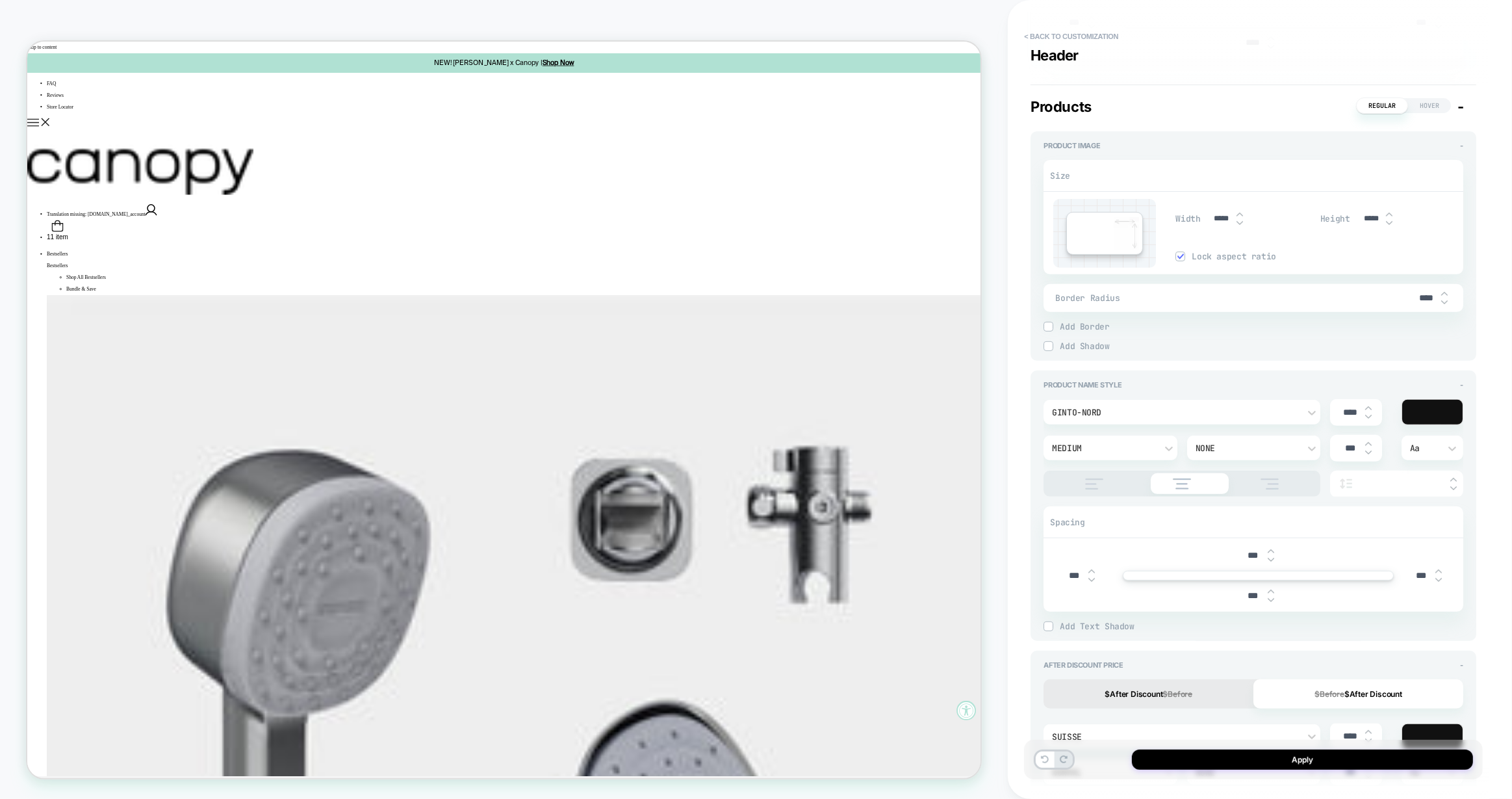
type input "****"
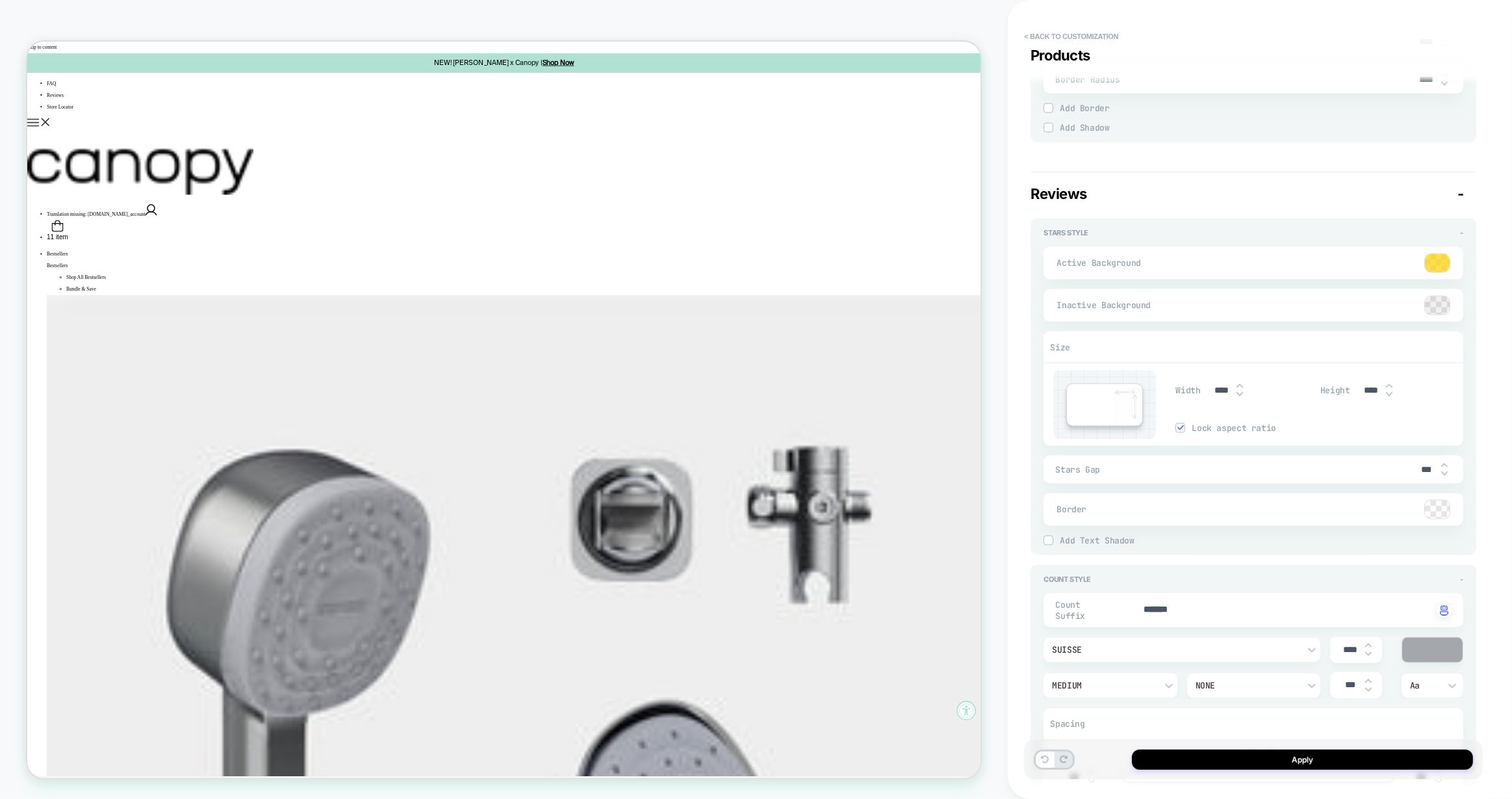
scroll to position [2135, 0]
click at [1432, 272] on div at bounding box center [1437, 261] width 26 height 20
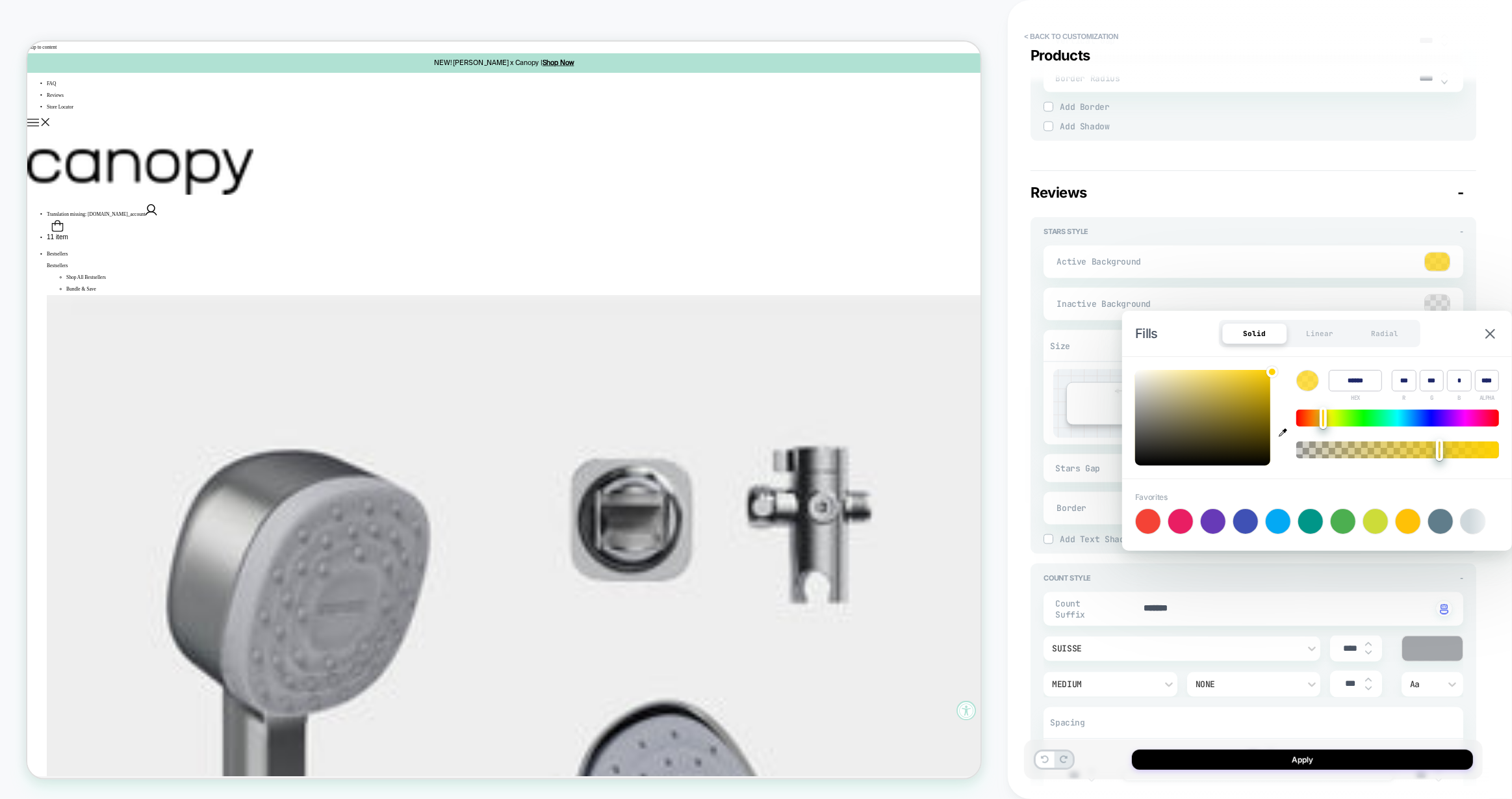
type textarea "*"
click at [1434, 271] on div at bounding box center [1438, 261] width 25 height 18
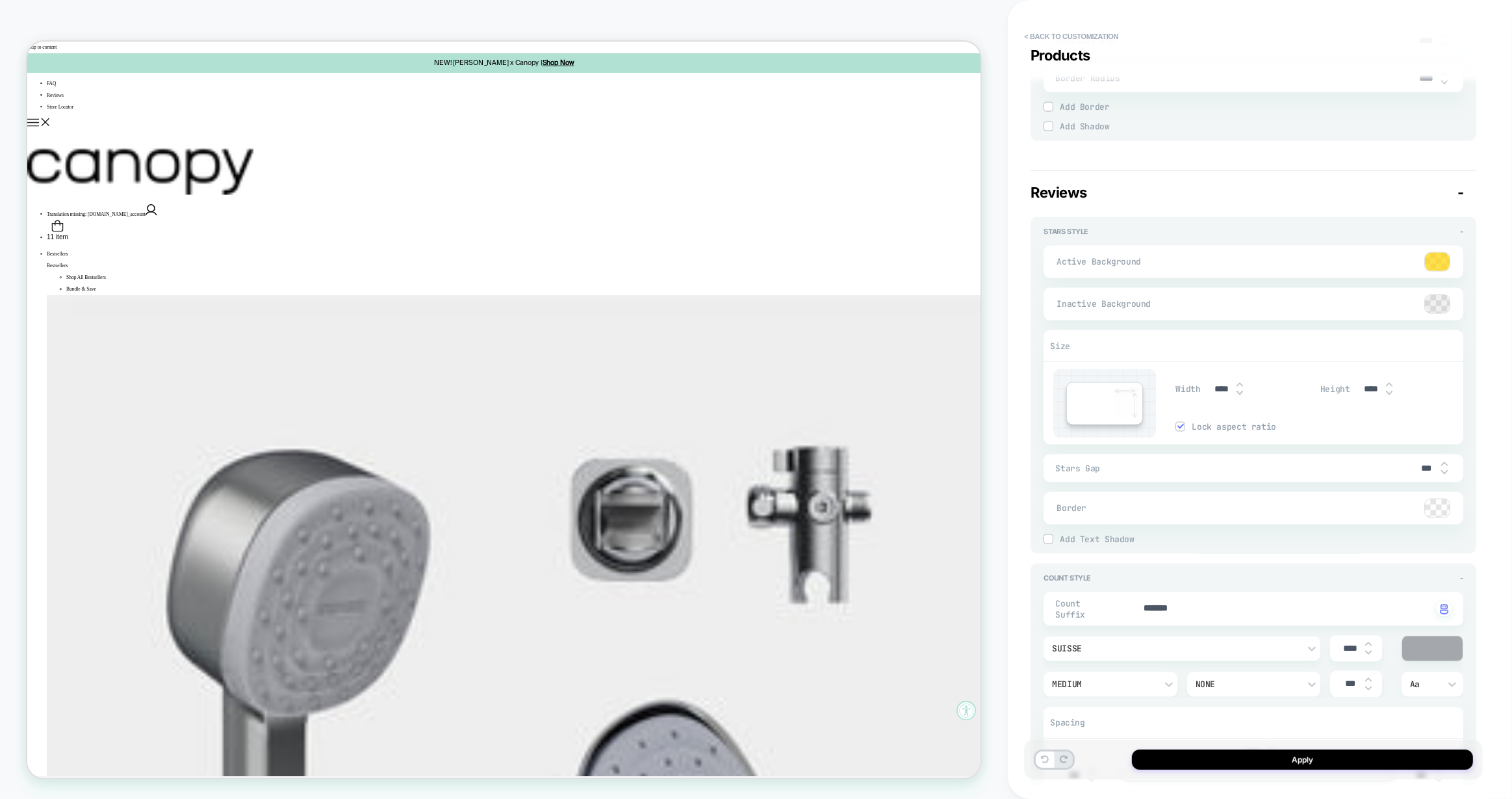
click at [1434, 271] on div at bounding box center [1438, 261] width 25 height 18
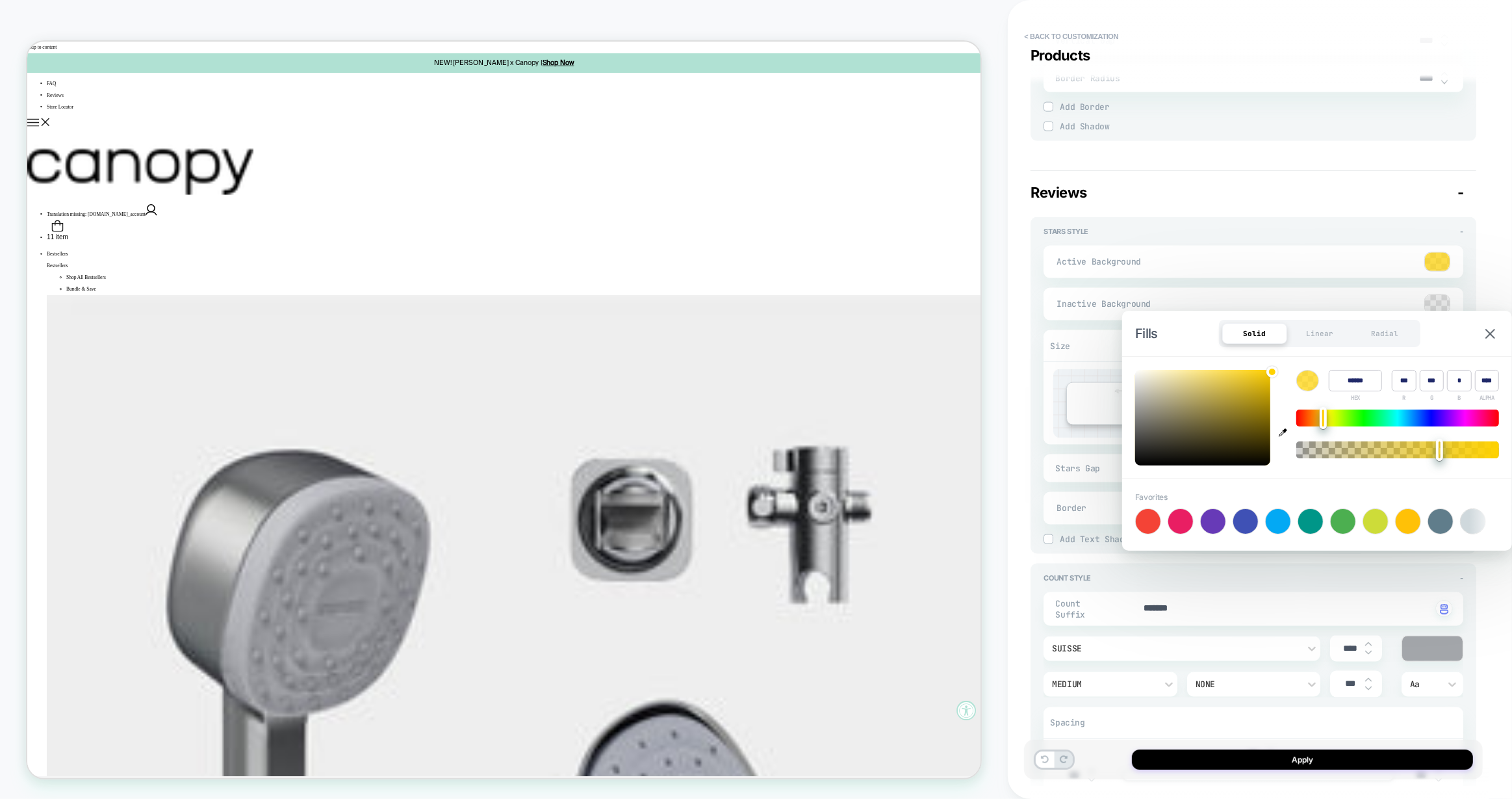
click at [1286, 430] on icon "button" at bounding box center [1283, 432] width 9 height 9
type input "******"
type input "***"
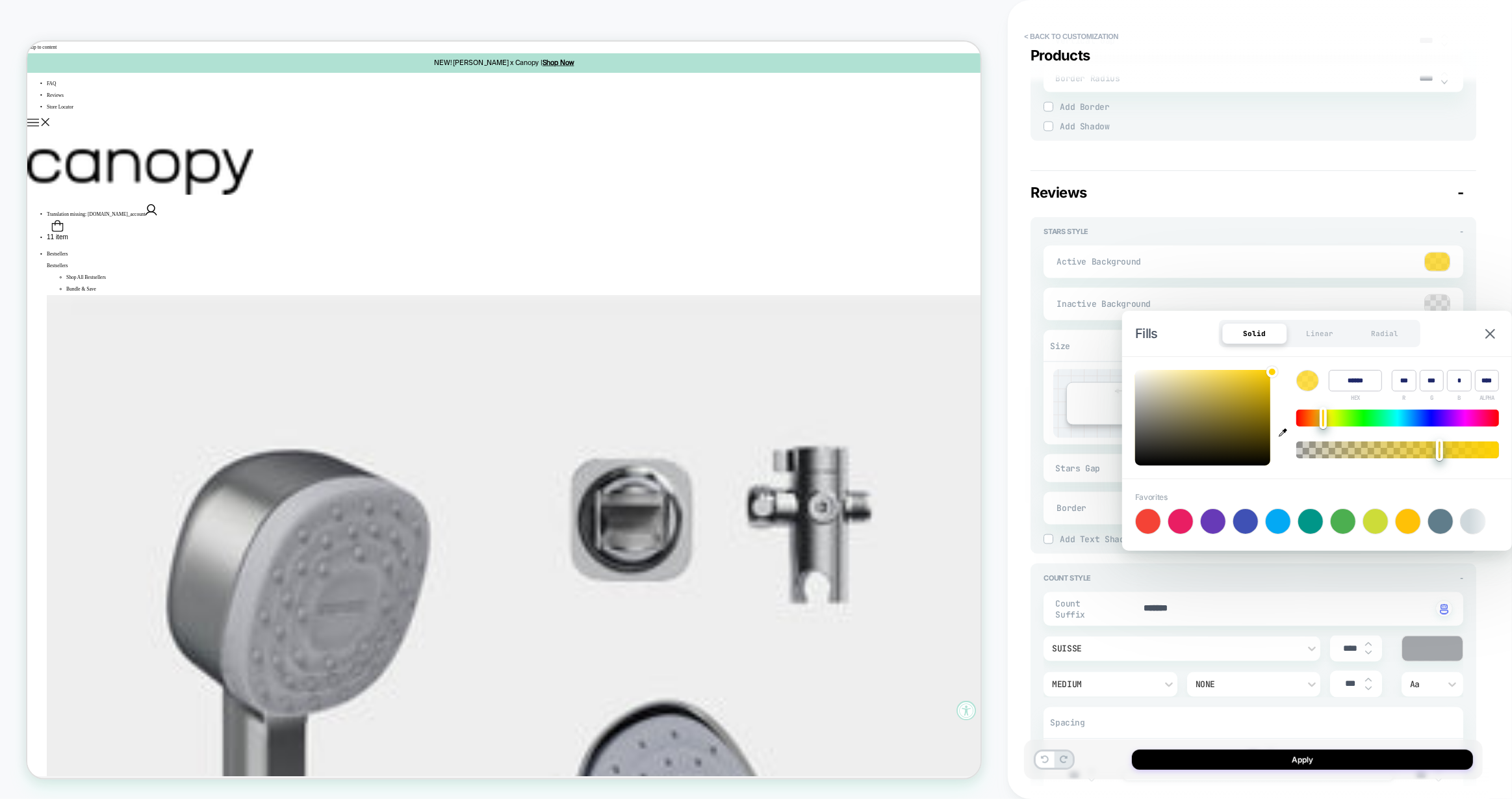
type input "*"
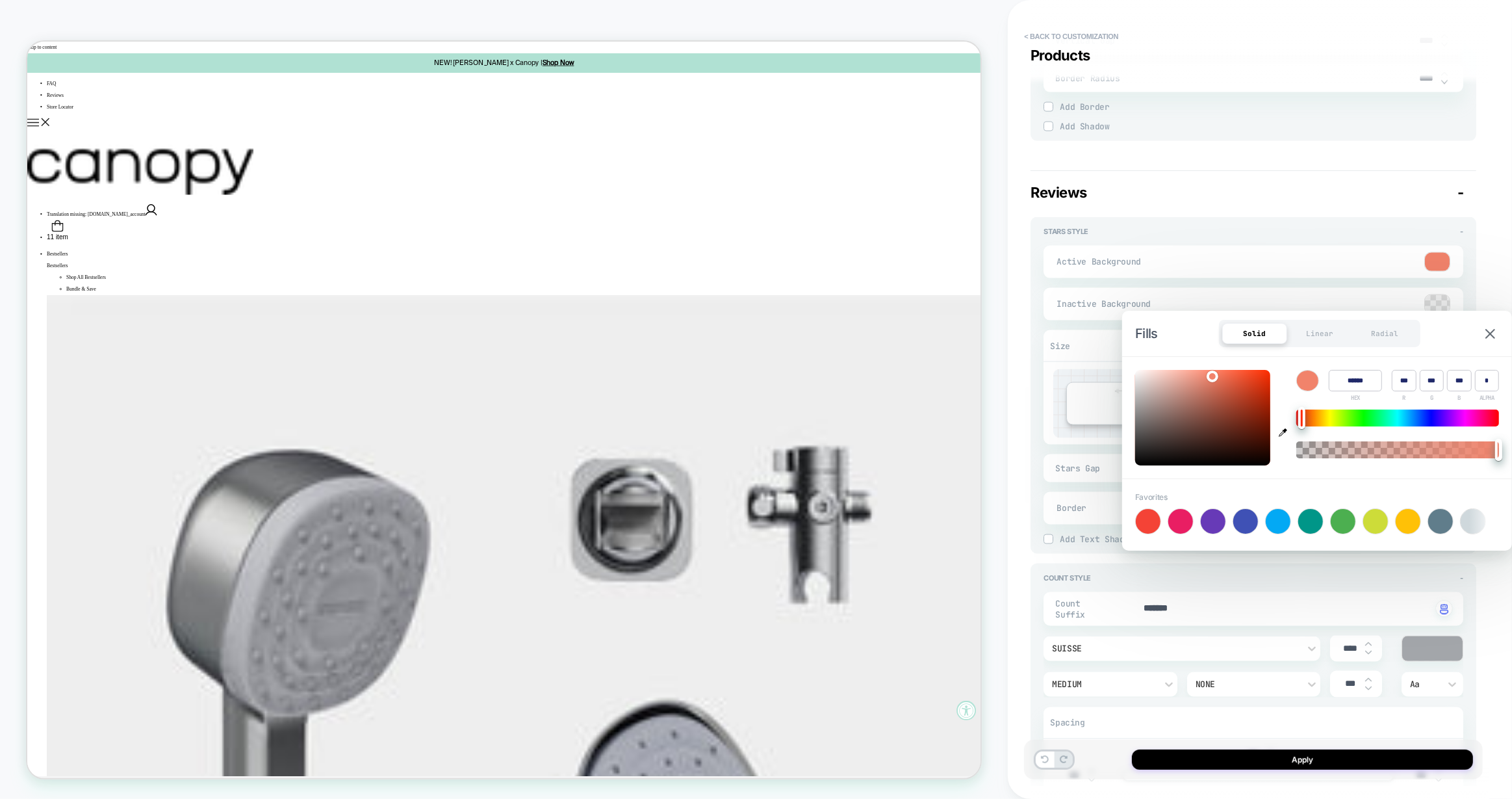
click at [1041, 327] on div "Stars Style - Active Background Inactive Background Size Width **** Height ****…" at bounding box center [1254, 385] width 446 height 336
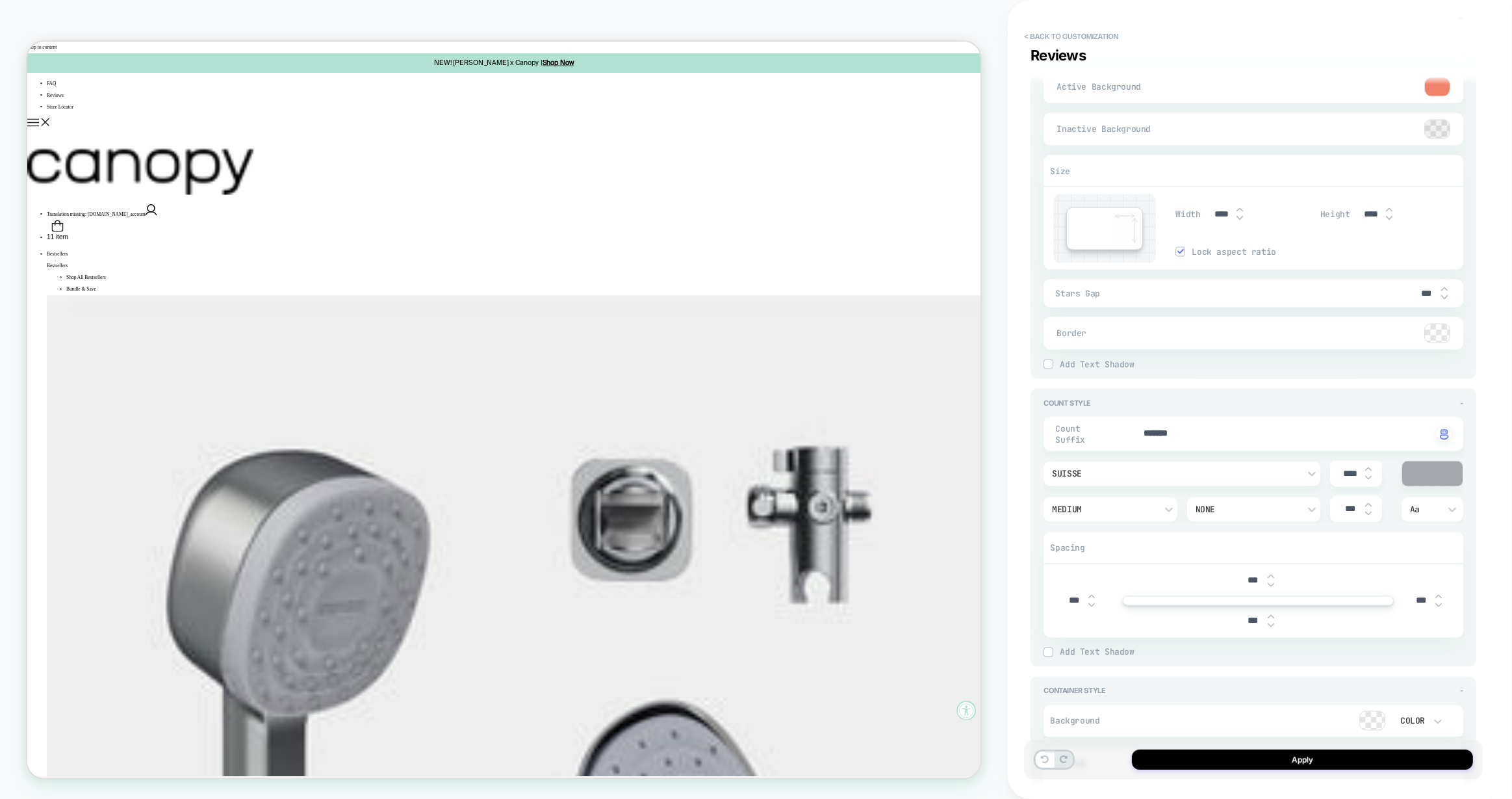
scroll to position [2344, 0]
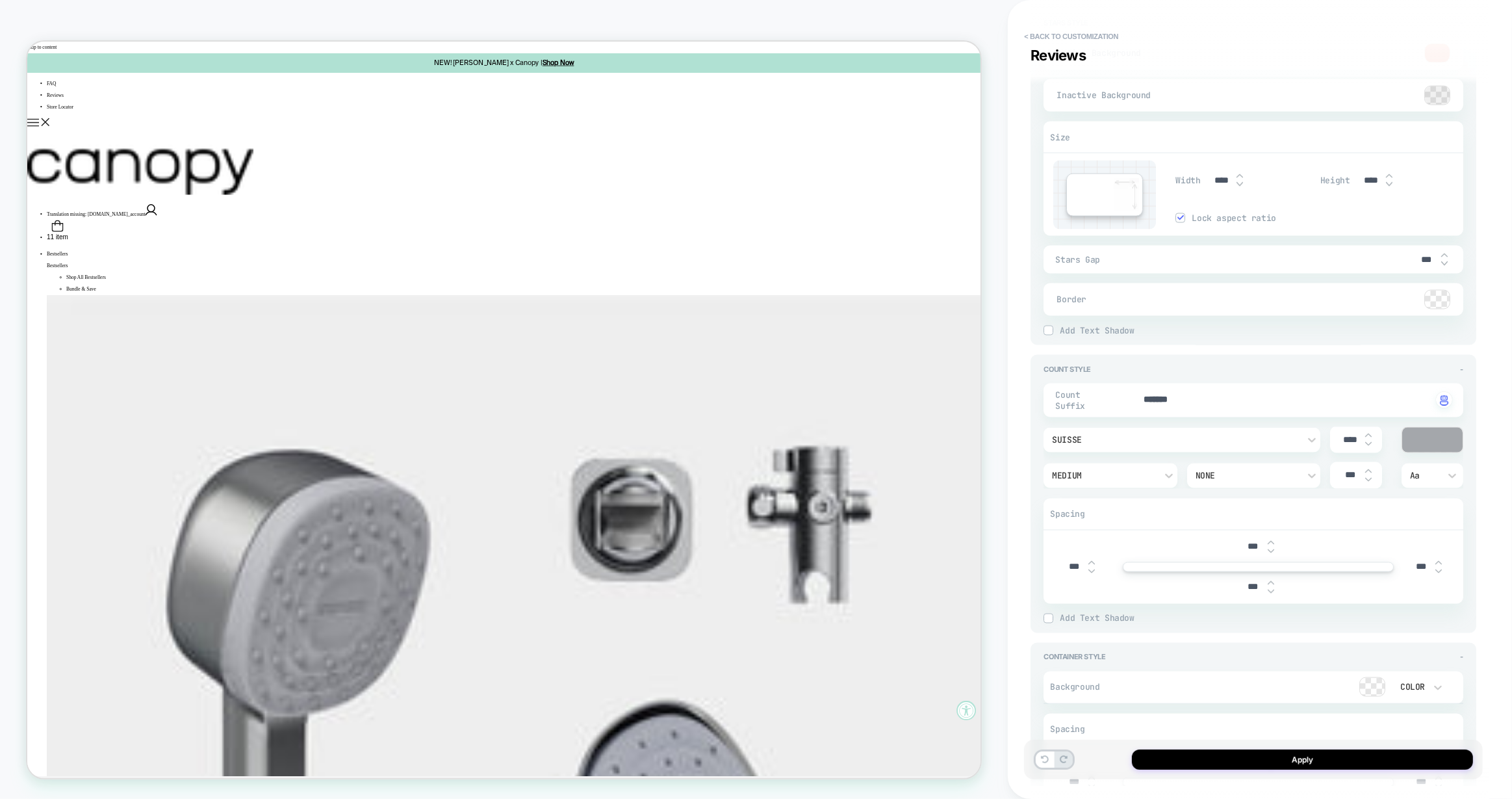
click at [1415, 452] on div at bounding box center [1433, 440] width 61 height 25
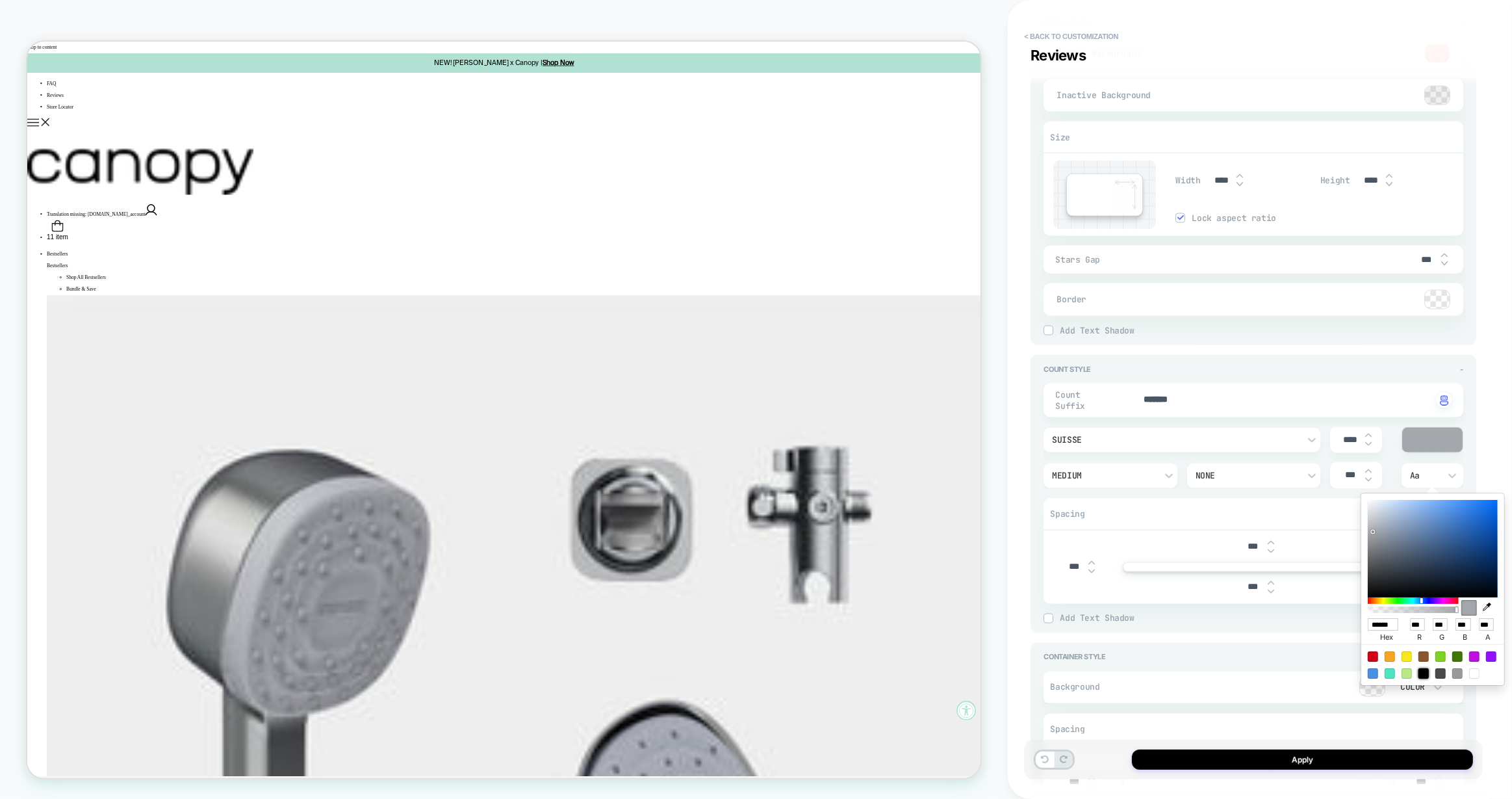
click at [1426, 674] on div at bounding box center [1424, 673] width 10 height 10
type textarea "*"
type input "******"
type input "*"
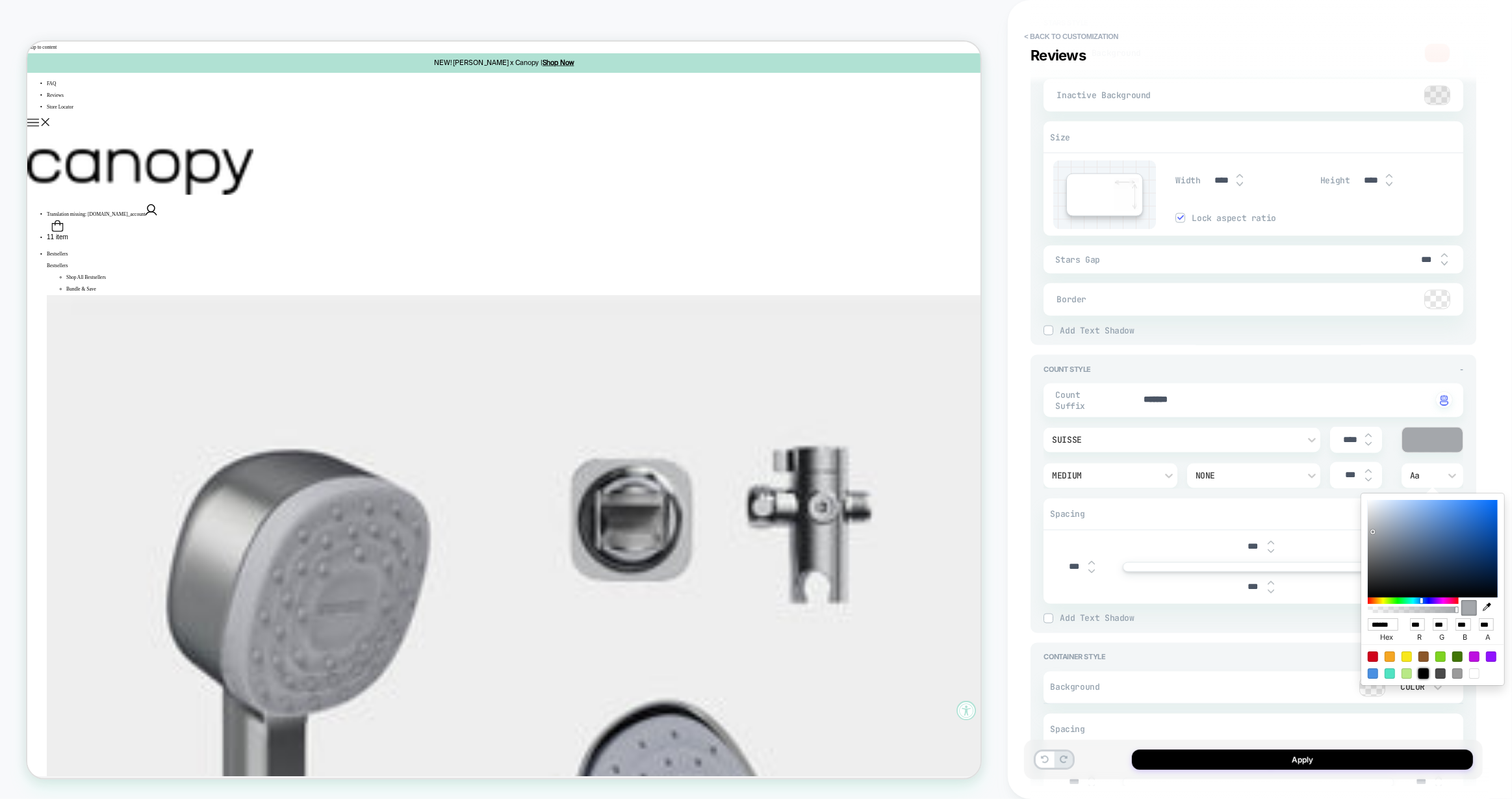
type input "*"
click at [1457, 674] on div at bounding box center [1458, 673] width 10 height 10
type textarea "*"
type input "******"
type input "***"
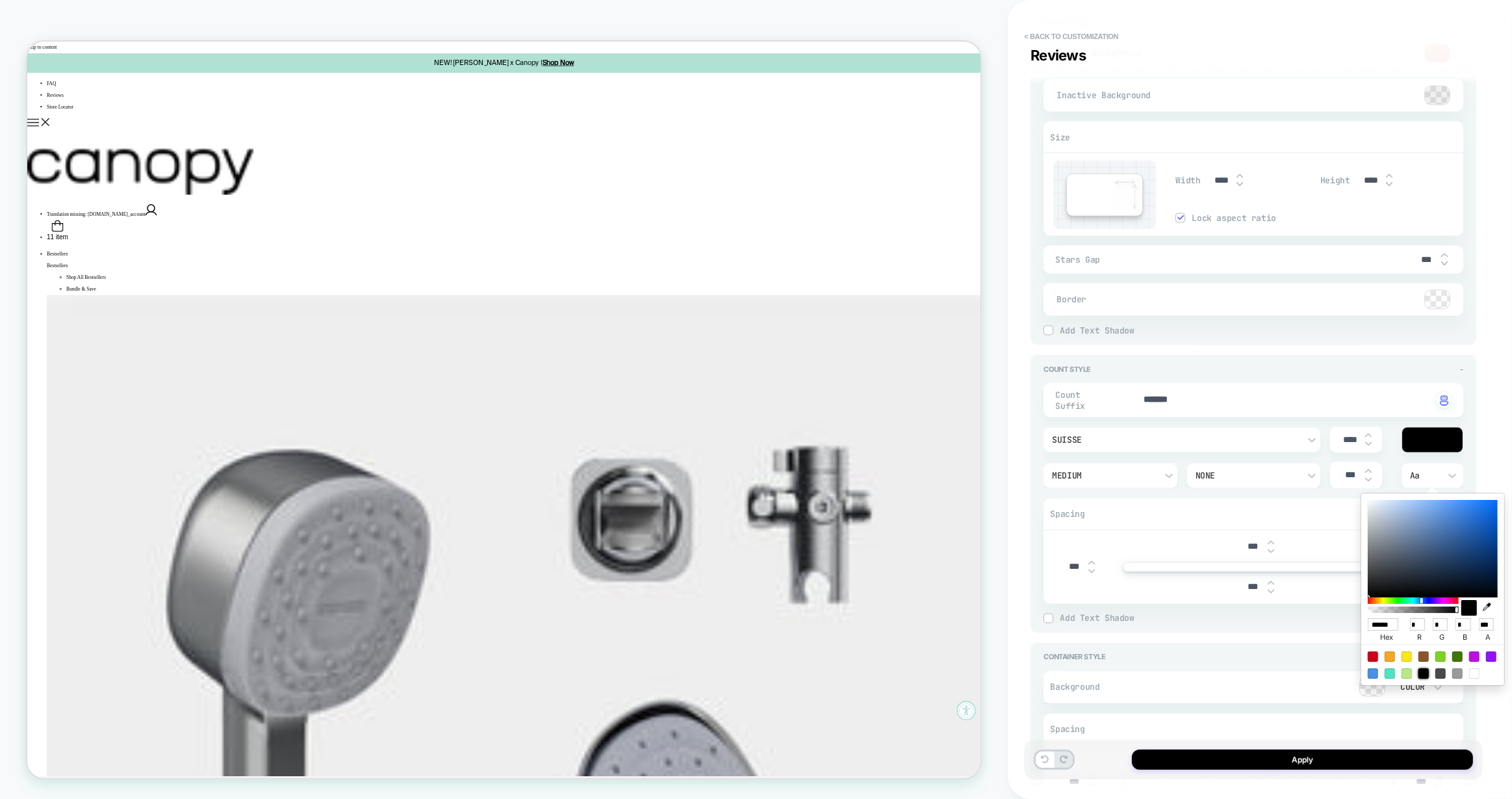
type input "***"
click at [1424, 674] on div at bounding box center [1424, 673] width 10 height 10
type textarea "*"
type input "******"
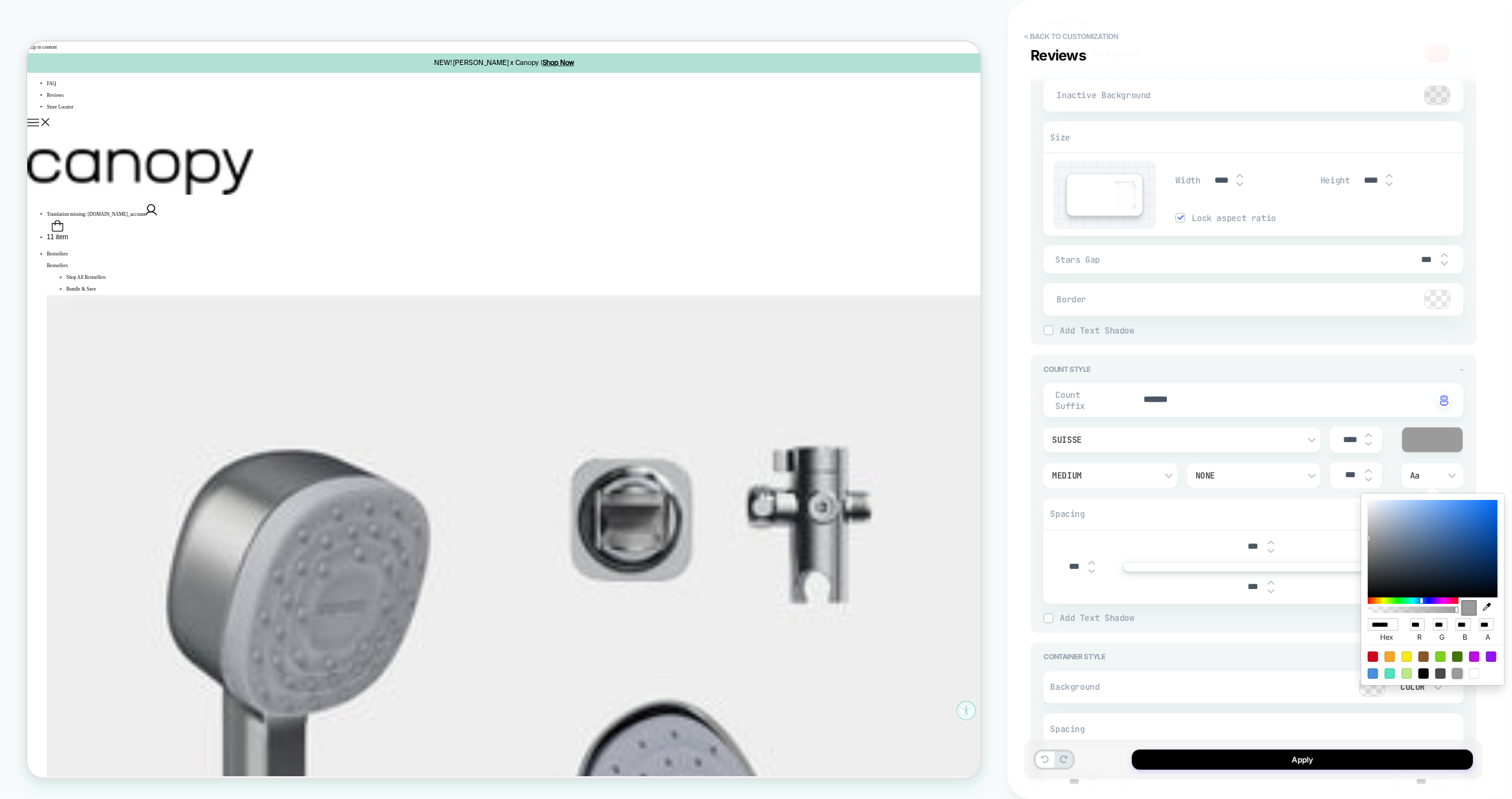
type input "*"
click at [1033, 523] on div "Count Style - Count Suffix ******* Click to change to alternative text suisse *…" at bounding box center [1254, 493] width 446 height 278
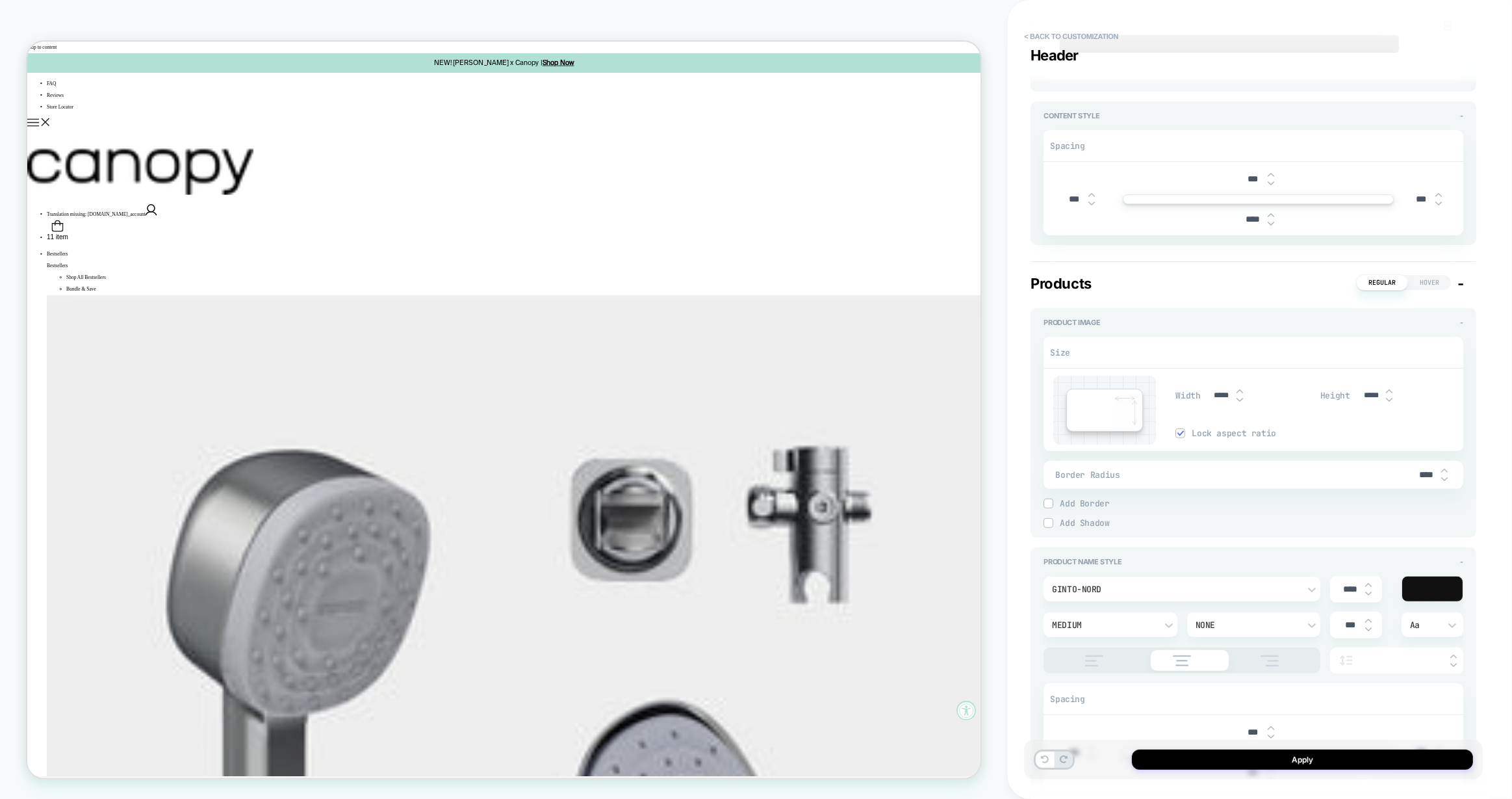
scroll to position [421, 0]
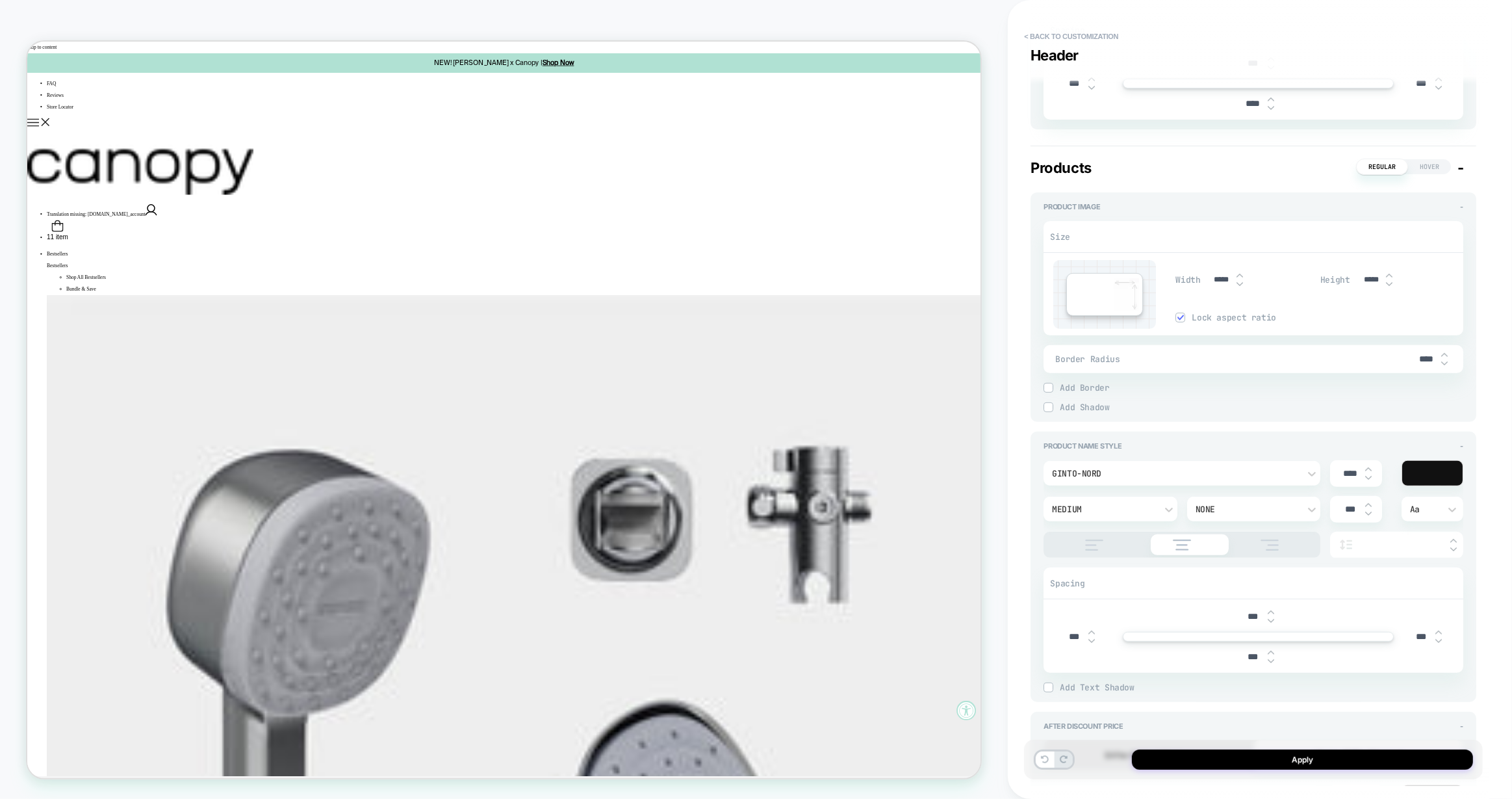
click at [1430, 174] on span "Hover" at bounding box center [1429, 167] width 43 height 15
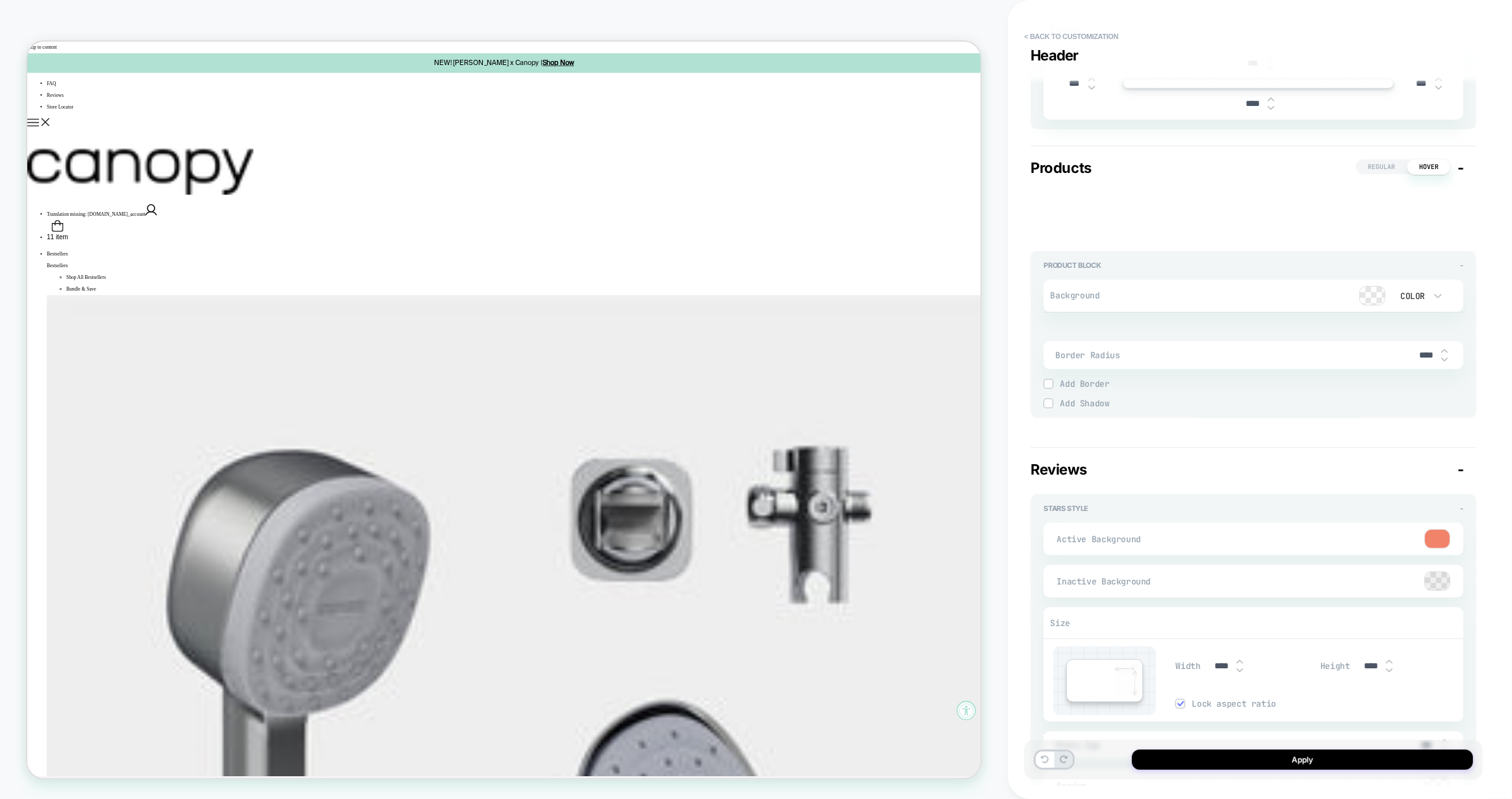
click at [1383, 174] on span "Regular" at bounding box center [1381, 167] width 50 height 15
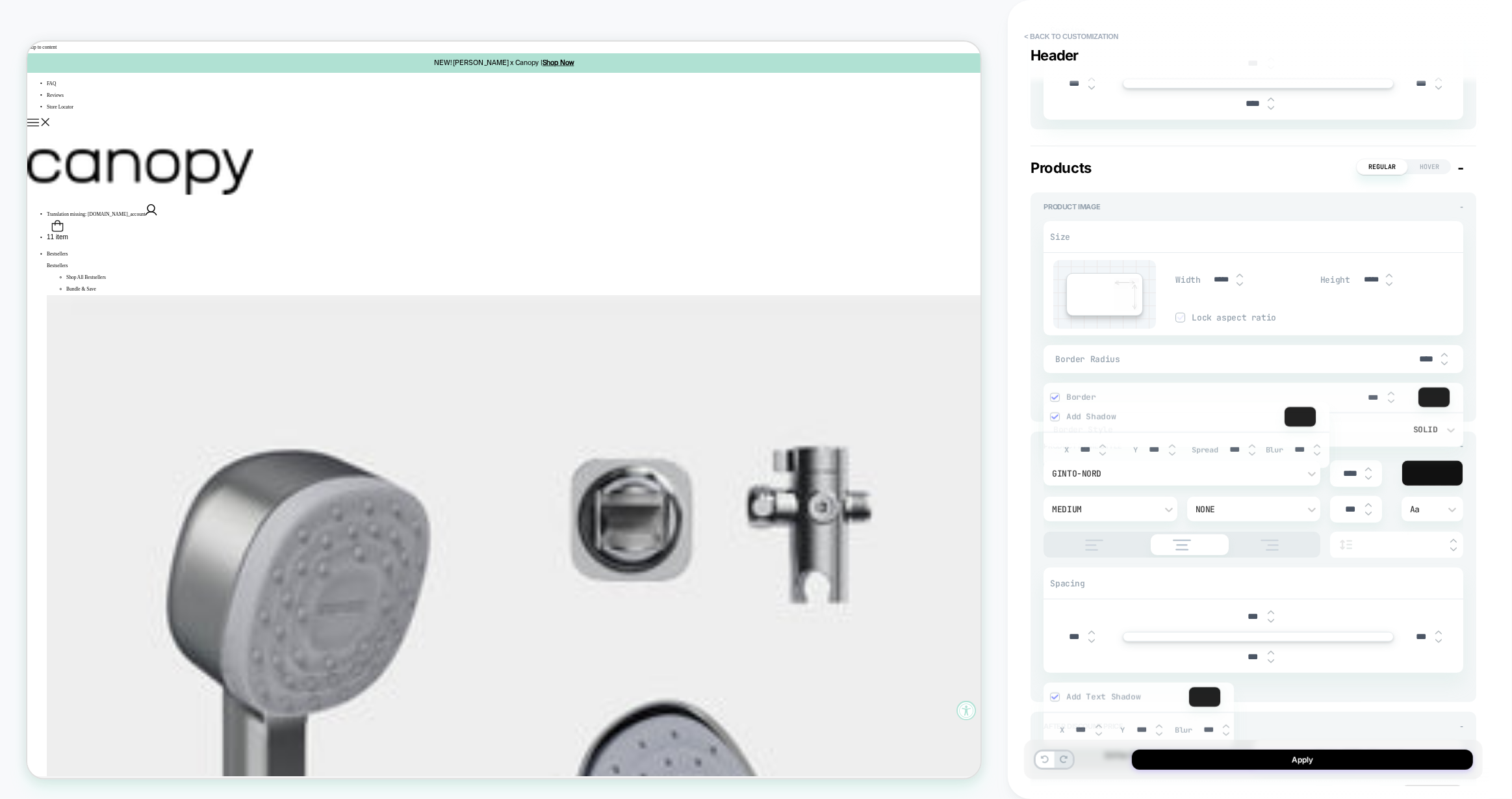
type textarea "*"
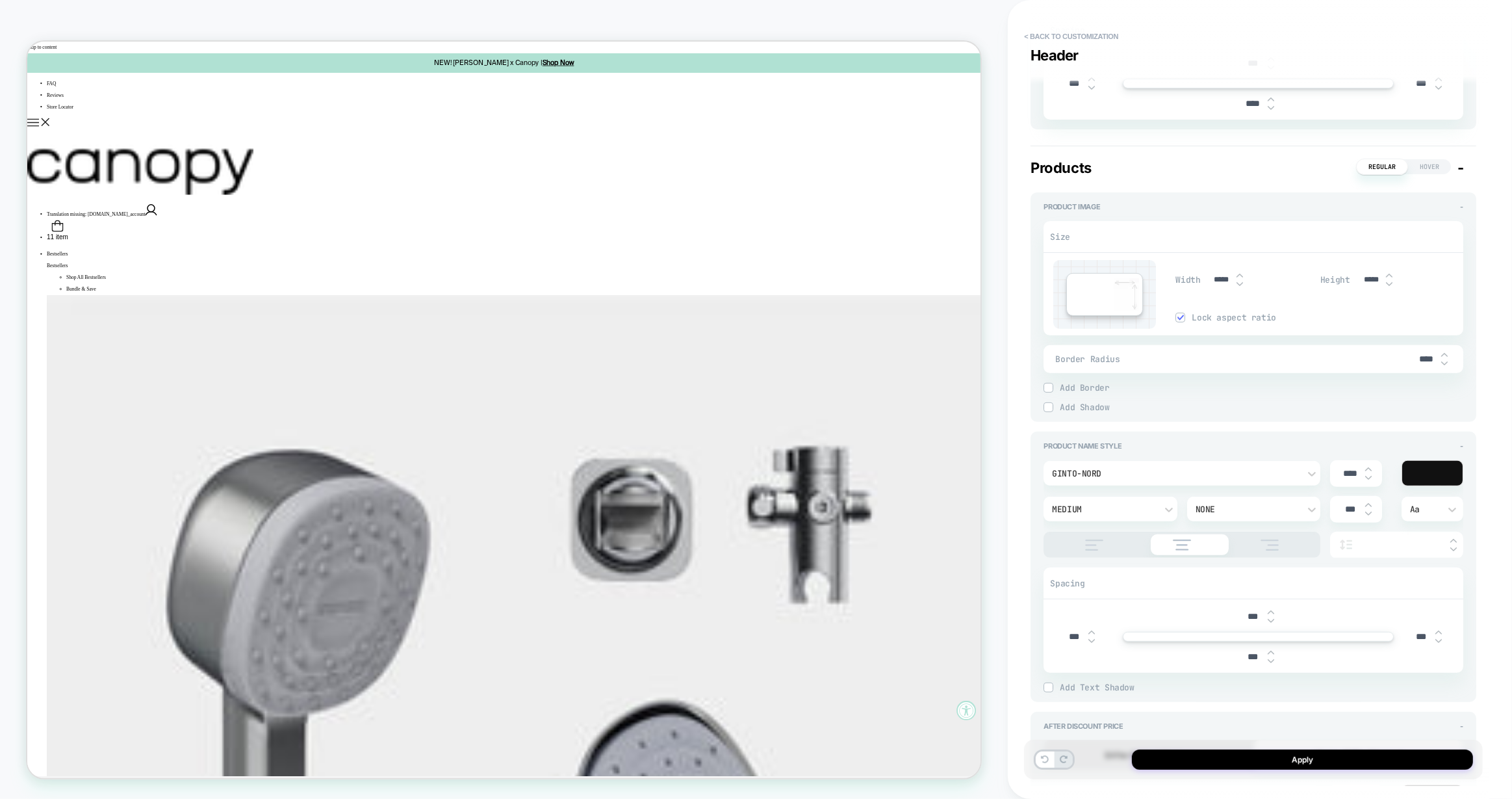
type input "*****"
click at [1387, 278] on img at bounding box center [1389, 275] width 7 height 5
type textarea "*"
type input "*****"
type textarea "*"
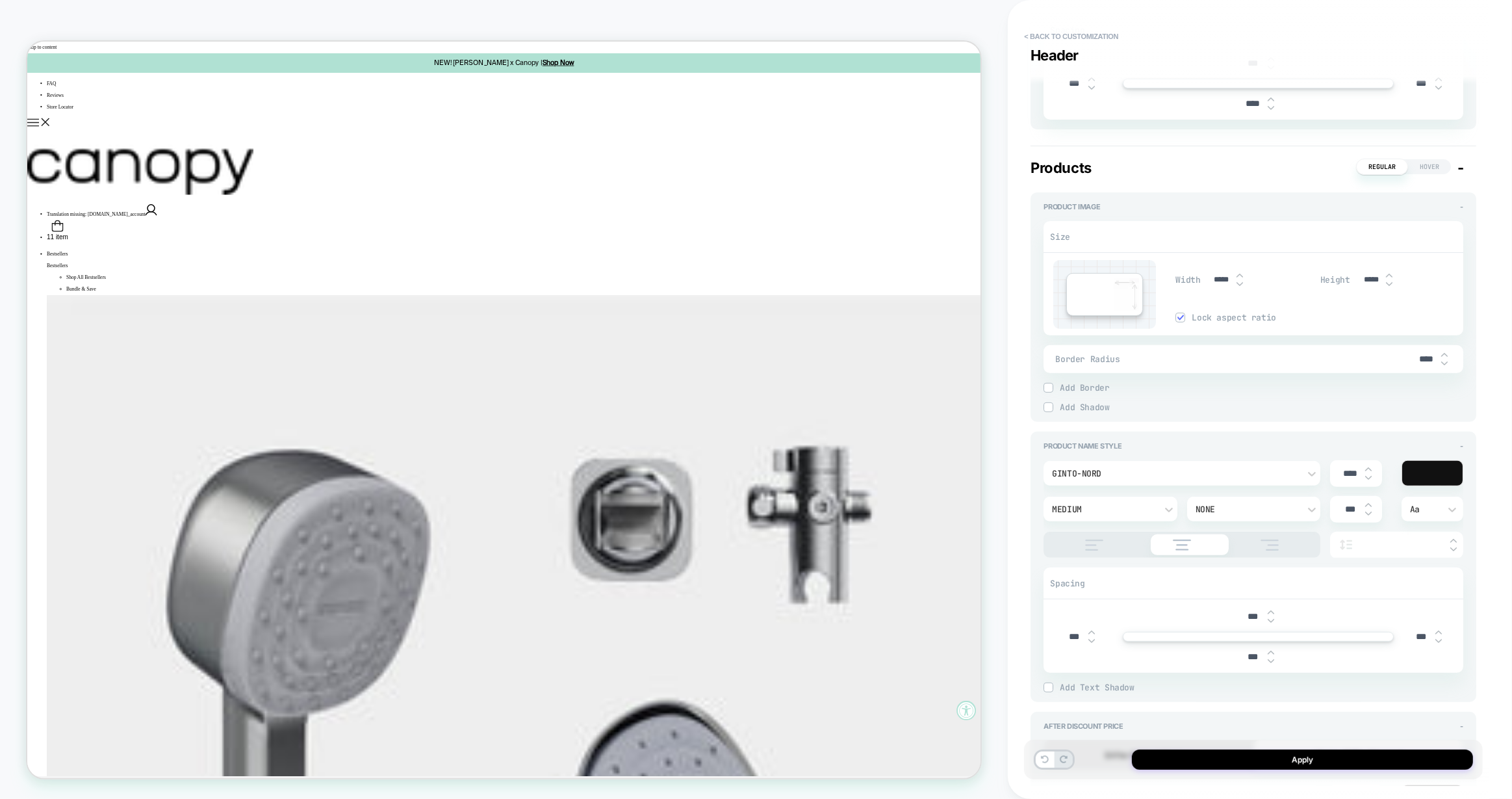
type input "*****"
click at [1357, 285] on input "*****" at bounding box center [1371, 279] width 29 height 10
type textarea "*"
type input "***"
type textarea "*"
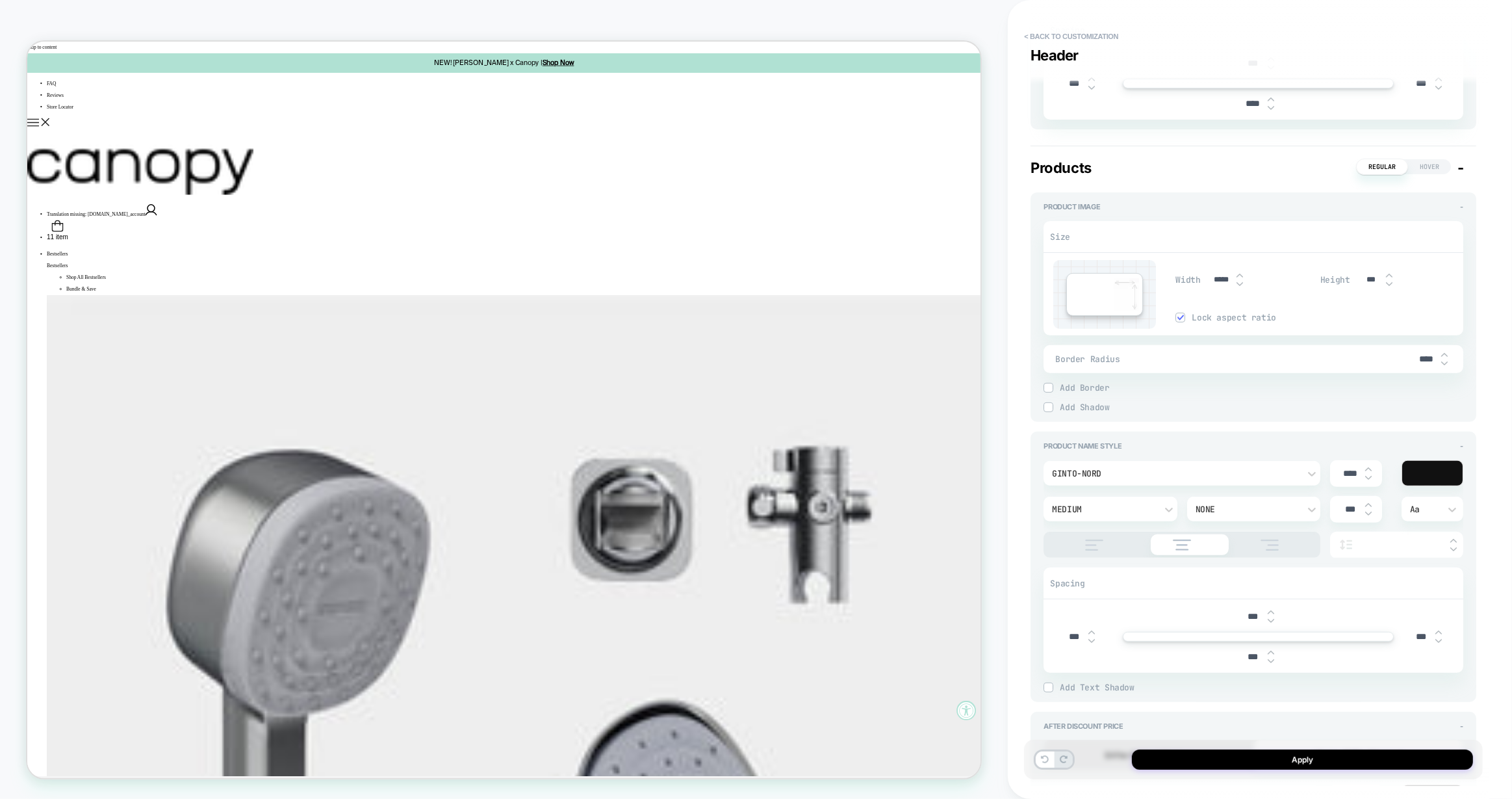
type input "***"
type input "****"
type textarea "*"
type input "*****"
type textarea "*"
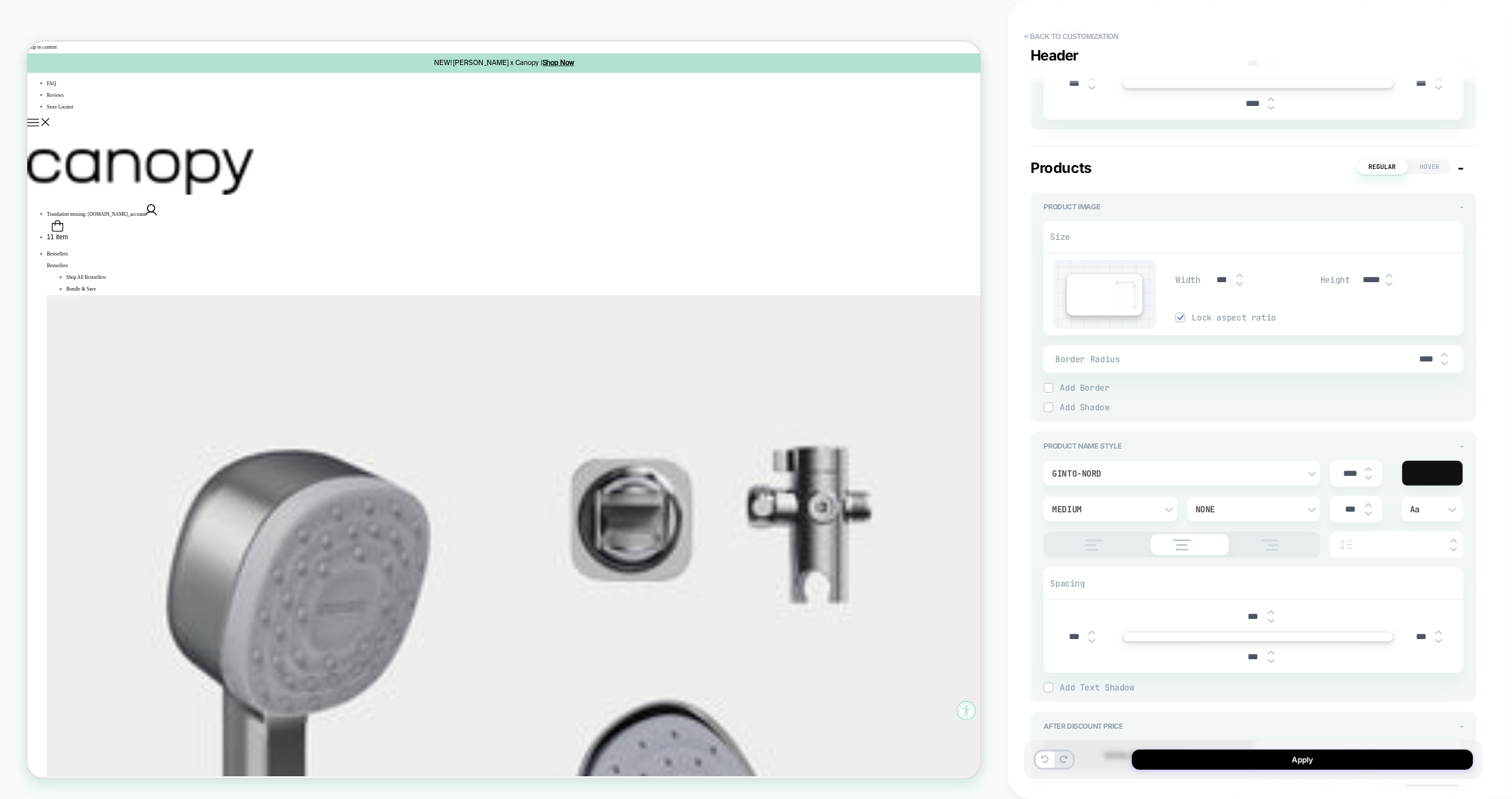
type input "****"
type textarea "*"
type input "*****"
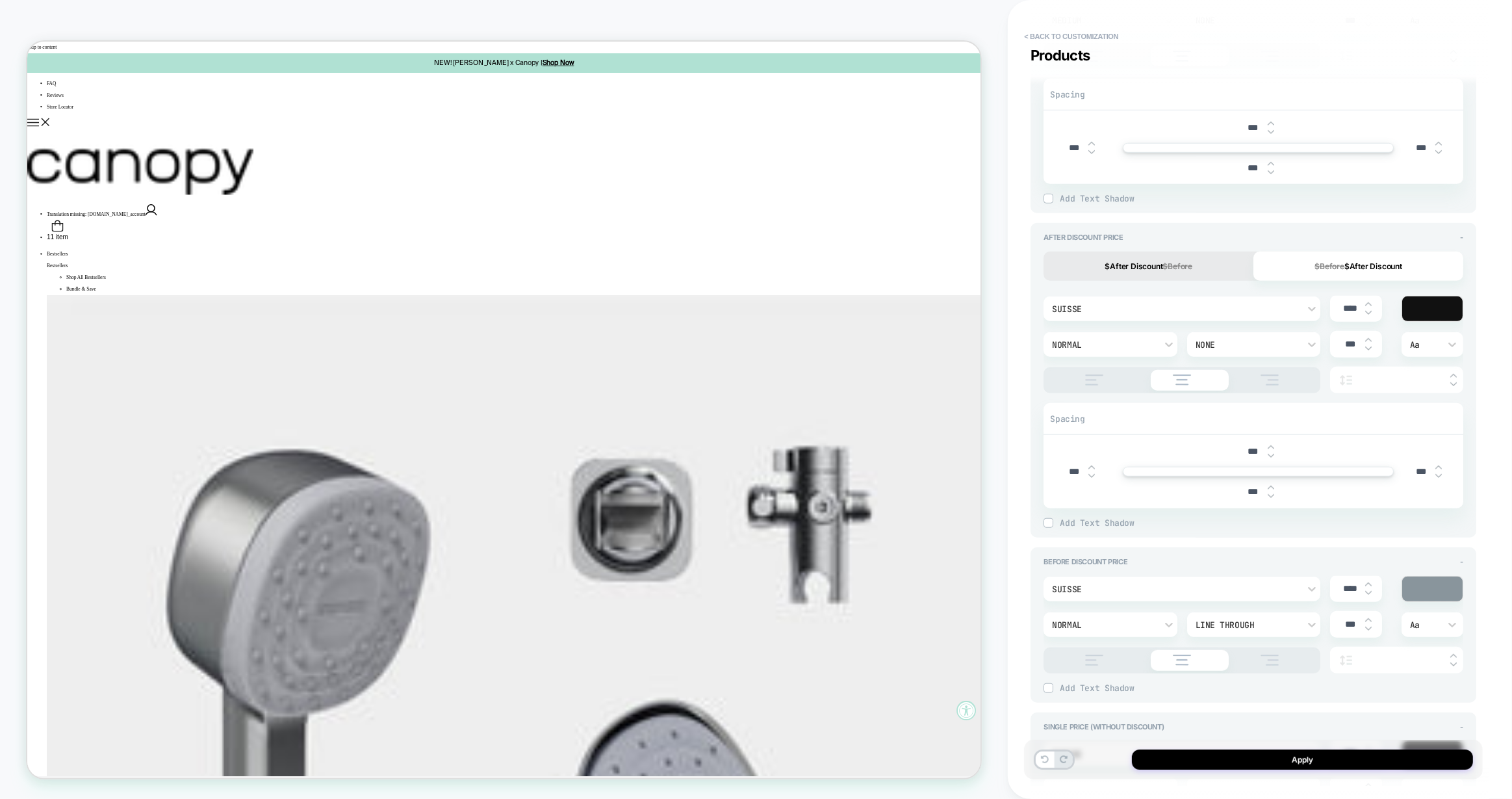
scroll to position [914, 0]
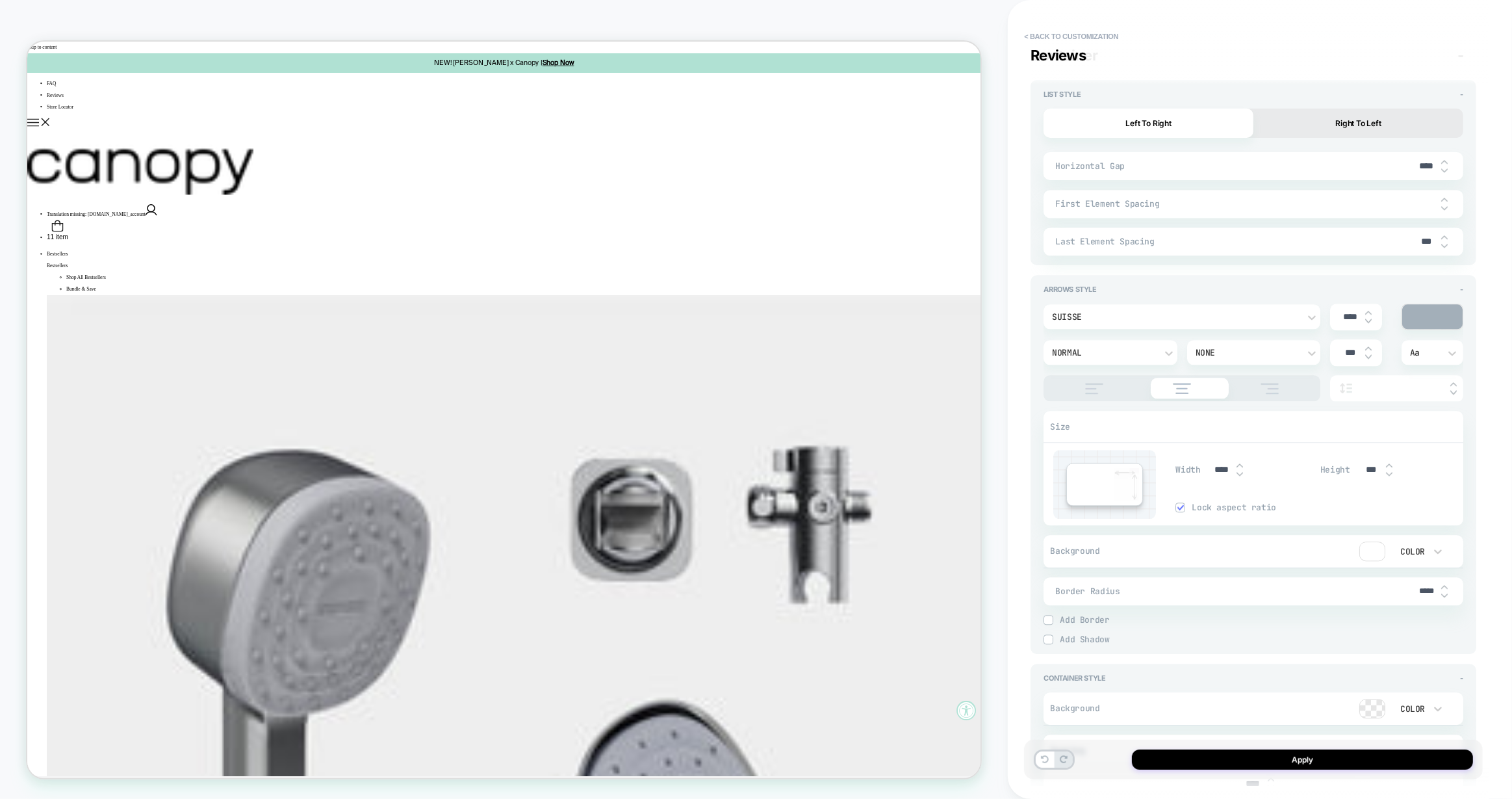
type textarea "*"
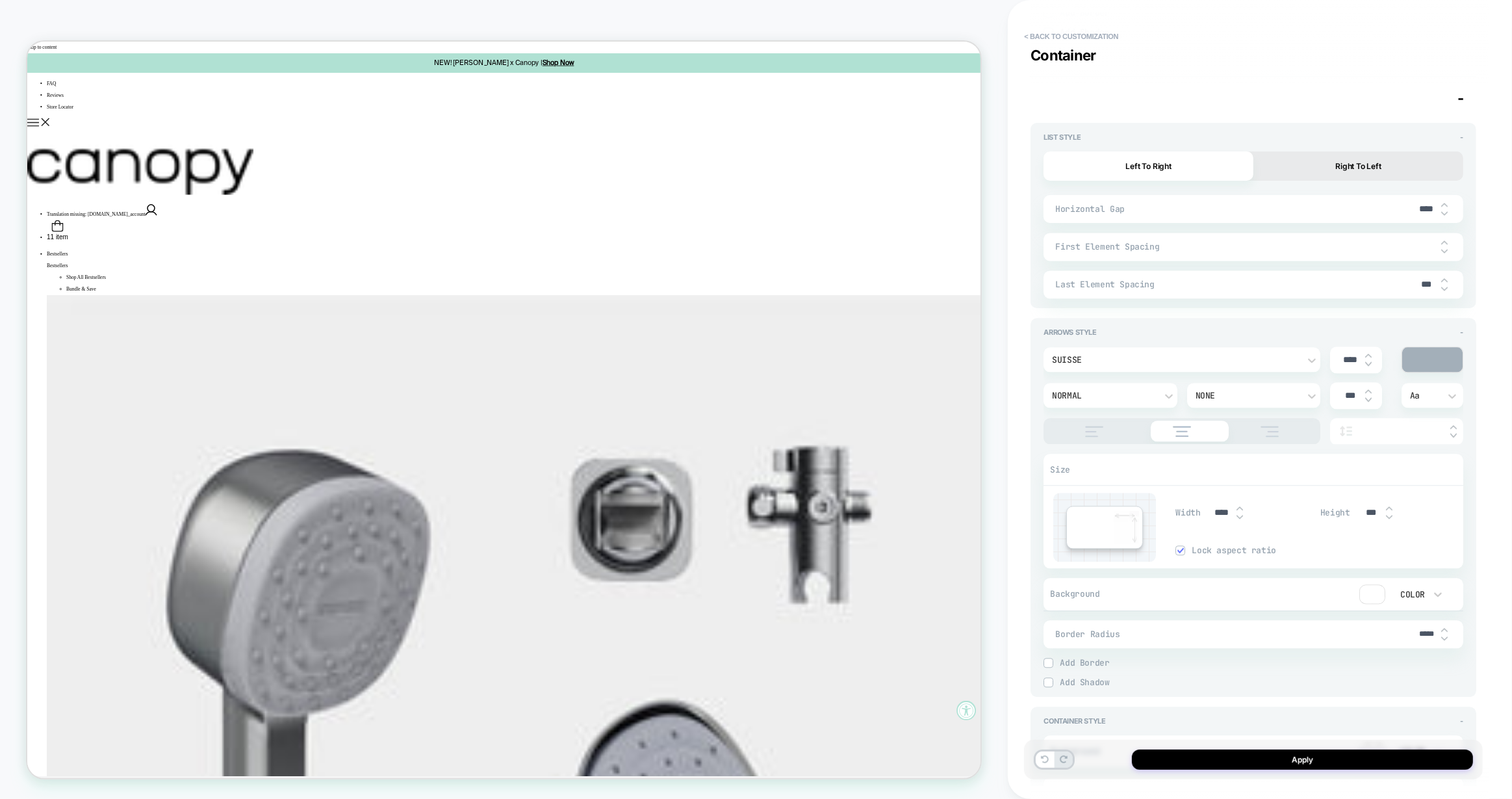
type input "*****"
click at [1282, 252] on span "First Element Spacing" at bounding box center [1234, 247] width 357 height 11
click at [1445, 254] on img at bounding box center [1445, 250] width 7 height 5
type textarea "*"
click at [1445, 254] on div at bounding box center [1445, 246] width 7 height 13
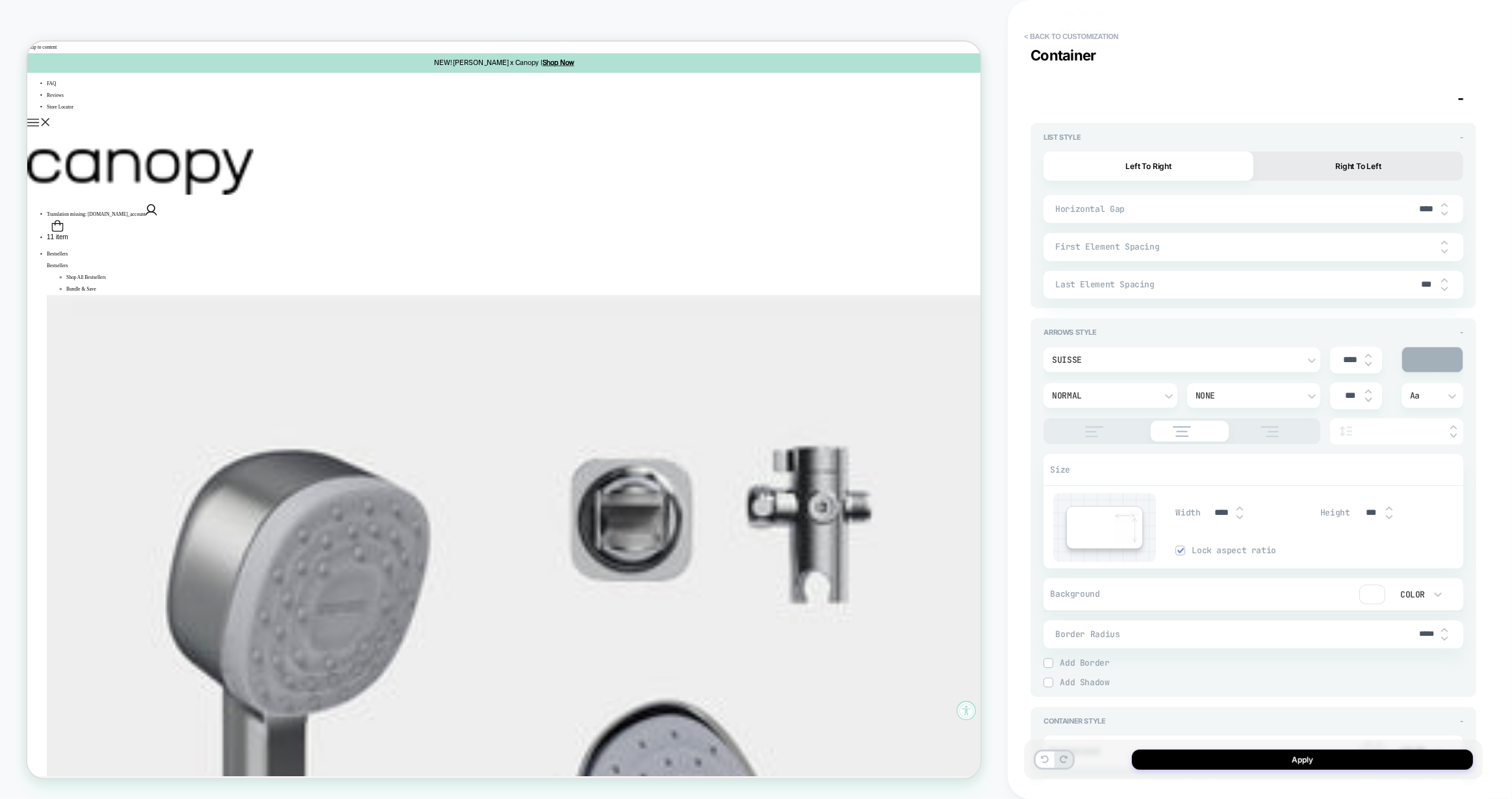
click at [1446, 245] on img at bounding box center [1445, 241] width 7 height 5
click at [1414, 252] on input "text" at bounding box center [1426, 246] width 29 height 10
type input "***"
type textarea "*"
type input "***"
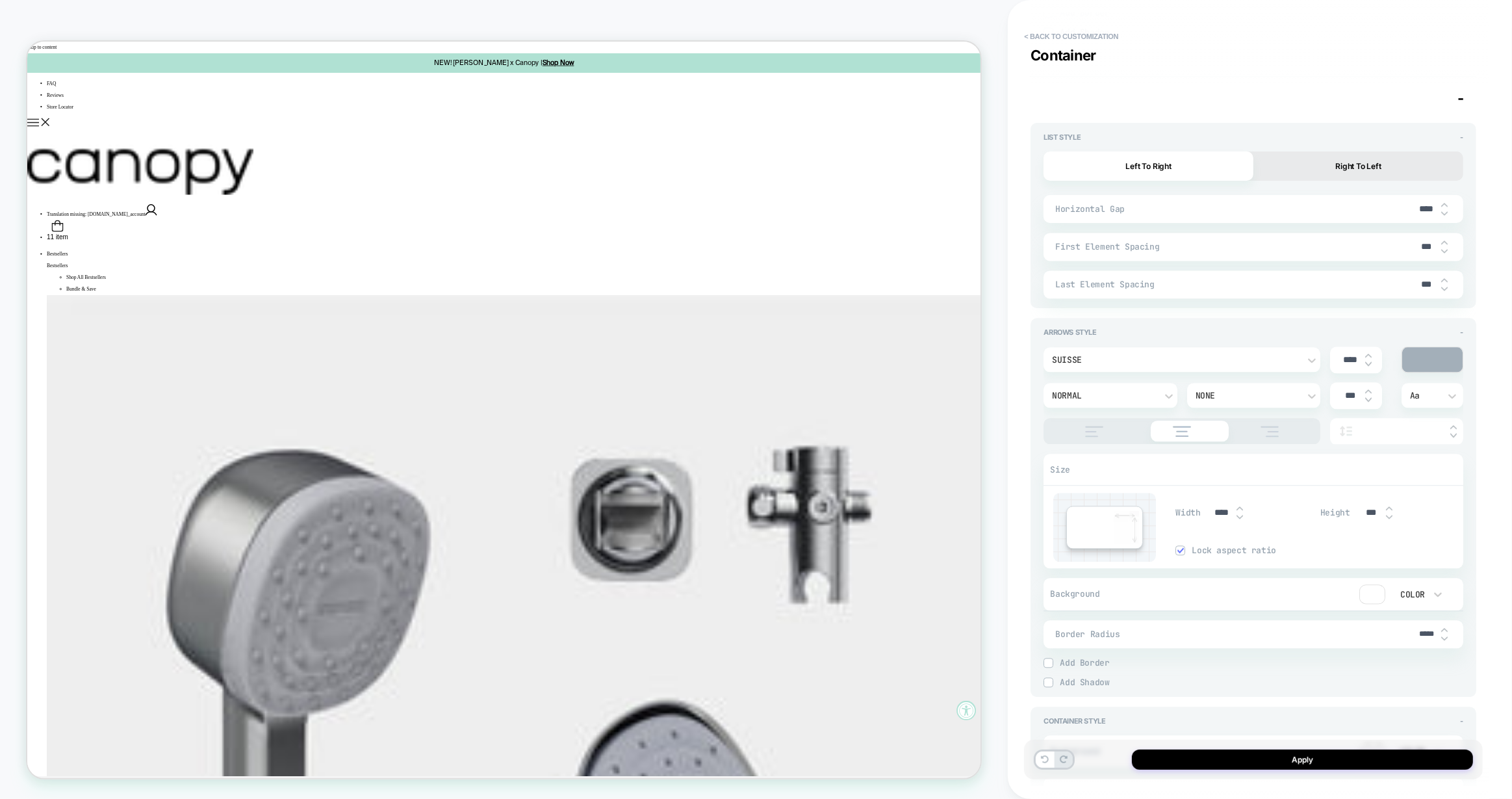
click at [1467, 300] on div "List Style - Left To Right Right To Left Horizontal Gap **** First Element Spac…" at bounding box center [1254, 216] width 446 height 186
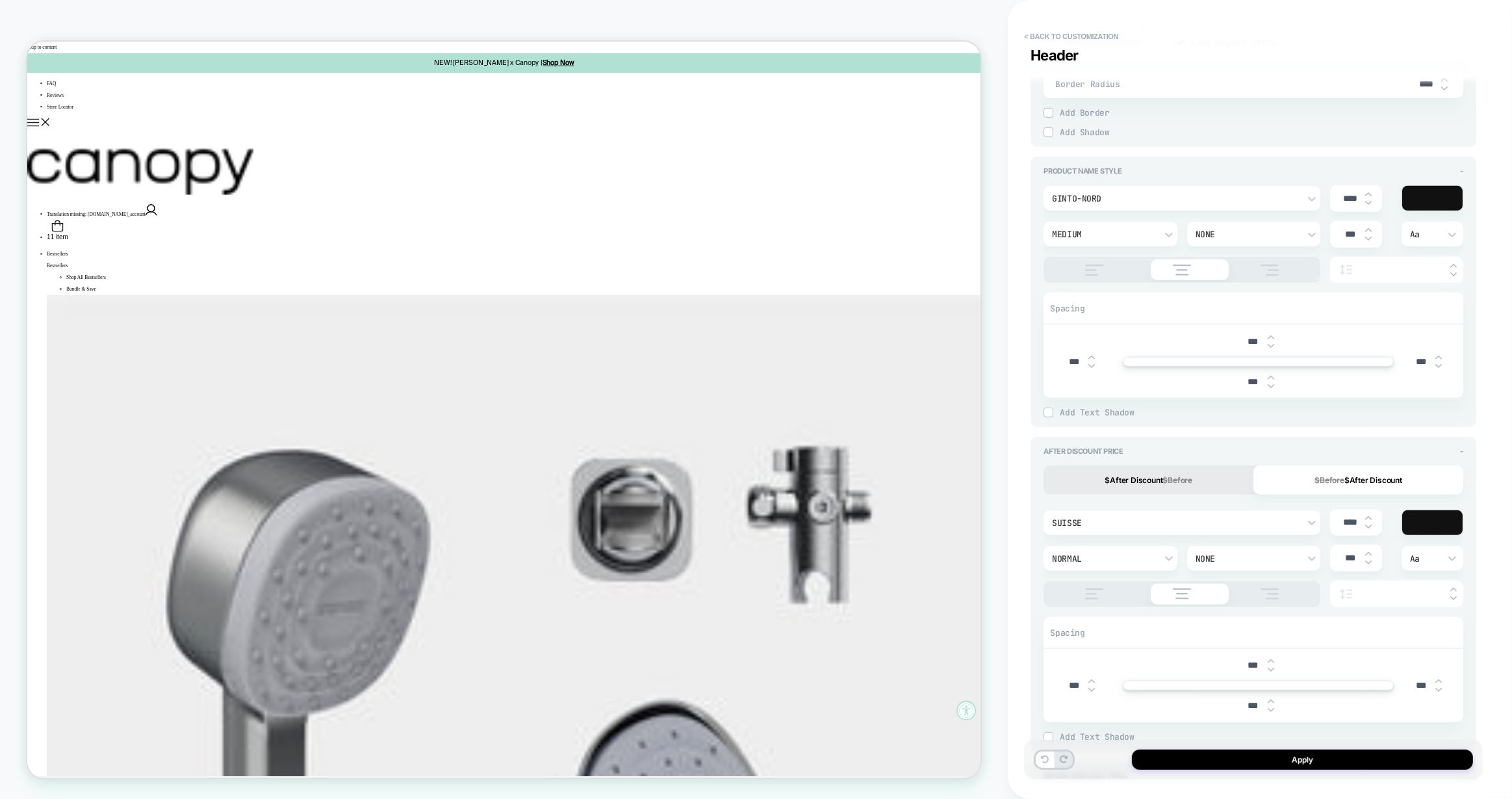
scroll to position [162, 0]
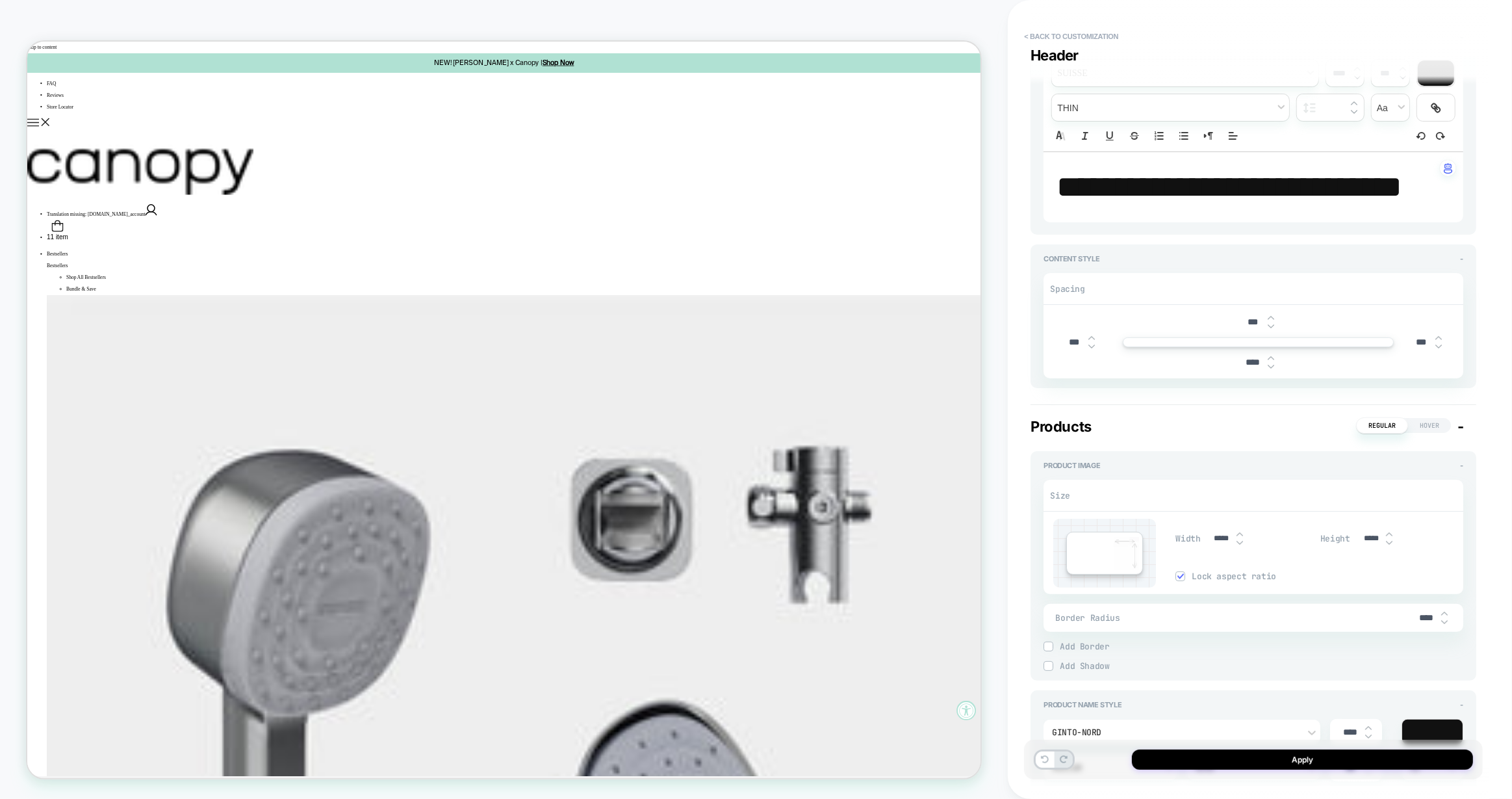
type textarea "*"
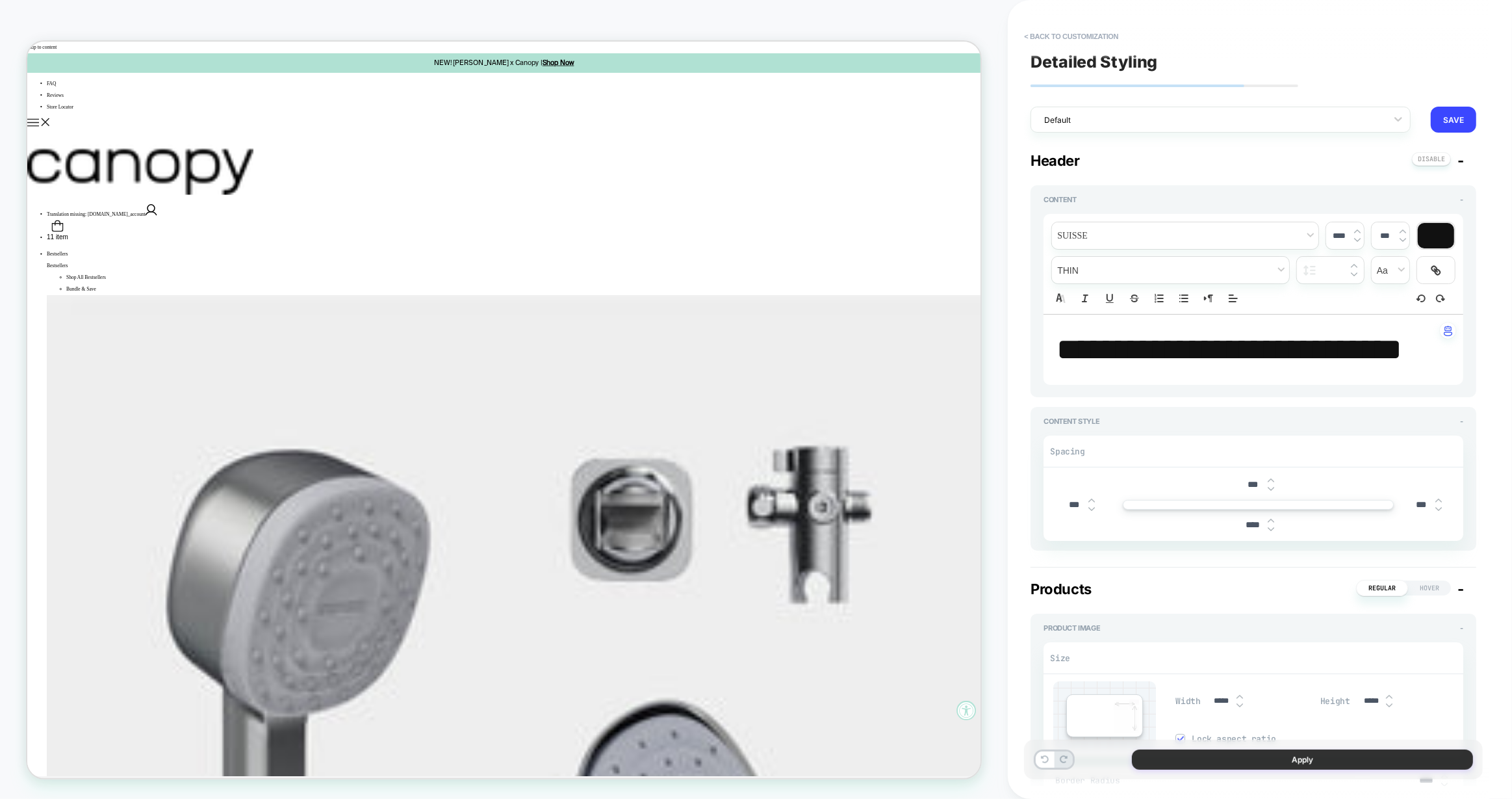
click at [1227, 760] on button "Apply" at bounding box center [1302, 759] width 341 height 20
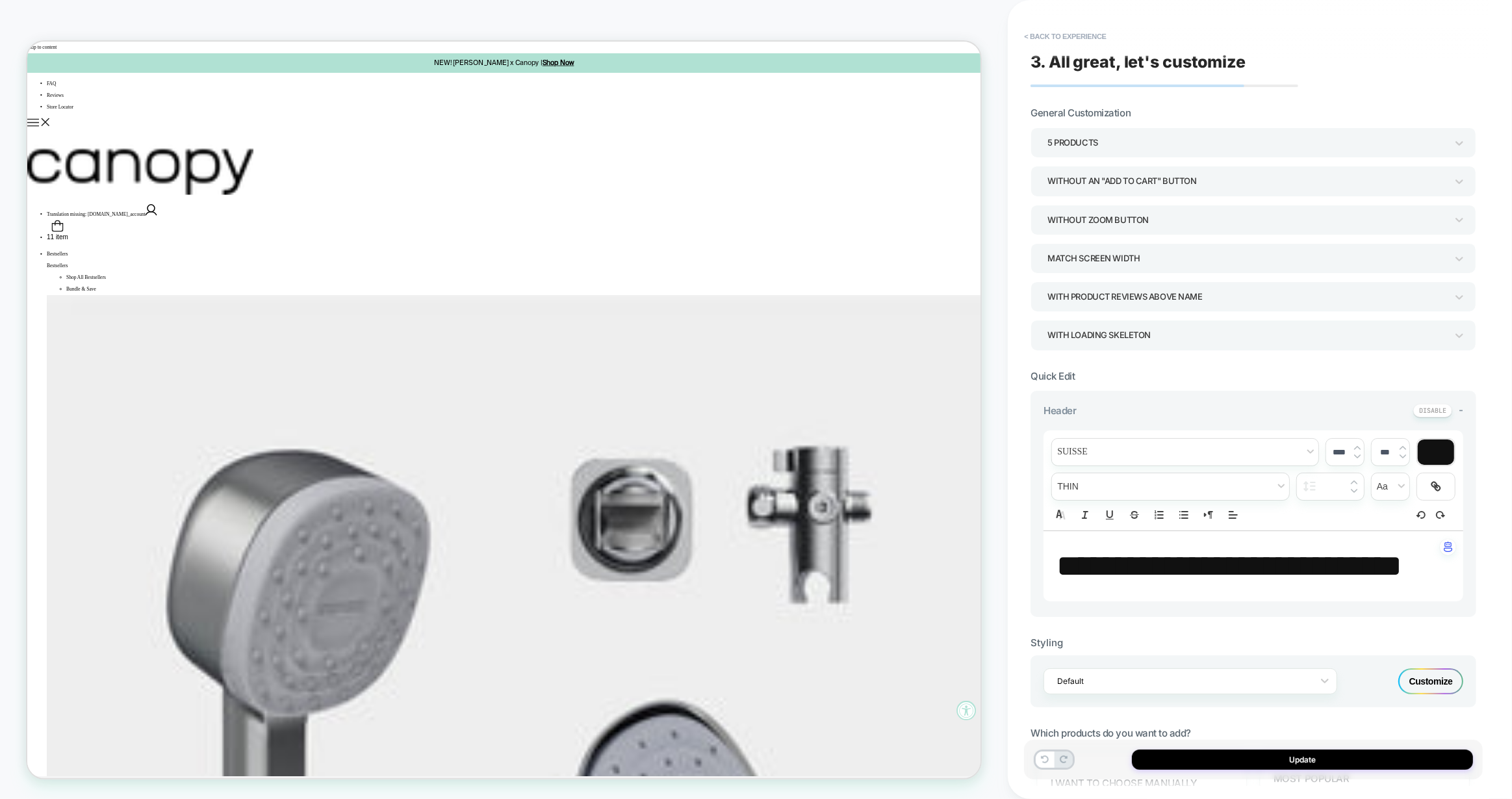
click at [1227, 760] on button "Update" at bounding box center [1302, 759] width 341 height 20
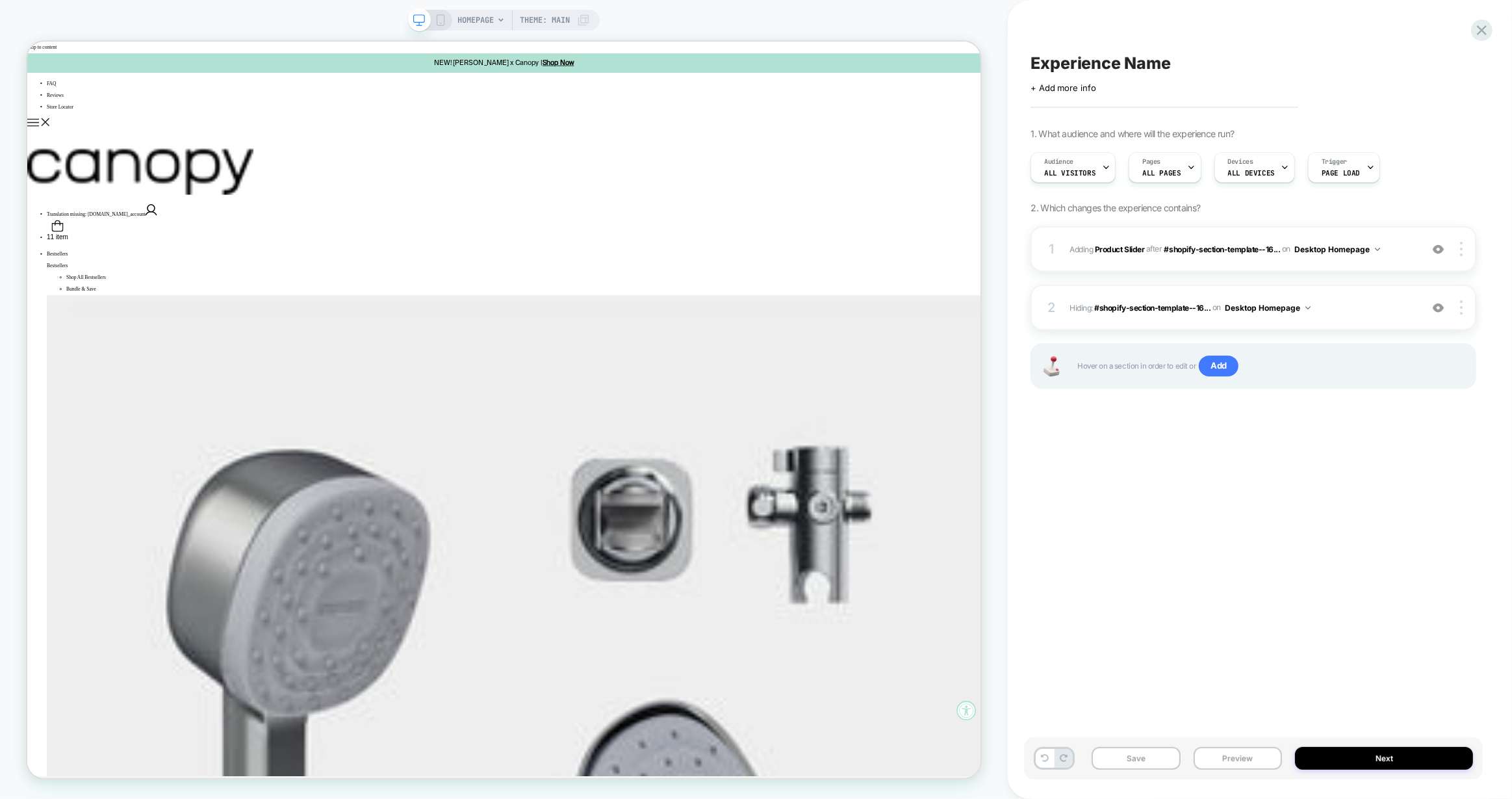
click at [1356, 432] on div "Experience Name Click to edit experience details + Add more info 1. What audien…" at bounding box center [1254, 399] width 459 height 772
click at [1144, 760] on button "Save" at bounding box center [1137, 758] width 89 height 23
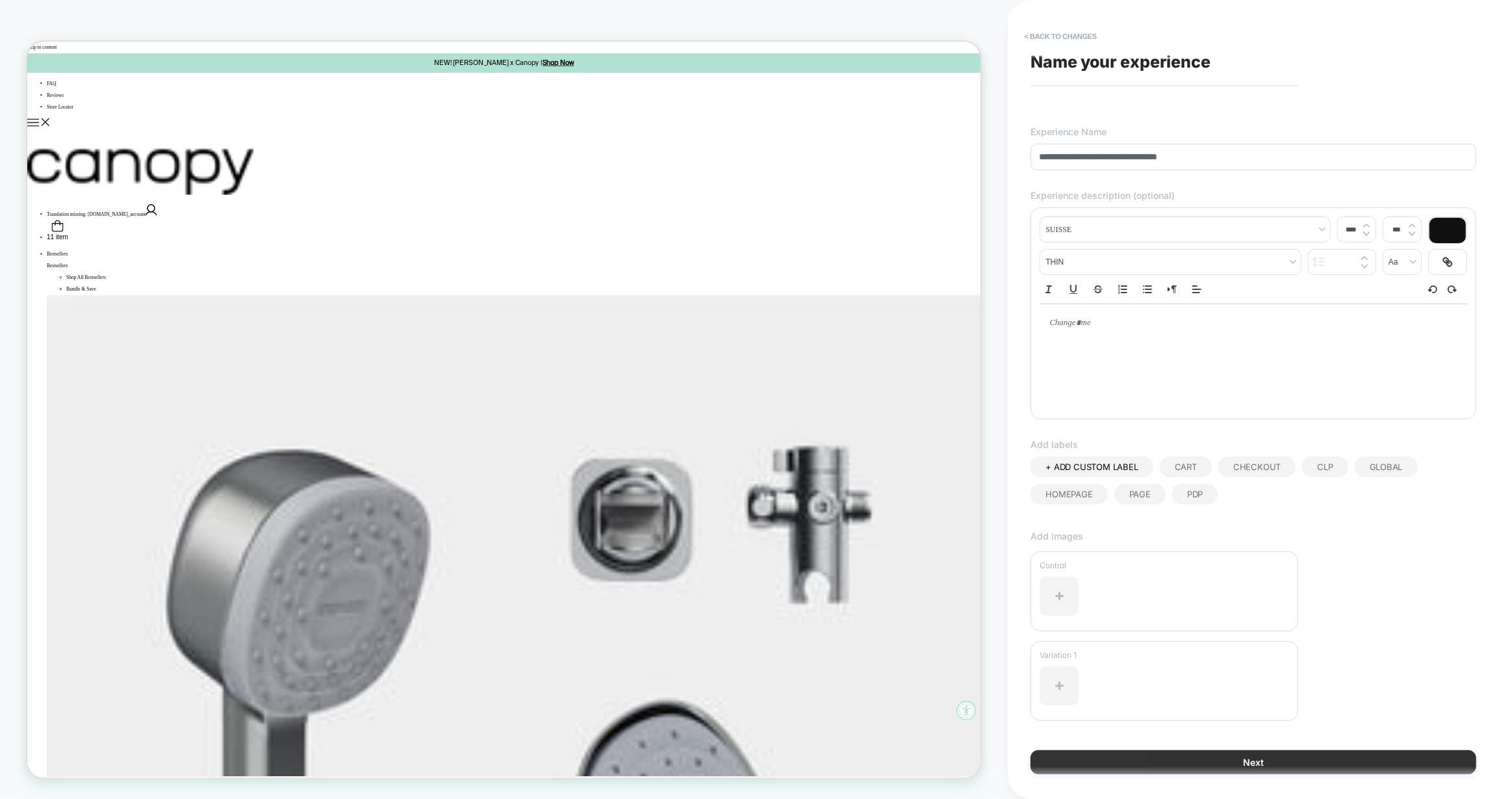
type input "**********"
click at [1278, 767] on button "Next" at bounding box center [1254, 761] width 446 height 24
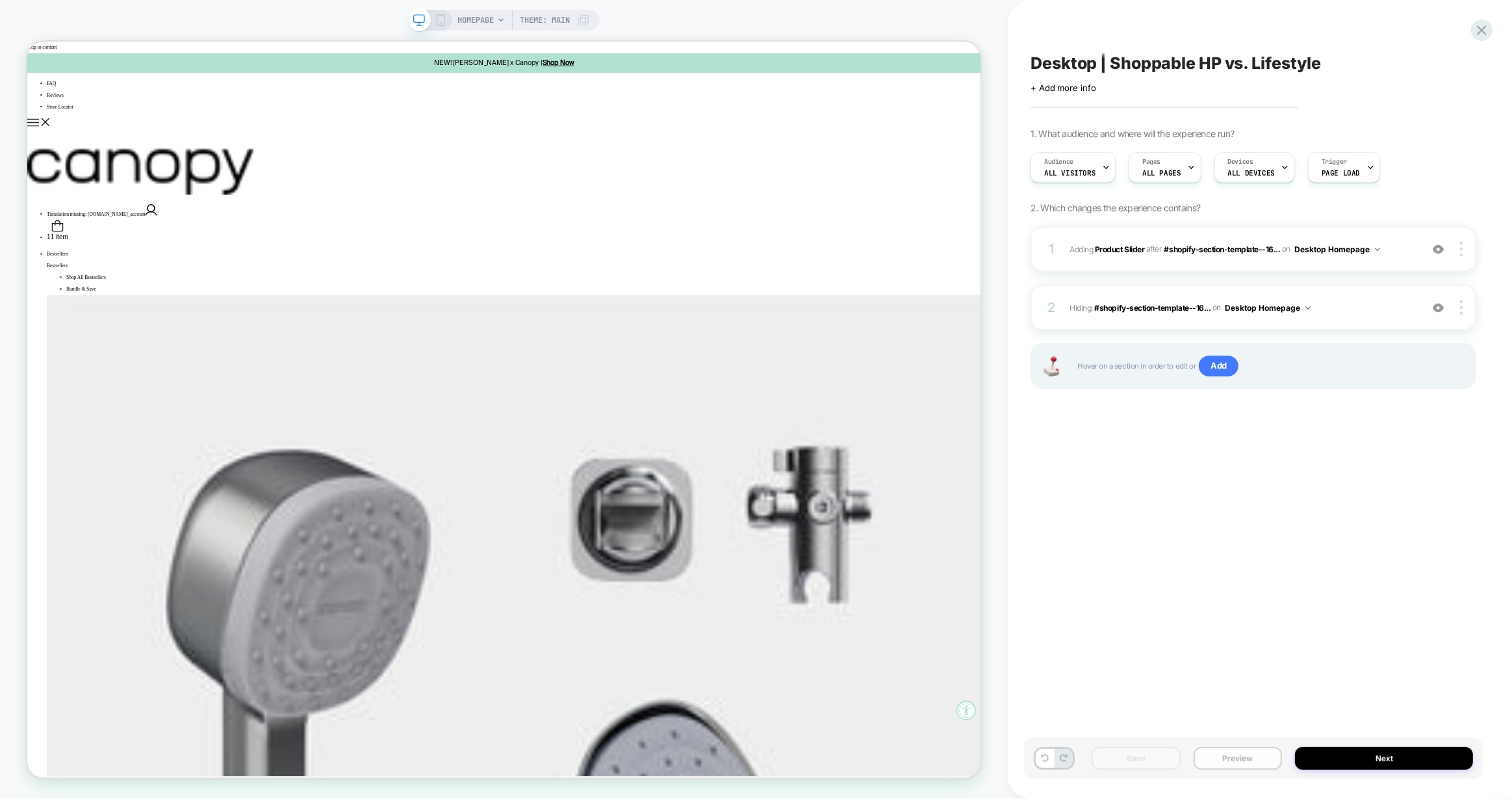
click at [1229, 754] on button "Preview" at bounding box center [1238, 758] width 89 height 23
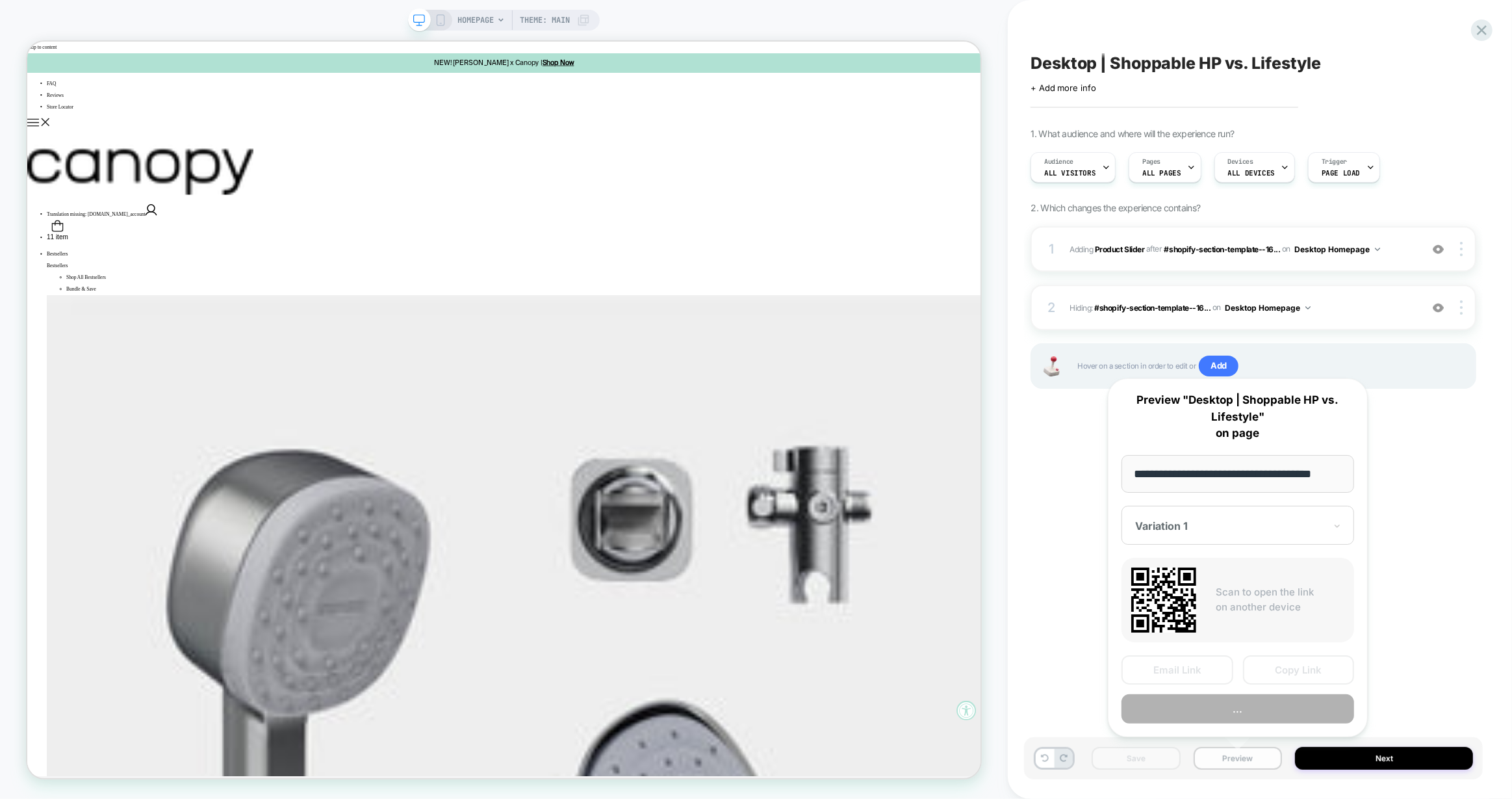
scroll to position [0, 7]
click at [1280, 665] on button "Copy Link" at bounding box center [1299, 669] width 112 height 29
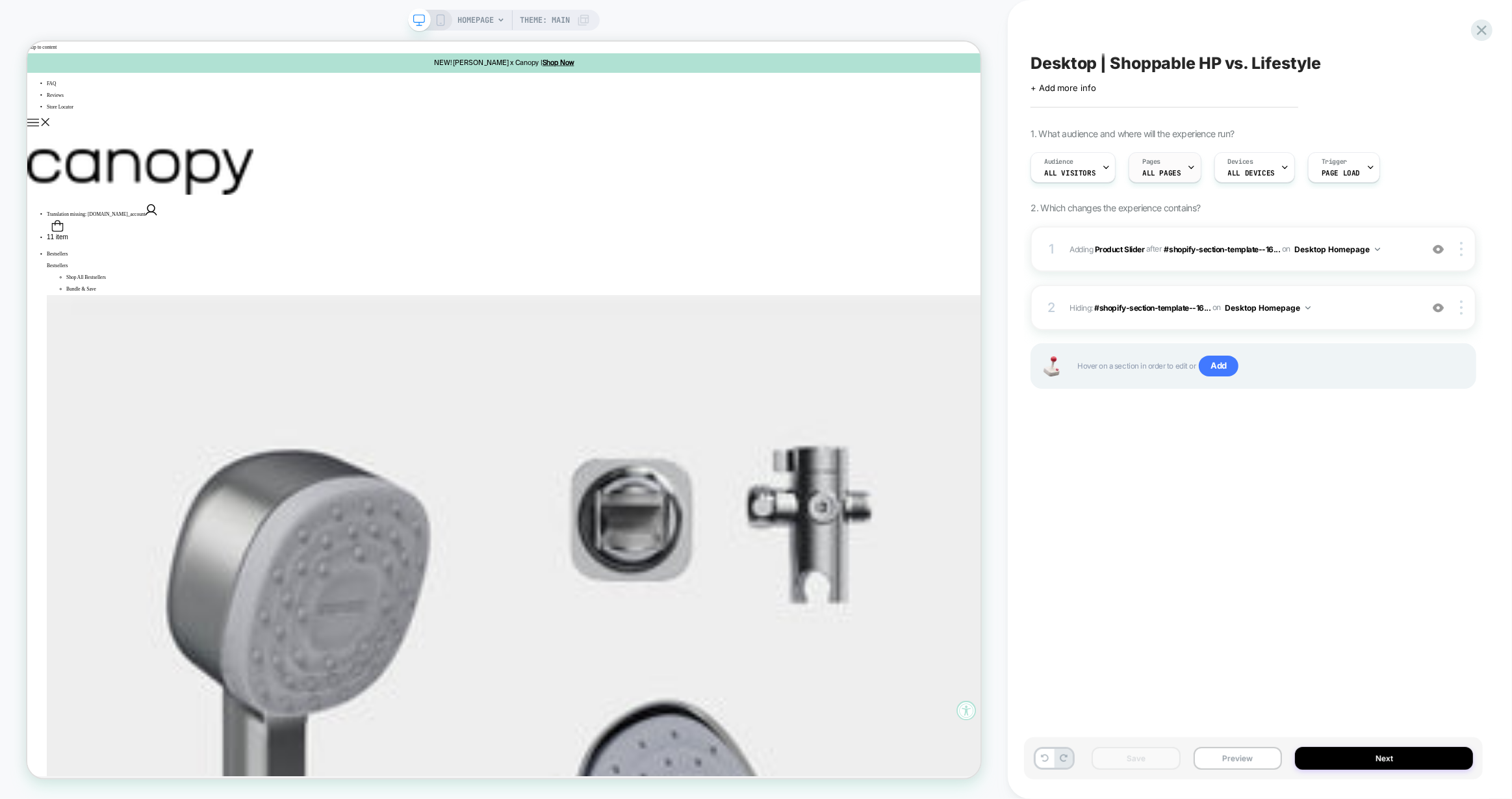
click at [1145, 174] on span "ALL PAGES" at bounding box center [1161, 173] width 38 height 10
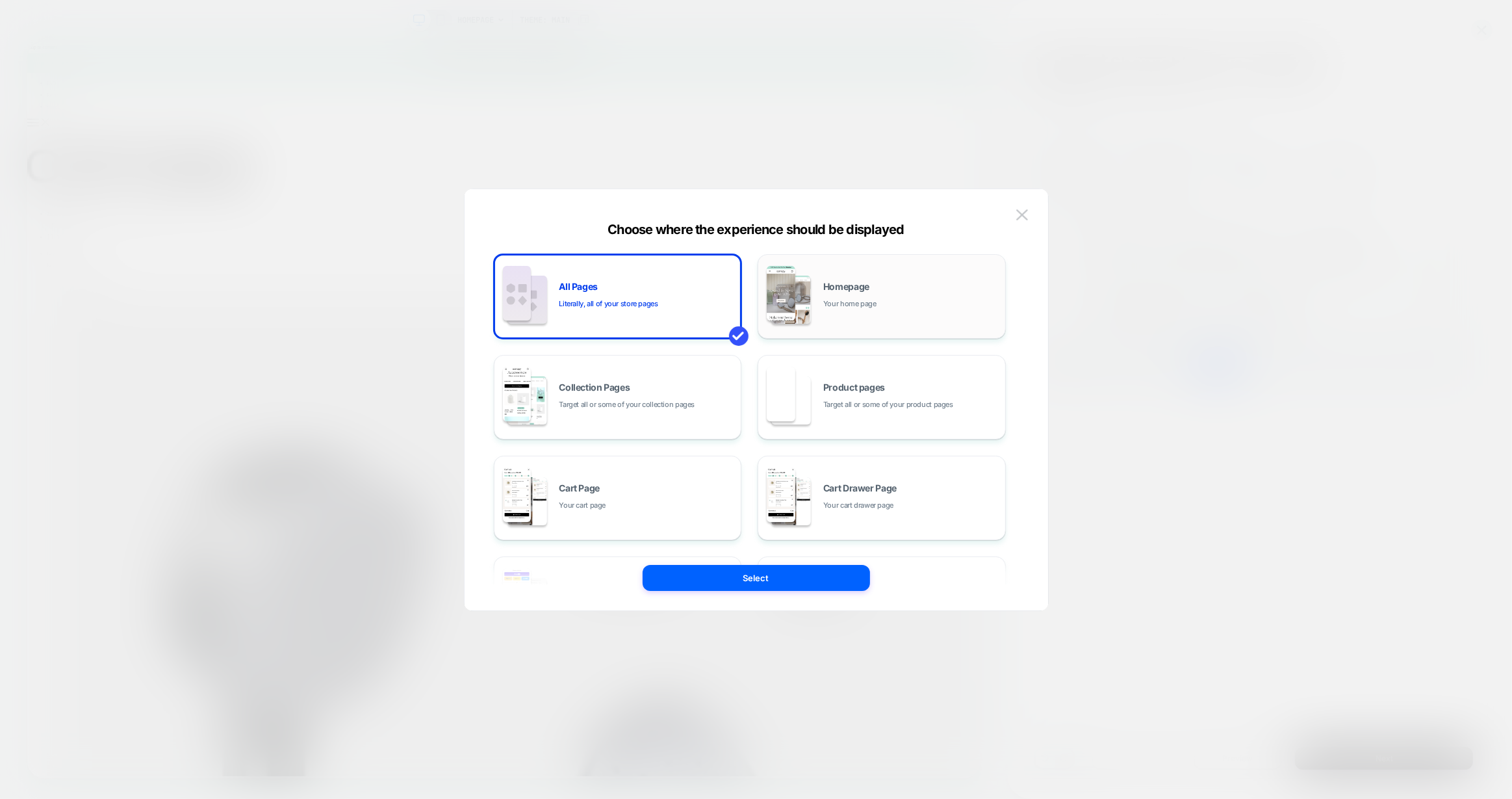
click at [912, 278] on div "Homepage Your home page" at bounding box center [882, 295] width 234 height 71
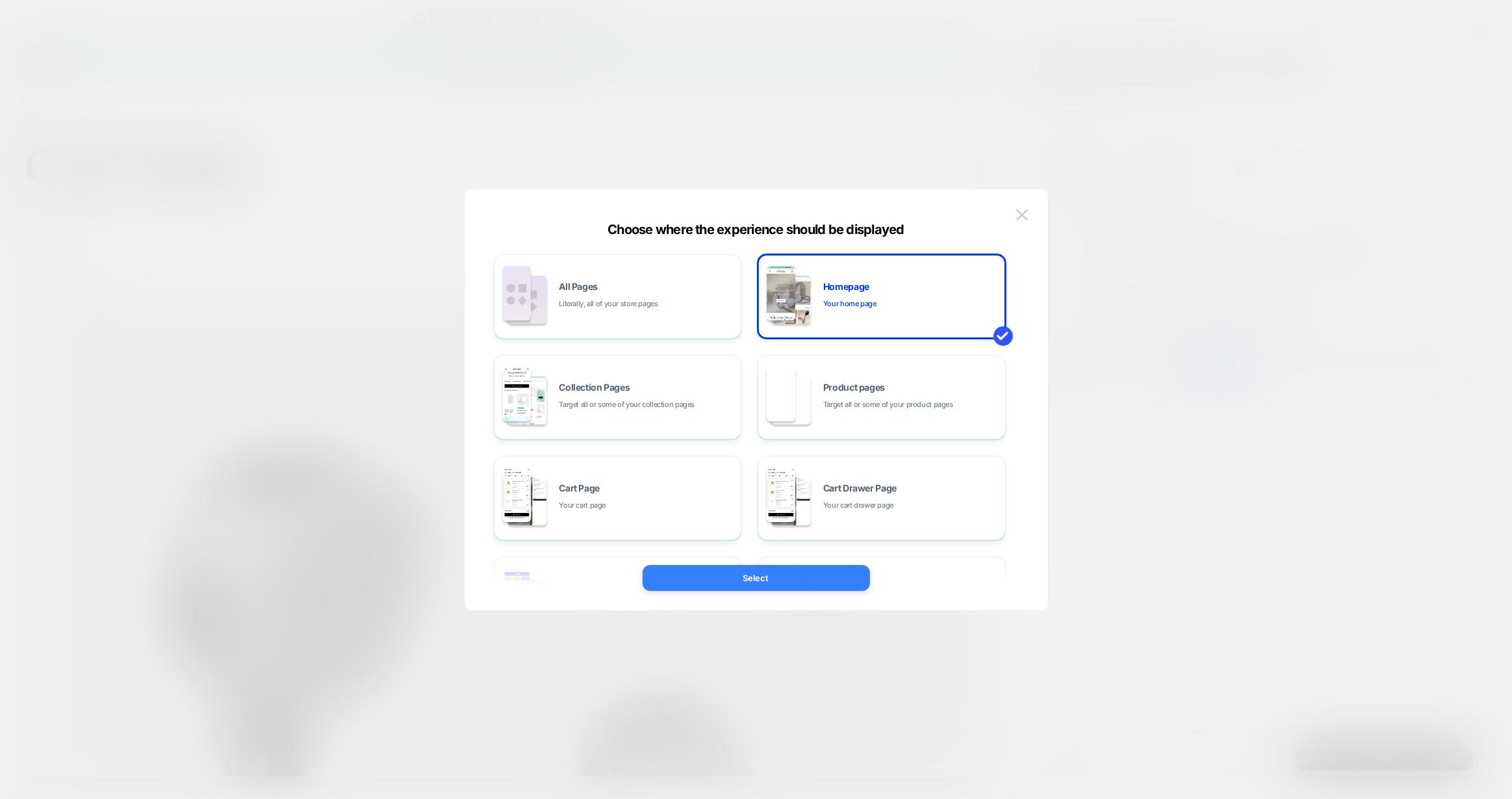
click at [828, 573] on button "Select" at bounding box center [756, 577] width 227 height 26
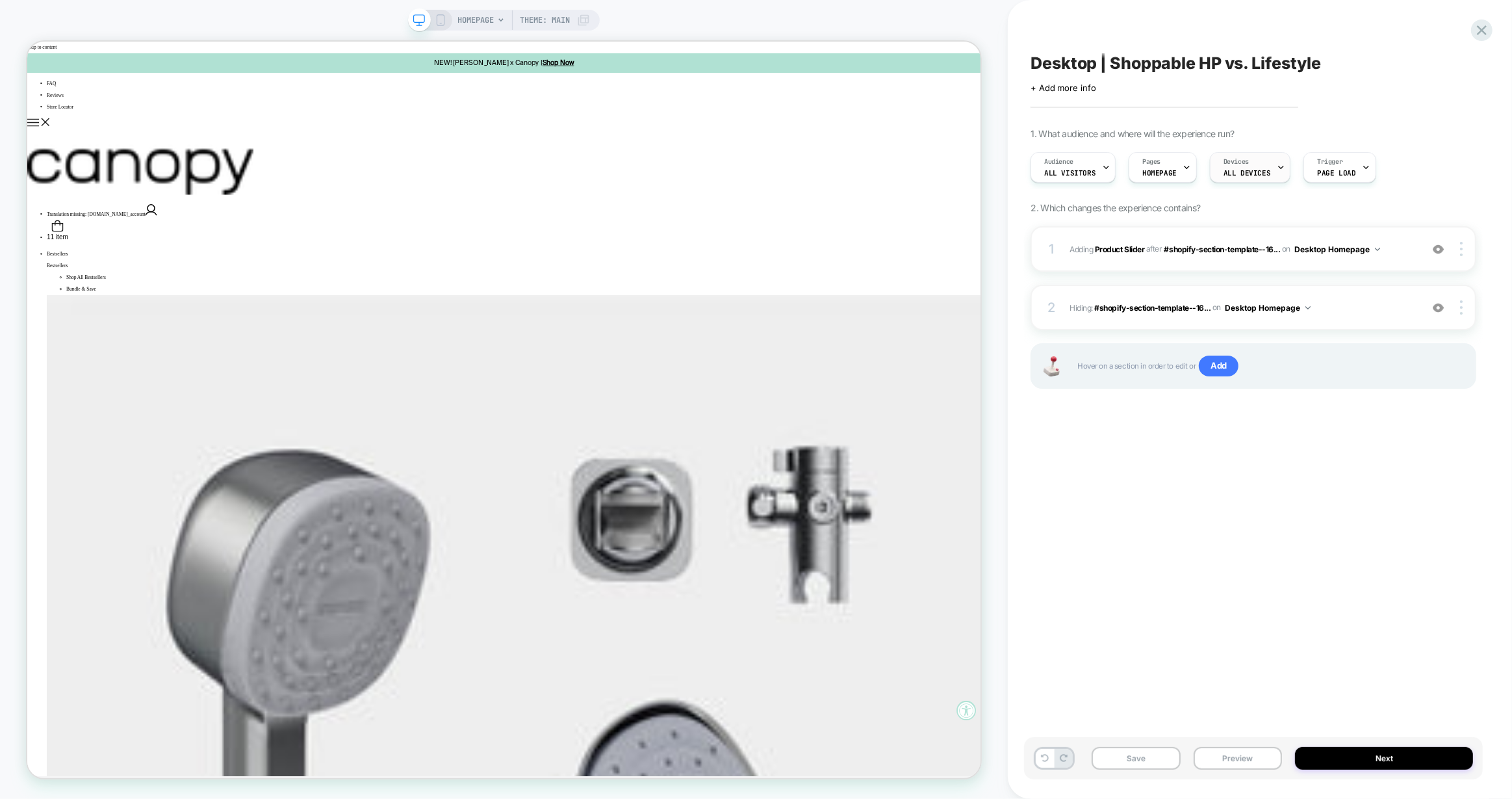
click at [1224, 173] on span "ALL DEVICES" at bounding box center [1247, 173] width 47 height 10
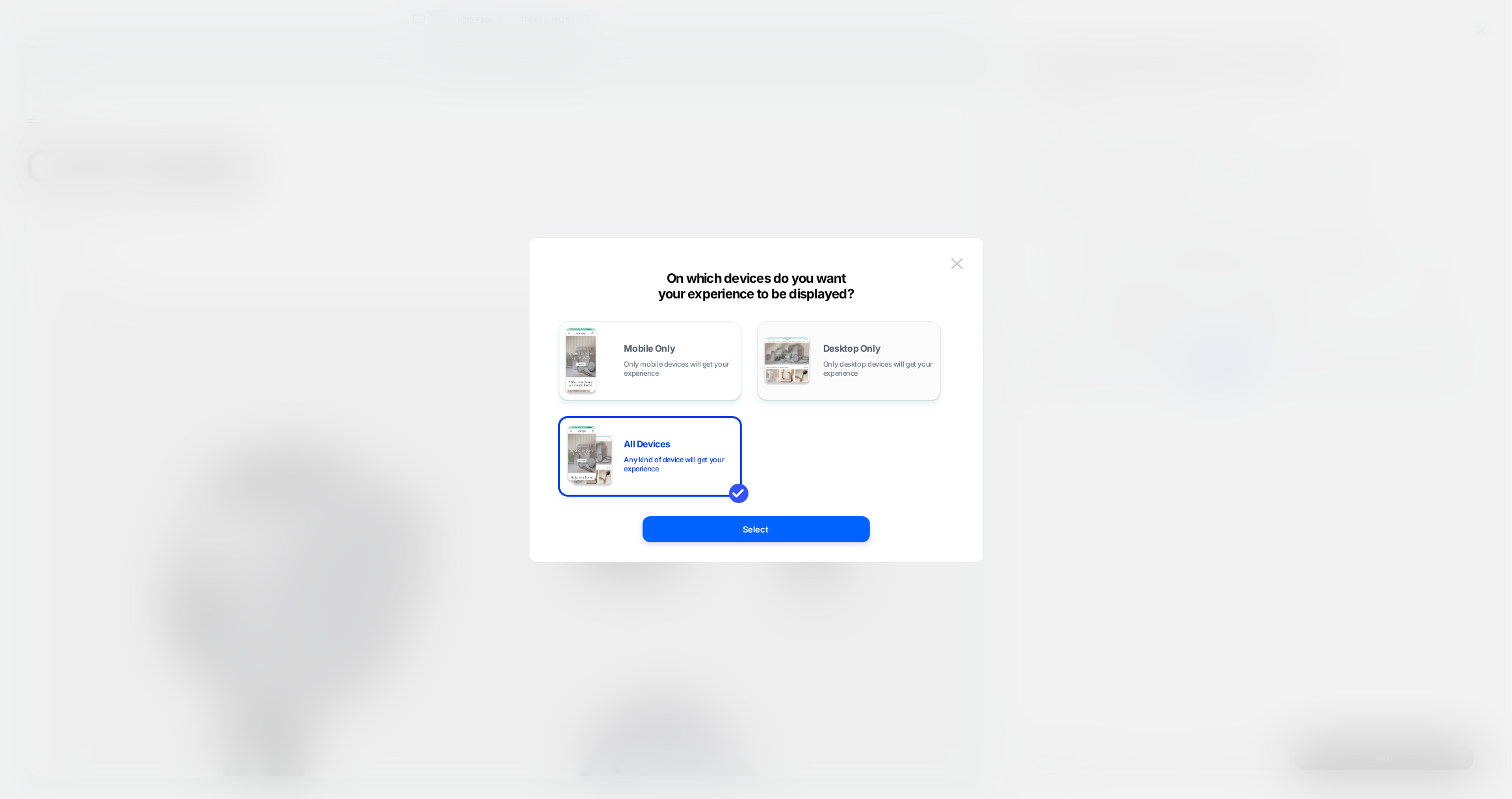
click at [815, 379] on div "Desktop Only Only desktop devices will get your experience" at bounding box center [850, 361] width 169 height 67
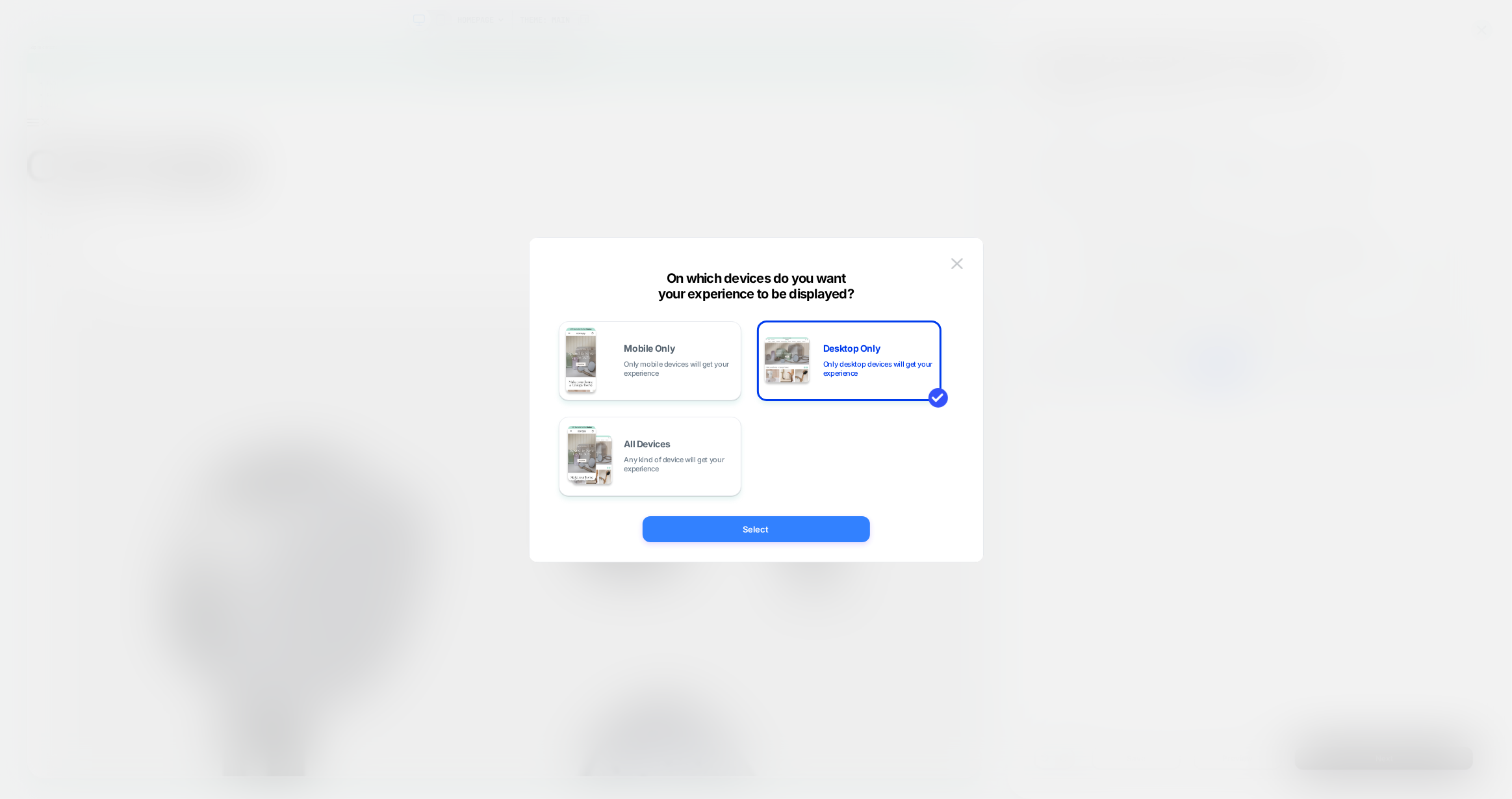
click at [799, 525] on button "Select" at bounding box center [756, 528] width 227 height 26
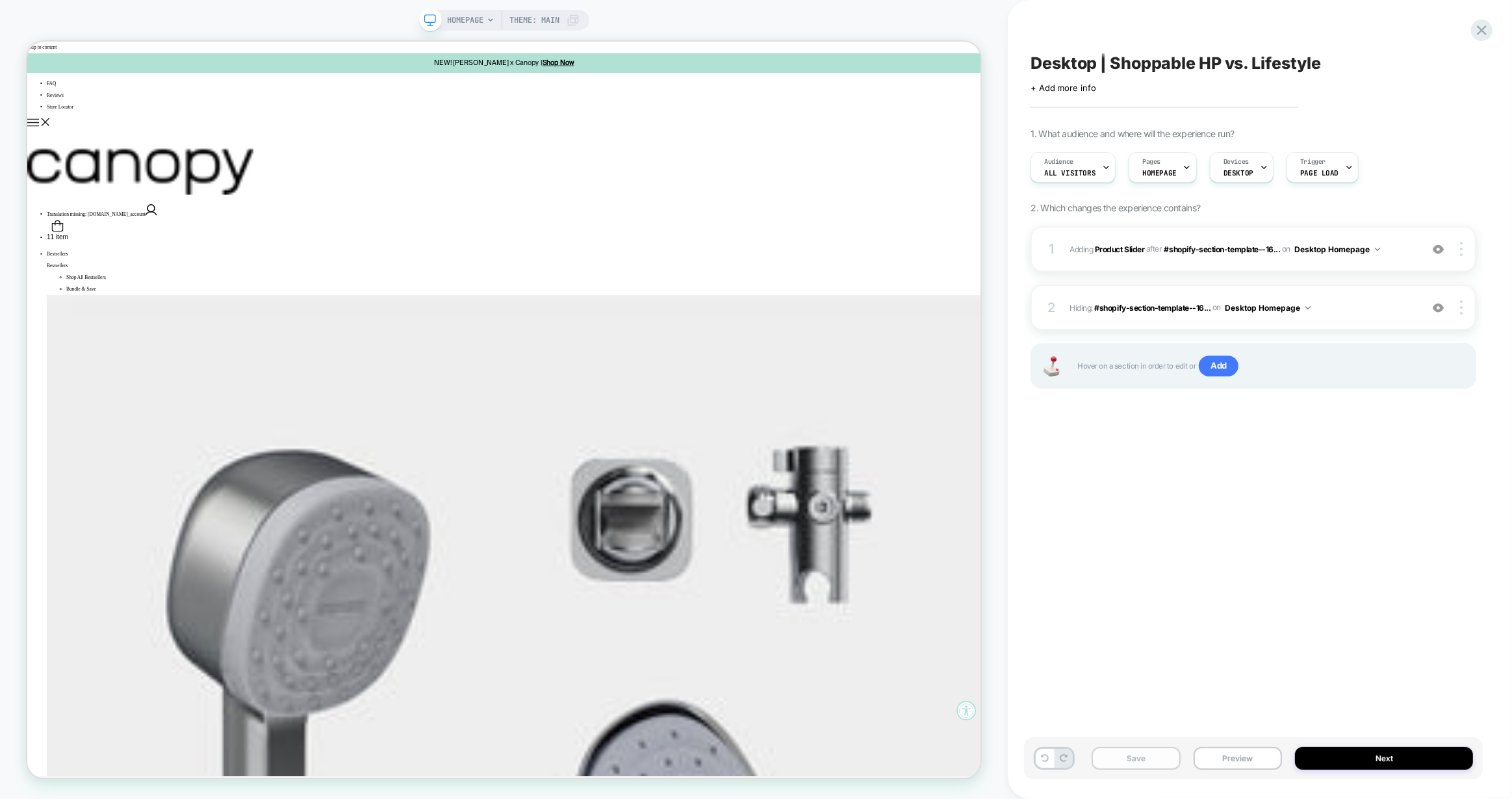
click at [1139, 755] on button "Save" at bounding box center [1137, 758] width 89 height 23
click at [1379, 260] on div "1 #_loomi_addon_1759426347692 Adding Product Slider AFTER #shopify-section-temp…" at bounding box center [1254, 249] width 446 height 46
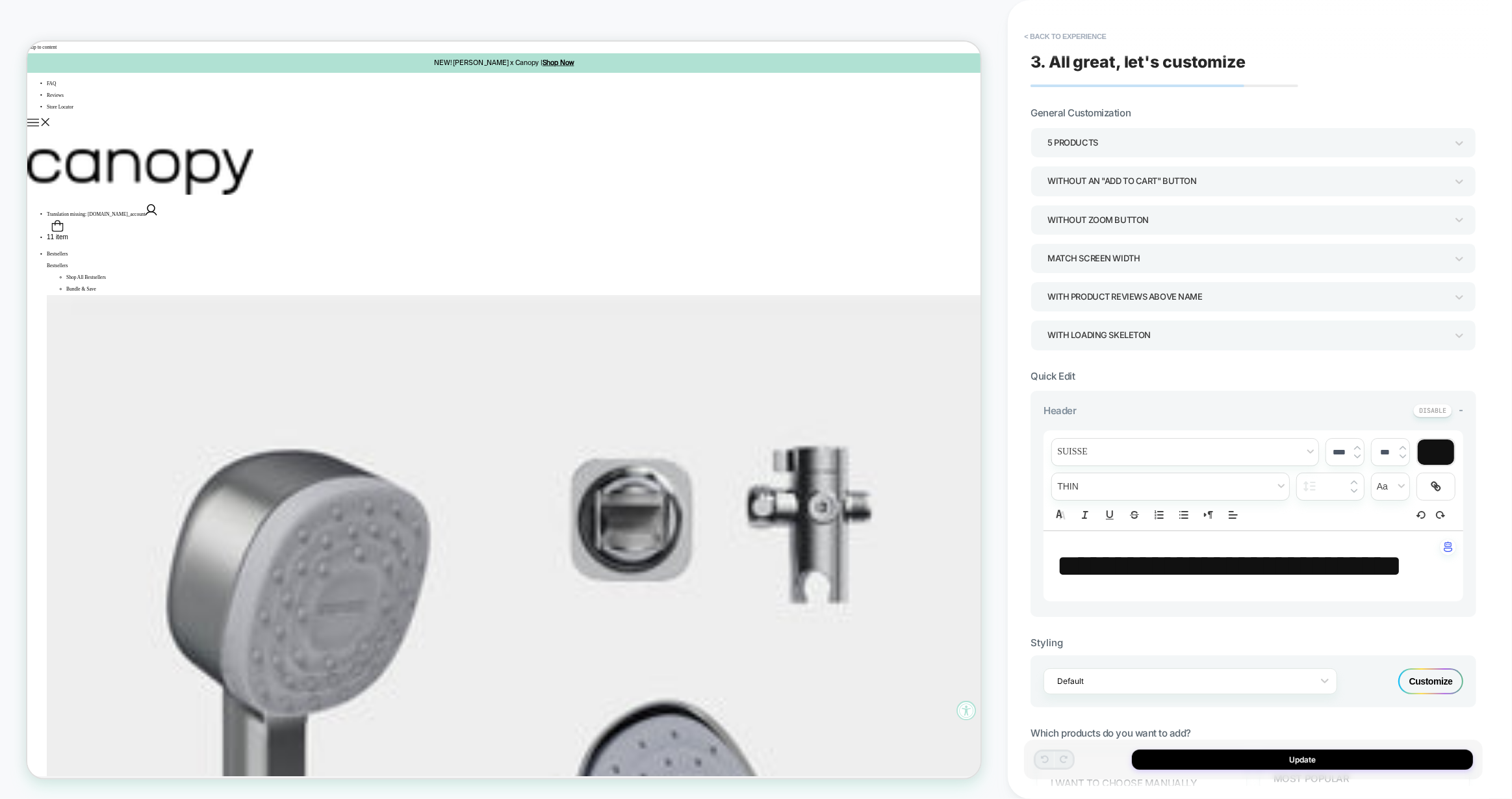
click at [1113, 147] on div "5 Products" at bounding box center [1247, 143] width 399 height 17
click at [1341, 105] on div at bounding box center [756, 399] width 1512 height 799
click at [1315, 755] on button "Update" at bounding box center [1302, 759] width 341 height 20
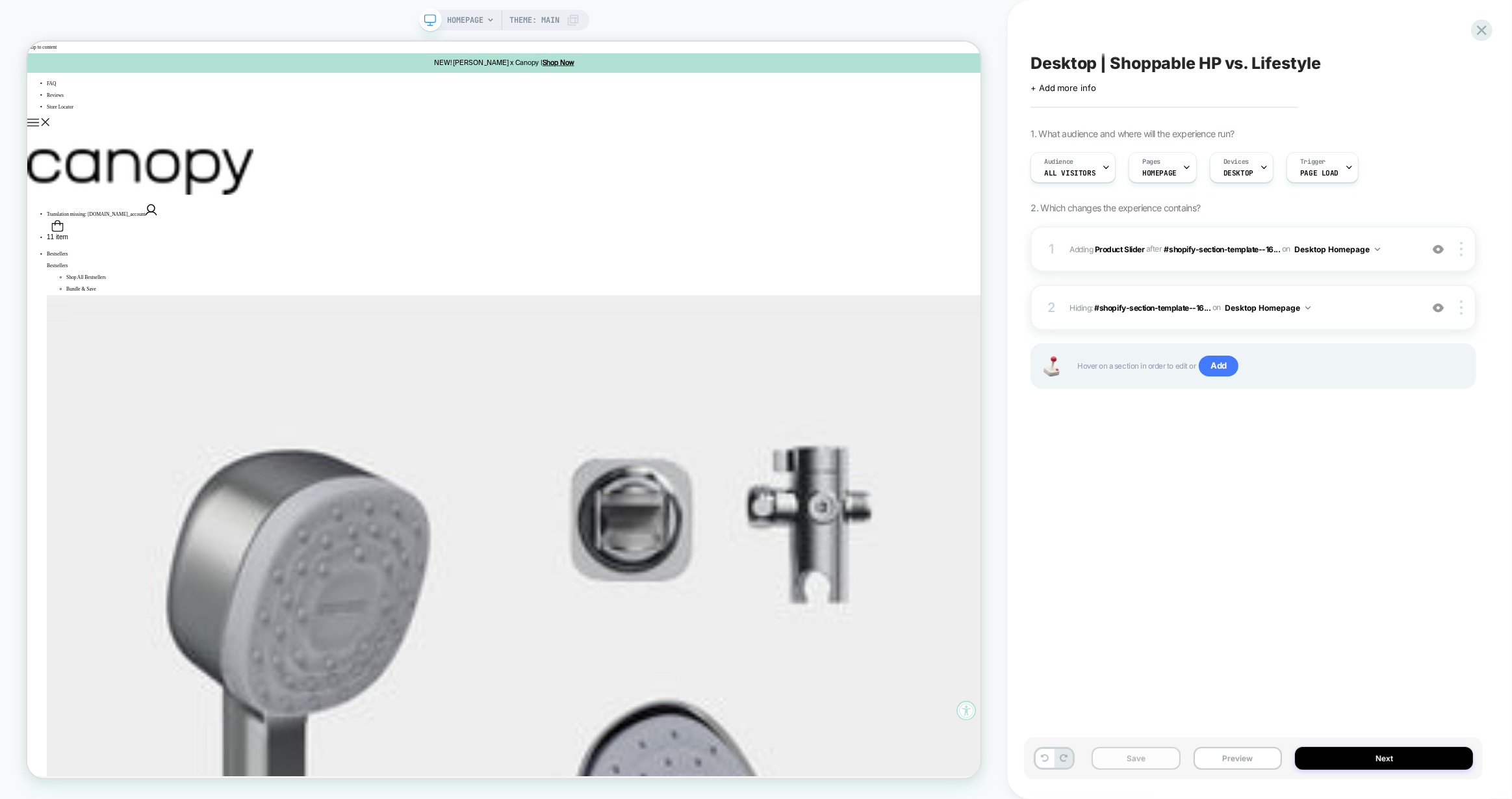
click at [1151, 757] on button "Save" at bounding box center [1137, 758] width 89 height 23
click at [1292, 65] on span "Desktop | Shoppable HP vs. Lifestyle" at bounding box center [1177, 63] width 291 height 20
drag, startPoint x: 1333, startPoint y: 63, endPoint x: 1029, endPoint y: 65, distance: 304.0
click at [1031, 65] on textarea "**********" at bounding box center [1233, 63] width 404 height 20
click at [1446, 67] on icon at bounding box center [1448, 63] width 16 height 16
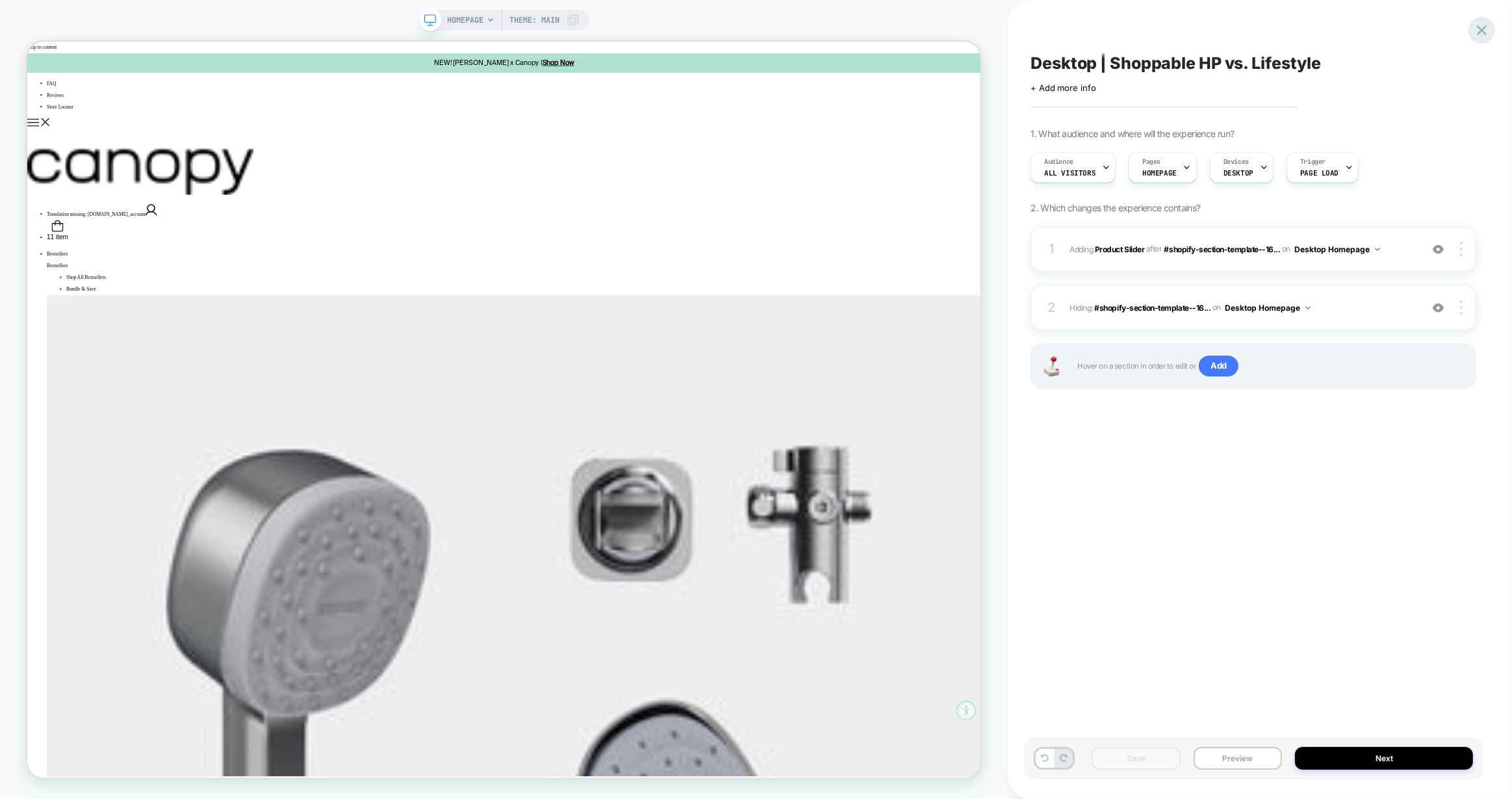
click at [1482, 27] on icon at bounding box center [1482, 30] width 17 height 17
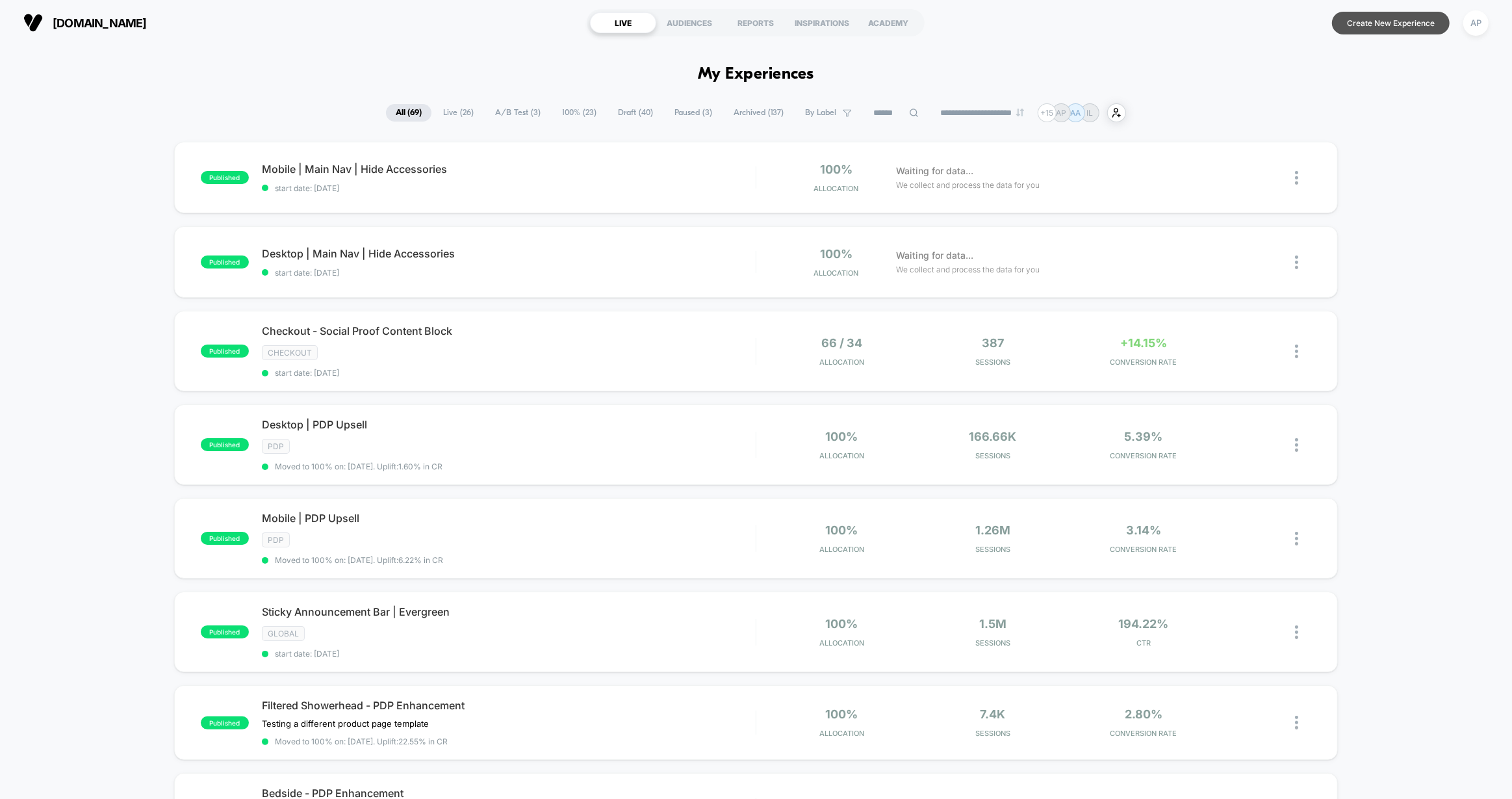
click at [1413, 23] on button "Create New Experience" at bounding box center [1391, 23] width 118 height 23
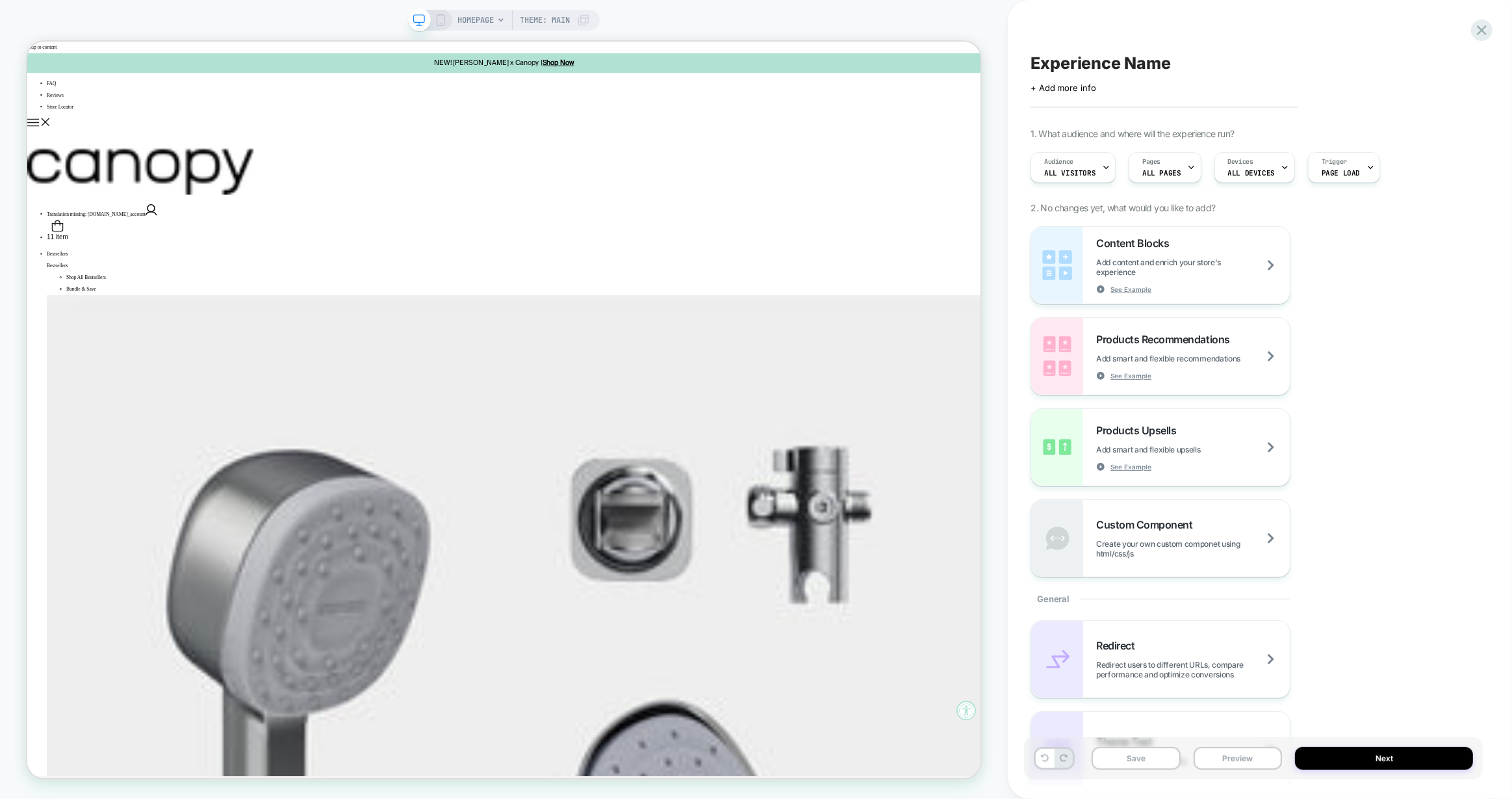
click at [439, 17] on icon at bounding box center [441, 20] width 11 height 11
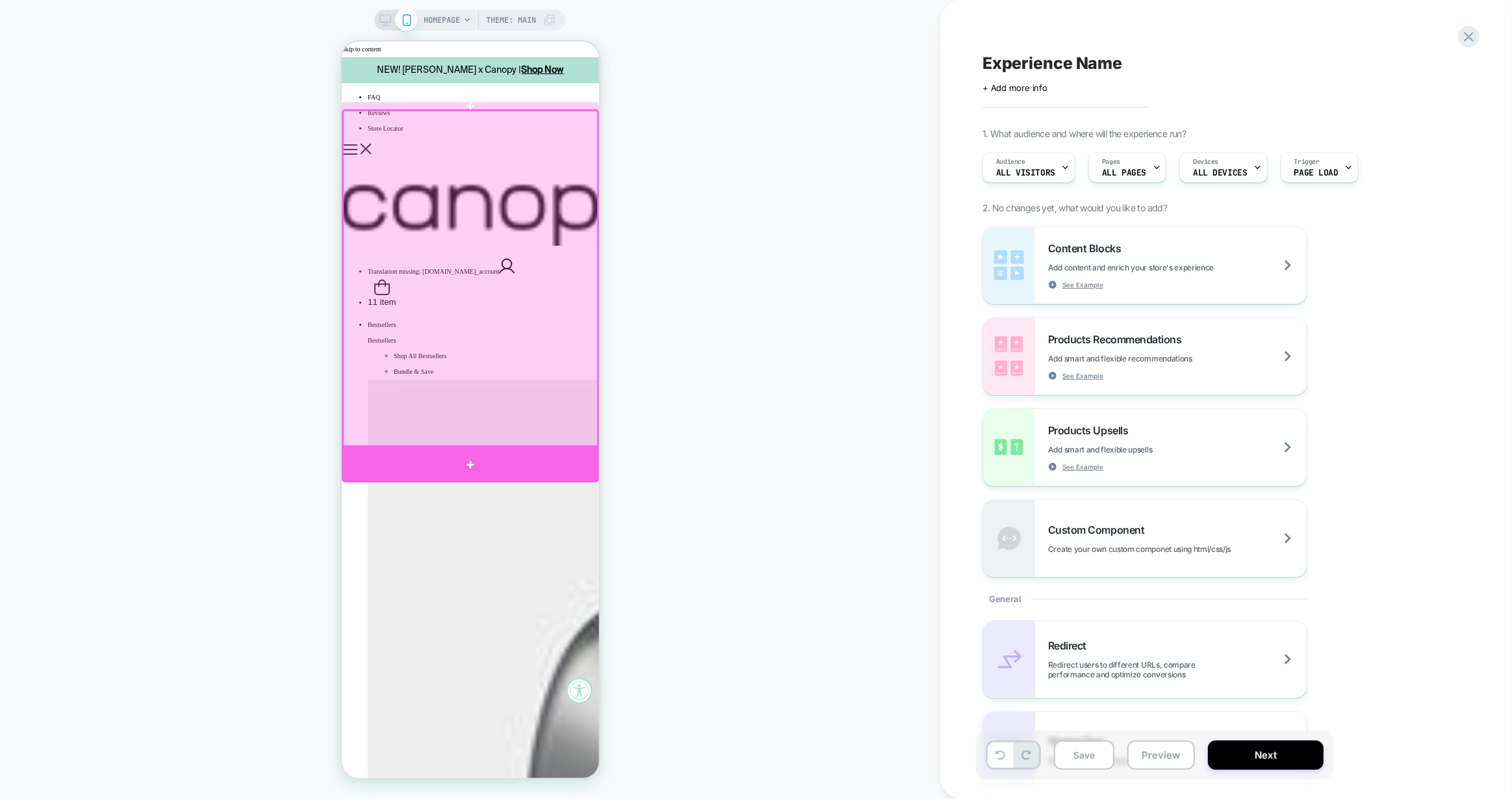
click at [504, 457] on div at bounding box center [469, 465] width 258 height 35
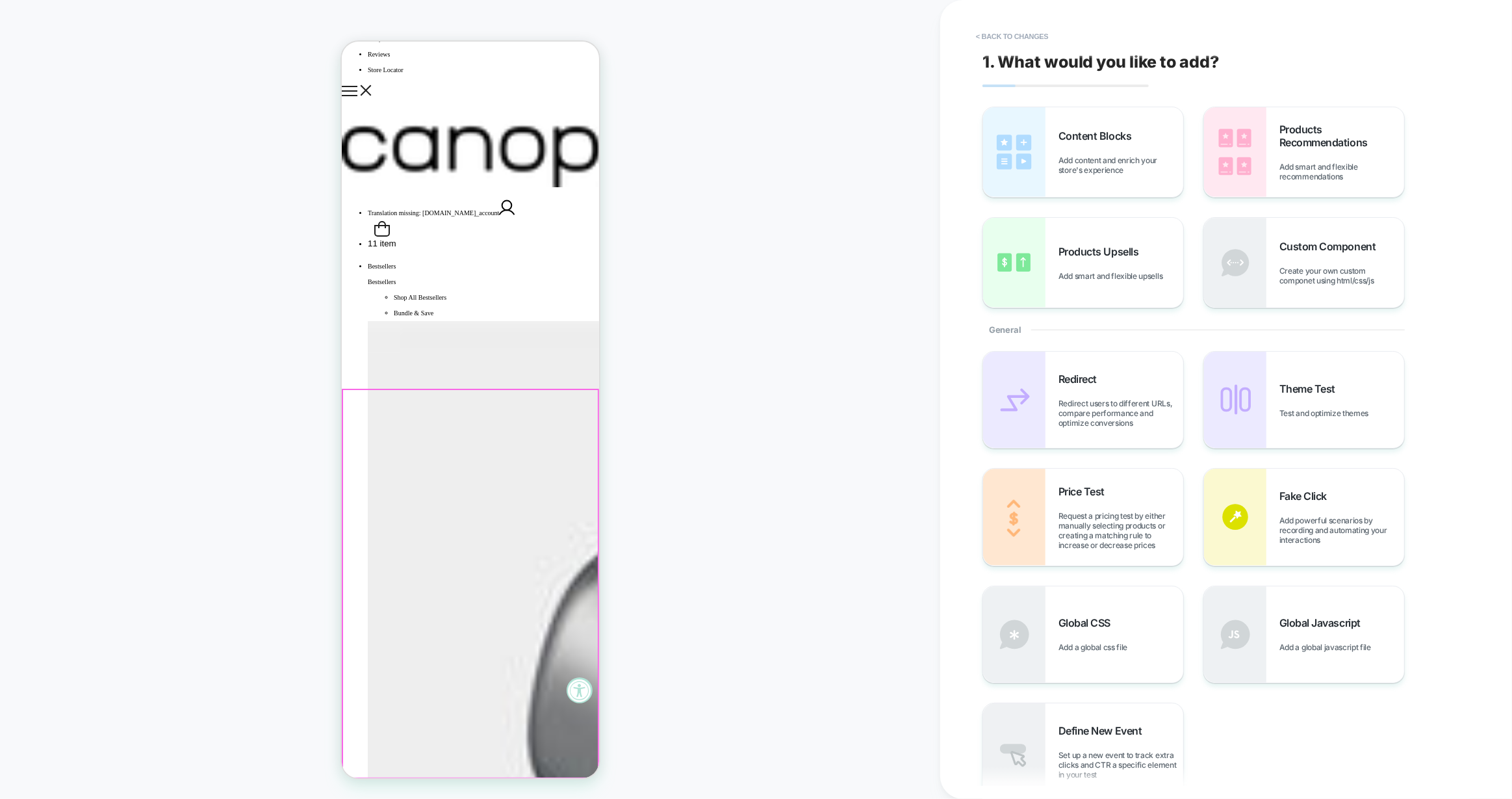
scroll to position [59, 0]
click at [1348, 136] on span "Products Recommendations" at bounding box center [1342, 135] width 124 height 26
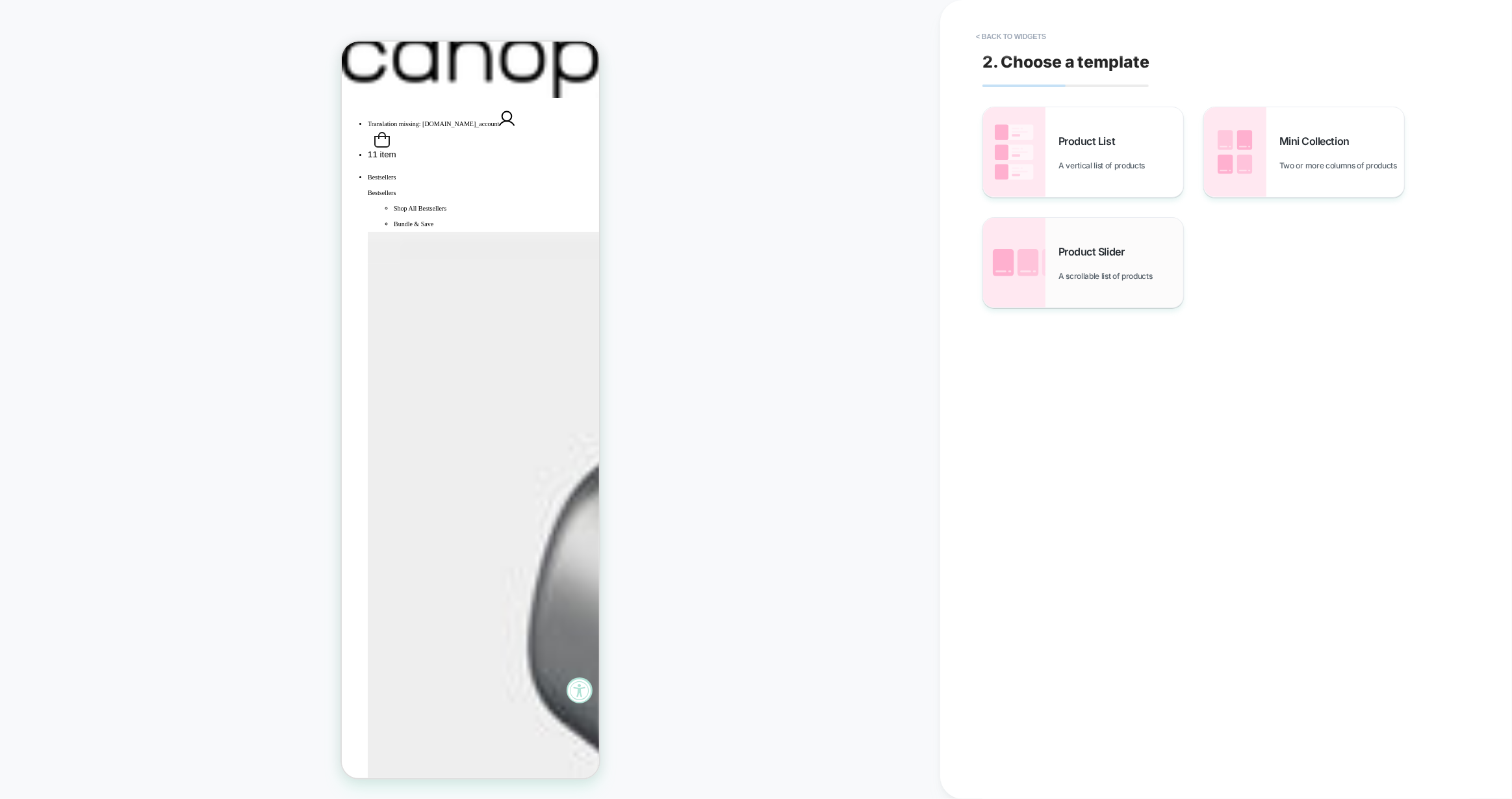
click at [1108, 249] on span "Product Slider" at bounding box center [1095, 252] width 72 height 13
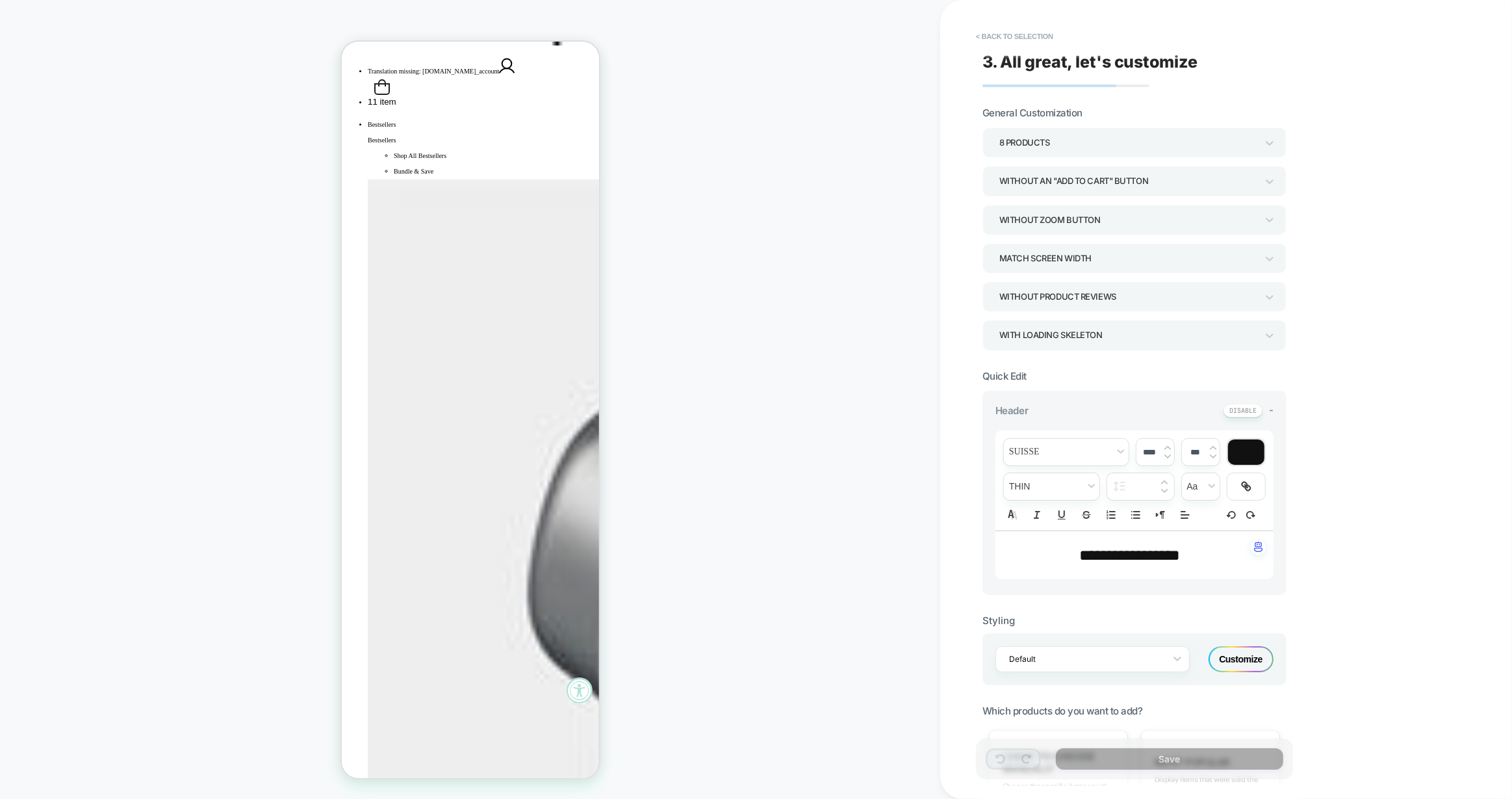
click at [1019, 141] on div "8 Products" at bounding box center [1128, 143] width 258 height 17
click at [1030, 280] on div "5 Products" at bounding box center [1135, 284] width 293 height 27
click at [1039, 295] on div "Without Product Reviews" at bounding box center [1128, 296] width 258 height 17
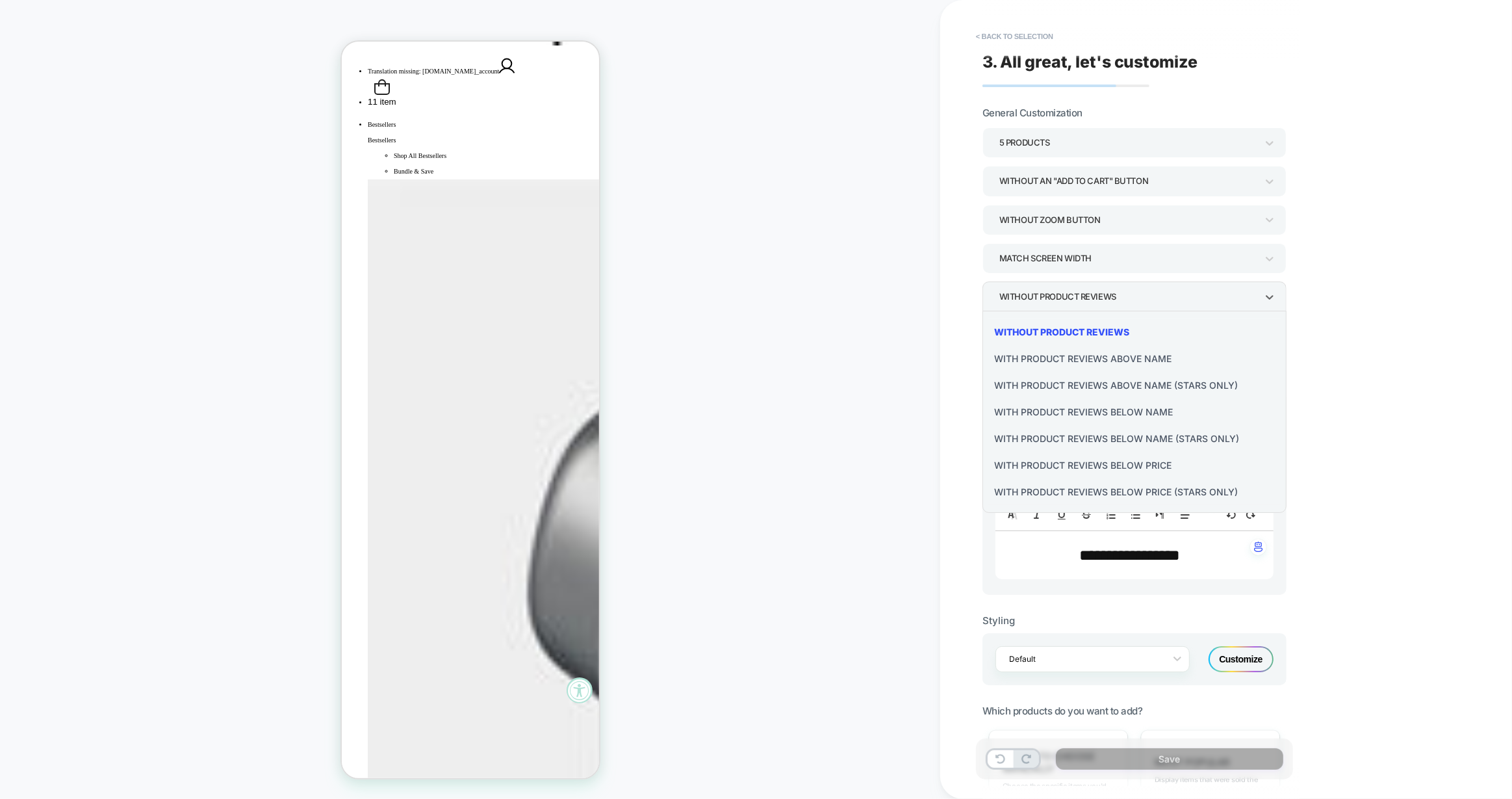
click at [1093, 358] on div "With Product Reviews Above Name" at bounding box center [1135, 358] width 293 height 27
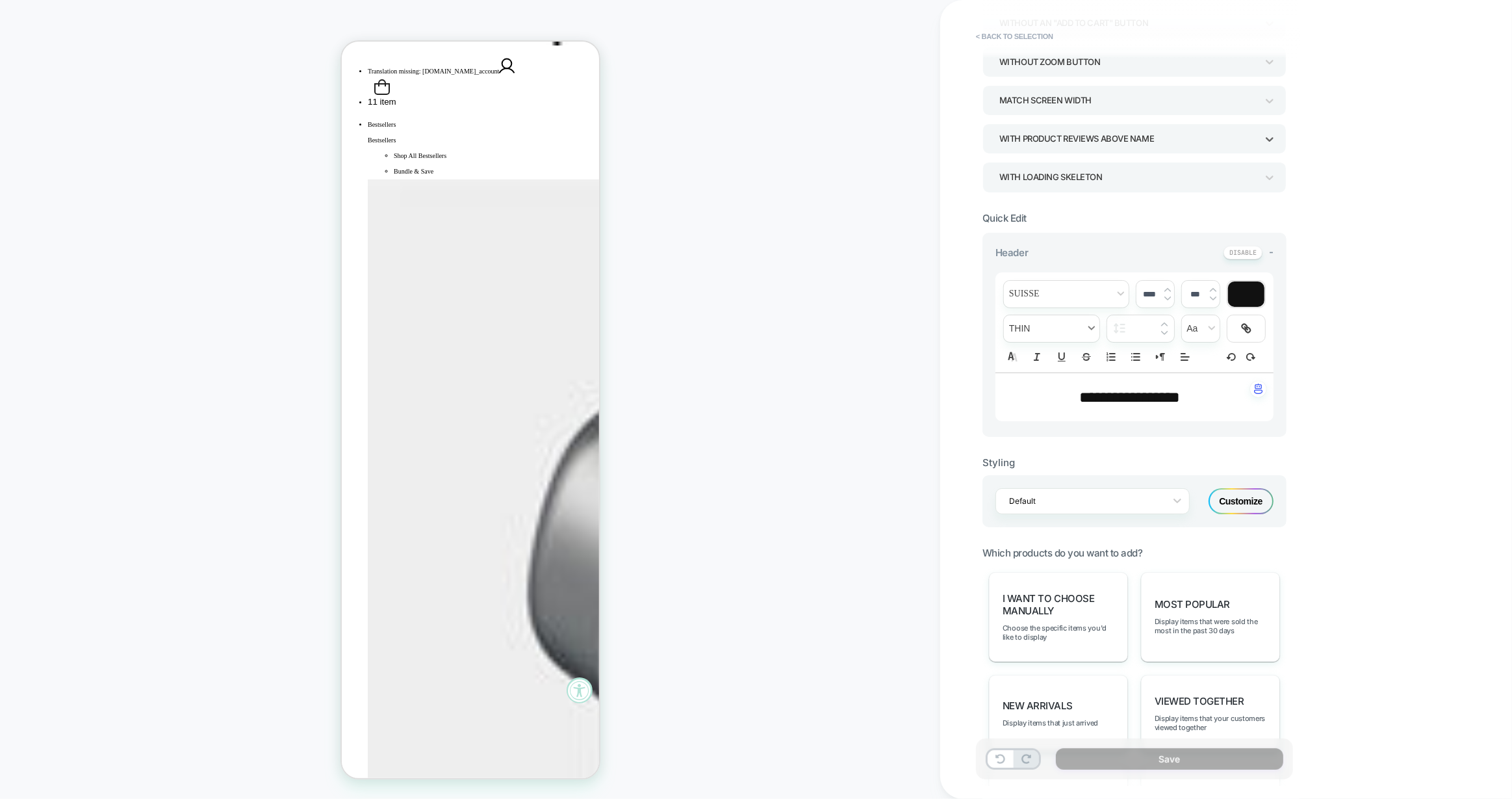
scroll to position [181, 0]
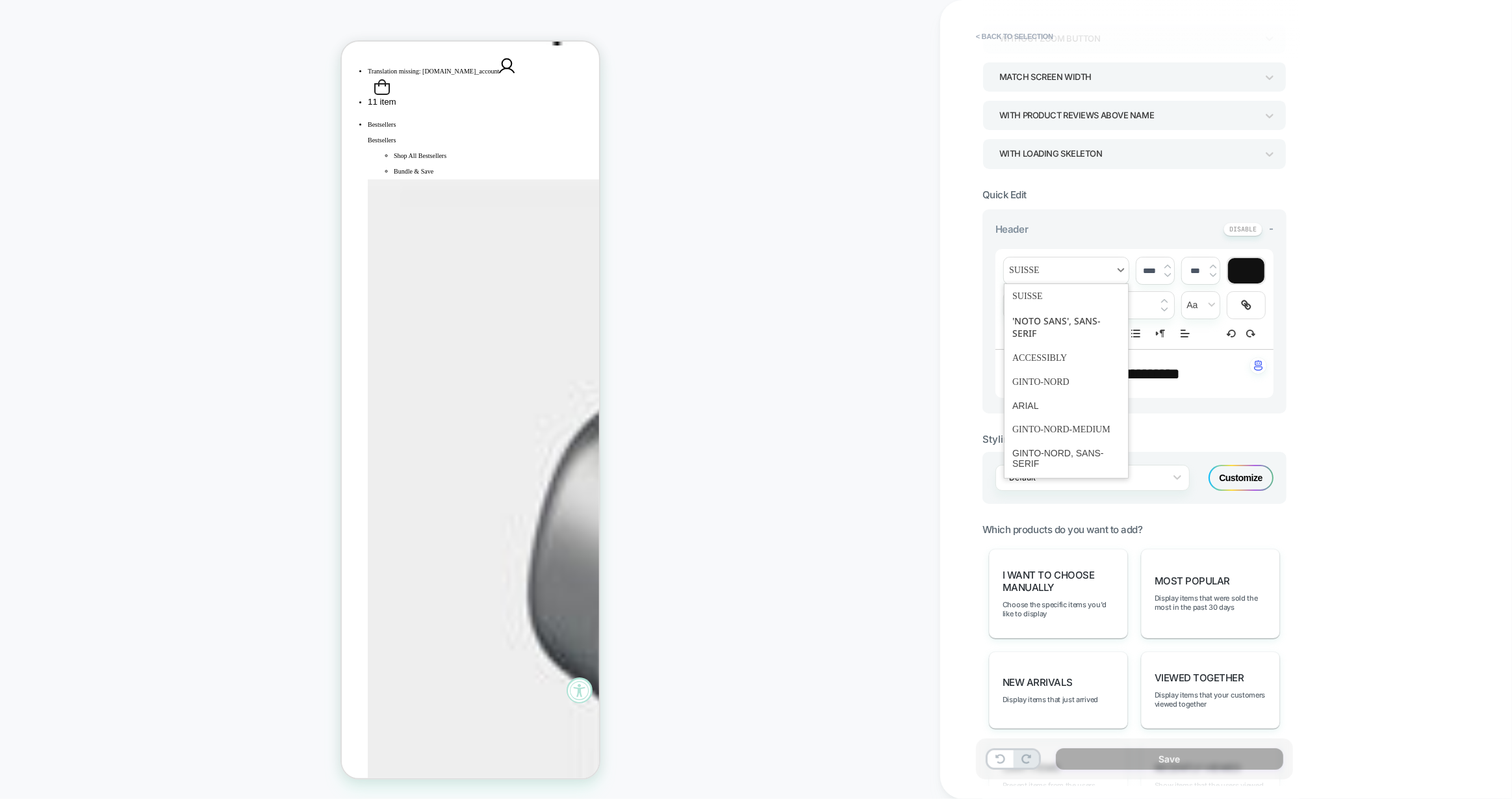
click at [1051, 269] on span "font" at bounding box center [1066, 271] width 124 height 27
click at [1055, 369] on span "font" at bounding box center [1067, 373] width 108 height 34
type input "****"
drag, startPoint x: 1200, startPoint y: 371, endPoint x: 1071, endPoint y: 371, distance: 129.0
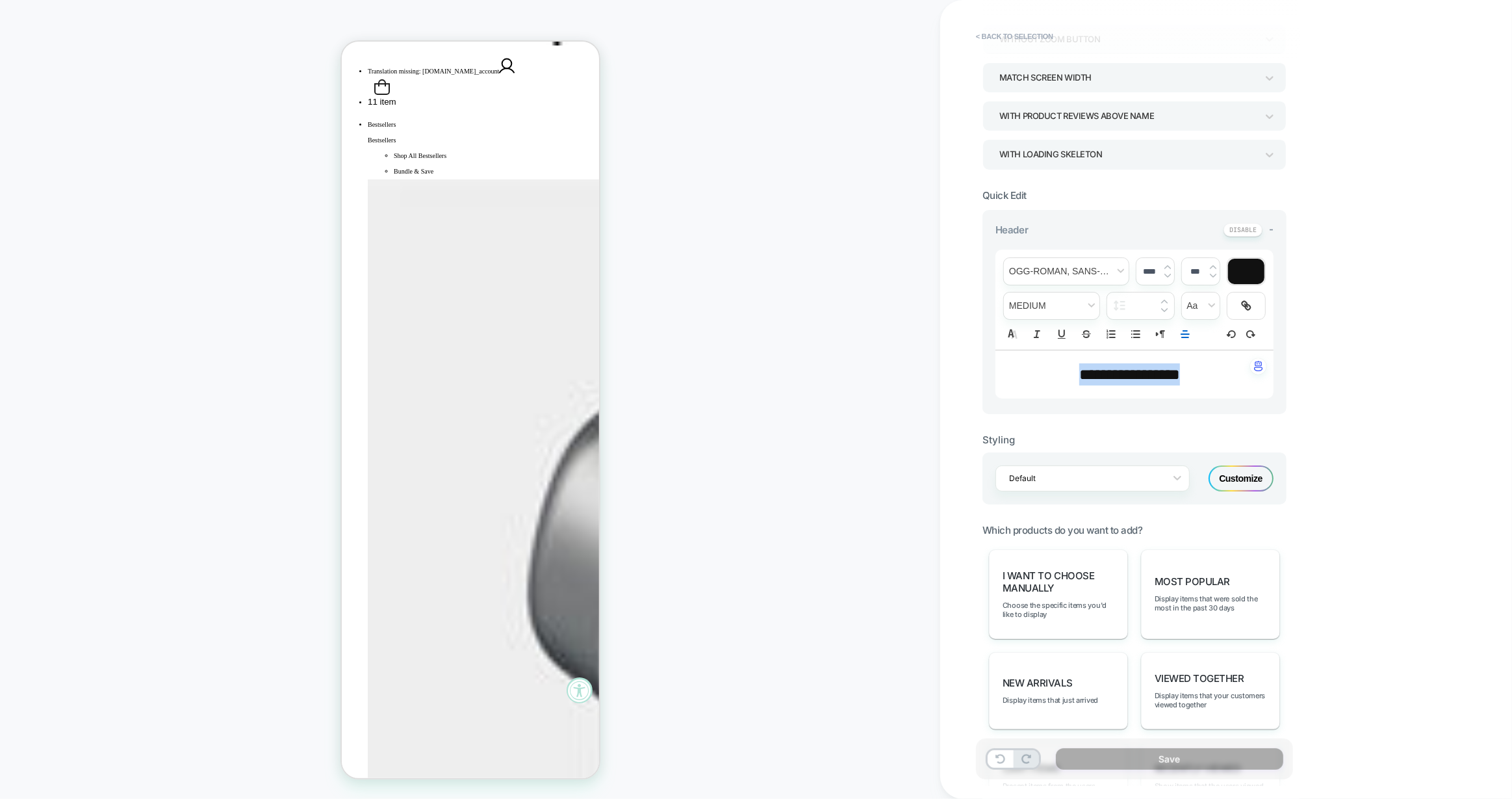
click at [1071, 371] on p "**********" at bounding box center [1129, 373] width 242 height 22
click at [1061, 266] on span "font" at bounding box center [1066, 272] width 124 height 27
click at [1047, 371] on span "font" at bounding box center [1067, 373] width 108 height 34
click at [1027, 306] on span "fontWeight" at bounding box center [1052, 306] width 96 height 27
click at [1041, 395] on span "fontWeight" at bounding box center [1052, 401] width 79 height 24
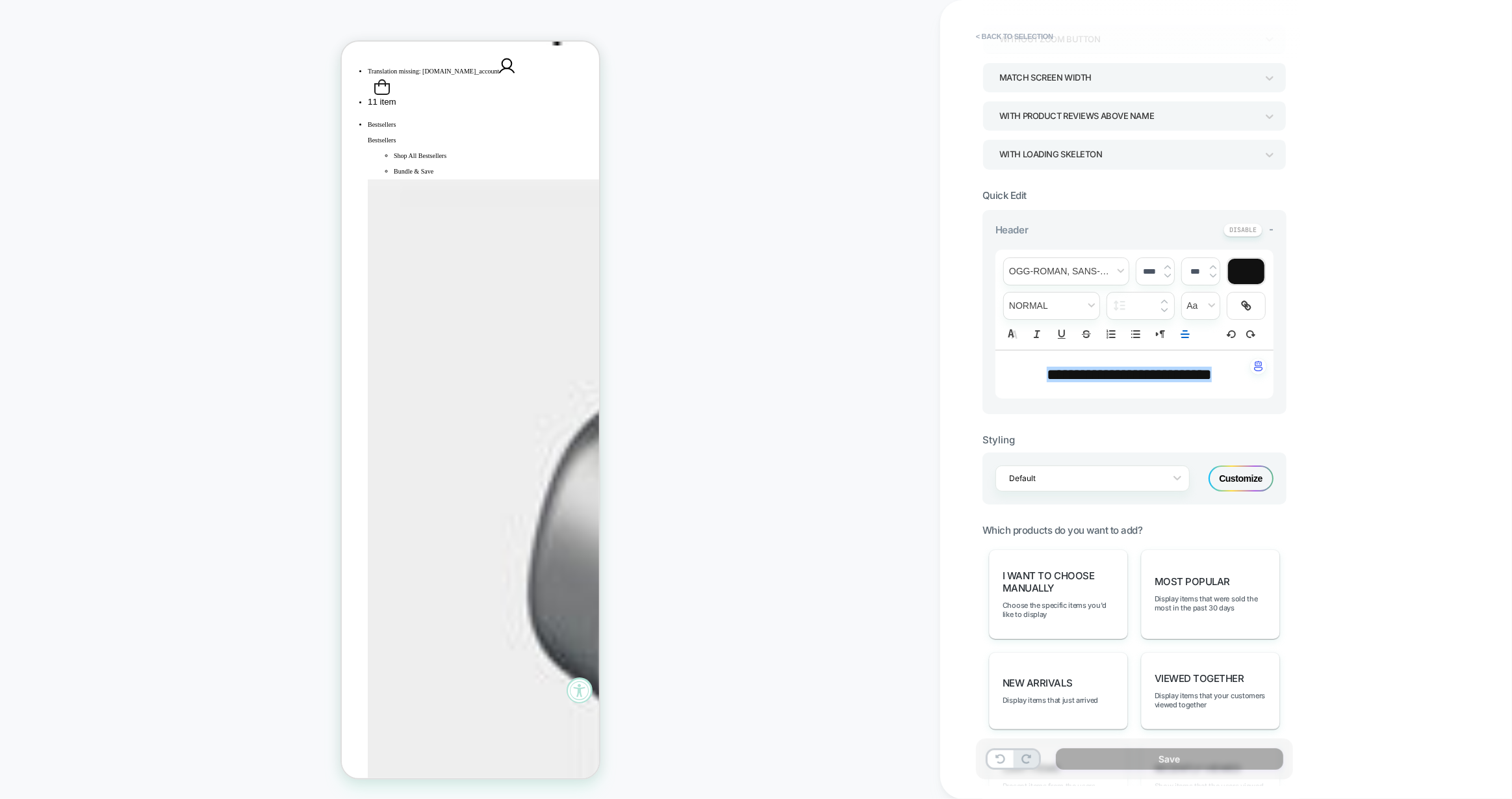
drag, startPoint x: 1152, startPoint y: 266, endPoint x: 1139, endPoint y: 266, distance: 13.0
click at [1139, 266] on input "****" at bounding box center [1150, 271] width 27 height 10
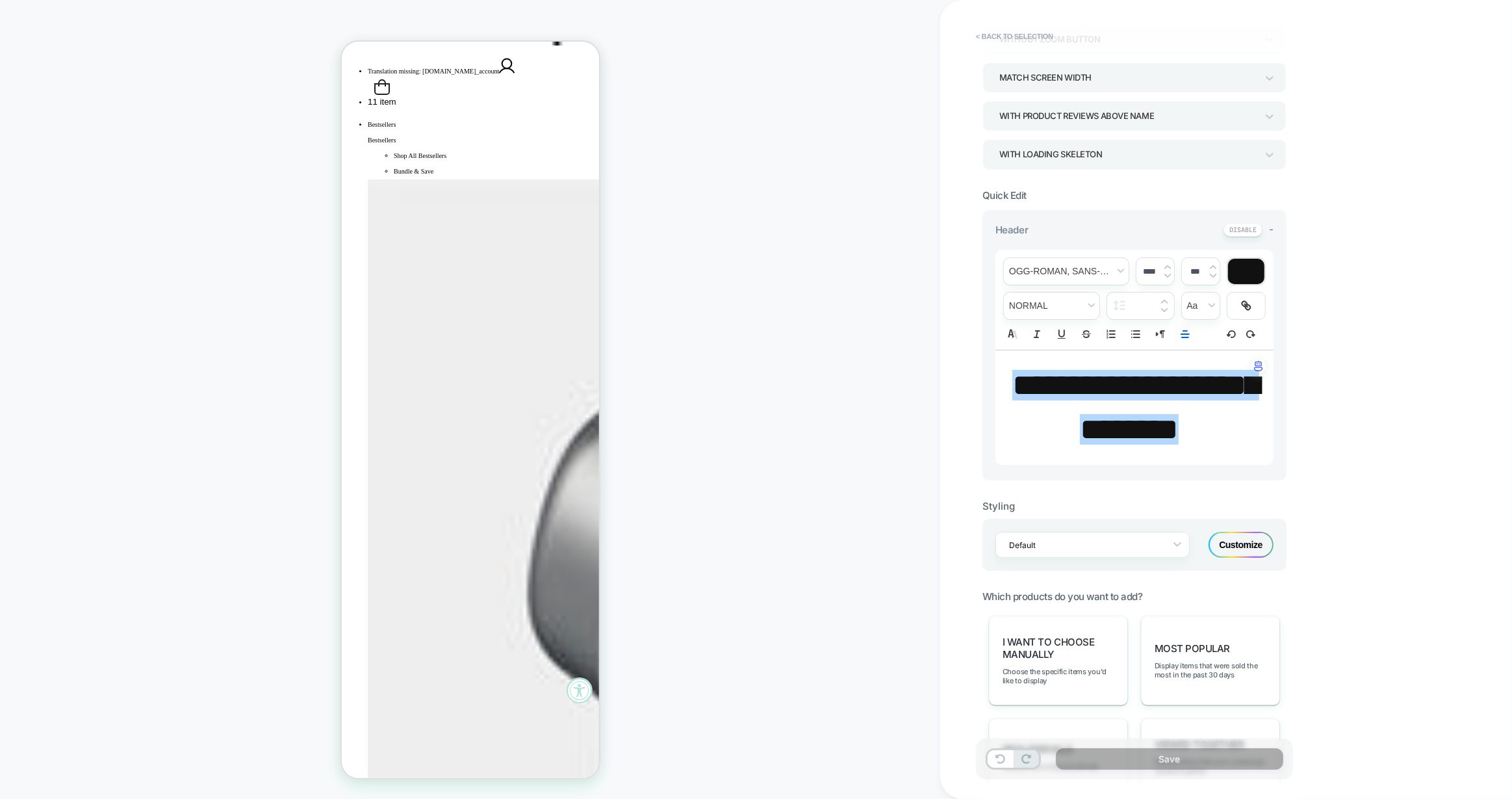
click at [1150, 268] on input "****" at bounding box center [1150, 271] width 27 height 10
type input "****"
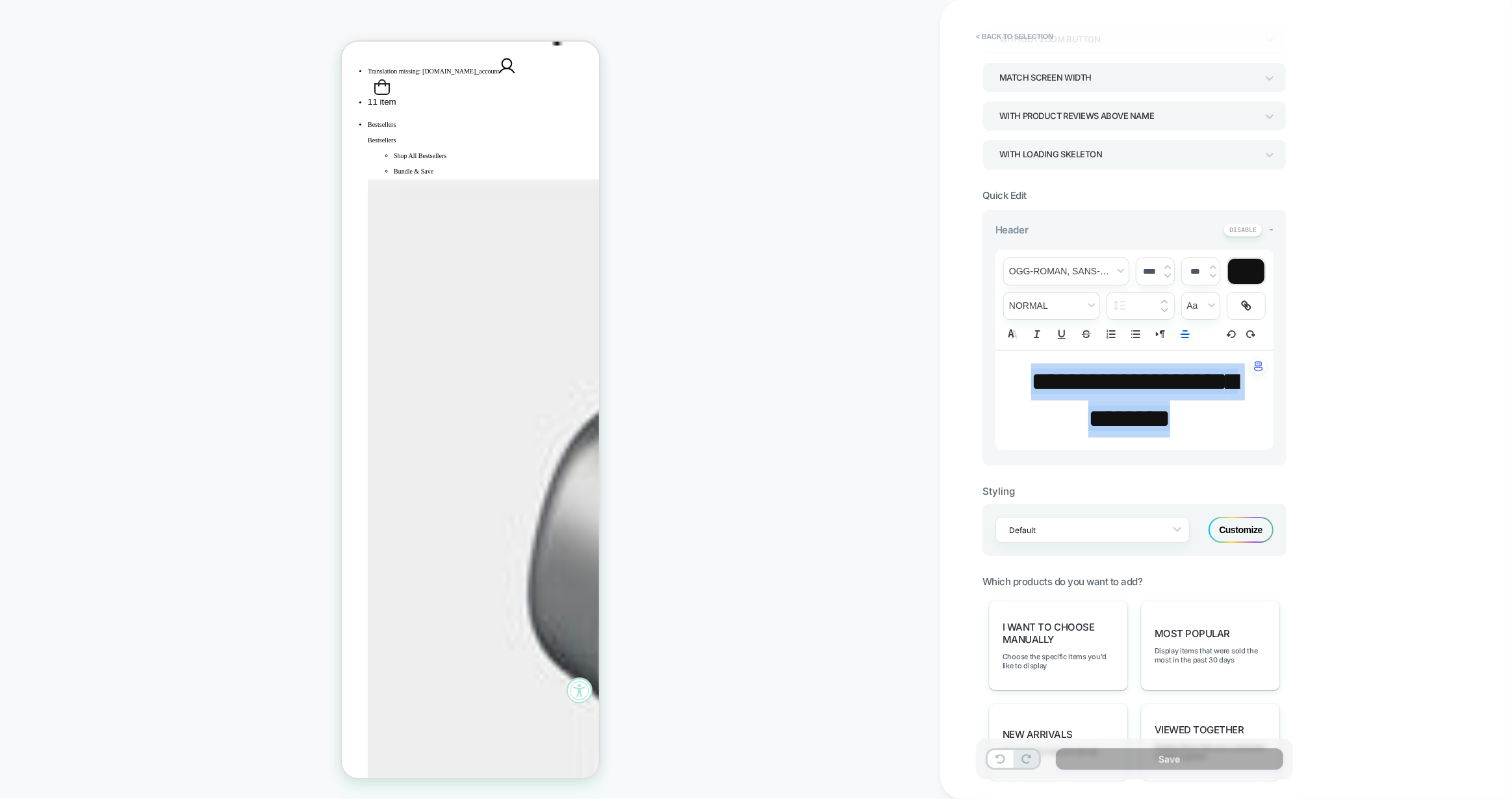
click at [1168, 307] on div at bounding box center [1140, 306] width 67 height 27
click at [1167, 307] on img at bounding box center [1164, 309] width 7 height 5
click at [1165, 307] on img at bounding box center [1164, 309] width 7 height 5
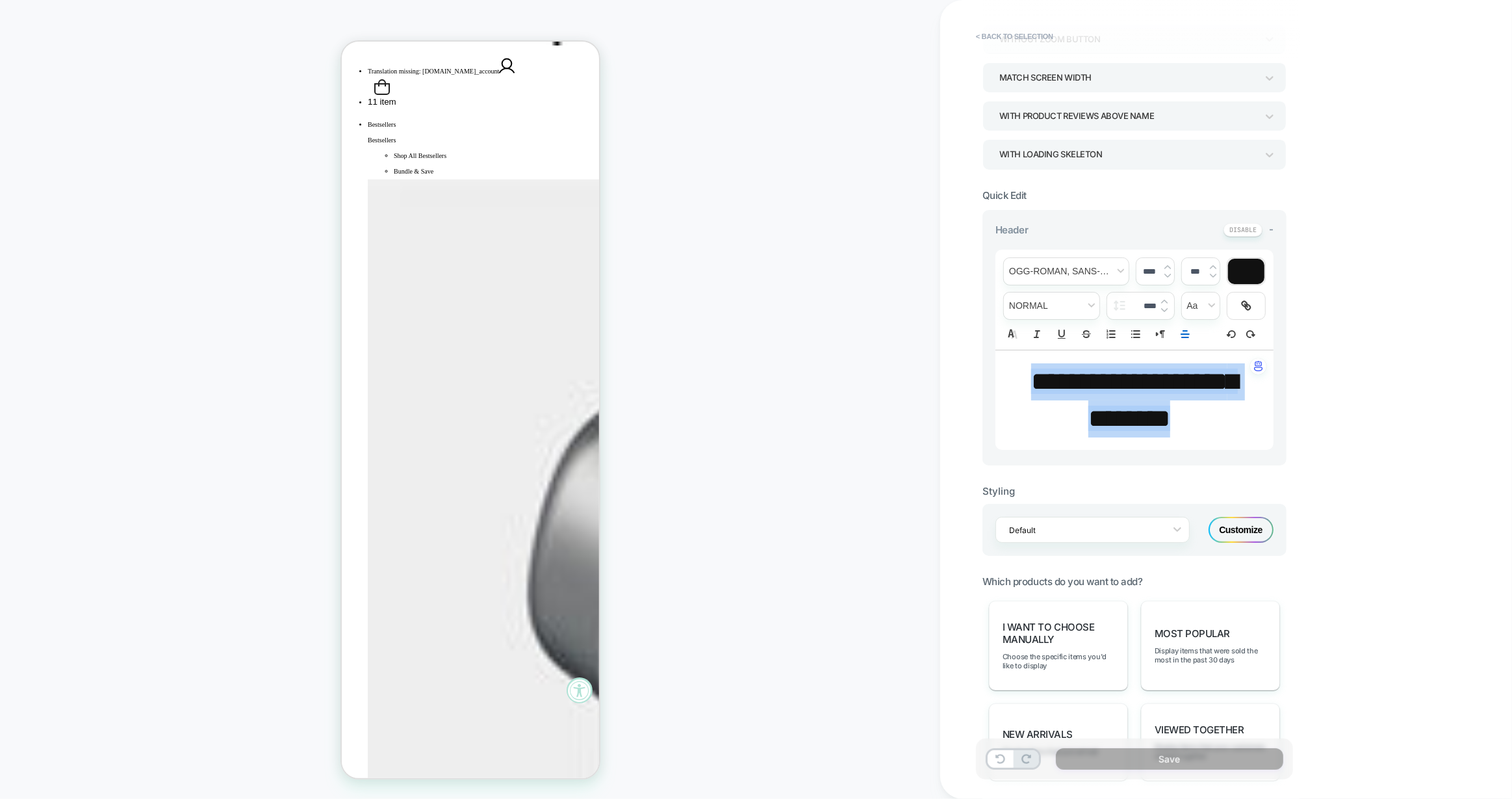
click at [1165, 307] on img at bounding box center [1164, 309] width 7 height 5
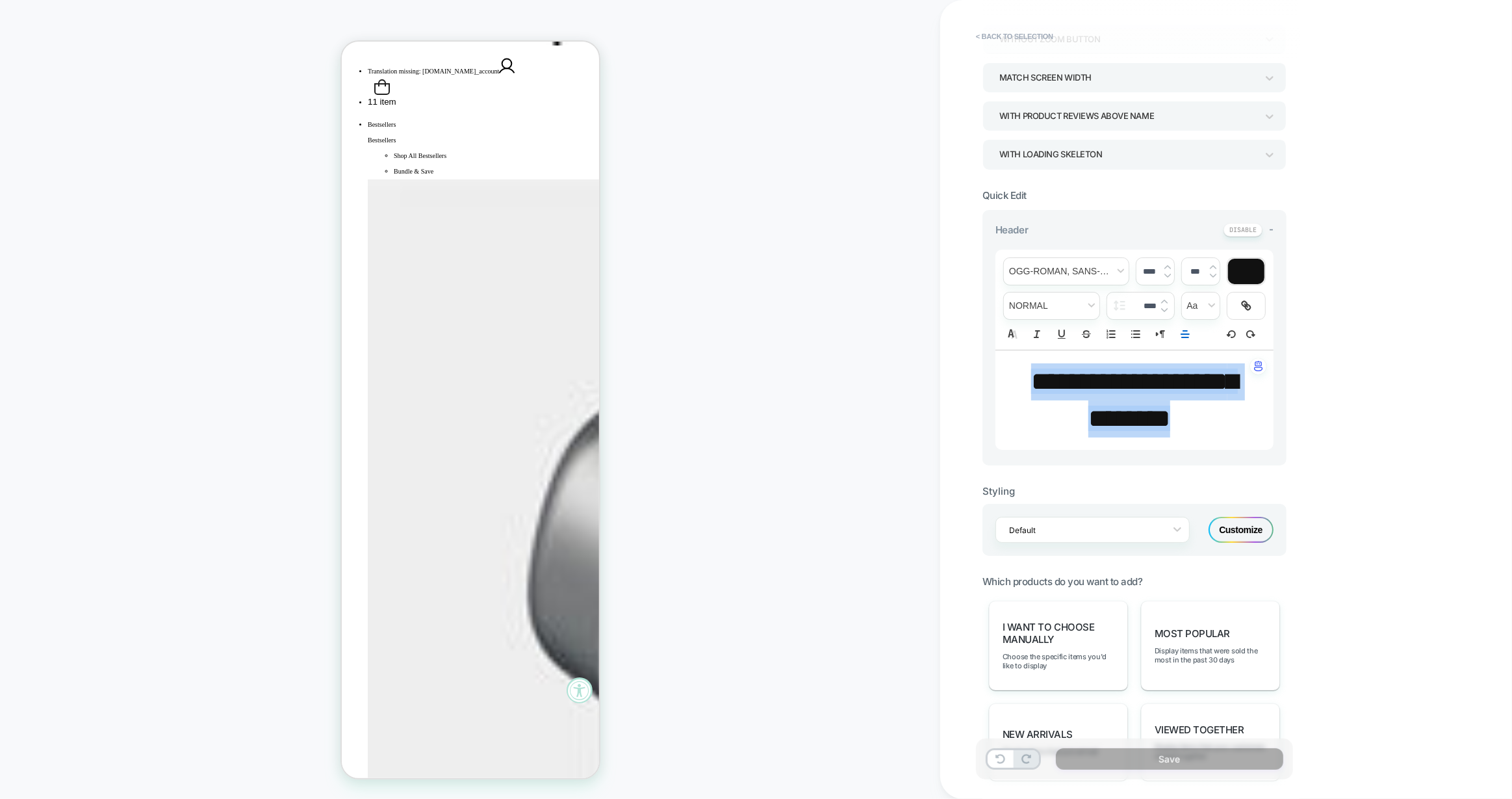
click at [1165, 307] on img at bounding box center [1164, 309] width 7 height 5
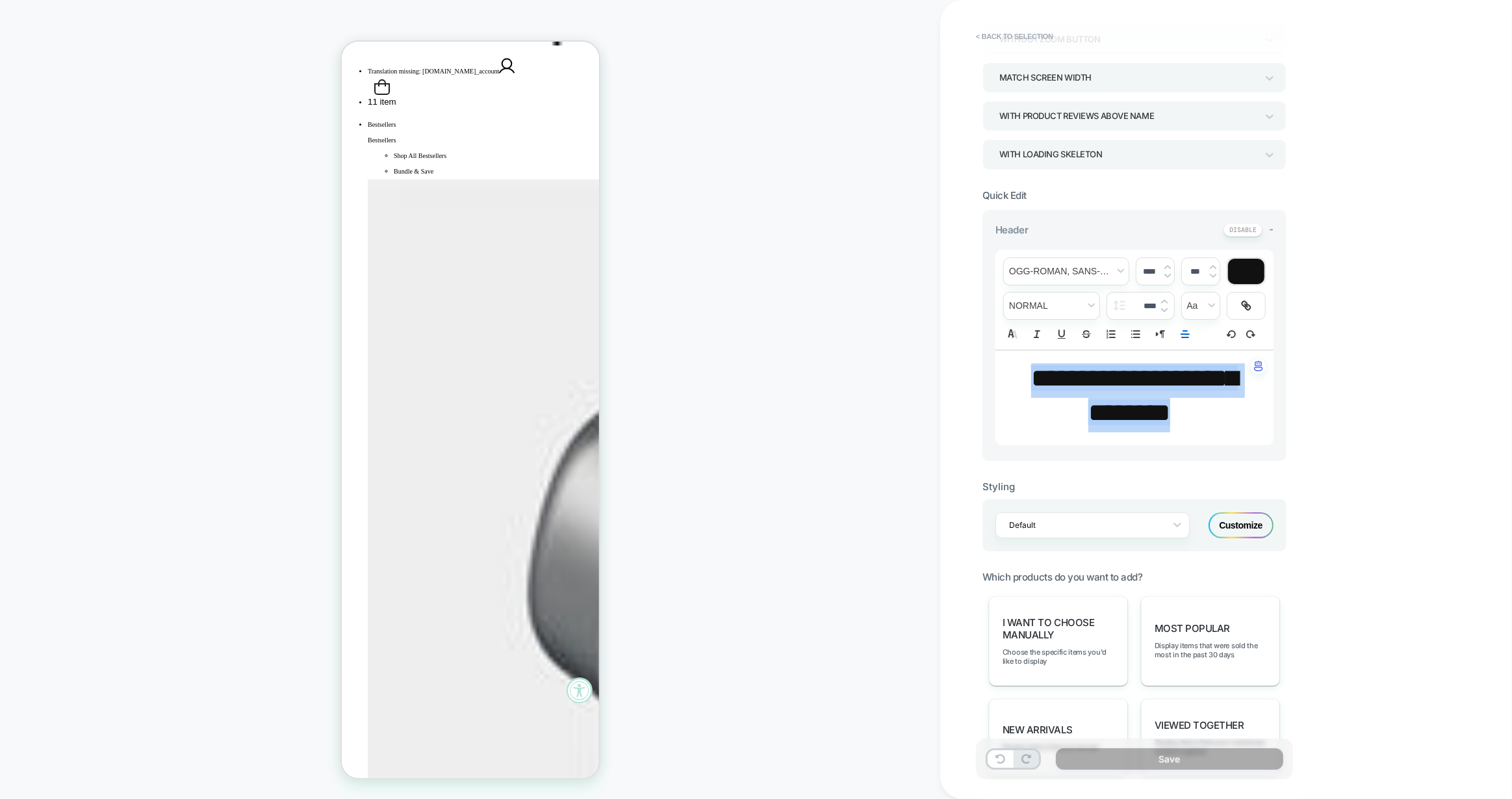
click at [1165, 307] on img at bounding box center [1164, 309] width 7 height 5
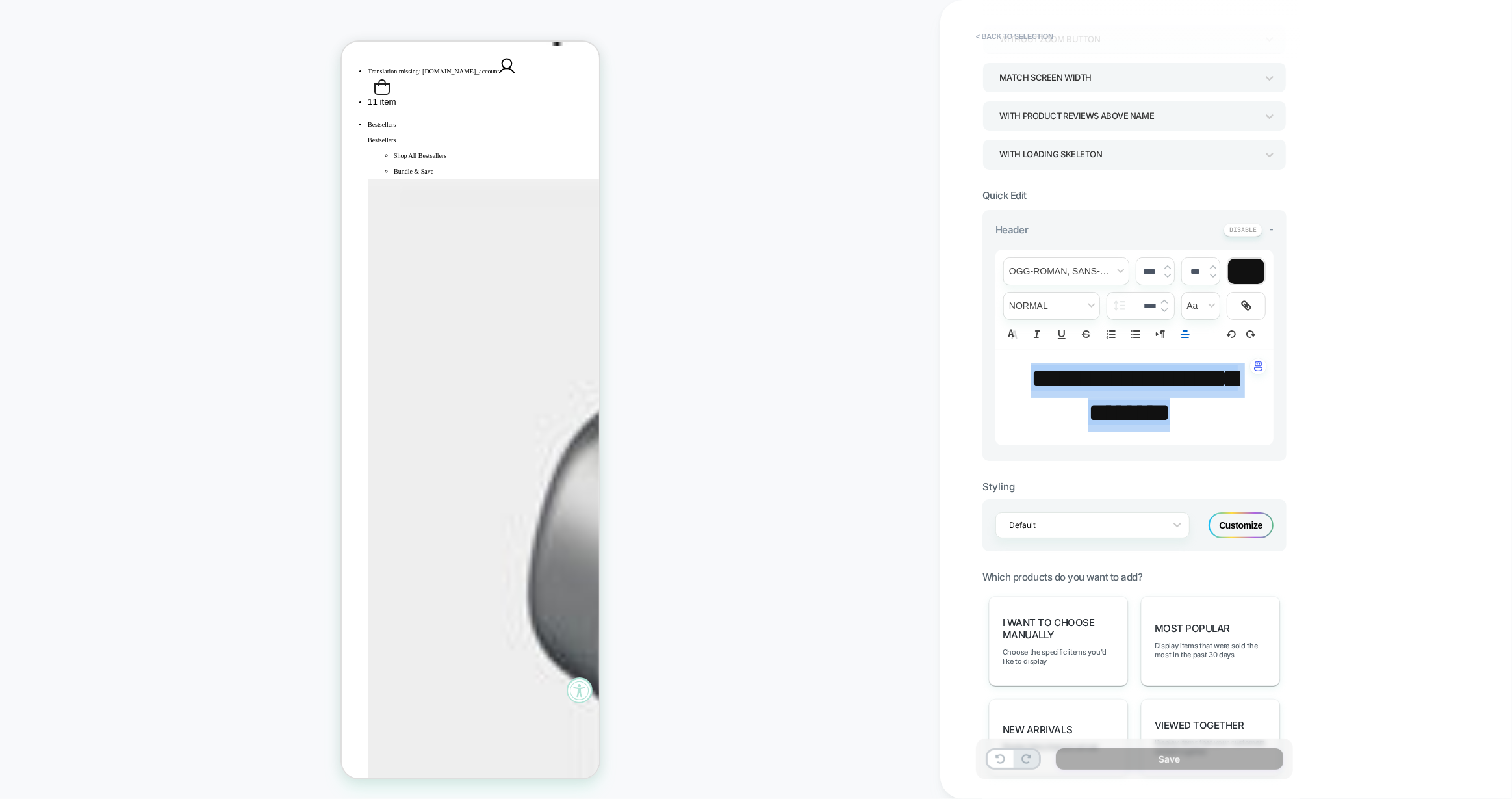
click at [1165, 307] on img at bounding box center [1164, 309] width 7 height 5
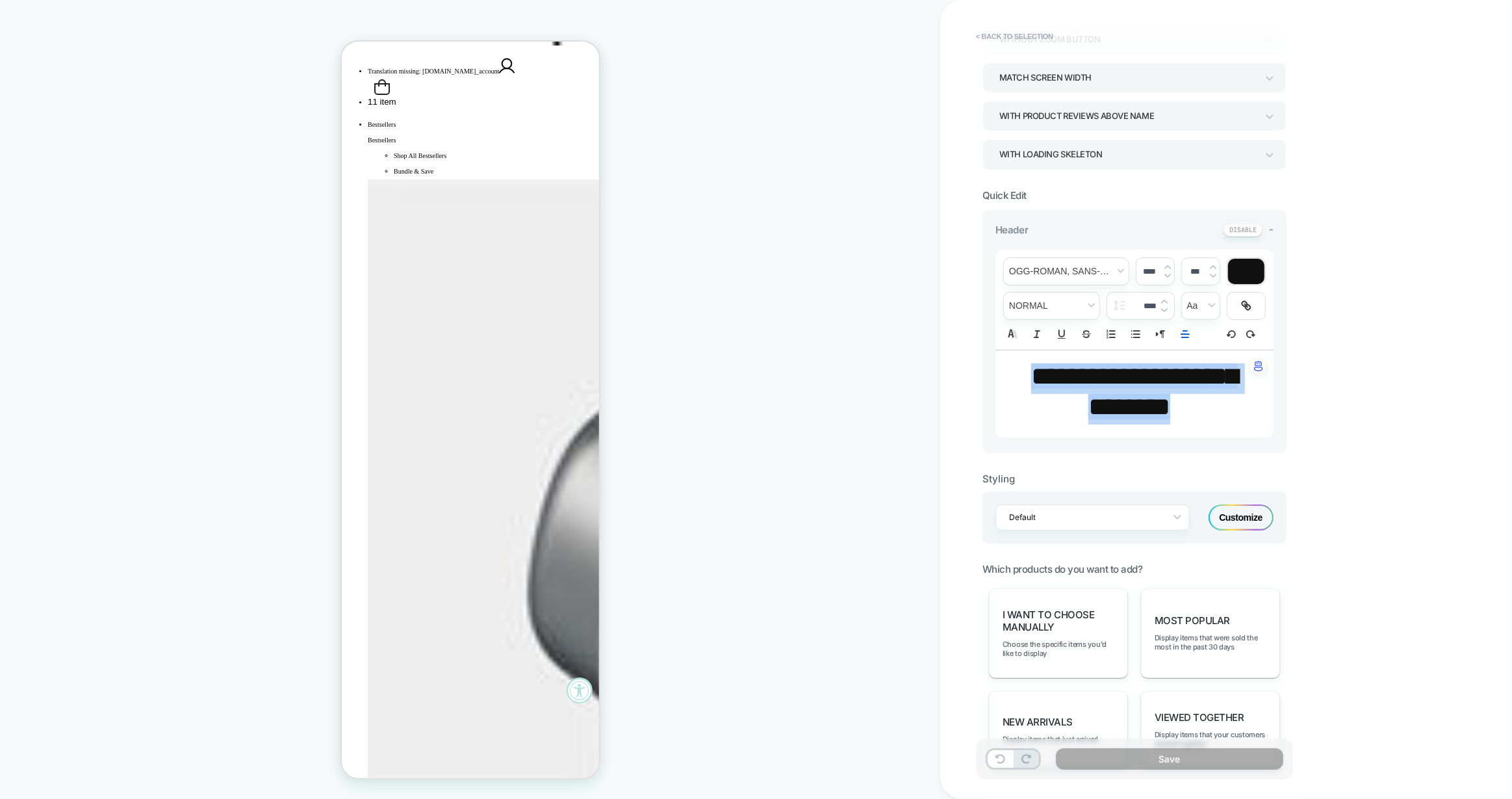
click at [1165, 307] on img at bounding box center [1164, 309] width 7 height 5
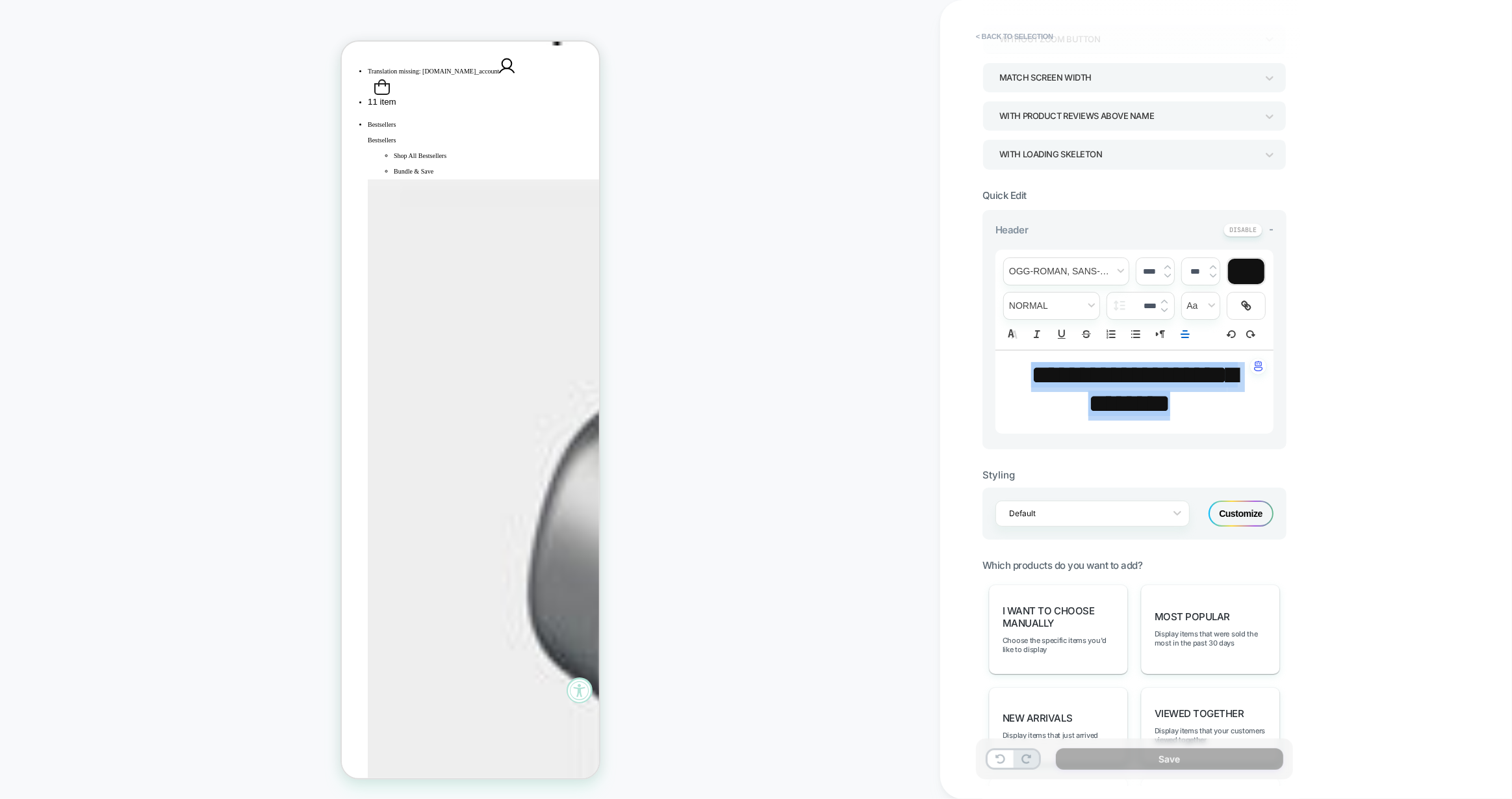
click at [1165, 307] on img at bounding box center [1164, 309] width 7 height 5
type input "****"
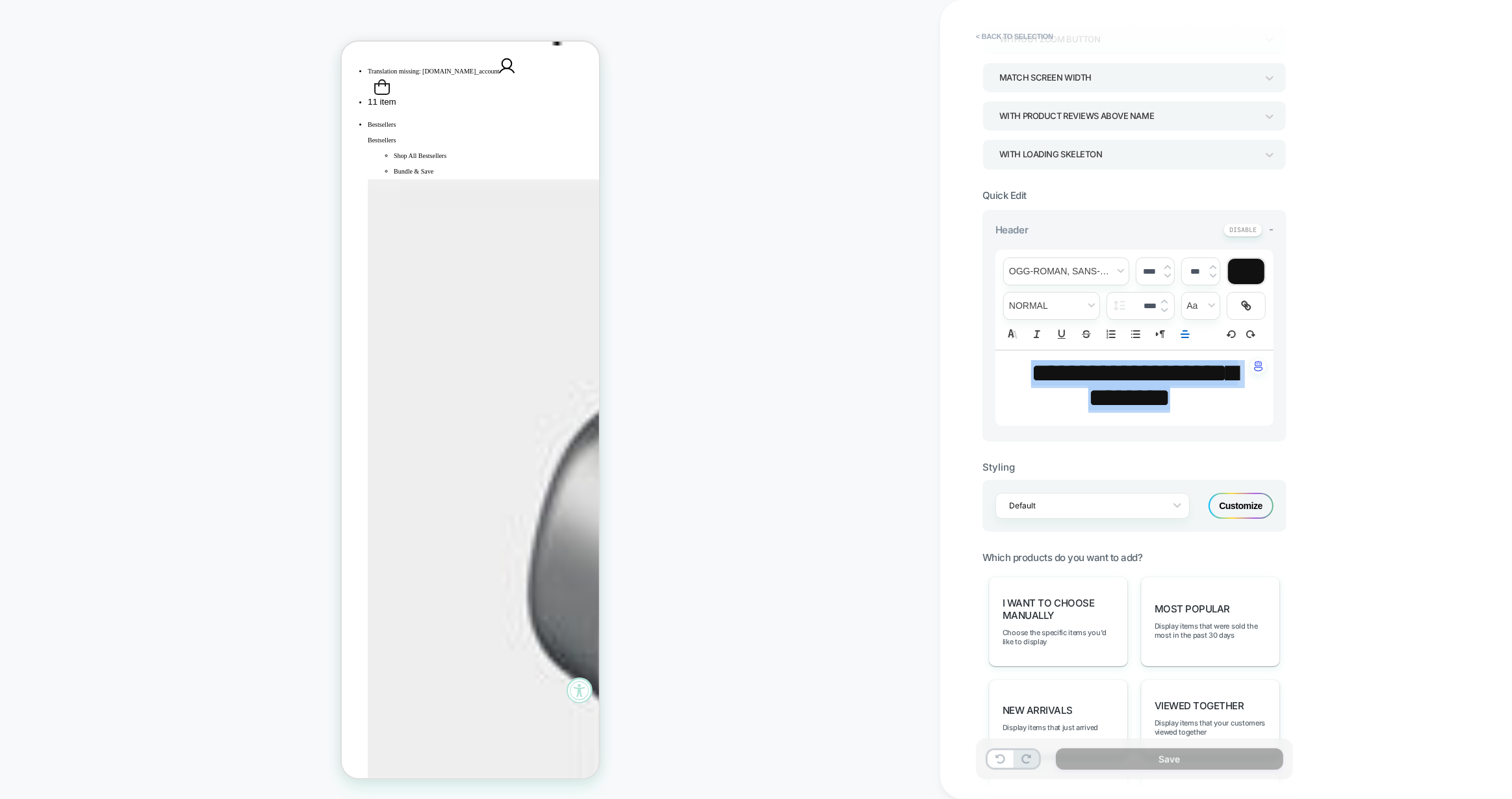
click at [1169, 274] on img at bounding box center [1168, 275] width 7 height 5
click at [1167, 264] on img at bounding box center [1168, 266] width 7 height 5
type input "****"
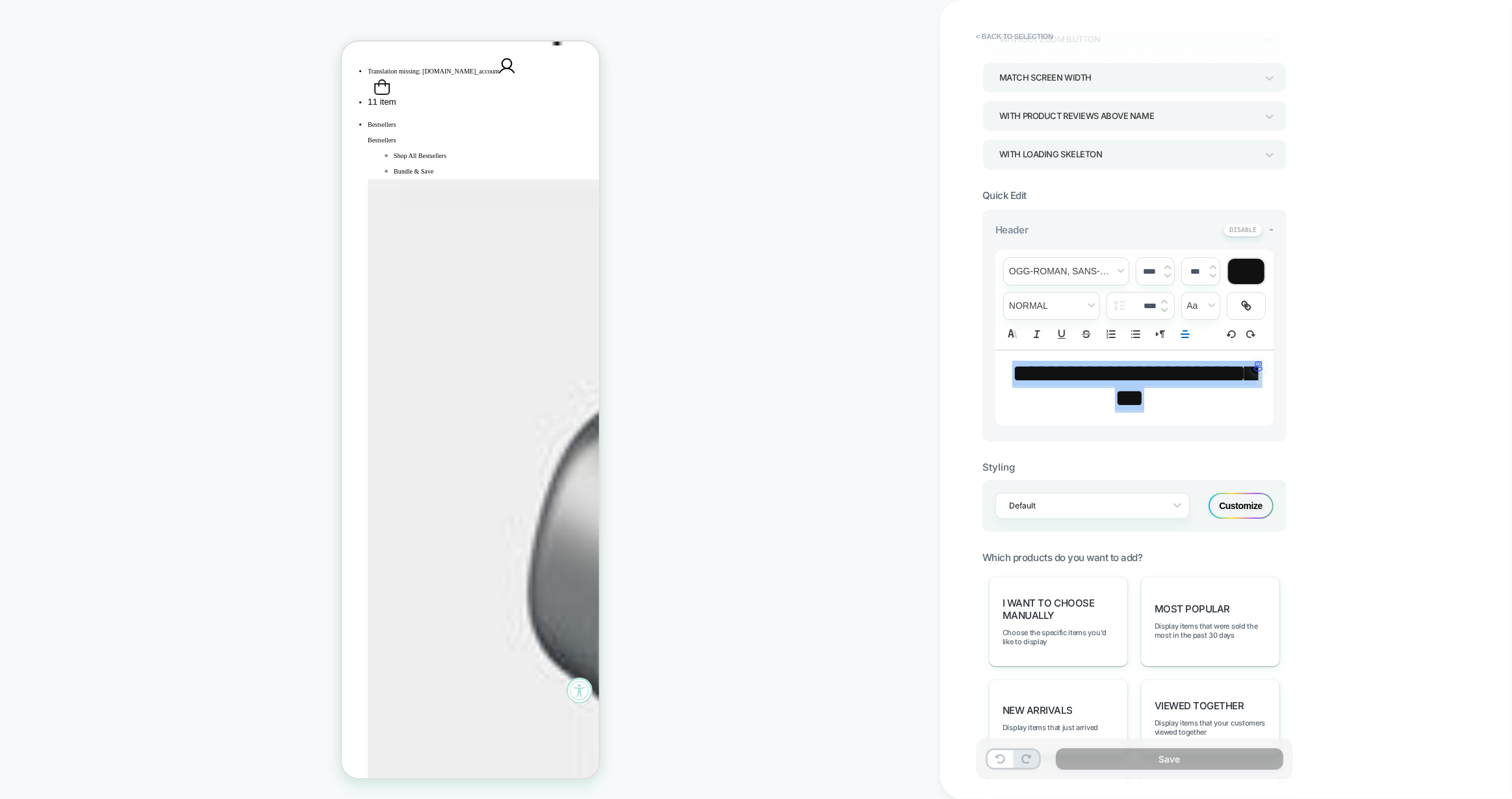
click at [1165, 299] on img at bounding box center [1164, 301] width 7 height 5
type input "****"
click at [1165, 299] on img at bounding box center [1164, 301] width 7 height 5
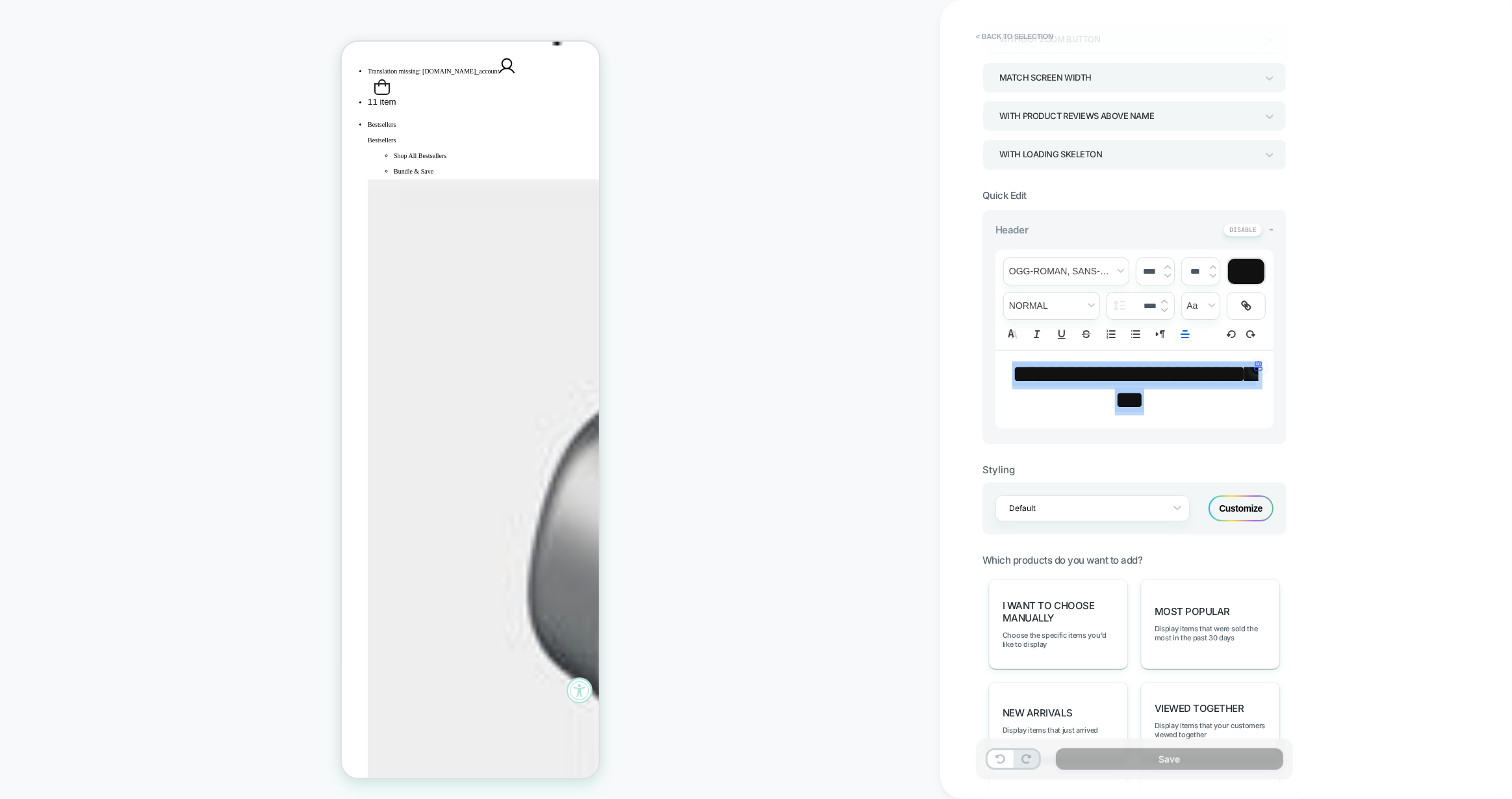
click at [1165, 299] on img at bounding box center [1164, 301] width 7 height 5
type input "****"
click at [1169, 264] on img at bounding box center [1168, 266] width 7 height 5
type input "****"
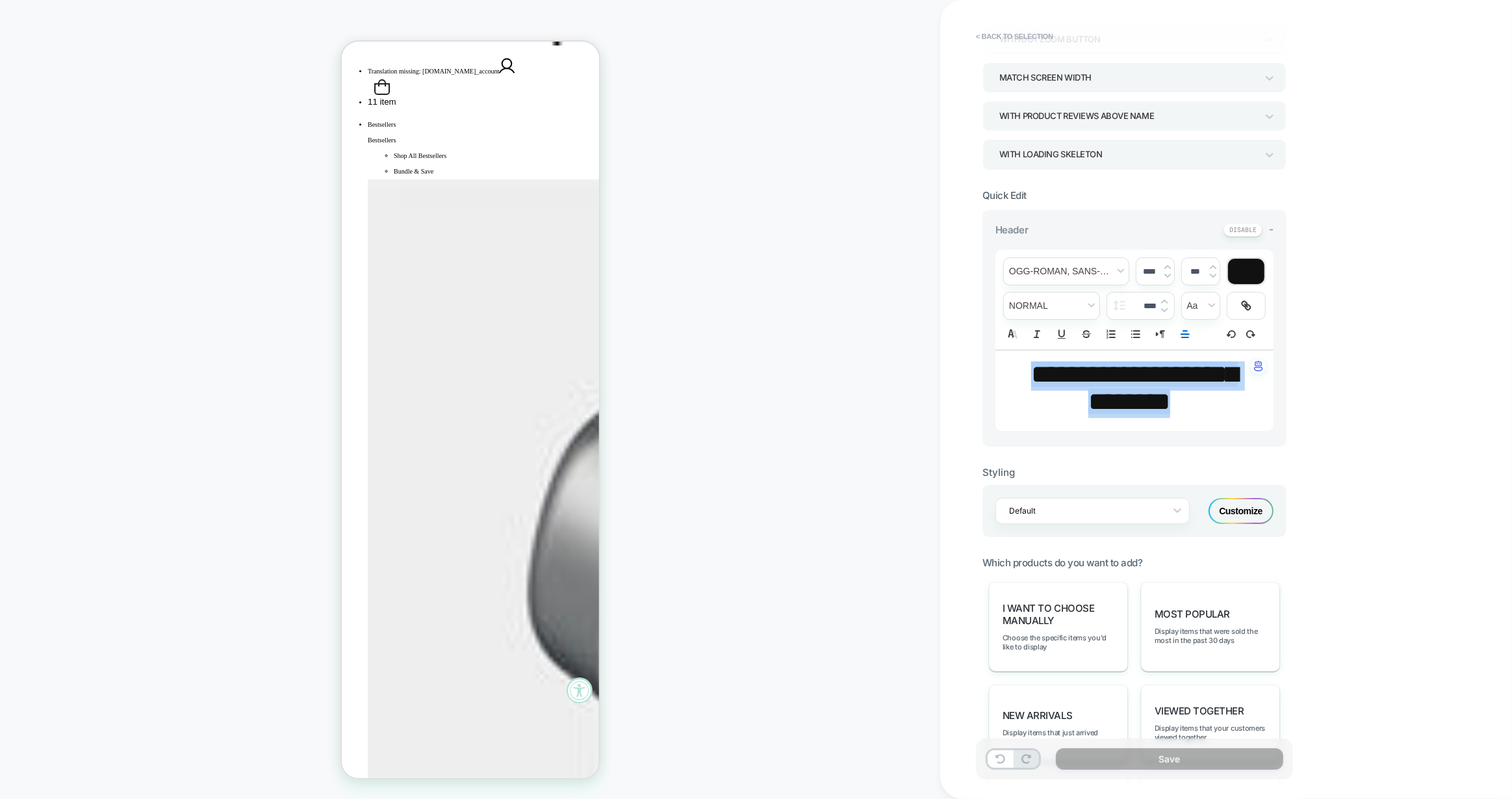
click at [1221, 424] on div "**********" at bounding box center [1135, 390] width 278 height 81
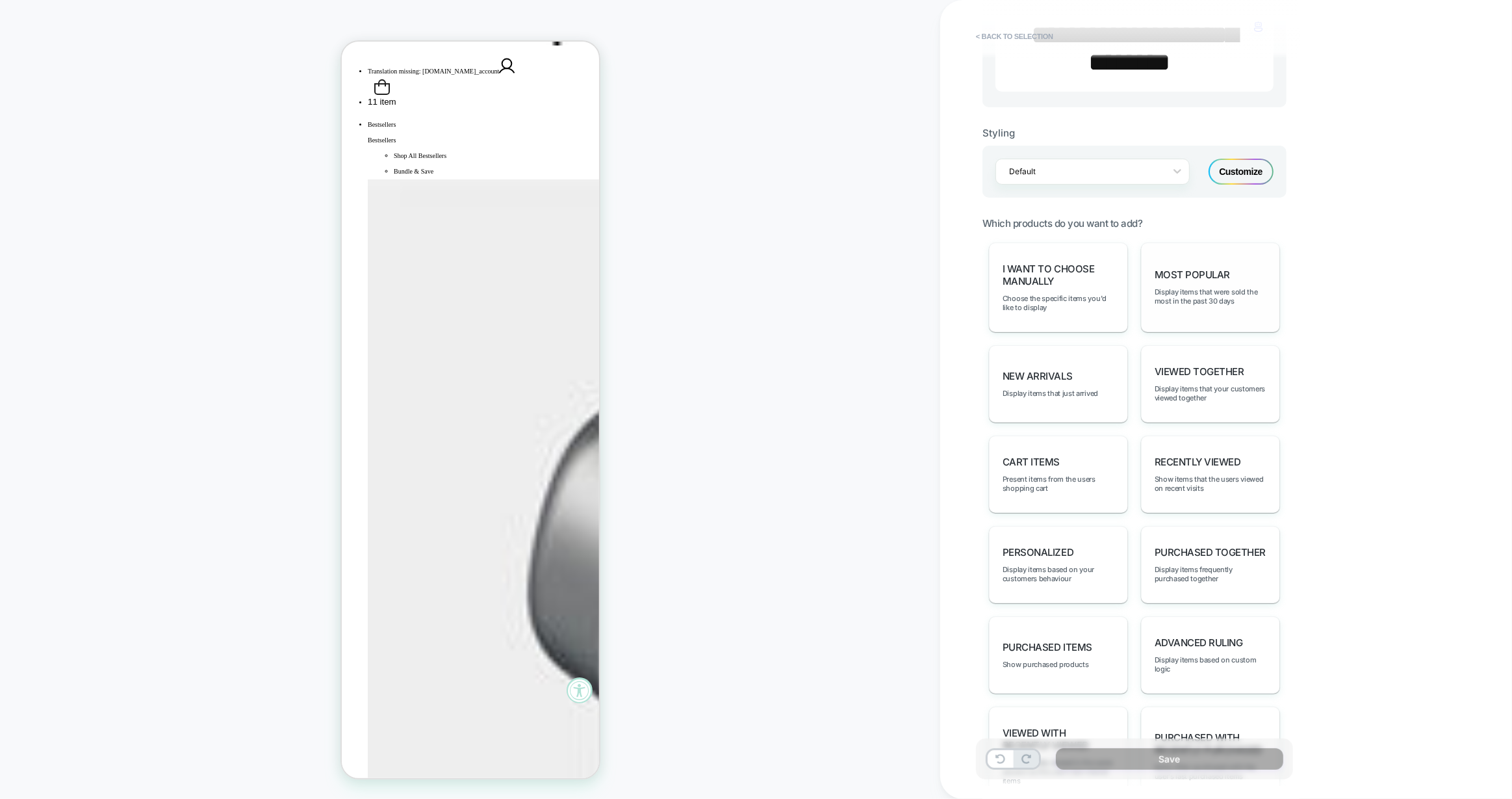
scroll to position [563, 0]
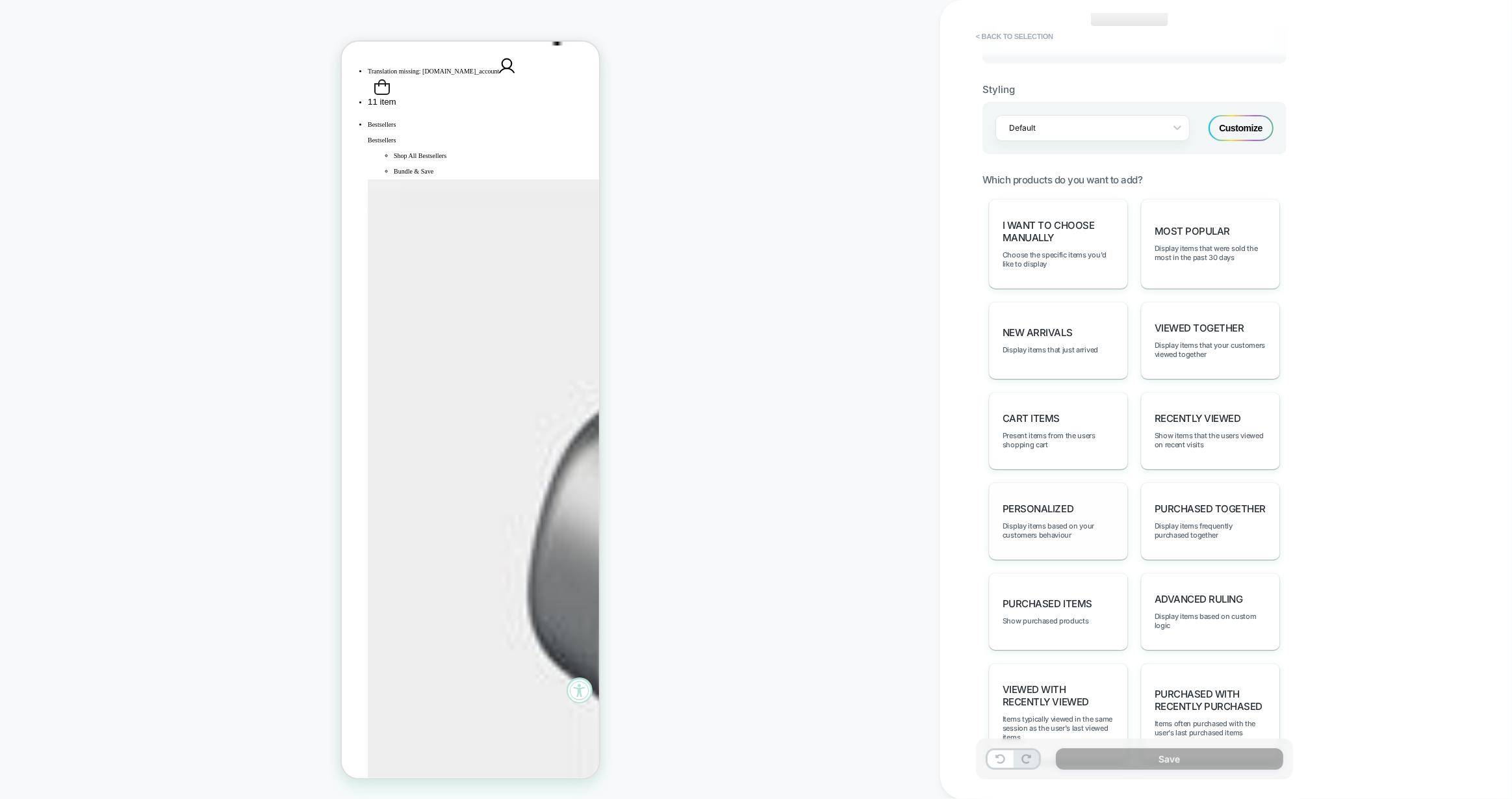
click at [1104, 506] on div "personalized Display items based on your customers behaviour" at bounding box center [1059, 520] width 139 height 77
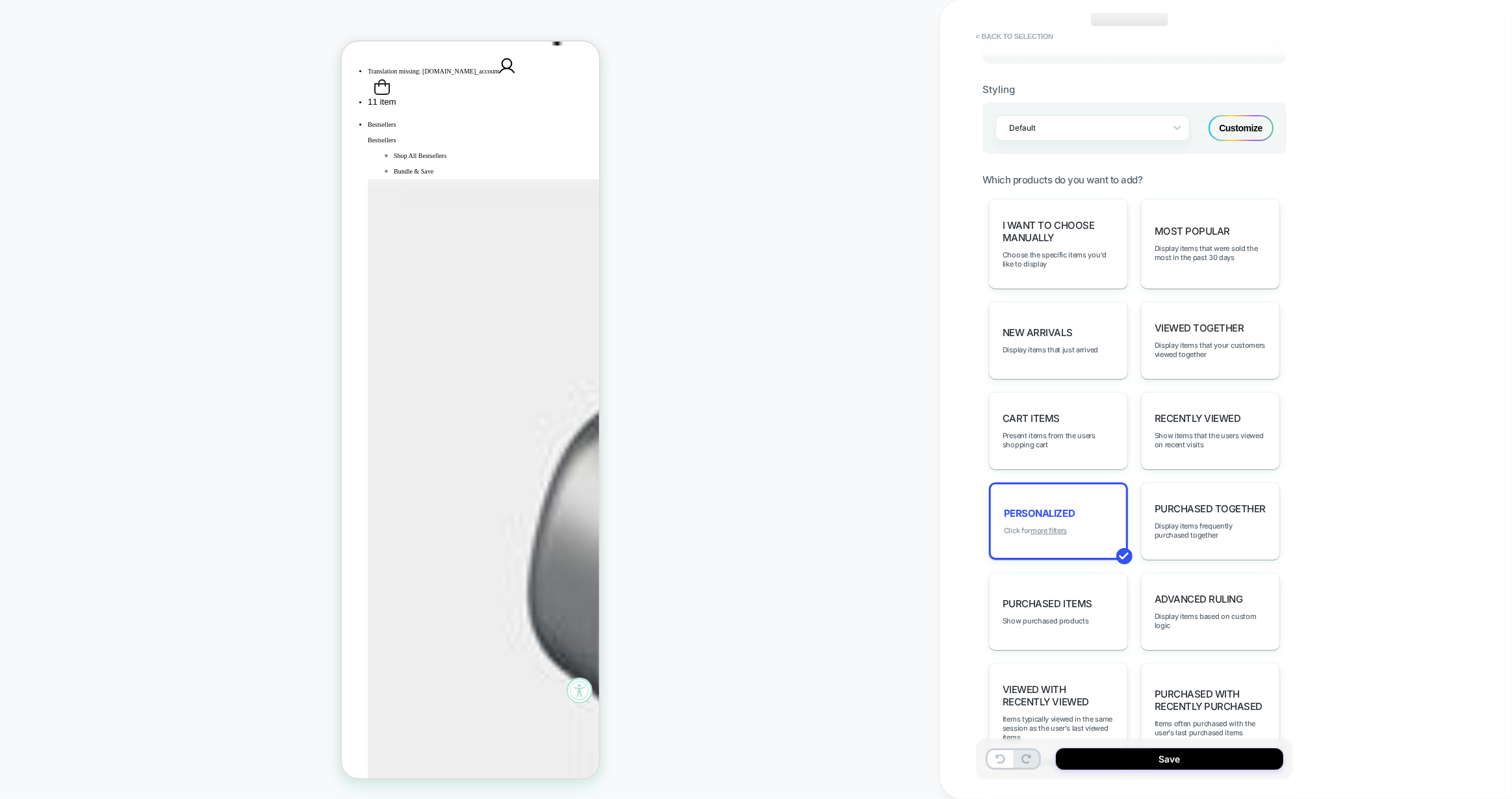
click at [1051, 525] on u "more filters" at bounding box center [1049, 530] width 36 height 10
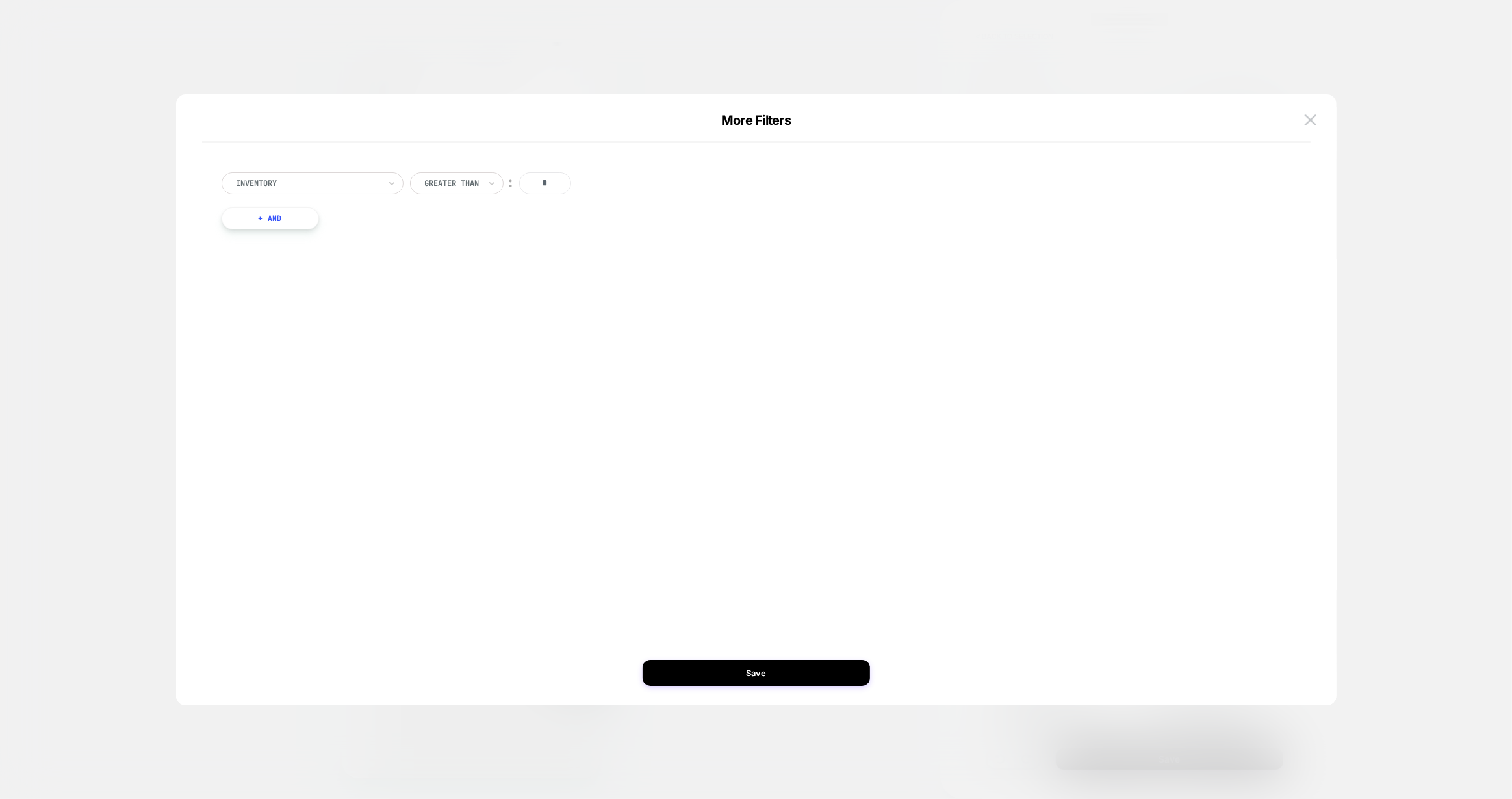
click at [278, 225] on button "+ And" at bounding box center [270, 218] width 98 height 22
click at [282, 232] on div at bounding box center [340, 231] width 143 height 11
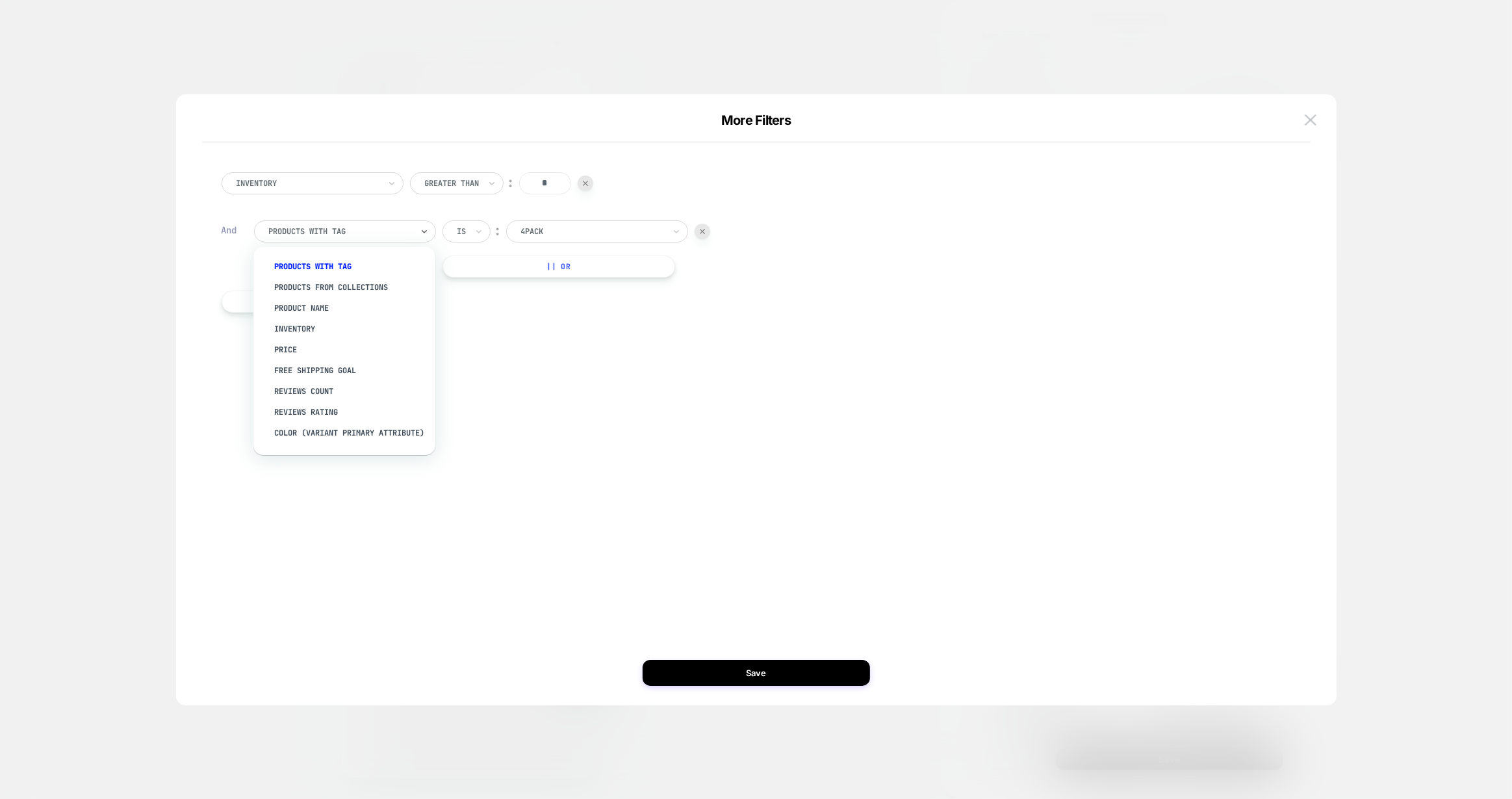
click at [563, 234] on div at bounding box center [593, 231] width 143 height 11
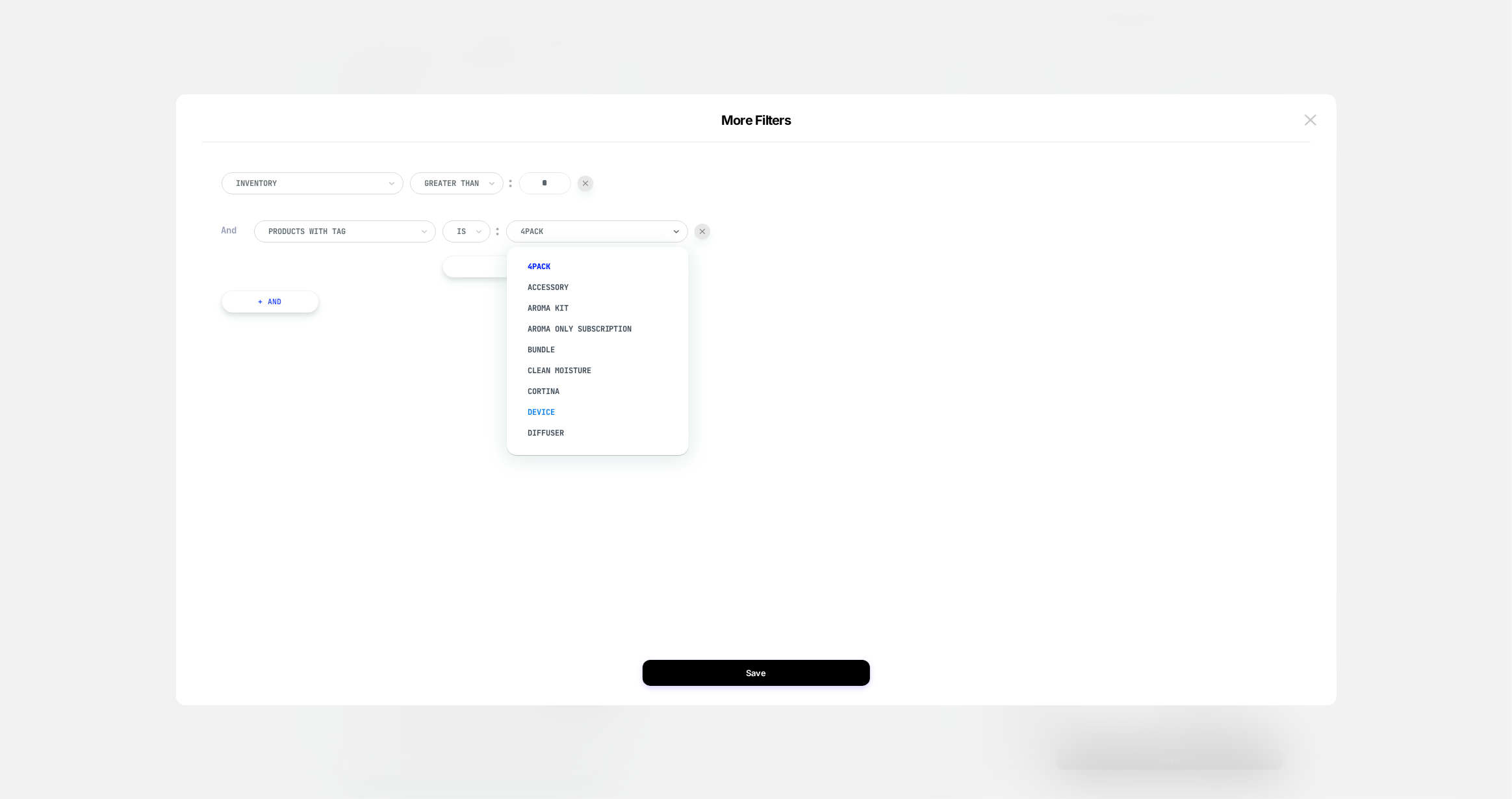
click at [547, 408] on div "Device" at bounding box center [604, 412] width 169 height 21
click at [283, 295] on button "+ And" at bounding box center [270, 301] width 98 height 22
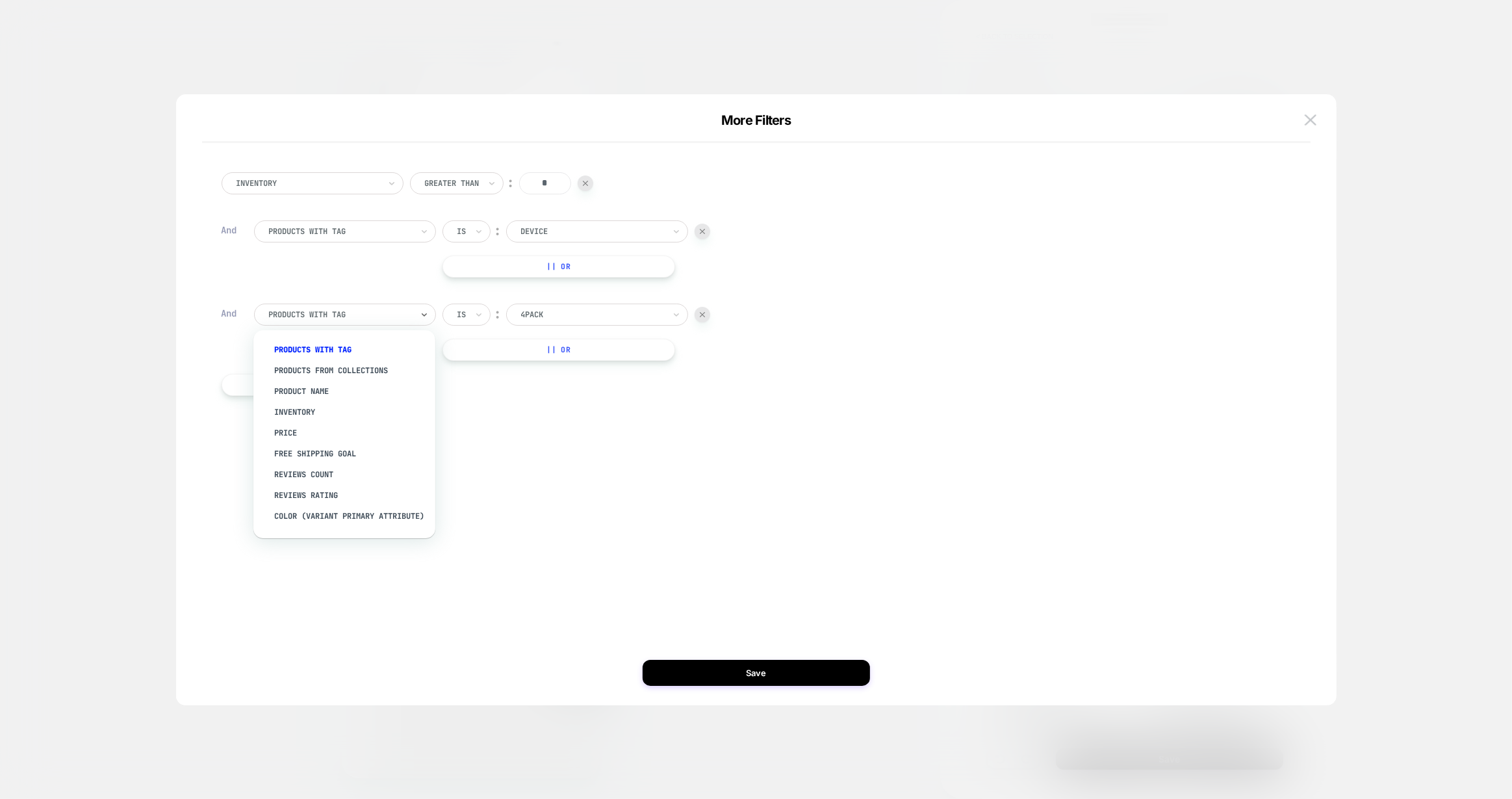
click at [298, 314] on div at bounding box center [340, 314] width 143 height 11
click at [347, 500] on div "Separate out color variants" at bounding box center [351, 498] width 169 height 21
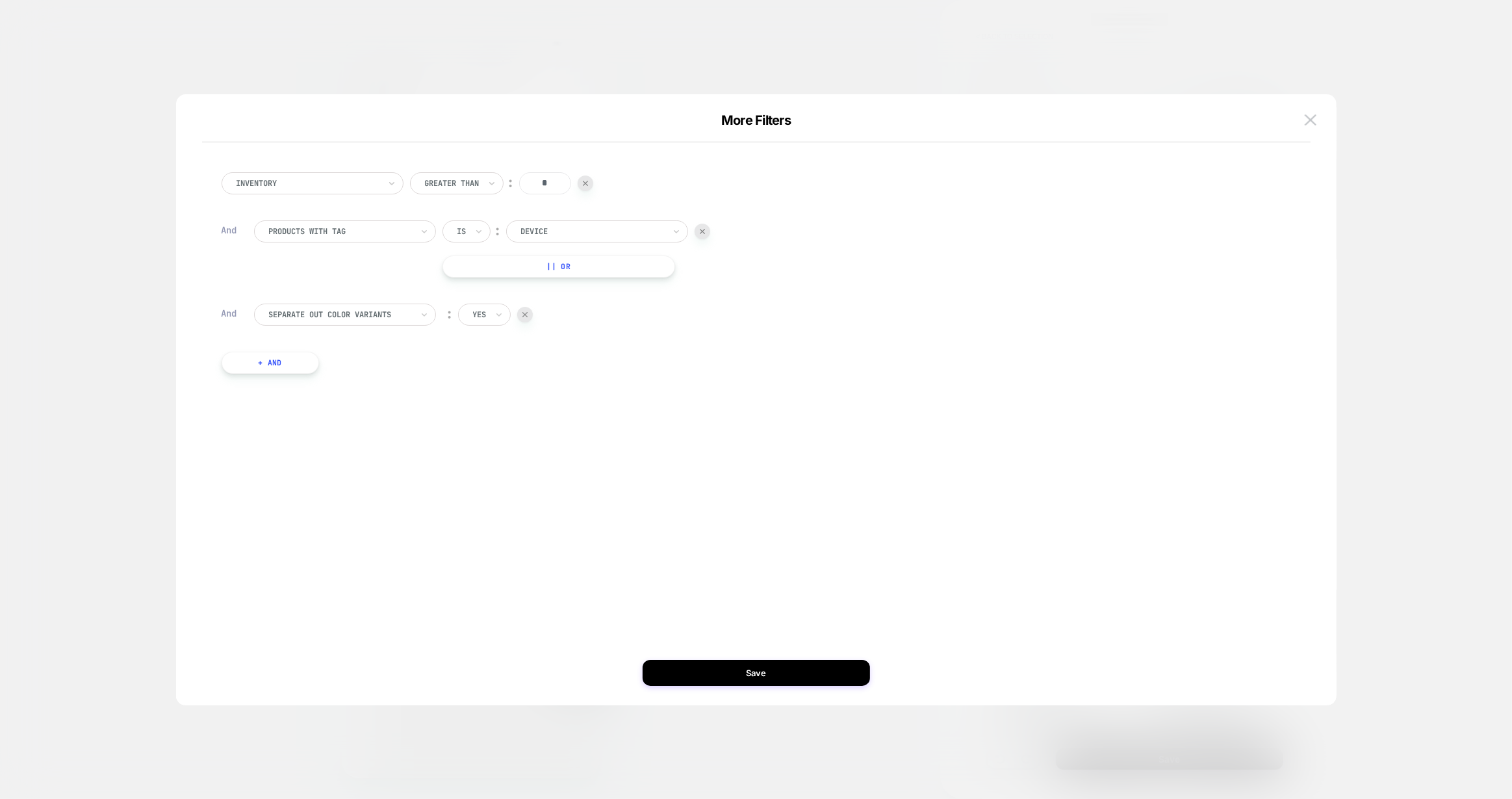
click at [477, 315] on input "text" at bounding box center [475, 314] width 5 height 11
click at [482, 371] on div "no" at bounding box center [512, 371] width 85 height 21
click at [768, 672] on button "Save" at bounding box center [756, 672] width 227 height 26
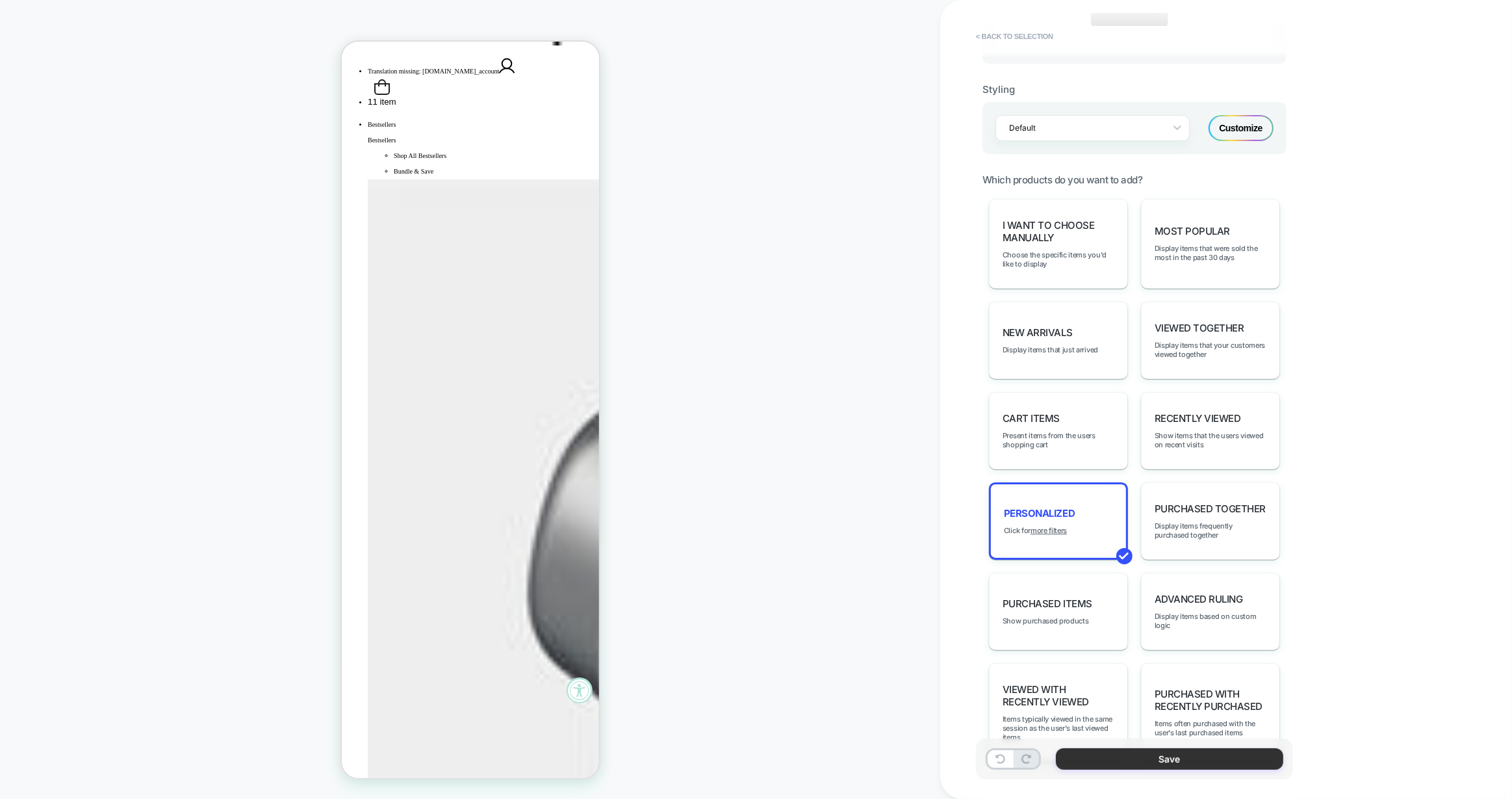
click at [1113, 762] on button "Save" at bounding box center [1169, 758] width 227 height 22
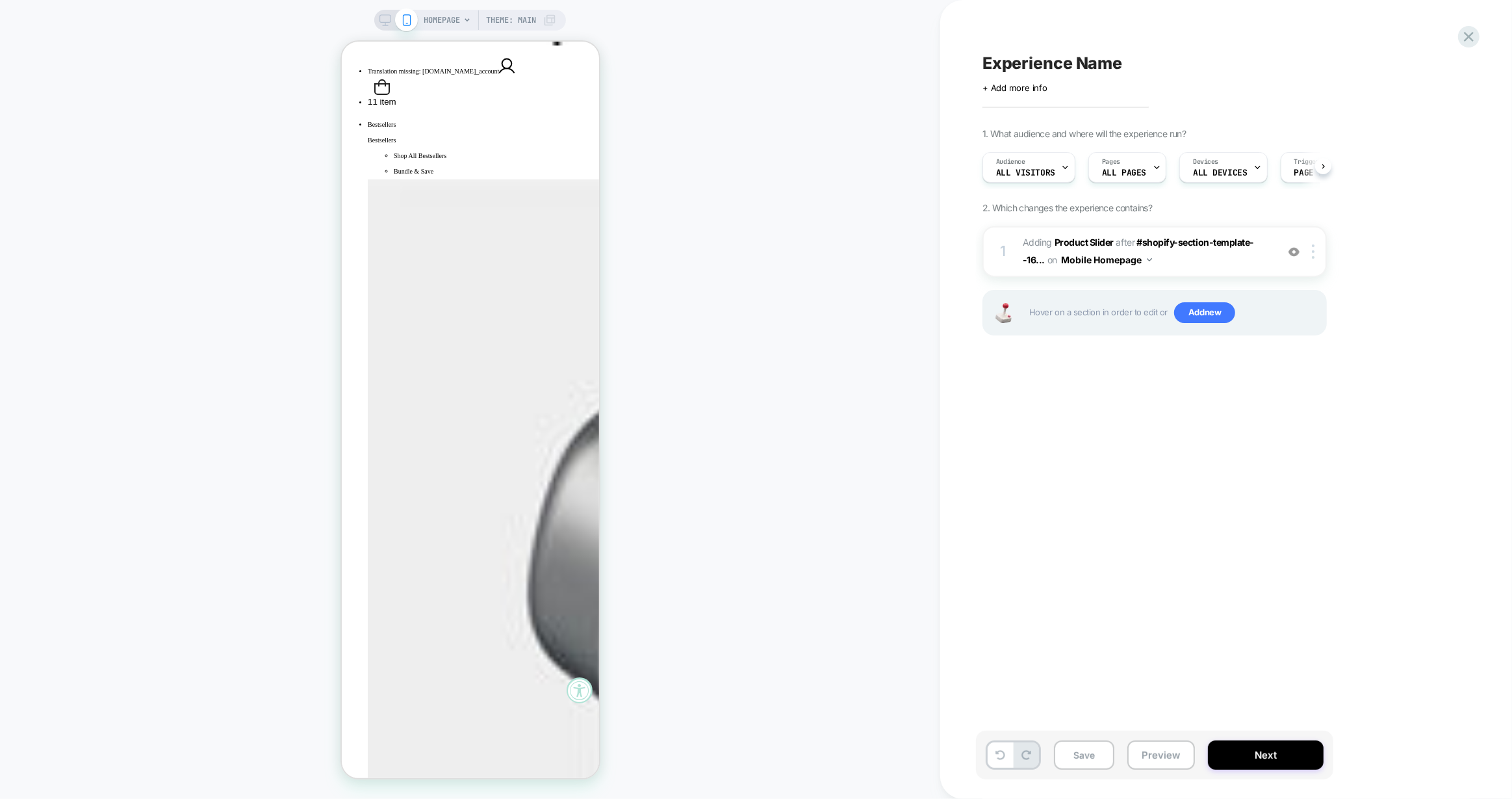
scroll to position [0, 0]
click at [1202, 266] on span "#_loomi_addon_1759427217766 Adding Product Slider AFTER #shopify-section-templa…" at bounding box center [1146, 251] width 248 height 35
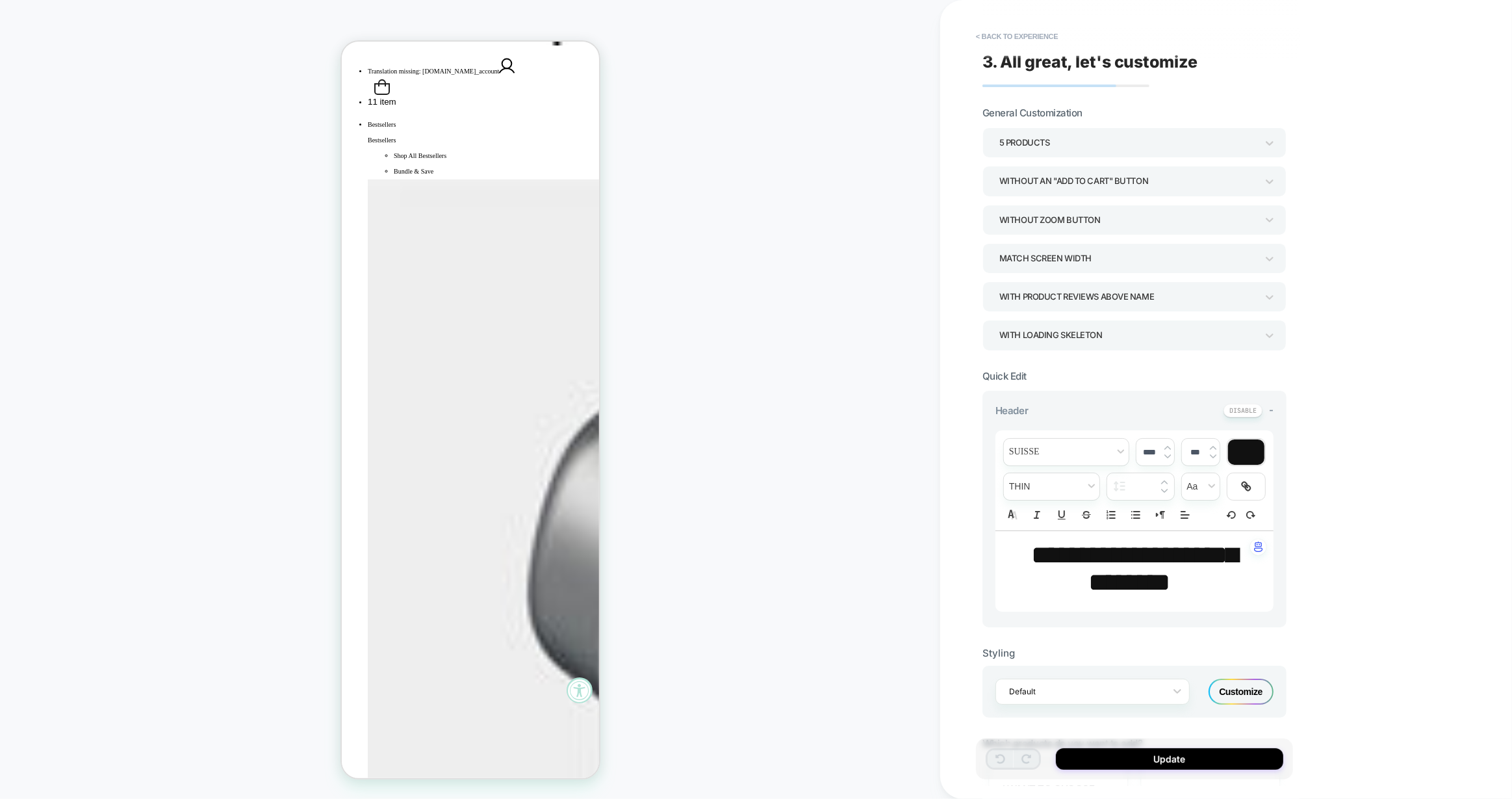
scroll to position [227, 0]
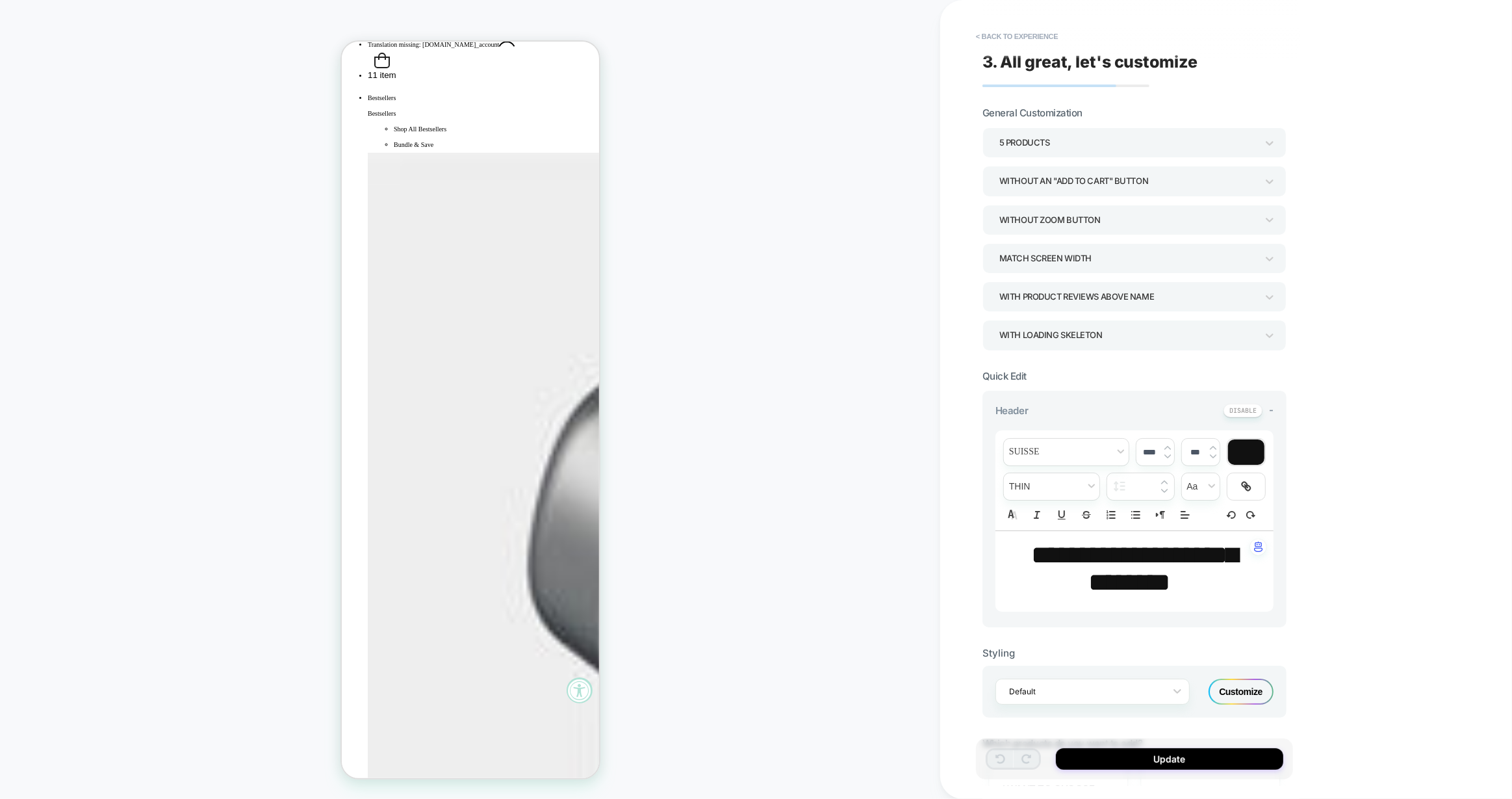
click at [1238, 684] on div "Customize" at bounding box center [1241, 691] width 65 height 26
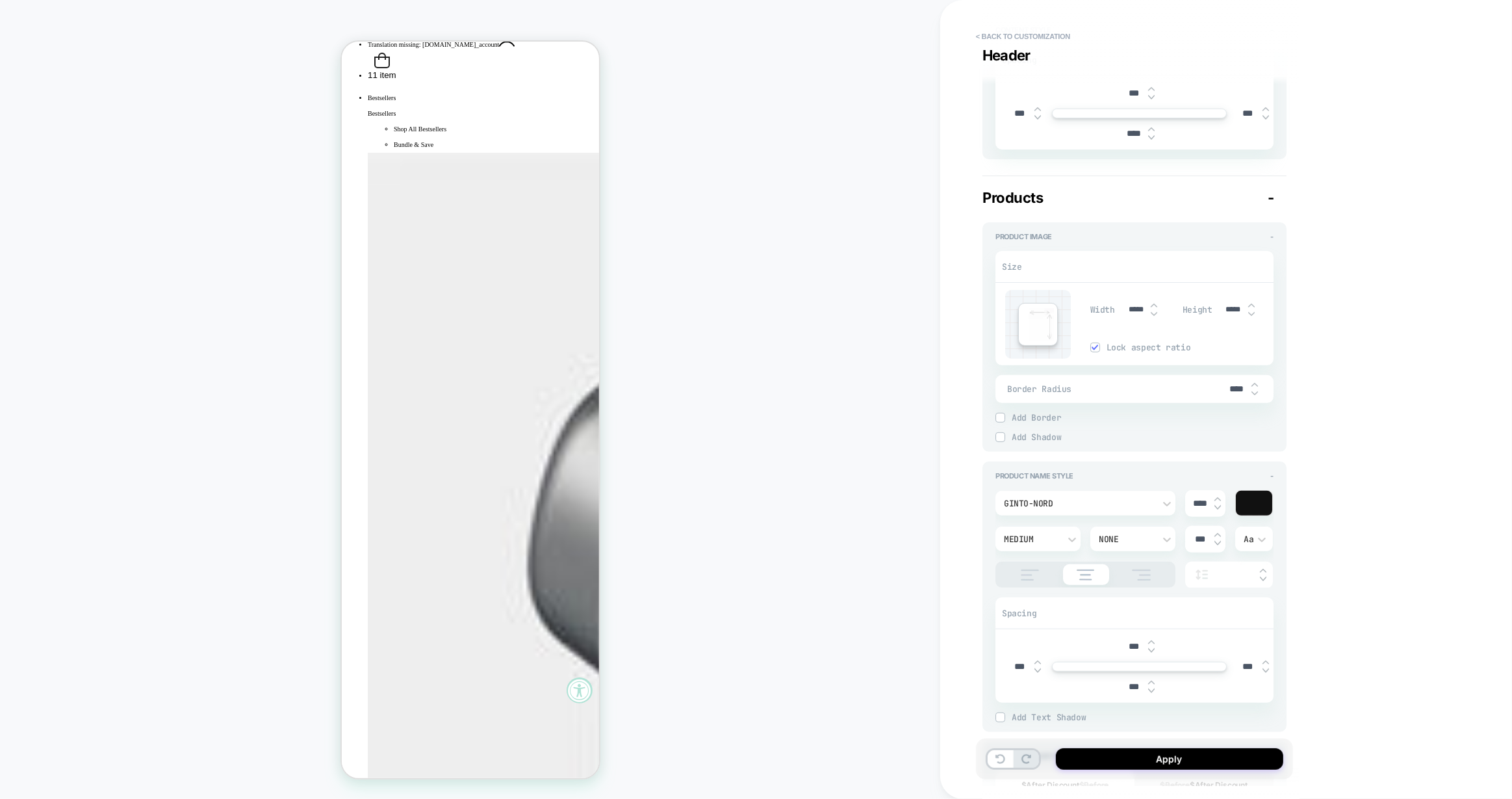
scroll to position [404, 0]
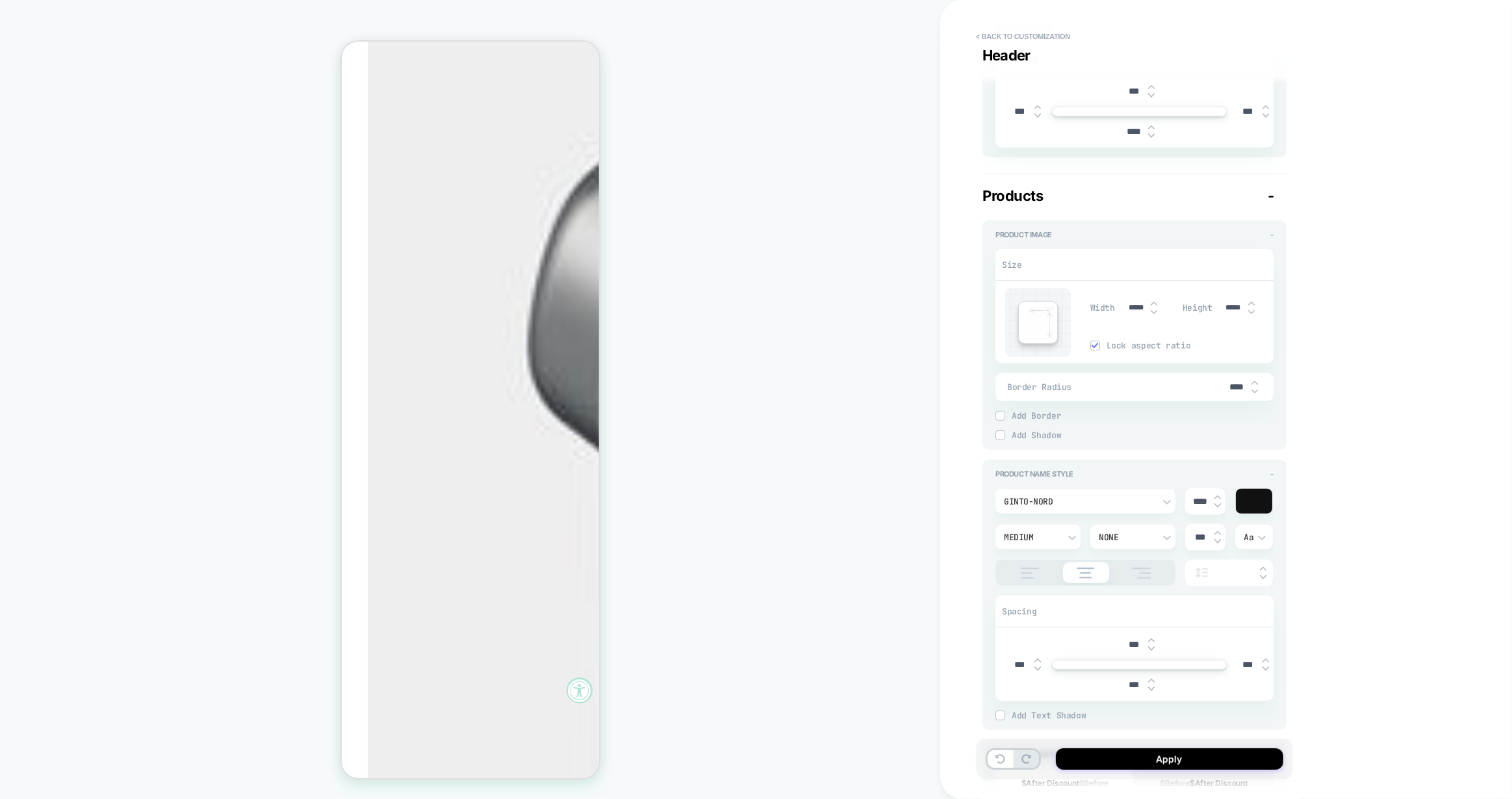
scroll to position [452, 0]
click at [1216, 494] on img at bounding box center [1217, 496] width 7 height 5
type textarea "*"
type input "****"
click at [1216, 494] on img at bounding box center [1217, 496] width 7 height 5
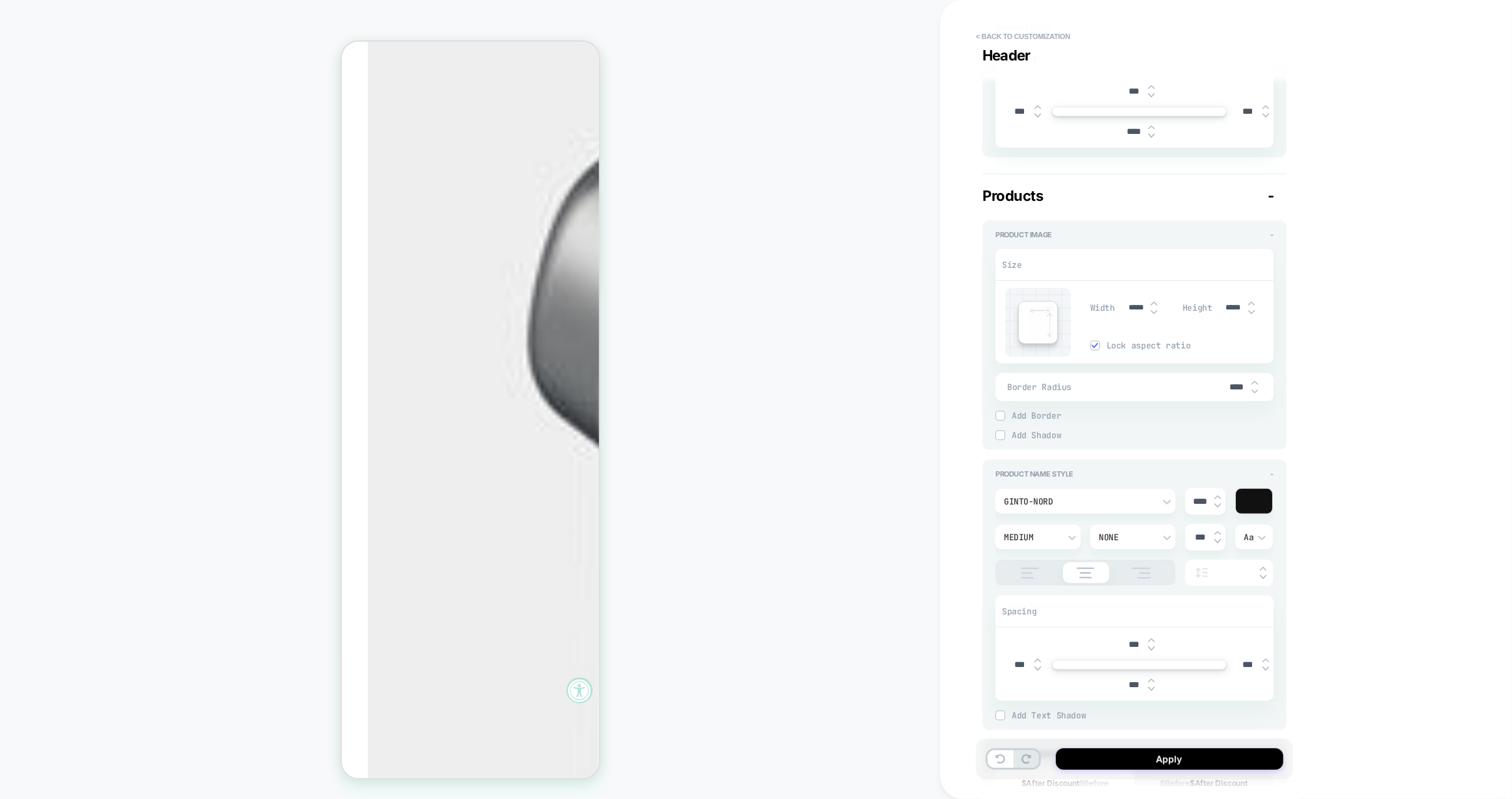
type textarea "*"
type input "****"
click at [1216, 494] on img at bounding box center [1217, 496] width 7 height 5
type textarea "*"
type input "****"
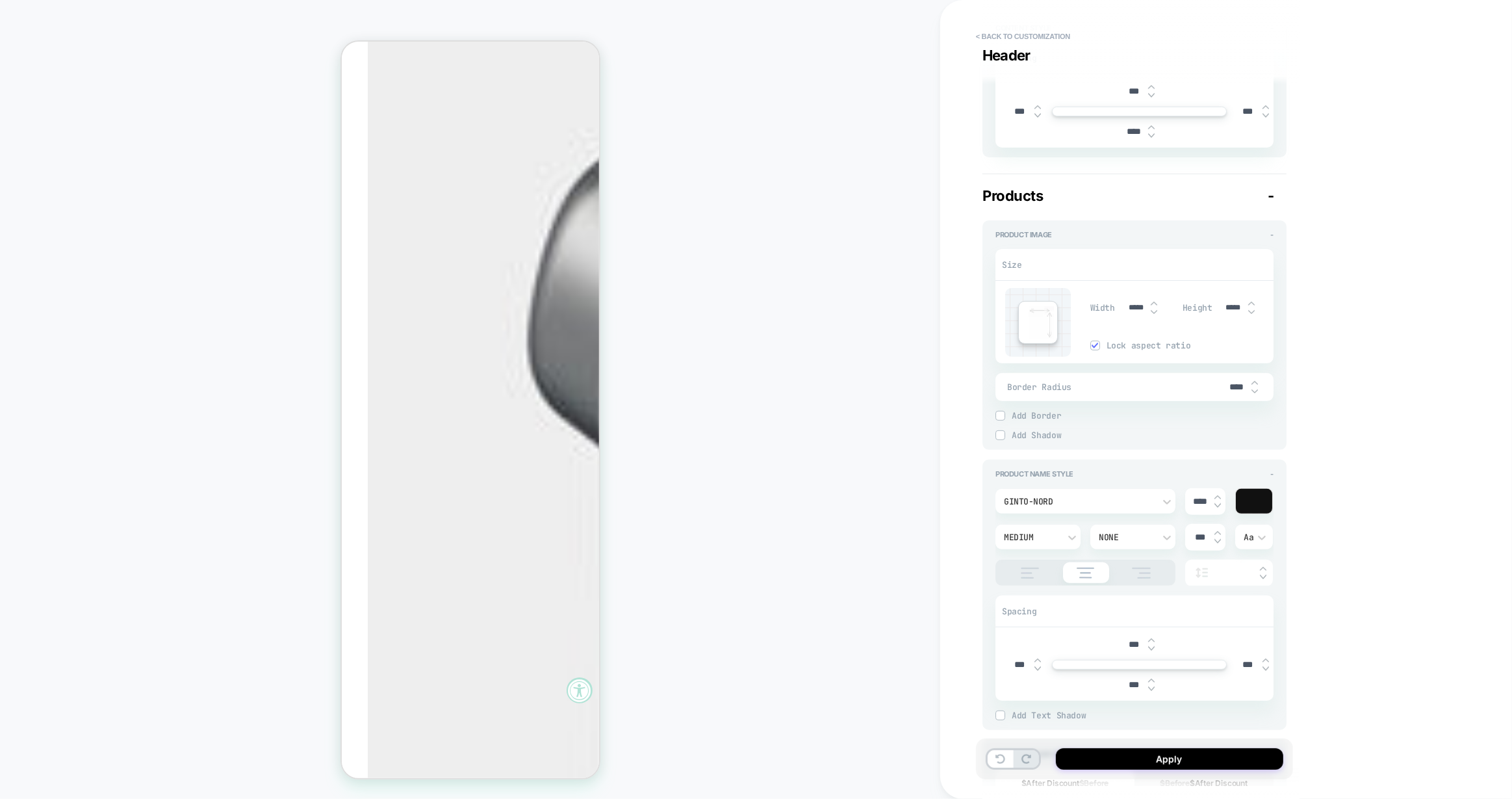
click at [1220, 510] on div "****" at bounding box center [1205, 502] width 40 height 27
click at [1221, 504] on div "****" at bounding box center [1205, 502] width 40 height 27
click at [1220, 504] on img at bounding box center [1217, 504] width 7 height 5
type textarea "*"
type input "****"
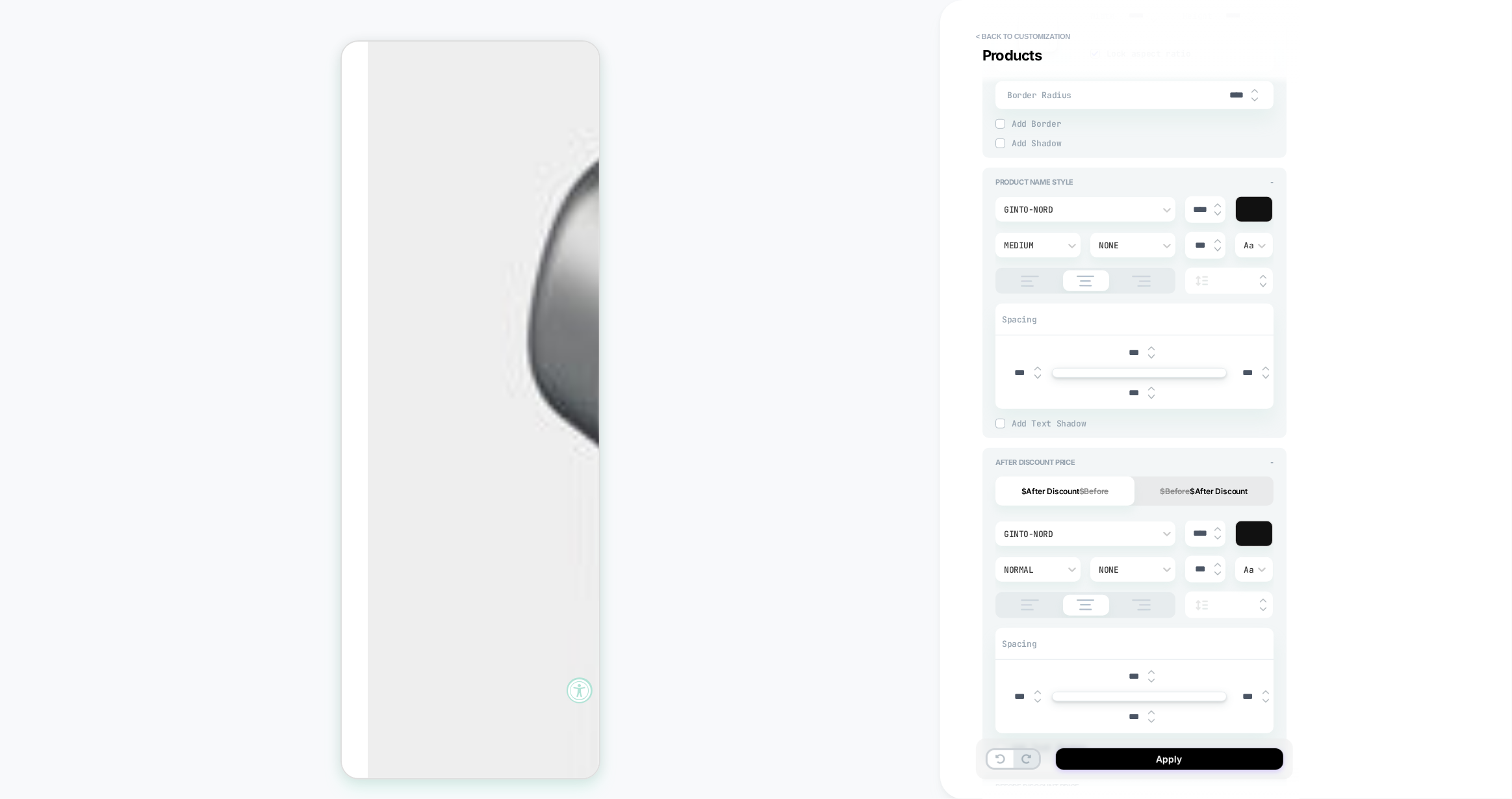
scroll to position [719, 0]
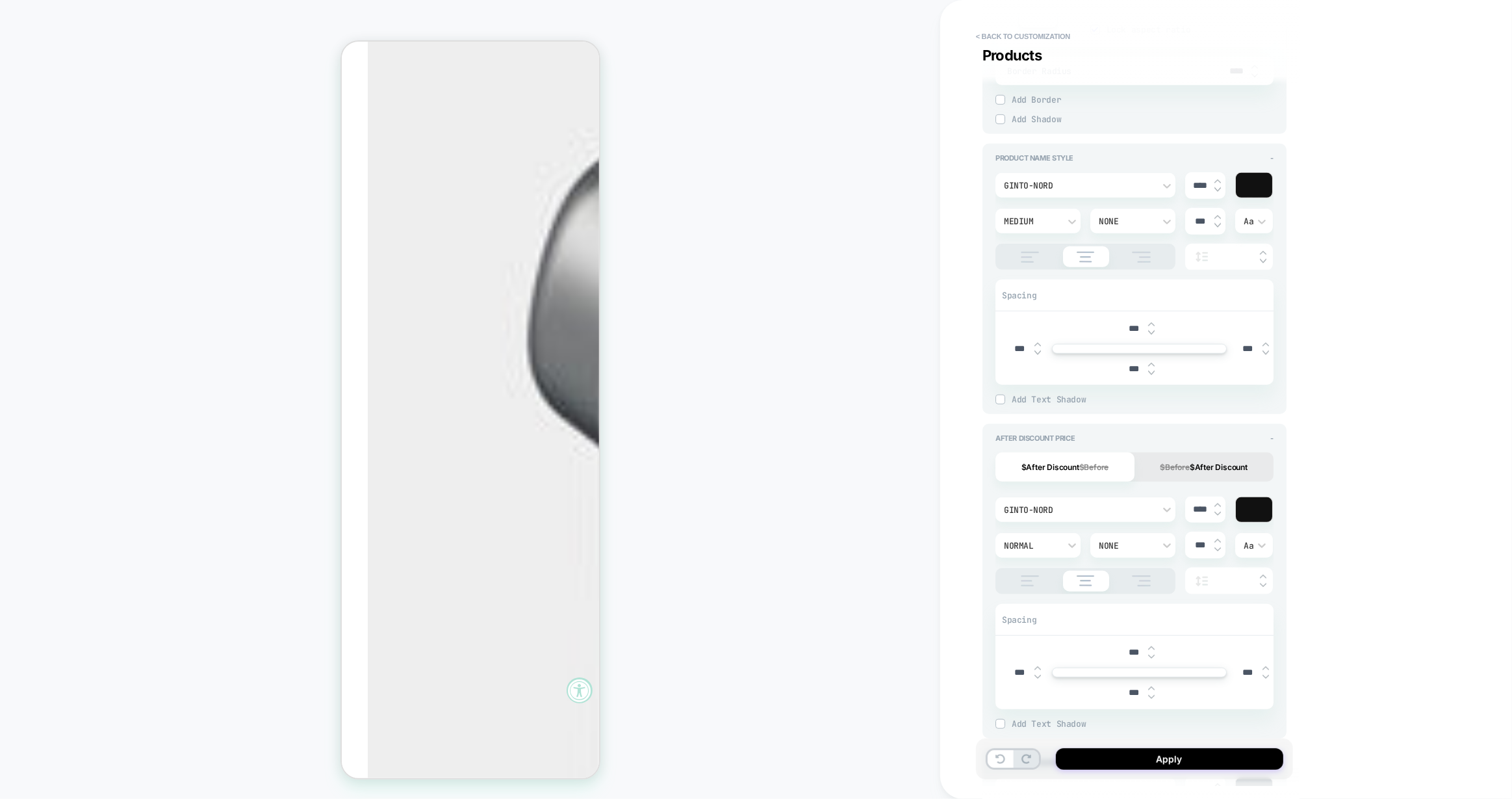
click at [1219, 504] on img at bounding box center [1217, 504] width 7 height 5
type textarea "*"
type input "****"
click at [1219, 504] on img at bounding box center [1217, 504] width 7 height 5
type textarea "*"
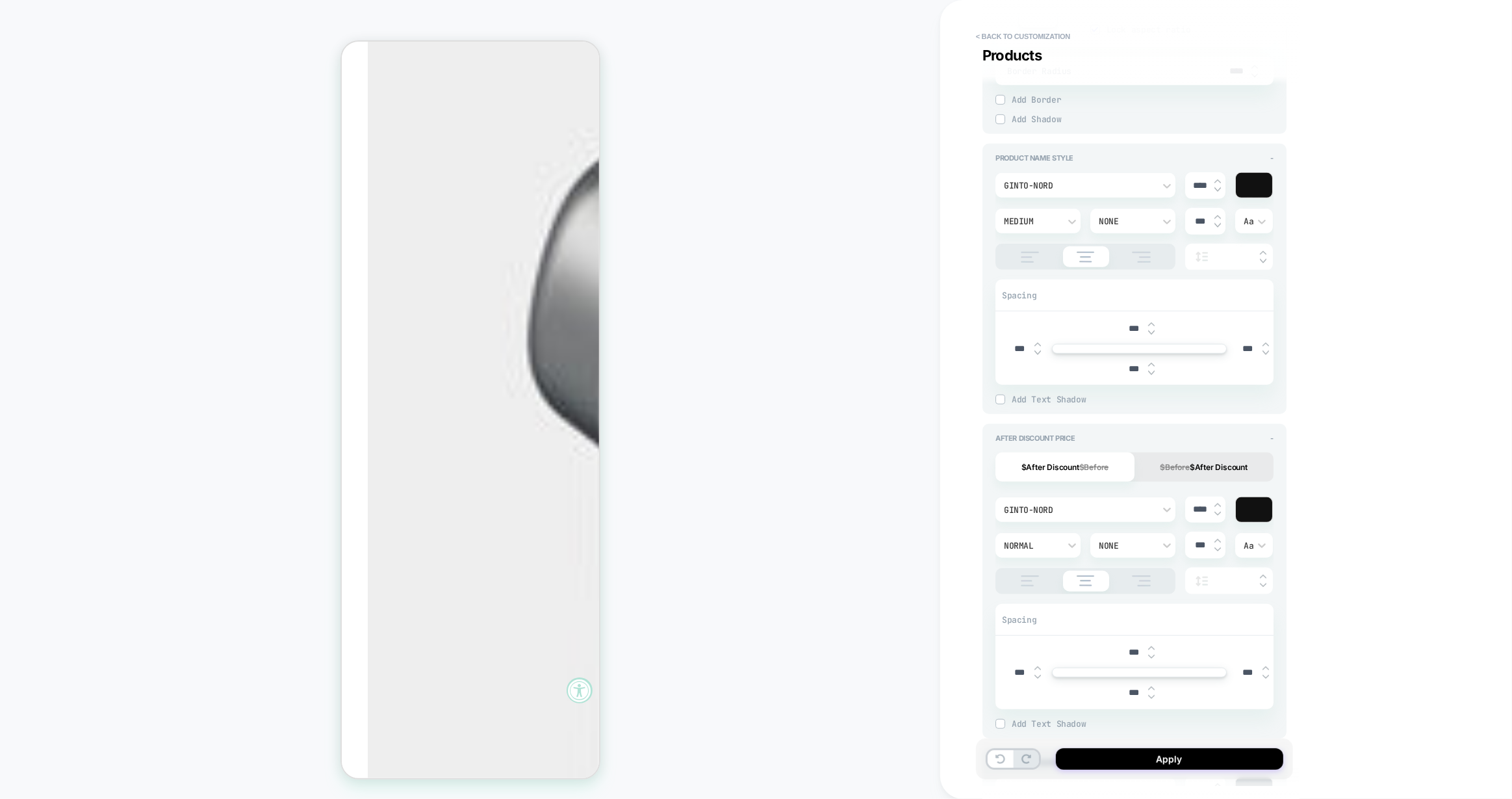
type input "****"
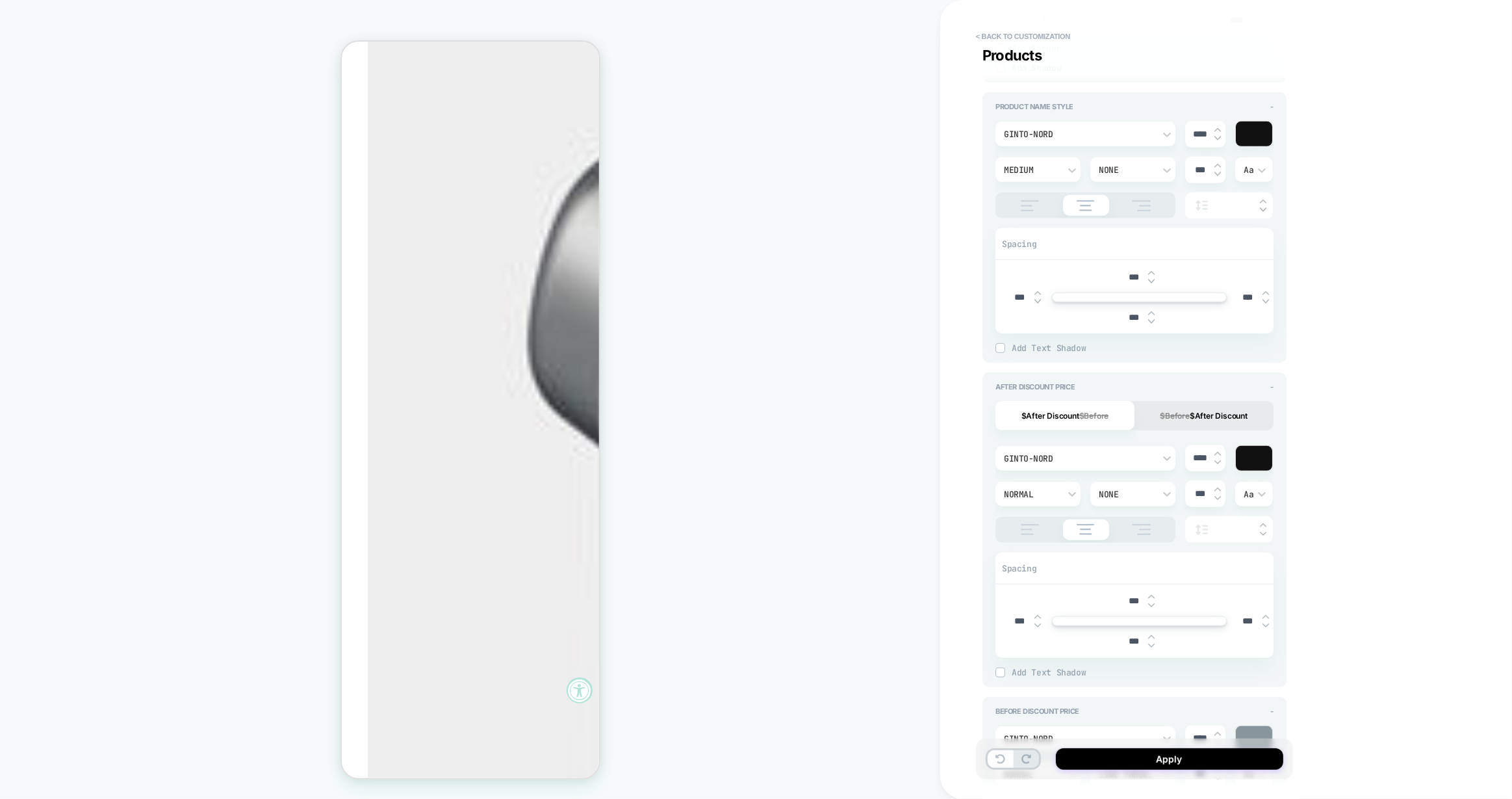
scroll to position [768, 0]
click at [1219, 464] on img at bounding box center [1217, 465] width 7 height 5
type textarea "*"
type input "****"
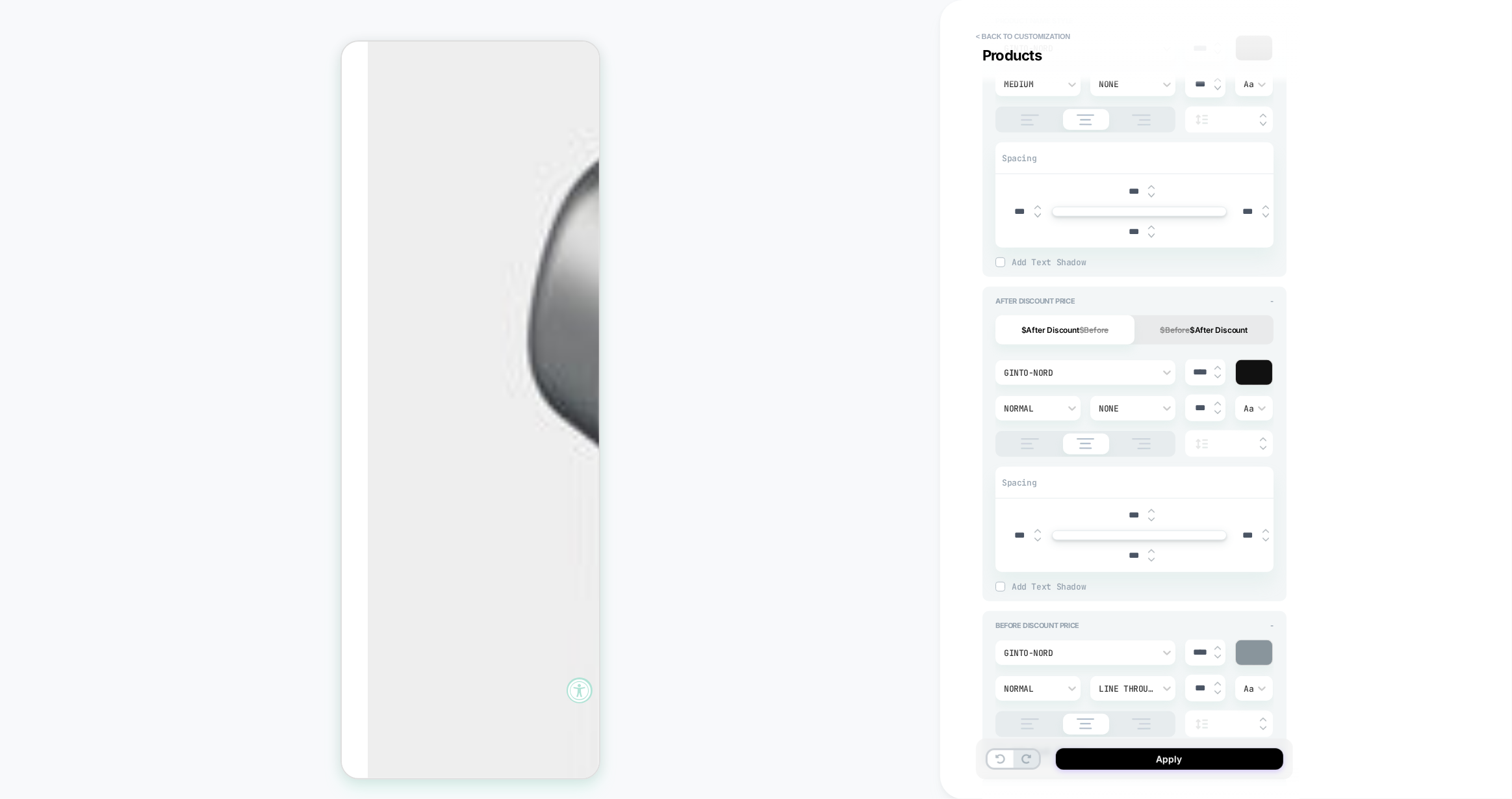
scroll to position [922, 0]
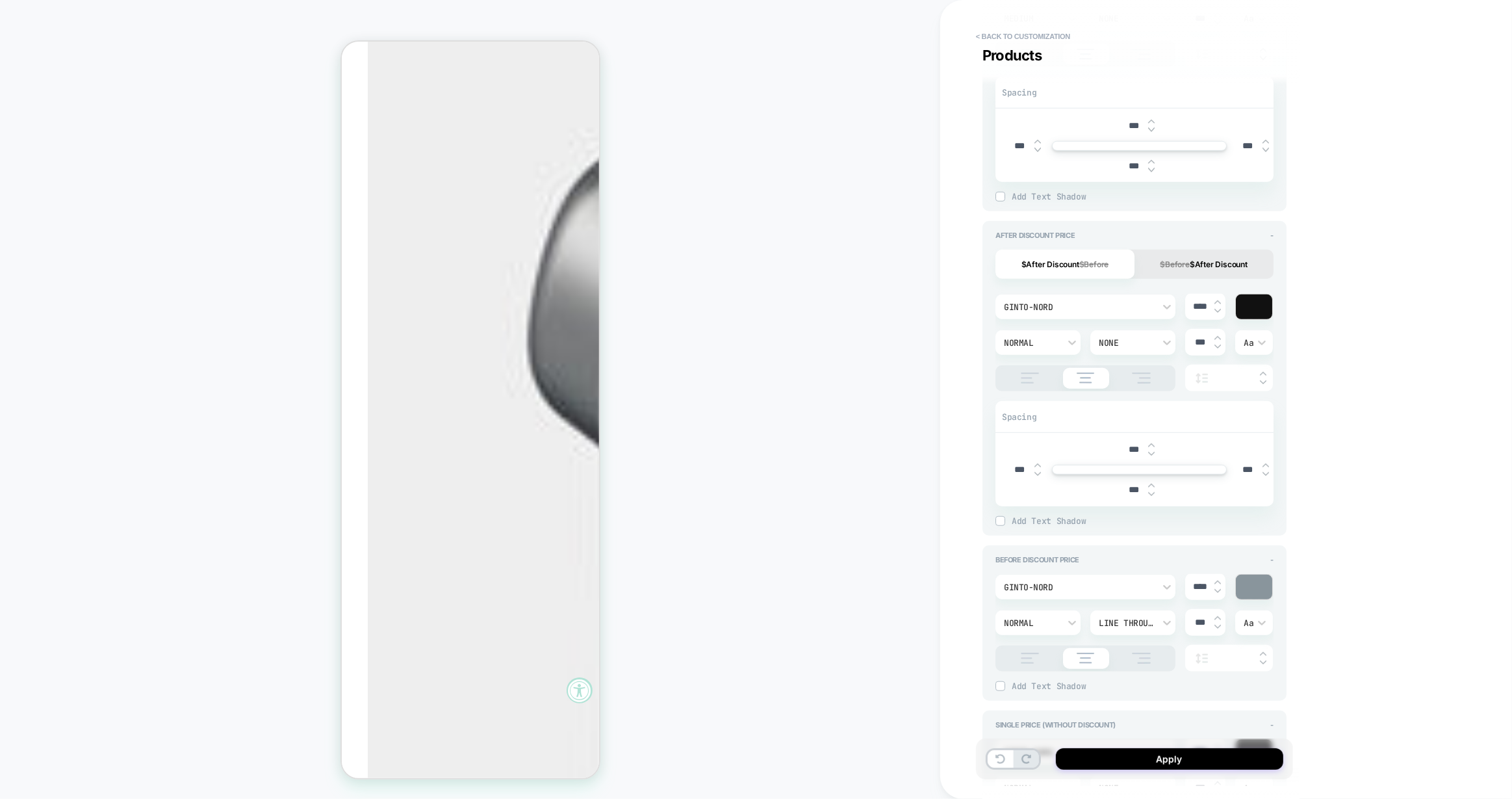
click at [1218, 580] on img at bounding box center [1217, 581] width 7 height 5
type textarea "*"
type input "****"
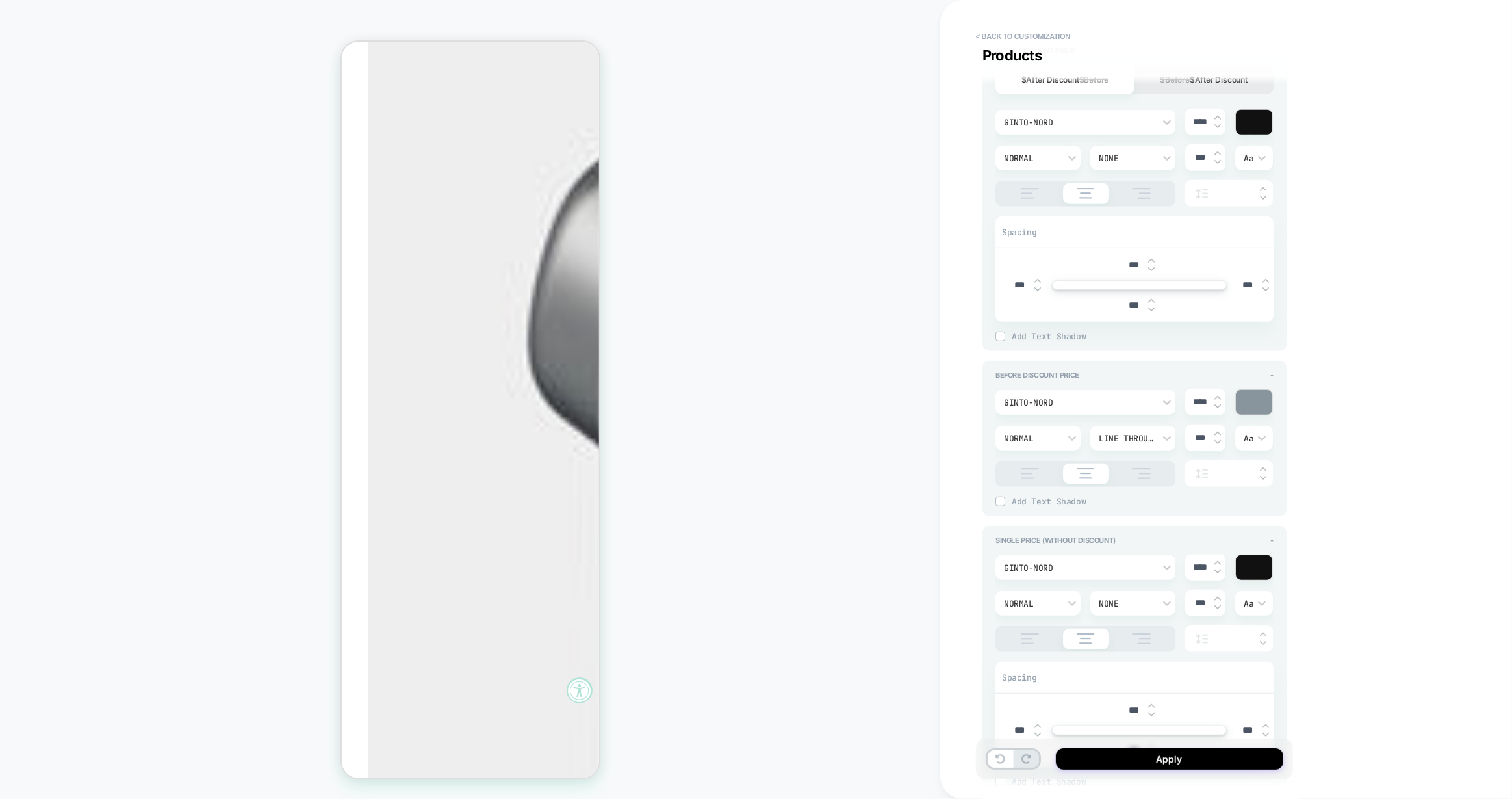
scroll to position [1150, 0]
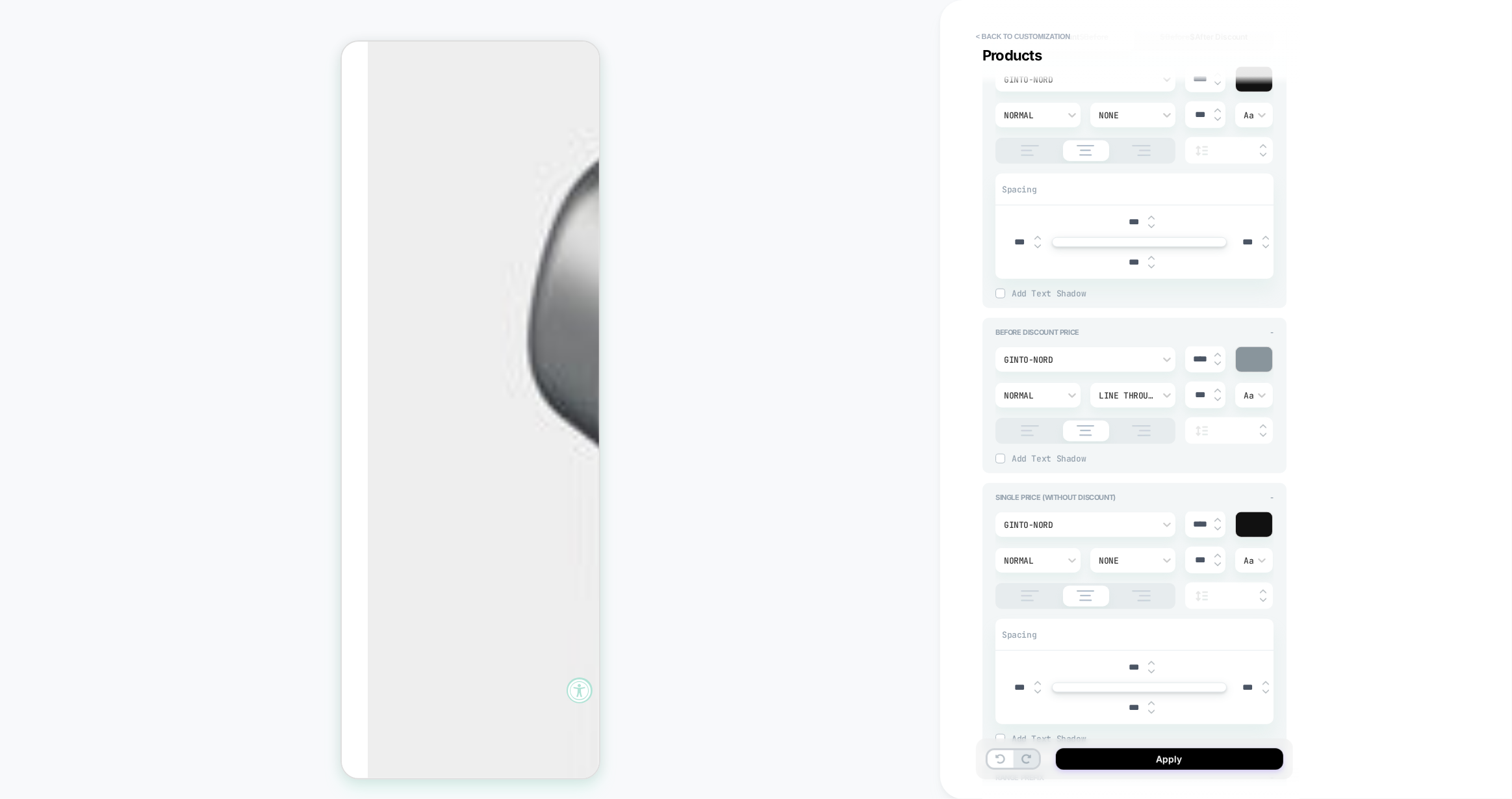
click at [1218, 517] on img at bounding box center [1217, 519] width 7 height 5
type textarea "*"
type input "****"
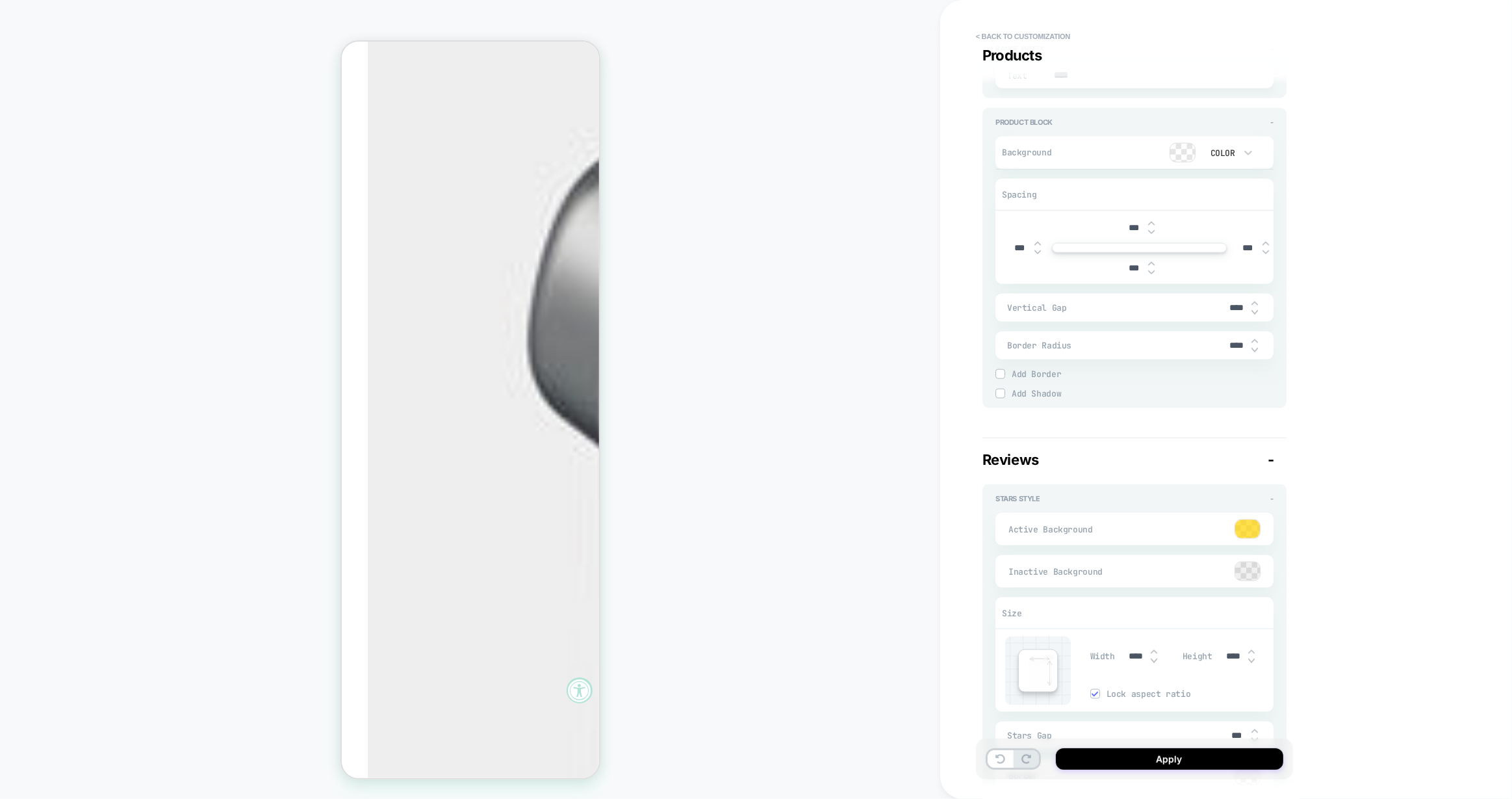
scroll to position [1879, 0]
click at [1254, 528] on div at bounding box center [1248, 527] width 25 height 18
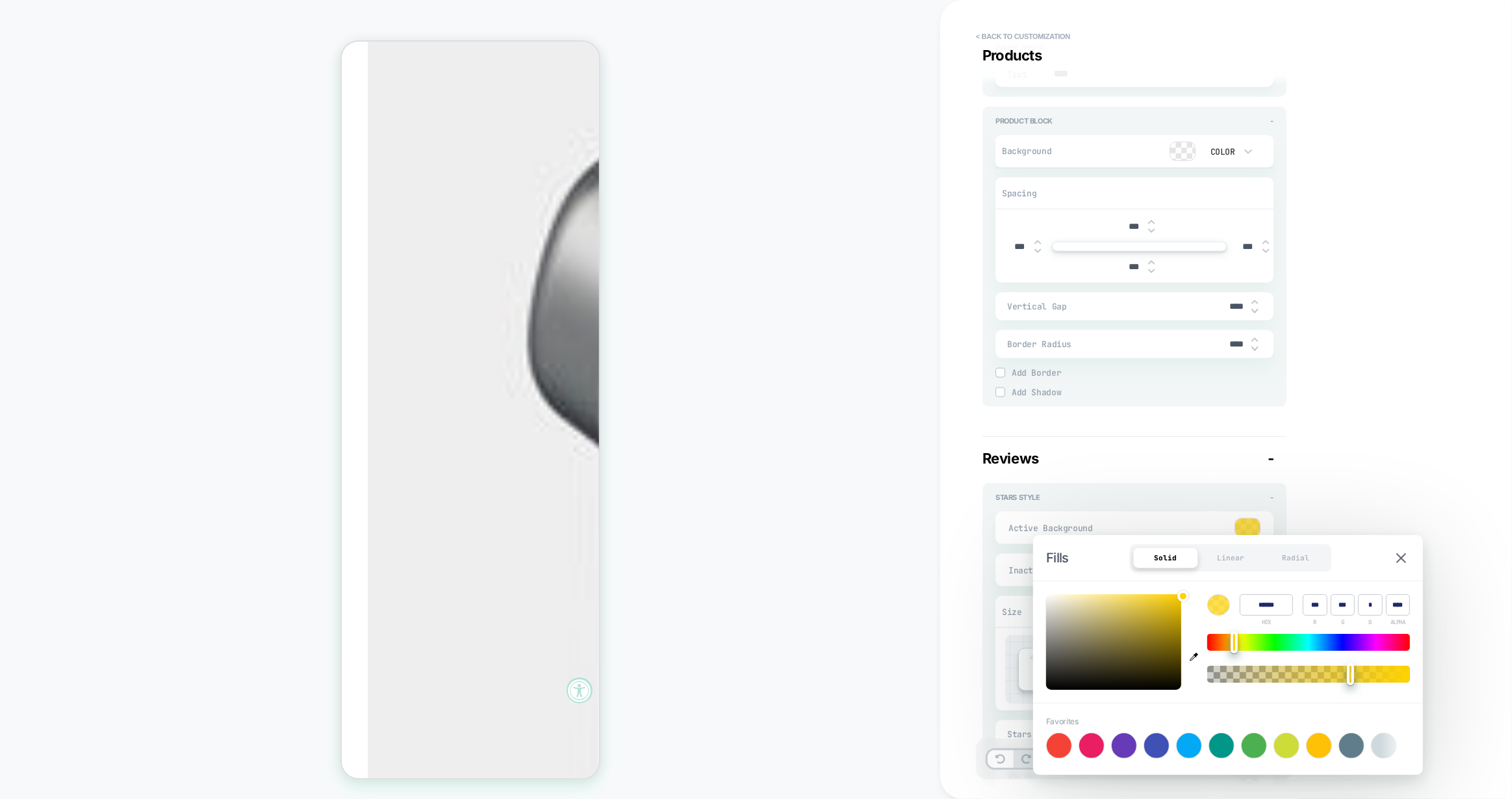
type textarea "*"
click at [1196, 653] on icon "button" at bounding box center [1194, 656] width 9 height 9
type input "******"
type input "***"
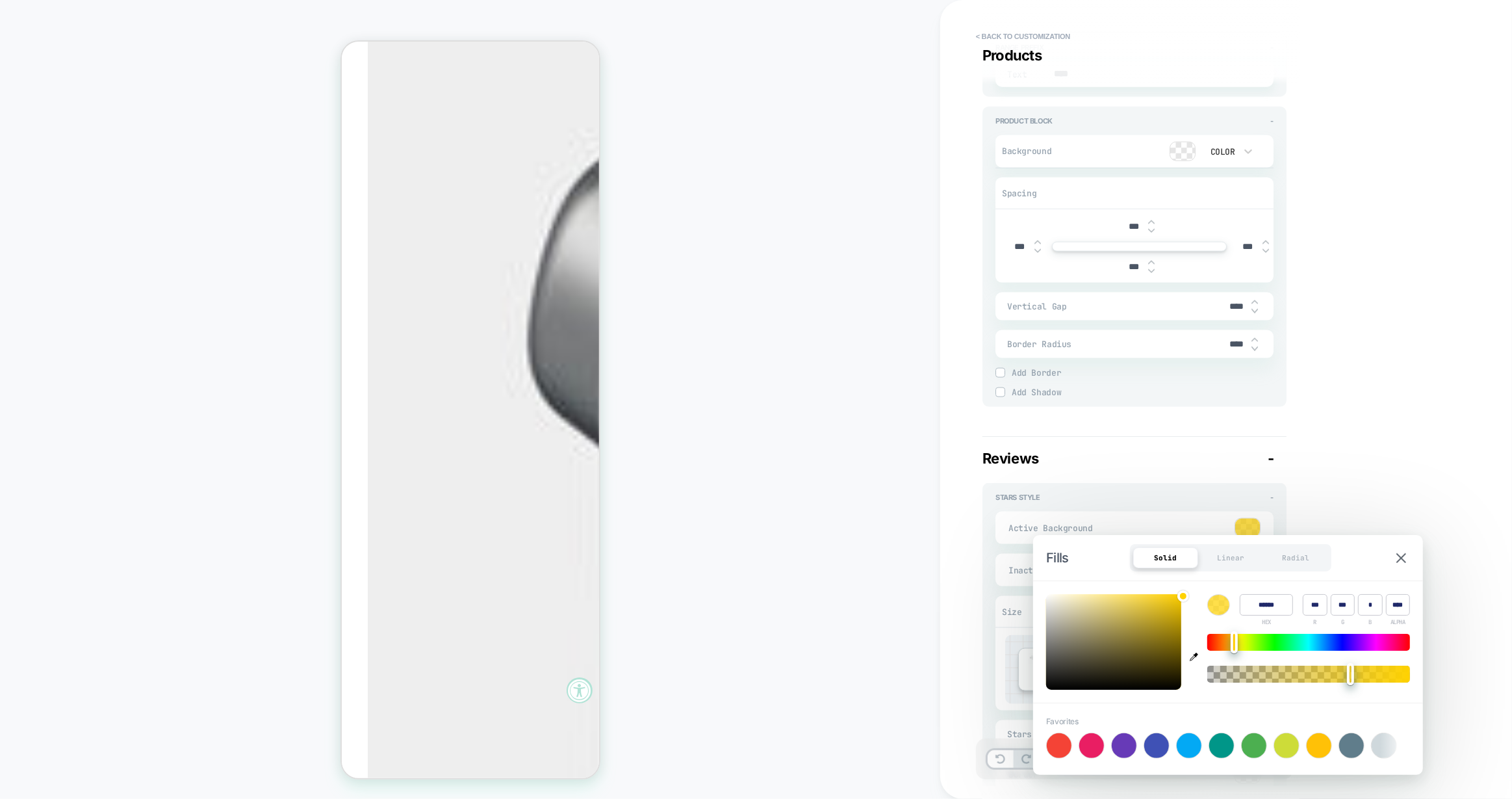
type input "**"
type input "*"
type textarea "*"
click at [1193, 656] on icon "button" at bounding box center [1194, 656] width 9 height 9
type input "******"
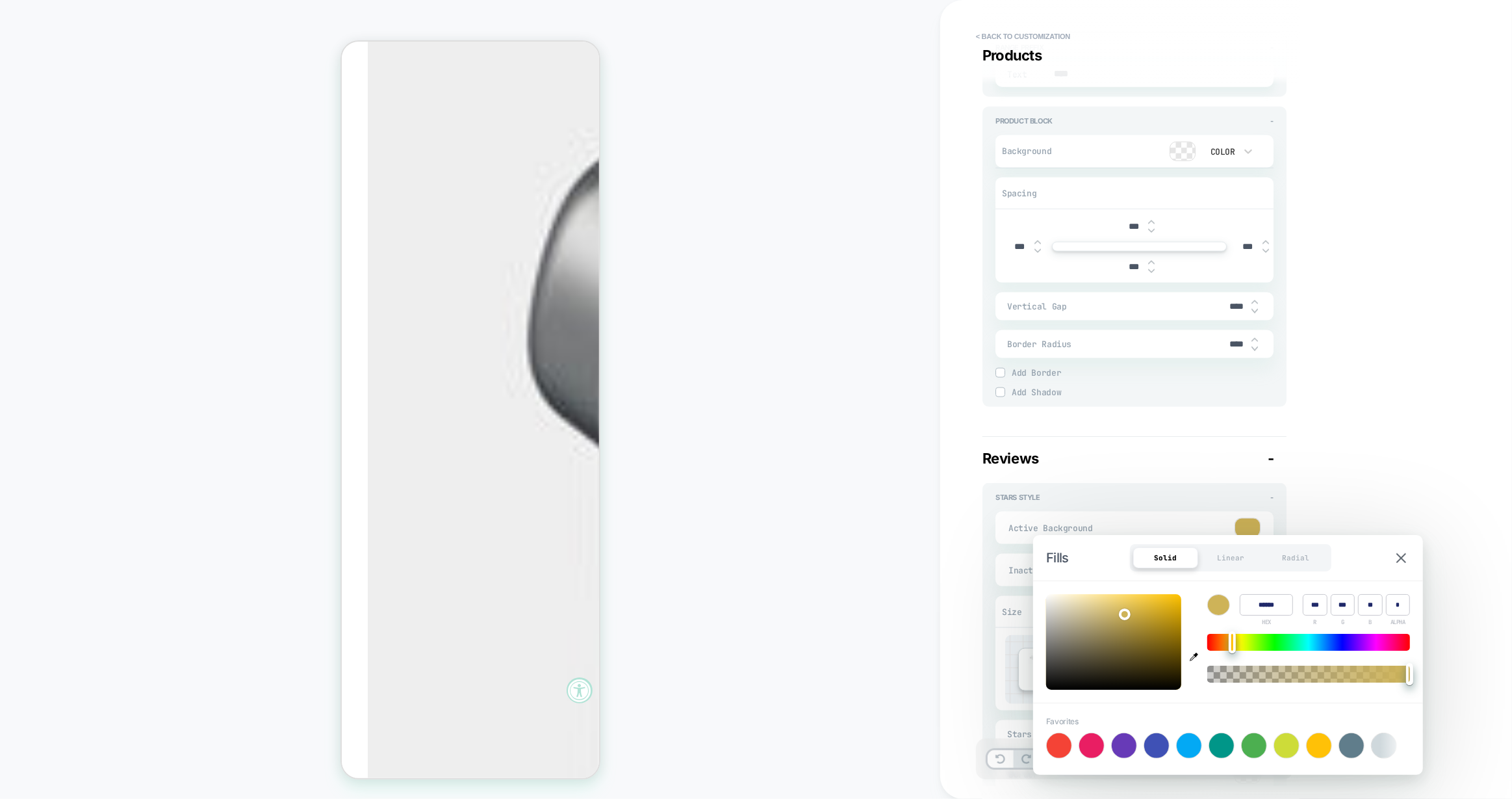
type input "***"
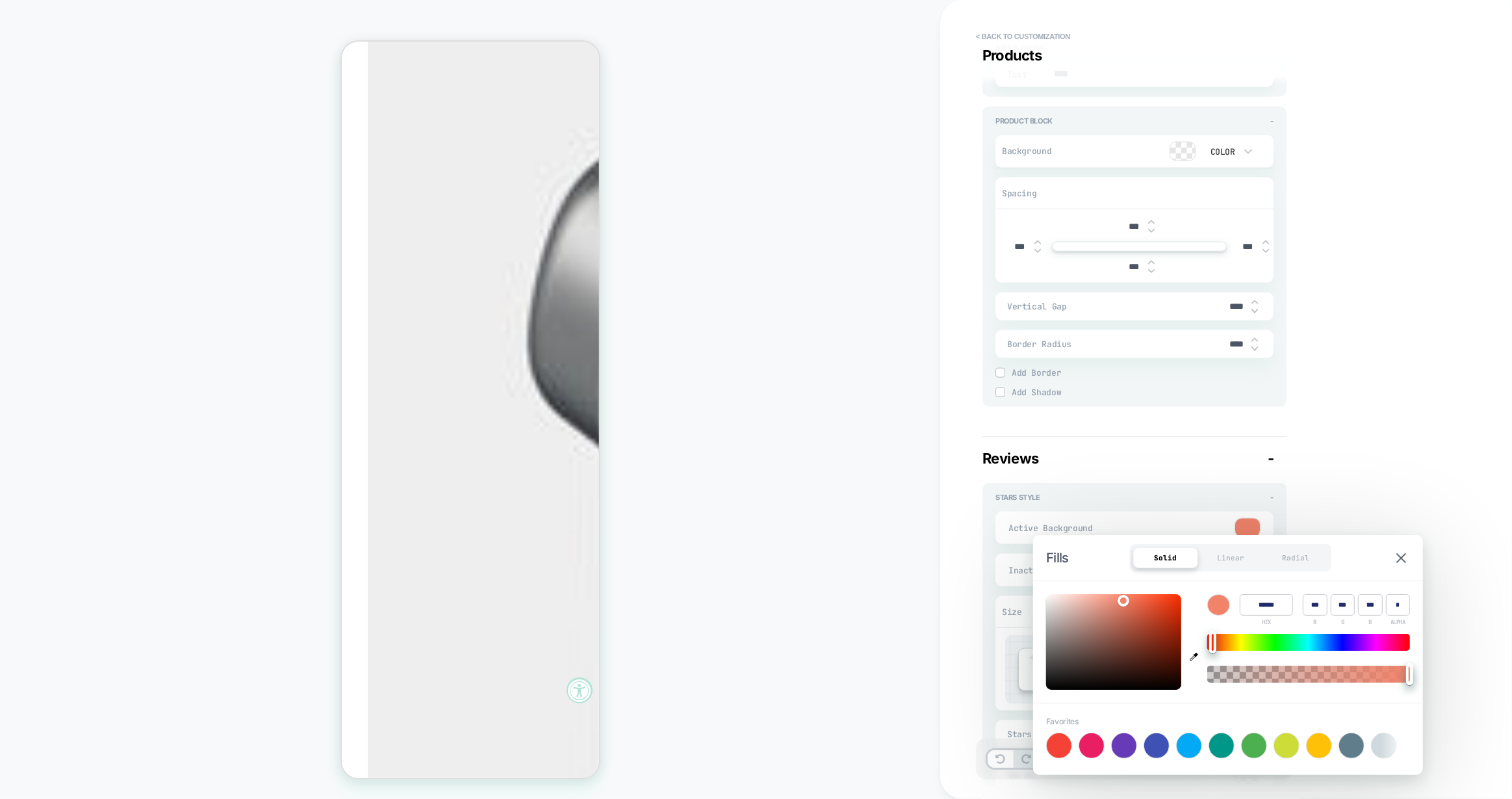
click at [968, 432] on div "**********" at bounding box center [1227, 399] width 572 height 799
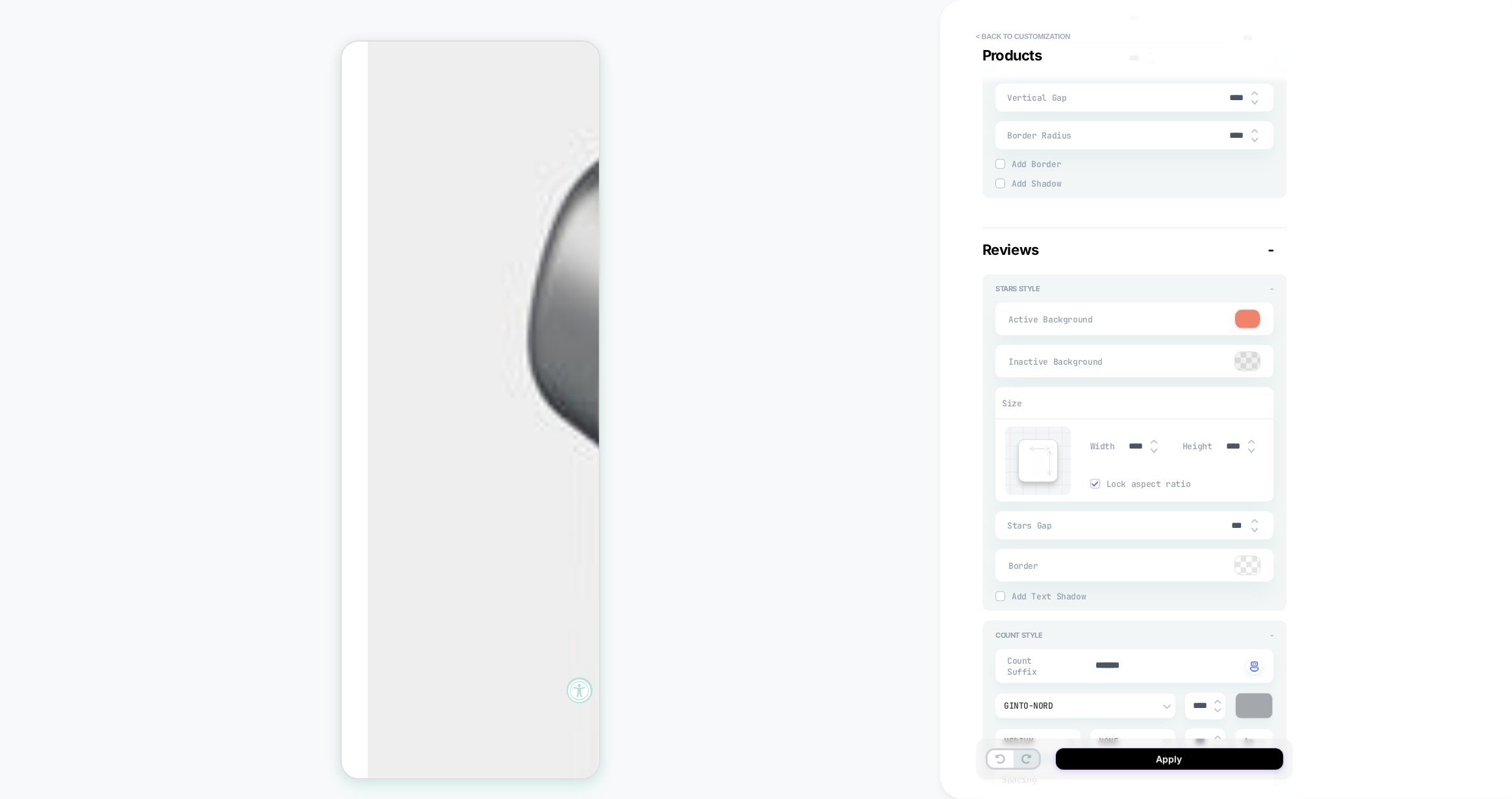
scroll to position [2187, 0]
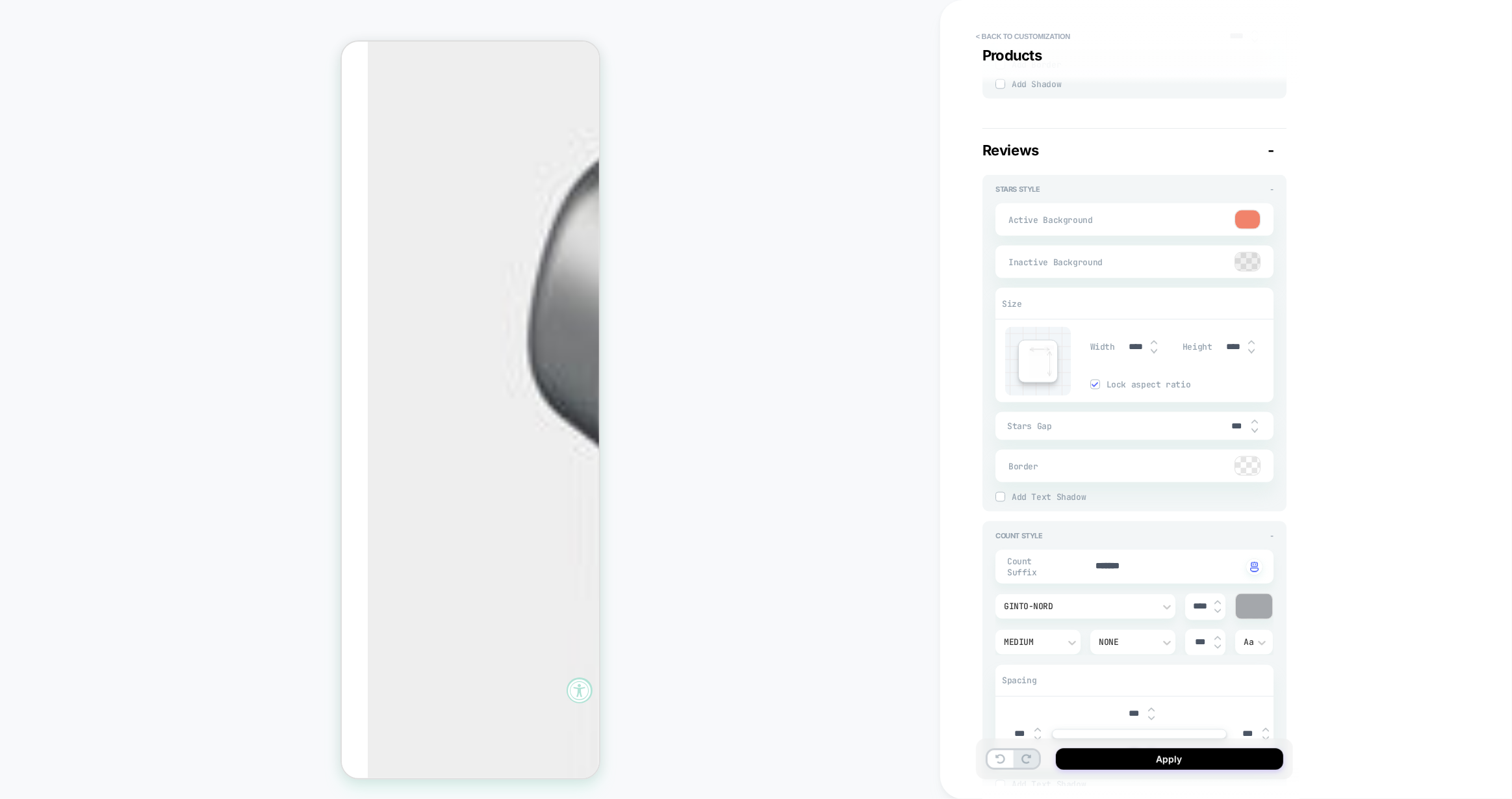
click at [1254, 597] on div at bounding box center [1254, 606] width 36 height 25
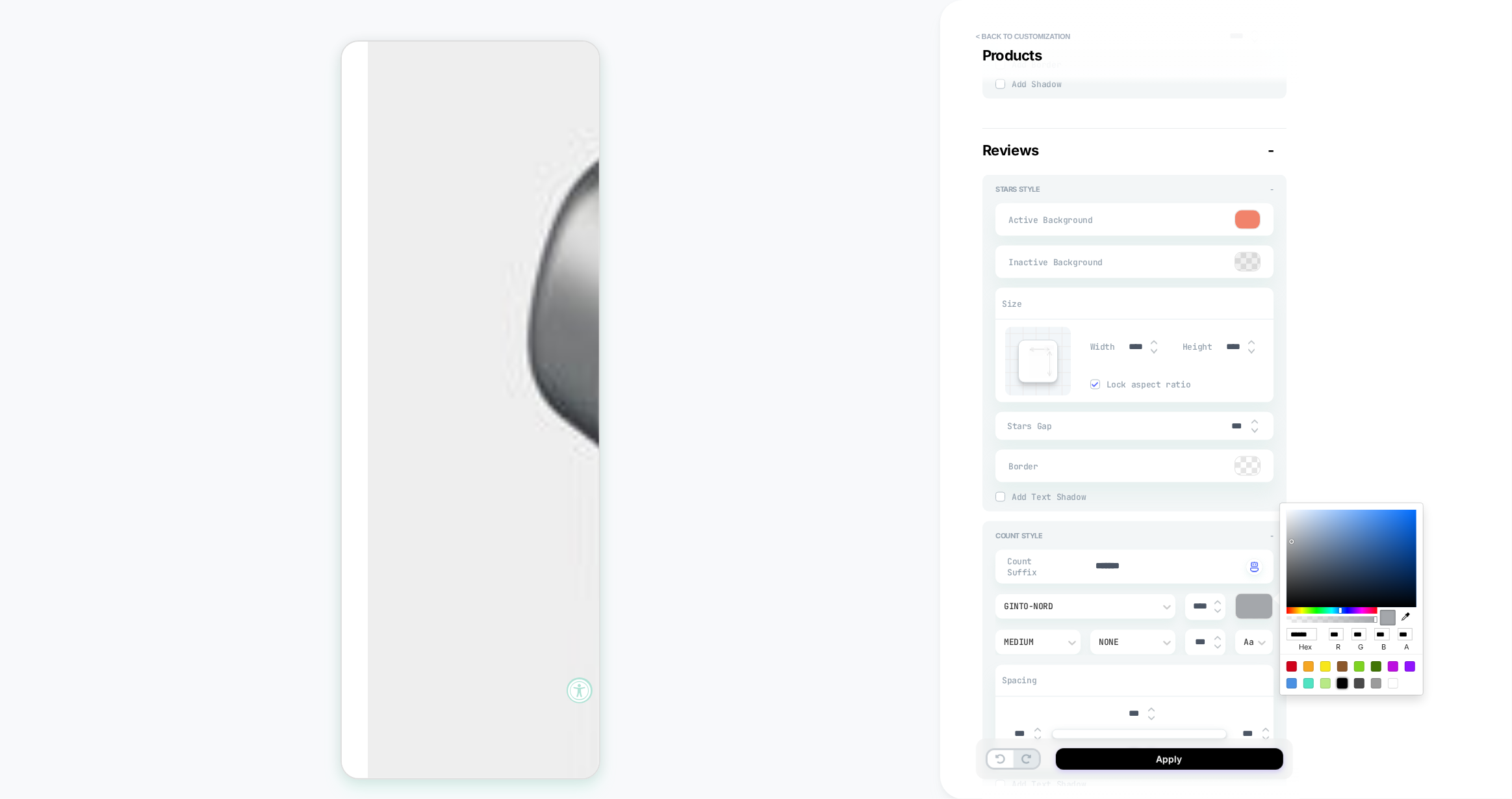
drag, startPoint x: 1344, startPoint y: 682, endPoint x: 1263, endPoint y: 662, distance: 83.4
click at [1344, 682] on div at bounding box center [1343, 682] width 10 height 10
click at [976, 582] on div "**********" at bounding box center [1227, 399] width 572 height 799
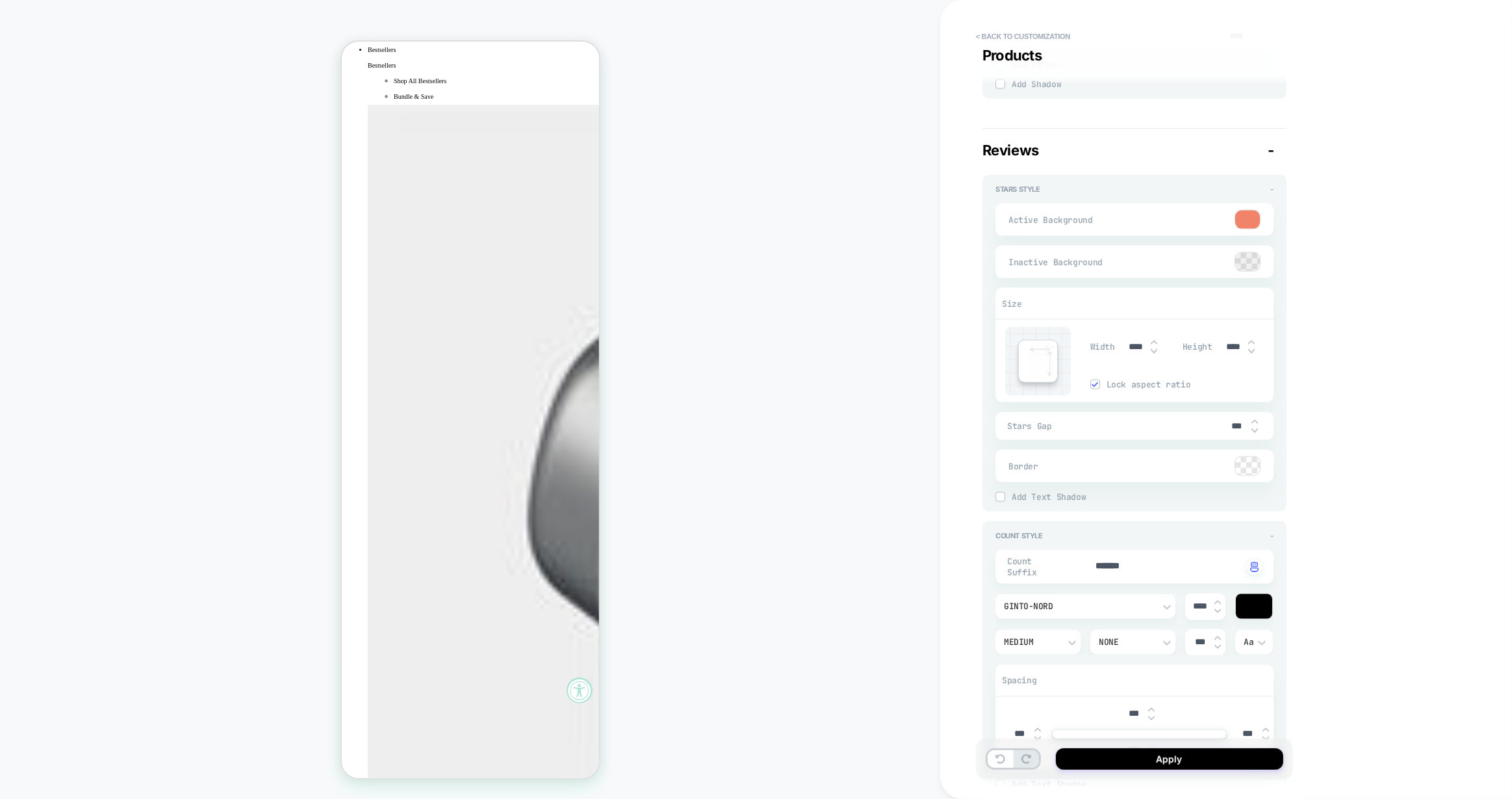
scroll to position [211, 0]
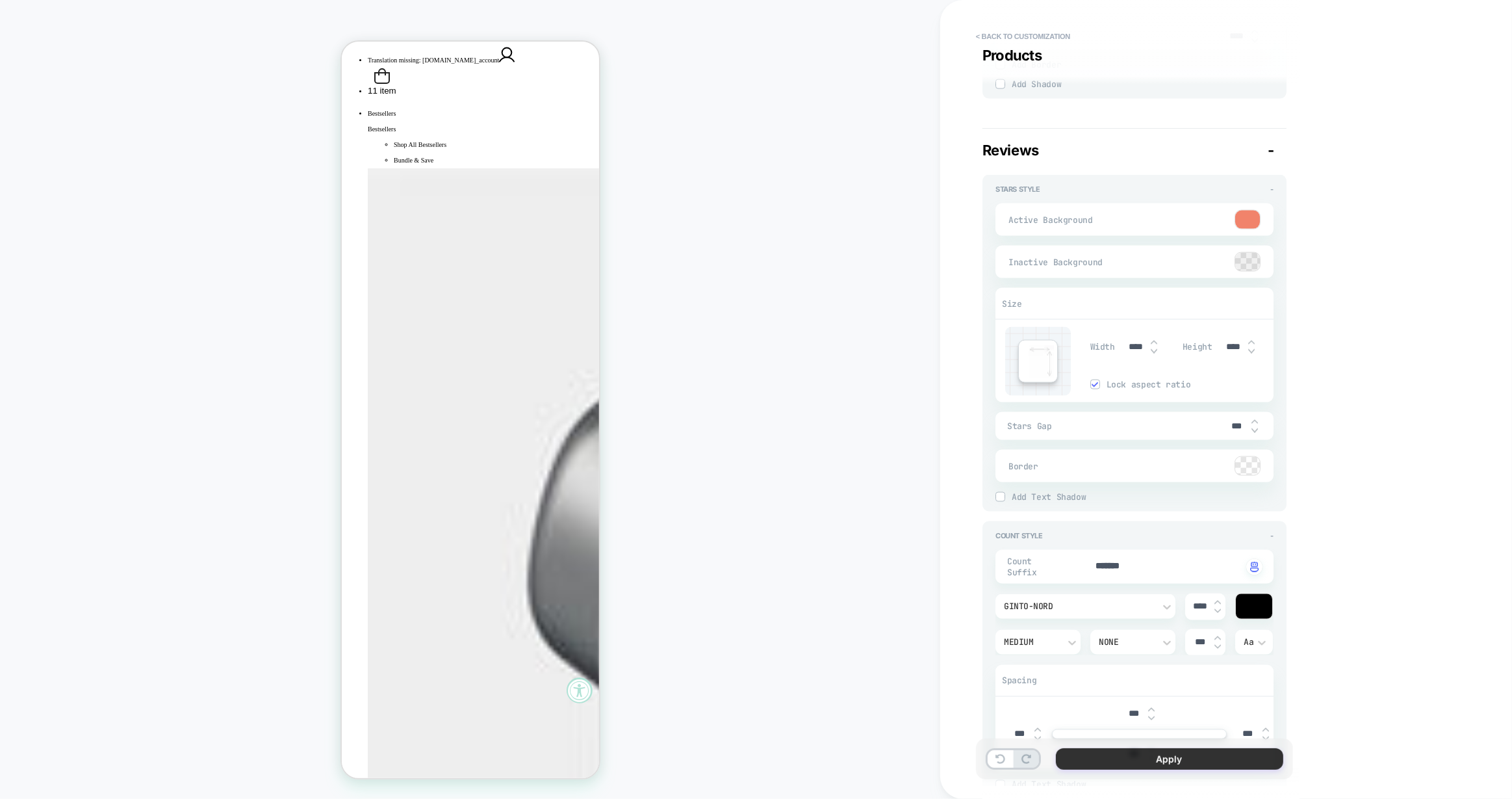
click at [1165, 762] on button "Apply" at bounding box center [1169, 758] width 227 height 22
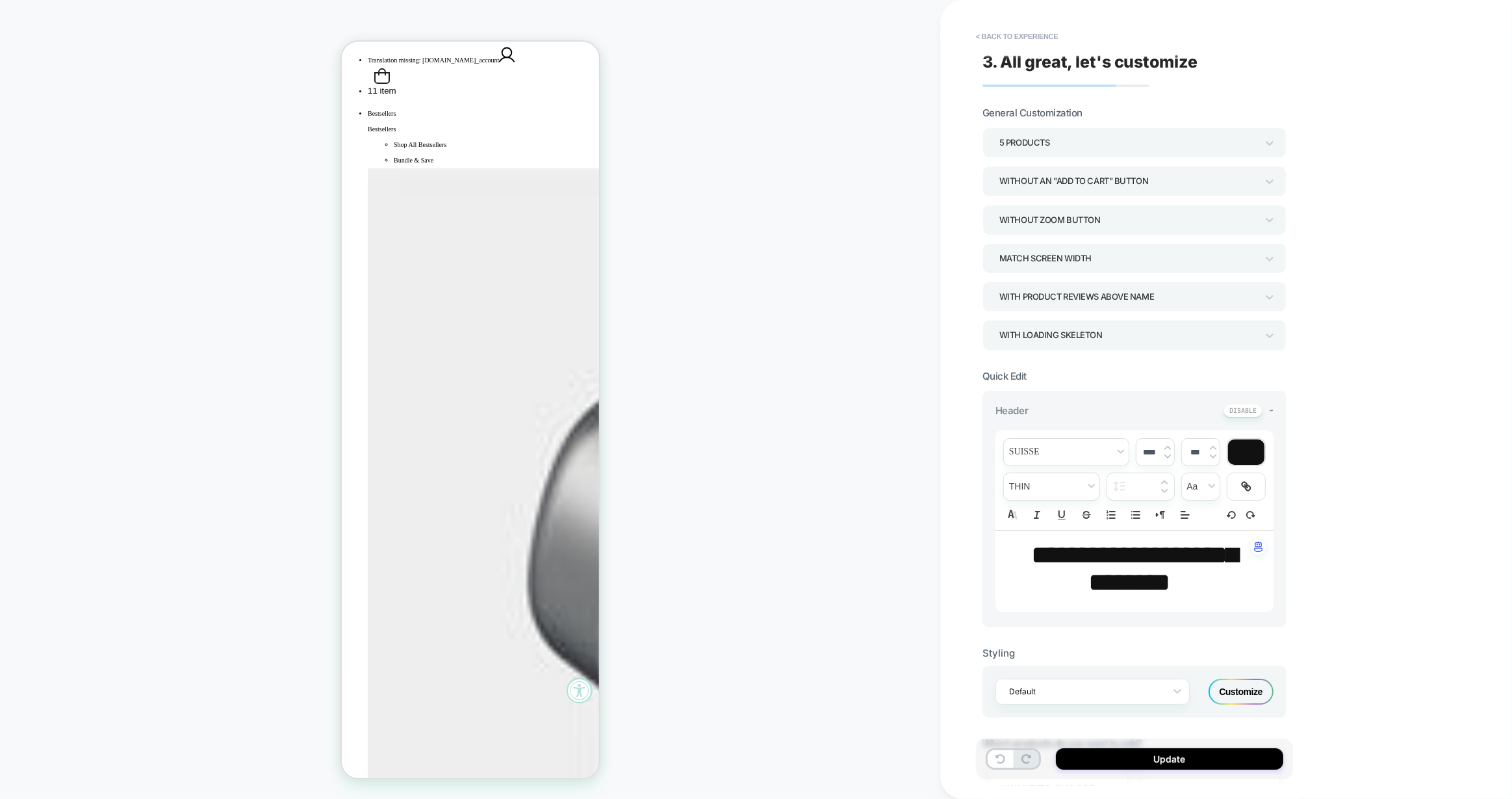
click at [1165, 762] on button "Update" at bounding box center [1169, 758] width 227 height 22
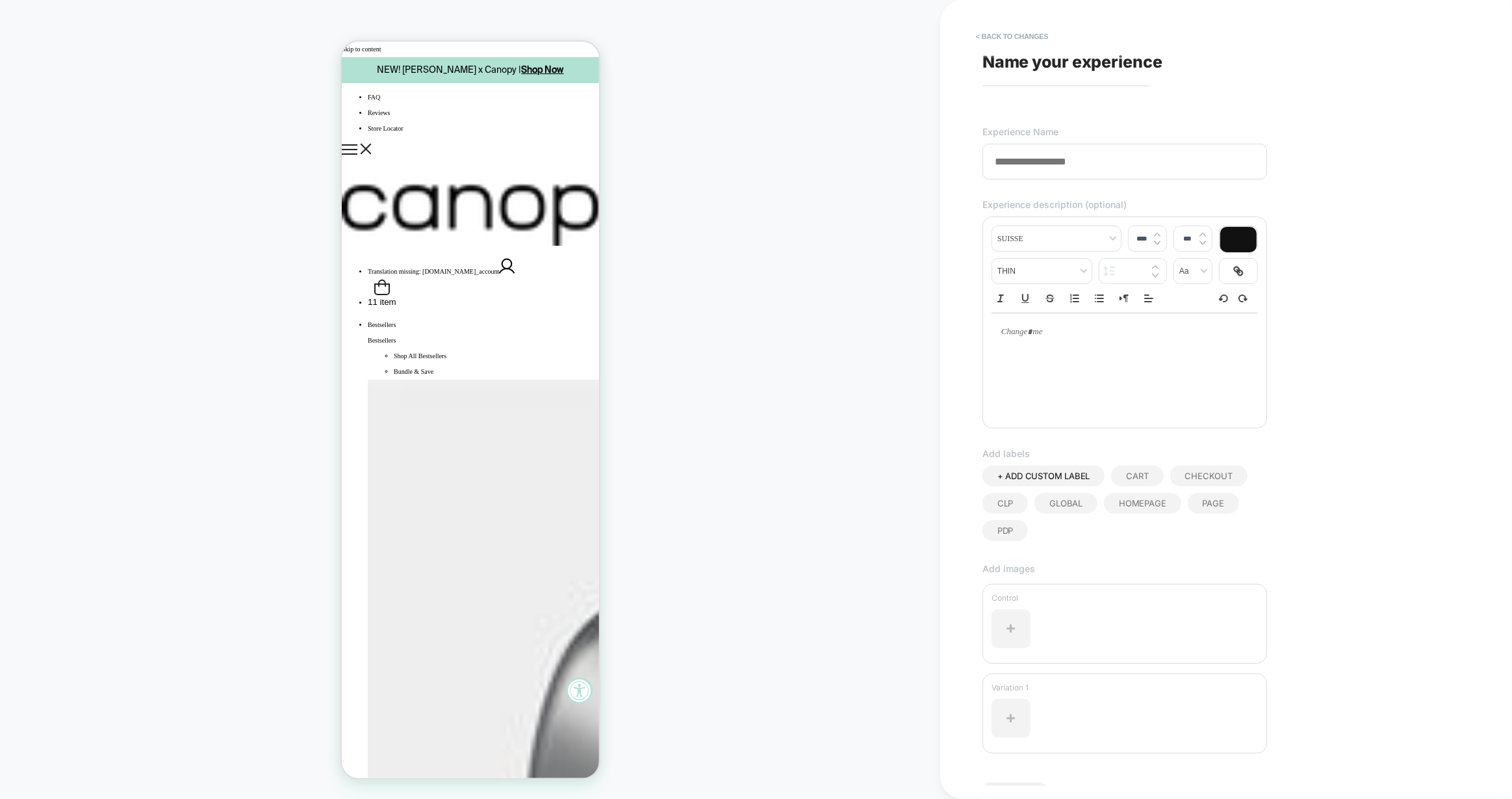
click at [1075, 59] on span "Name your experience" at bounding box center [1072, 62] width 180 height 20
click at [1061, 63] on span "Name your experience" at bounding box center [1072, 62] width 180 height 20
click at [1063, 163] on input at bounding box center [1125, 162] width 285 height 36
paste input "**********"
drag, startPoint x: 1035, startPoint y: 160, endPoint x: 974, endPoint y: 162, distance: 61.0
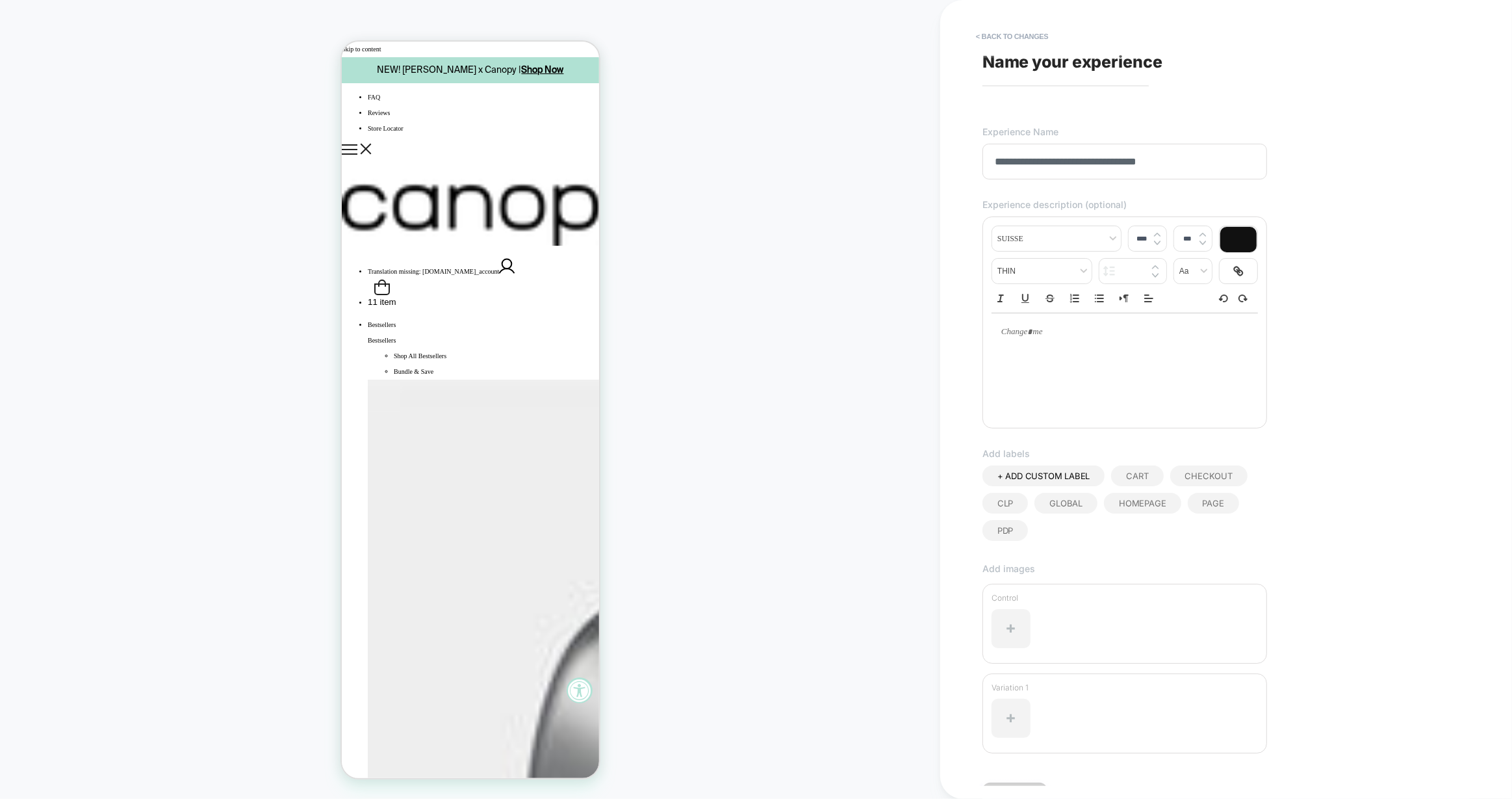
click at [974, 162] on div "**********" at bounding box center [1227, 399] width 572 height 799
type input "**********"
click at [1033, 38] on button "< Back to changes" at bounding box center [1012, 36] width 86 height 21
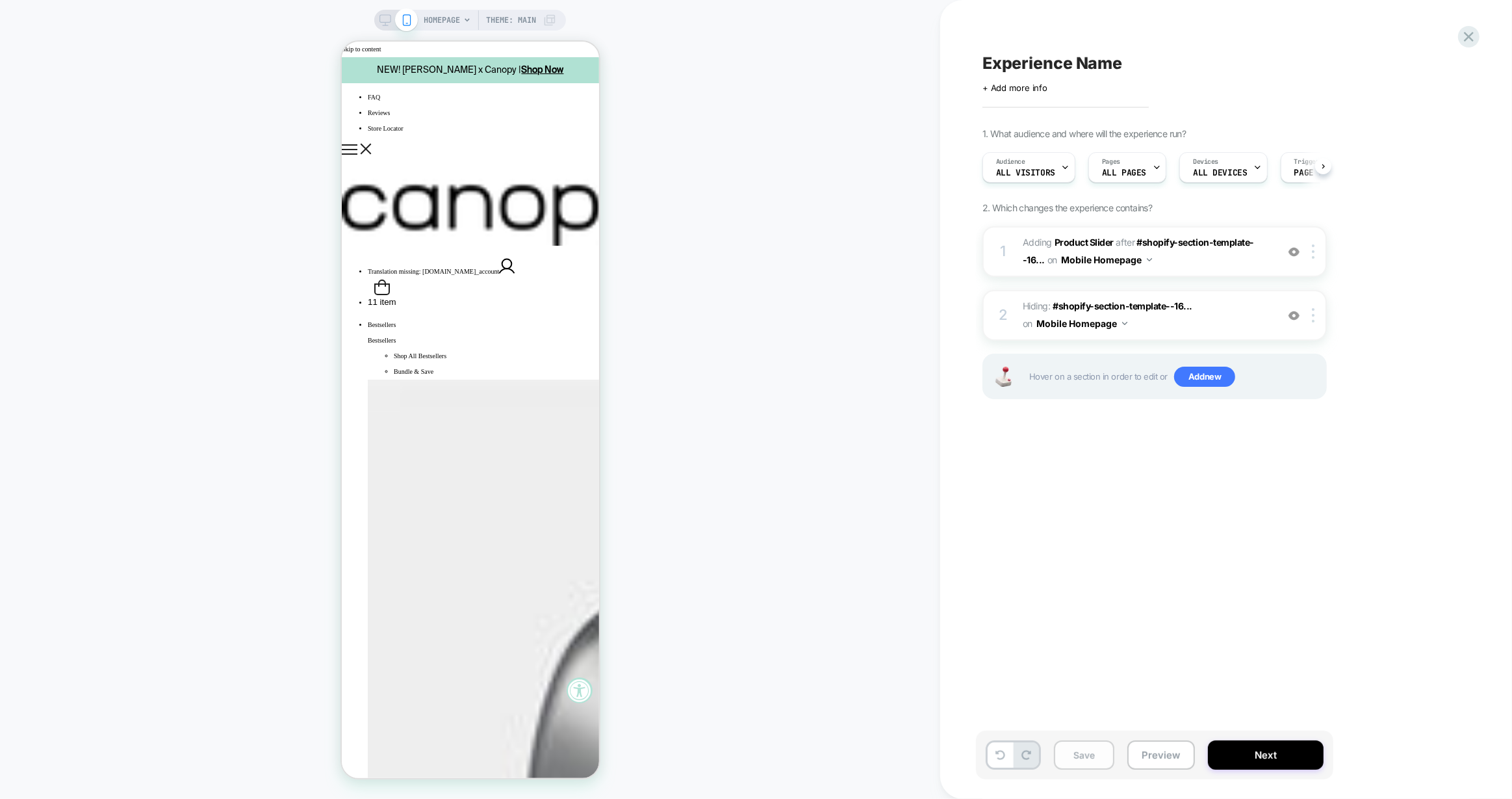
click at [1070, 752] on button "Save" at bounding box center [1084, 754] width 61 height 29
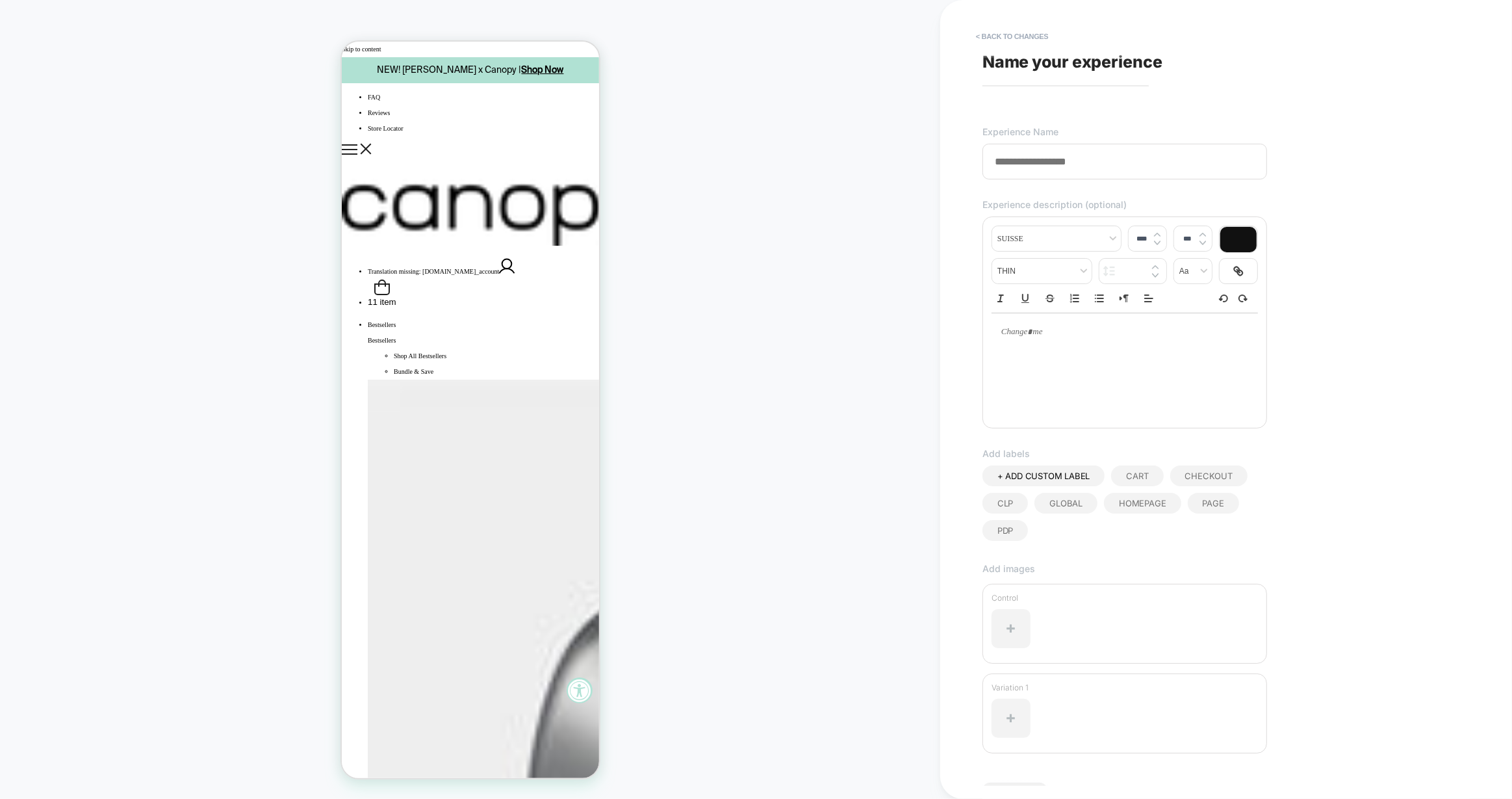
click at [1047, 165] on input at bounding box center [1125, 162] width 285 height 36
drag, startPoint x: 1035, startPoint y: 162, endPoint x: 980, endPoint y: 162, distance: 55.0
click at [980, 162] on div "**********" at bounding box center [1219, 399] width 488 height 772
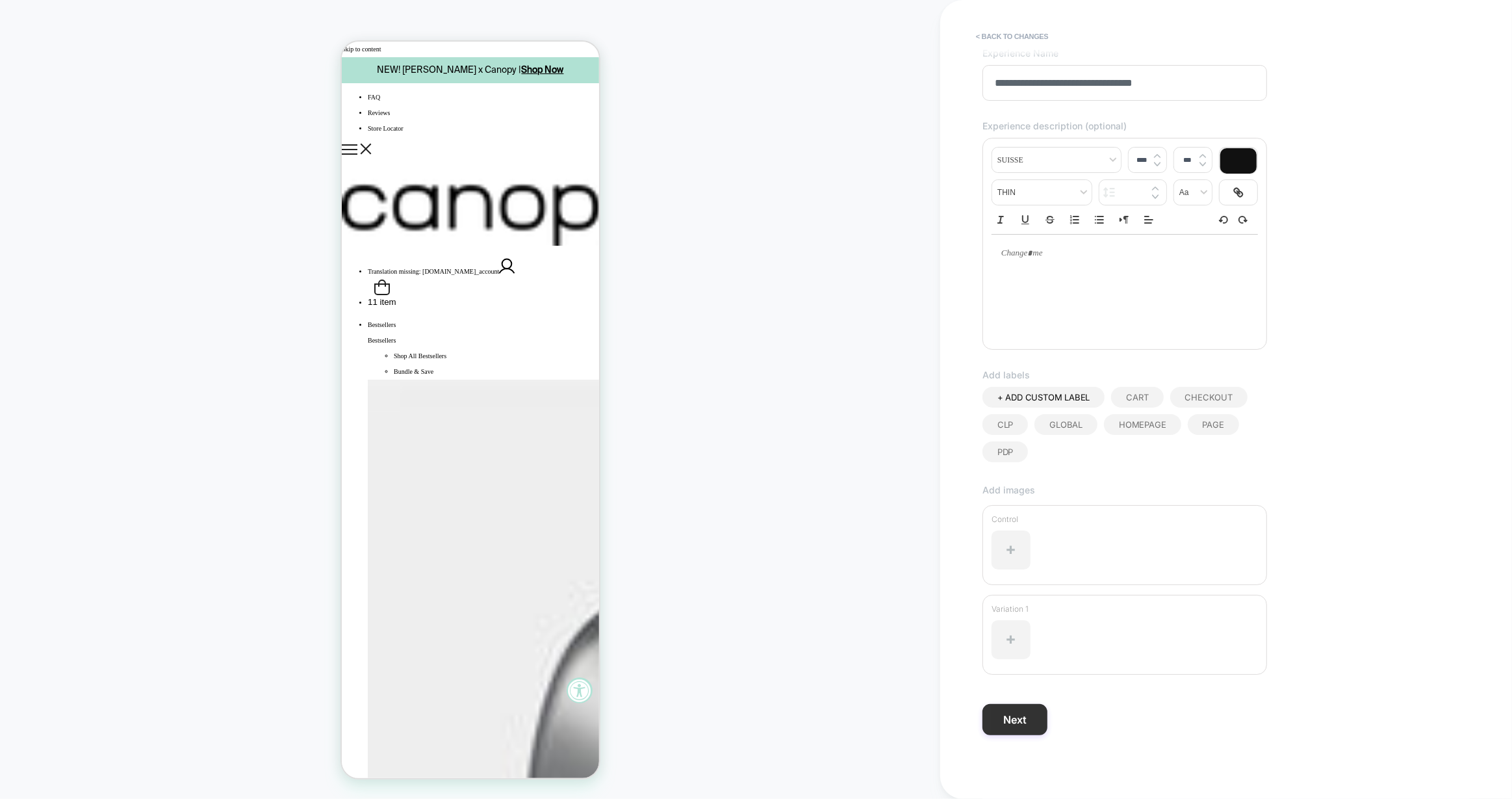
type input "**********"
click at [1006, 724] on button "Next" at bounding box center [1015, 719] width 65 height 31
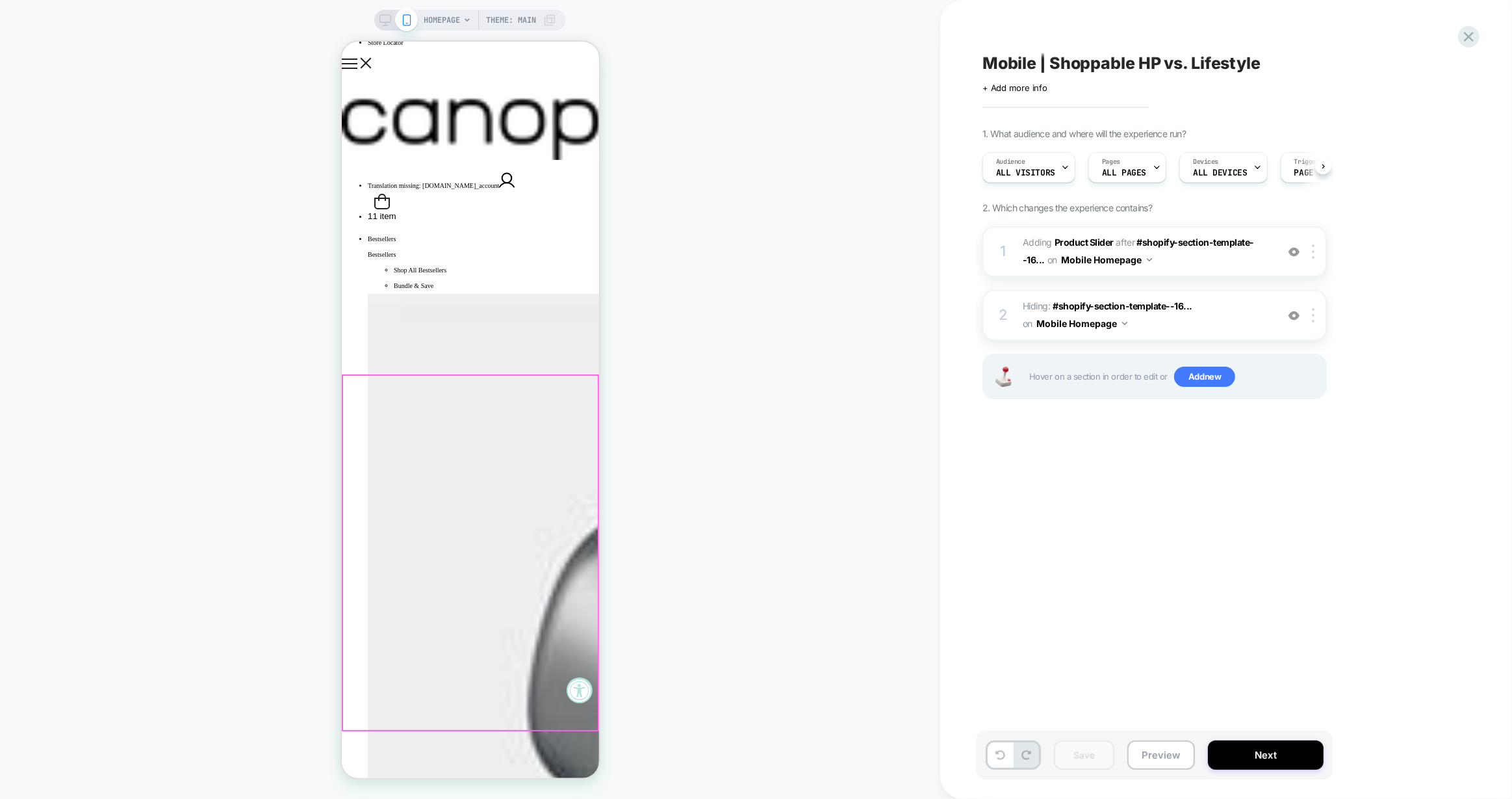
scroll to position [0, 0]
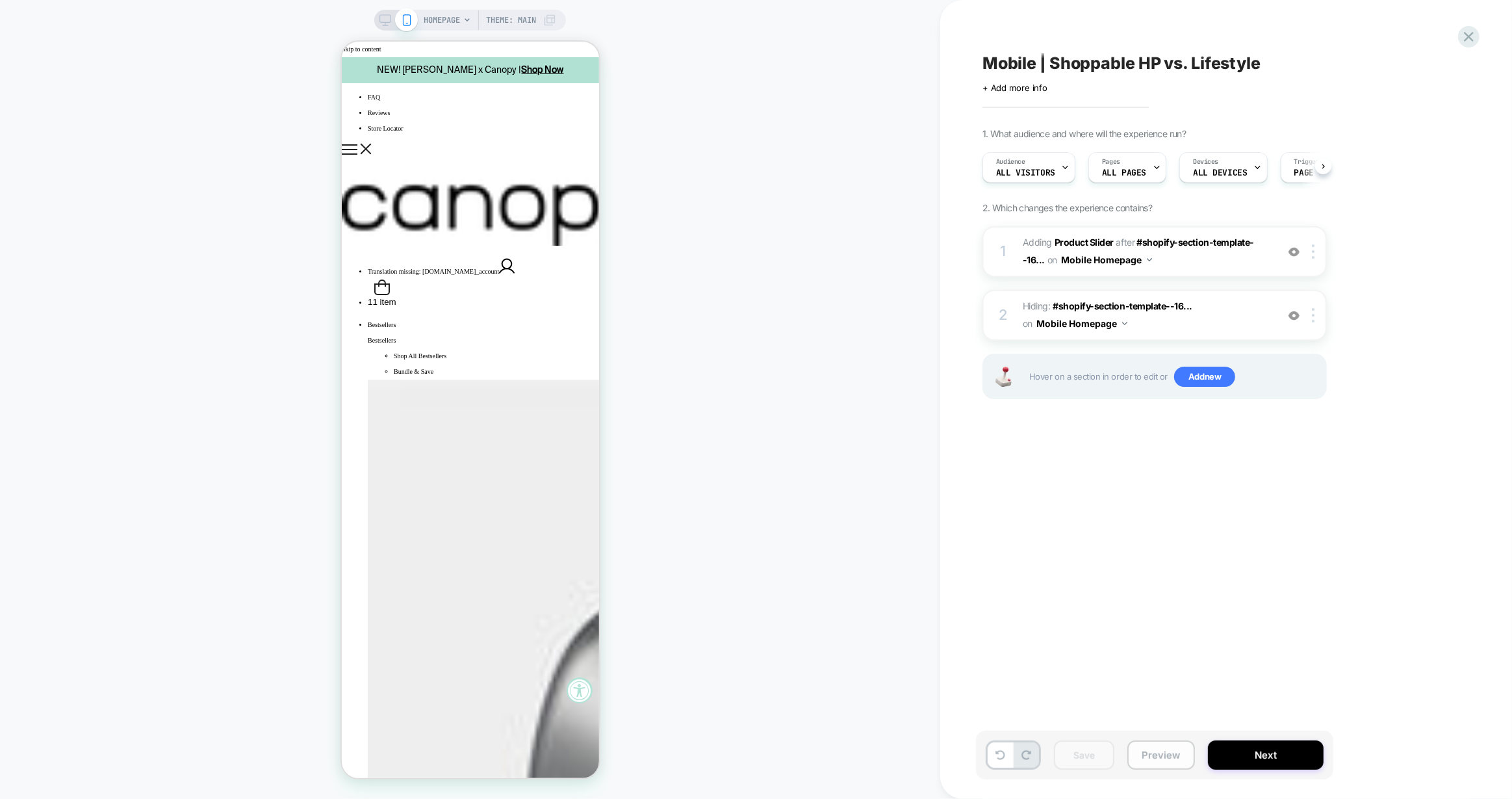
click at [1144, 760] on button "Preview" at bounding box center [1161, 754] width 67 height 29
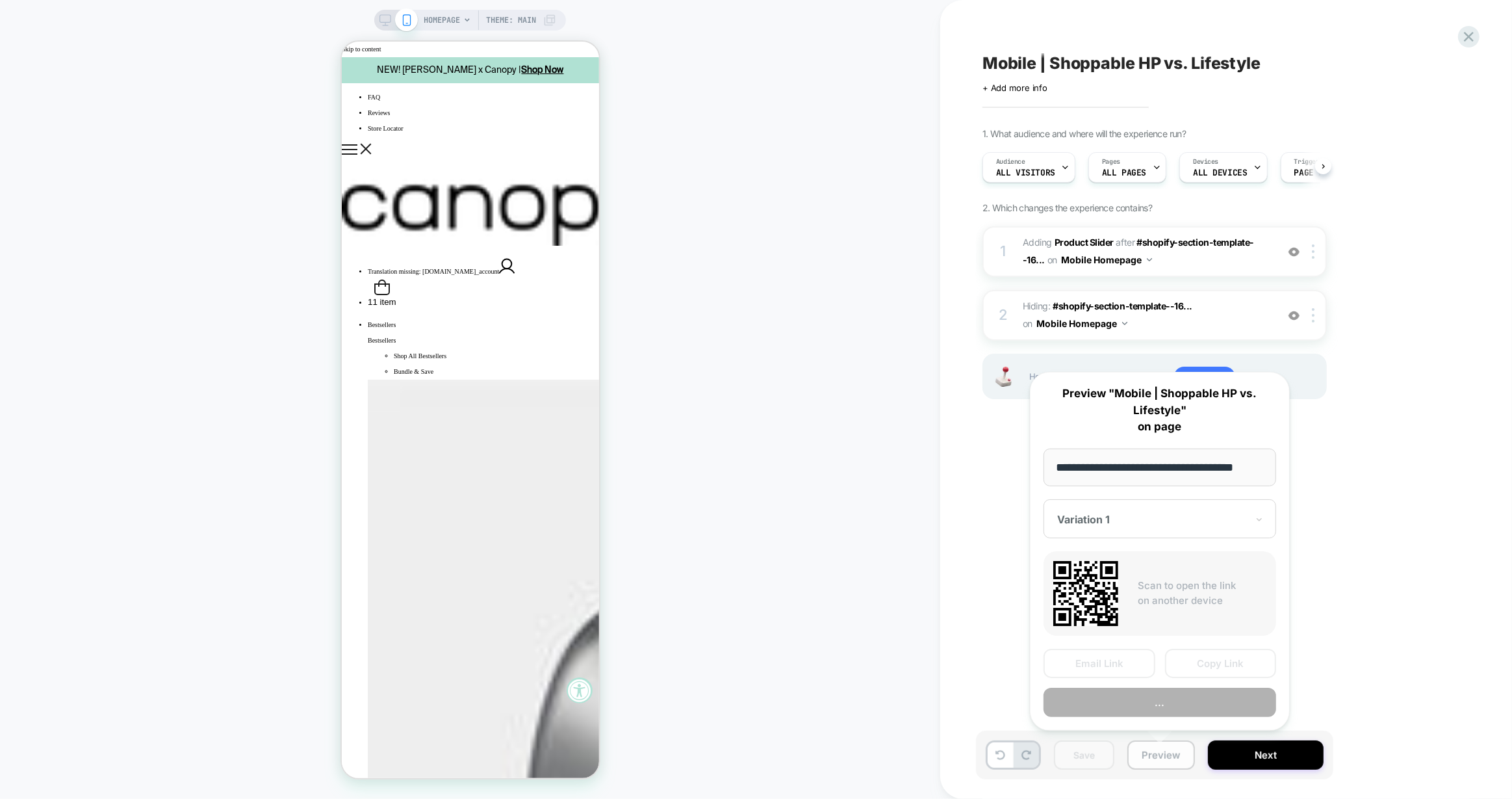
scroll to position [0, 7]
click at [1367, 661] on div "Mobile | Shoppable HP vs. Lifestyle Click to edit experience details + Add more…" at bounding box center [1219, 399] width 488 height 772
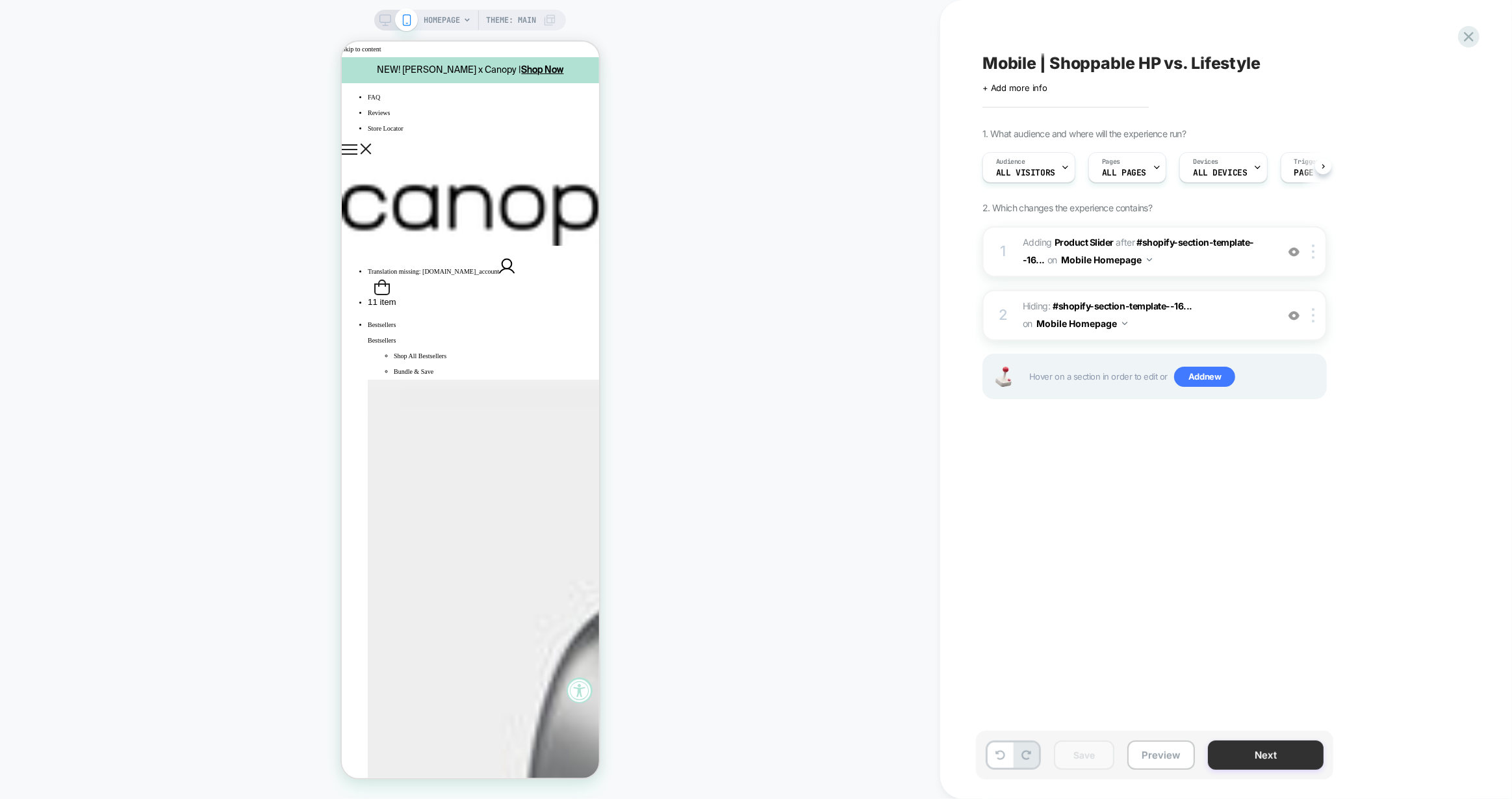
click at [1285, 760] on button "Next" at bounding box center [1266, 754] width 116 height 29
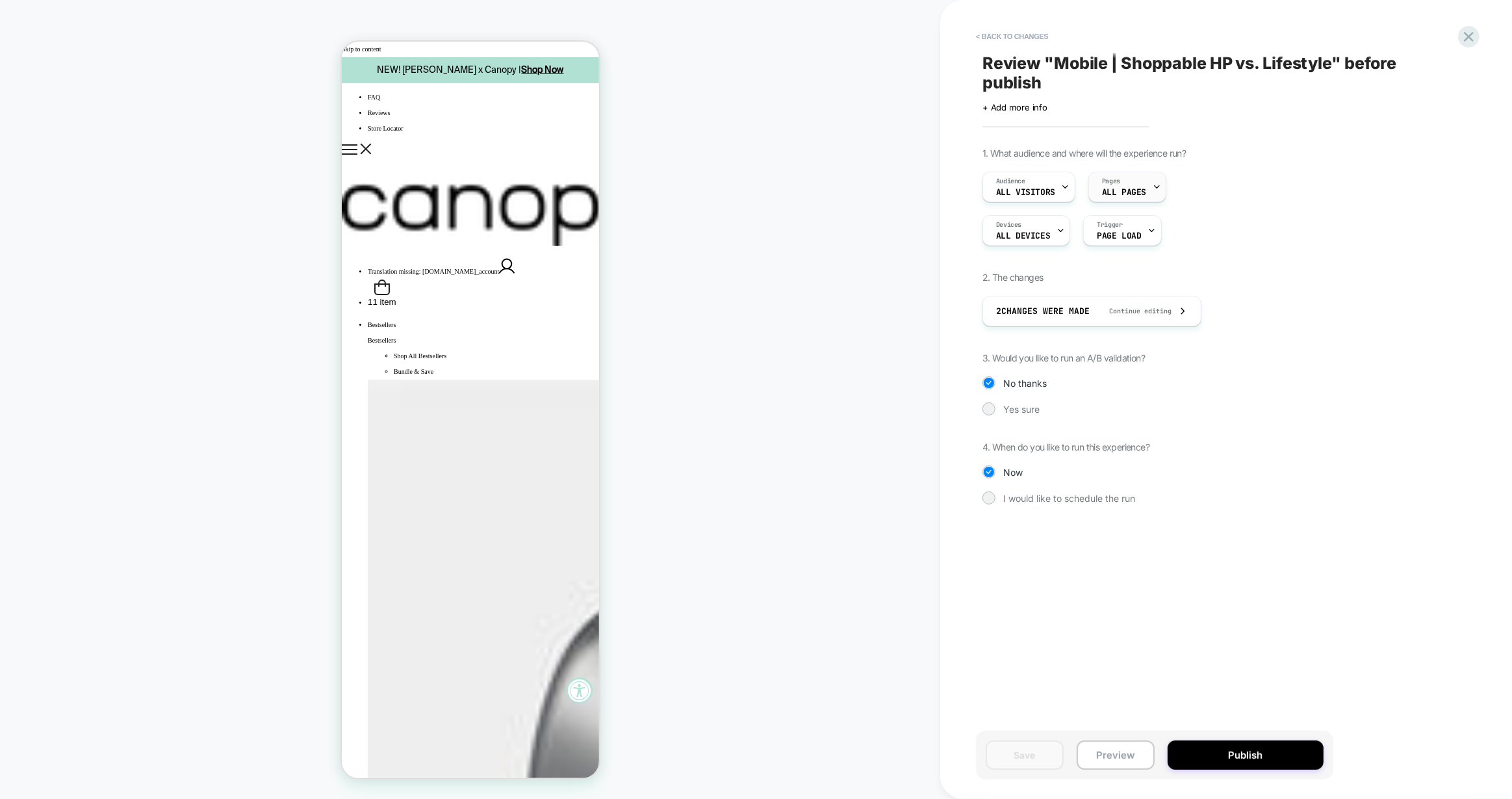
click at [1130, 189] on span "ALL PAGES" at bounding box center [1124, 193] width 45 height 10
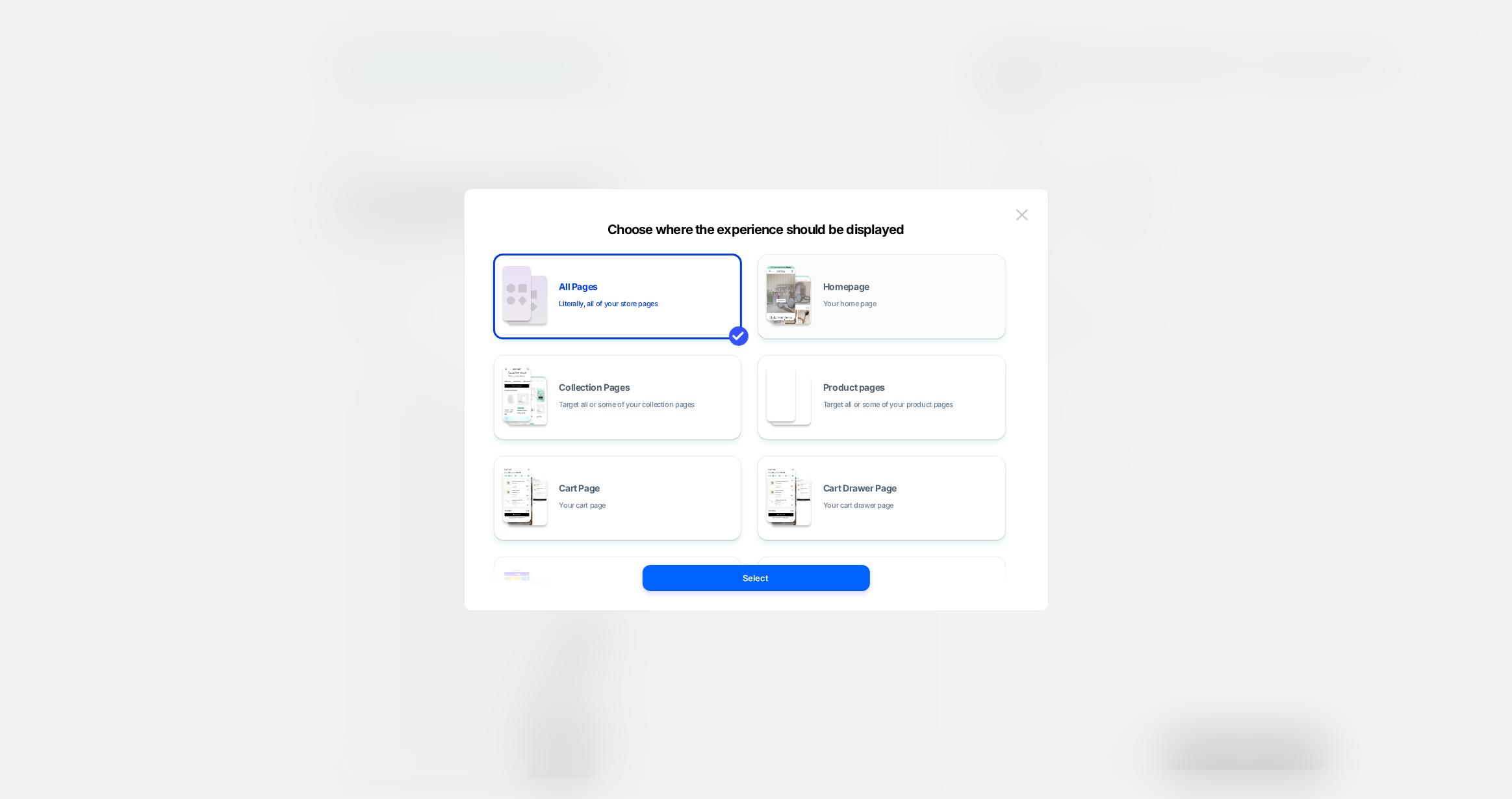
click at [866, 303] on span "Your home page" at bounding box center [851, 303] width 53 height 12
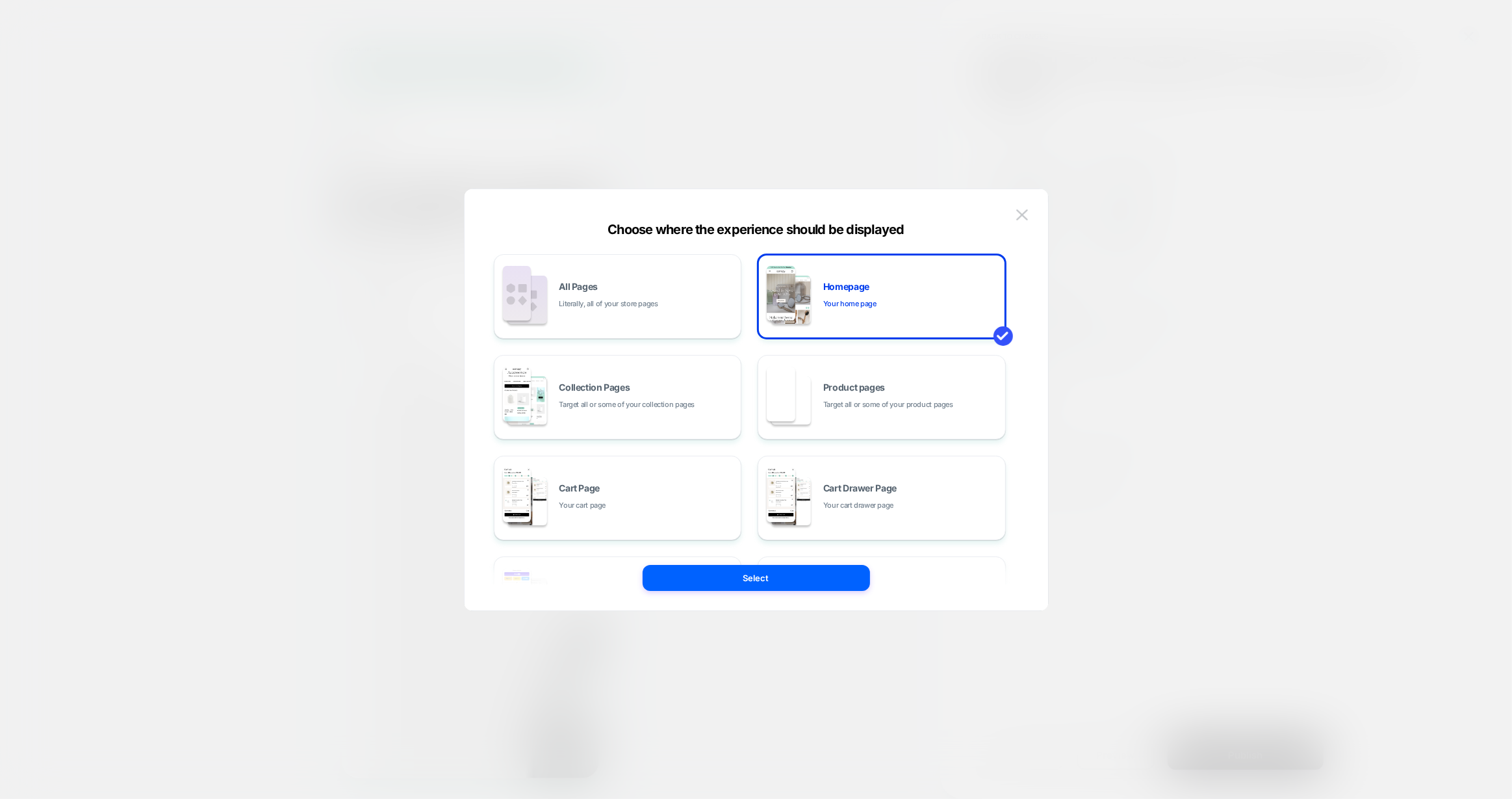
click at [828, 580] on button "Select" at bounding box center [756, 577] width 227 height 26
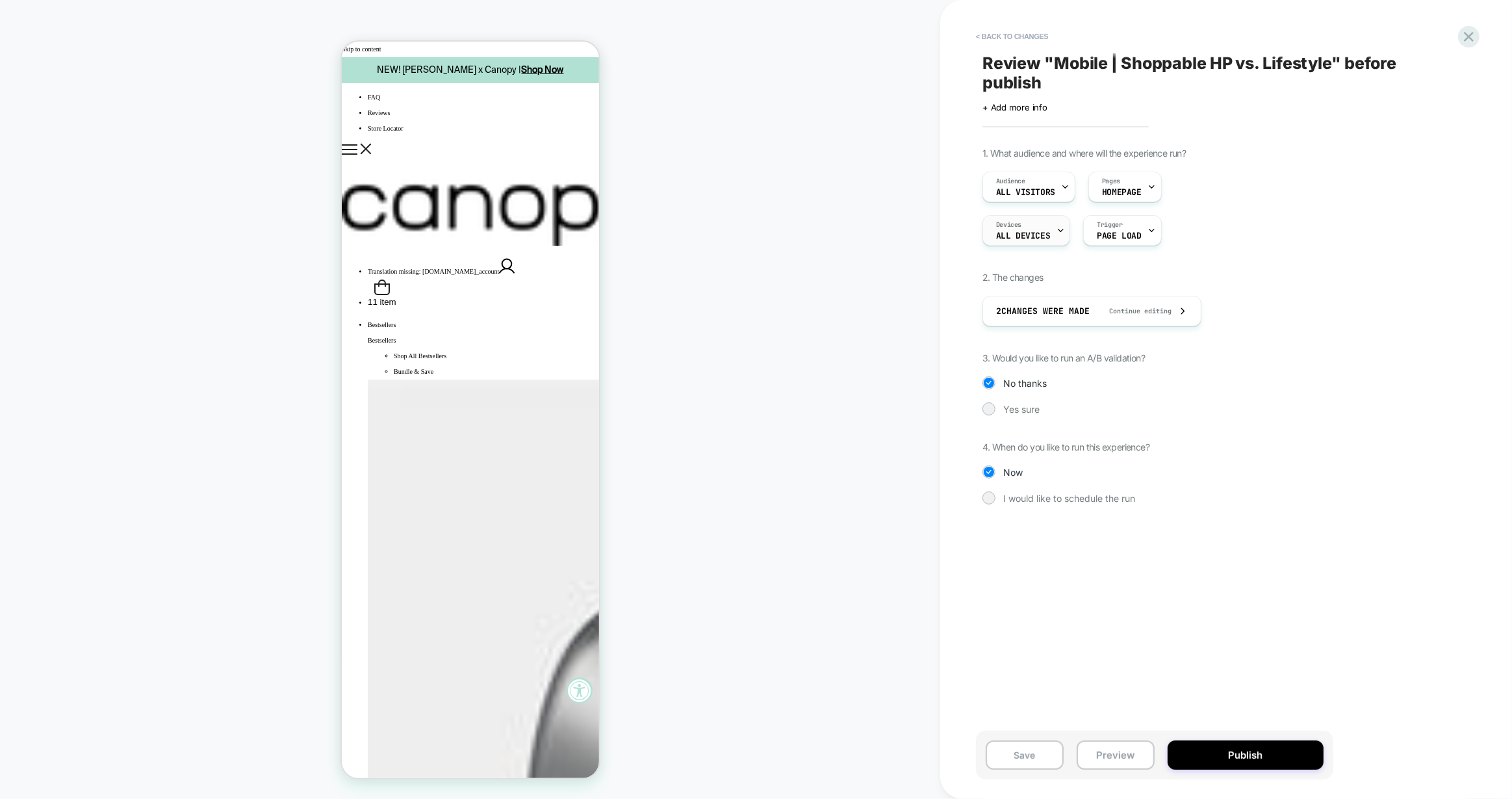
click at [1048, 228] on div "Devices ALL DEVICES" at bounding box center [1024, 230] width 80 height 29
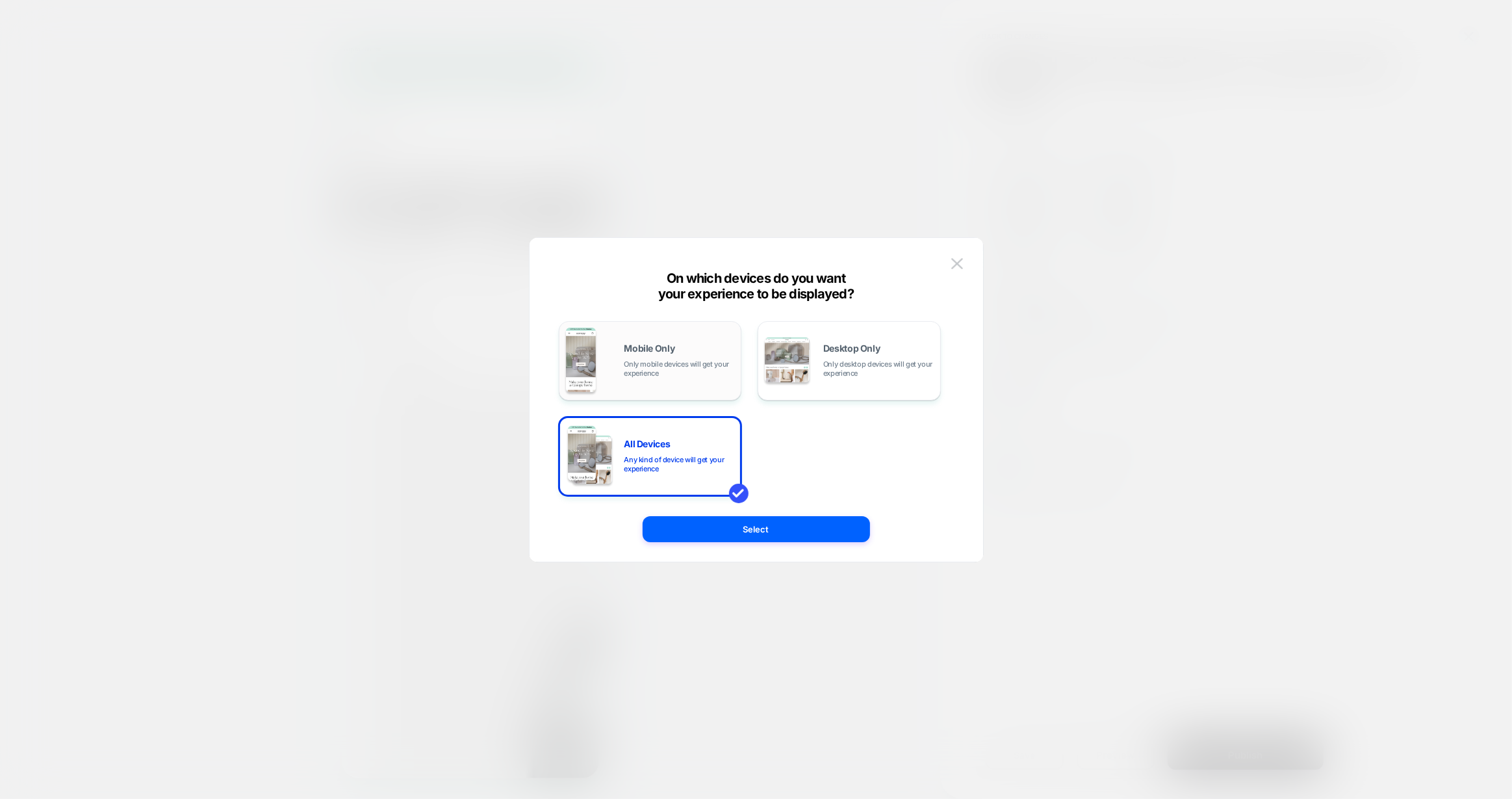
click at [635, 371] on span "Only mobile devices will get your experience" at bounding box center [679, 368] width 110 height 18
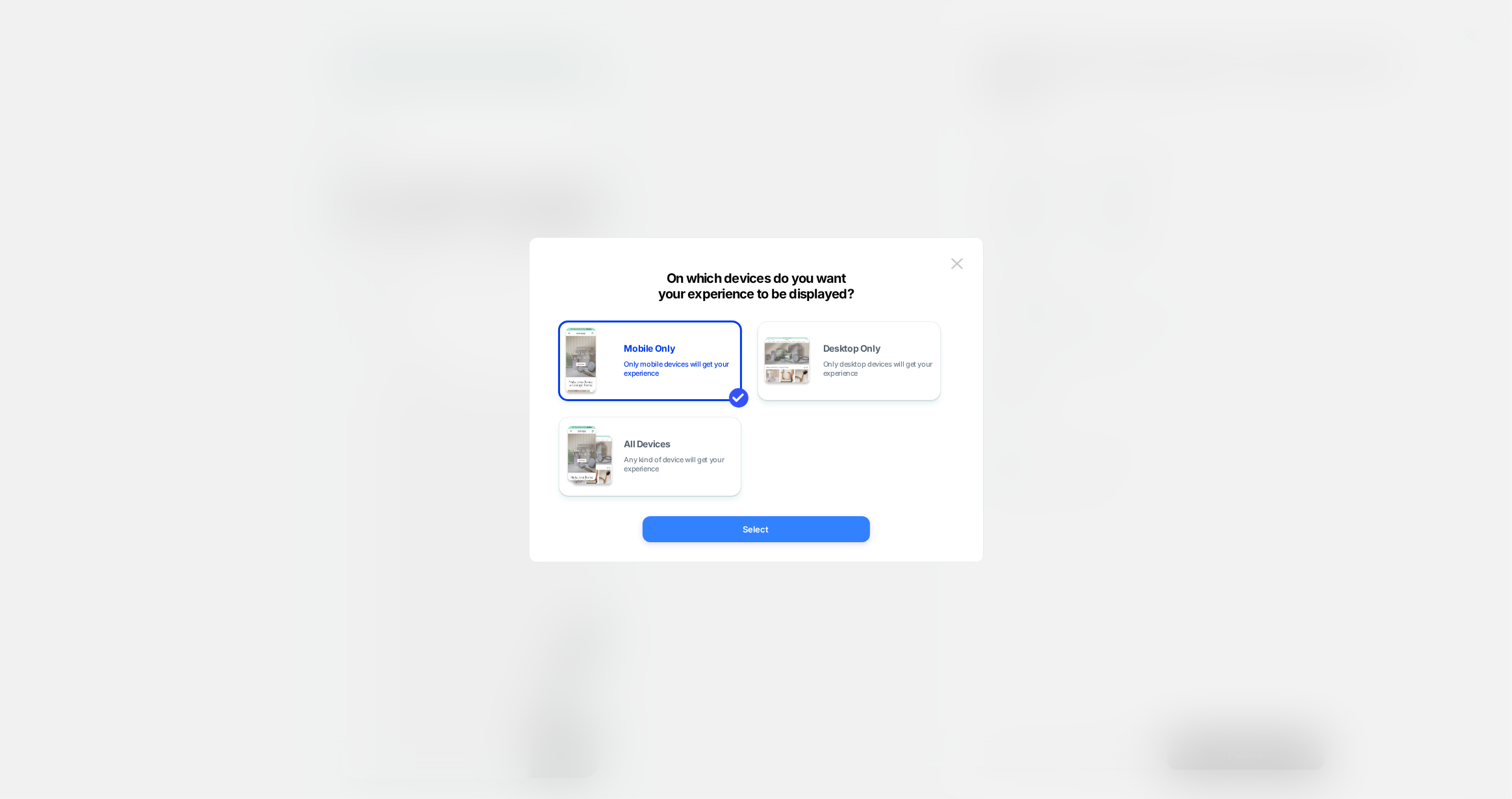
click at [817, 540] on button "Select" at bounding box center [756, 528] width 227 height 26
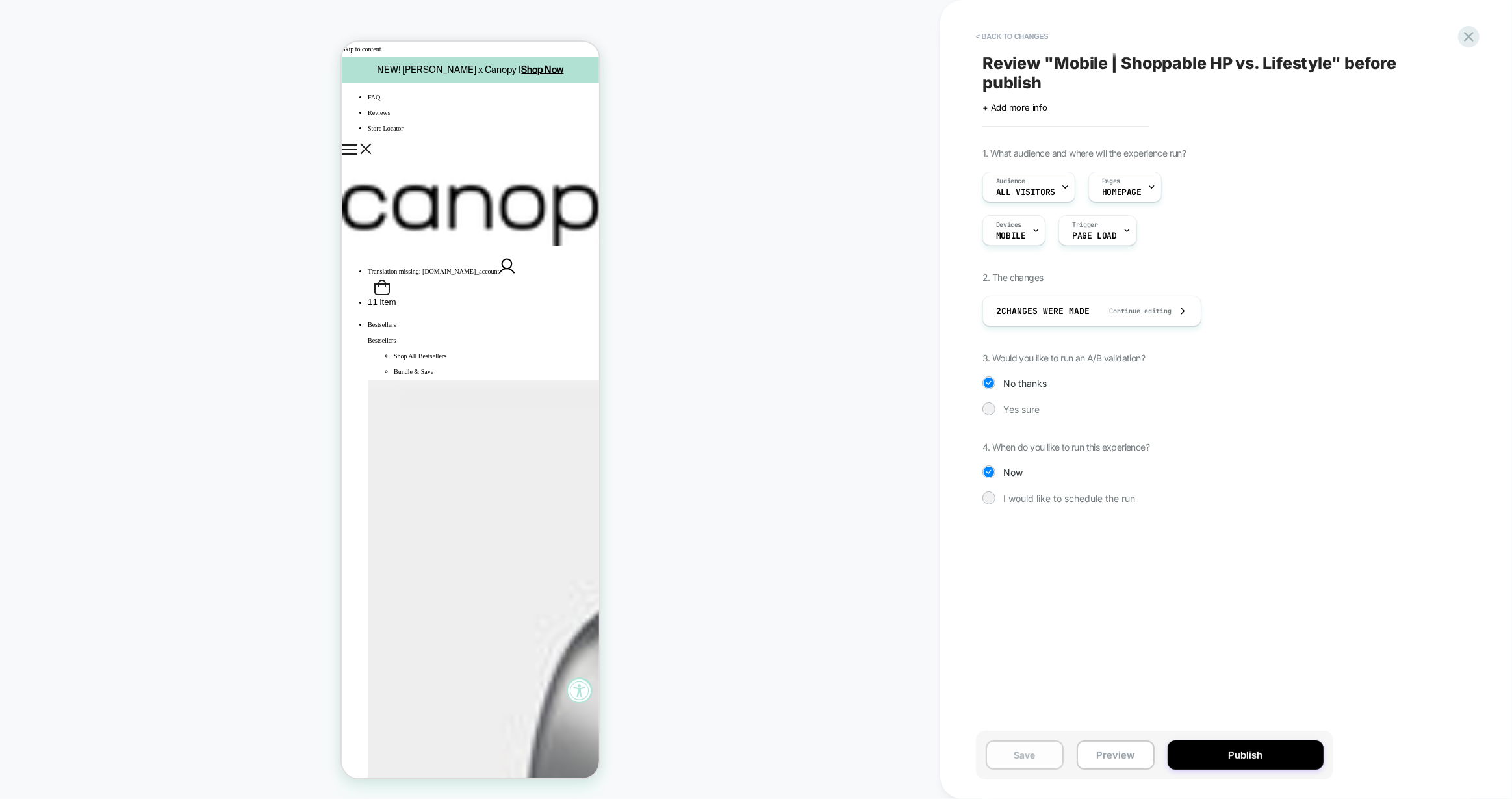
click at [1020, 764] on button "Save" at bounding box center [1025, 754] width 78 height 29
click at [1000, 32] on button "< Back to changes" at bounding box center [1012, 36] width 86 height 21
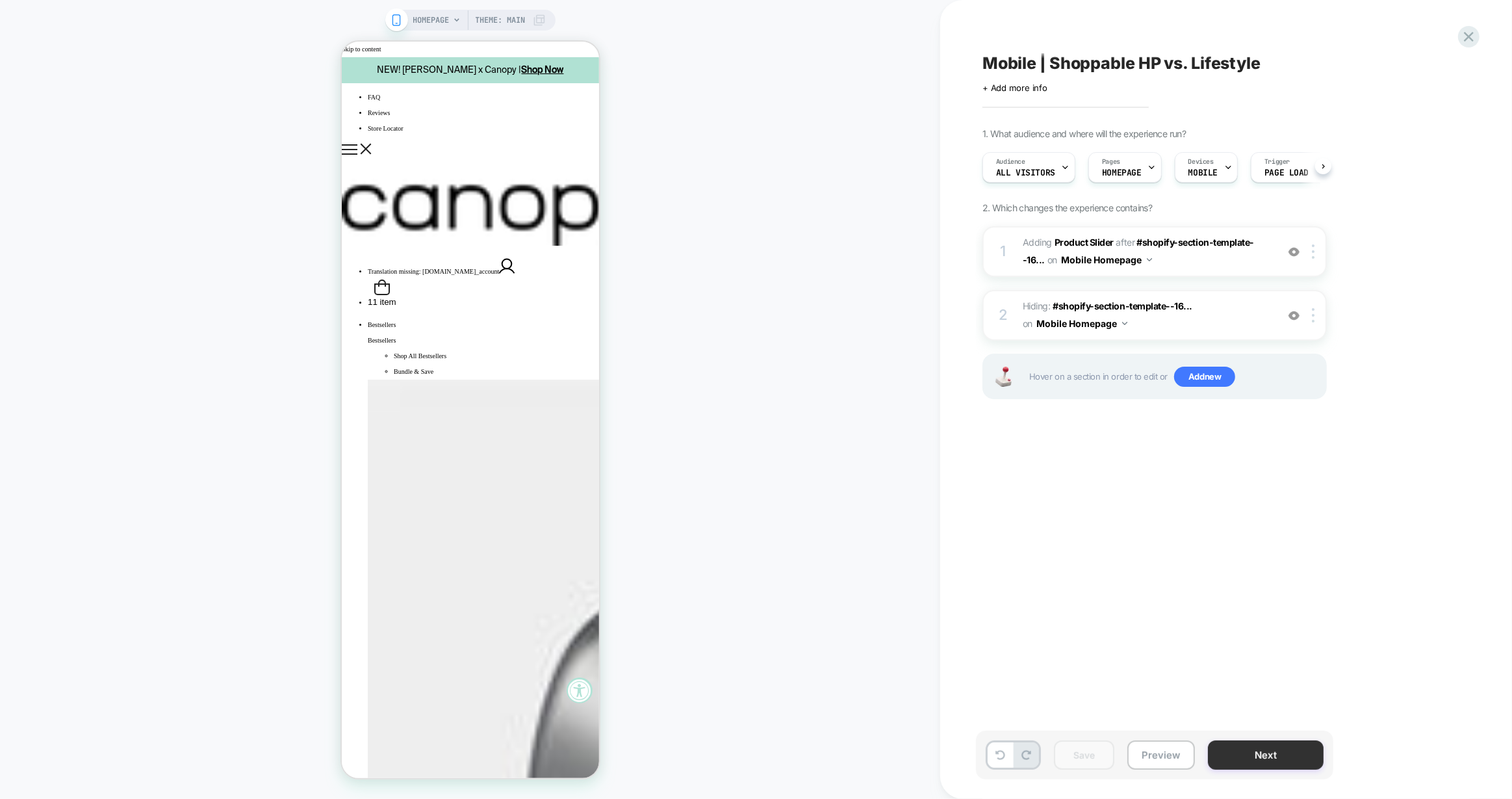
click at [1270, 759] on button "Next" at bounding box center [1266, 754] width 116 height 29
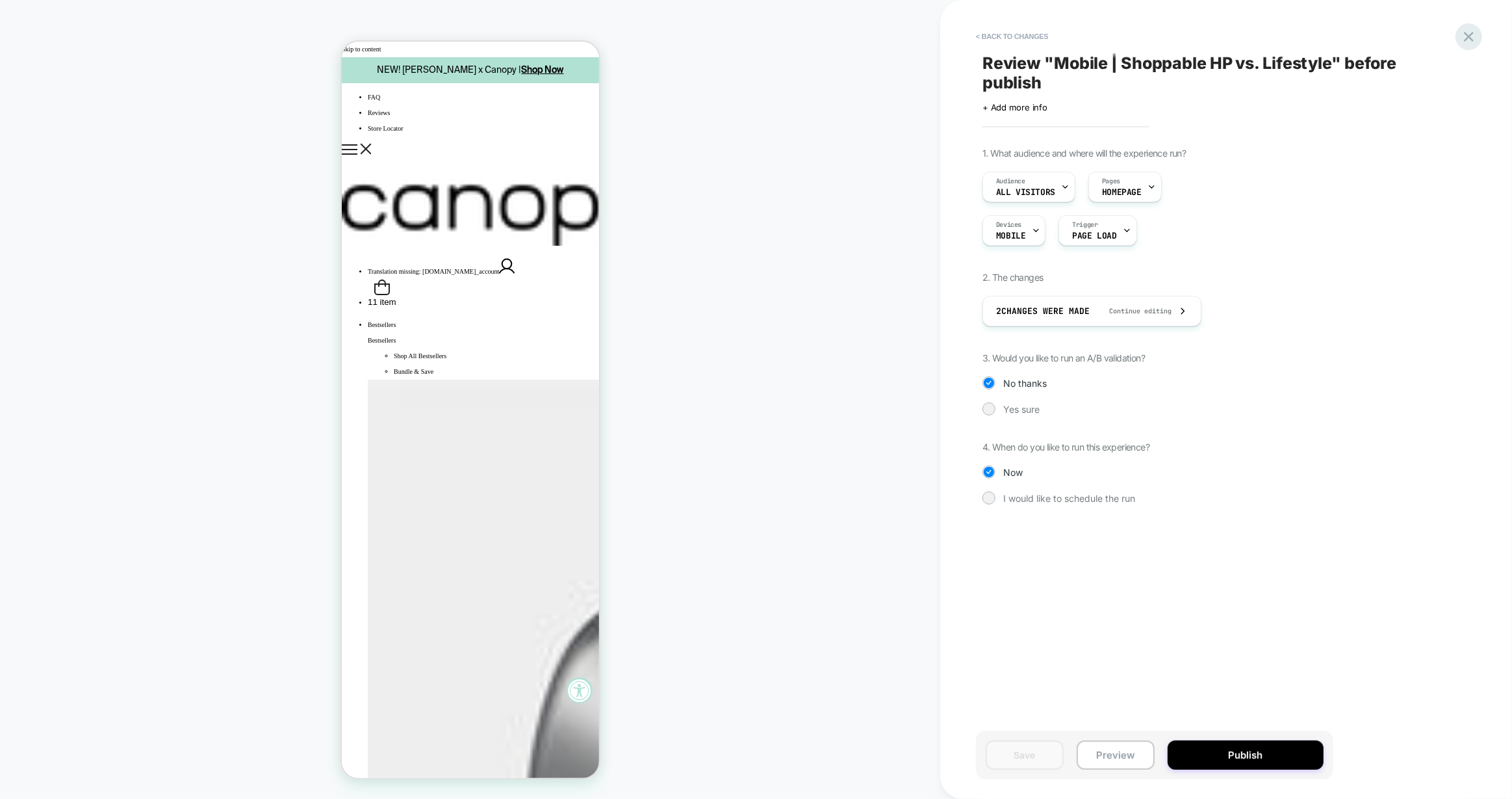
click at [1470, 38] on icon at bounding box center [1469, 37] width 10 height 10
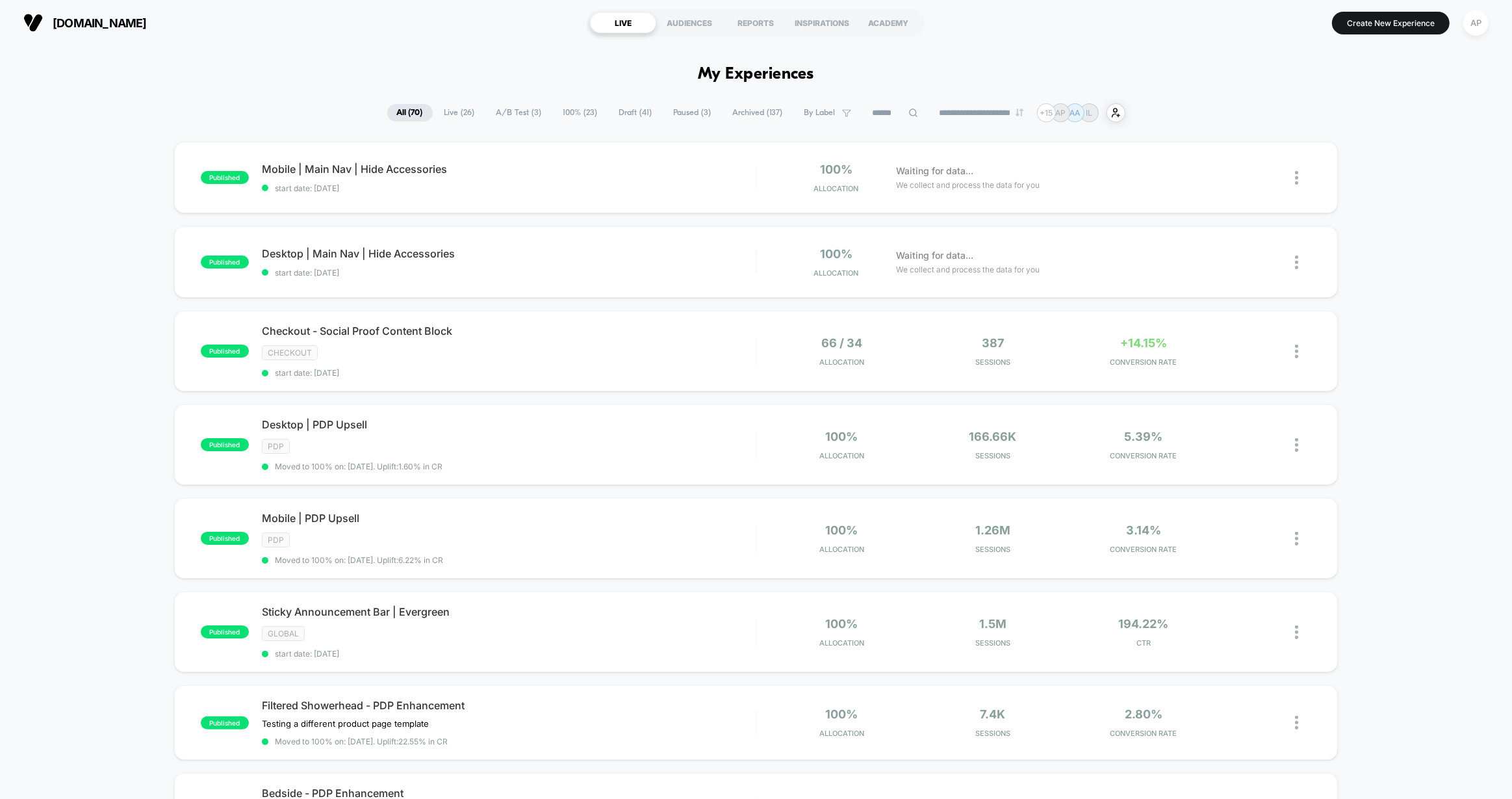
click at [635, 114] on span "Draft ( 41 )" at bounding box center [636, 112] width 52 height 17
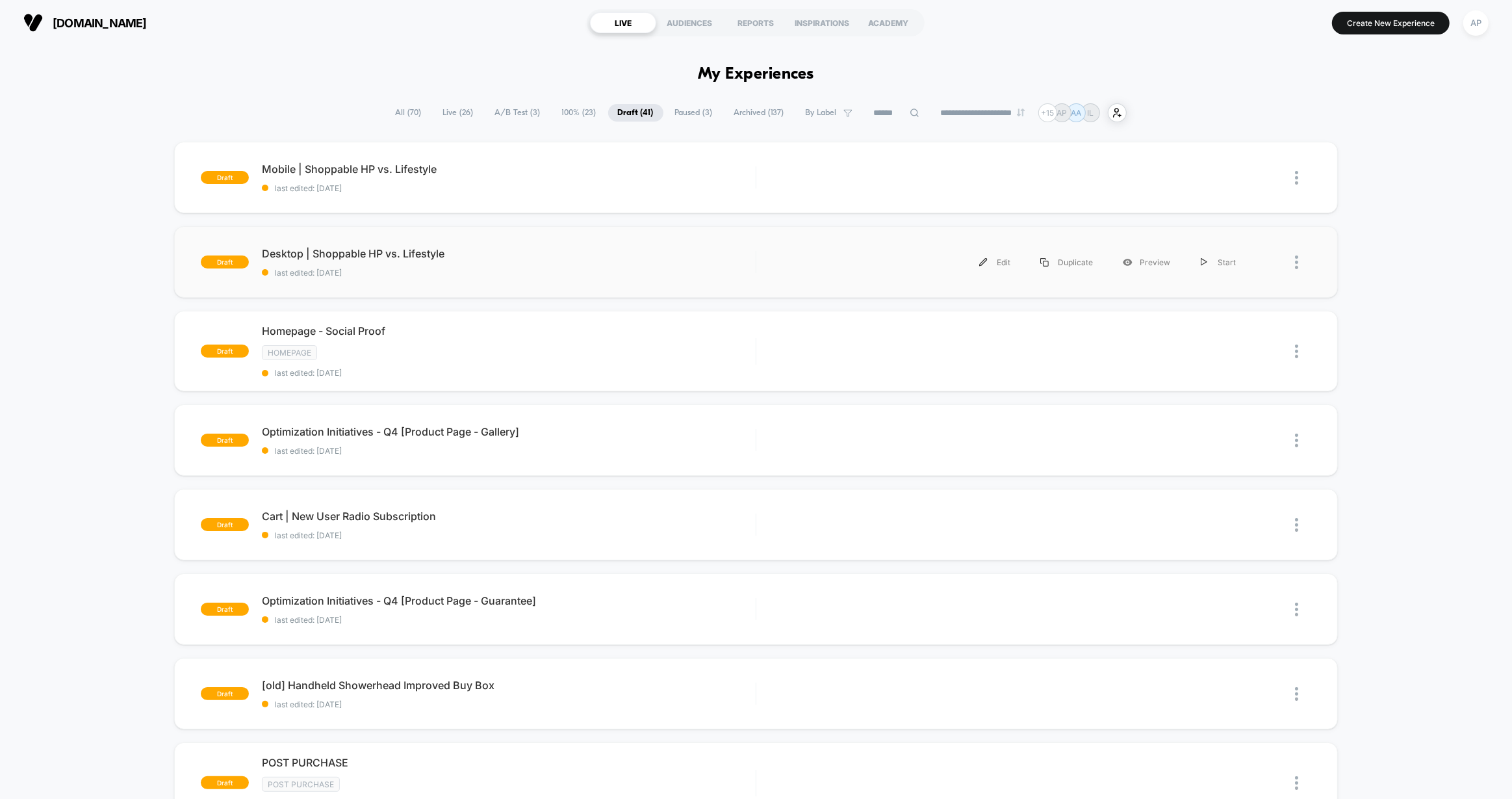
click at [648, 280] on div "draft Desktop | Shoppable HP vs. Lifestyle last edited: 10/2/2025 Edit Duplicat…" at bounding box center [756, 261] width 1165 height 71
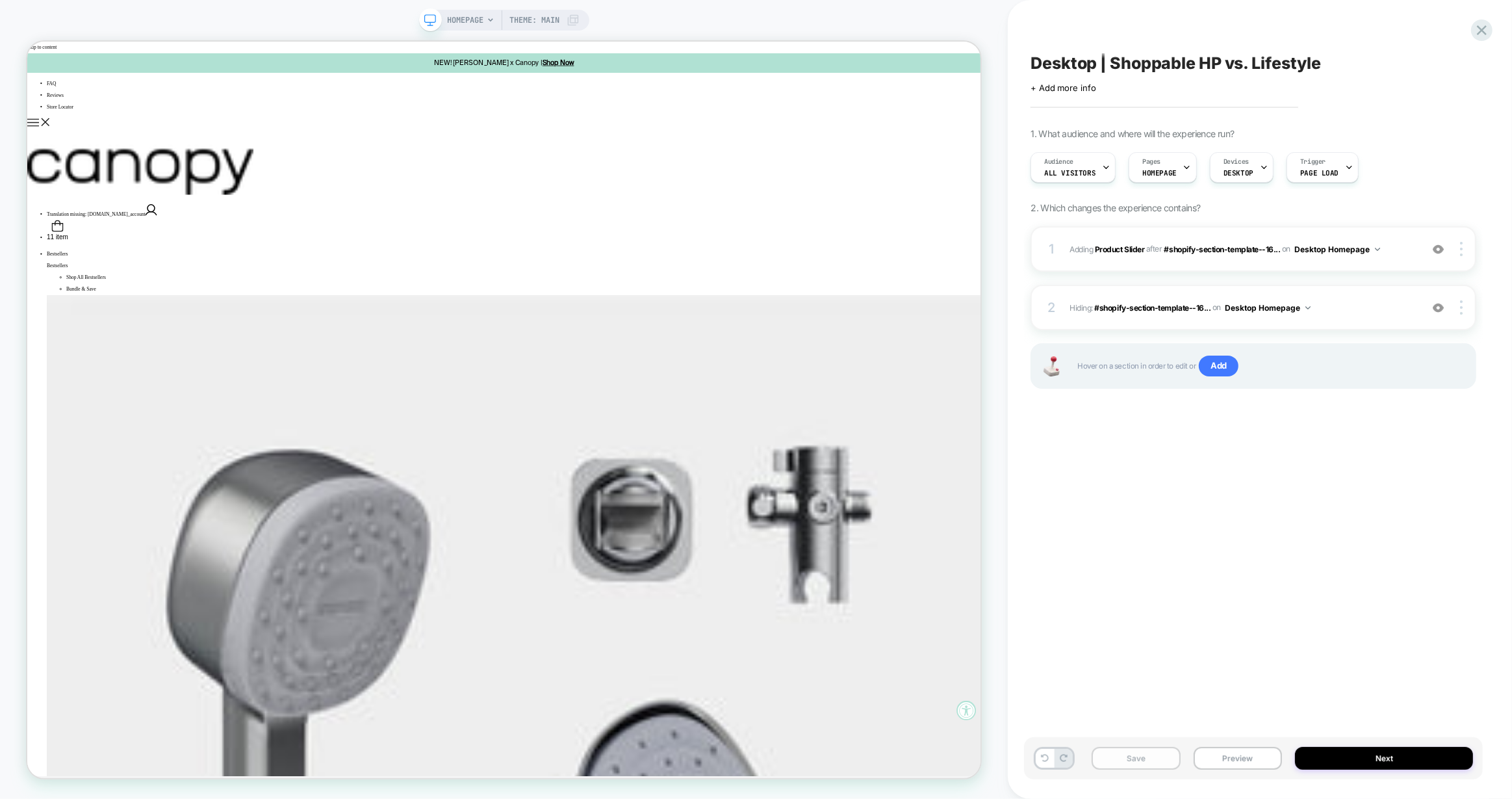
click at [1157, 751] on button "Save" at bounding box center [1137, 758] width 89 height 23
click at [1349, 762] on button "Next" at bounding box center [1384, 758] width 178 height 23
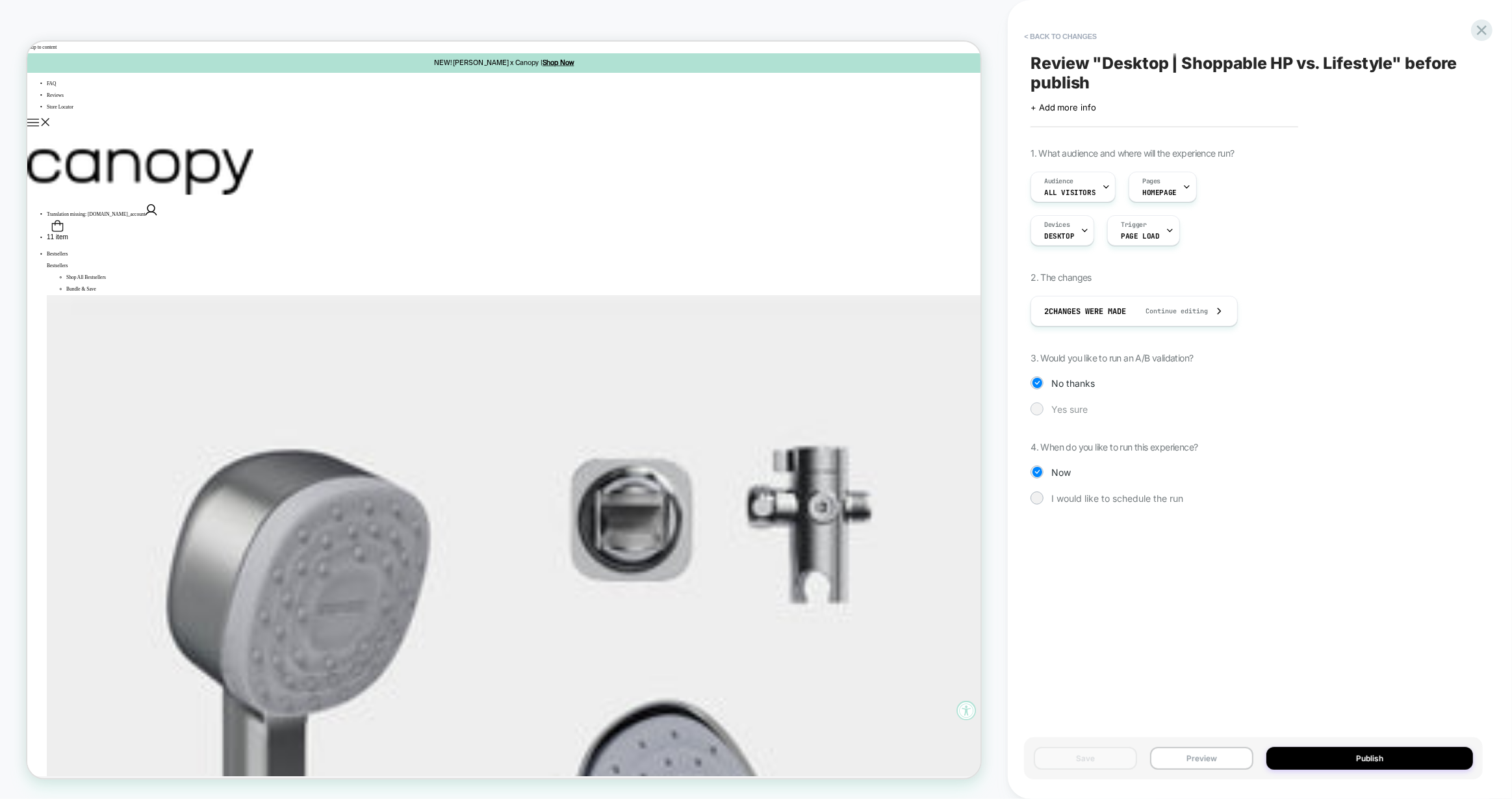
click at [1067, 406] on span "Yes sure" at bounding box center [1070, 409] width 36 height 11
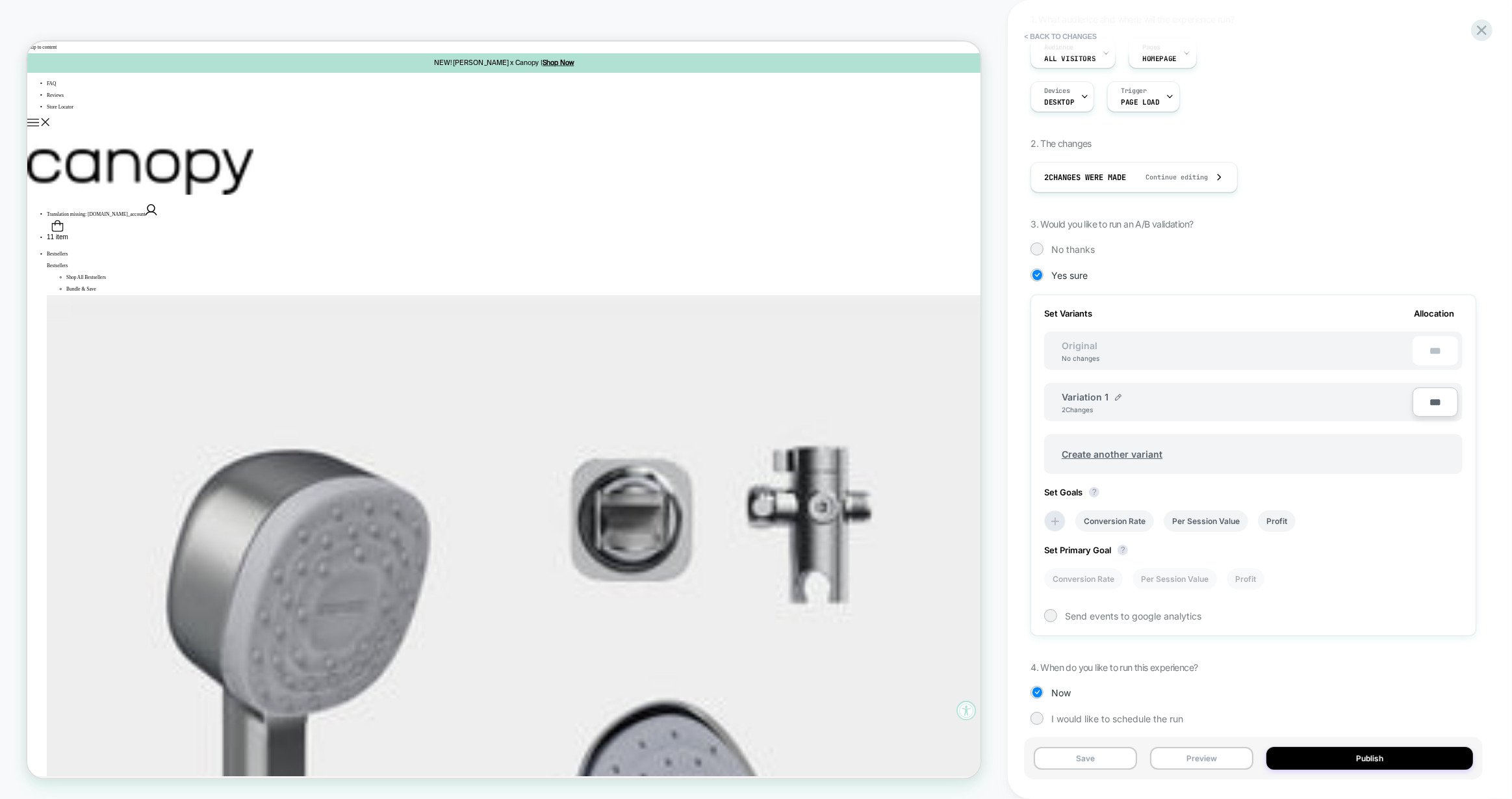
scroll to position [143, 0]
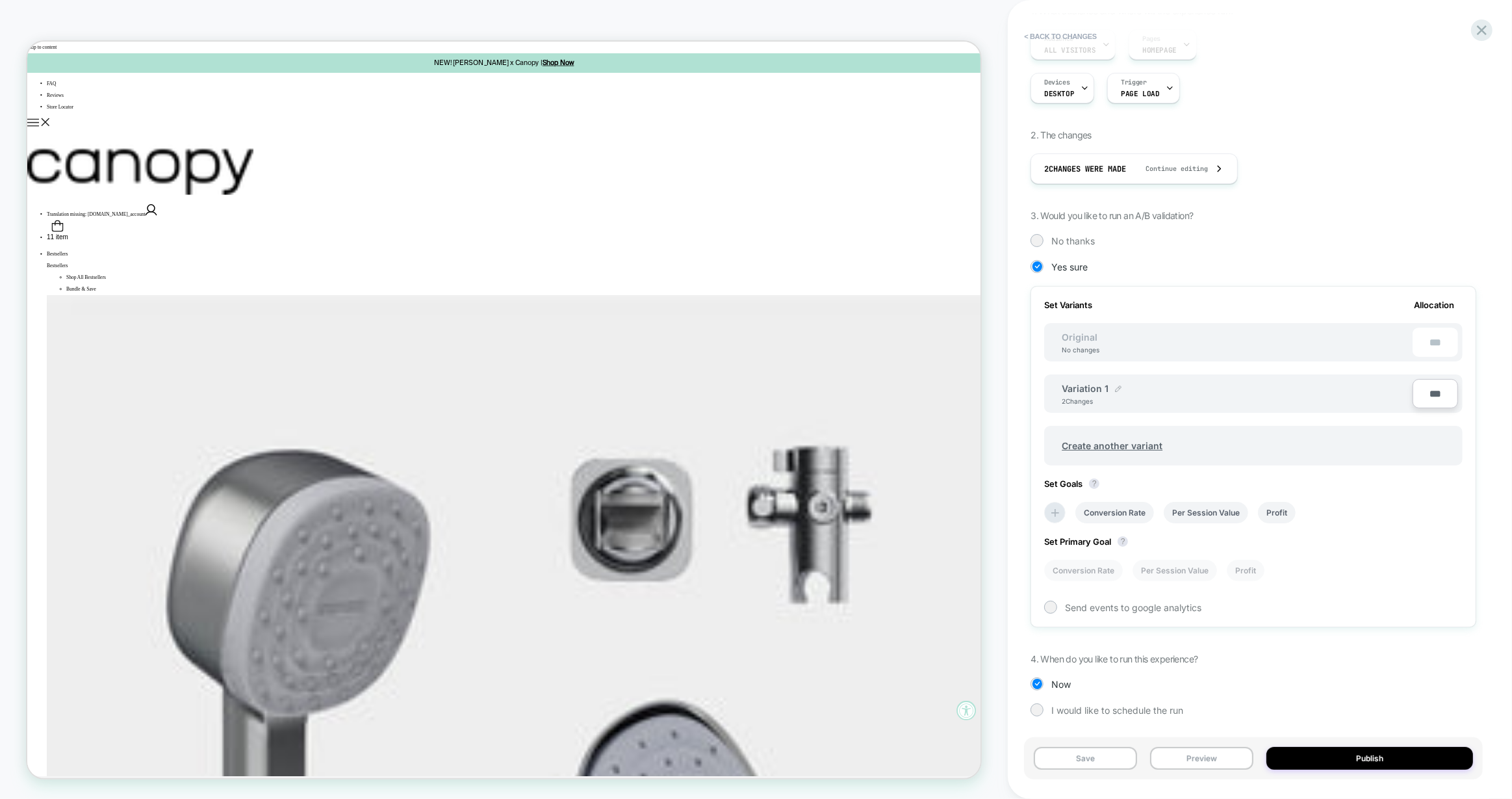
click at [1116, 388] on img at bounding box center [1119, 389] width 7 height 7
drag, startPoint x: 1126, startPoint y: 392, endPoint x: 1064, endPoint y: 392, distance: 62.0
click at [1064, 392] on input "**********" at bounding box center [1109, 394] width 94 height 26
drag, startPoint x: 1136, startPoint y: 392, endPoint x: 1024, endPoint y: 392, distance: 112.0
click at [1026, 393] on div "**********" at bounding box center [1254, 399] width 459 height 772
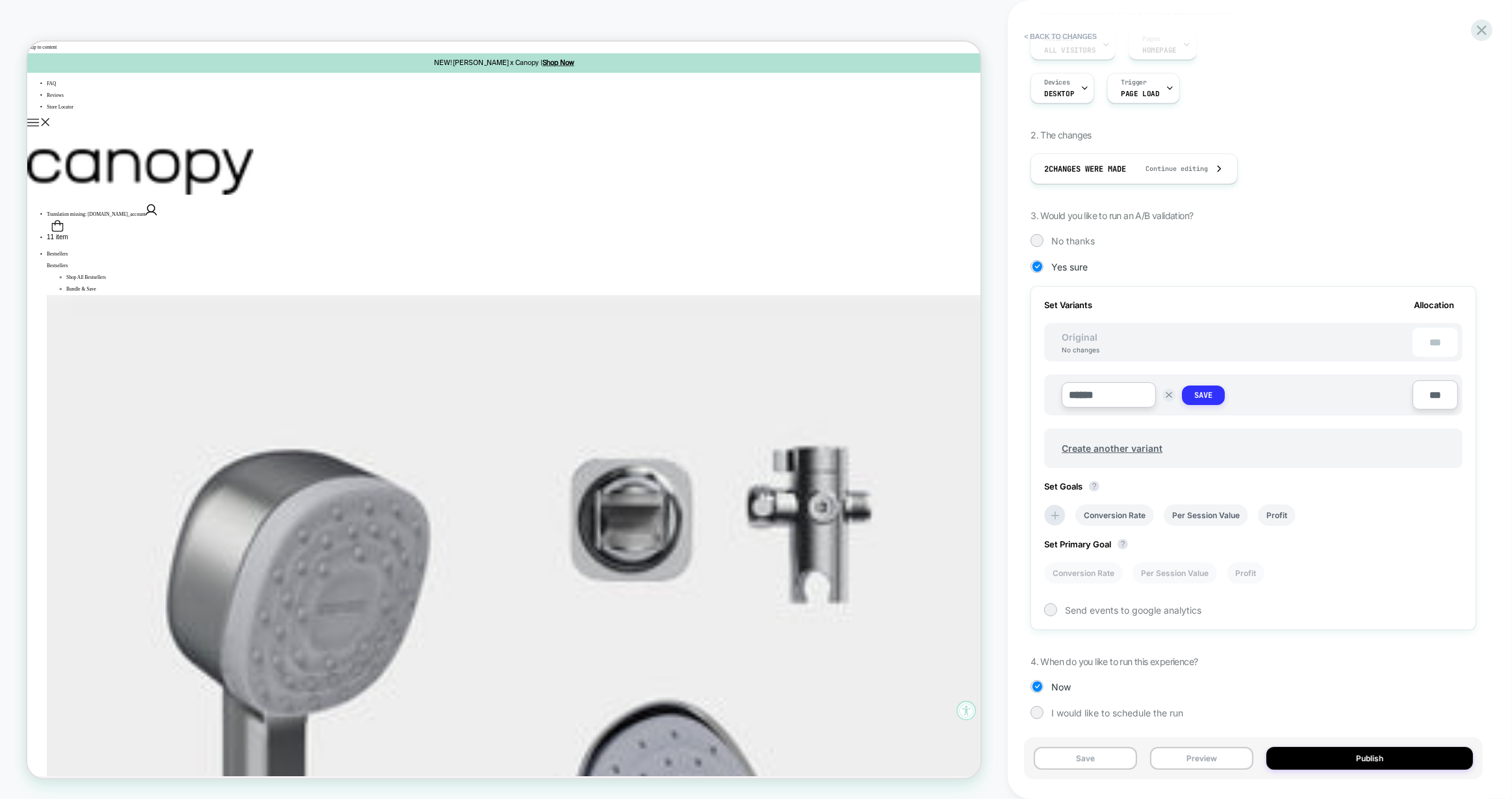
type input "******"
click at [1201, 392] on strong "Save" at bounding box center [1203, 394] width 18 height 10
click at [1080, 336] on span "Original" at bounding box center [1080, 337] width 62 height 11
click at [1078, 334] on span "Original" at bounding box center [1080, 337] width 62 height 11
click at [1077, 333] on span "Original" at bounding box center [1080, 337] width 62 height 11
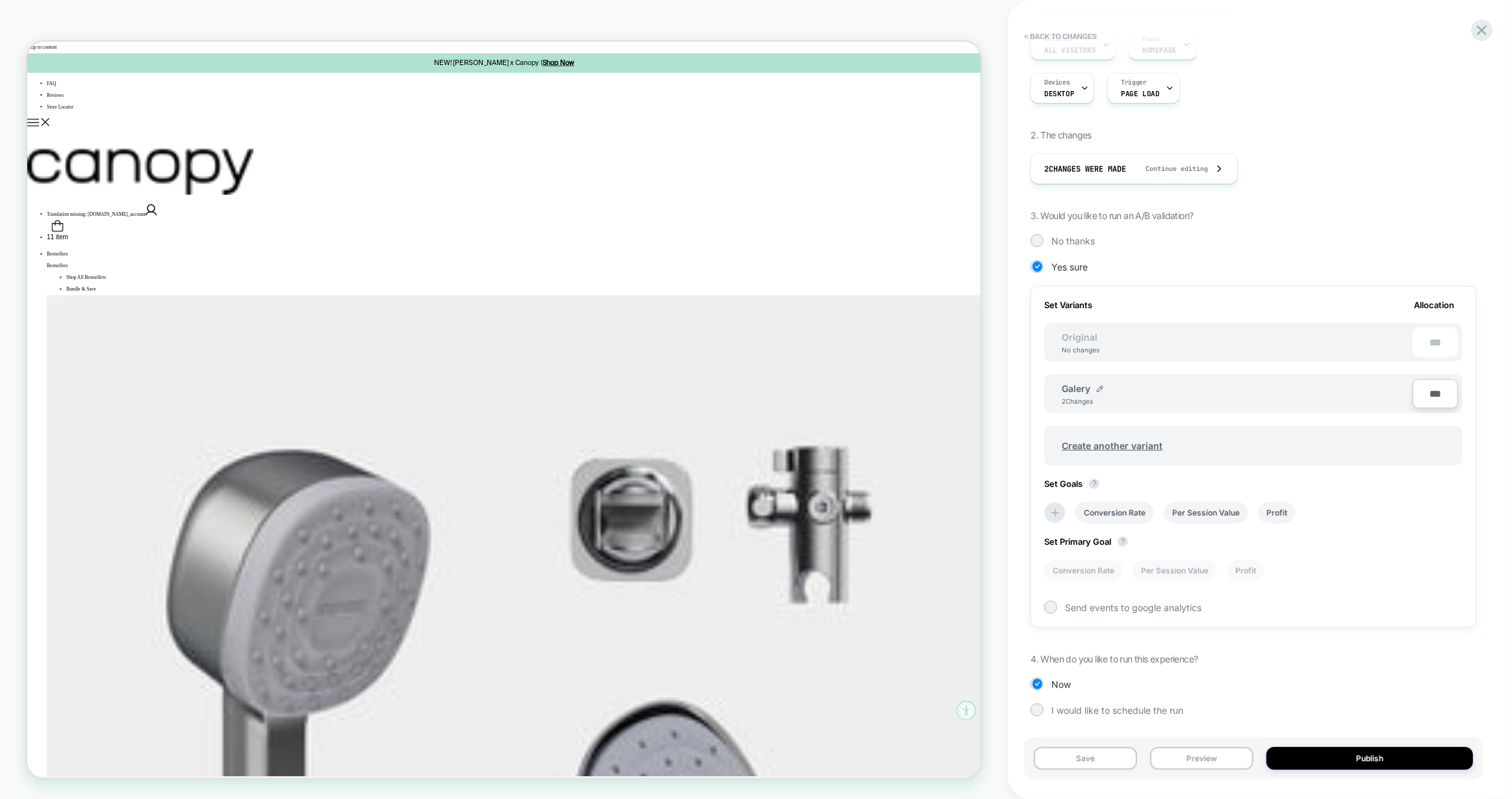
click at [1077, 333] on span "Original" at bounding box center [1080, 337] width 62 height 11
click at [1090, 336] on span "Original" at bounding box center [1080, 337] width 62 height 11
click at [1132, 512] on li "Conversion Rate" at bounding box center [1115, 512] width 79 height 22
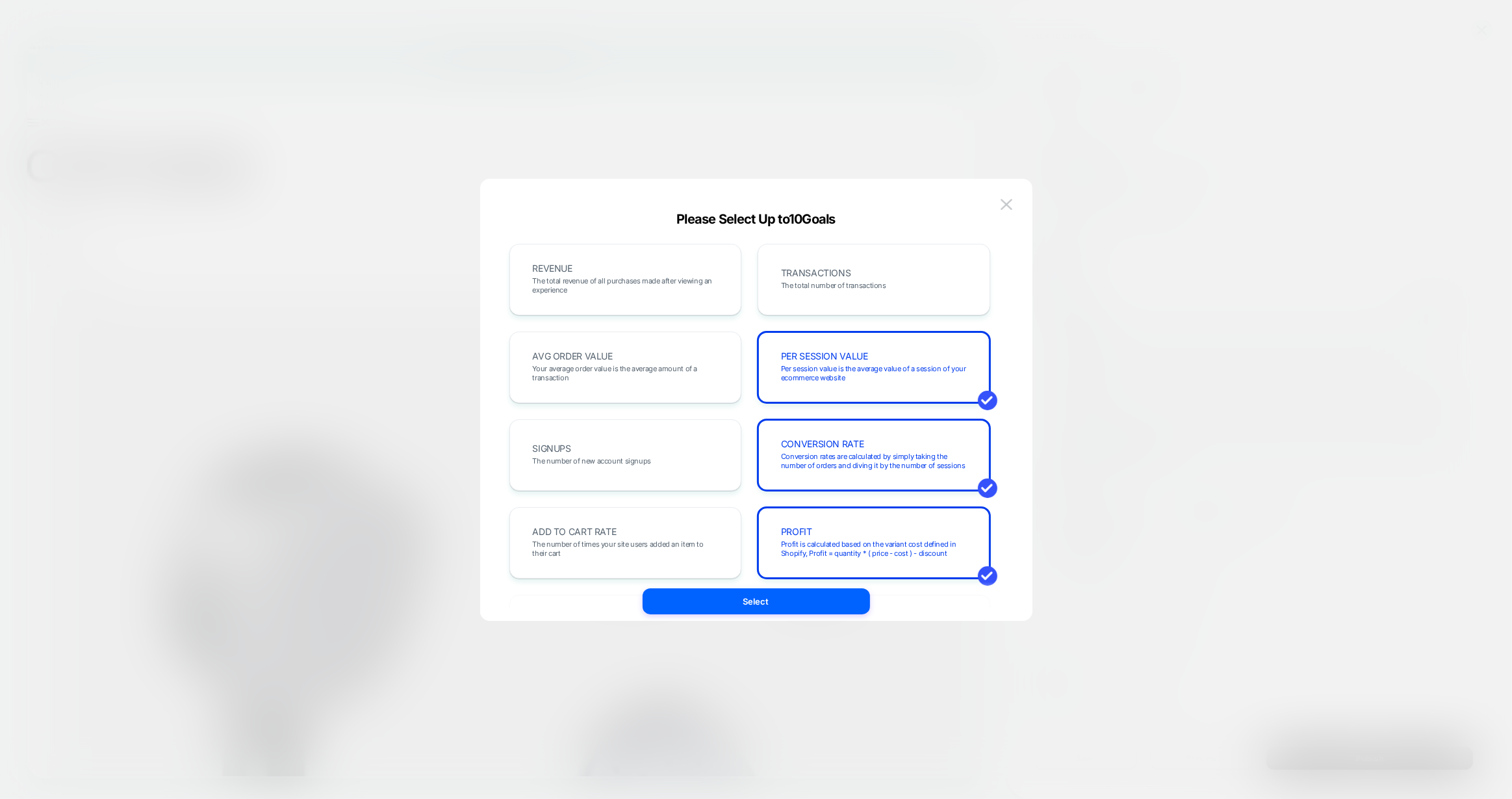
click at [1385, 494] on div at bounding box center [756, 399] width 1512 height 799
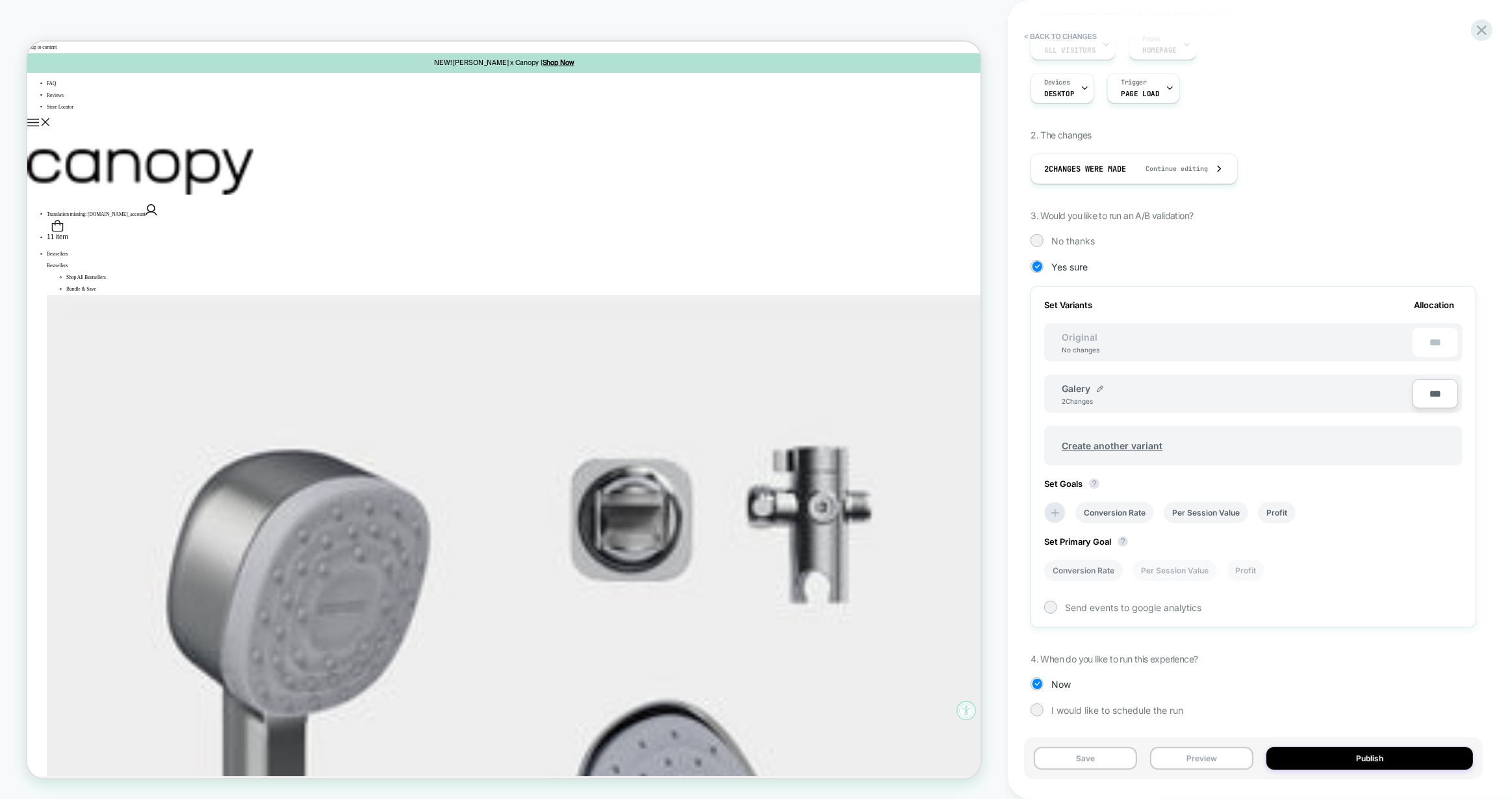
click at [1104, 561] on li "Conversion Rate" at bounding box center [1083, 570] width 79 height 22
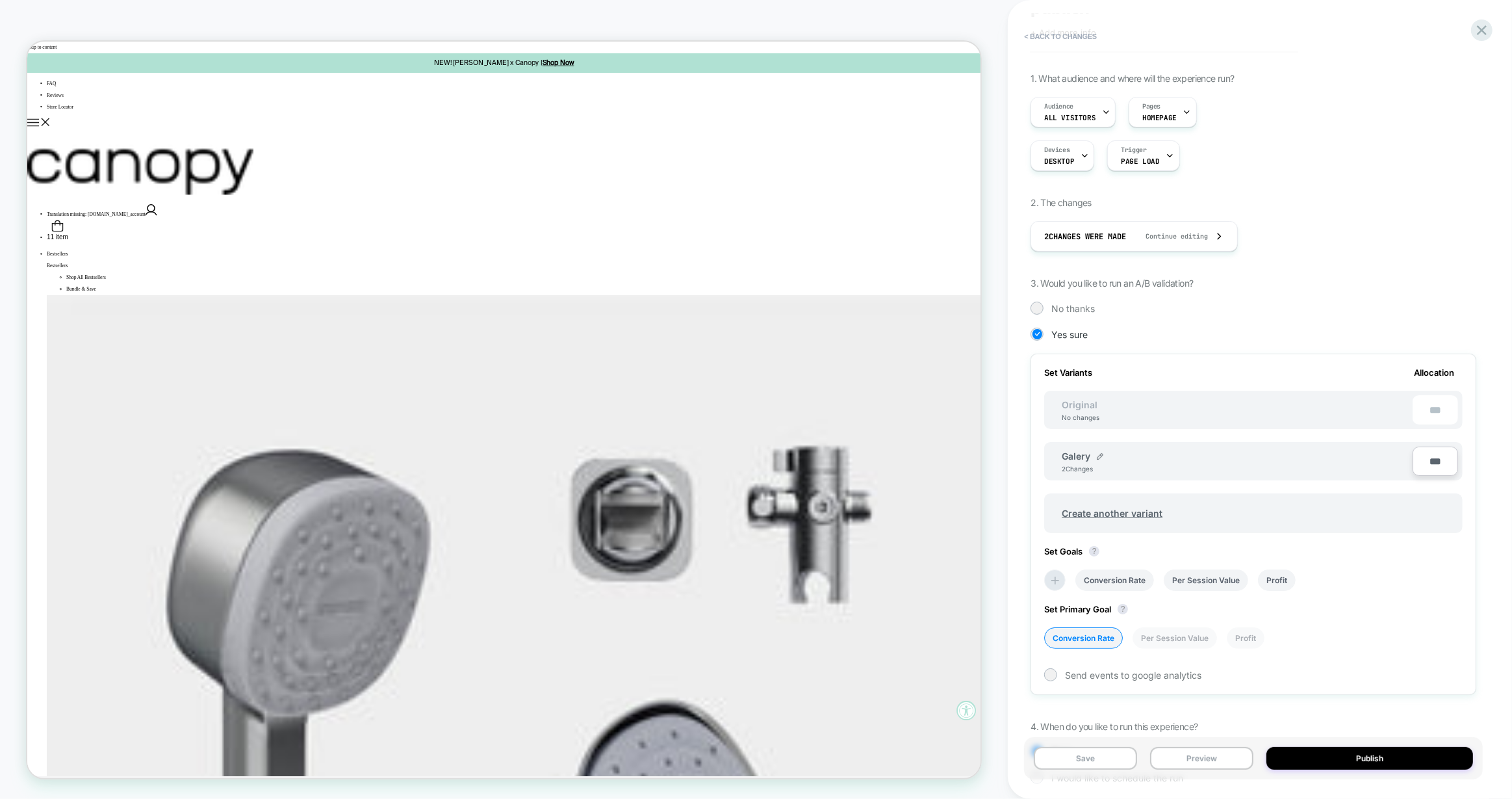
scroll to position [0, 0]
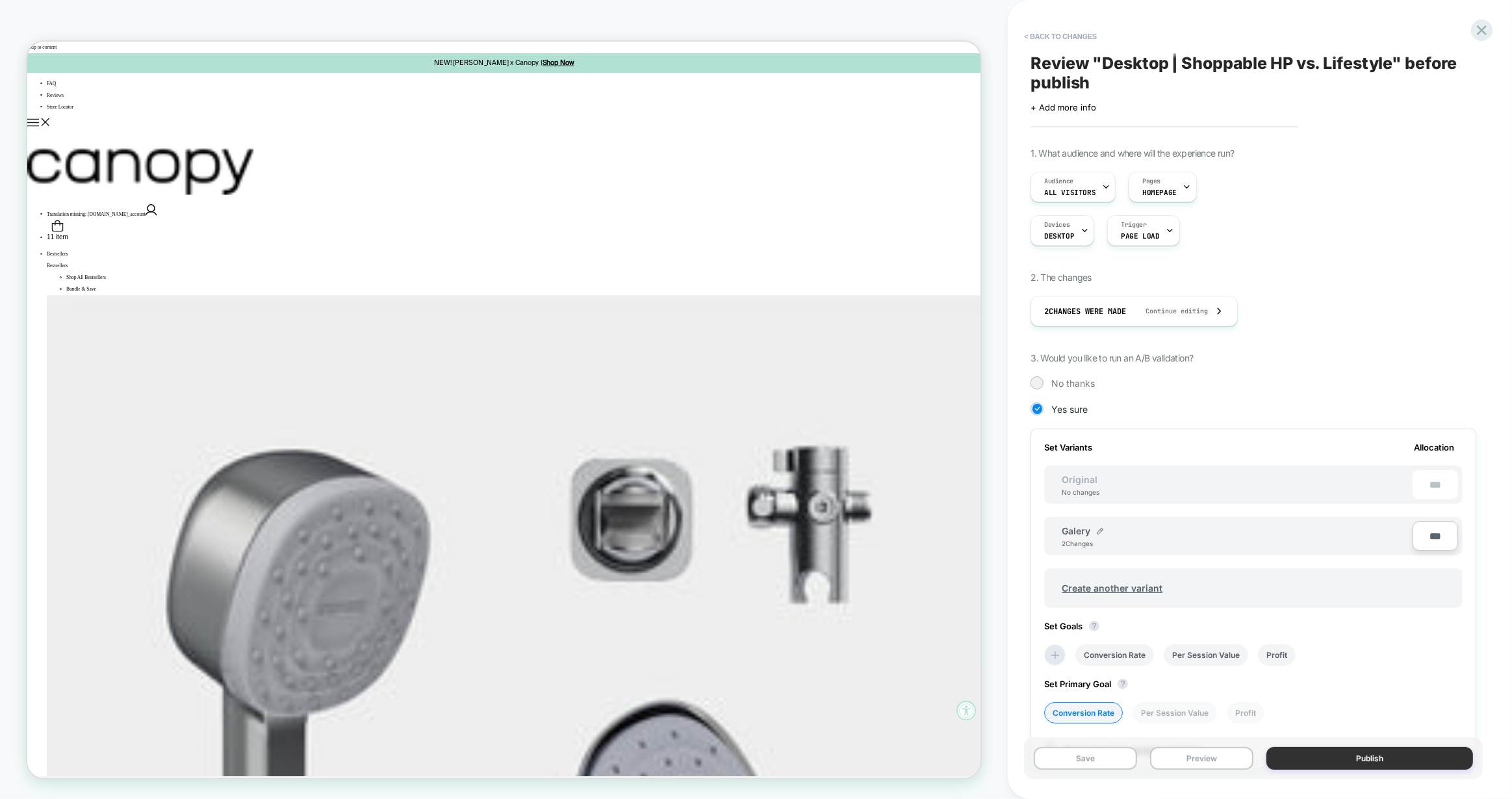
click at [1436, 757] on button "Publish" at bounding box center [1369, 758] width 206 height 23
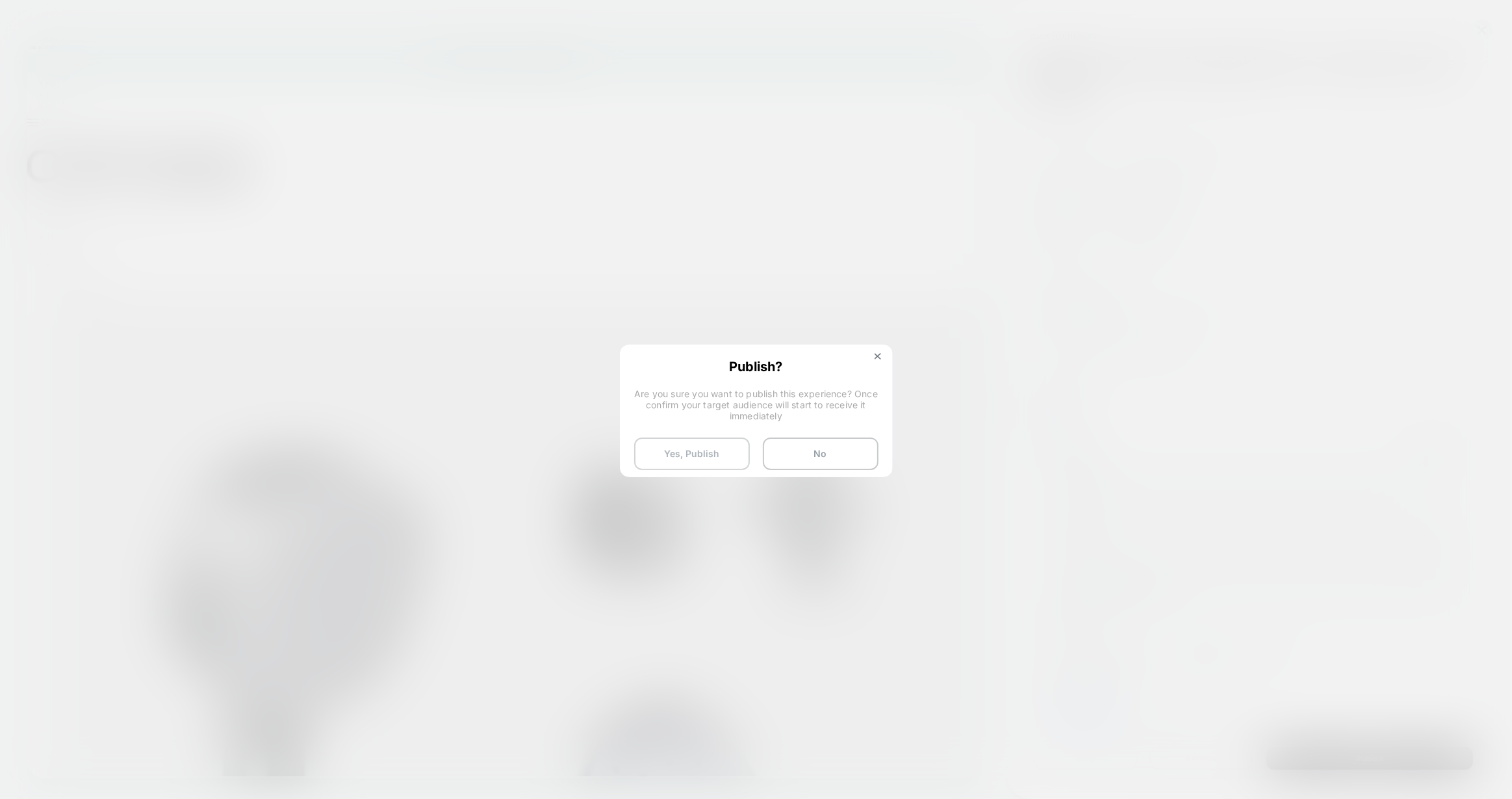
click at [705, 450] on button "Yes, Publish" at bounding box center [693, 453] width 116 height 32
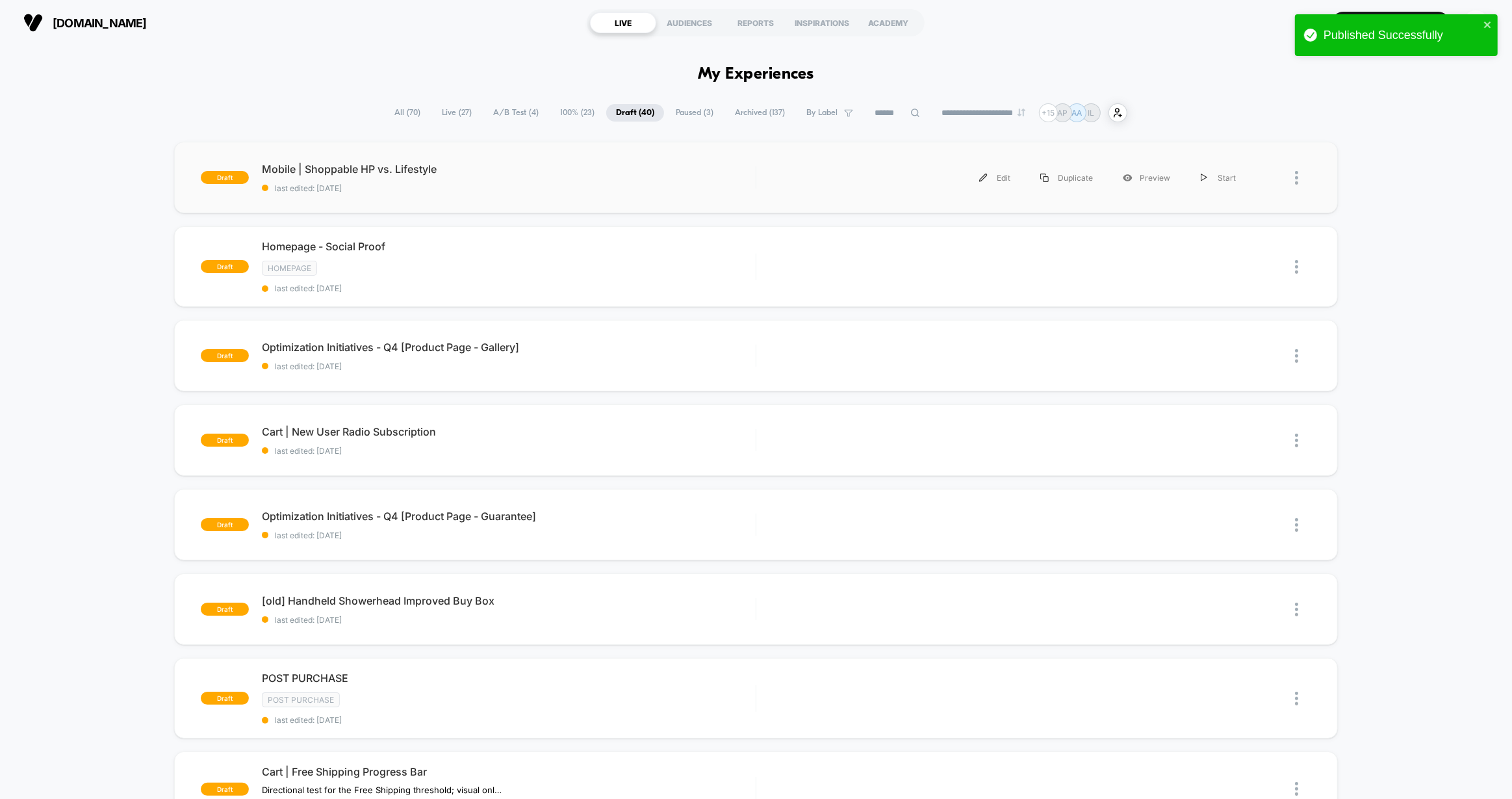
click at [648, 200] on div "draft Mobile | Shoppable HP vs. Lifestyle last edited: 10/2/2025 Edit Duplicate…" at bounding box center [756, 177] width 1165 height 71
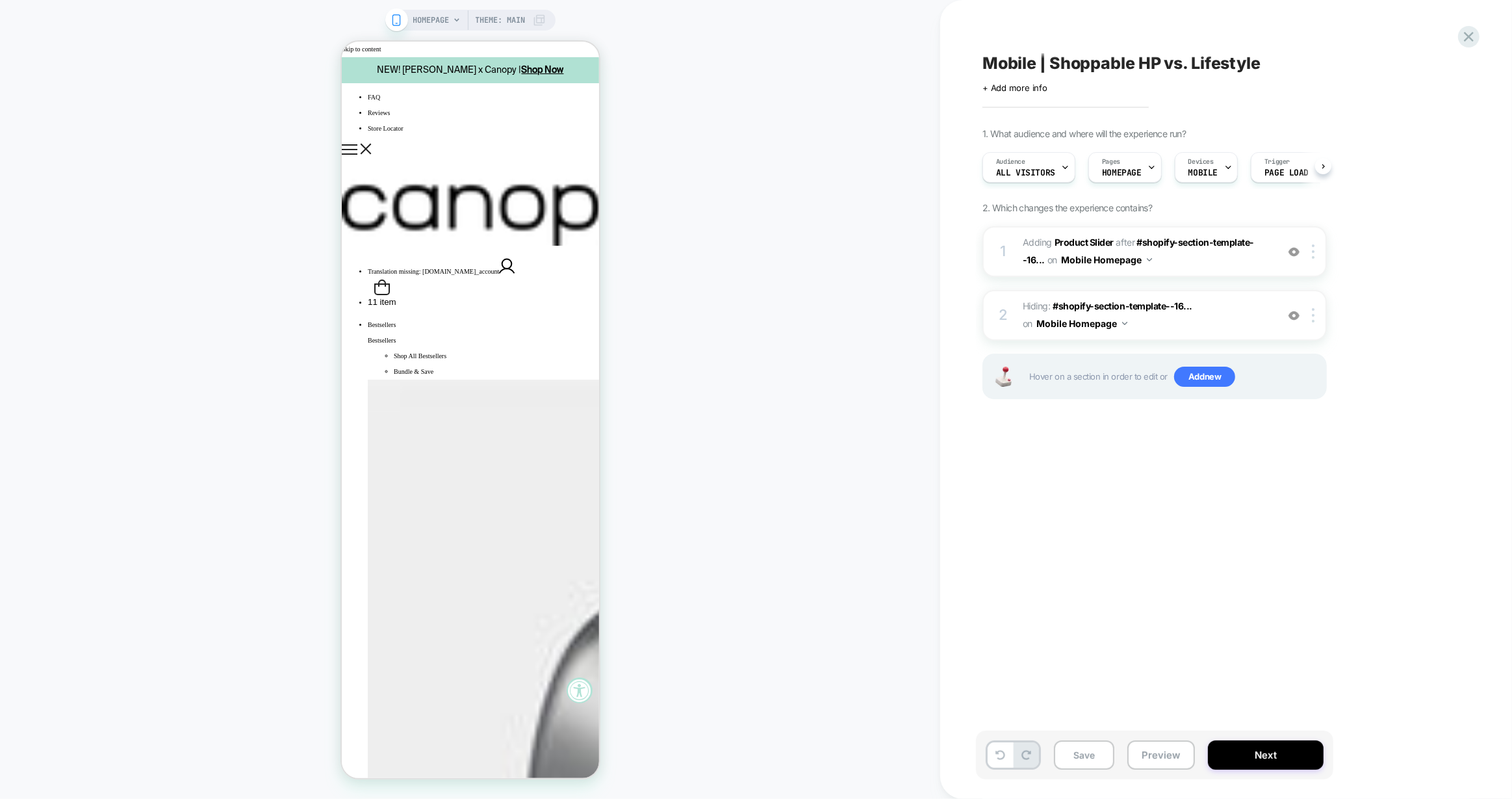
drag, startPoint x: 1087, startPoint y: 746, endPoint x: 1117, endPoint y: 751, distance: 30.4
click at [1087, 747] on button "Save" at bounding box center [1084, 754] width 61 height 29
click at [1262, 757] on button "Next" at bounding box center [1266, 754] width 116 height 29
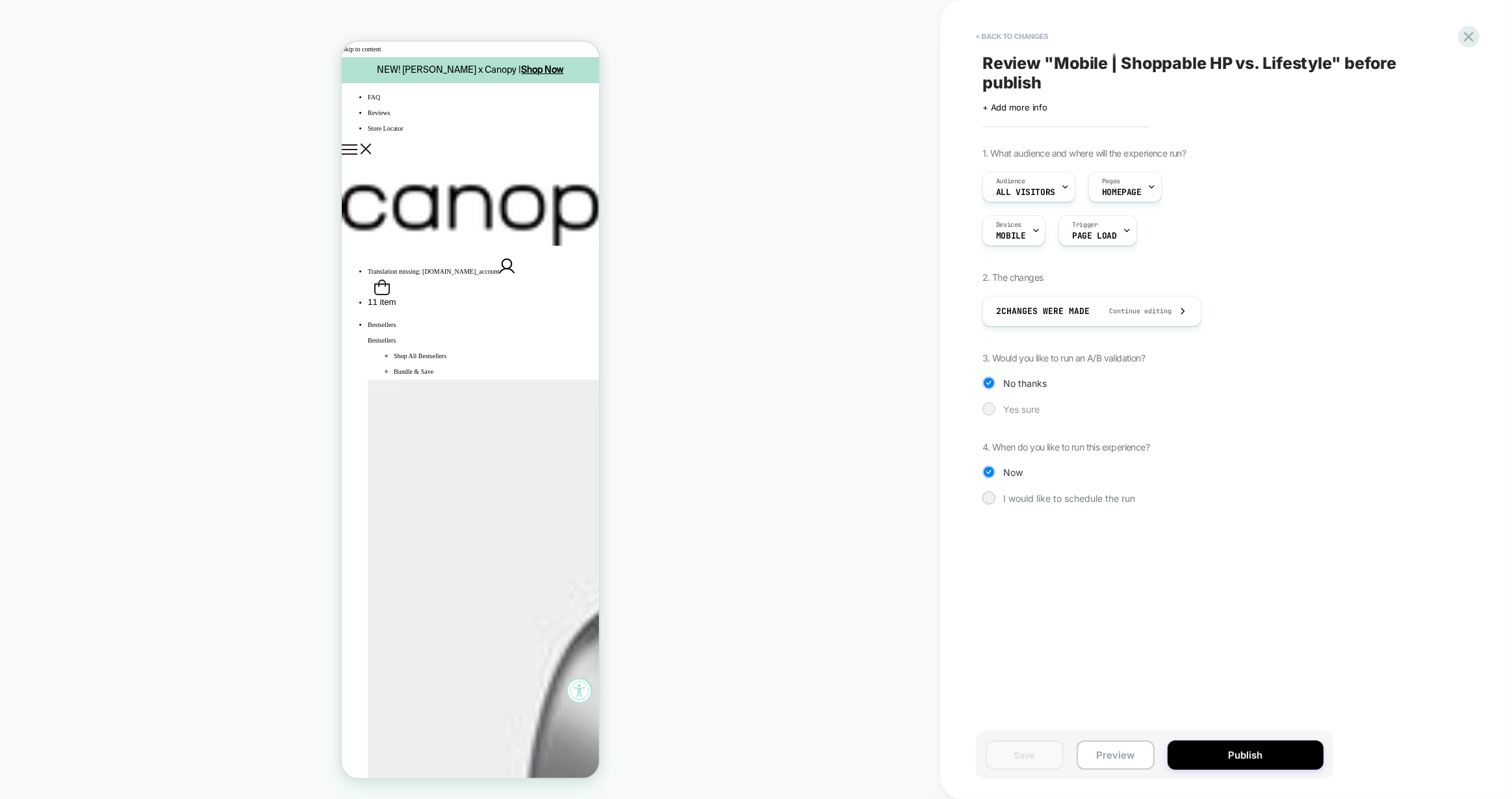
click at [1027, 407] on span "Yes sure" at bounding box center [1022, 409] width 36 height 11
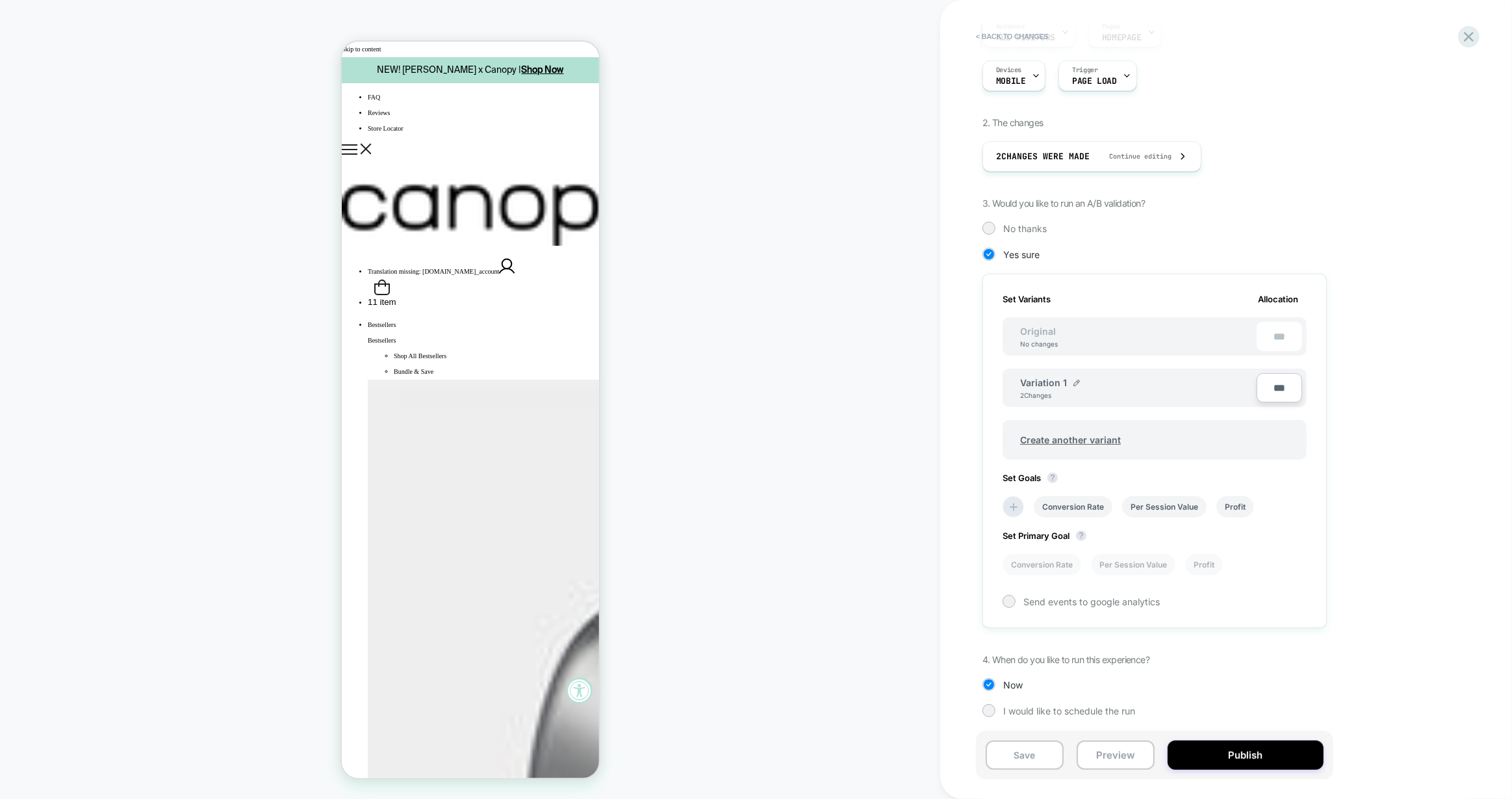
scroll to position [155, 0]
click at [1074, 381] on img at bounding box center [1077, 382] width 7 height 7
drag, startPoint x: 1005, startPoint y: 386, endPoint x: 997, endPoint y: 386, distance: 8.0
click at [1000, 386] on div "**********" at bounding box center [1155, 450] width 344 height 356
type input "*"
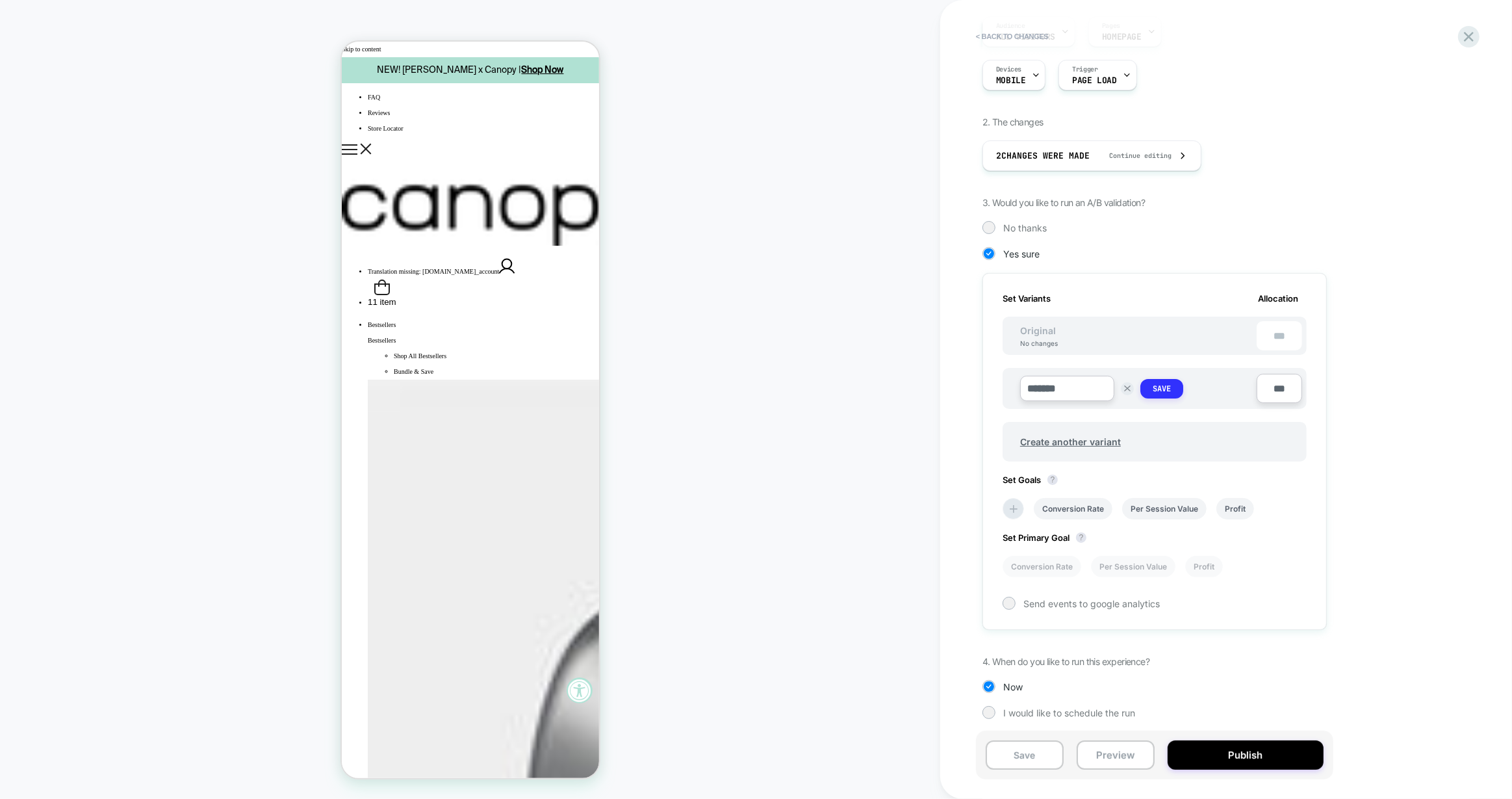
type input "*******"
click at [1158, 381] on button "Save" at bounding box center [1161, 389] width 43 height 20
click at [1098, 511] on li "Conversion Rate" at bounding box center [1073, 505] width 79 height 22
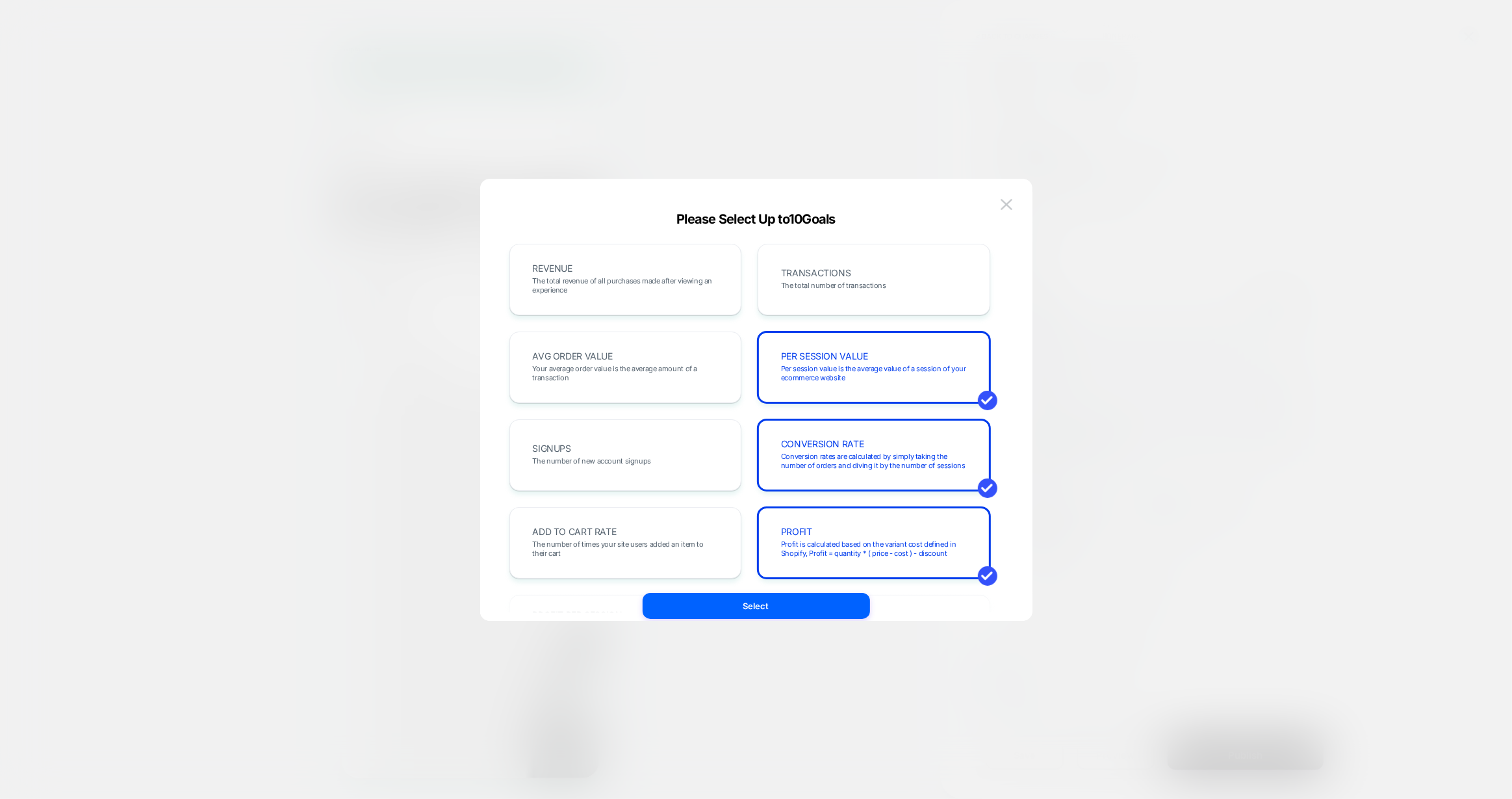
click at [1170, 488] on div at bounding box center [756, 399] width 1512 height 799
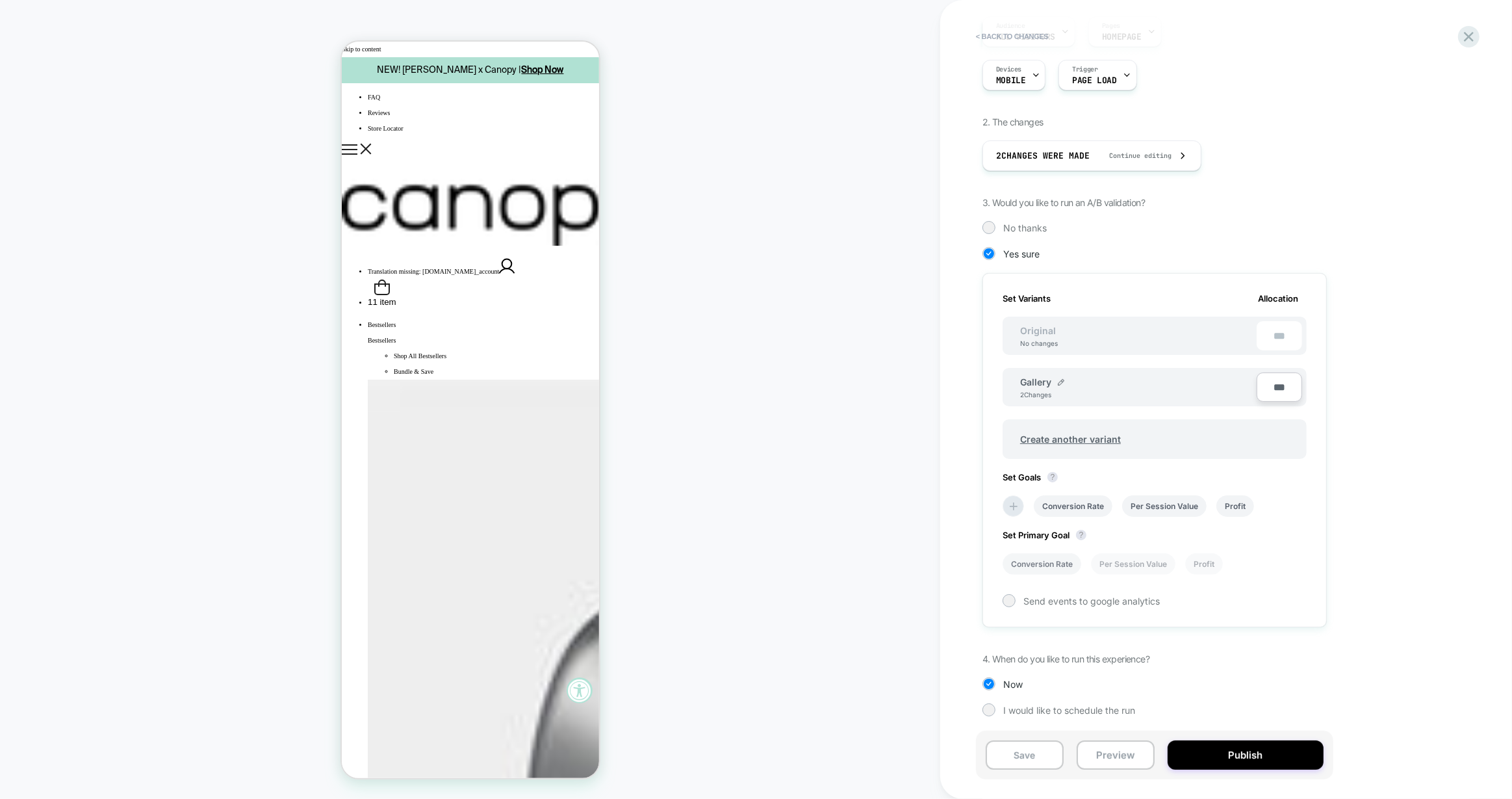
click at [1052, 560] on li "Conversion Rate" at bounding box center [1042, 563] width 79 height 22
click at [1241, 757] on button "Publish" at bounding box center [1246, 754] width 156 height 29
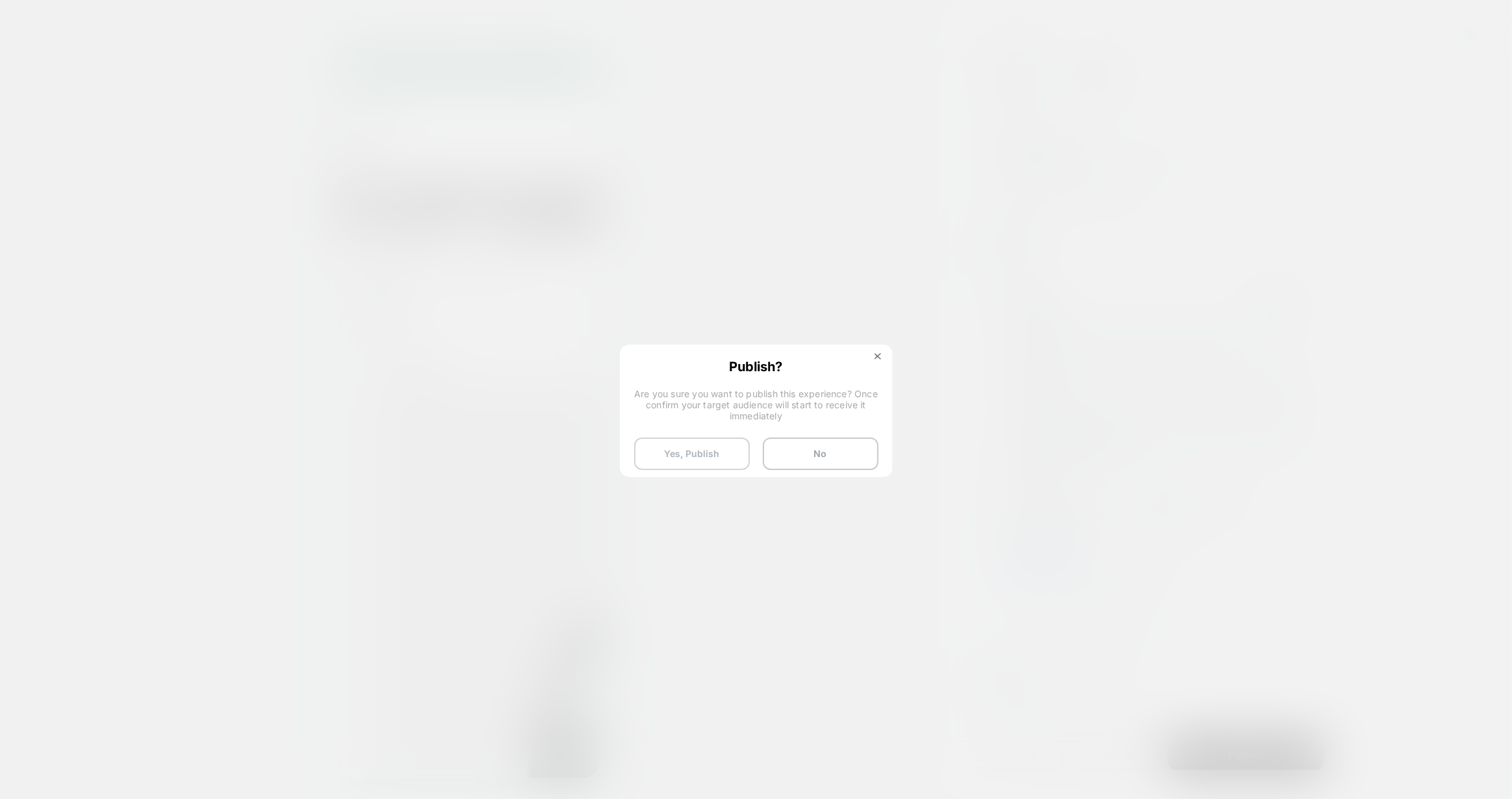
click at [712, 451] on button "Yes, Publish" at bounding box center [693, 453] width 116 height 32
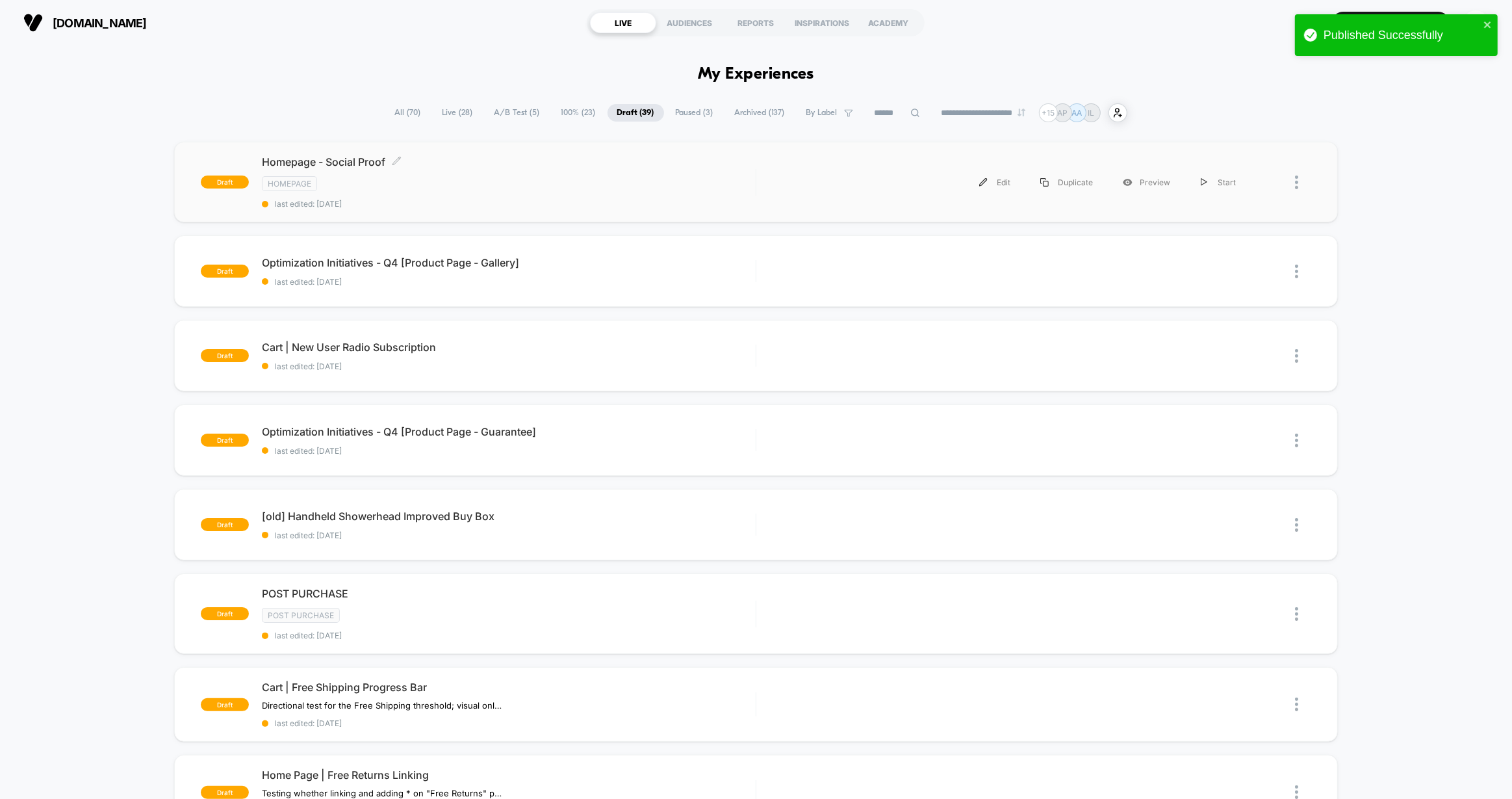
click at [515, 200] on span "last edited: 9/30/2025" at bounding box center [509, 203] width 494 height 10
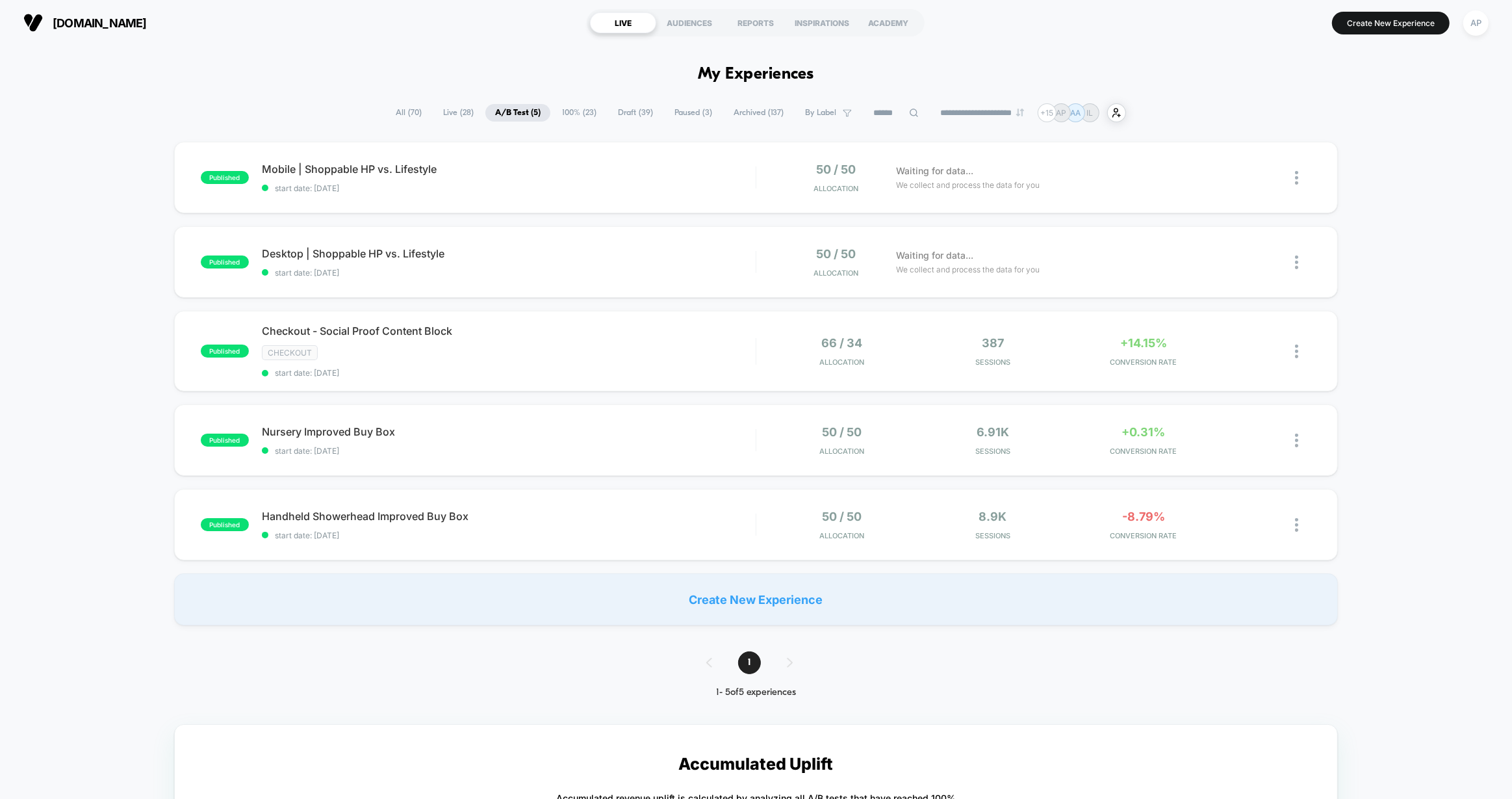
click at [674, 113] on span "Paused ( 3 )" at bounding box center [694, 112] width 57 height 17
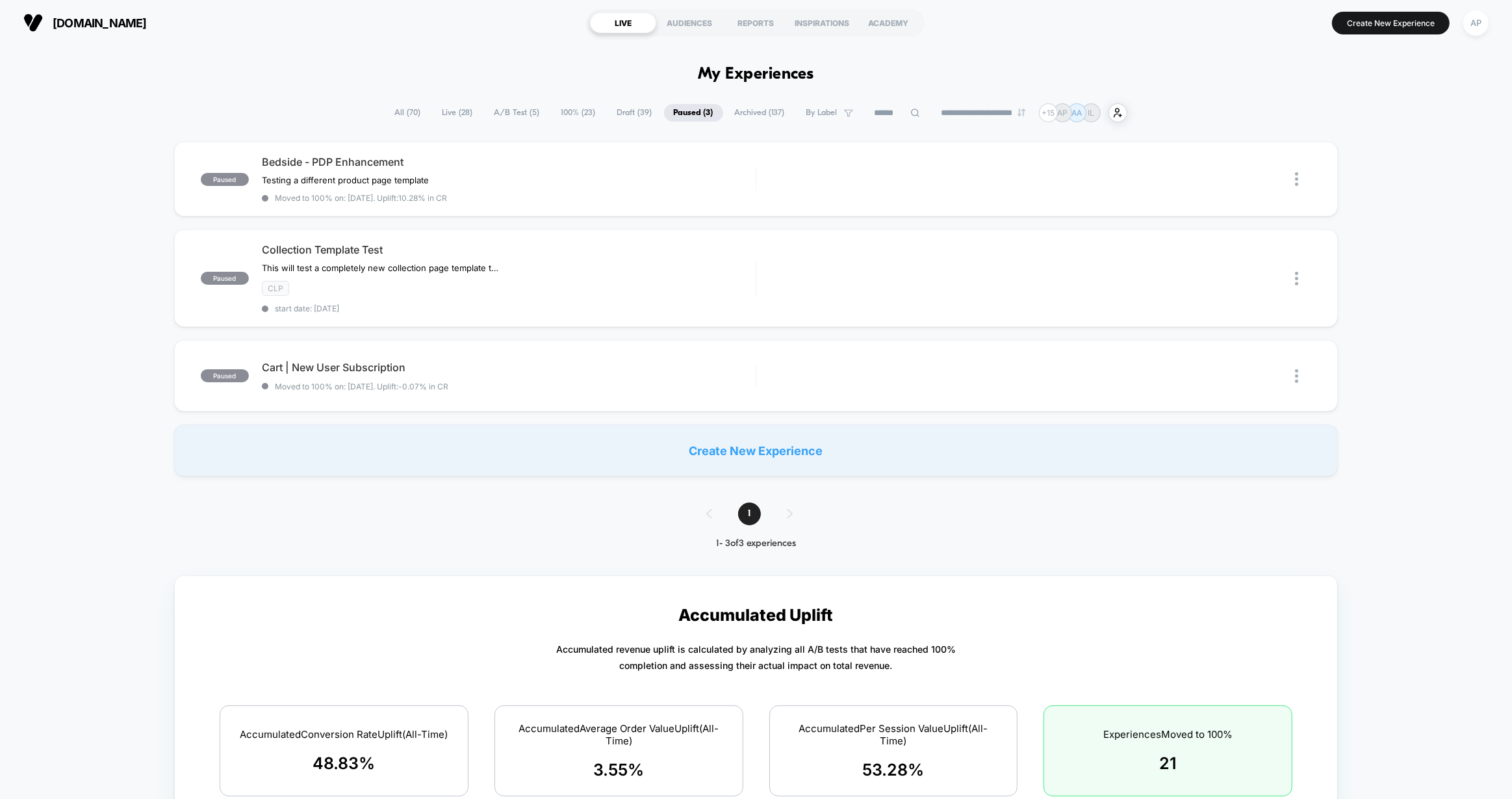
click at [524, 112] on span "A/B Test ( 5 )" at bounding box center [517, 112] width 65 height 17
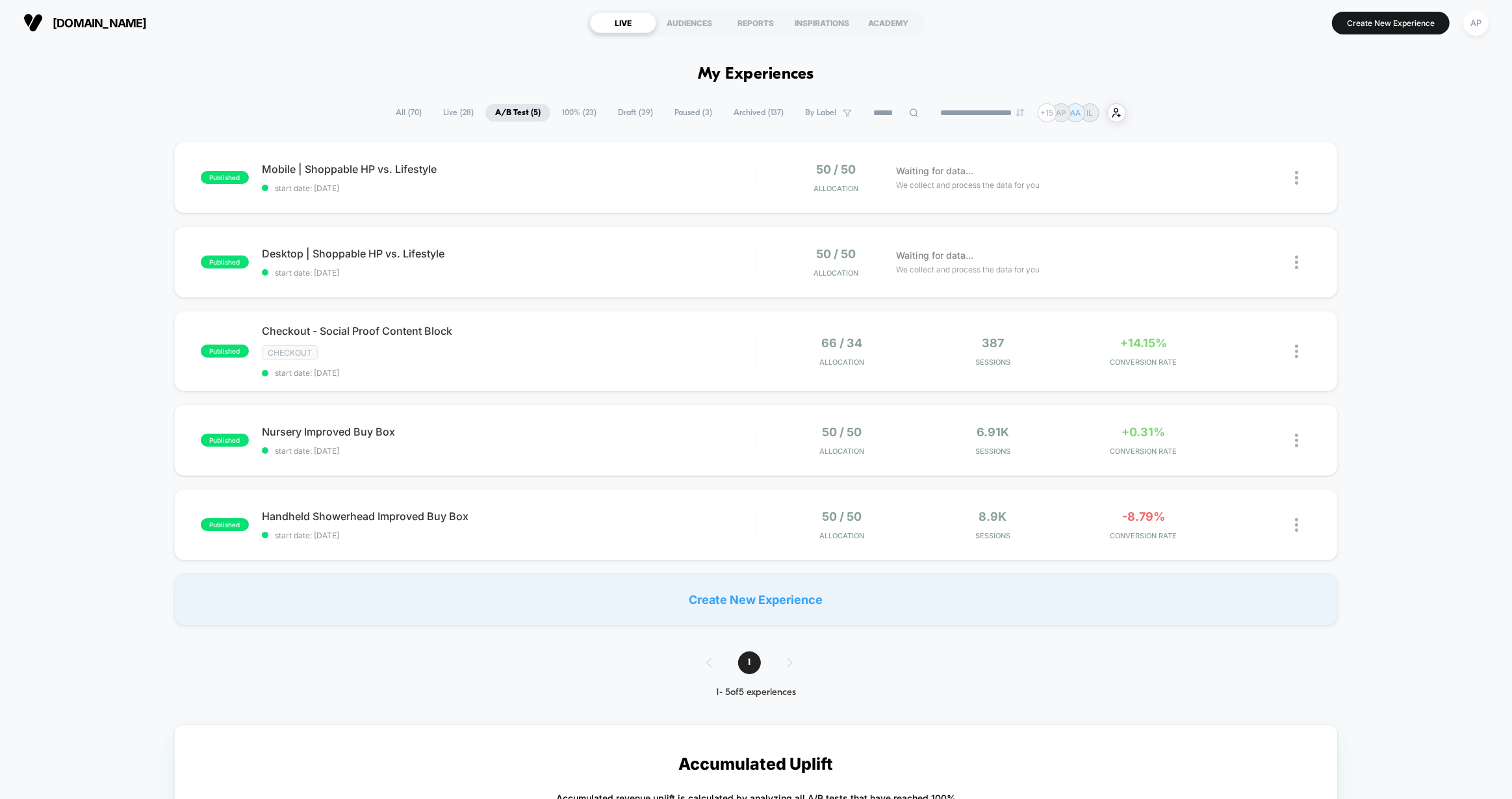
click at [741, 112] on span "Archived ( 137 )" at bounding box center [758, 112] width 69 height 17
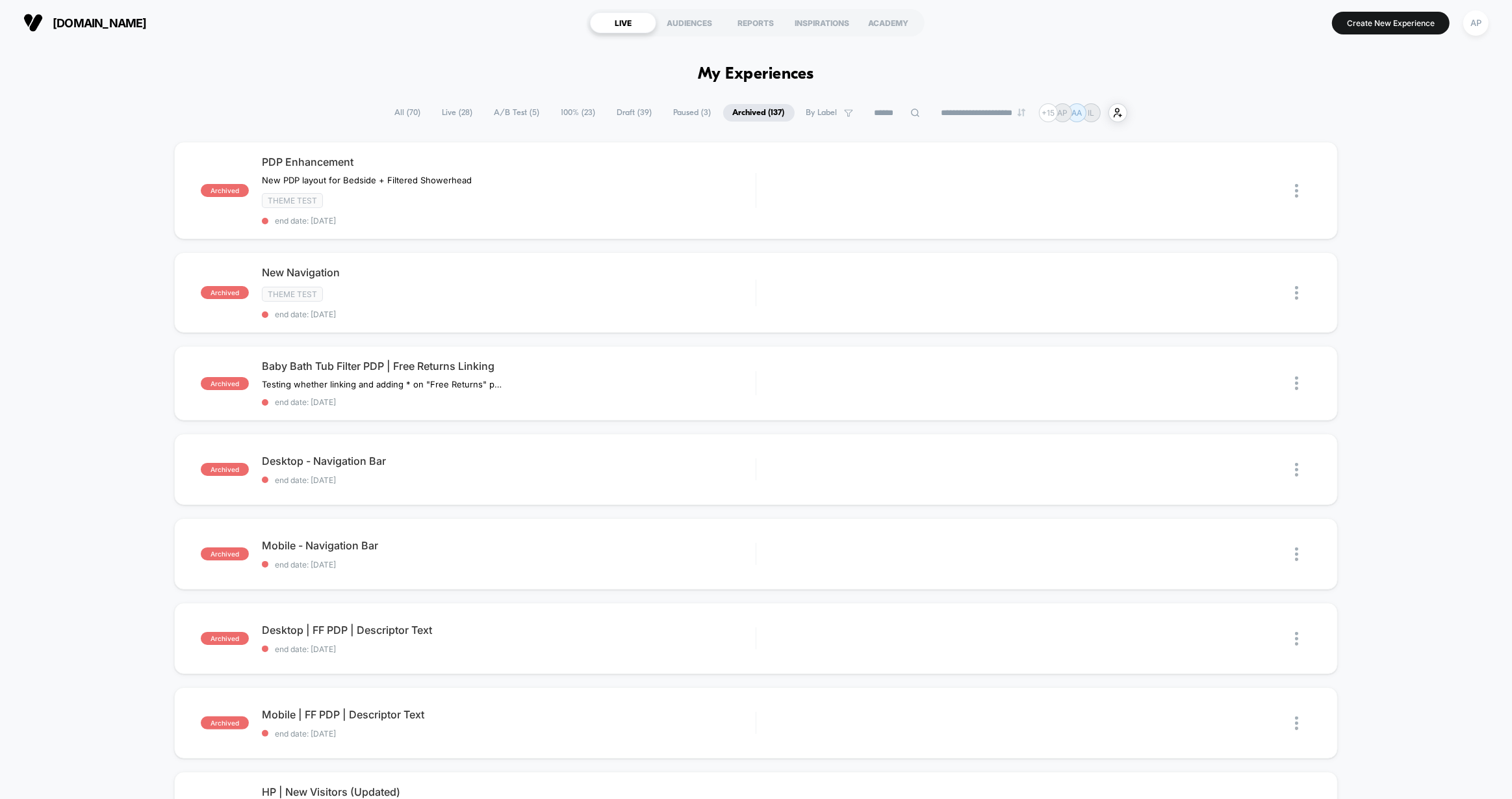
click at [564, 112] on span "100% ( 23 )" at bounding box center [579, 112] width 54 height 17
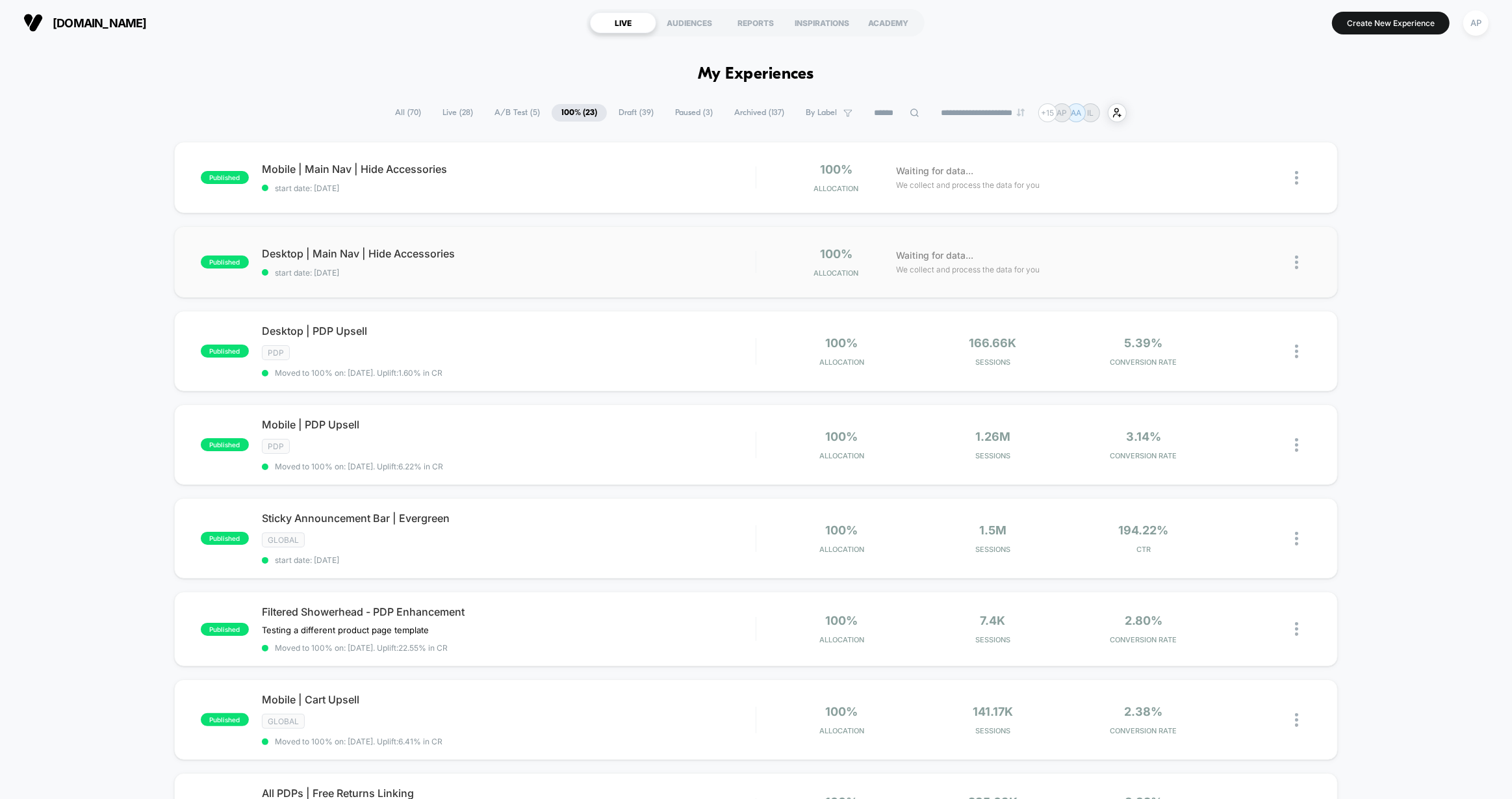
click at [679, 282] on div "published Desktop | Main Nav | Hide Accessories start date: [DATE] 100% Allocat…" at bounding box center [756, 261] width 1165 height 71
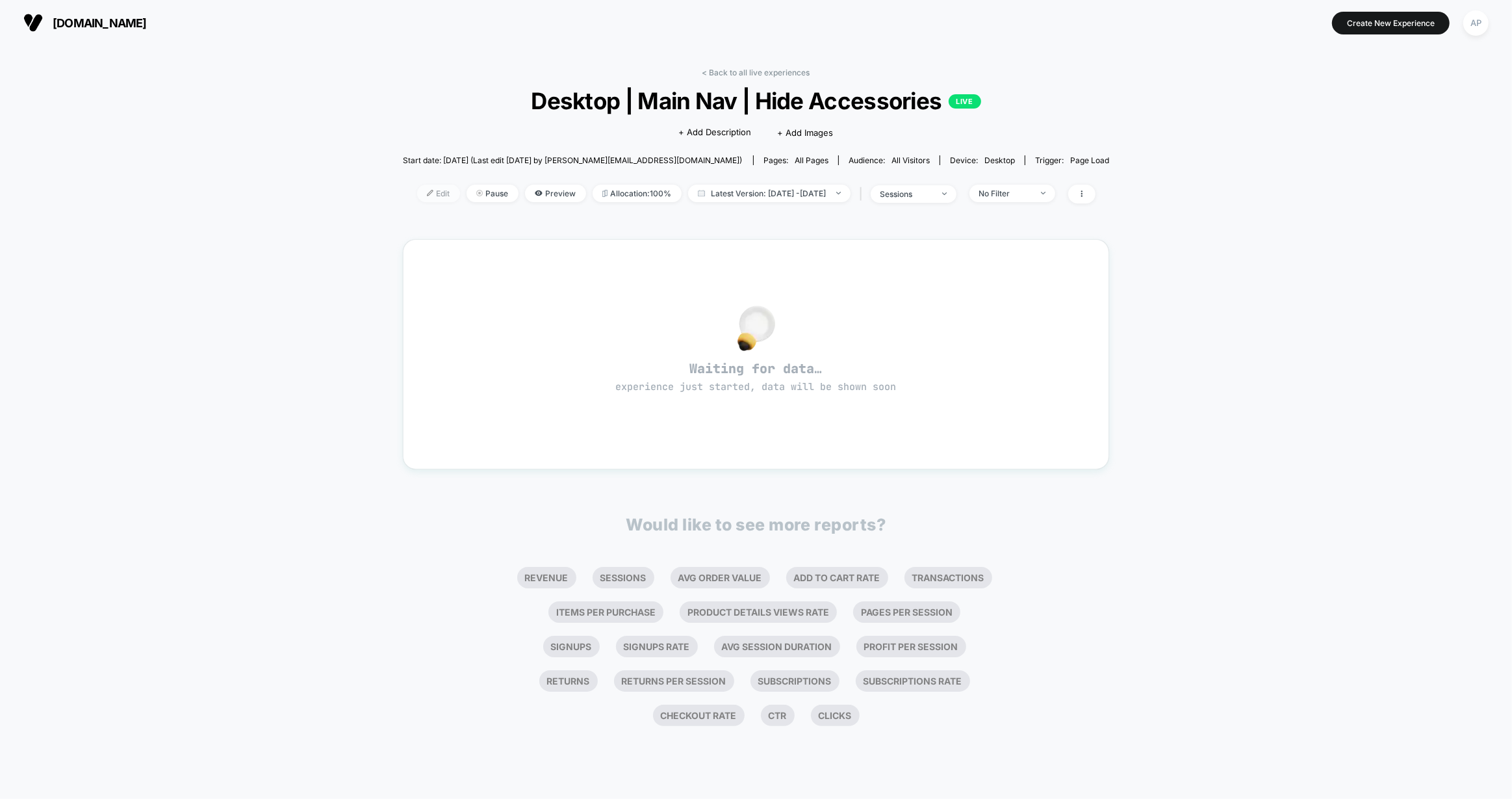
click at [431, 195] on span "Edit" at bounding box center [438, 193] width 43 height 17
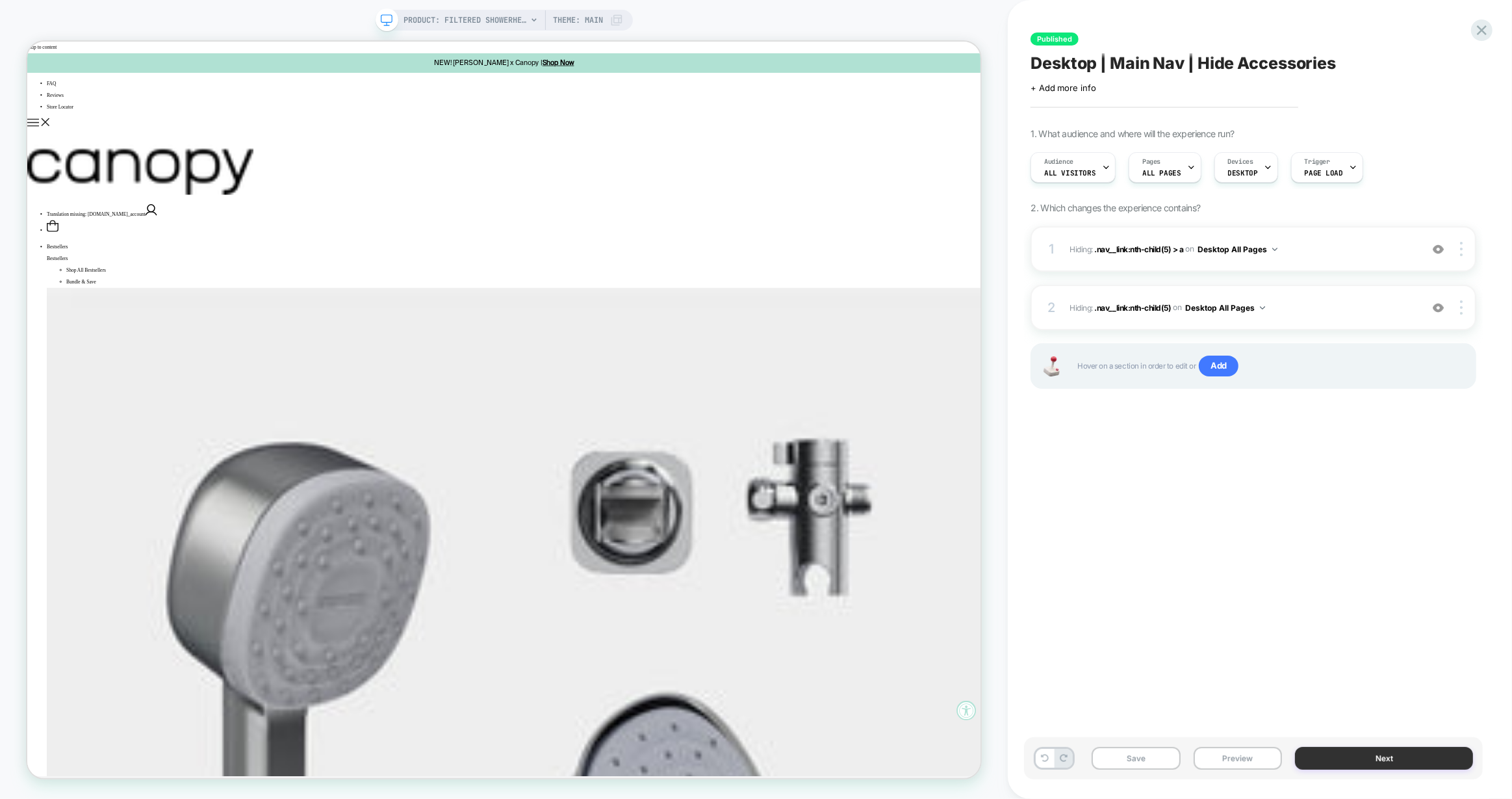
click at [1370, 758] on button "Next" at bounding box center [1384, 758] width 178 height 23
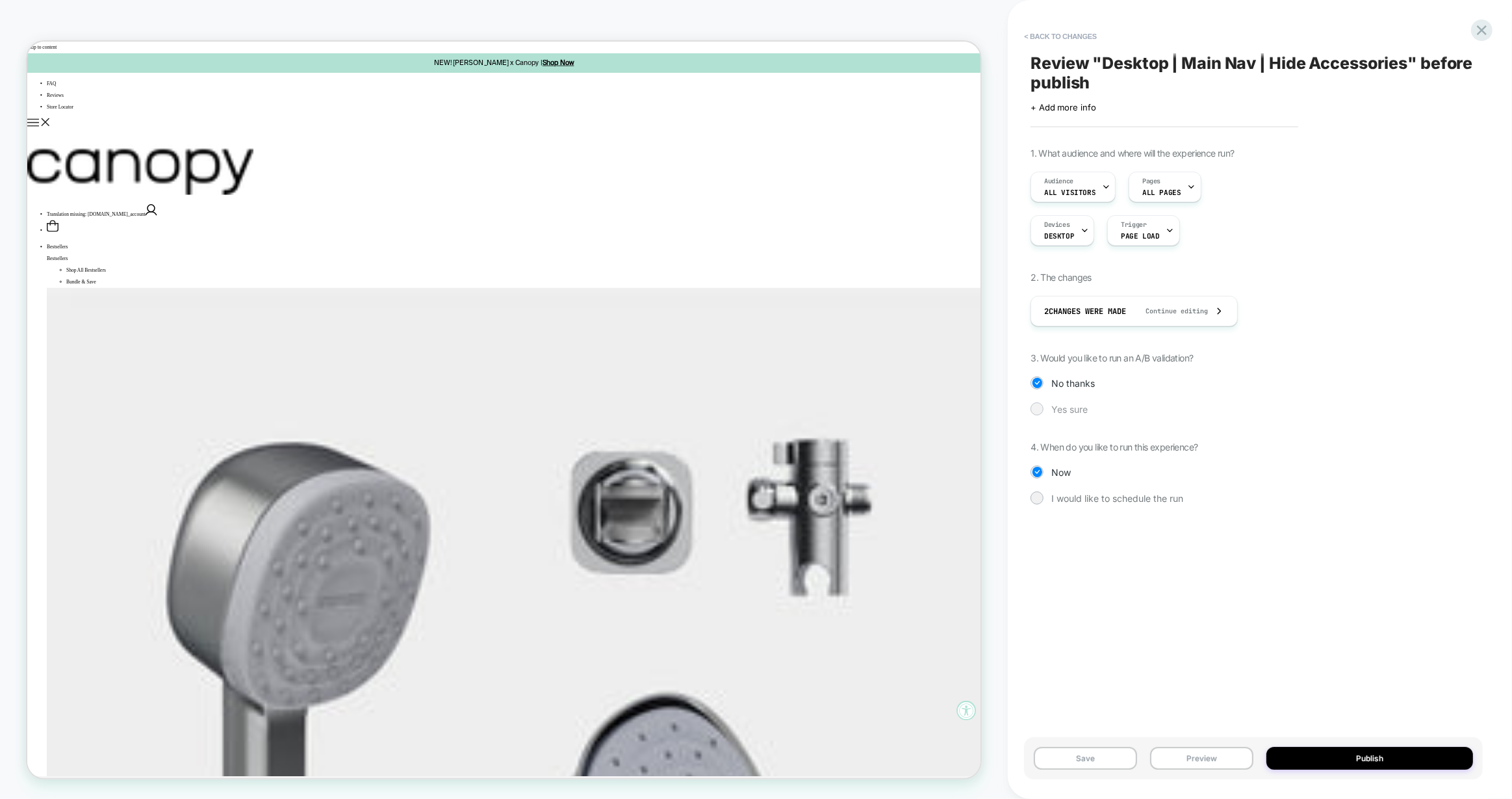
click at [1074, 410] on span "Yes sure" at bounding box center [1070, 409] width 36 height 11
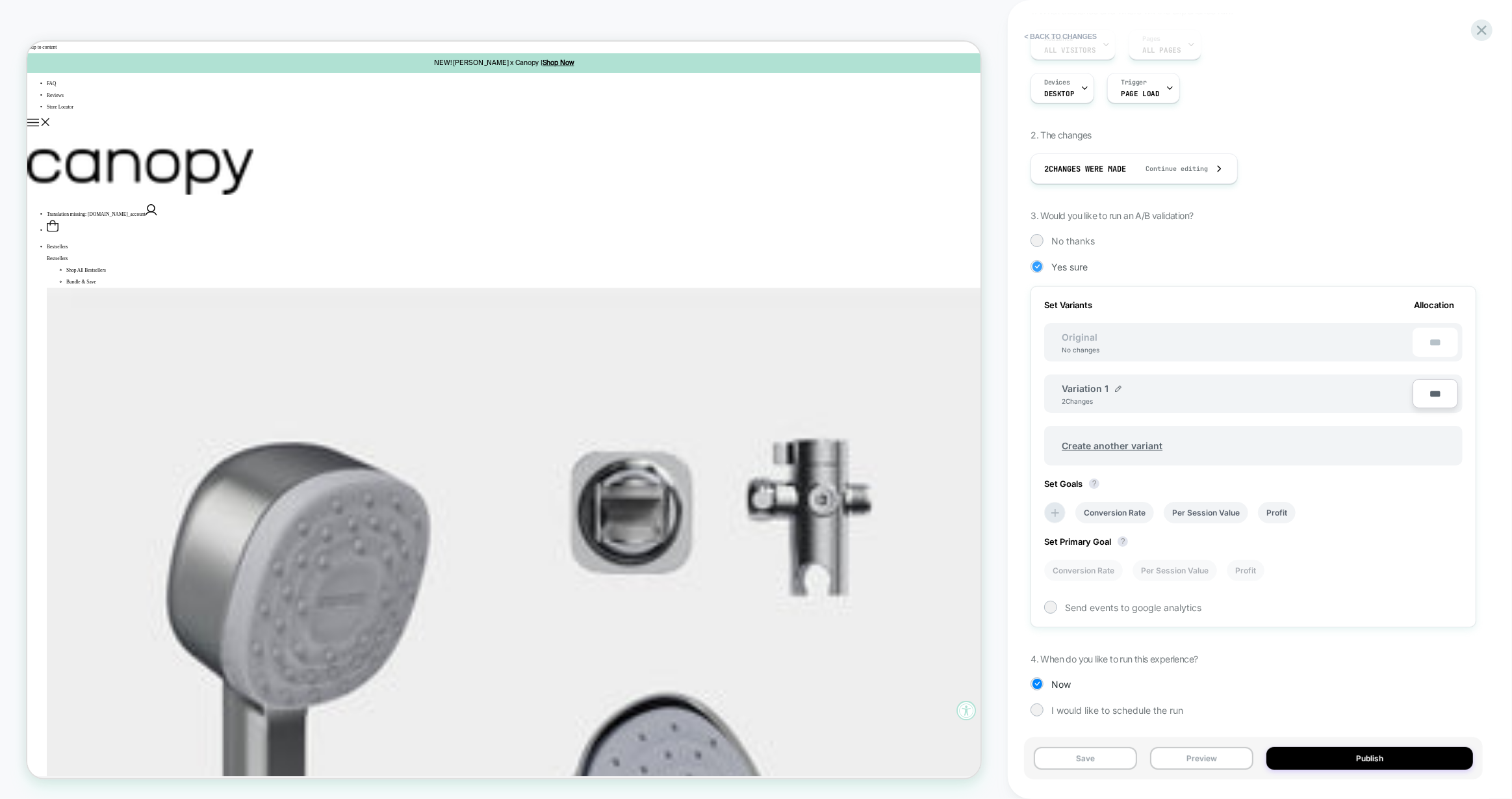
scroll to position [143, 0]
click at [1117, 386] on img at bounding box center [1119, 389] width 7 height 7
drag, startPoint x: 1101, startPoint y: 395, endPoint x: 1025, endPoint y: 391, distance: 76.1
click at [1026, 393] on div "**********" at bounding box center [1254, 399] width 459 height 772
type input "******"
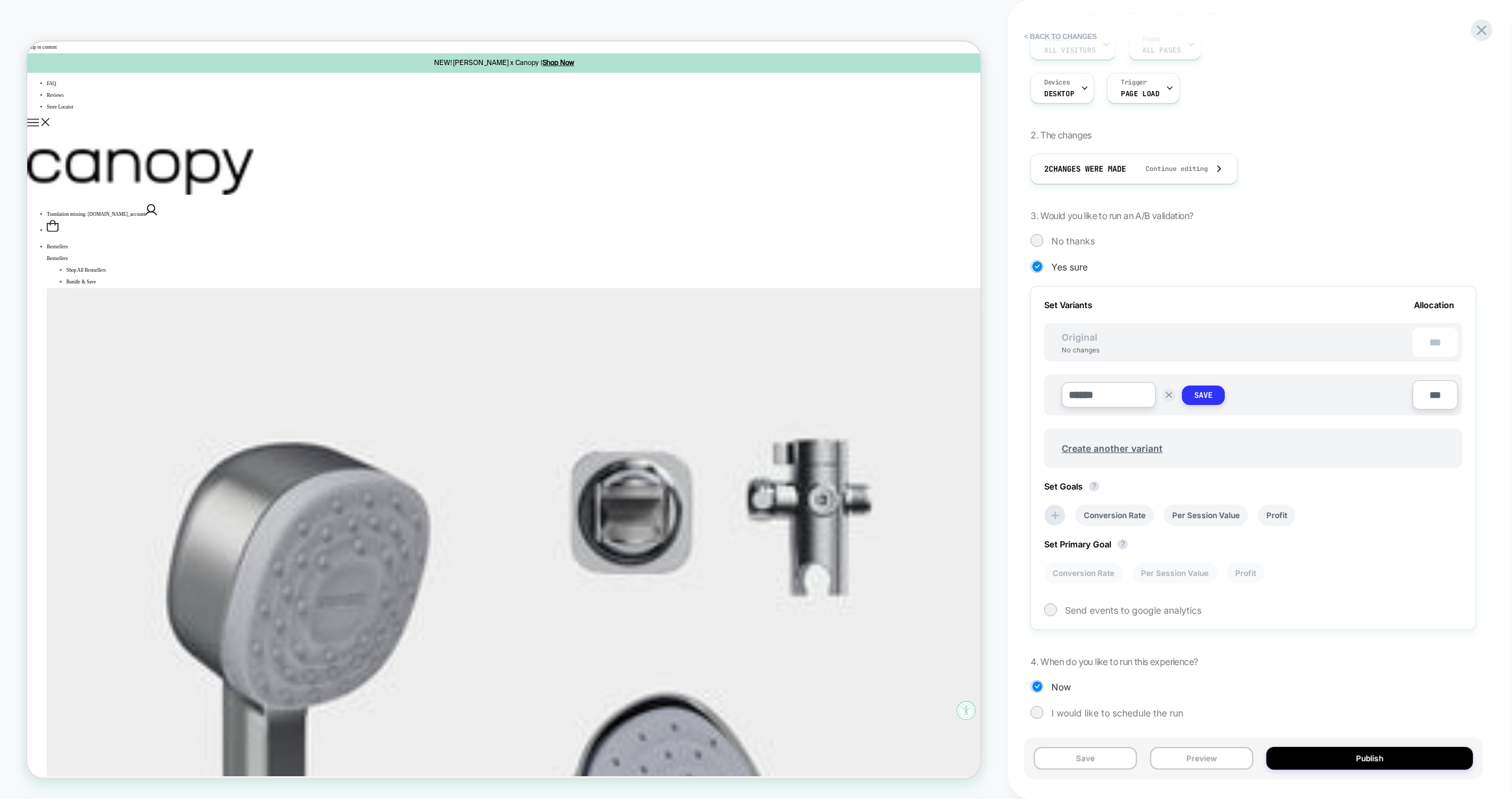
click at [1205, 396] on strong "Save" at bounding box center [1203, 394] width 18 height 10
click at [1104, 564] on li "Conversion Rate" at bounding box center [1083, 570] width 79 height 22
click at [1391, 753] on button "Publish" at bounding box center [1369, 758] width 206 height 23
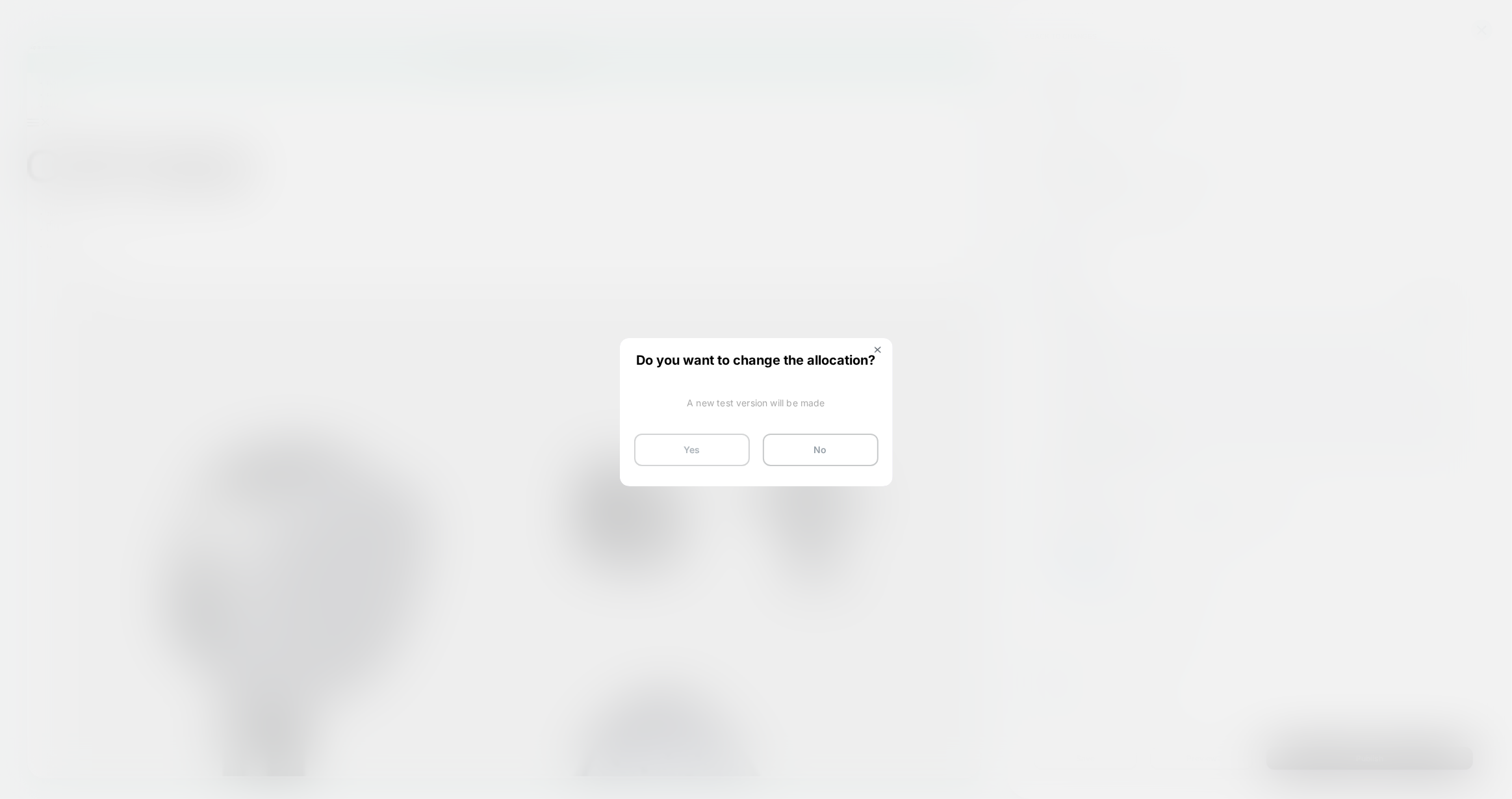
click at [647, 449] on button "Yes" at bounding box center [693, 449] width 116 height 32
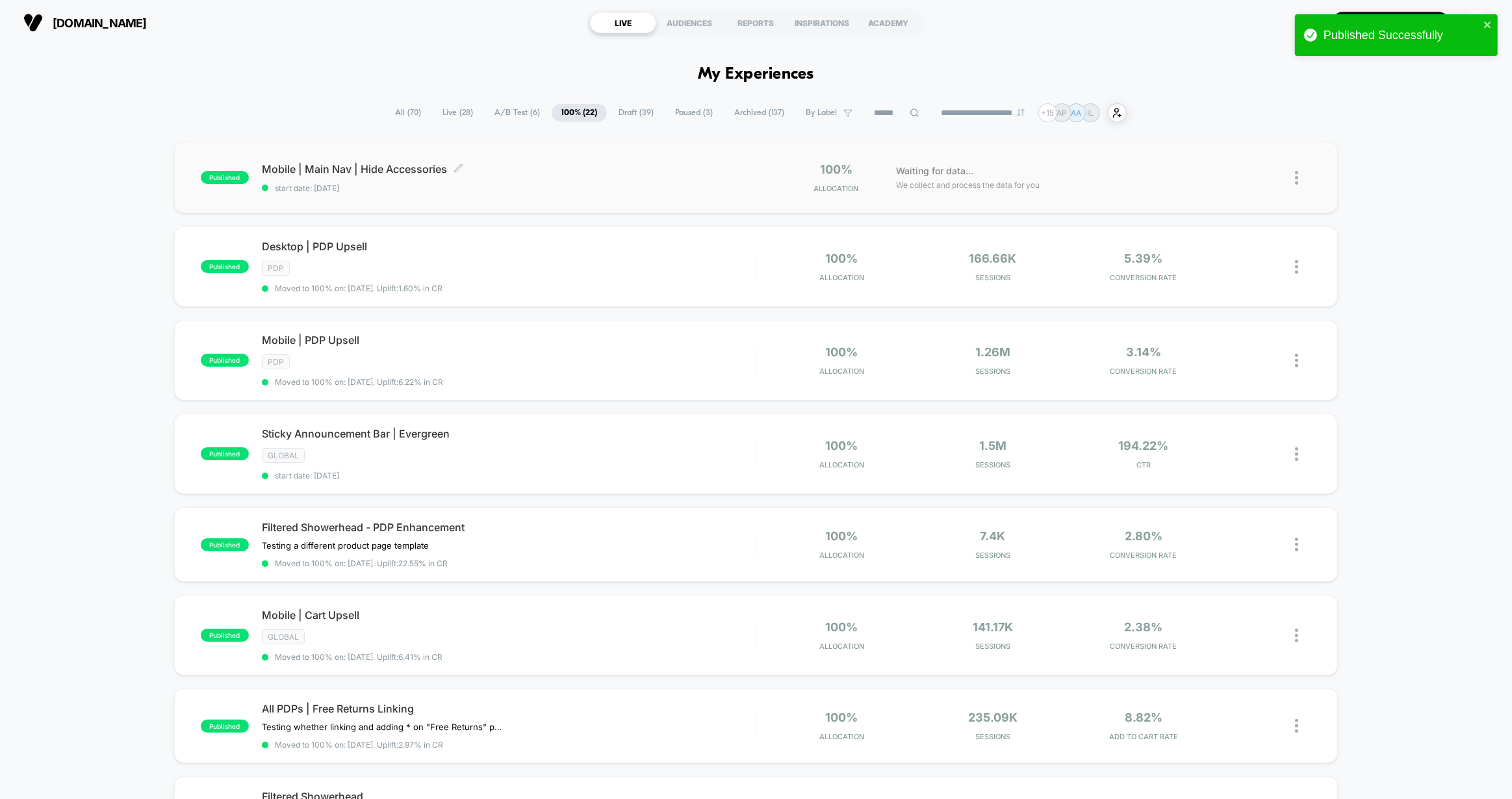
click at [619, 188] on span "start date: [DATE]" at bounding box center [509, 188] width 494 height 10
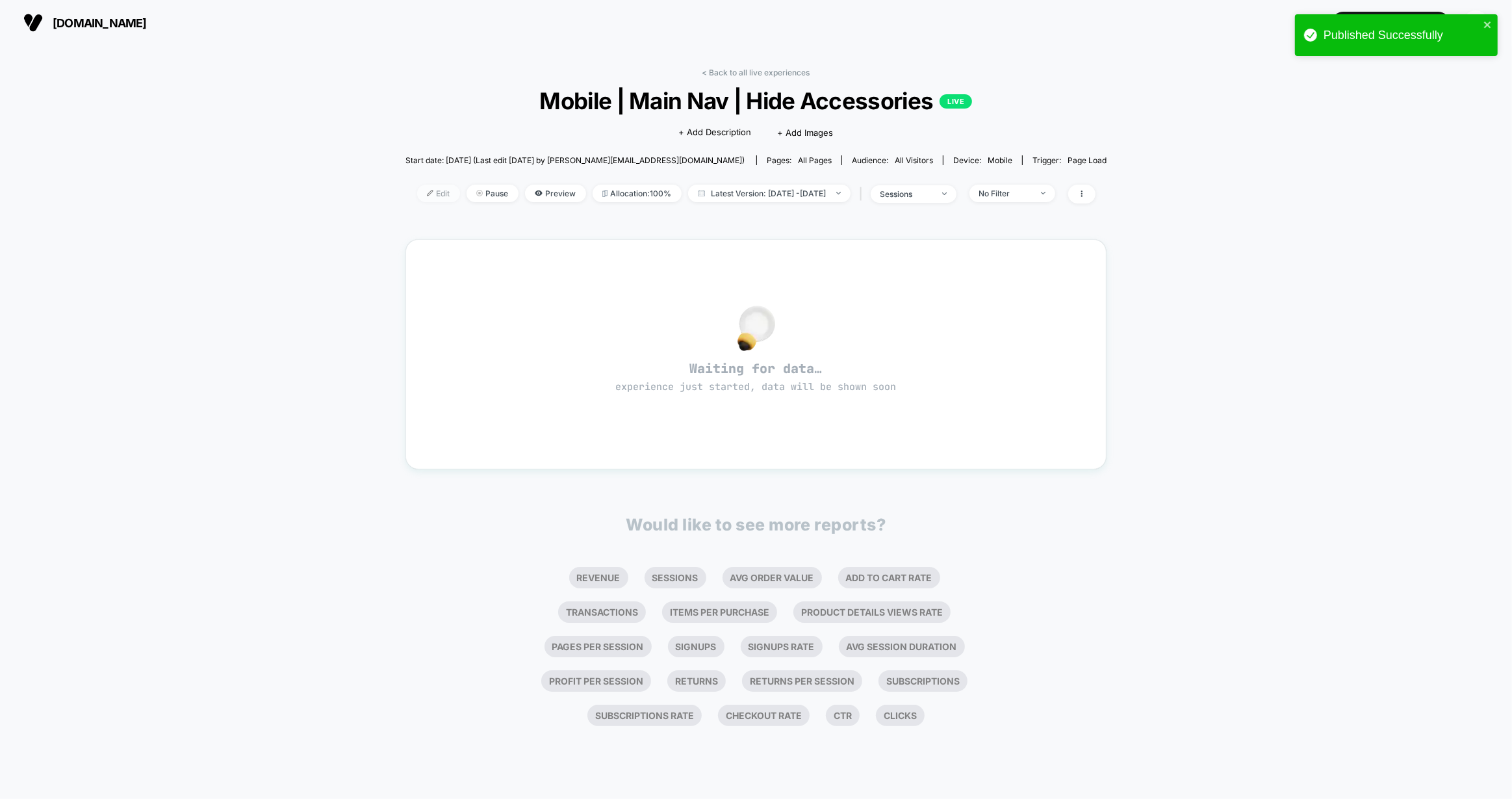
click at [427, 191] on img at bounding box center [430, 193] width 7 height 7
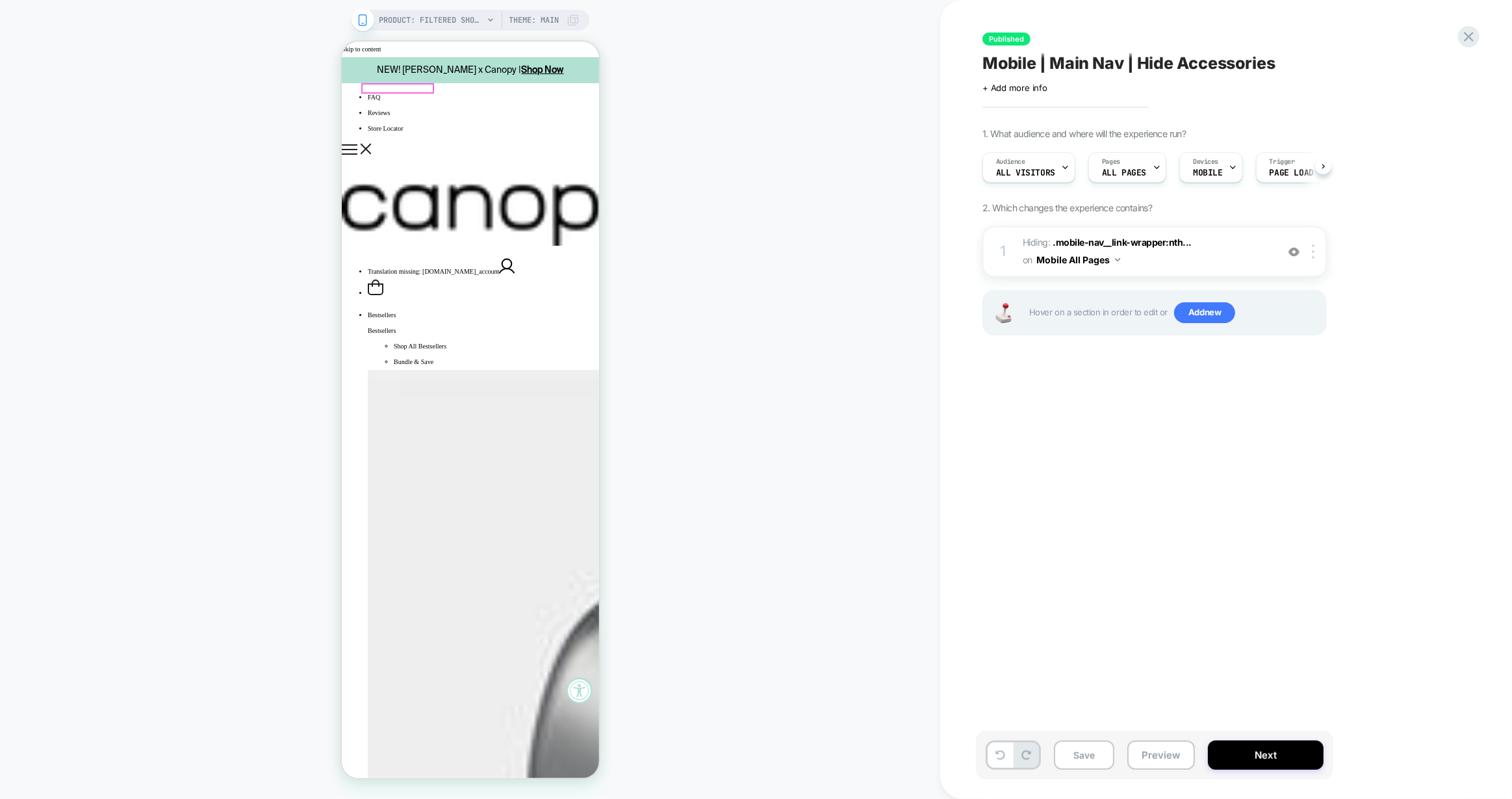
click at [356, 144] on icon "Show mobile navigation" at bounding box center [349, 149] width 15 height 10
click at [372, 143] on icon "Show mobile navigation" at bounding box center [365, 148] width 11 height 11
click at [1265, 748] on button "Next" at bounding box center [1266, 754] width 116 height 29
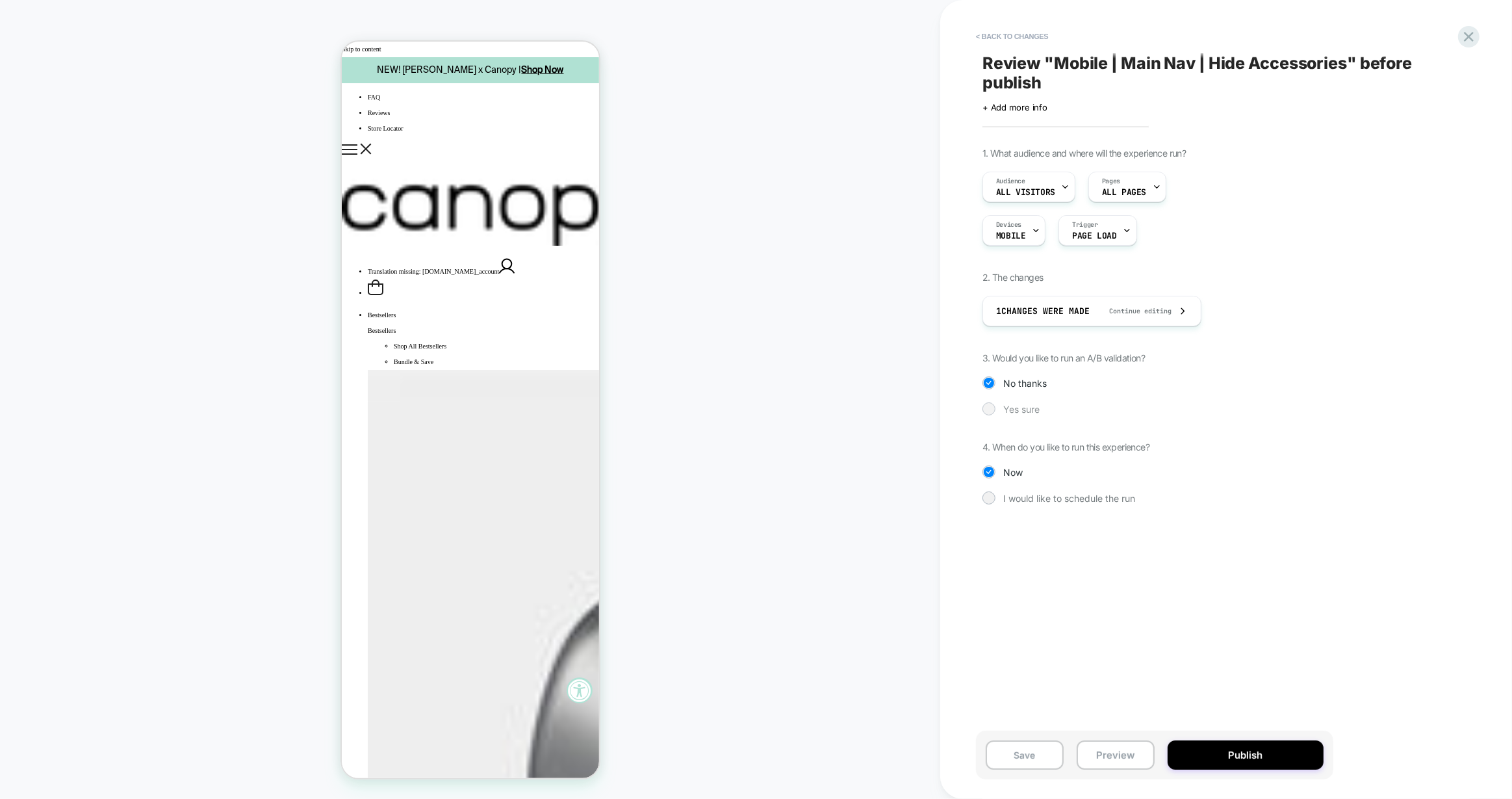
click at [1019, 407] on span "Yes sure" at bounding box center [1022, 409] width 36 height 11
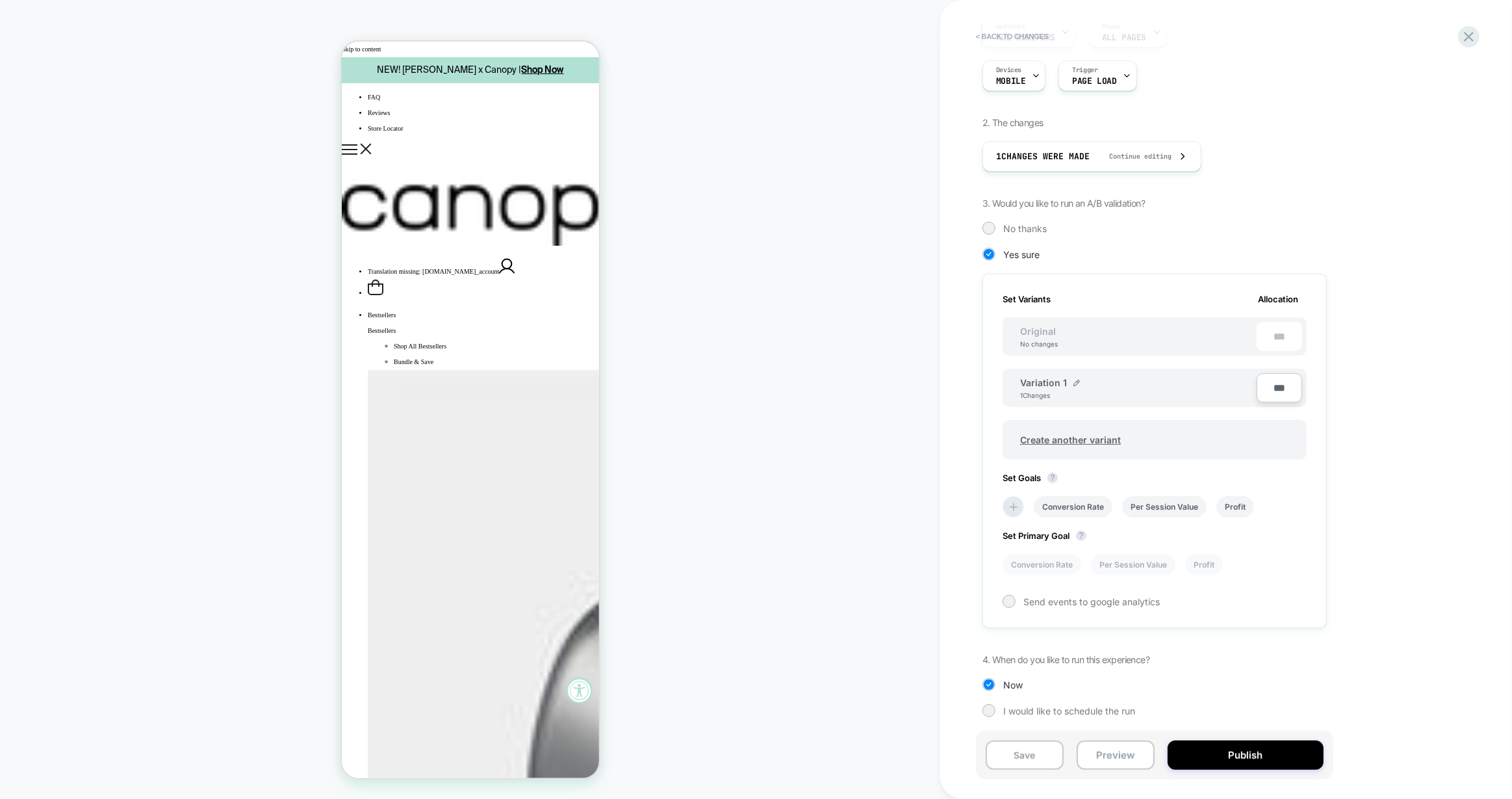
scroll to position [155, 0]
click at [1075, 379] on img at bounding box center [1077, 382] width 7 height 7
drag, startPoint x: 1039, startPoint y: 384, endPoint x: 1007, endPoint y: 385, distance: 32.0
click at [1007, 385] on div "**********" at bounding box center [1132, 389] width 250 height 32
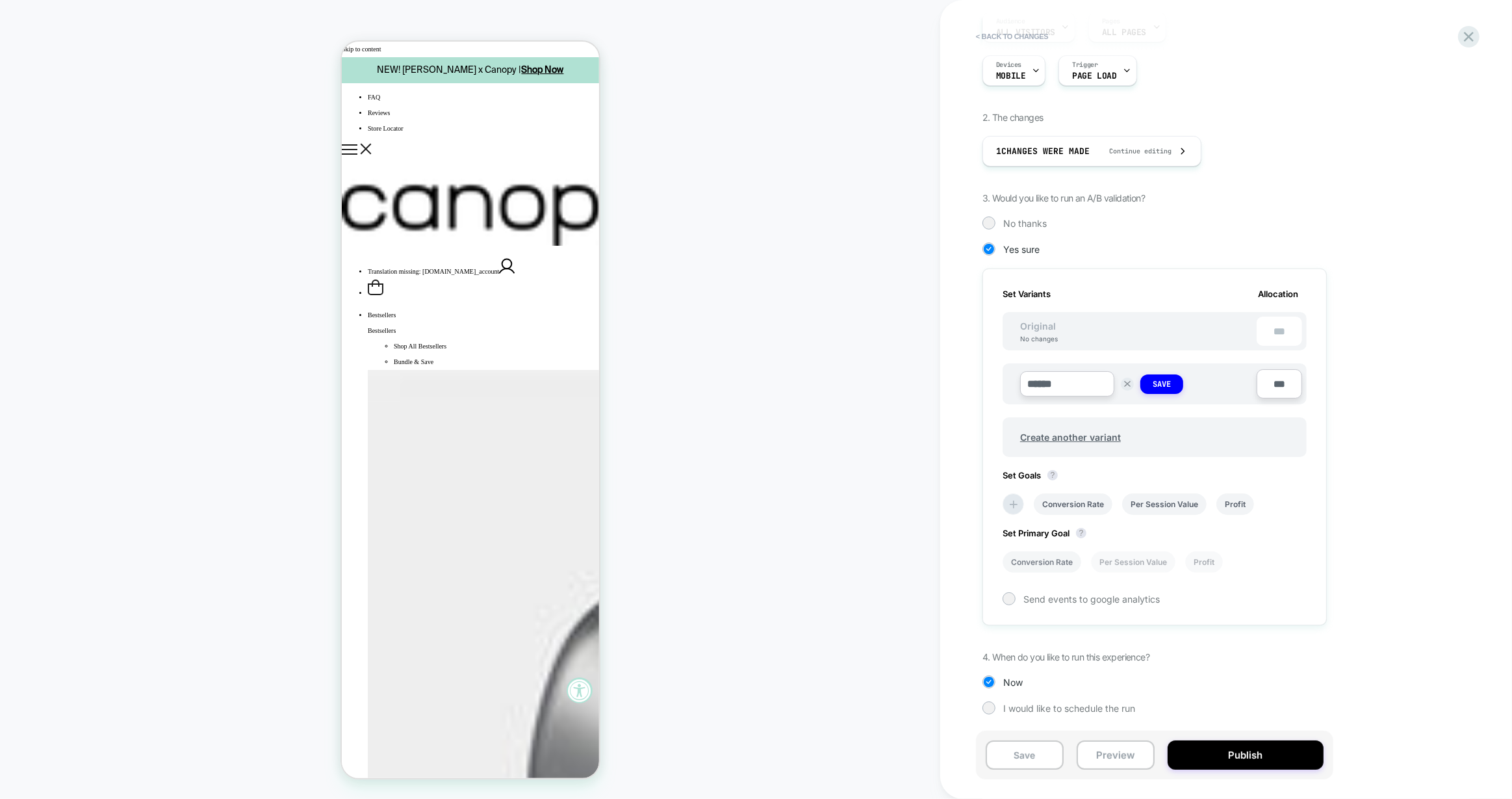
type input "******"
click at [1052, 558] on li "Conversion Rate" at bounding box center [1042, 561] width 79 height 22
click at [1271, 756] on button "Publish" at bounding box center [1246, 754] width 156 height 29
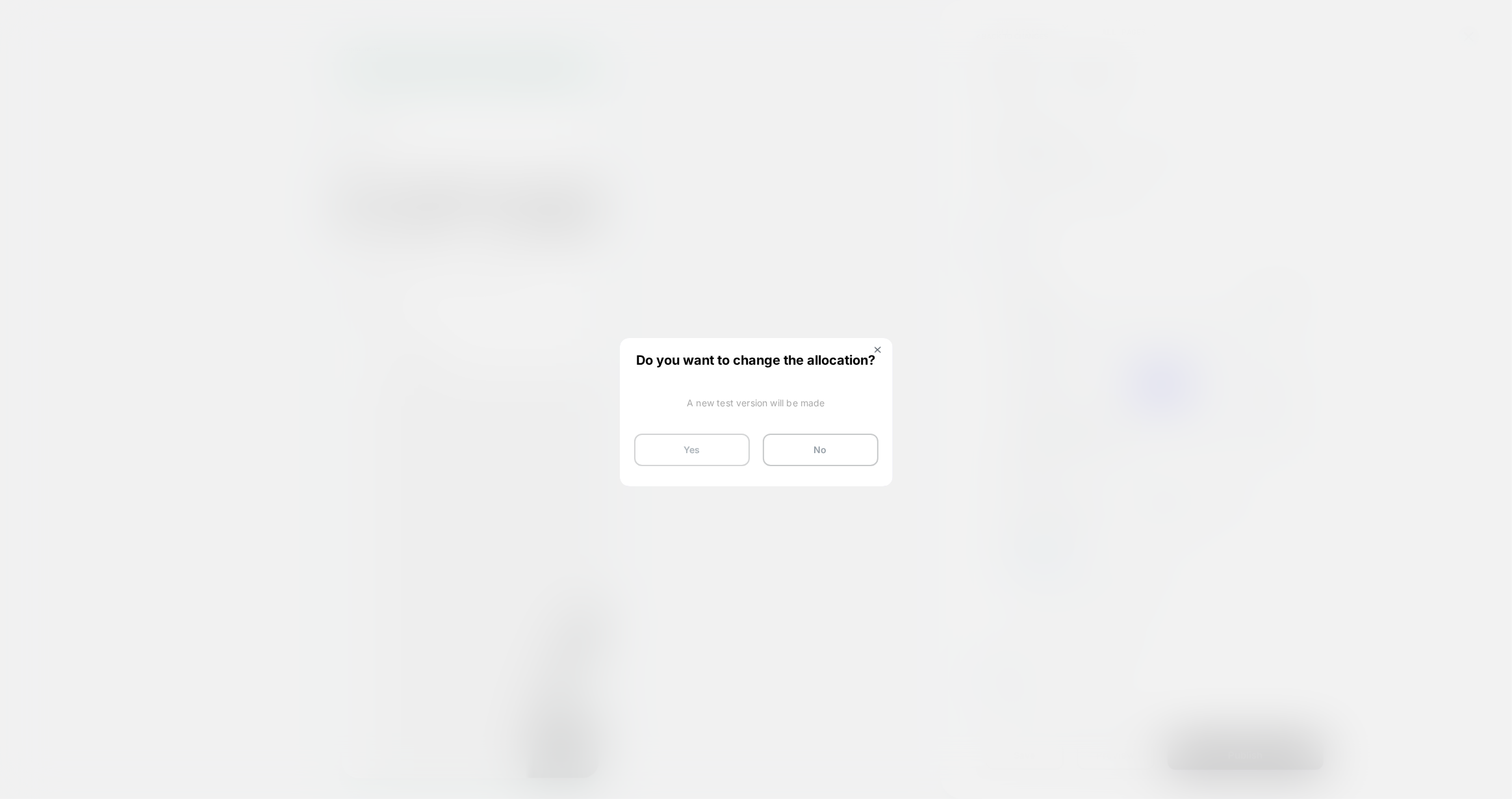
click at [696, 447] on button "Yes" at bounding box center [693, 449] width 116 height 32
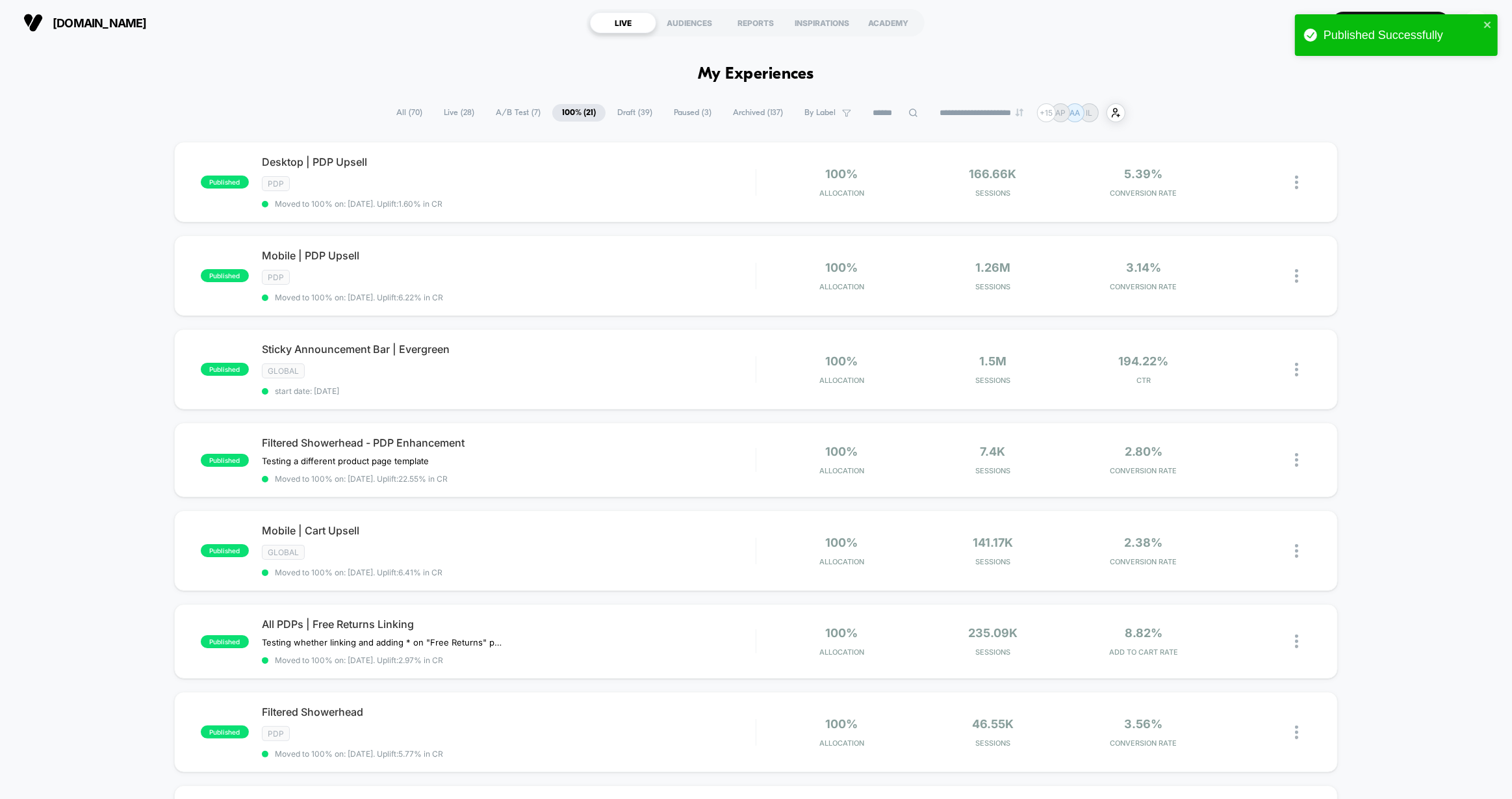
click at [514, 111] on span "A/B Test ( 7 )" at bounding box center [519, 112] width 65 height 17
